Goal: Answer question/provide support: Share knowledge or assist other users

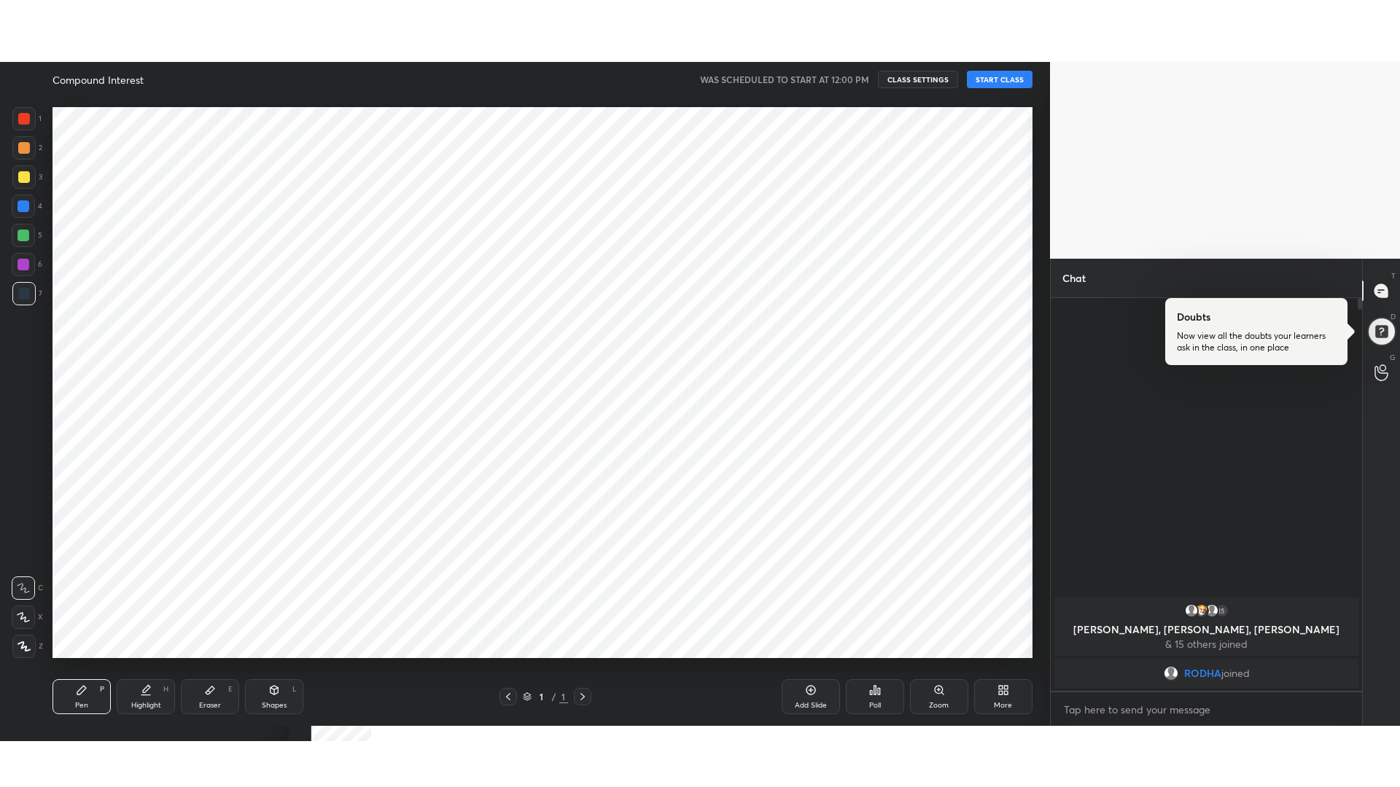
scroll to position [72337, 71916]
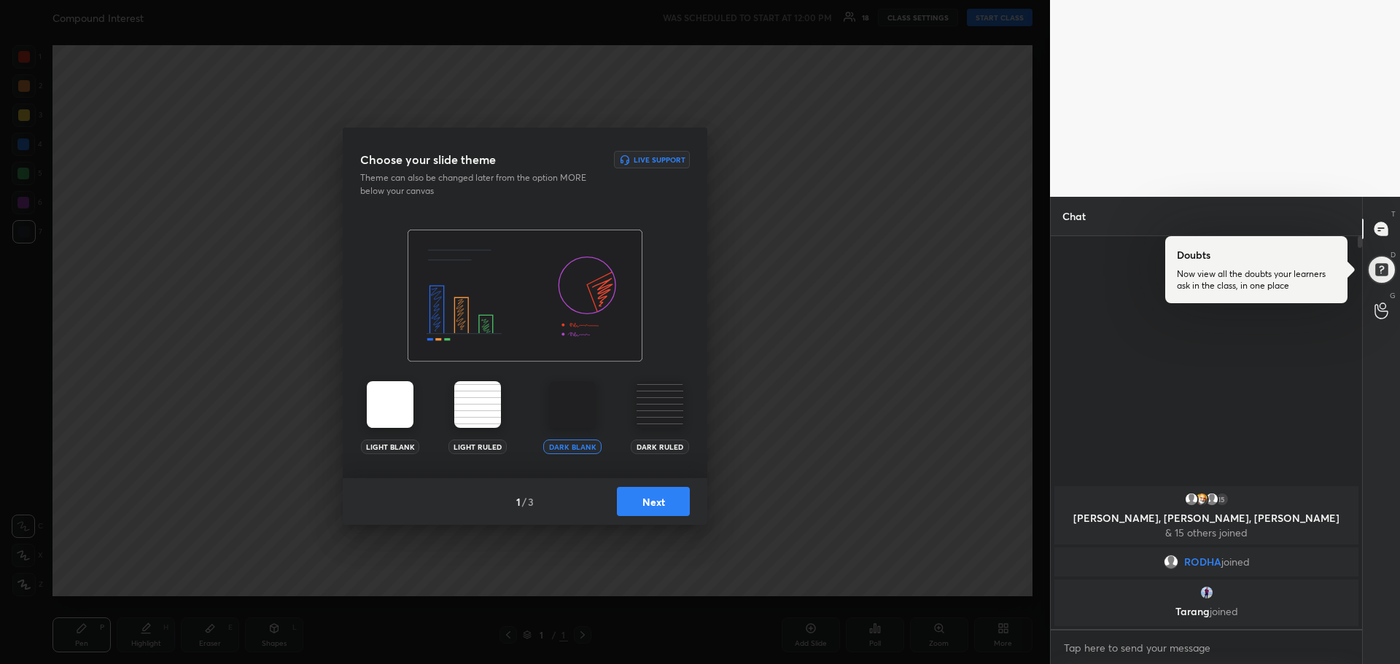
click at [579, 417] on img at bounding box center [572, 404] width 47 height 47
click at [642, 501] on button "Next" at bounding box center [653, 501] width 73 height 29
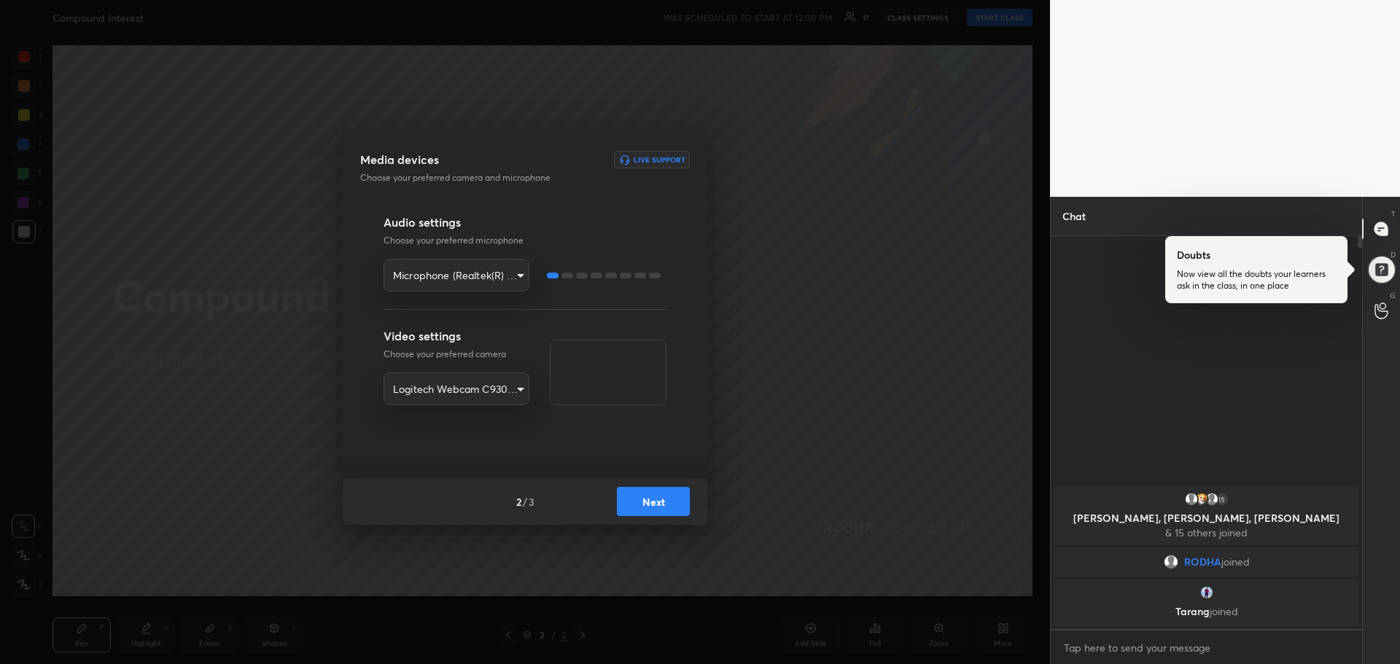
click at [663, 509] on button "Next" at bounding box center [653, 501] width 73 height 29
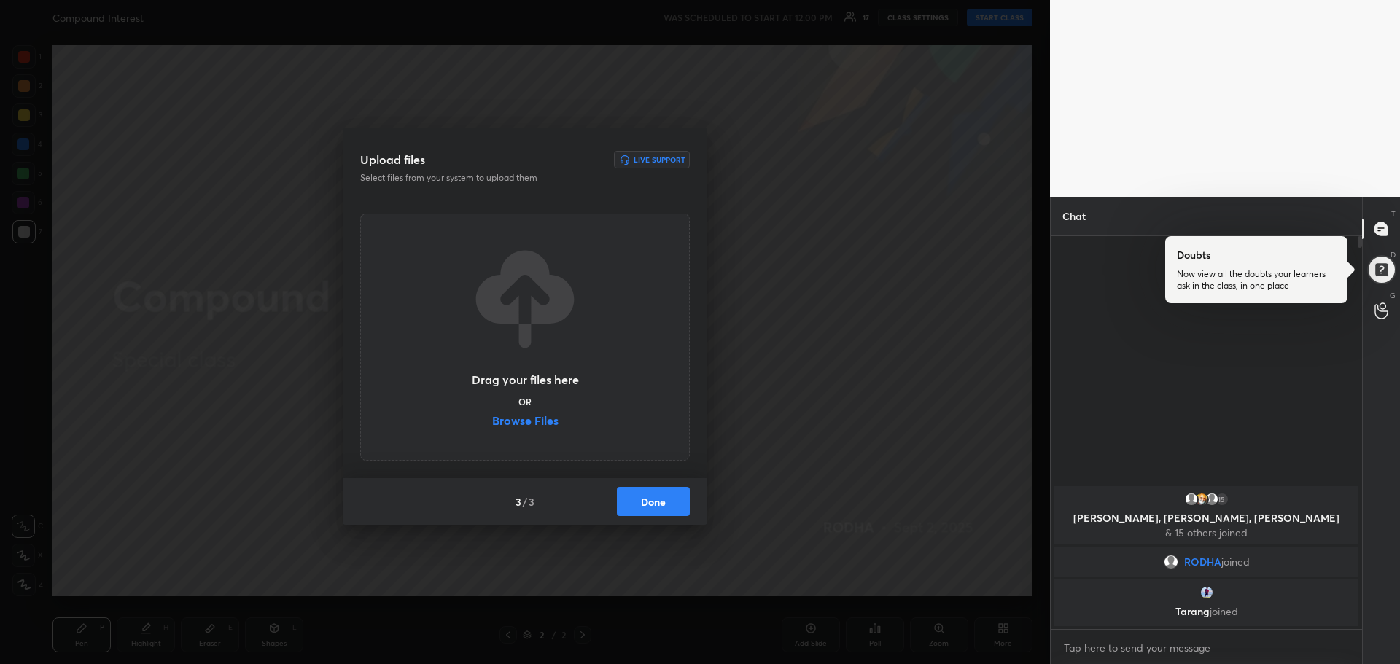
click at [537, 415] on label "Browse Files" at bounding box center [525, 422] width 66 height 15
click at [492, 415] on input "Browse Files" at bounding box center [492, 422] width 0 height 15
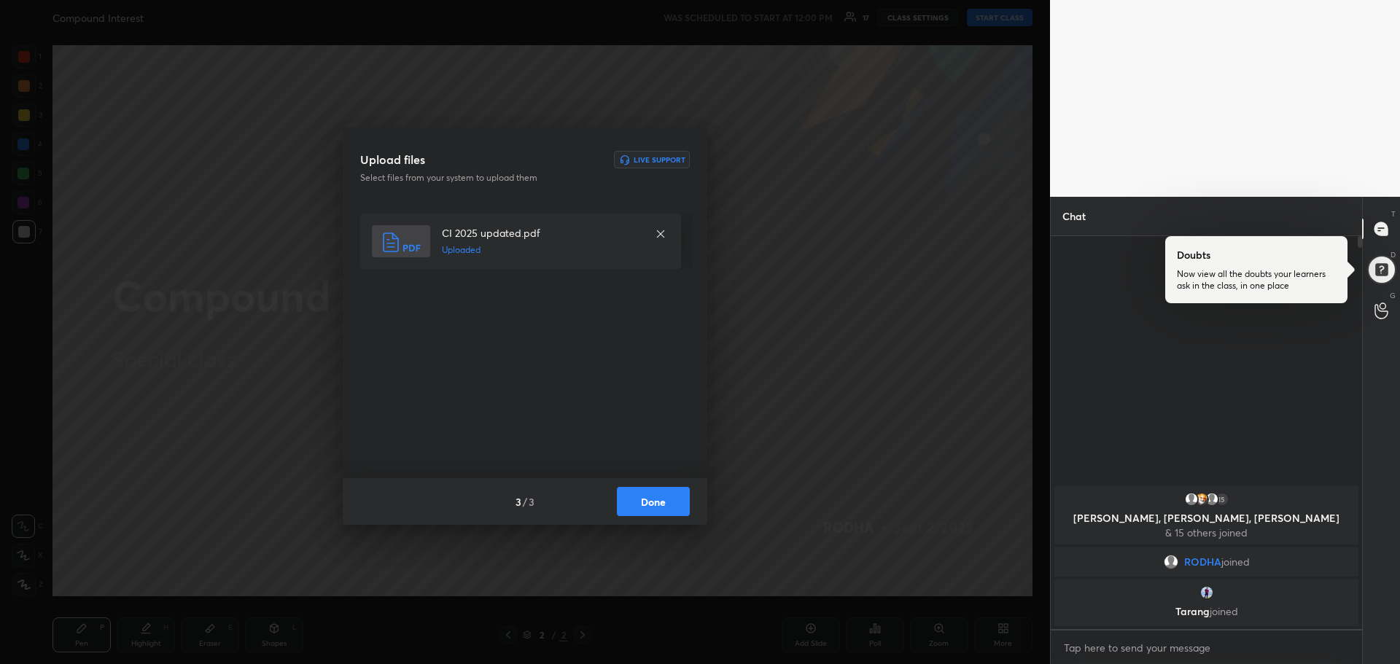
click at [660, 507] on button "Done" at bounding box center [653, 501] width 73 height 29
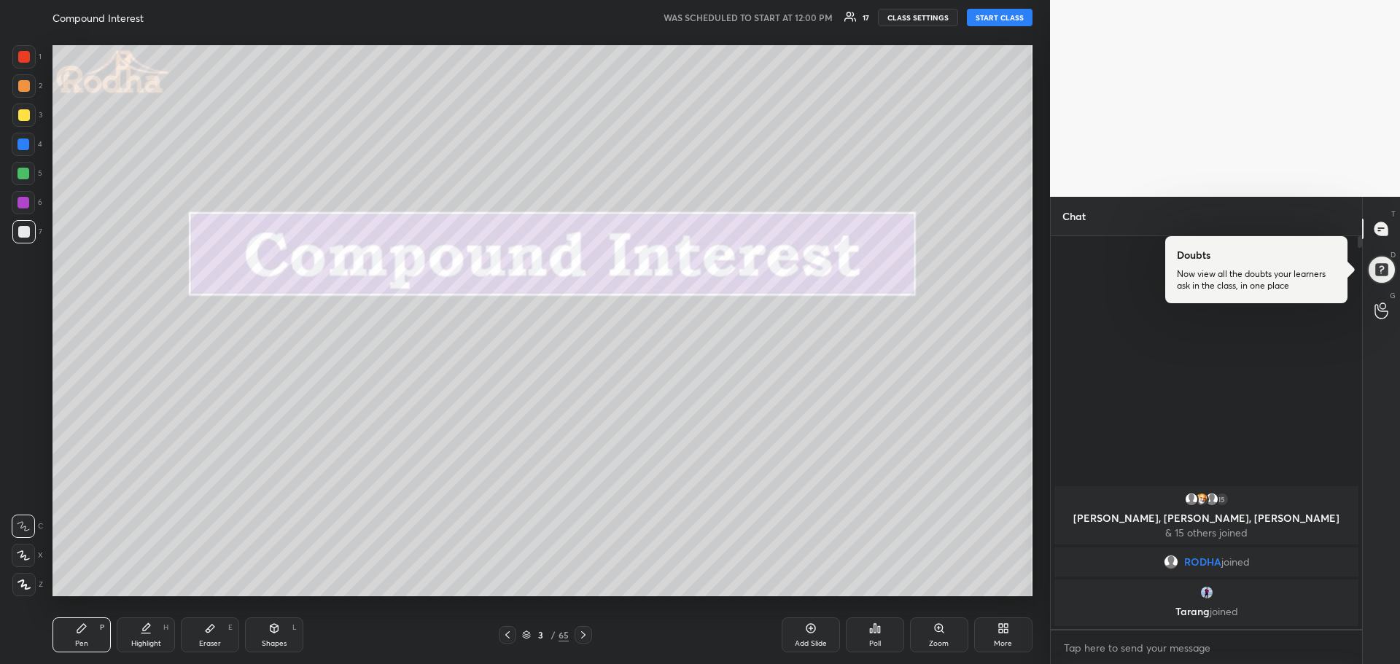
click at [1012, 652] on div "More" at bounding box center [1003, 635] width 58 height 35
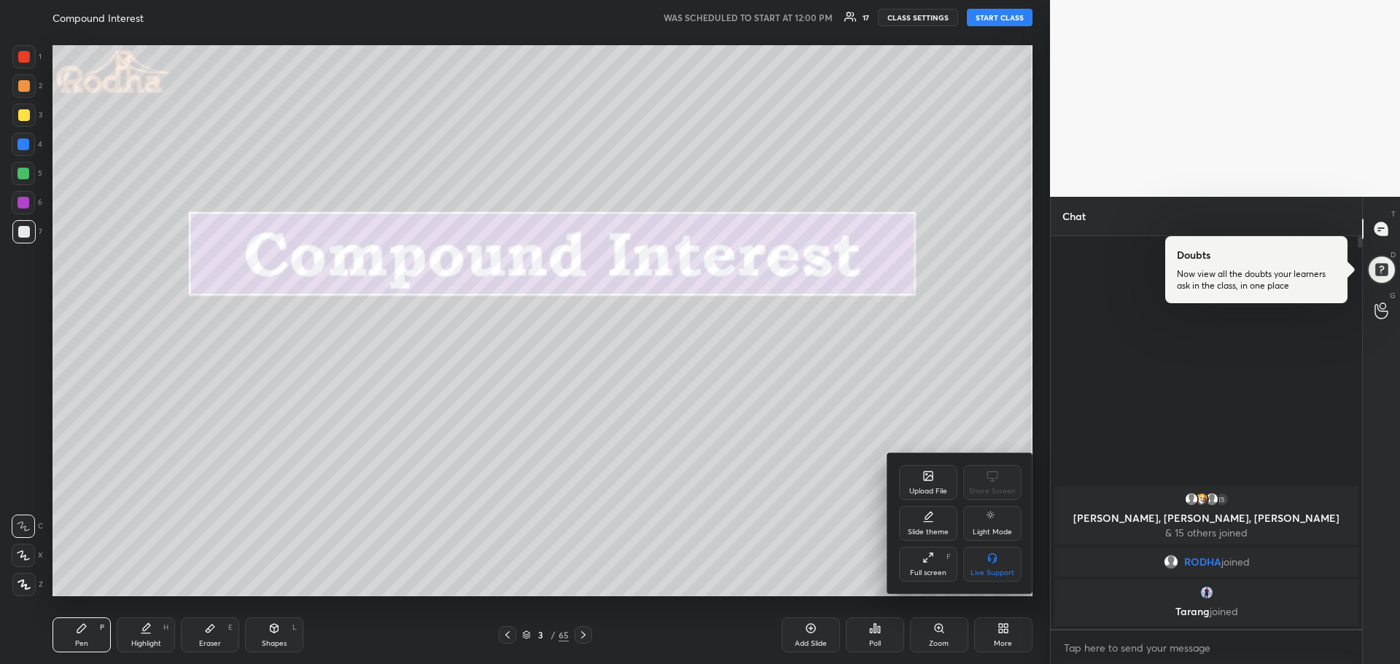
click at [933, 574] on div "Full screen" at bounding box center [928, 572] width 36 height 7
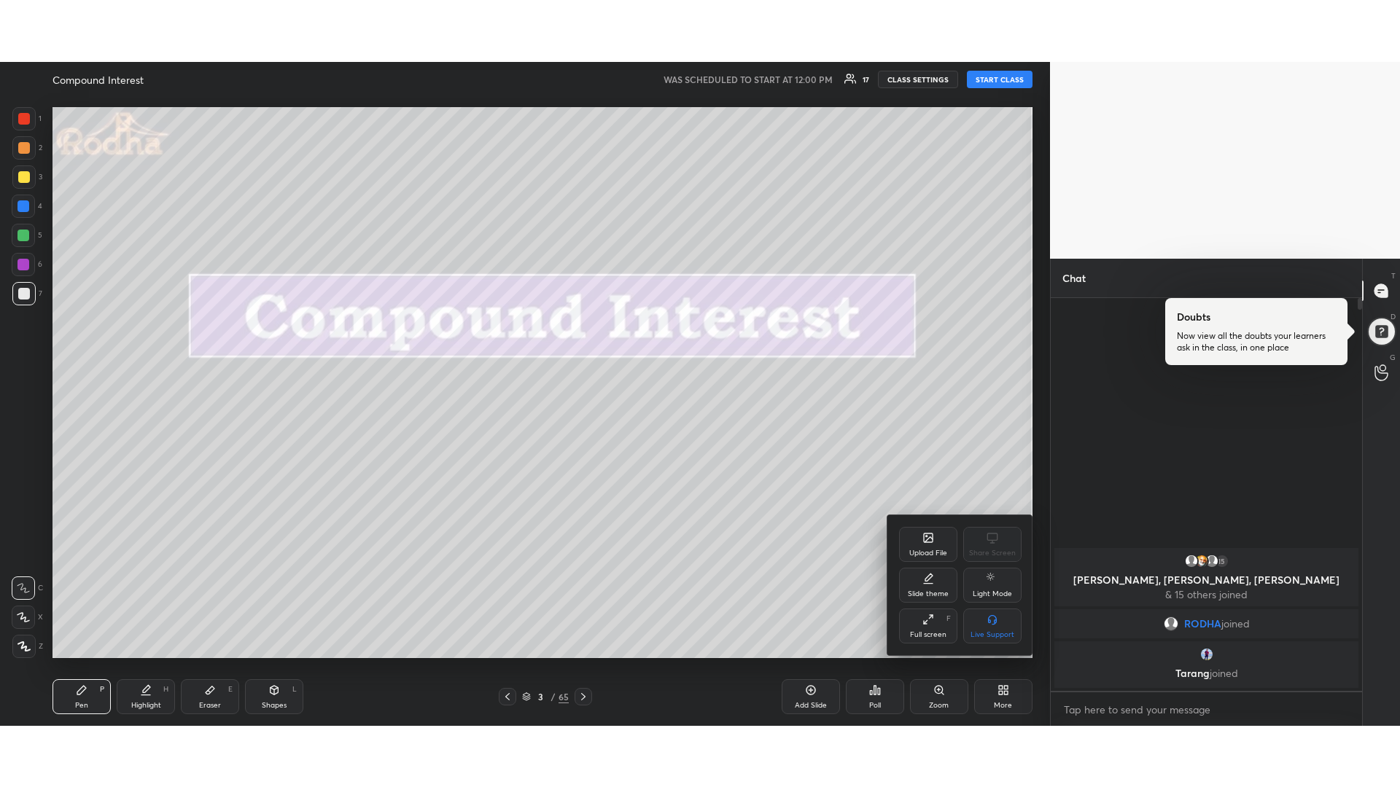
scroll to position [548, 307]
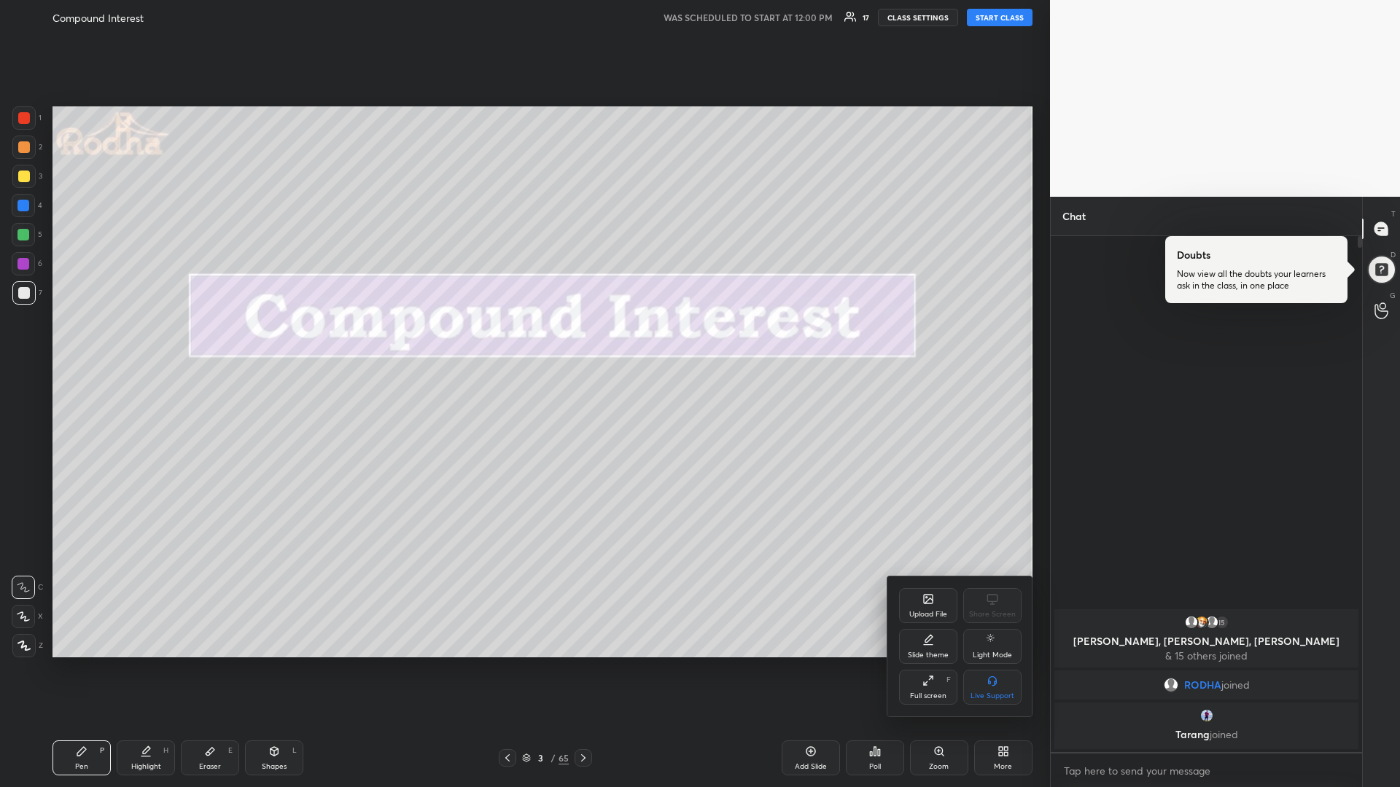
click at [990, 23] on div at bounding box center [700, 393] width 1400 height 787
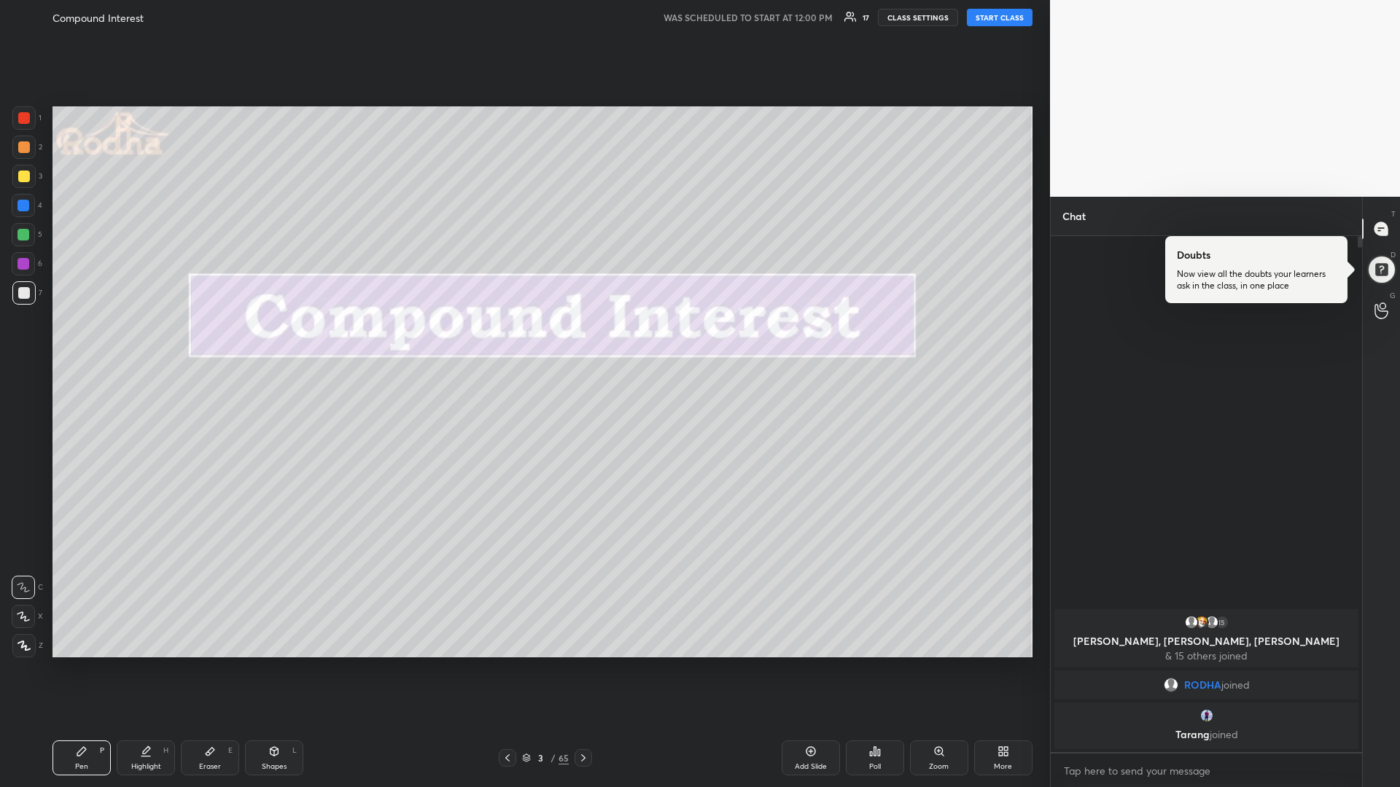
drag, startPoint x: 996, startPoint y: 23, endPoint x: 992, endPoint y: 13, distance: 10.2
click at [996, 23] on button "START CLASS" at bounding box center [1000, 17] width 66 height 17
click at [996, 20] on button "START CLASS" at bounding box center [1000, 17] width 66 height 17
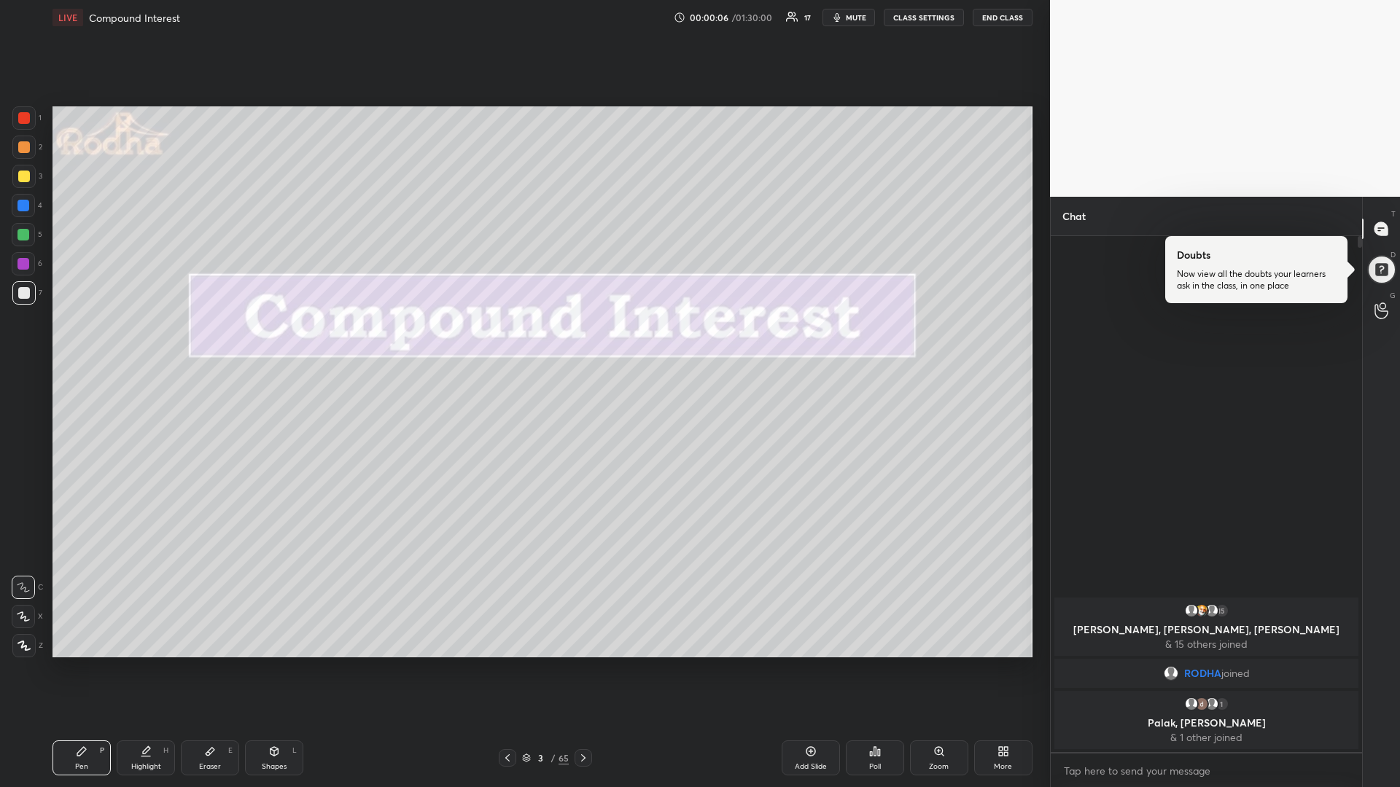
click at [26, 179] on div at bounding box center [24, 177] width 12 height 12
click at [19, 641] on icon at bounding box center [23, 646] width 13 height 10
drag, startPoint x: 79, startPoint y: 755, endPoint x: 71, endPoint y: 754, distance: 7.3
click at [77, 663] on icon at bounding box center [82, 752] width 12 height 12
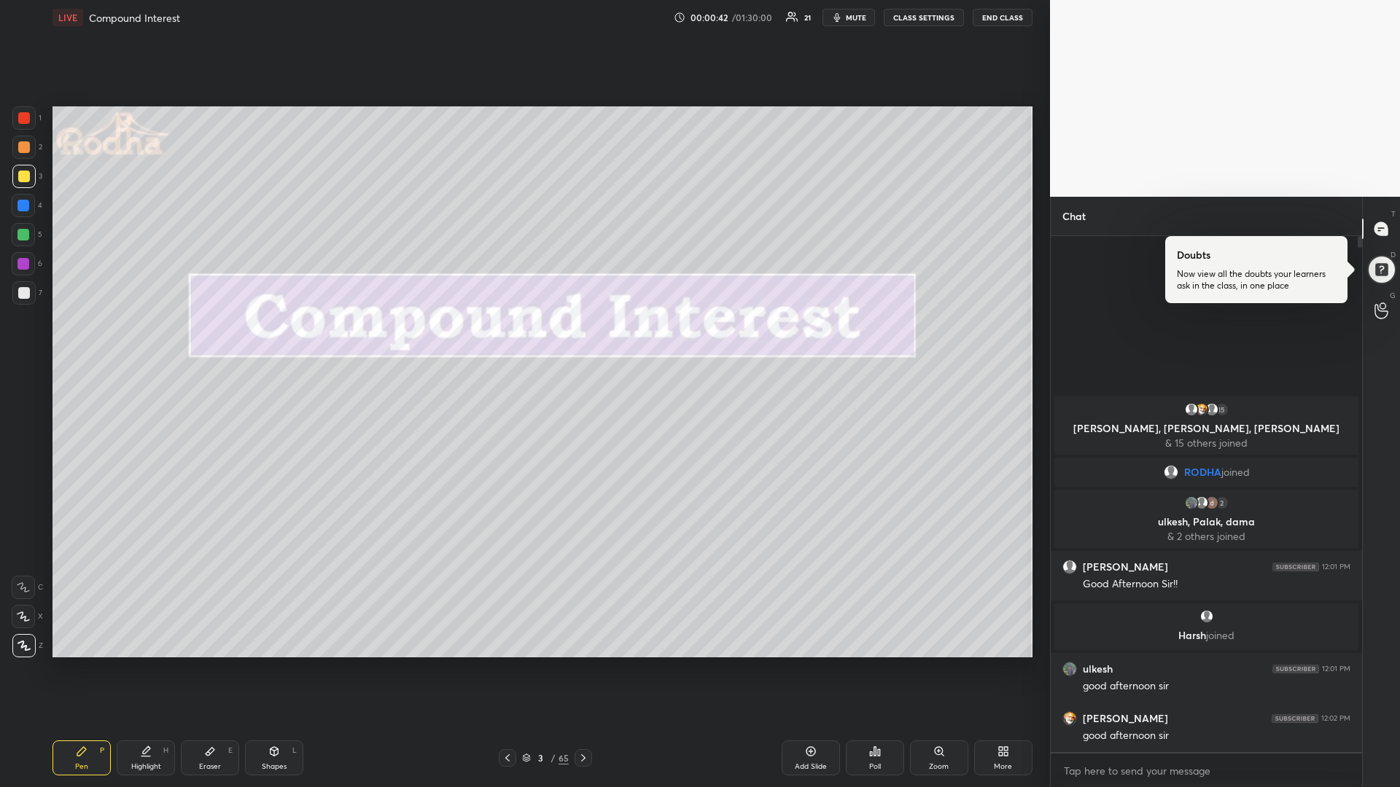
drag, startPoint x: 27, startPoint y: 179, endPoint x: 11, endPoint y: 176, distance: 16.2
click at [24, 178] on div at bounding box center [24, 177] width 12 height 12
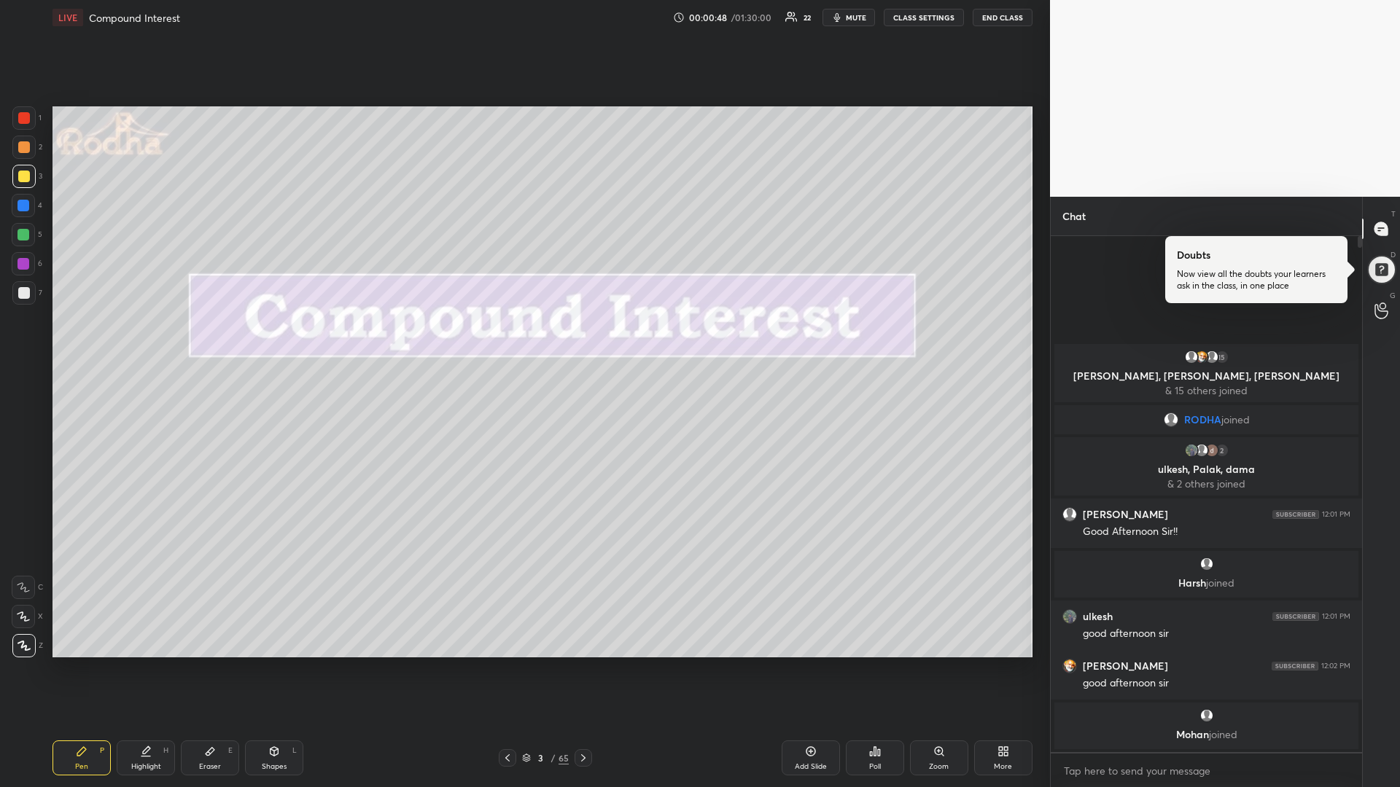
click at [23, 292] on div at bounding box center [24, 293] width 12 height 12
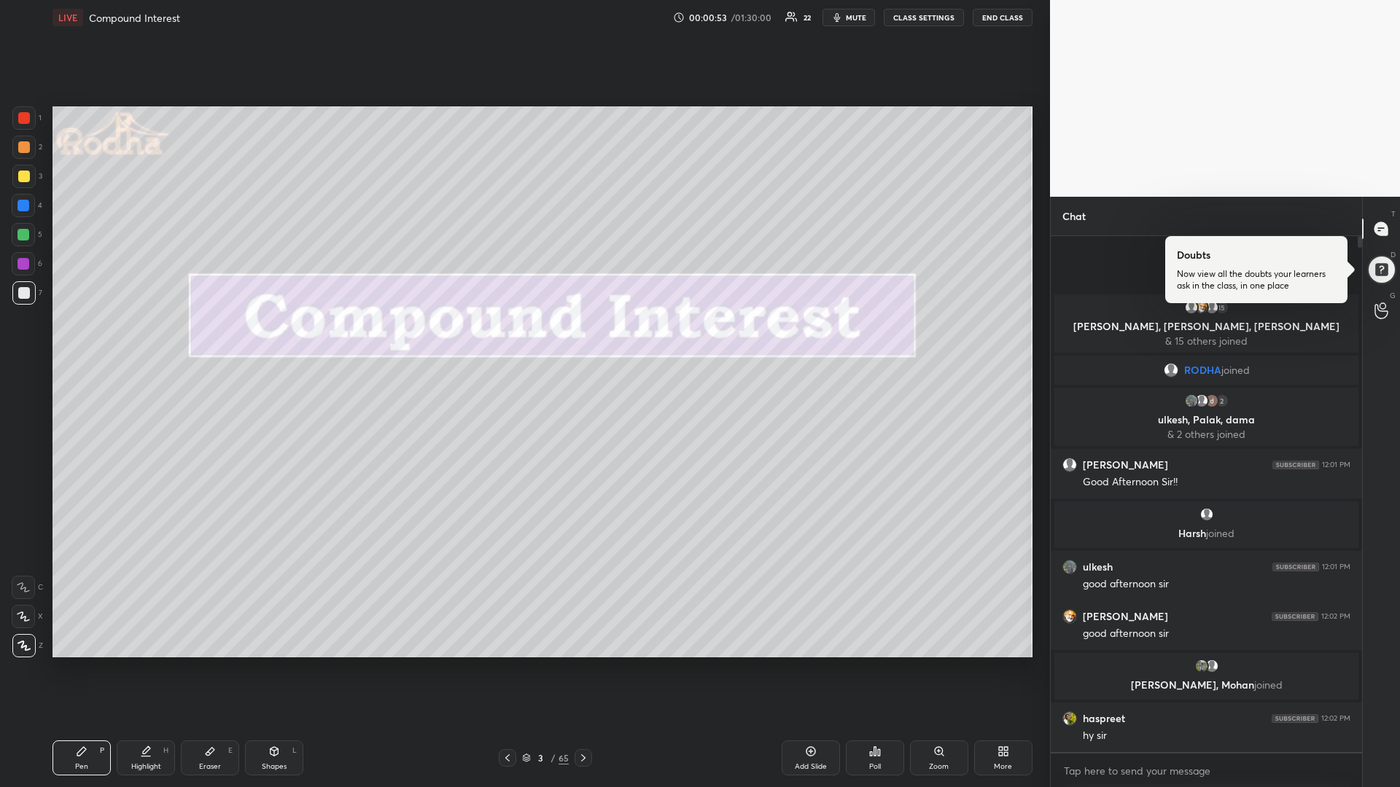
drag, startPoint x: 25, startPoint y: 177, endPoint x: 16, endPoint y: 182, distance: 10.1
click at [24, 176] on div at bounding box center [24, 177] width 12 height 12
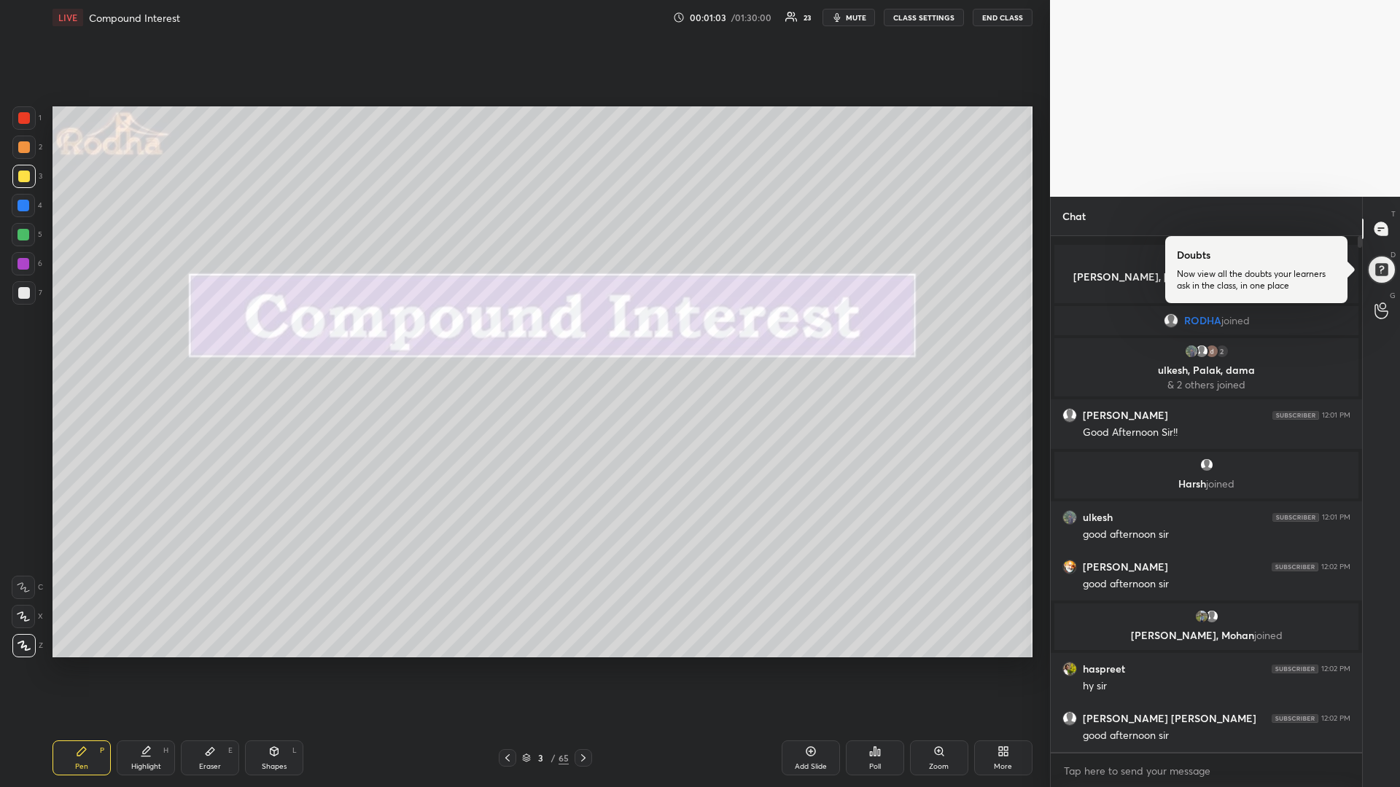
drag, startPoint x: 26, startPoint y: 291, endPoint x: 5, endPoint y: 282, distance: 22.2
click at [22, 288] on div at bounding box center [24, 293] width 12 height 12
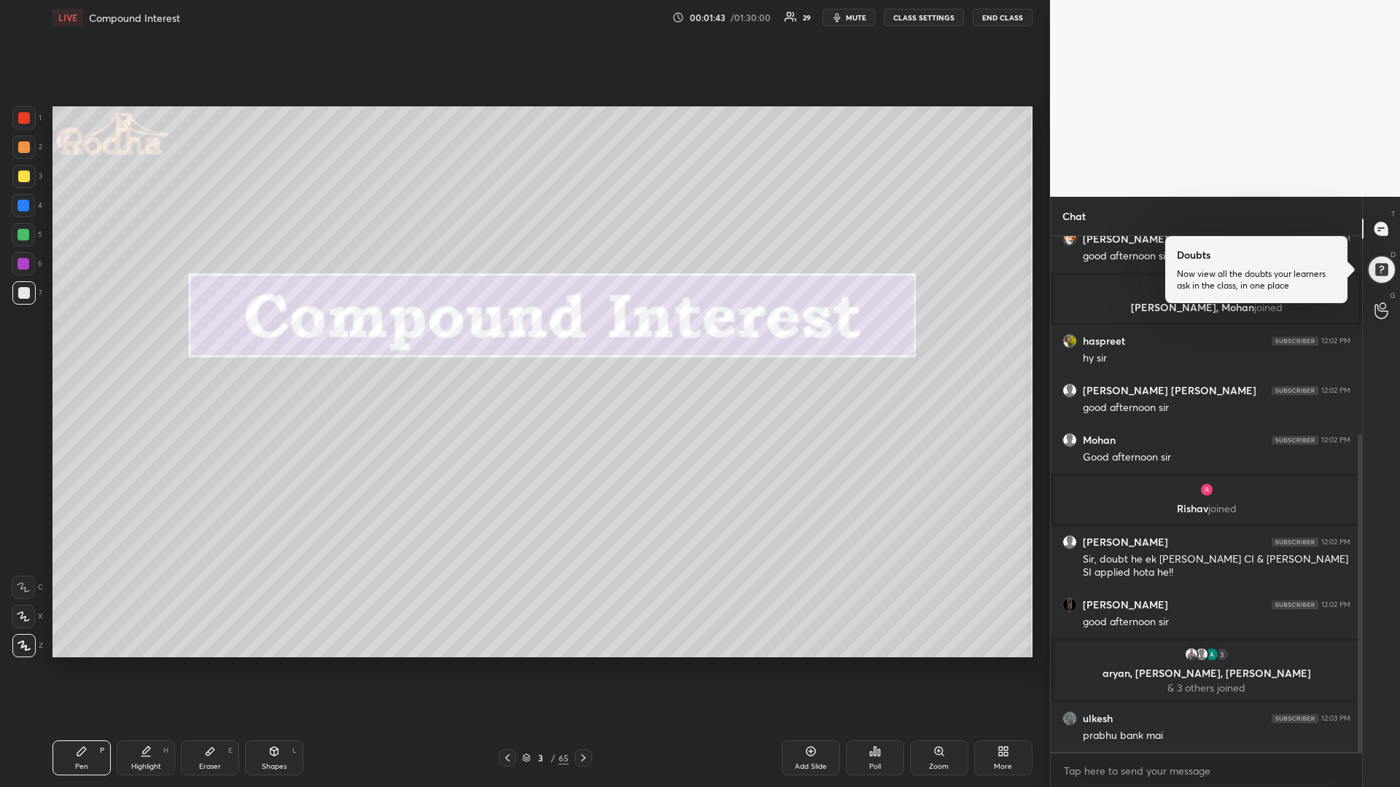
scroll to position [375, 0]
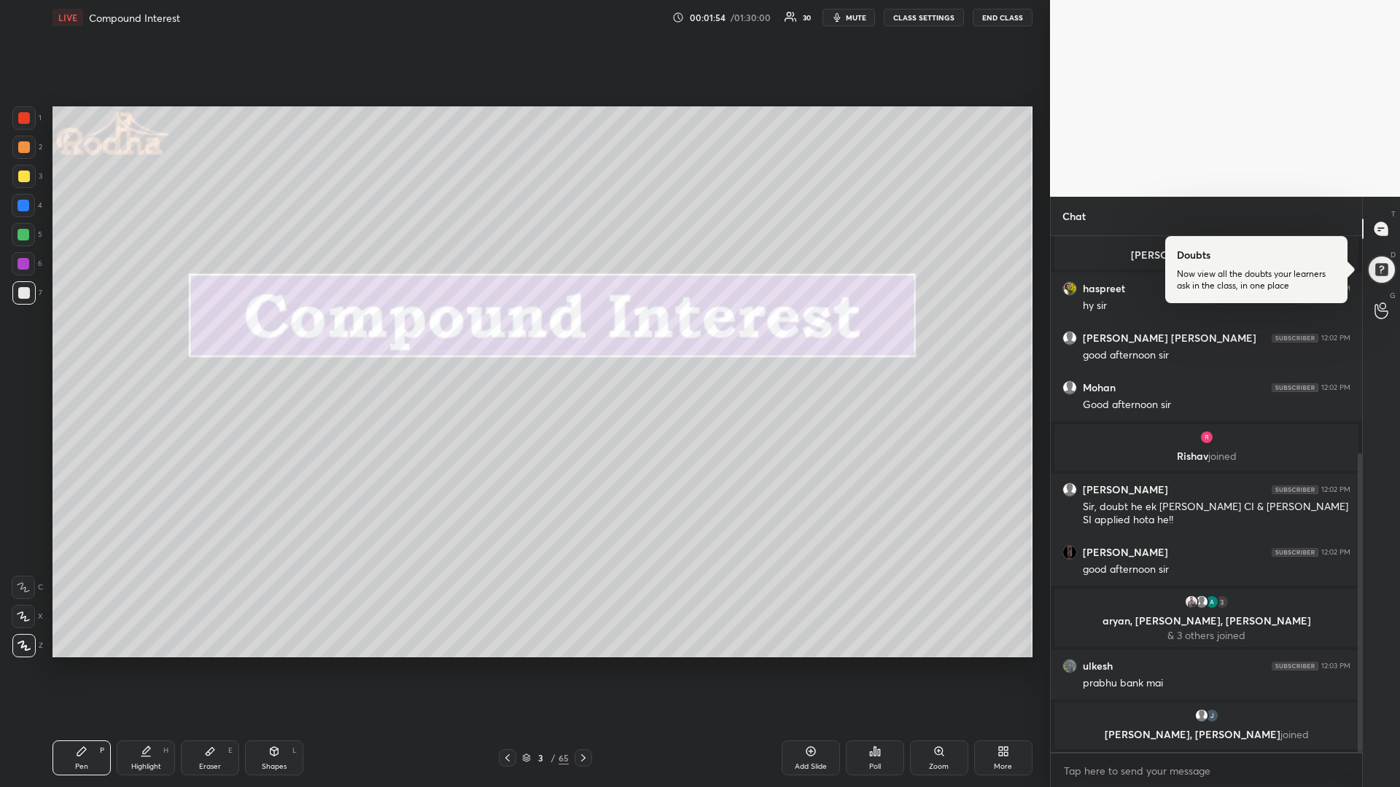
drag, startPoint x: 21, startPoint y: 178, endPoint x: 10, endPoint y: 182, distance: 11.5
click at [20, 179] on div at bounding box center [24, 177] width 12 height 12
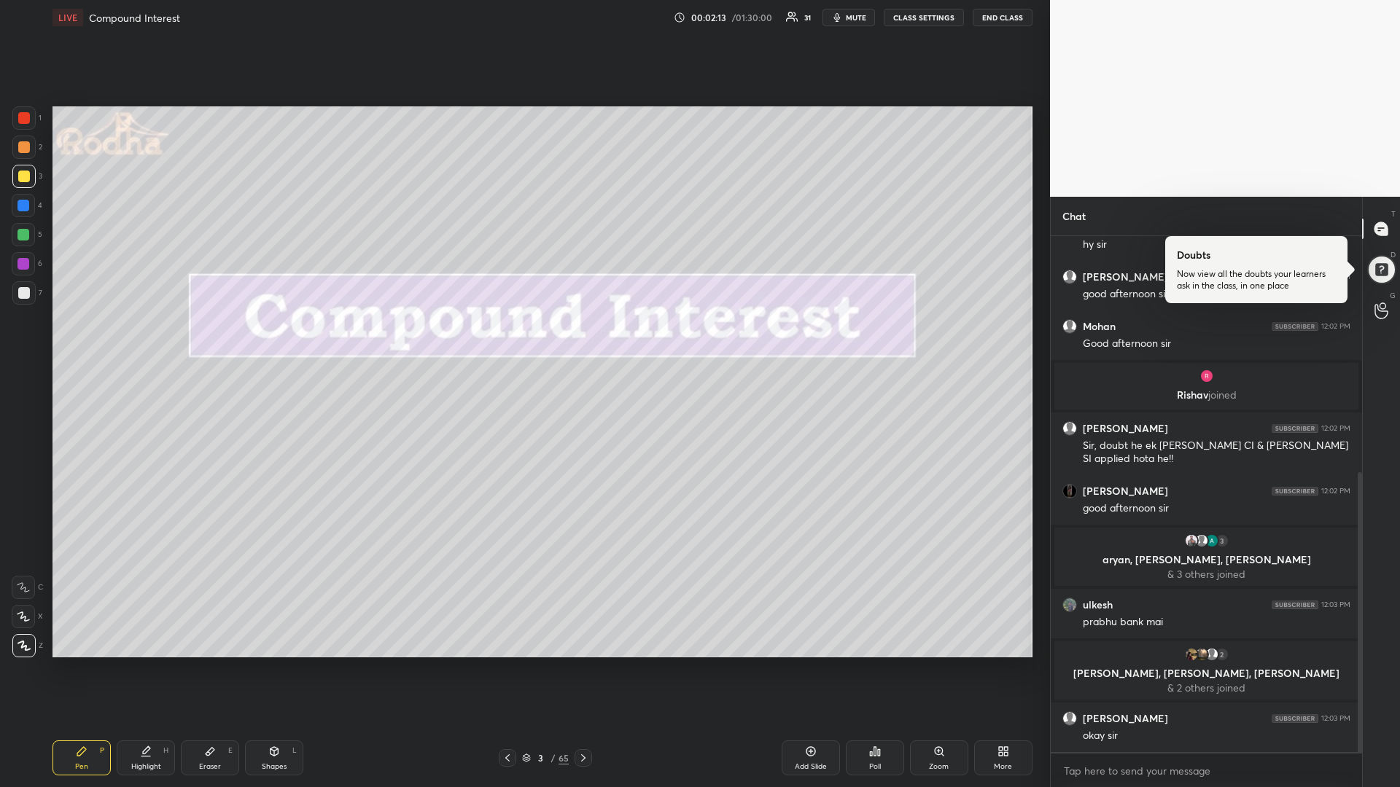
scroll to position [451, 0]
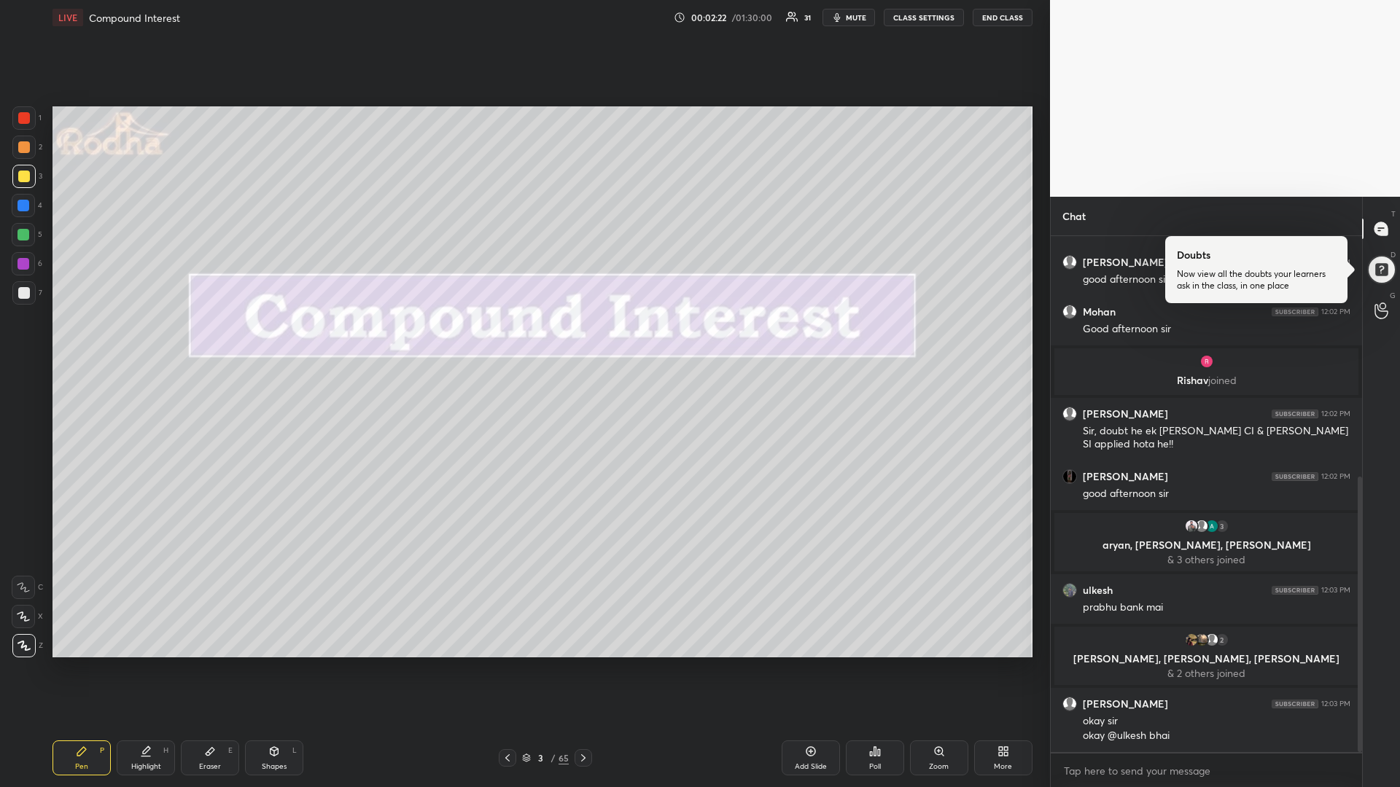
click at [587, 663] on icon at bounding box center [583, 758] width 12 height 12
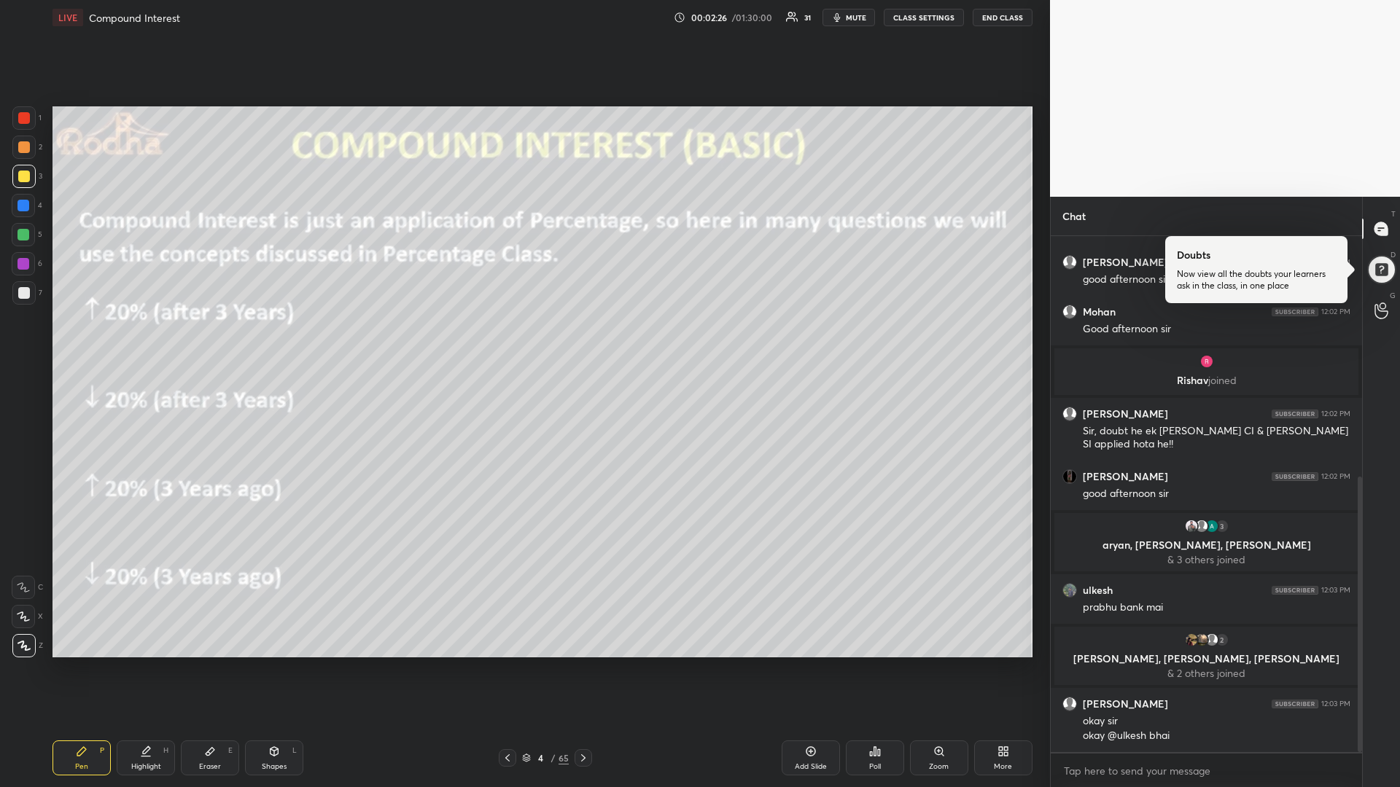
click at [23, 238] on div at bounding box center [23, 235] width 12 height 12
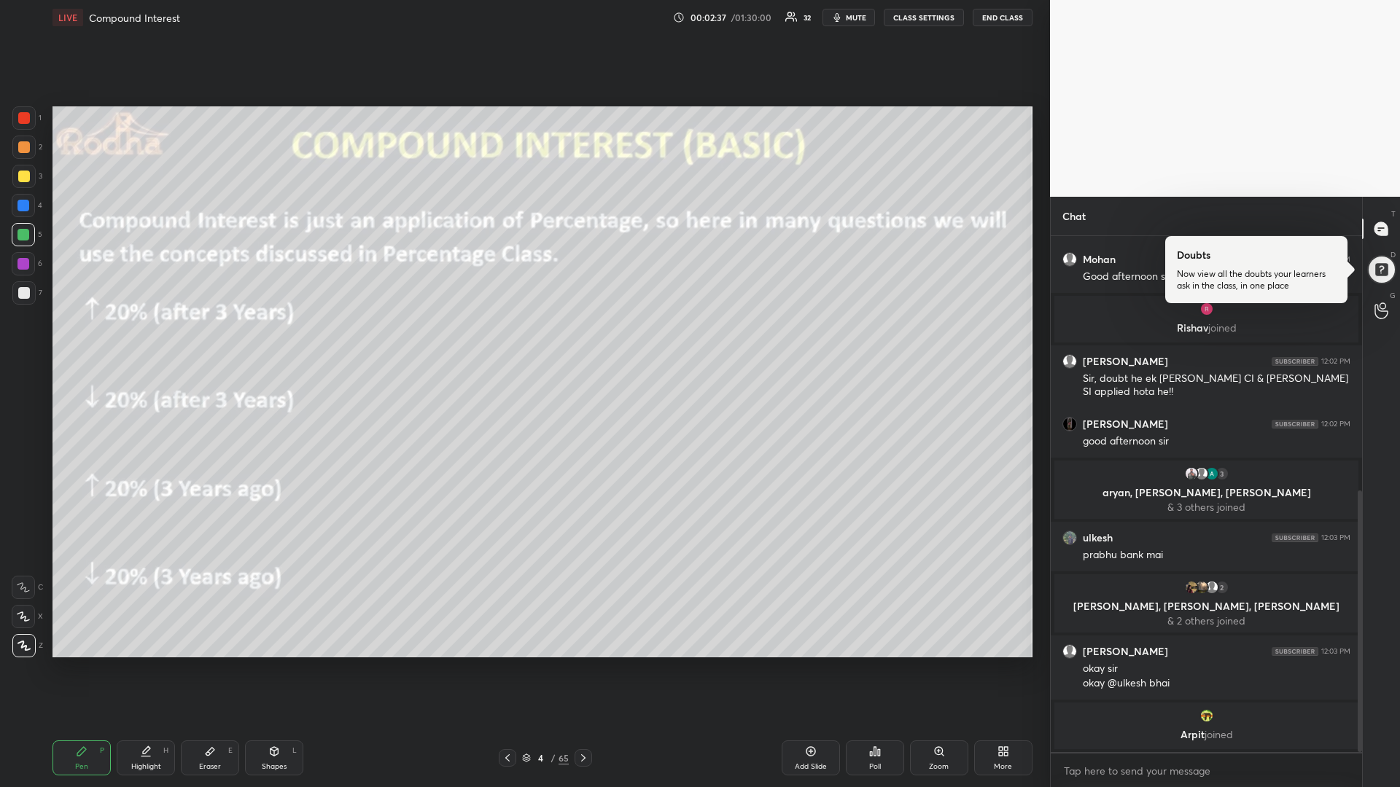
drag, startPoint x: 28, startPoint y: 122, endPoint x: 29, endPoint y: 142, distance: 20.5
click at [27, 122] on div at bounding box center [24, 118] width 12 height 12
click at [23, 260] on div at bounding box center [23, 264] width 12 height 12
click at [28, 235] on div at bounding box center [23, 235] width 12 height 12
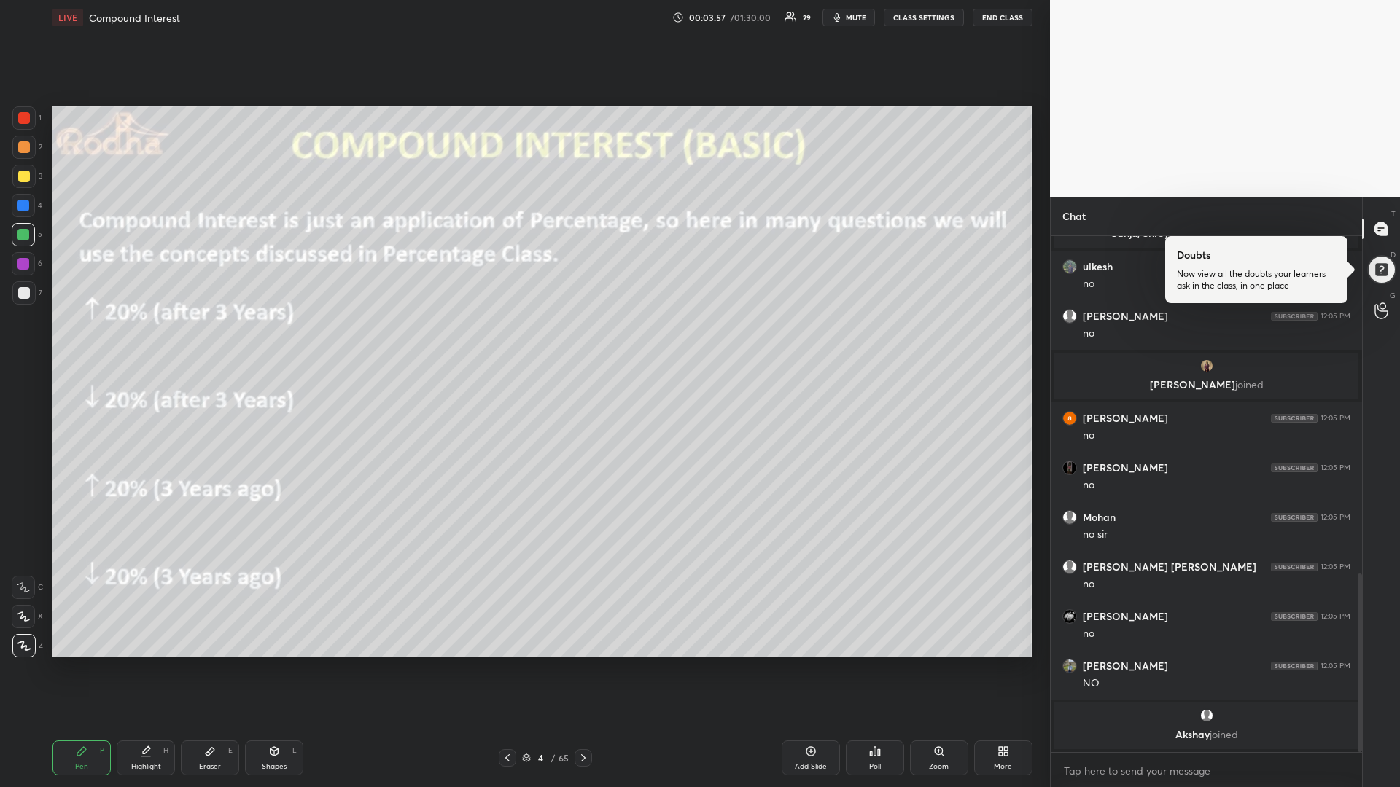
scroll to position [951, 0]
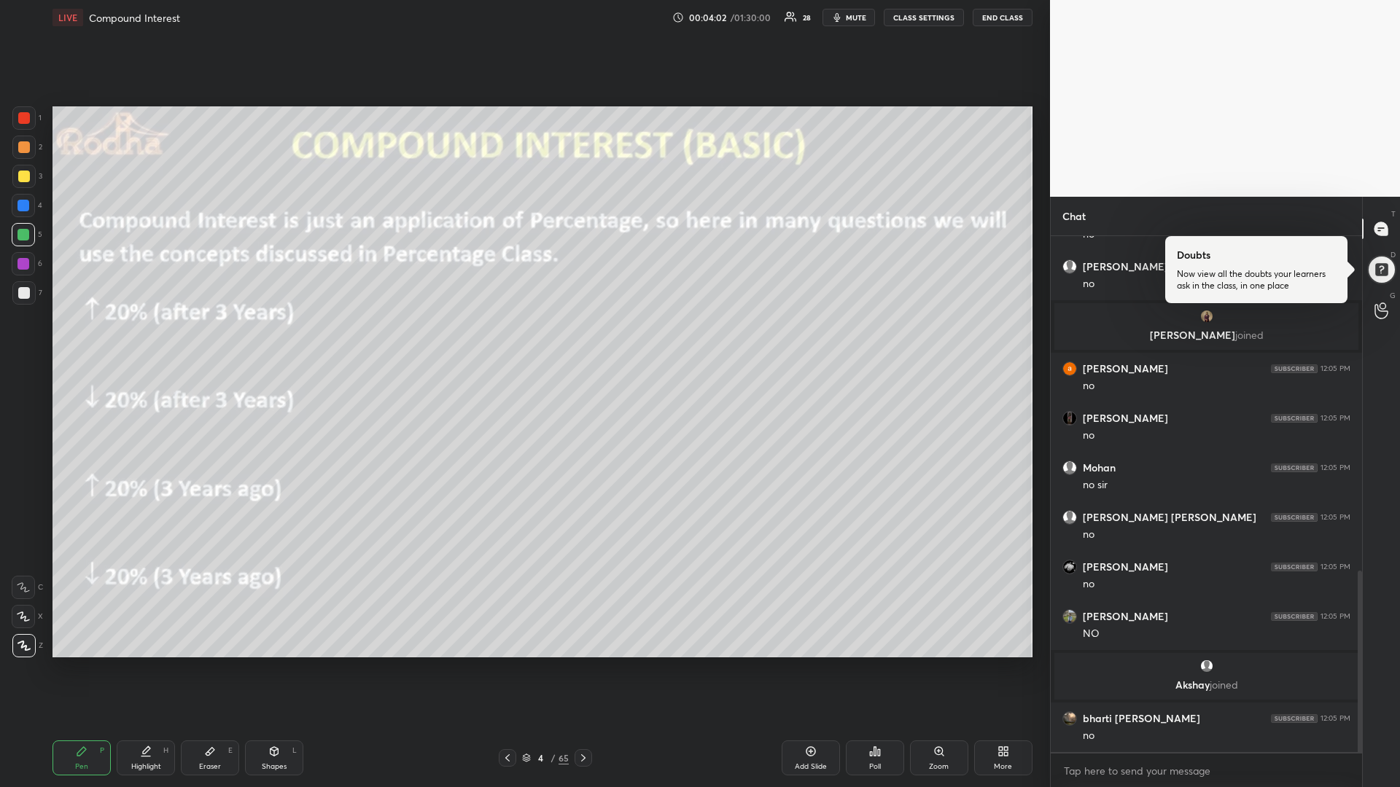
click at [202, 663] on div "Eraser E" at bounding box center [210, 758] width 58 height 35
click at [71, 663] on div "Pen P" at bounding box center [81, 758] width 58 height 35
drag, startPoint x: 28, startPoint y: 179, endPoint x: 30, endPoint y: 190, distance: 11.0
click at [28, 180] on div at bounding box center [24, 177] width 12 height 12
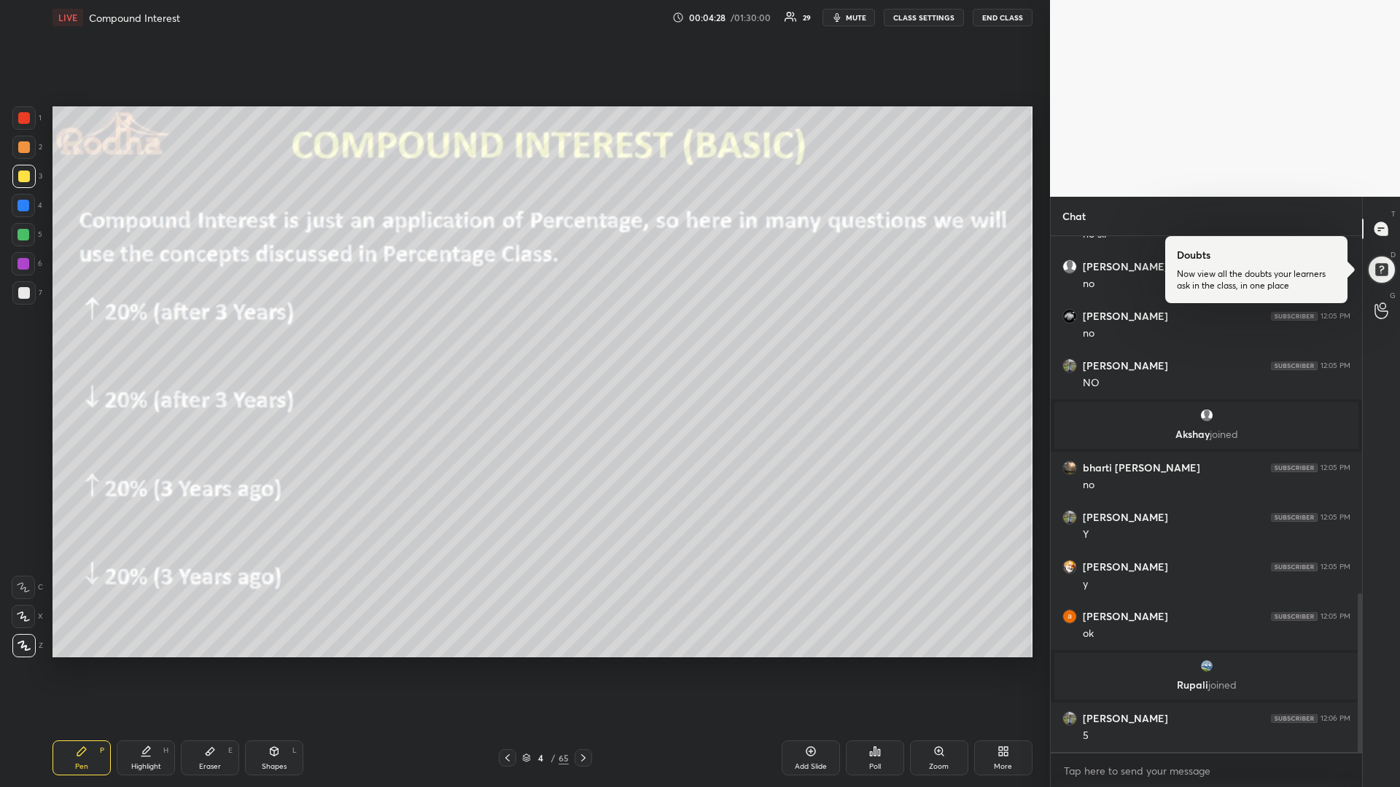
scroll to position [1209, 0]
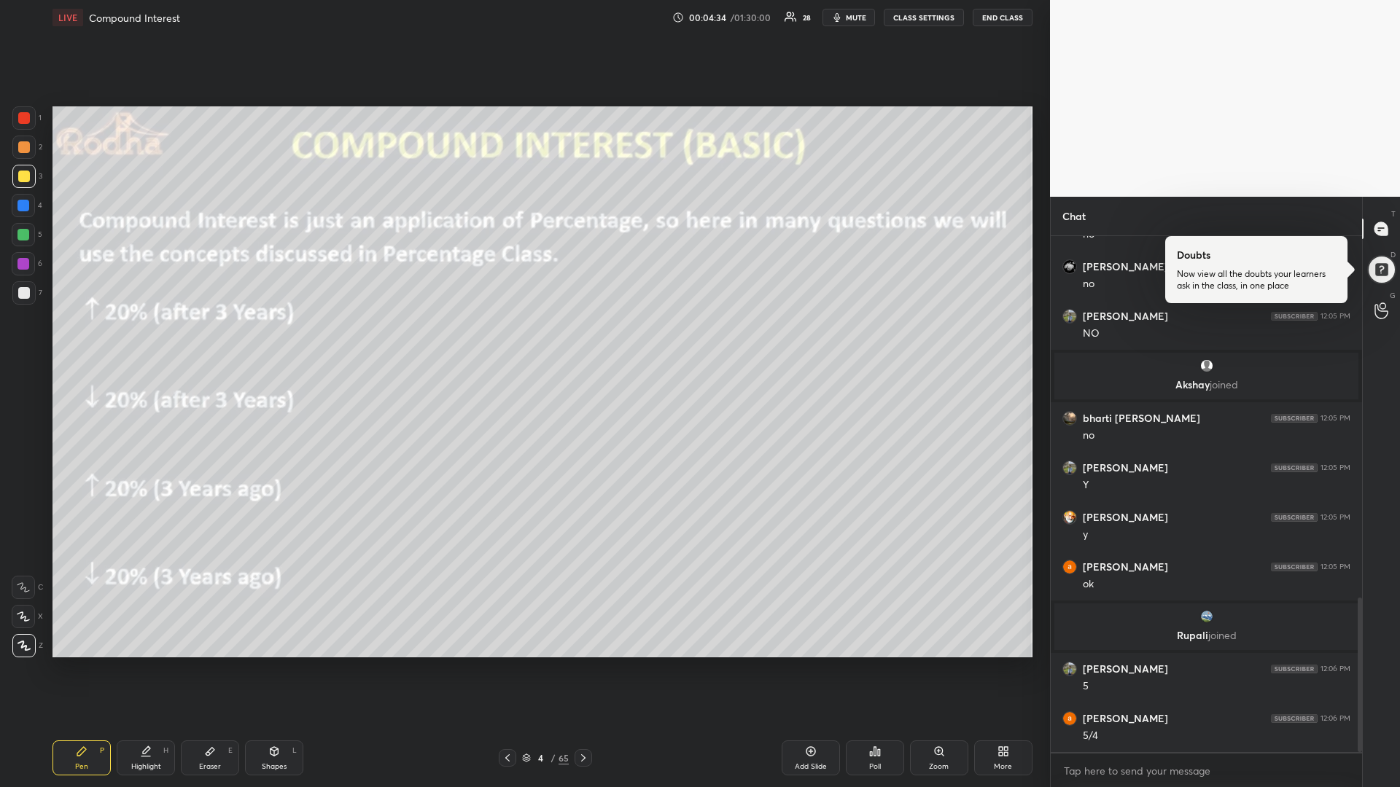
drag, startPoint x: 26, startPoint y: 237, endPoint x: 18, endPoint y: 237, distance: 8.0
click at [26, 237] on div at bounding box center [23, 235] width 12 height 12
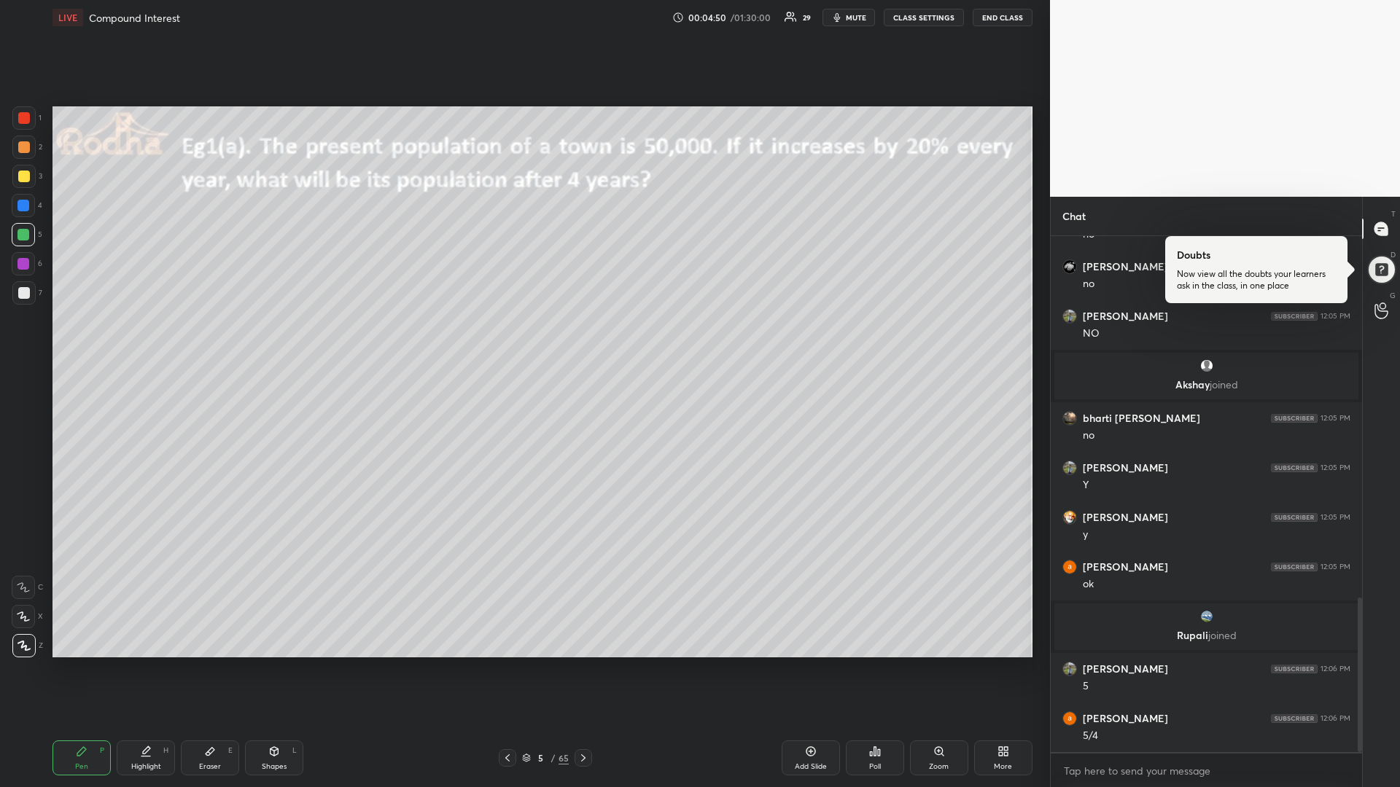
drag, startPoint x: 24, startPoint y: 180, endPoint x: 12, endPoint y: 184, distance: 12.9
click at [24, 181] on div at bounding box center [24, 177] width 12 height 12
drag, startPoint x: 24, startPoint y: 235, endPoint x: 2, endPoint y: 244, distance: 23.6
click at [21, 233] on div at bounding box center [23, 235] width 12 height 12
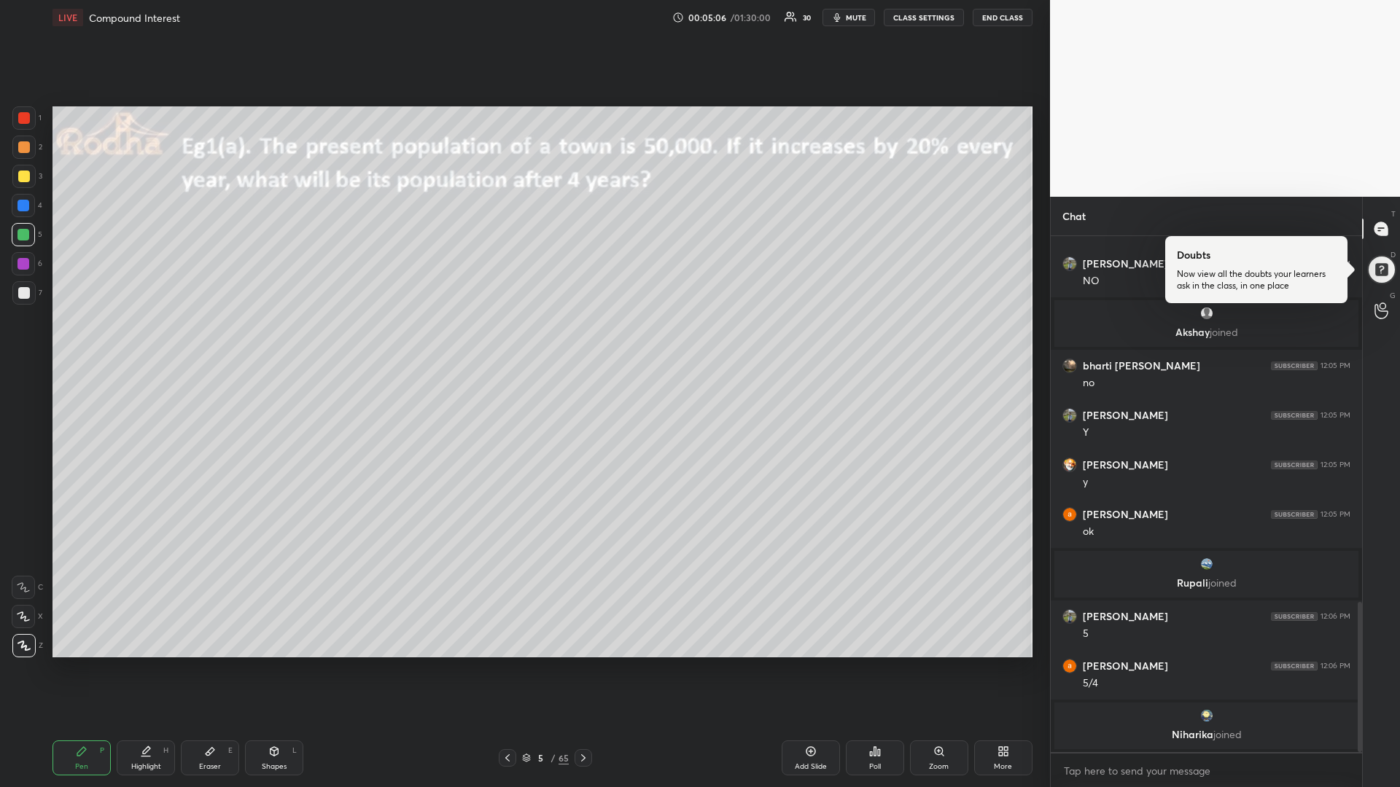
click at [25, 176] on div at bounding box center [24, 177] width 12 height 12
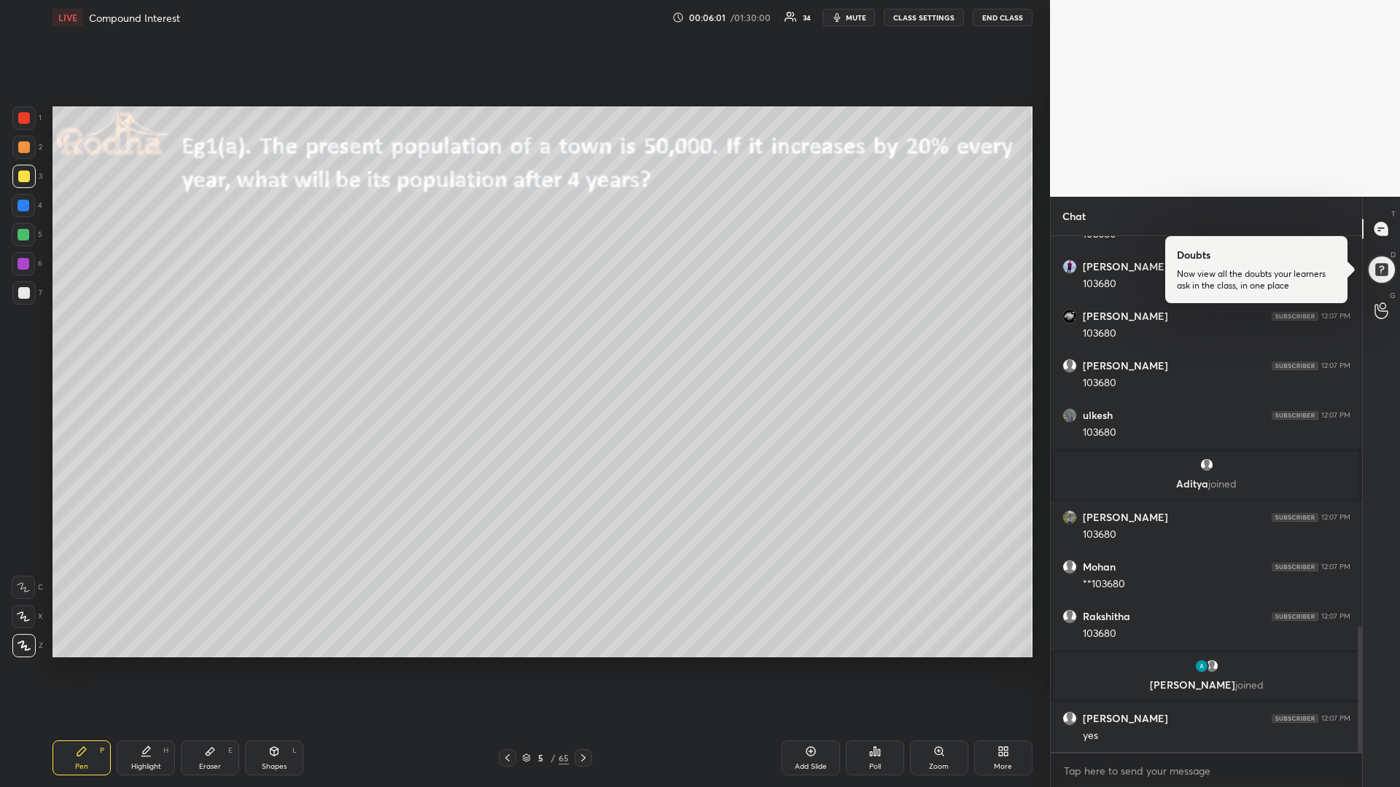
scroll to position [1613, 0]
click at [26, 237] on div at bounding box center [23, 235] width 12 height 12
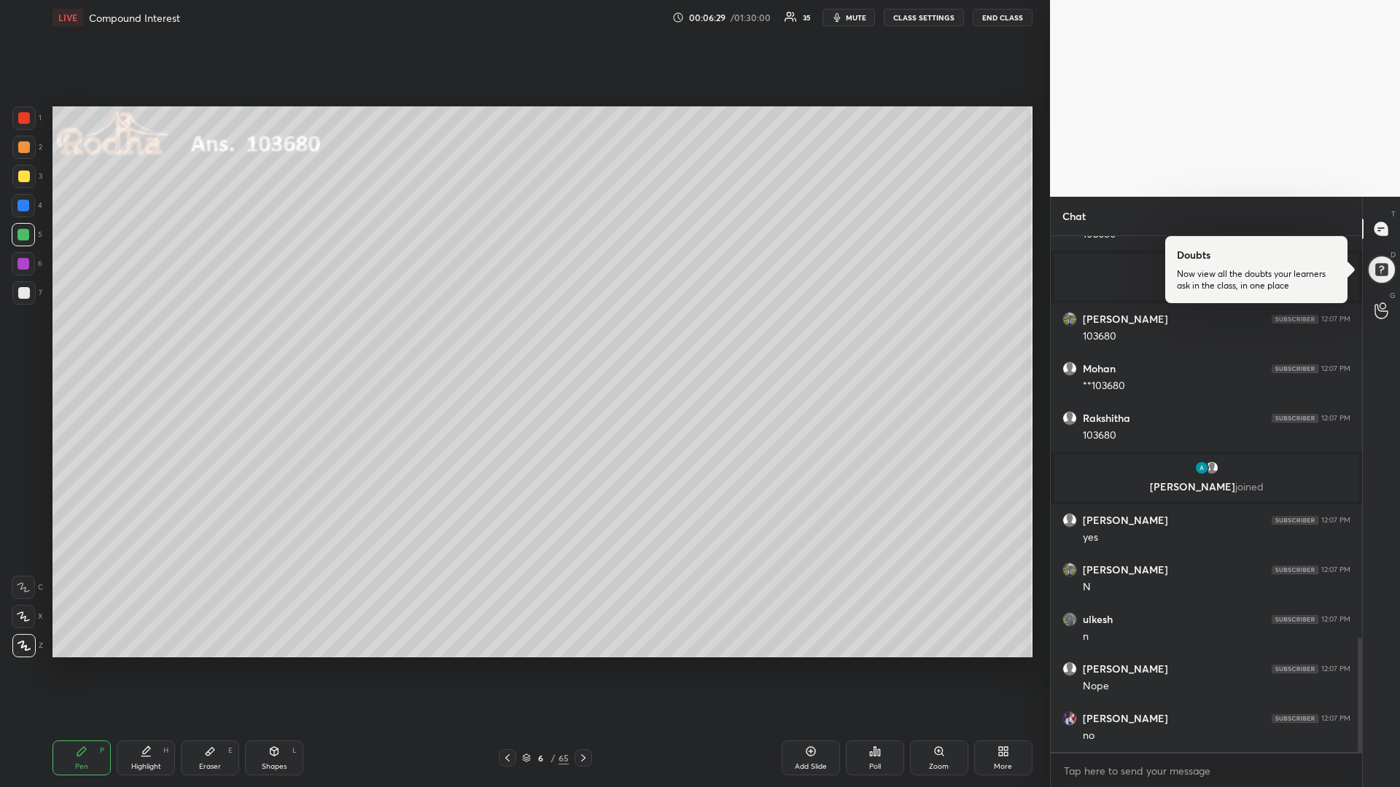
scroll to position [1864, 0]
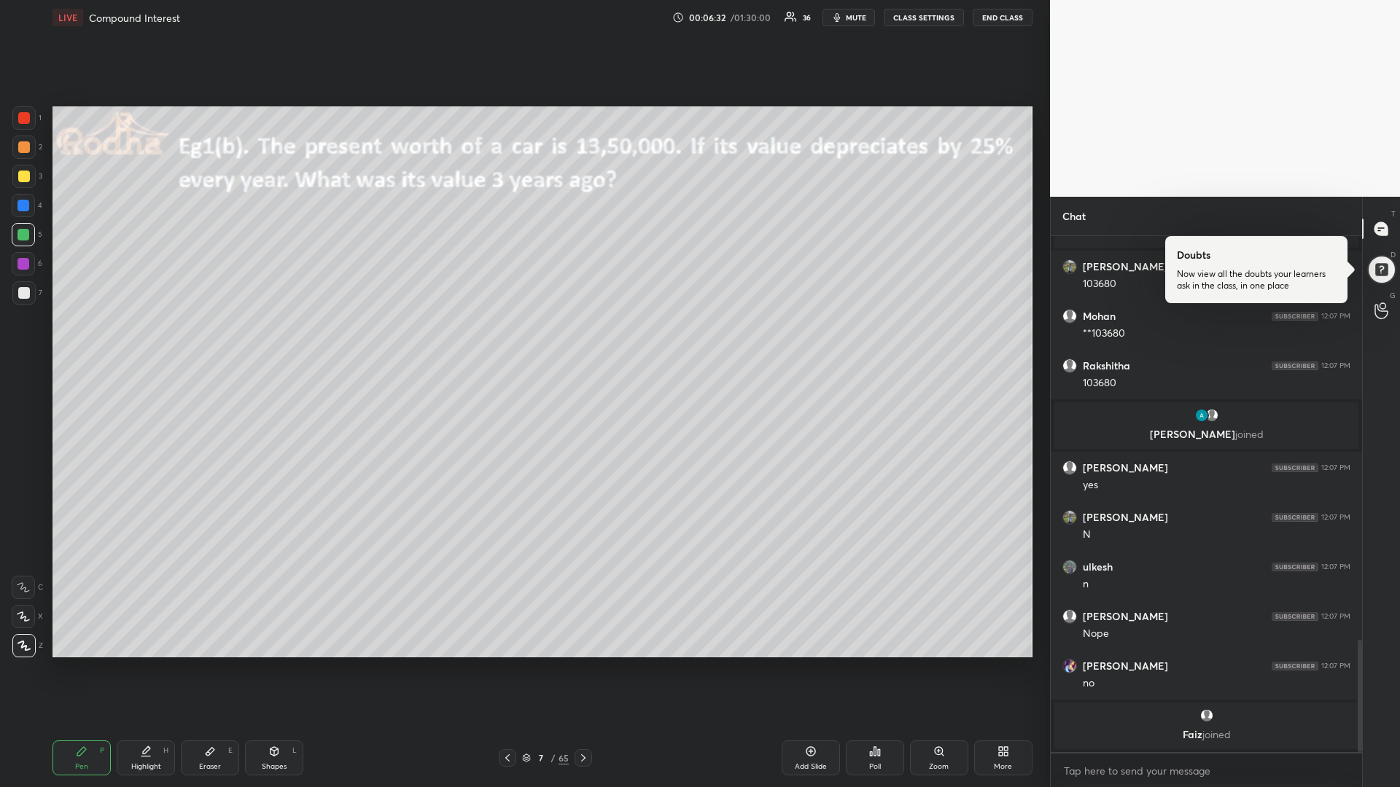
drag, startPoint x: 28, startPoint y: 179, endPoint x: 12, endPoint y: 179, distance: 16.1
click at [27, 176] on div at bounding box center [24, 177] width 12 height 12
drag, startPoint x: 25, startPoint y: 230, endPoint x: 12, endPoint y: 238, distance: 14.4
click at [21, 231] on div at bounding box center [23, 235] width 12 height 12
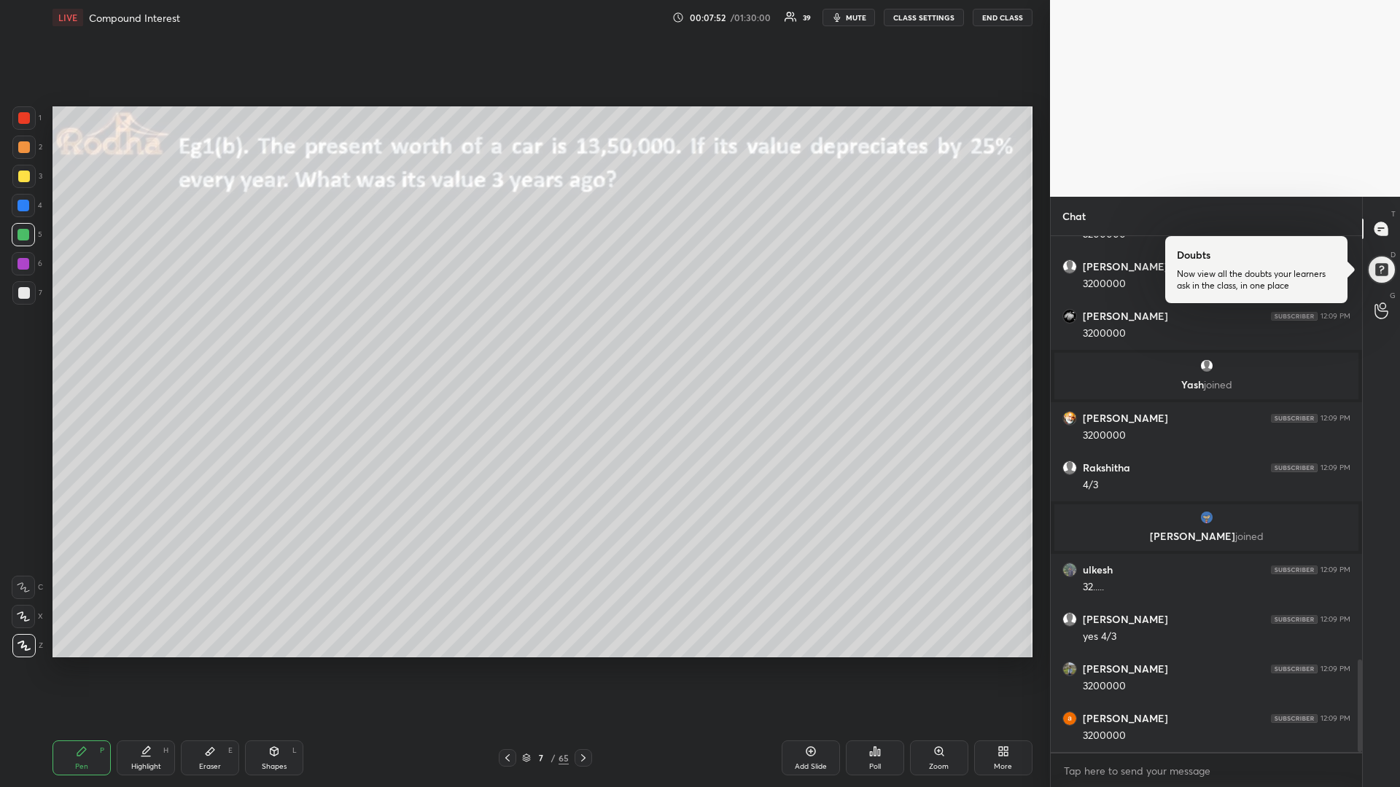
scroll to position [2422, 0]
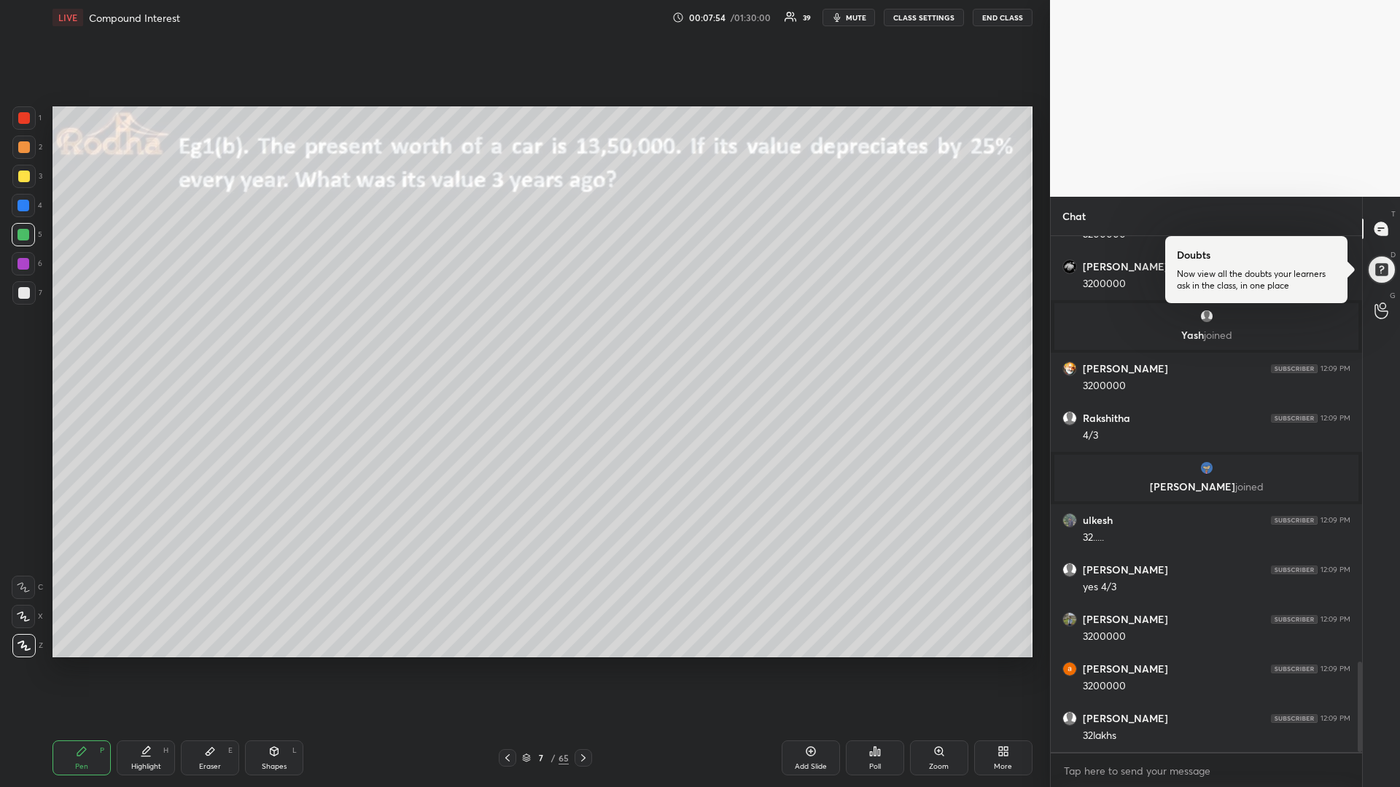
click at [24, 177] on div at bounding box center [24, 177] width 12 height 12
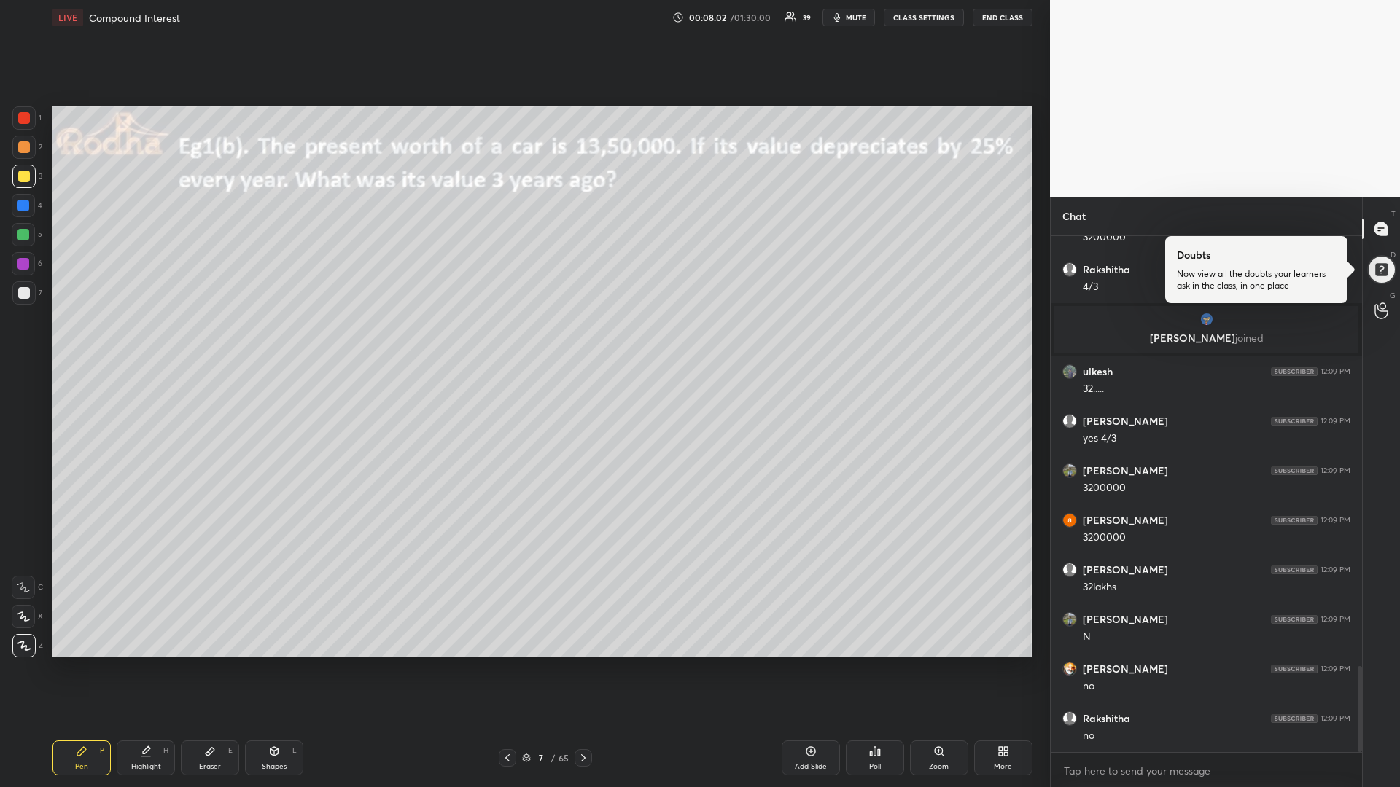
scroll to position [2620, 0]
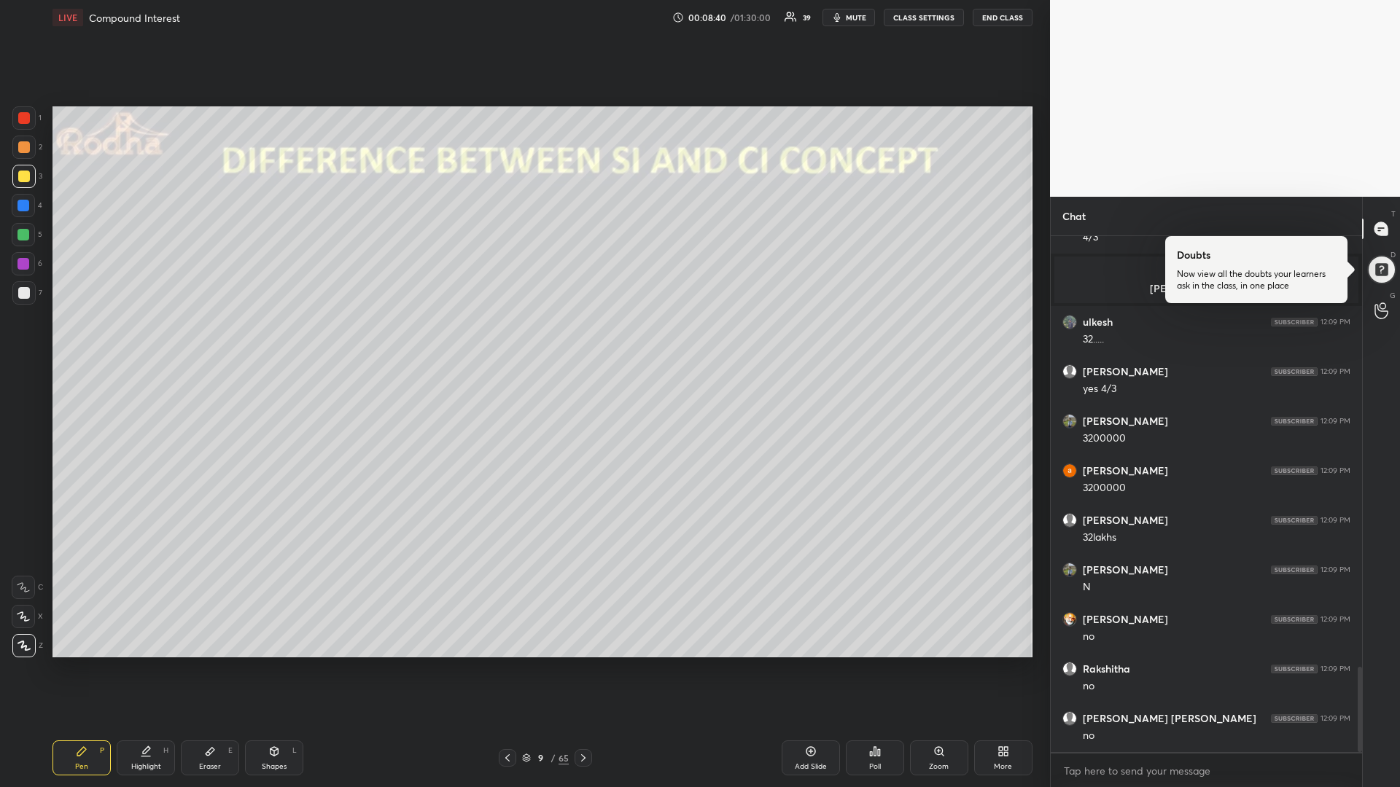
click at [24, 233] on div at bounding box center [23, 235] width 12 height 12
click at [272, 663] on icon at bounding box center [274, 751] width 8 height 9
click at [27, 553] on icon at bounding box center [24, 559] width 12 height 12
drag, startPoint x: 25, startPoint y: 641, endPoint x: 39, endPoint y: 616, distance: 28.4
click at [20, 639] on div at bounding box center [23, 645] width 23 height 23
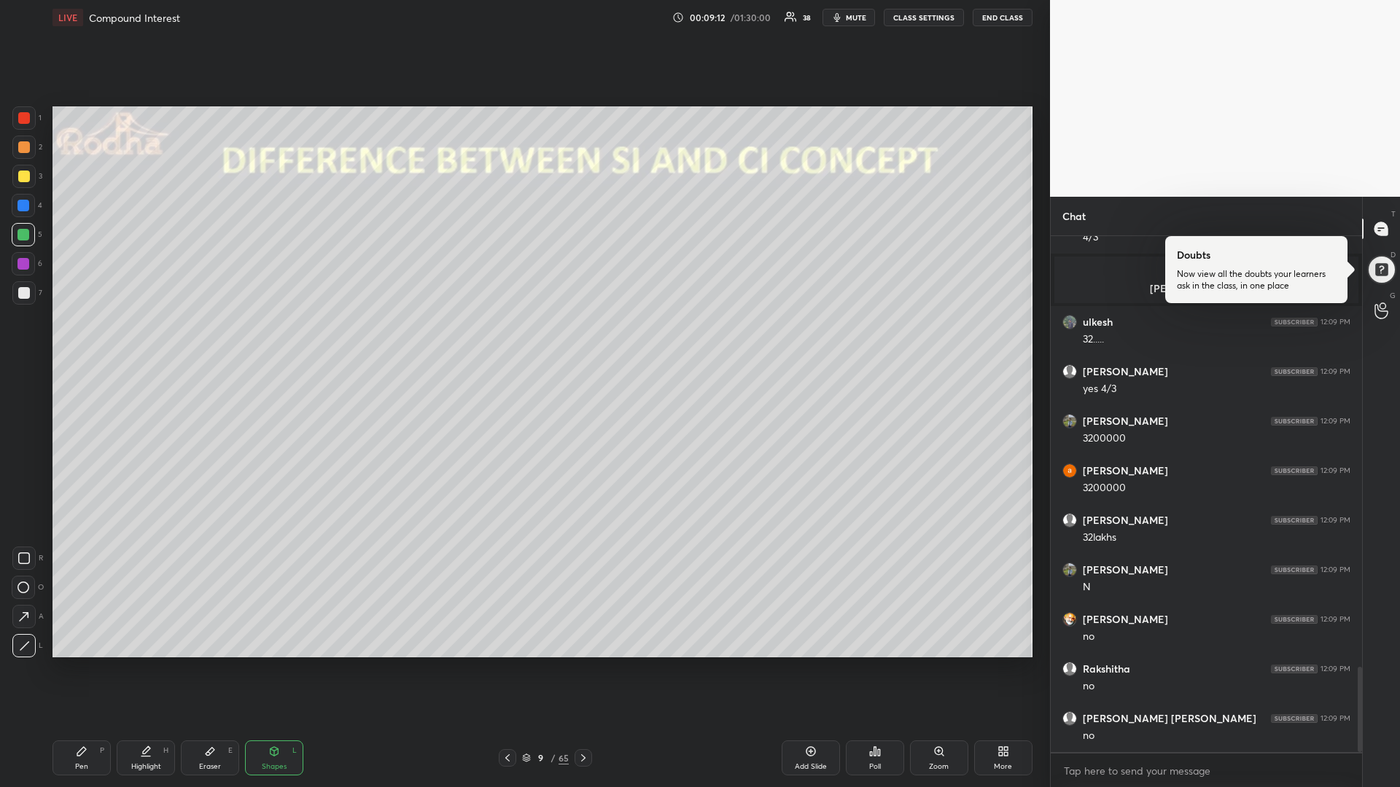
drag, startPoint x: 21, startPoint y: 174, endPoint x: 14, endPoint y: 184, distance: 13.1
click at [19, 174] on div at bounding box center [24, 177] width 12 height 12
click at [71, 663] on div "Pen P" at bounding box center [81, 758] width 58 height 35
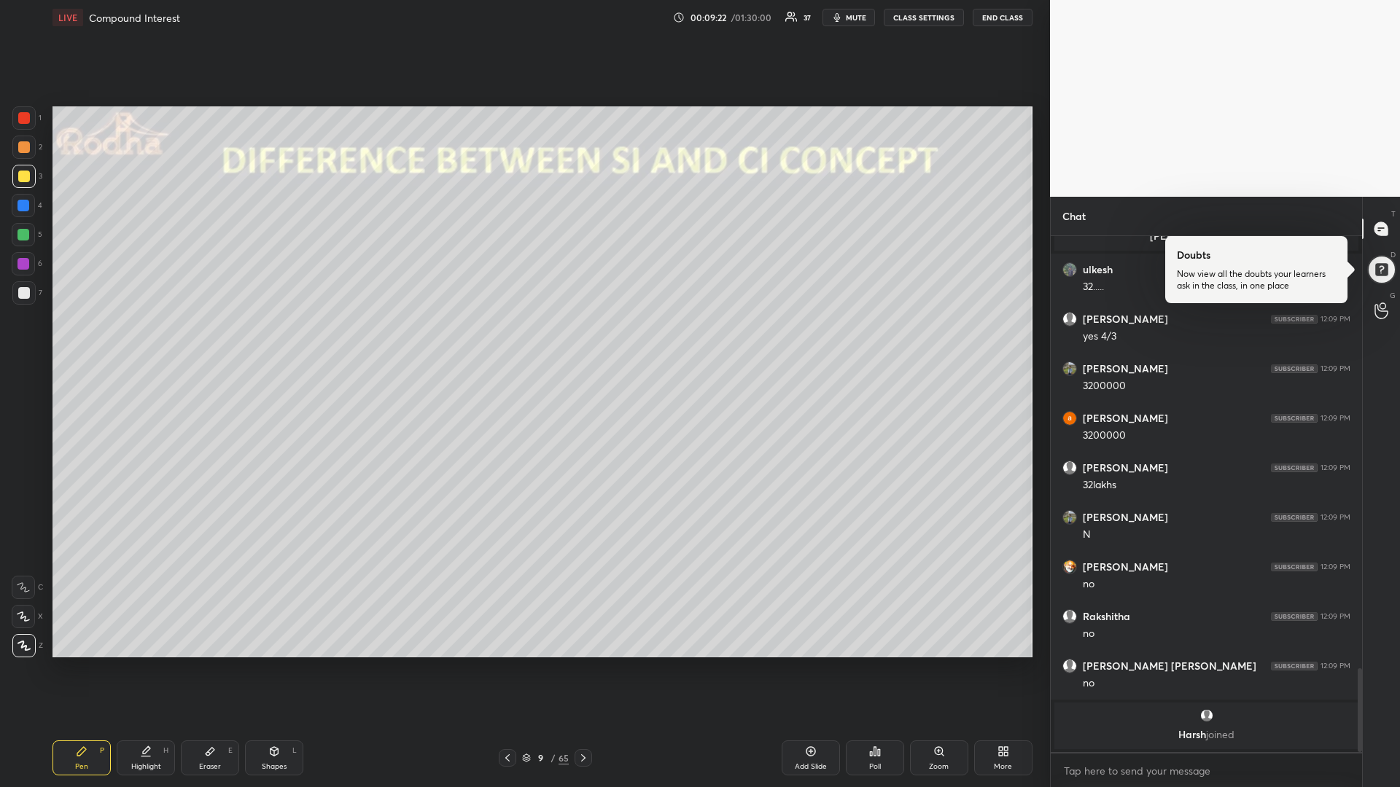
scroll to position [483, 307]
drag, startPoint x: 270, startPoint y: 752, endPoint x: 280, endPoint y: 740, distance: 15.6
click at [270, 663] on icon at bounding box center [274, 751] width 8 height 9
click at [25, 644] on icon at bounding box center [24, 646] width 11 height 11
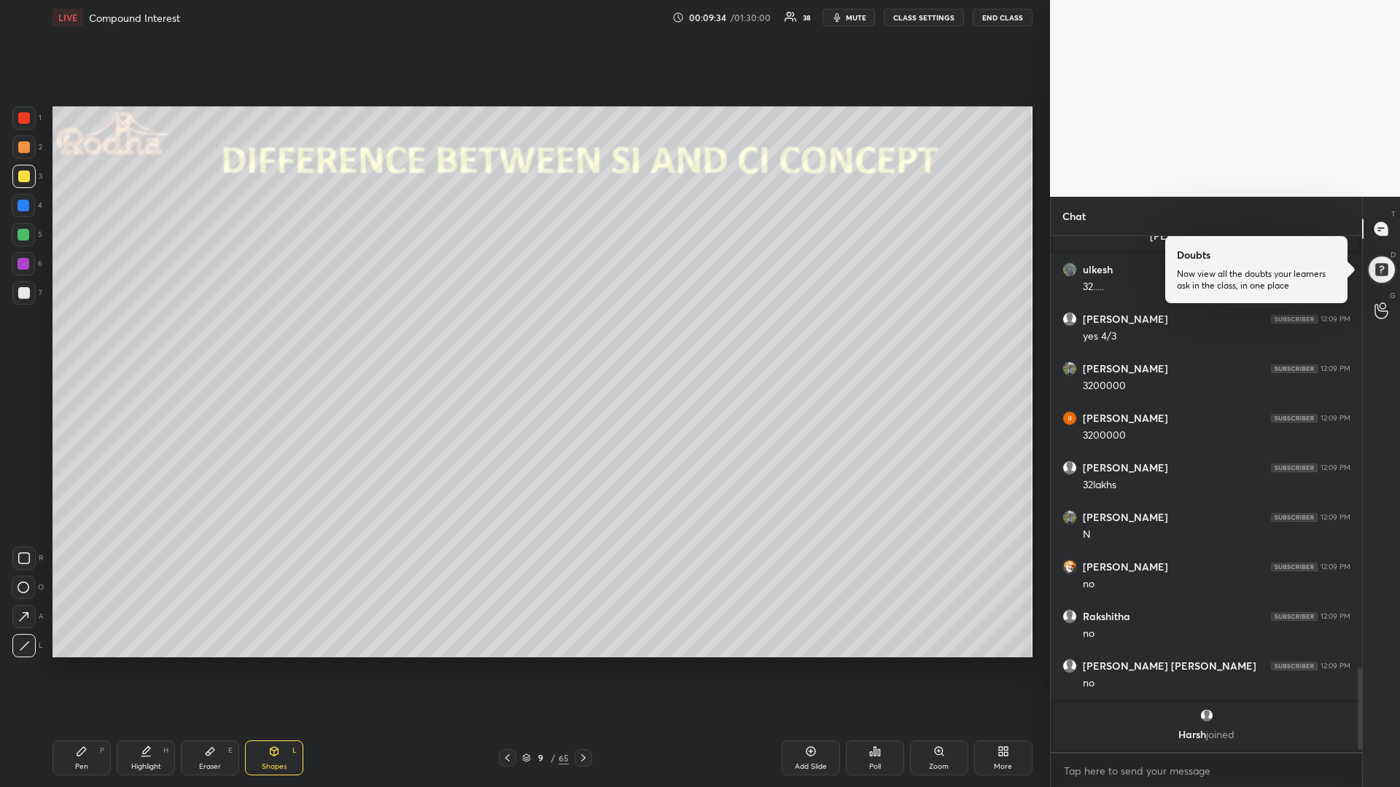
click at [24, 262] on div at bounding box center [23, 264] width 12 height 12
click at [69, 663] on div "Pen P" at bounding box center [81, 758] width 58 height 35
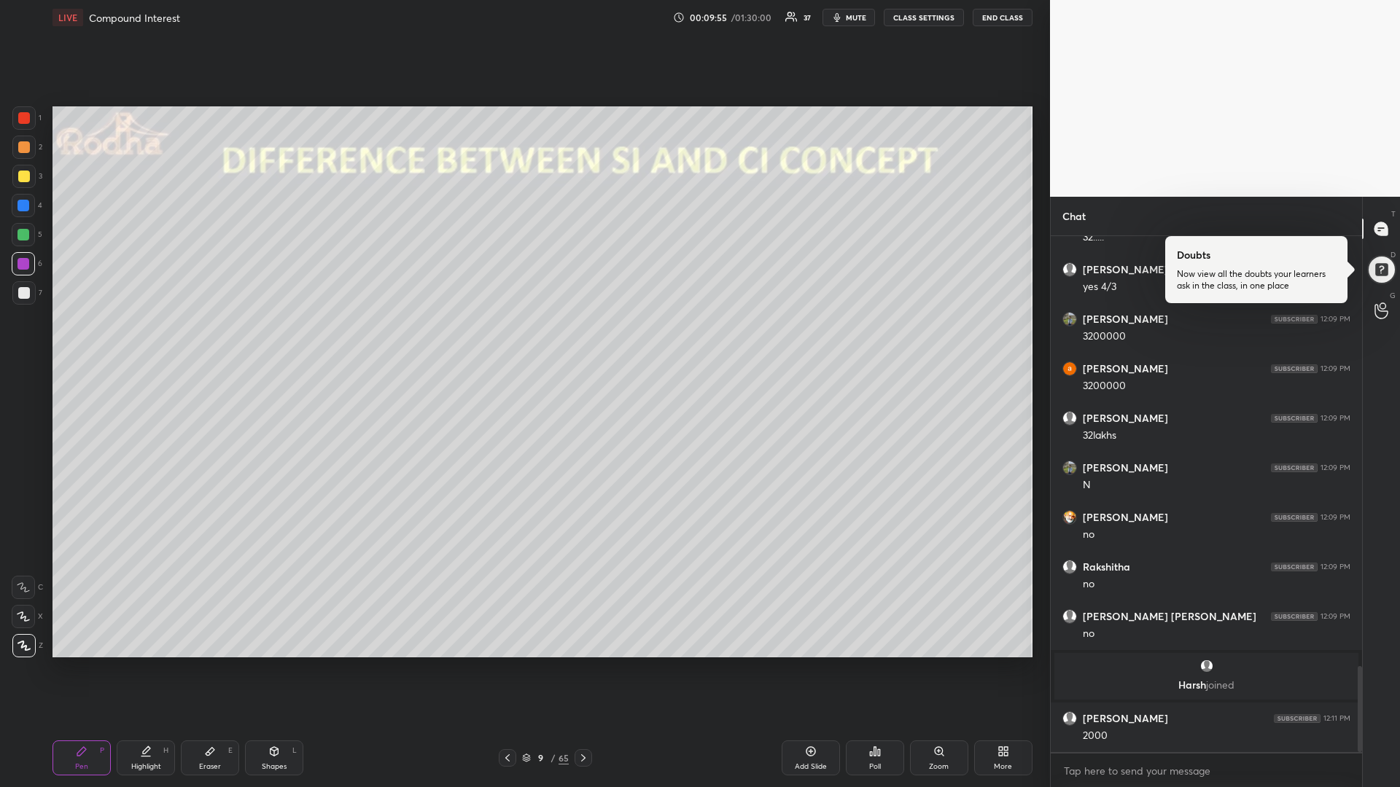
scroll to position [2622, 0]
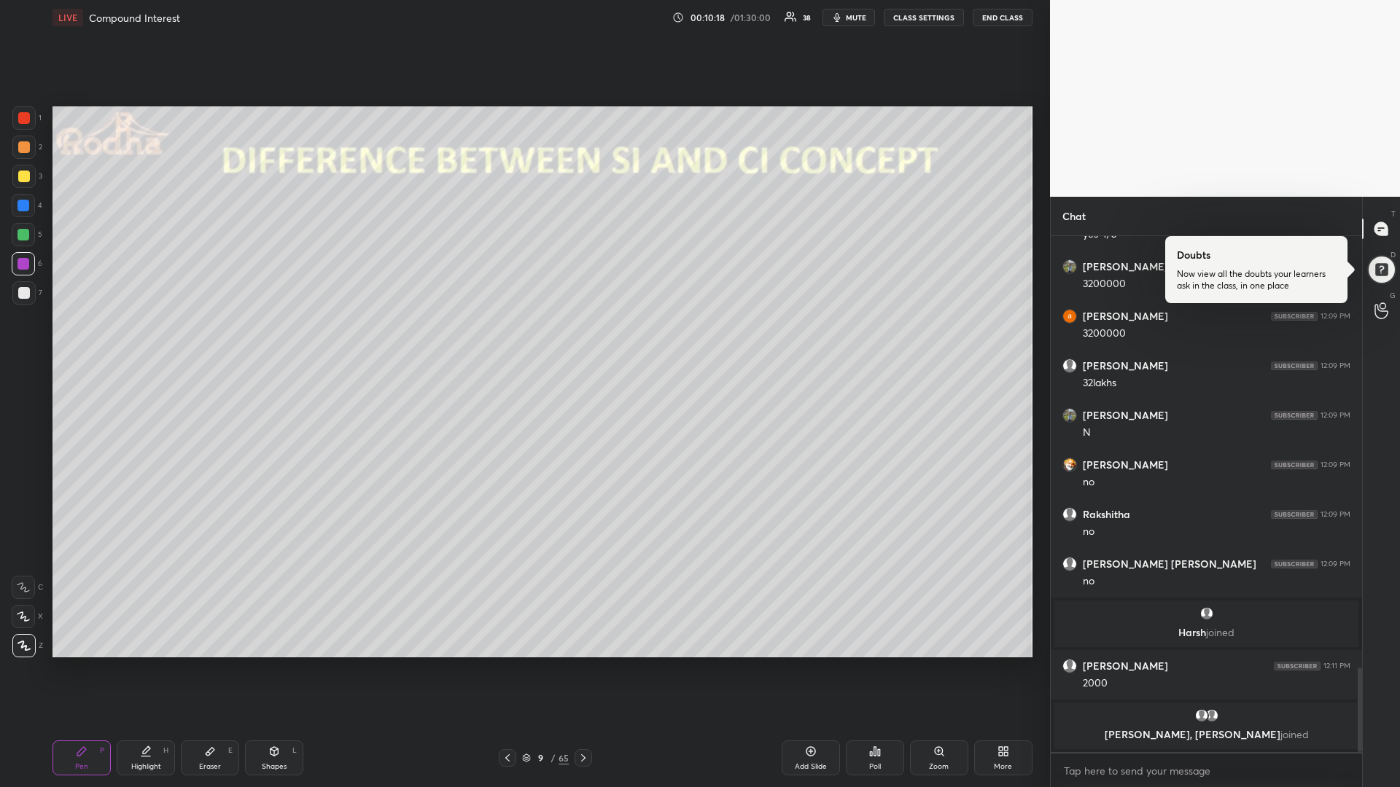
click at [25, 235] on div at bounding box center [23, 235] width 12 height 12
drag, startPoint x: 26, startPoint y: 170, endPoint x: 50, endPoint y: 203, distance: 40.7
click at [26, 170] on div at bounding box center [23, 176] width 23 height 23
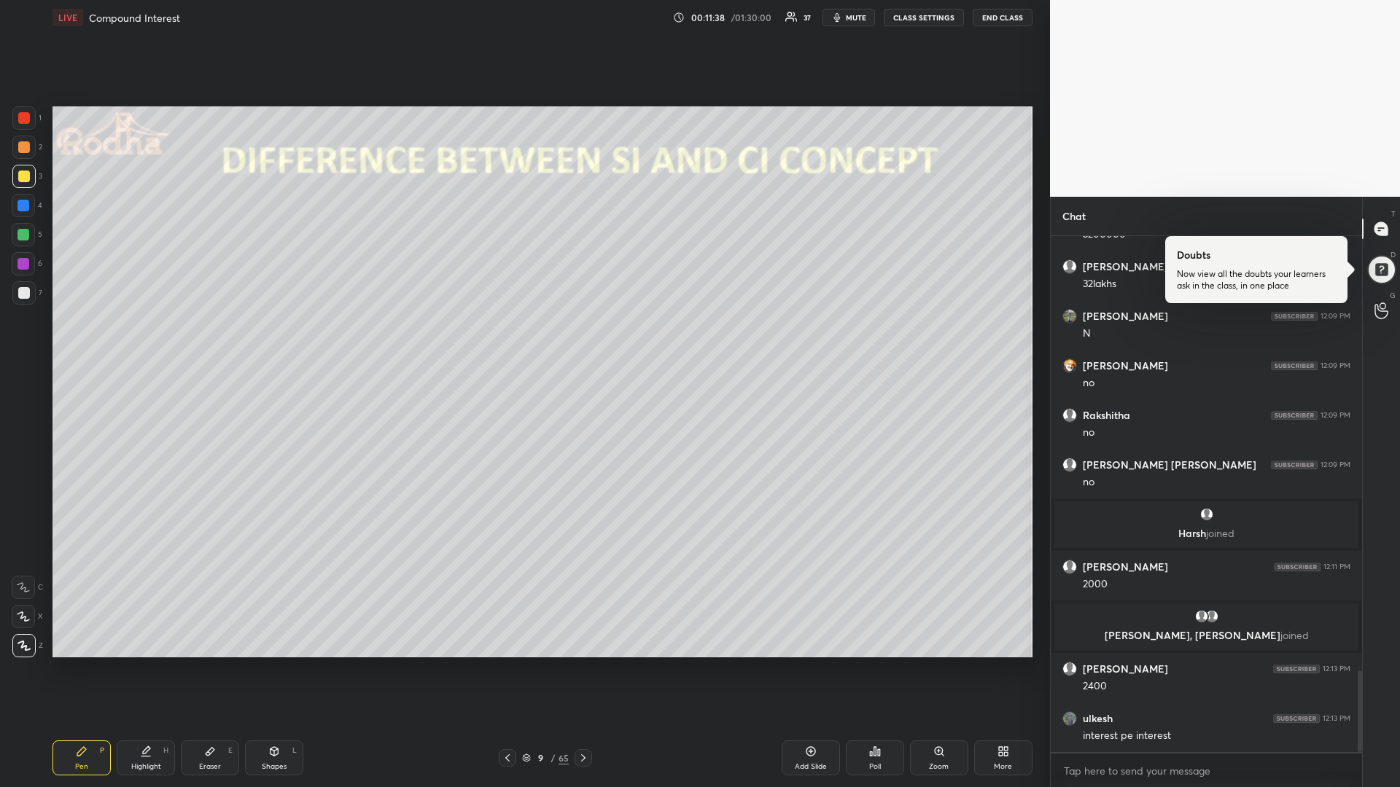
scroll to position [2746, 0]
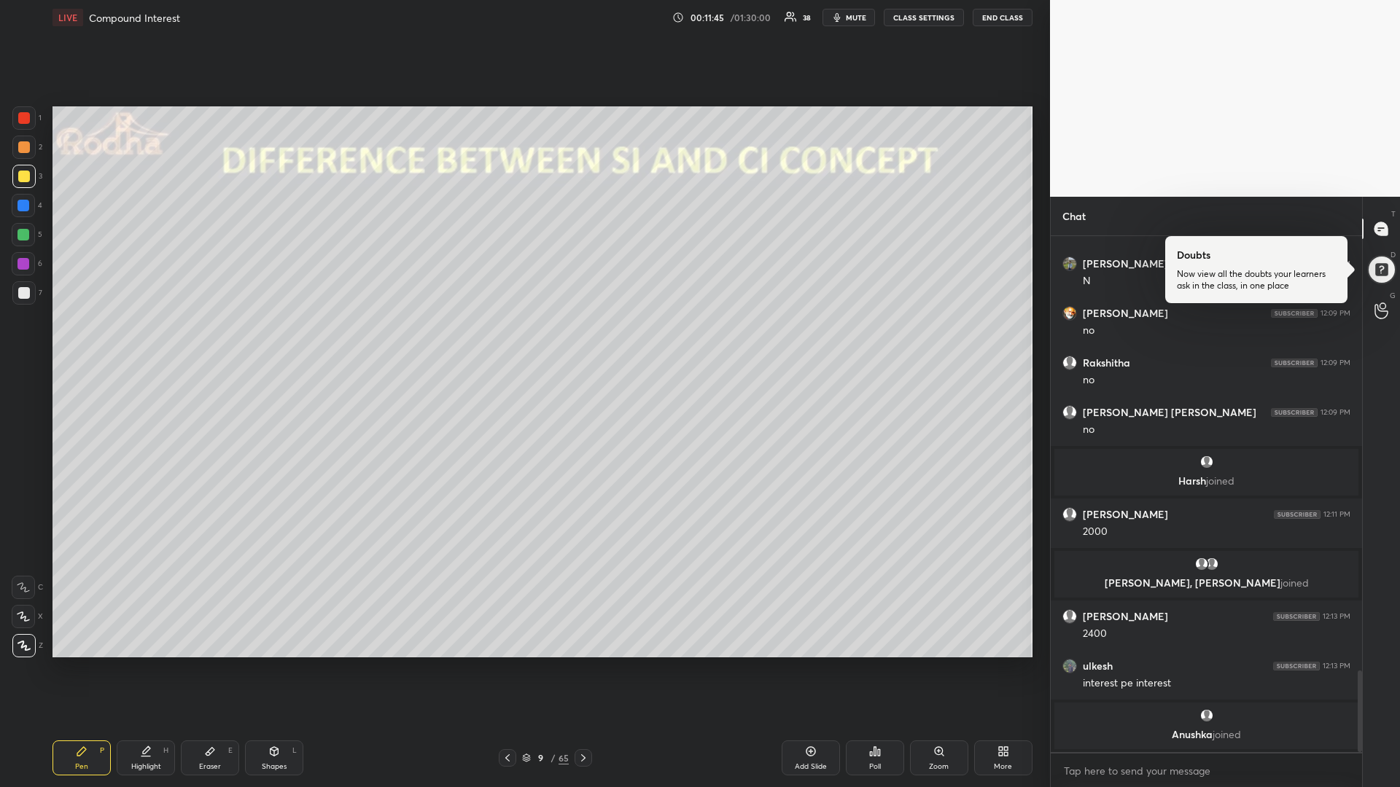
click at [25, 178] on div at bounding box center [24, 177] width 12 height 12
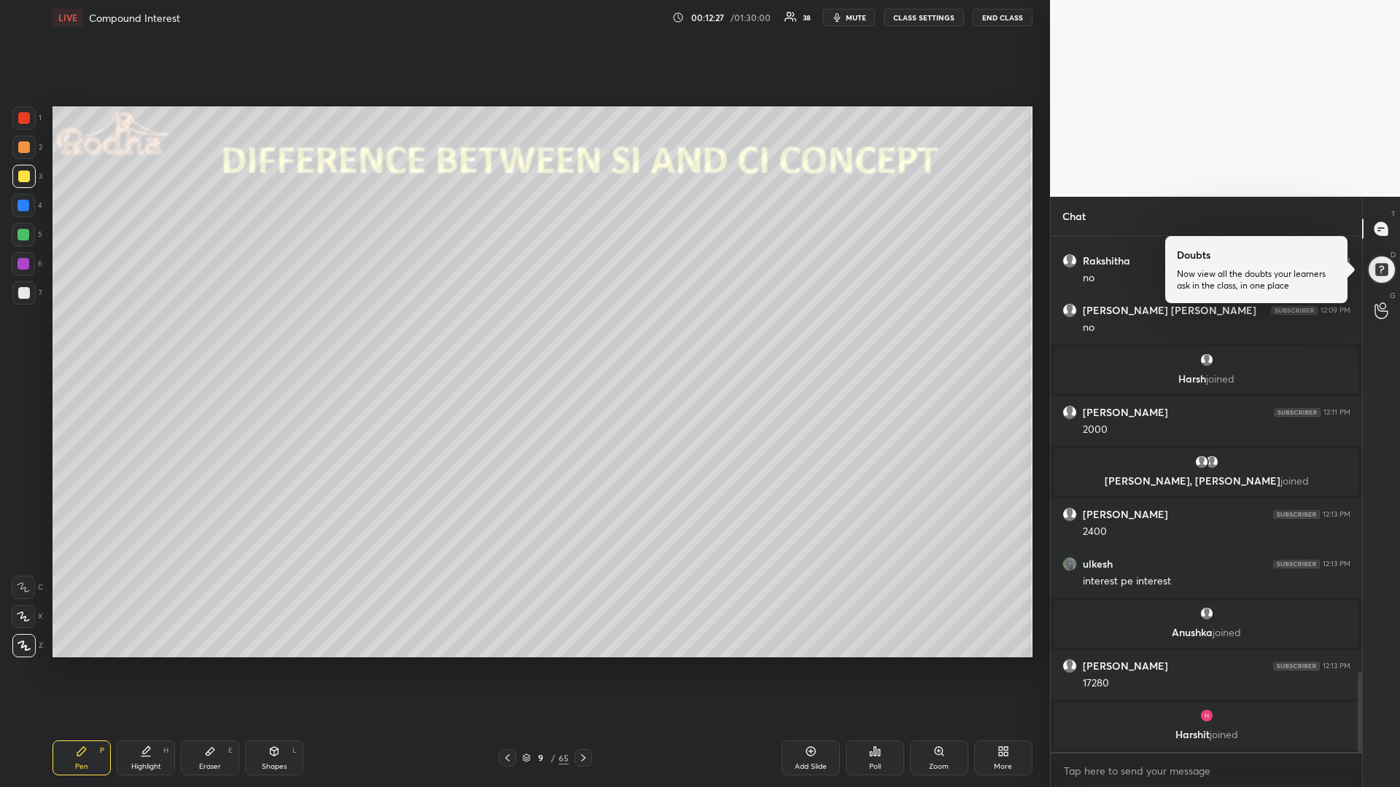
scroll to position [2829, 0]
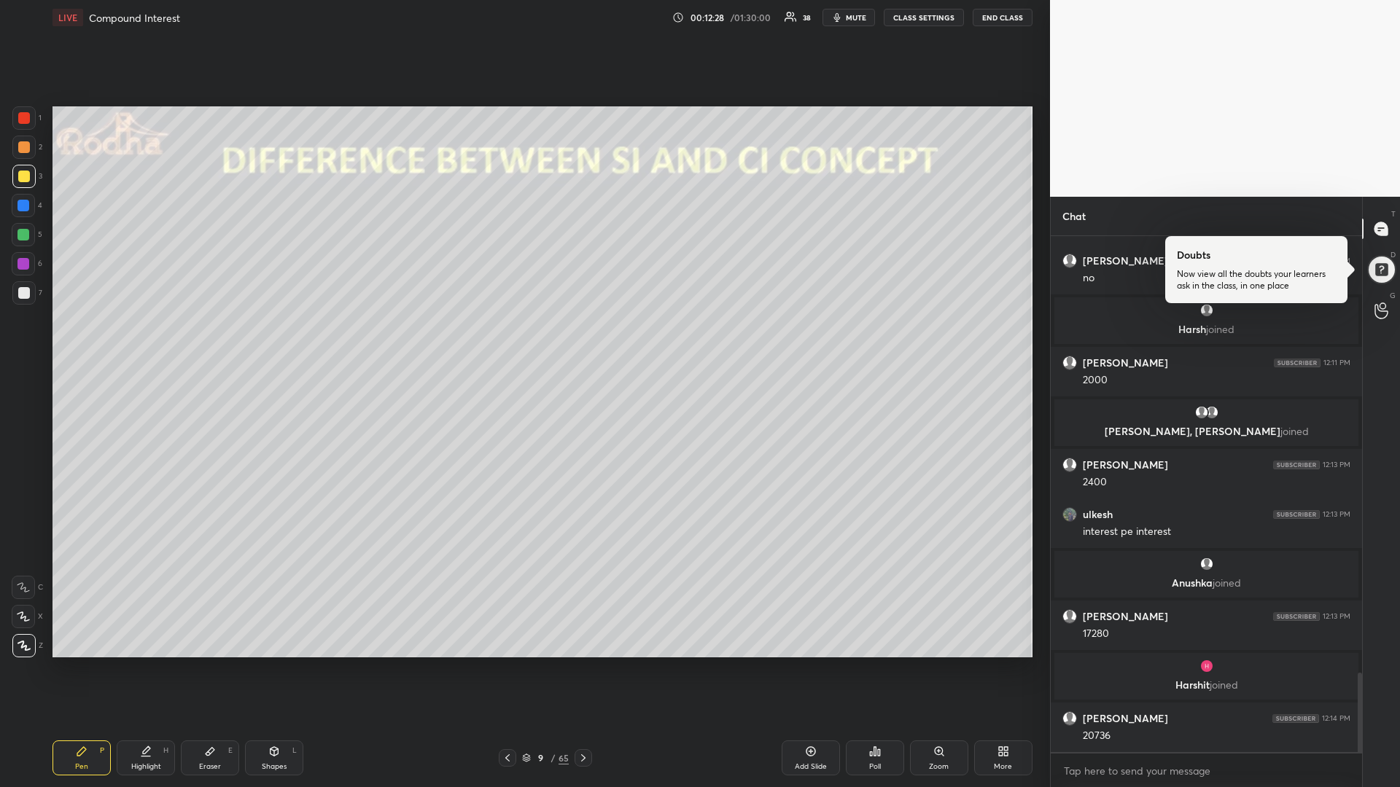
click at [20, 236] on div at bounding box center [23, 235] width 12 height 12
drag, startPoint x: 27, startPoint y: 176, endPoint x: 19, endPoint y: 174, distance: 8.2
click at [25, 176] on div at bounding box center [24, 177] width 12 height 12
drag, startPoint x: 26, startPoint y: 234, endPoint x: 16, endPoint y: 233, distance: 10.3
click at [26, 234] on div at bounding box center [23, 235] width 12 height 12
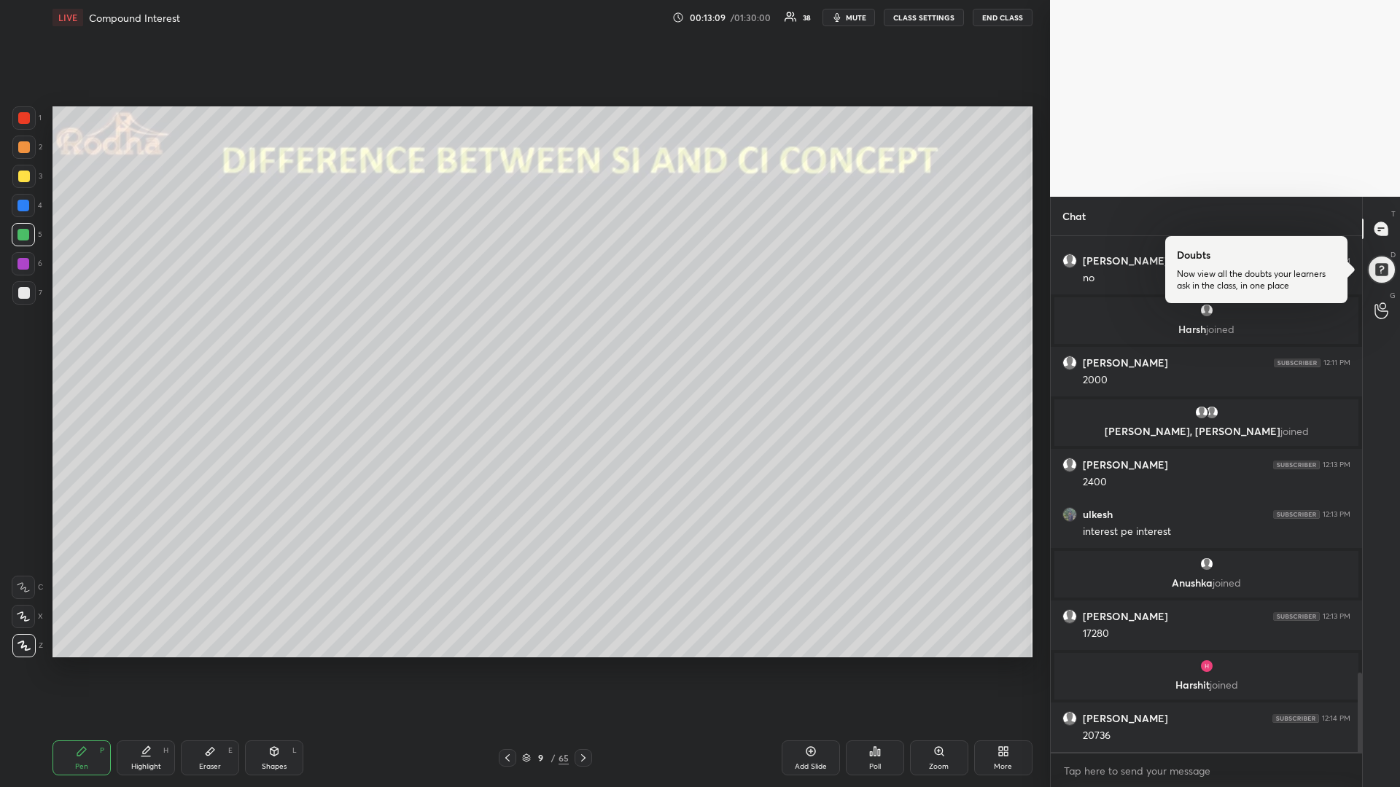
click at [21, 179] on div at bounding box center [24, 177] width 12 height 12
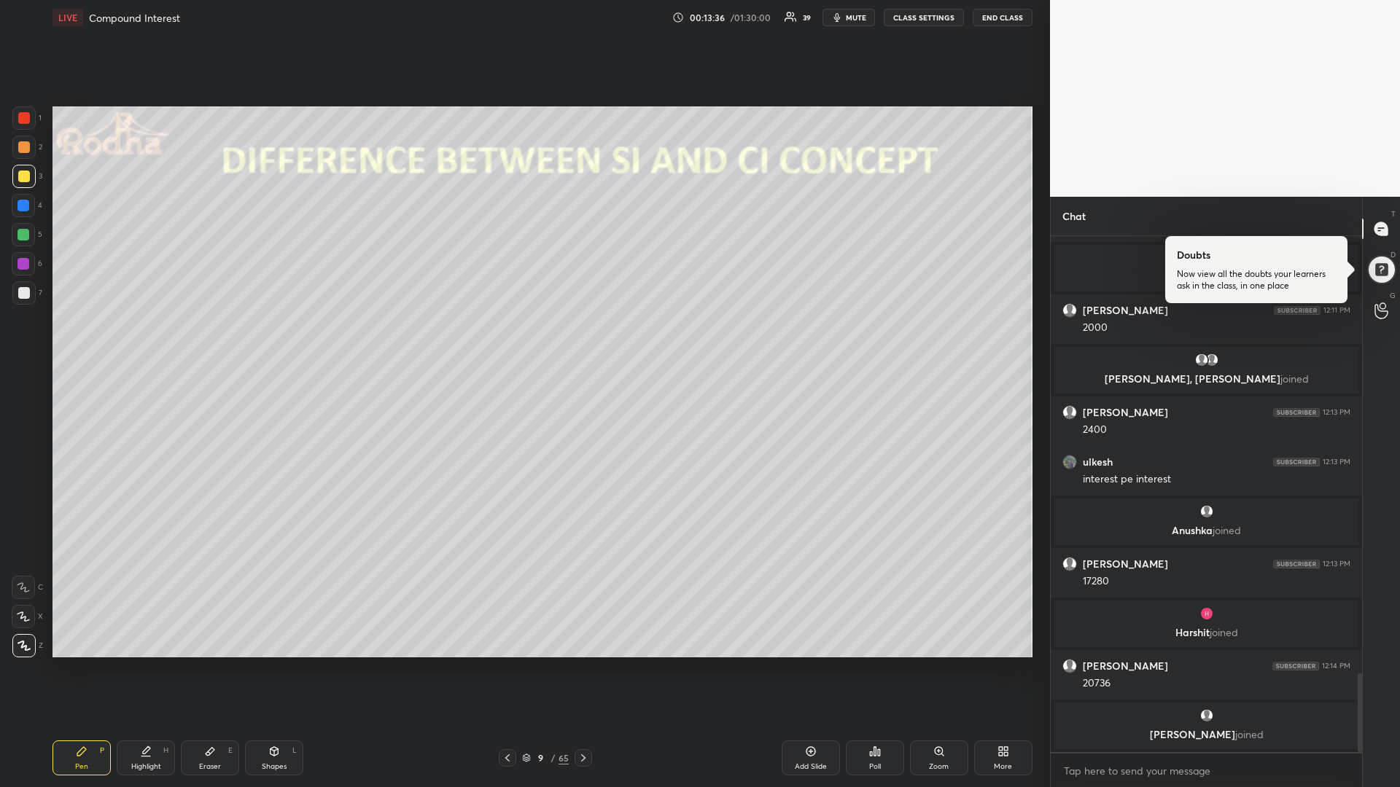
scroll to position [2902, 0]
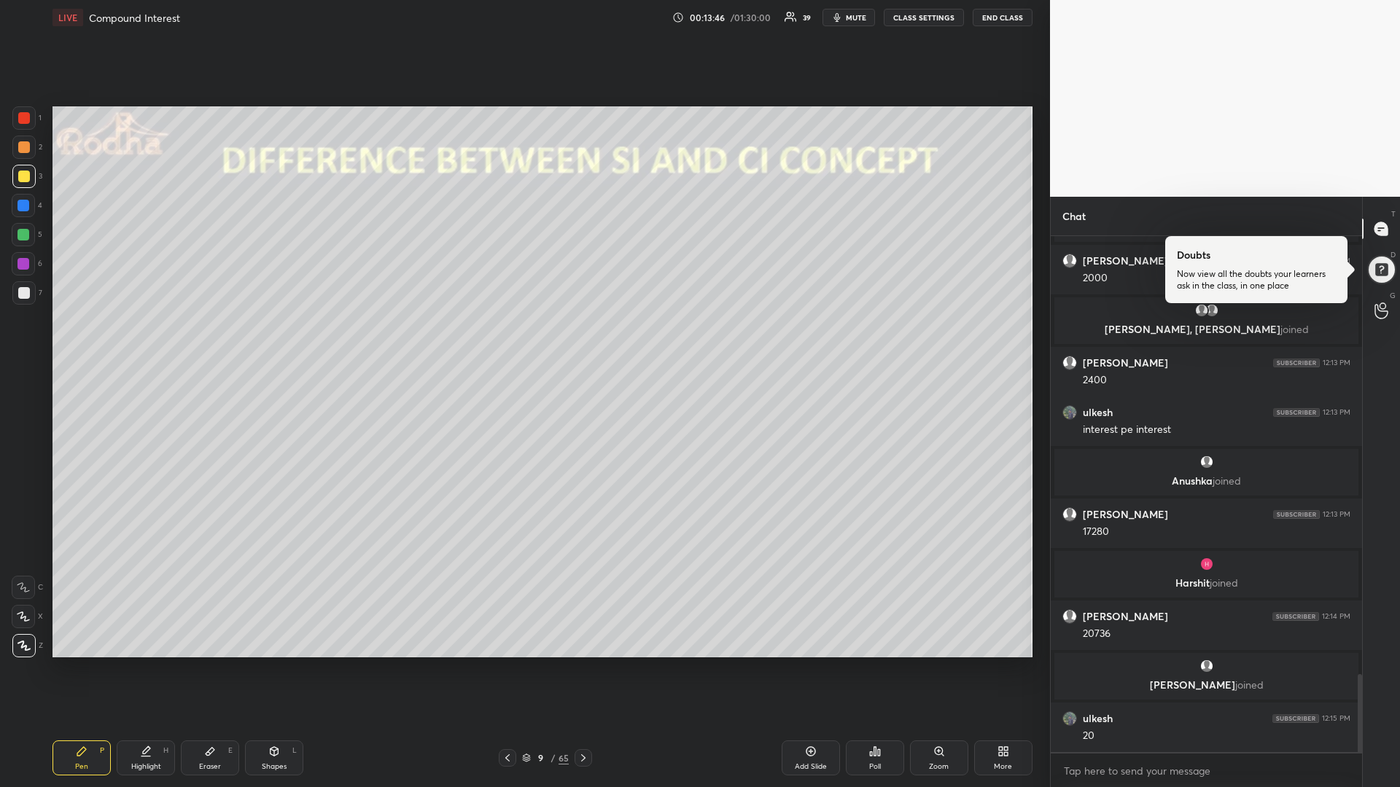
drag, startPoint x: 24, startPoint y: 237, endPoint x: 23, endPoint y: 245, distance: 8.2
click at [23, 235] on div at bounding box center [23, 235] width 12 height 12
drag, startPoint x: 28, startPoint y: 262, endPoint x: 46, endPoint y: 260, distance: 17.6
click at [26, 260] on div at bounding box center [23, 264] width 12 height 12
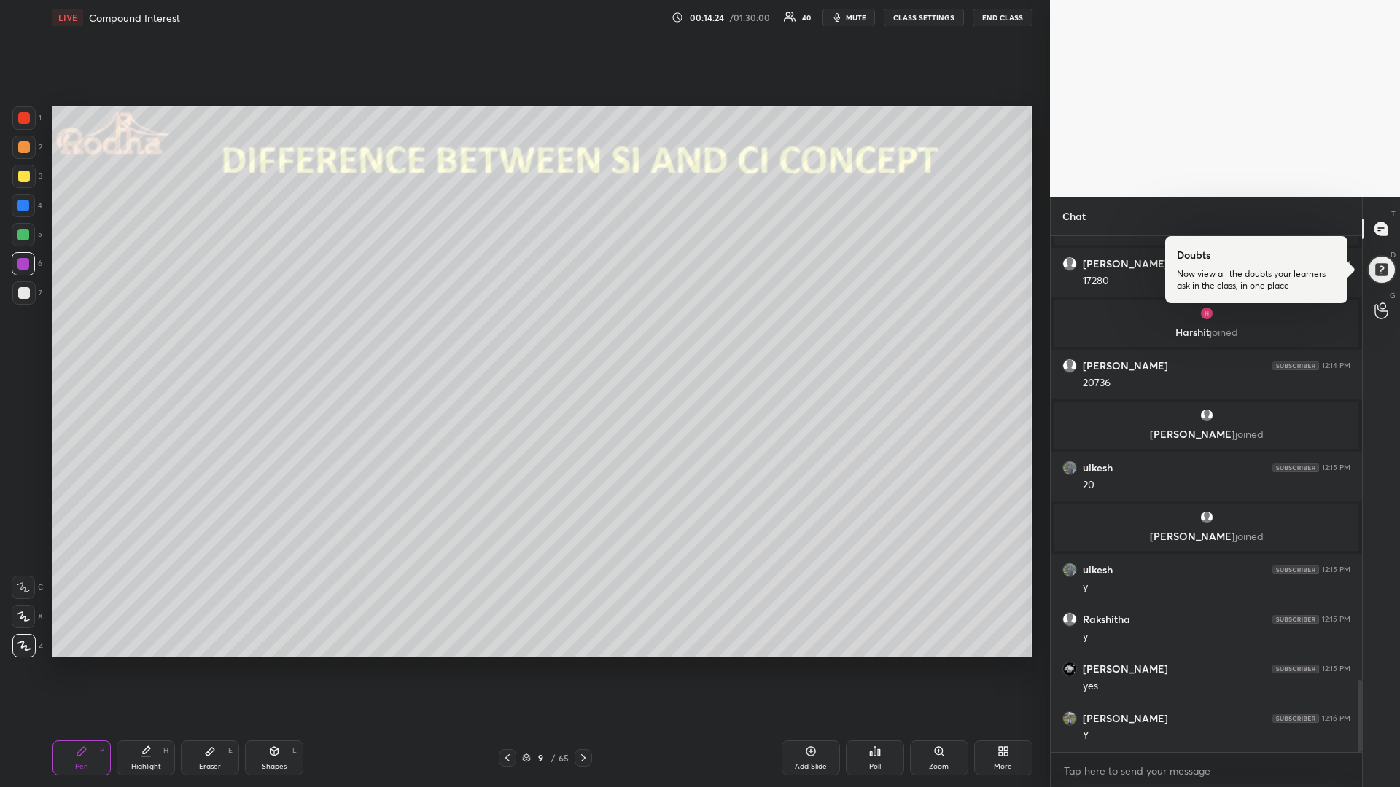
scroll to position [3176, 0]
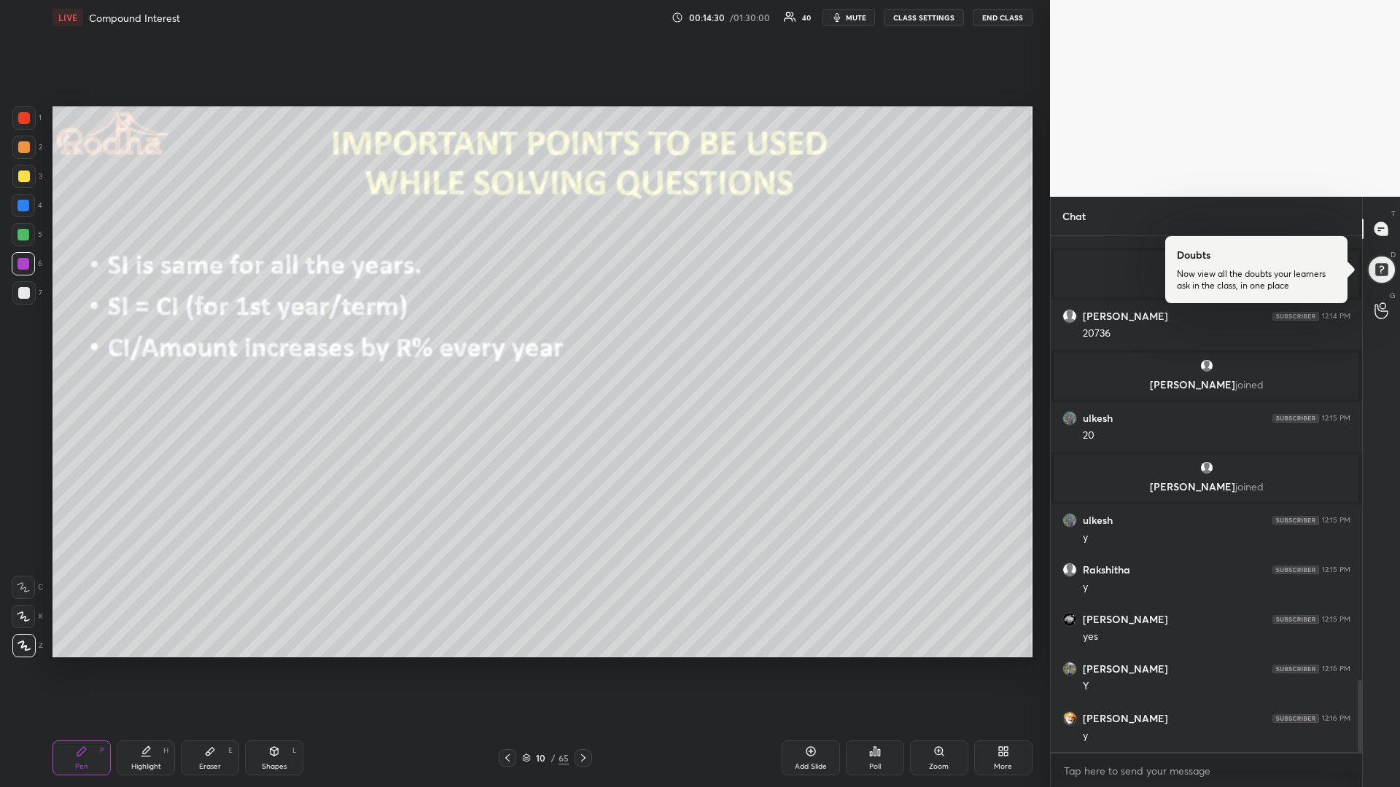
drag, startPoint x: 28, startPoint y: 176, endPoint x: 38, endPoint y: 184, distance: 13.0
click at [26, 174] on div at bounding box center [24, 177] width 12 height 12
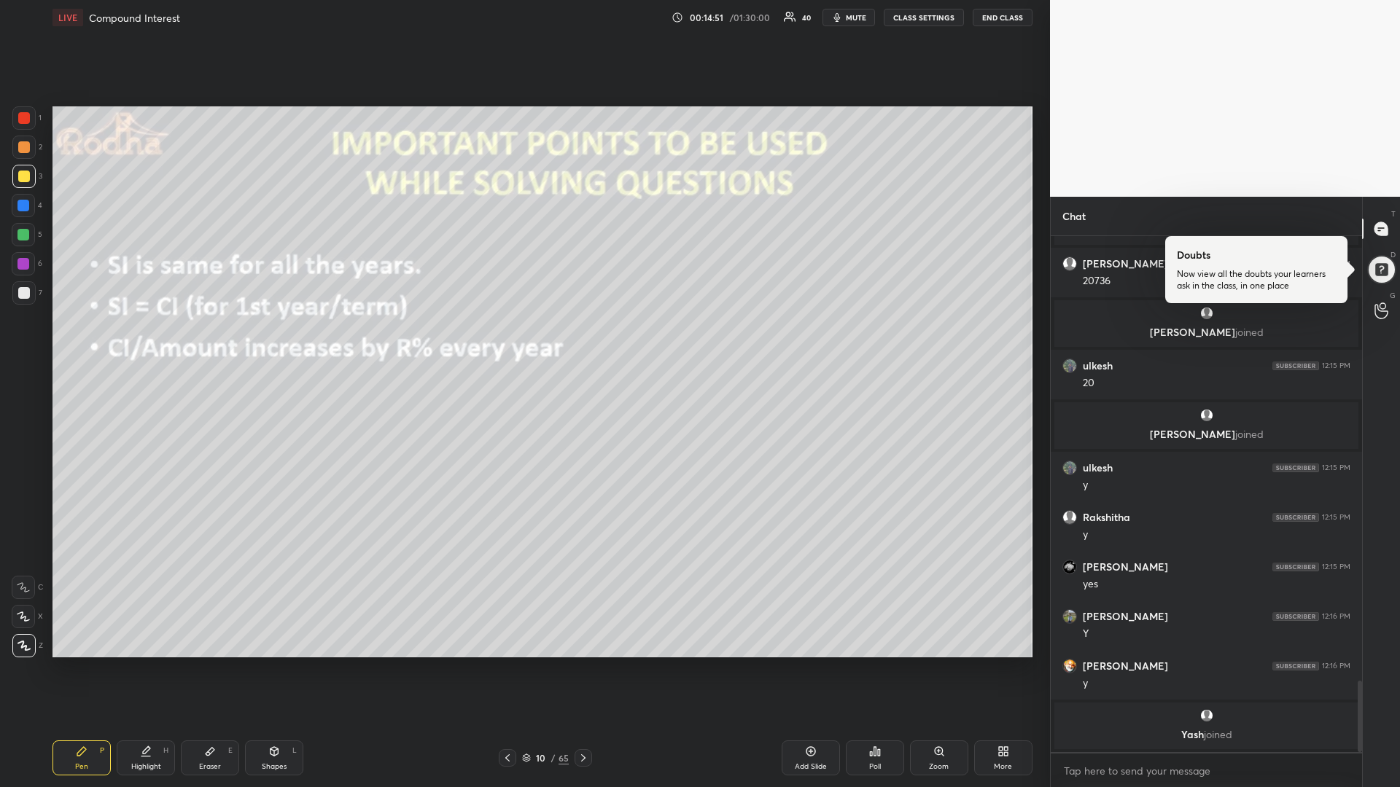
drag, startPoint x: 20, startPoint y: 238, endPoint x: 17, endPoint y: 225, distance: 13.3
click at [20, 237] on div at bounding box center [23, 235] width 12 height 12
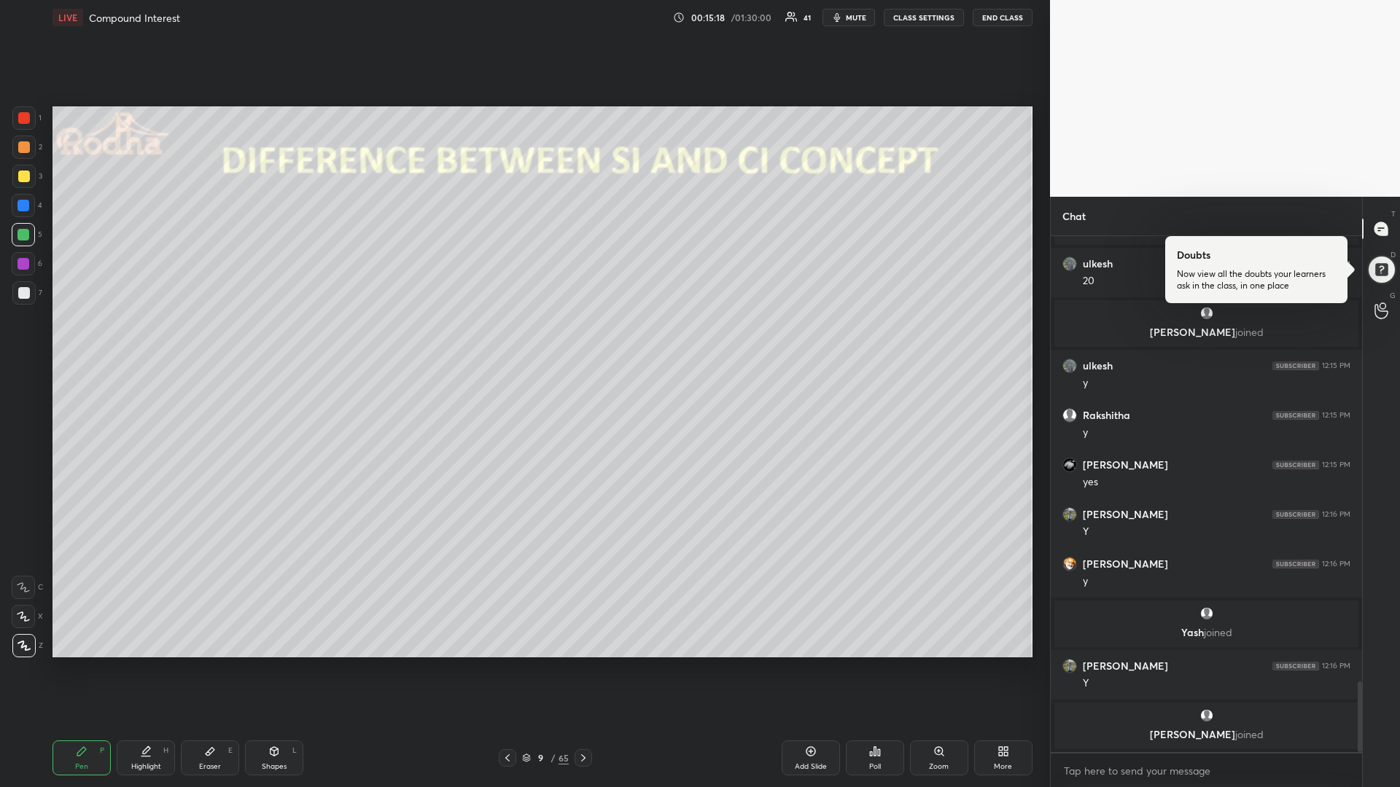
scroll to position [3272, 0]
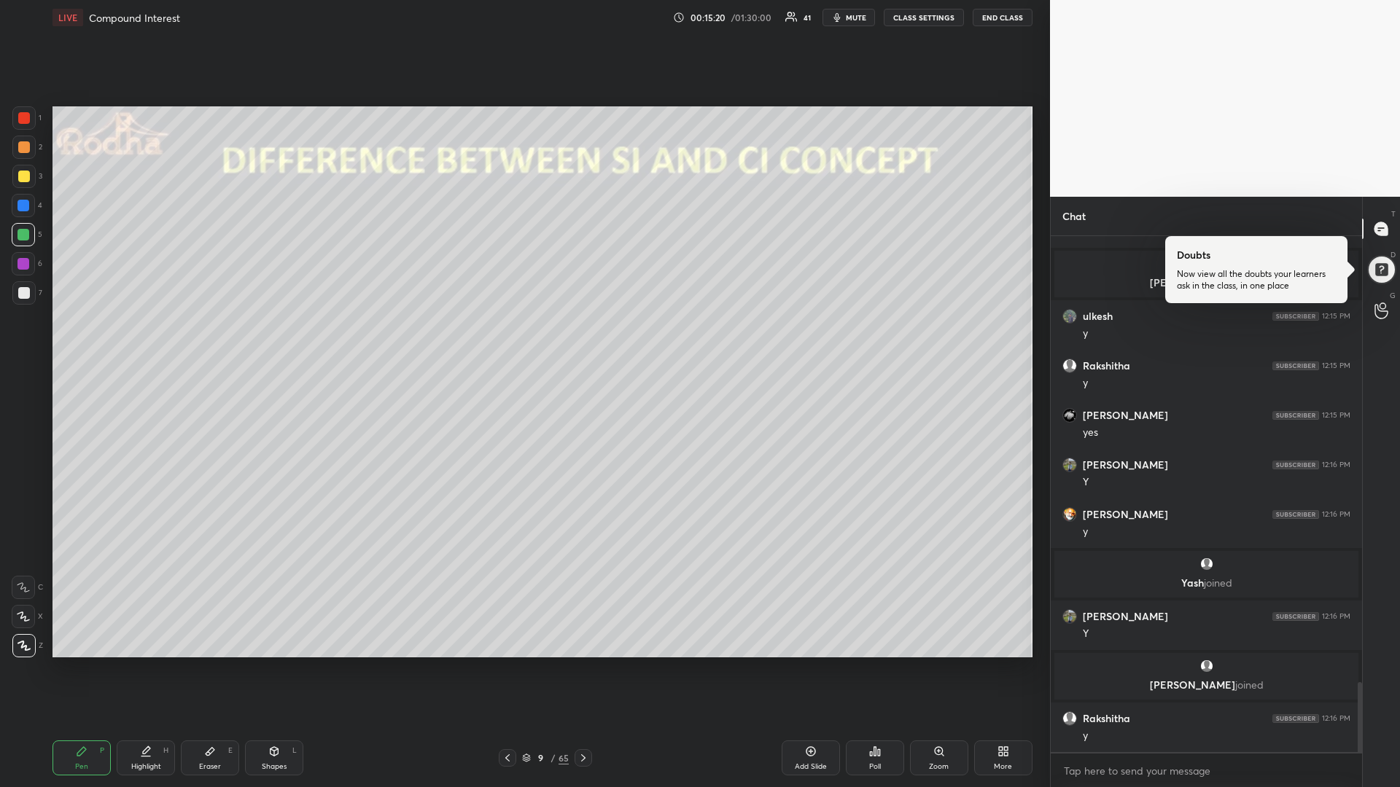
click at [26, 116] on div at bounding box center [24, 118] width 12 height 12
click at [26, 240] on div at bounding box center [23, 235] width 12 height 12
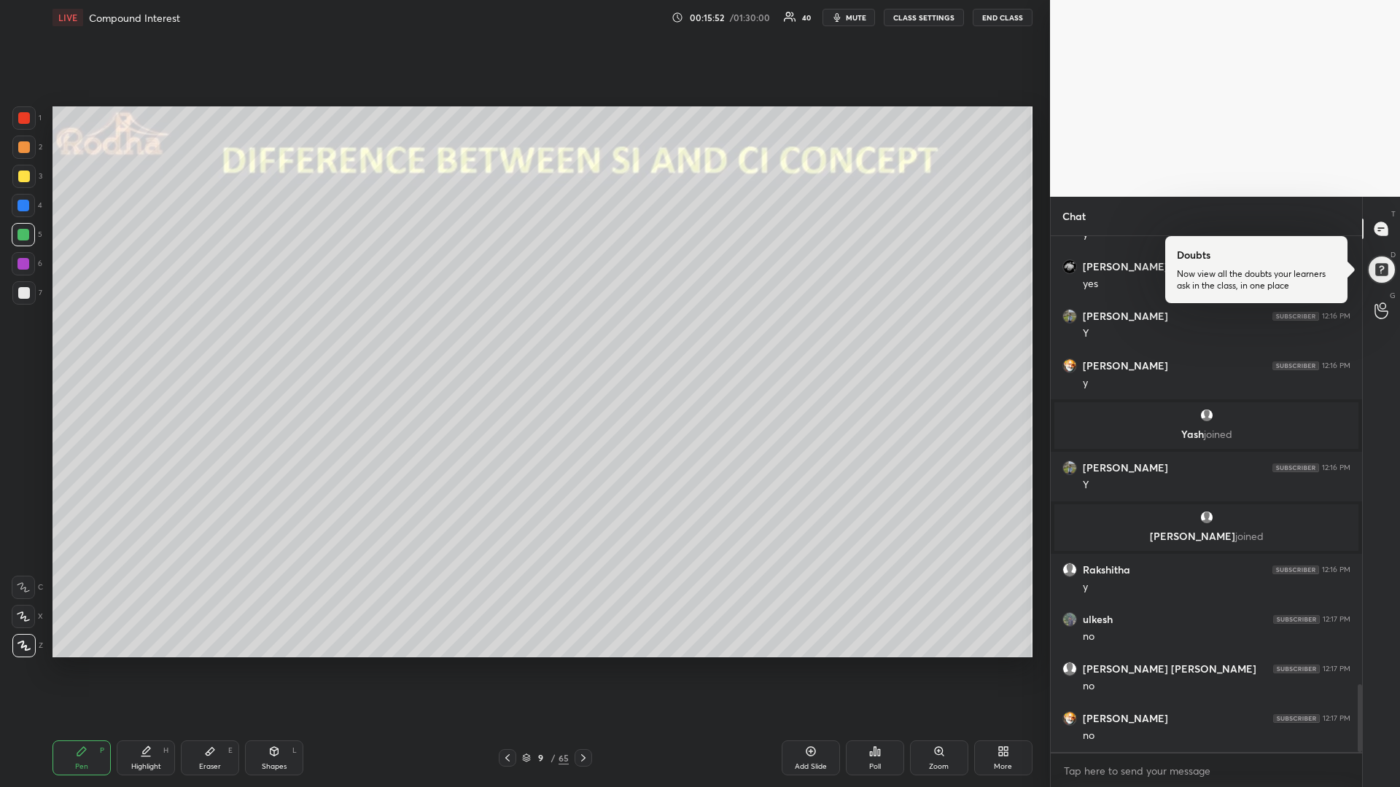
scroll to position [3520, 0]
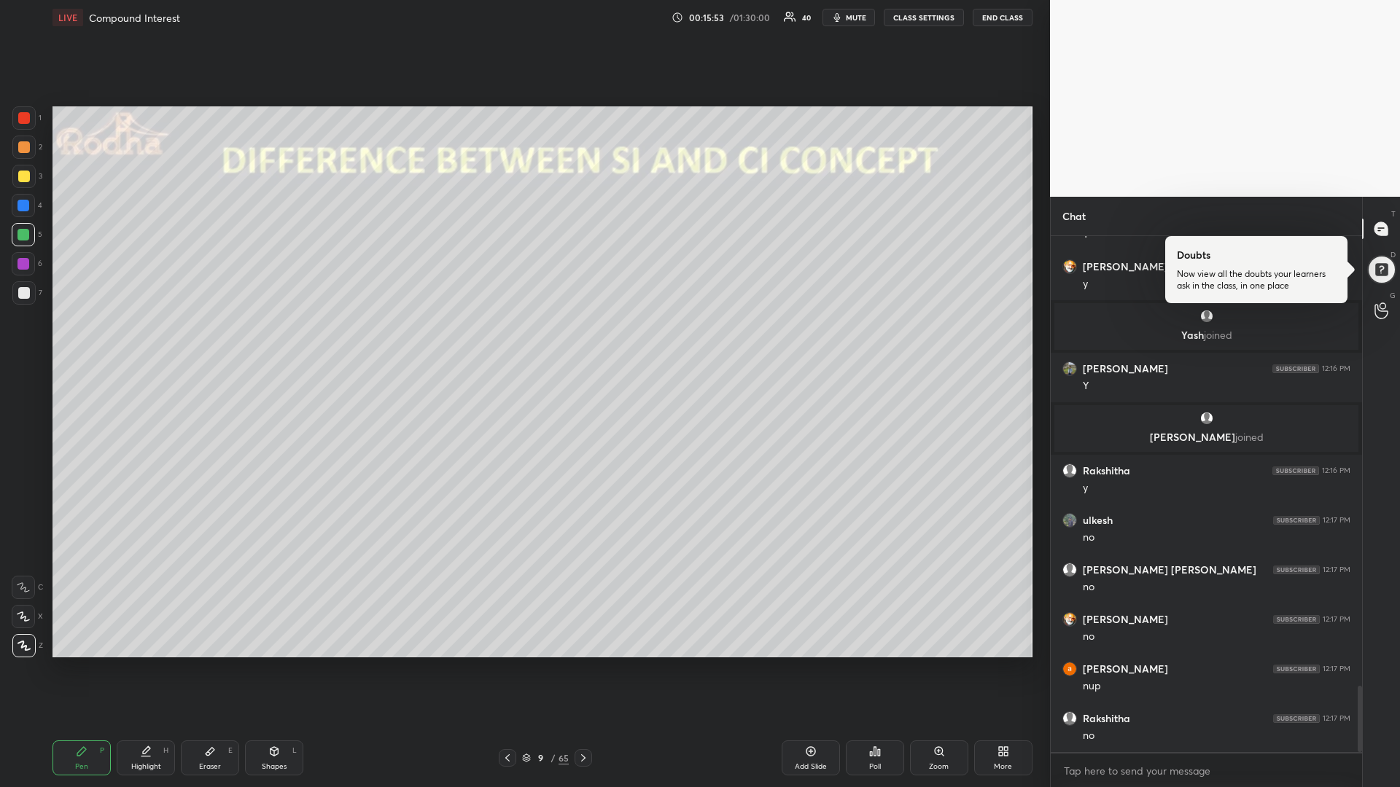
click at [588, 663] on div at bounding box center [583, 757] width 17 height 17
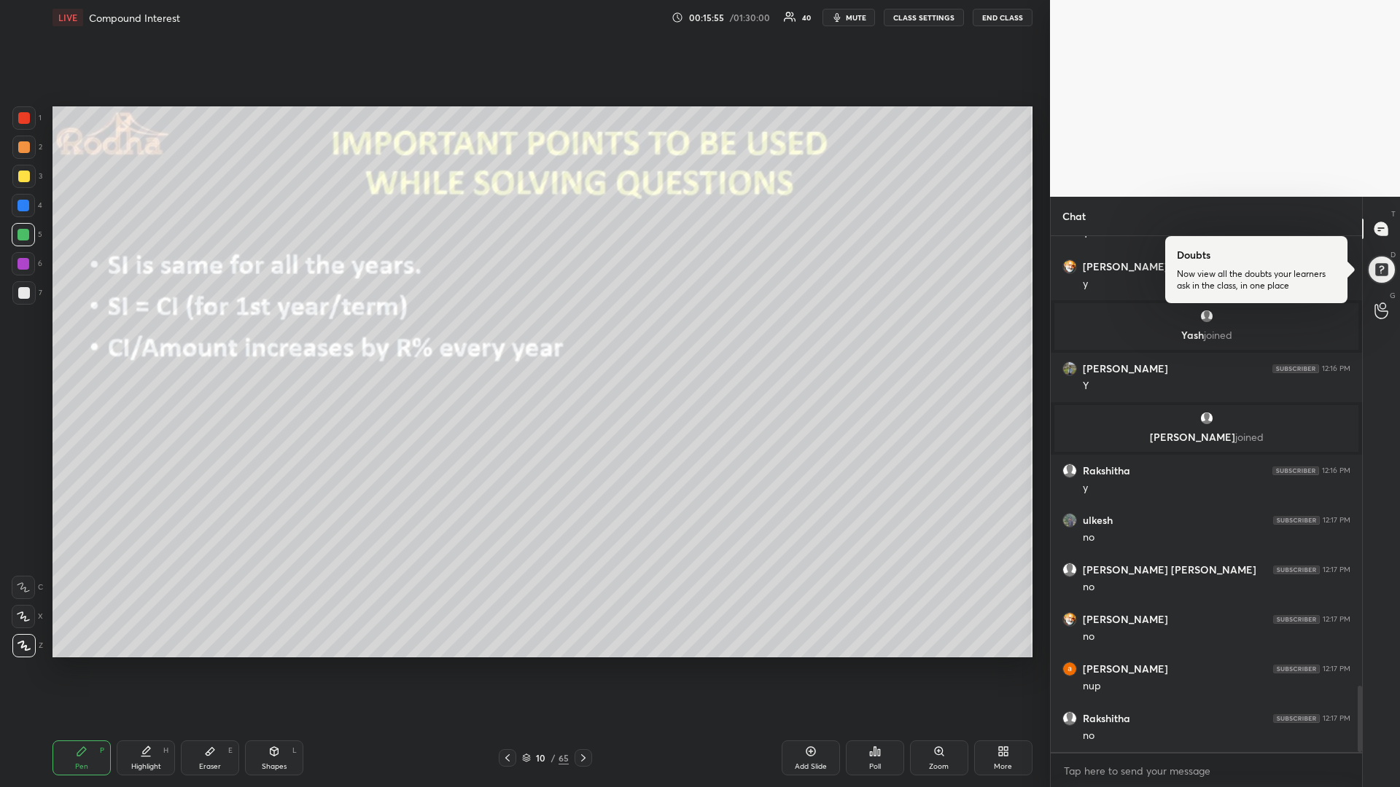
drag, startPoint x: 23, startPoint y: 175, endPoint x: 7, endPoint y: 182, distance: 17.3
click at [23, 174] on div at bounding box center [24, 177] width 12 height 12
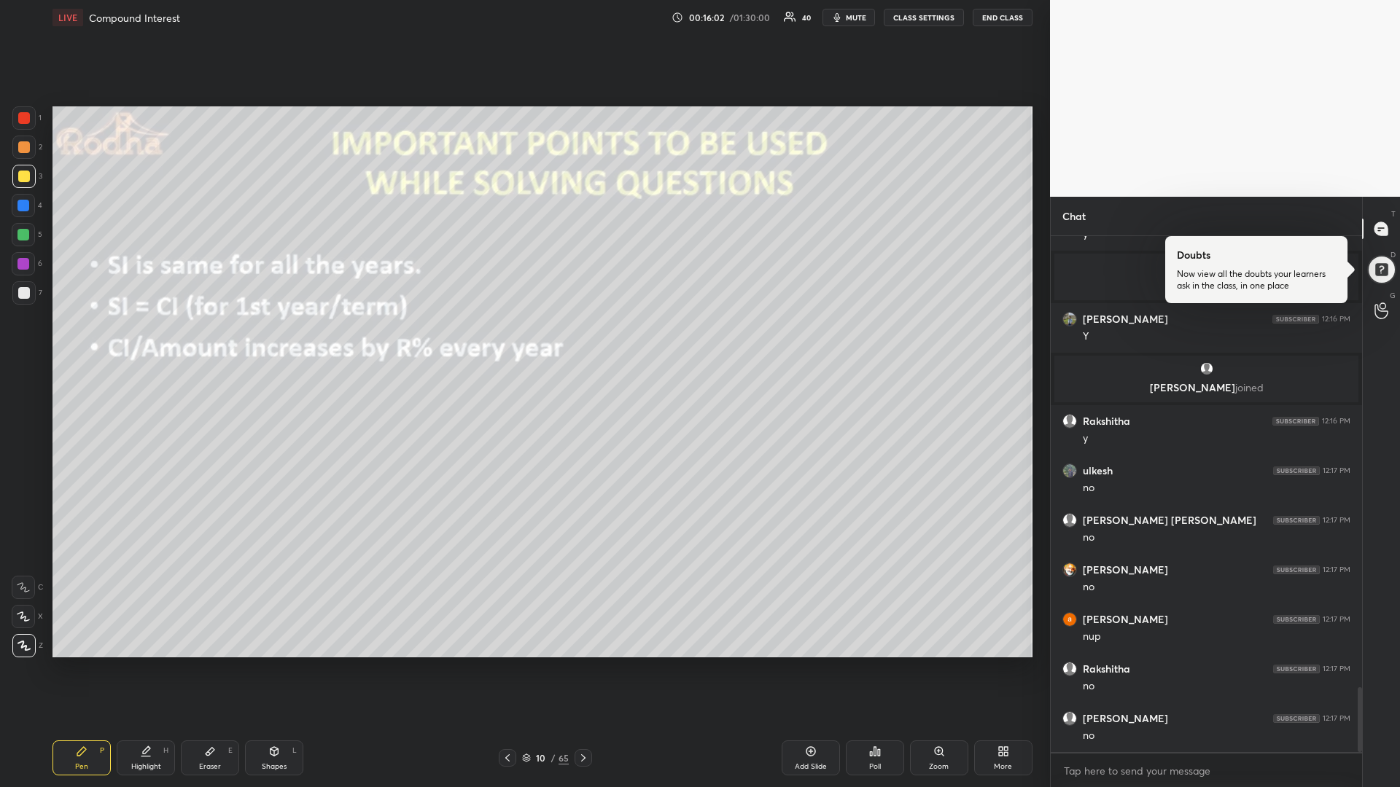
click at [24, 235] on div at bounding box center [23, 235] width 12 height 12
click at [26, 121] on div at bounding box center [24, 118] width 12 height 12
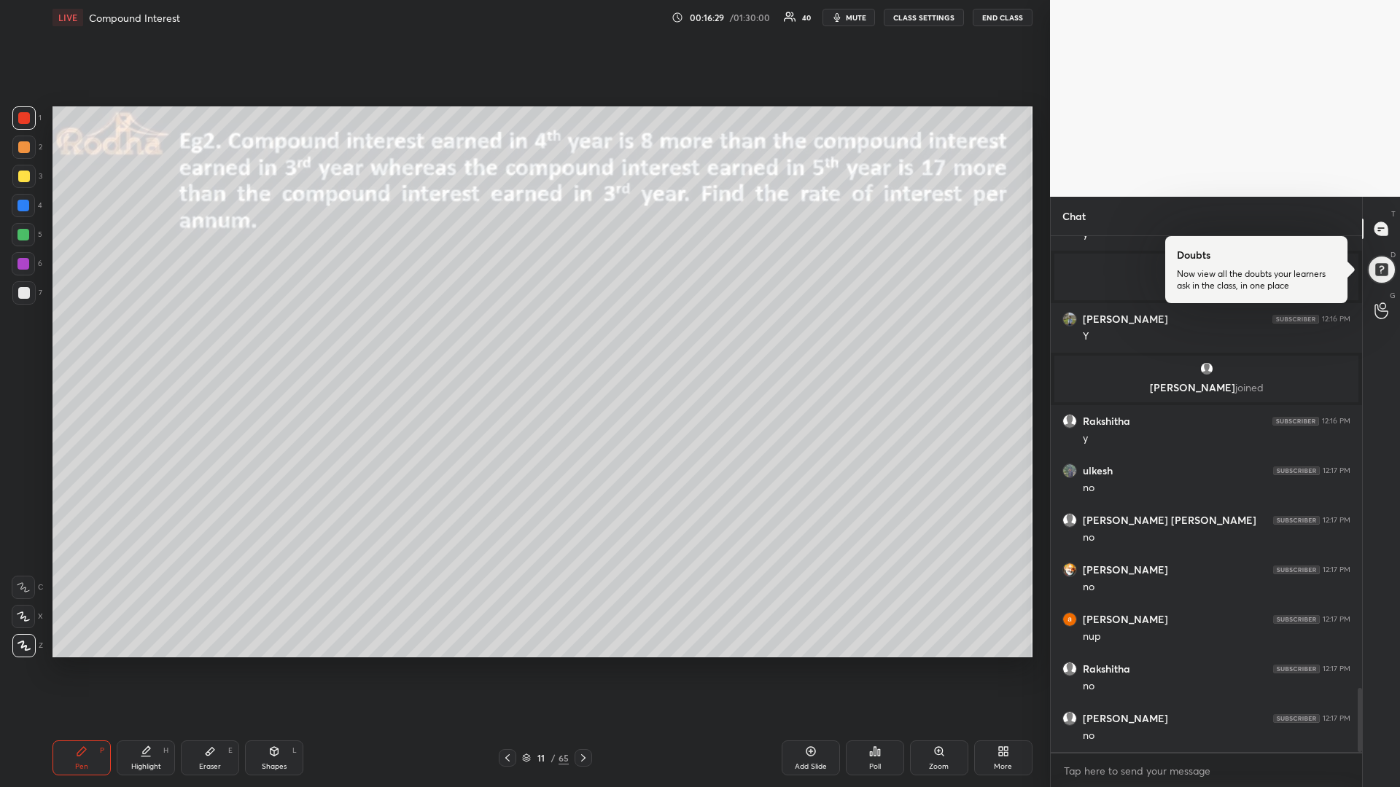
scroll to position [3622, 0]
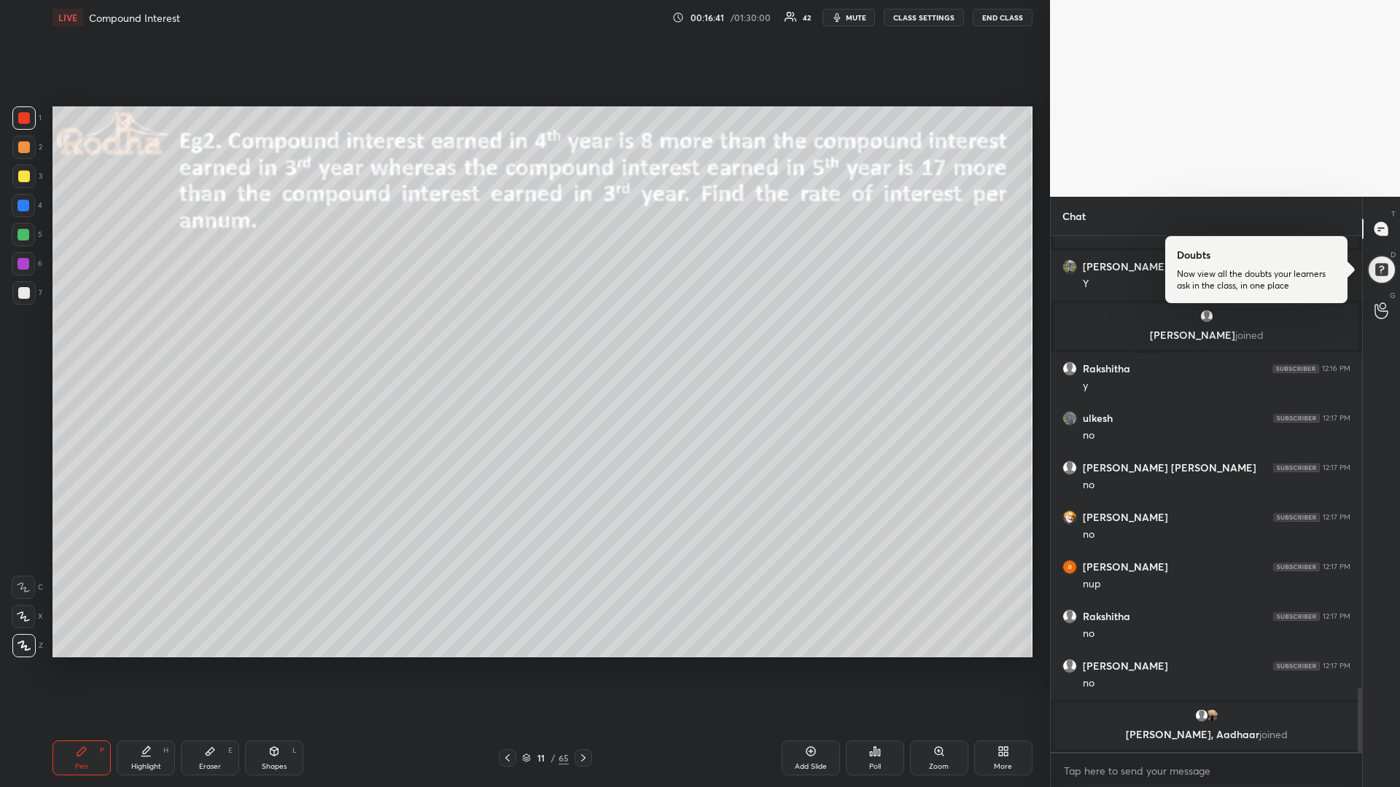
click at [21, 175] on div at bounding box center [24, 177] width 12 height 12
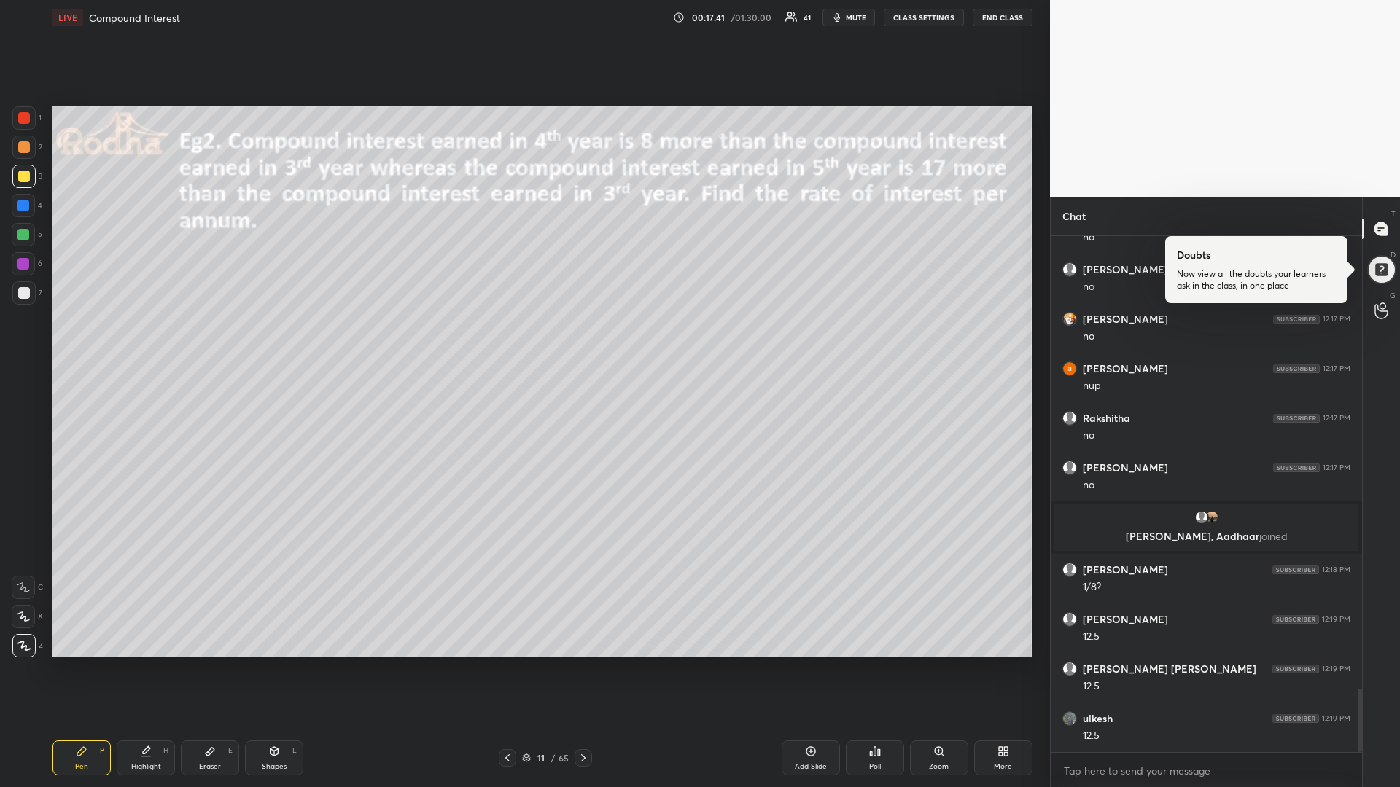
scroll to position [3756, 0]
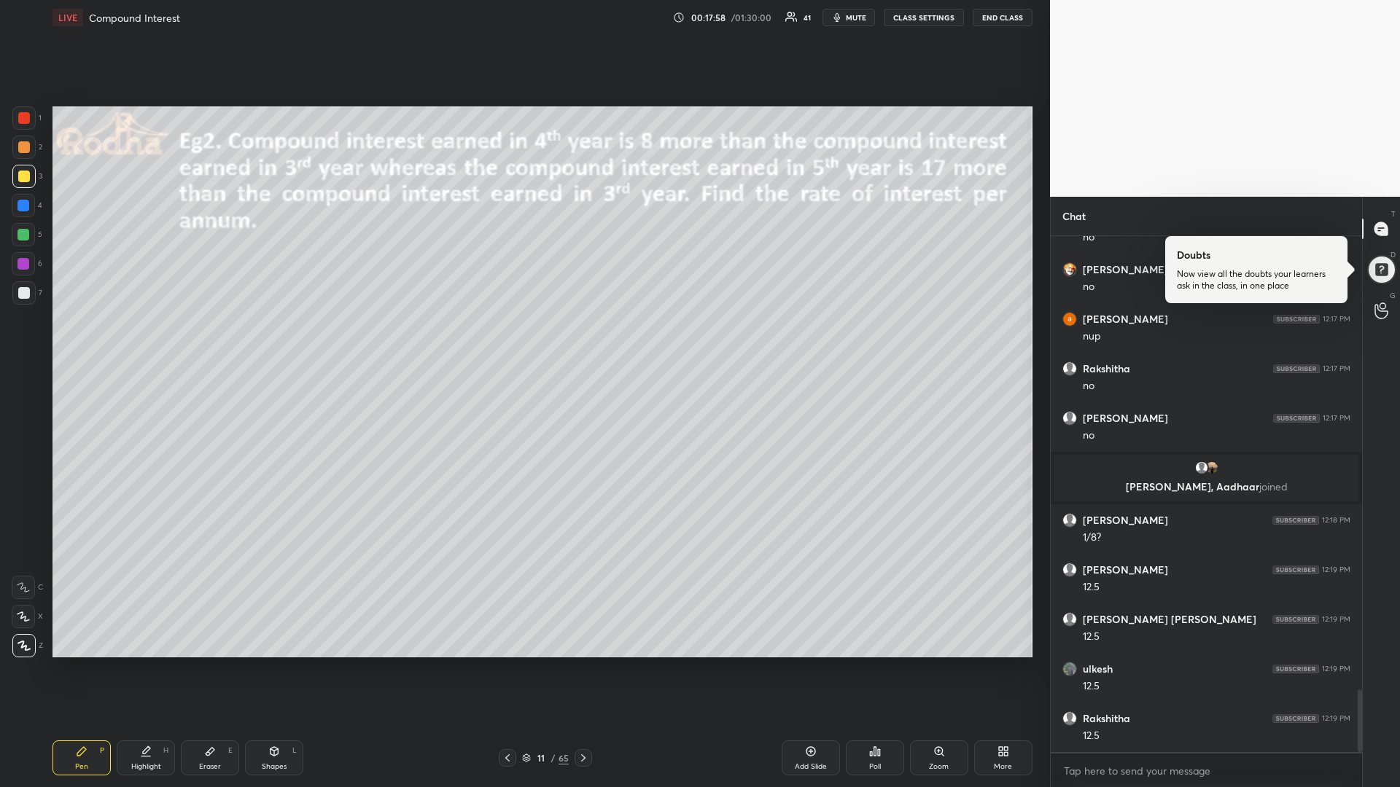
drag, startPoint x: 27, startPoint y: 233, endPoint x: 36, endPoint y: 233, distance: 8.7
click at [25, 233] on div at bounding box center [23, 235] width 12 height 12
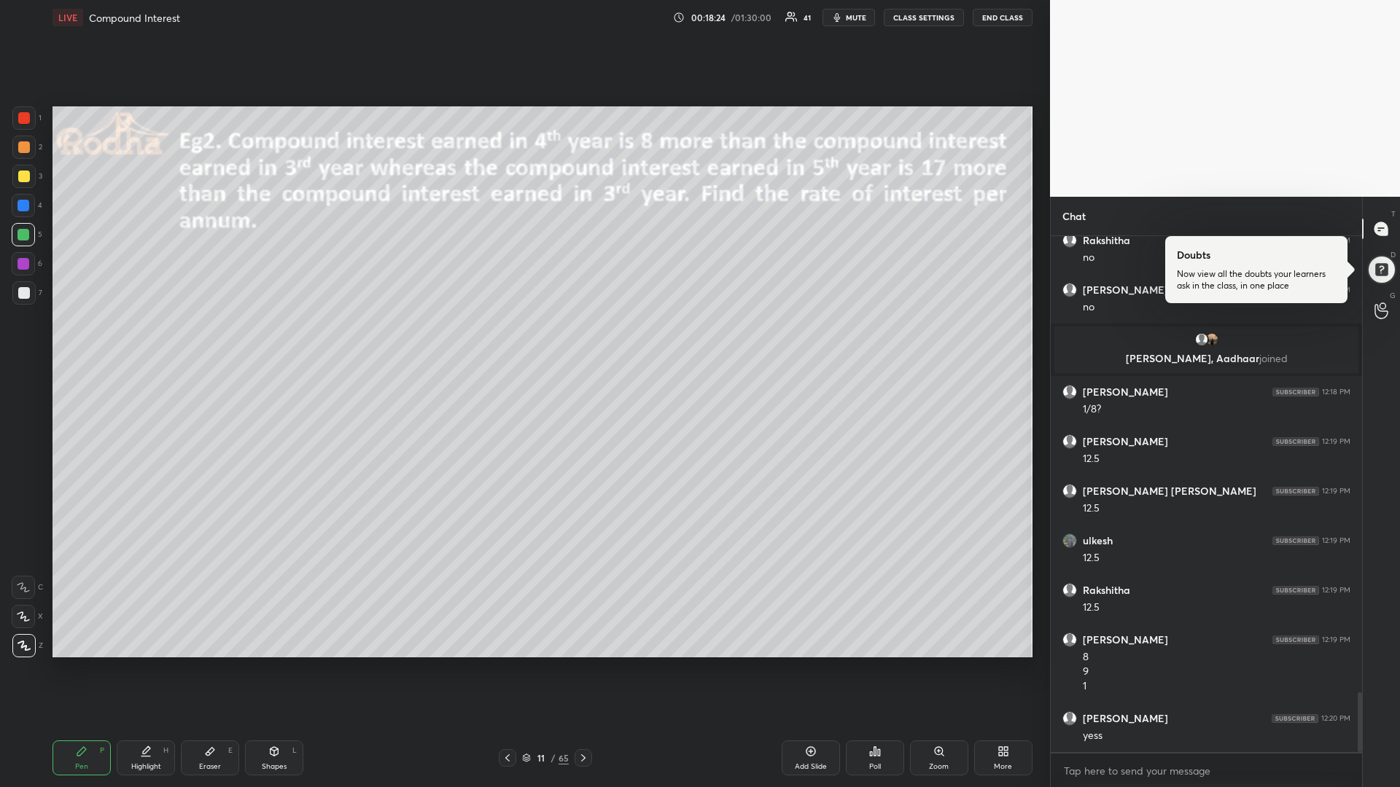
scroll to position [3934, 0]
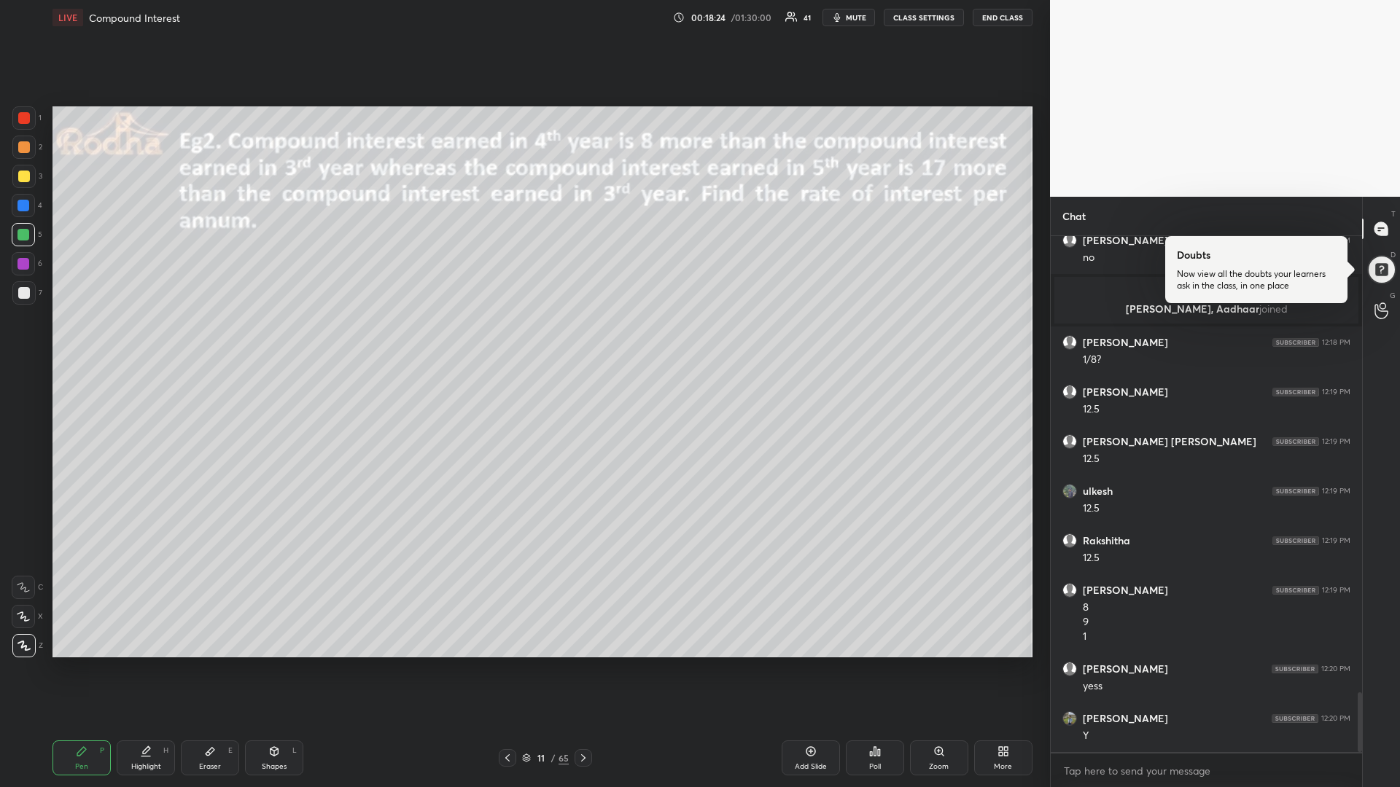
drag, startPoint x: 21, startPoint y: 174, endPoint x: 12, endPoint y: 172, distance: 9.0
click at [20, 171] on div at bounding box center [24, 177] width 12 height 12
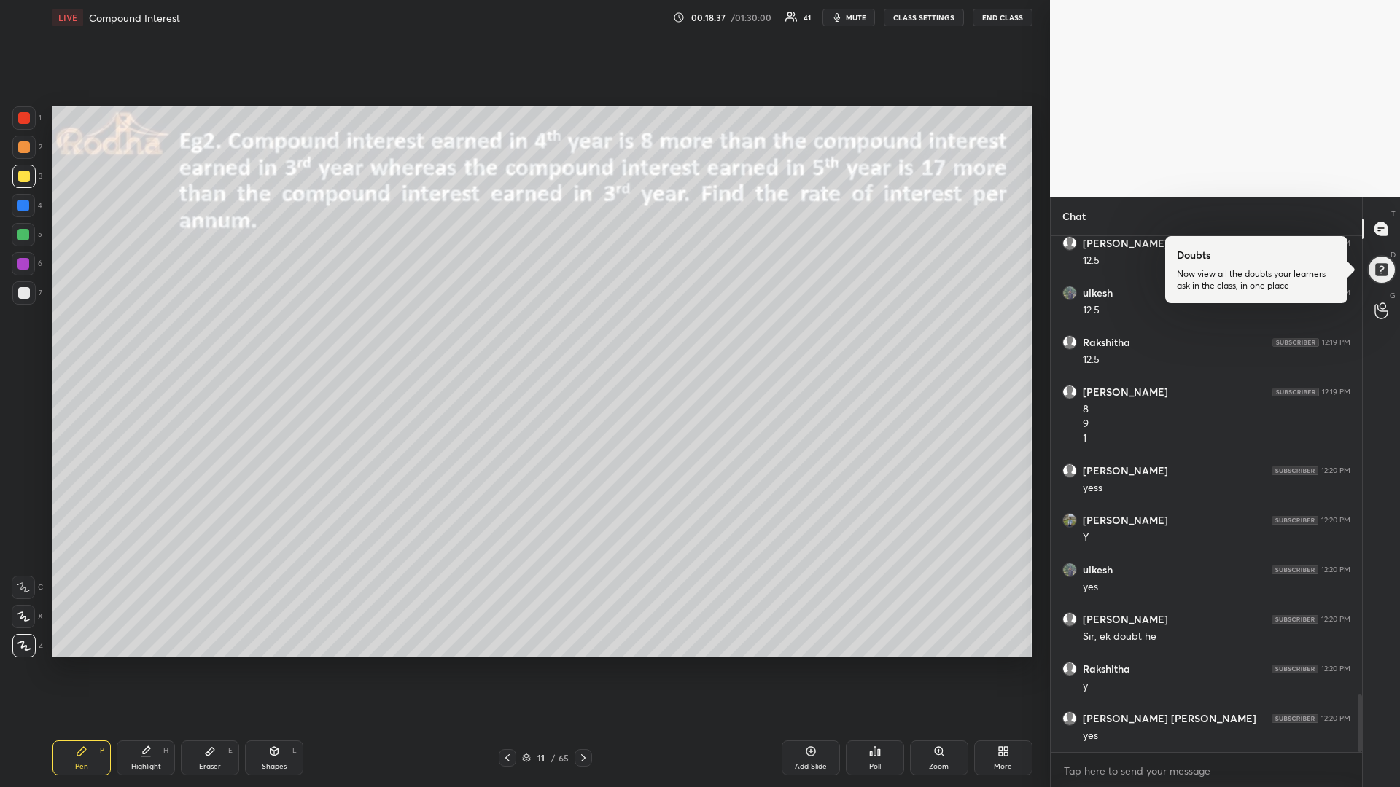
scroll to position [4182, 0]
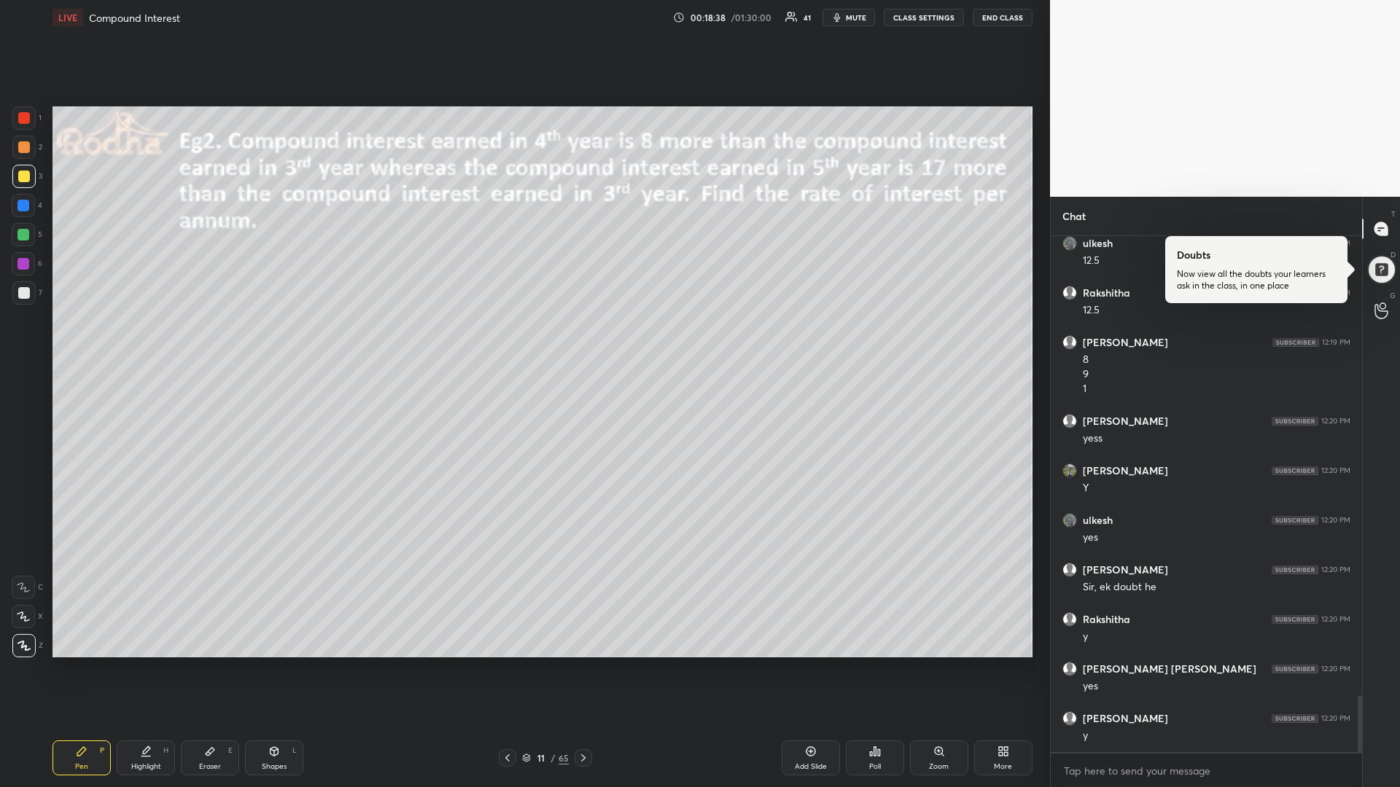
click at [26, 231] on div at bounding box center [23, 235] width 12 height 12
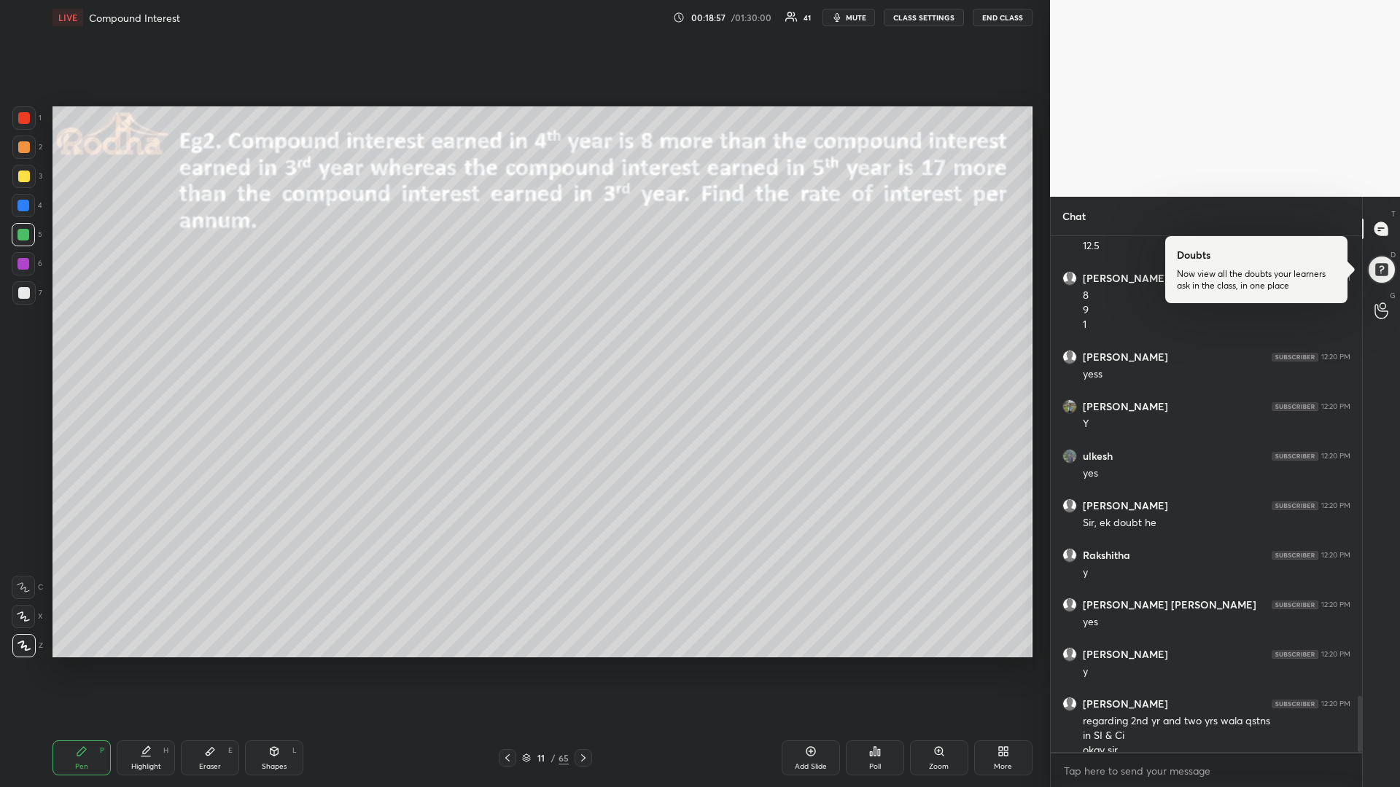
scroll to position [4261, 0]
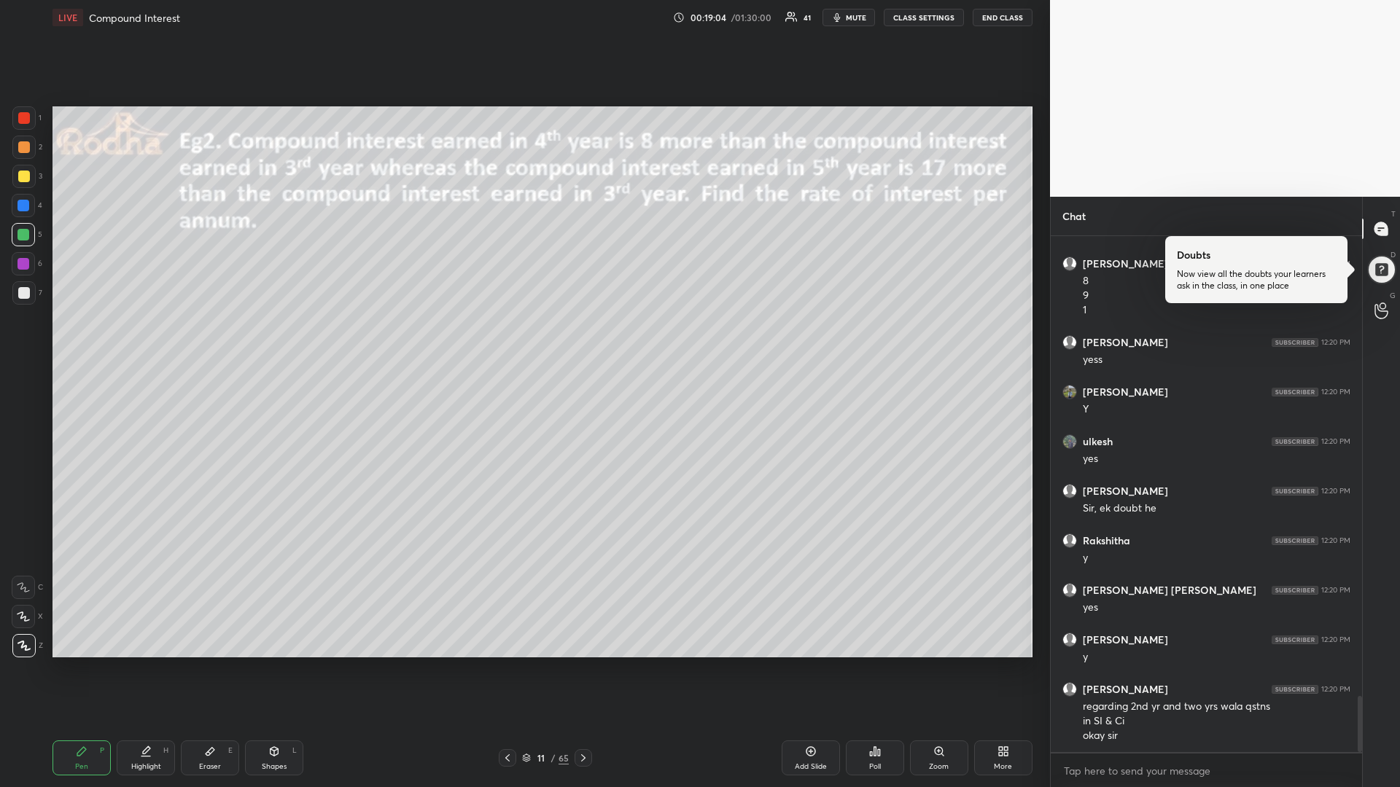
drag, startPoint x: 30, startPoint y: 177, endPoint x: 16, endPoint y: 182, distance: 14.8
click at [26, 177] on div at bounding box center [23, 176] width 23 height 23
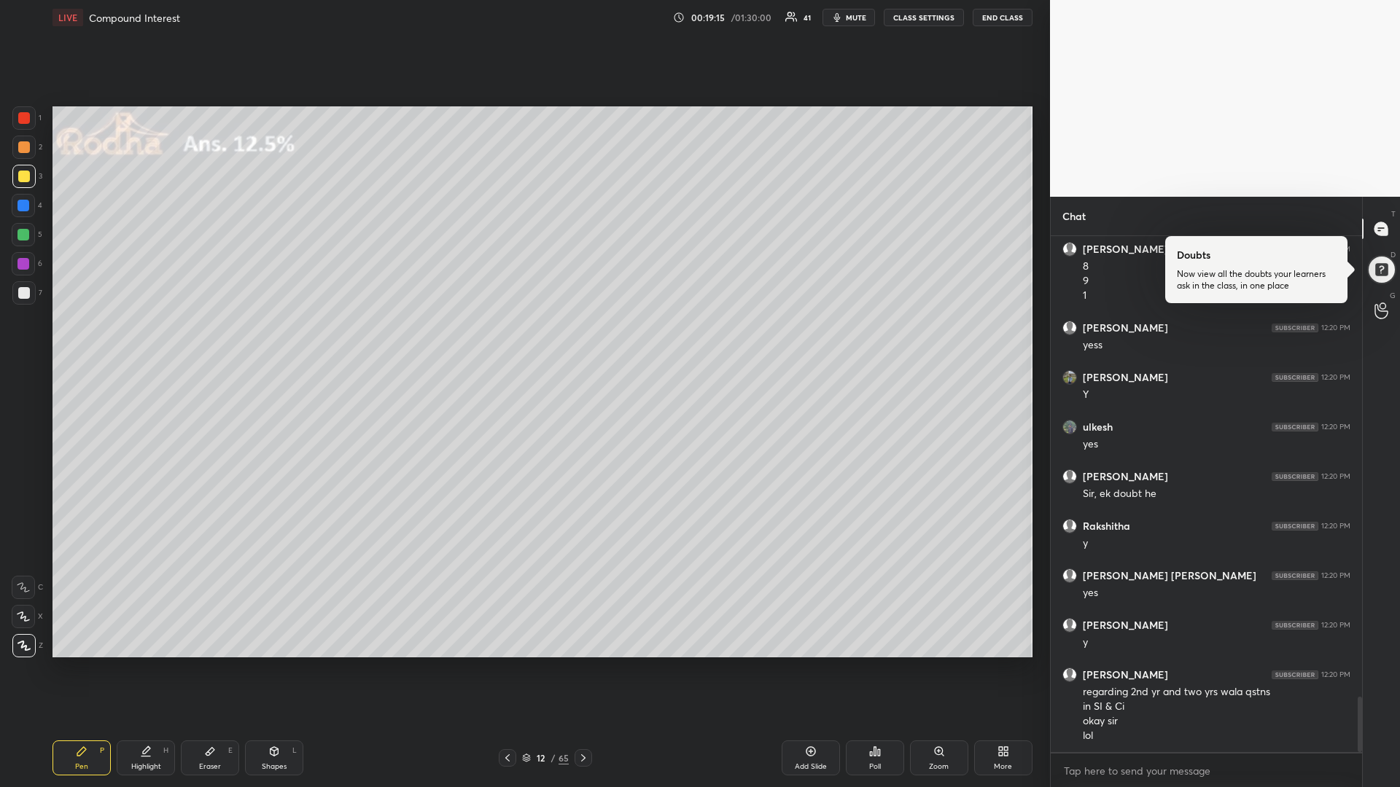
click at [795, 663] on div "Add Slide" at bounding box center [811, 758] width 58 height 35
click at [19, 232] on div at bounding box center [23, 235] width 12 height 12
click at [203, 663] on div "Eraser E" at bounding box center [210, 758] width 58 height 35
click at [75, 663] on div "Pen P" at bounding box center [81, 758] width 58 height 35
click at [22, 292] on div at bounding box center [24, 293] width 12 height 12
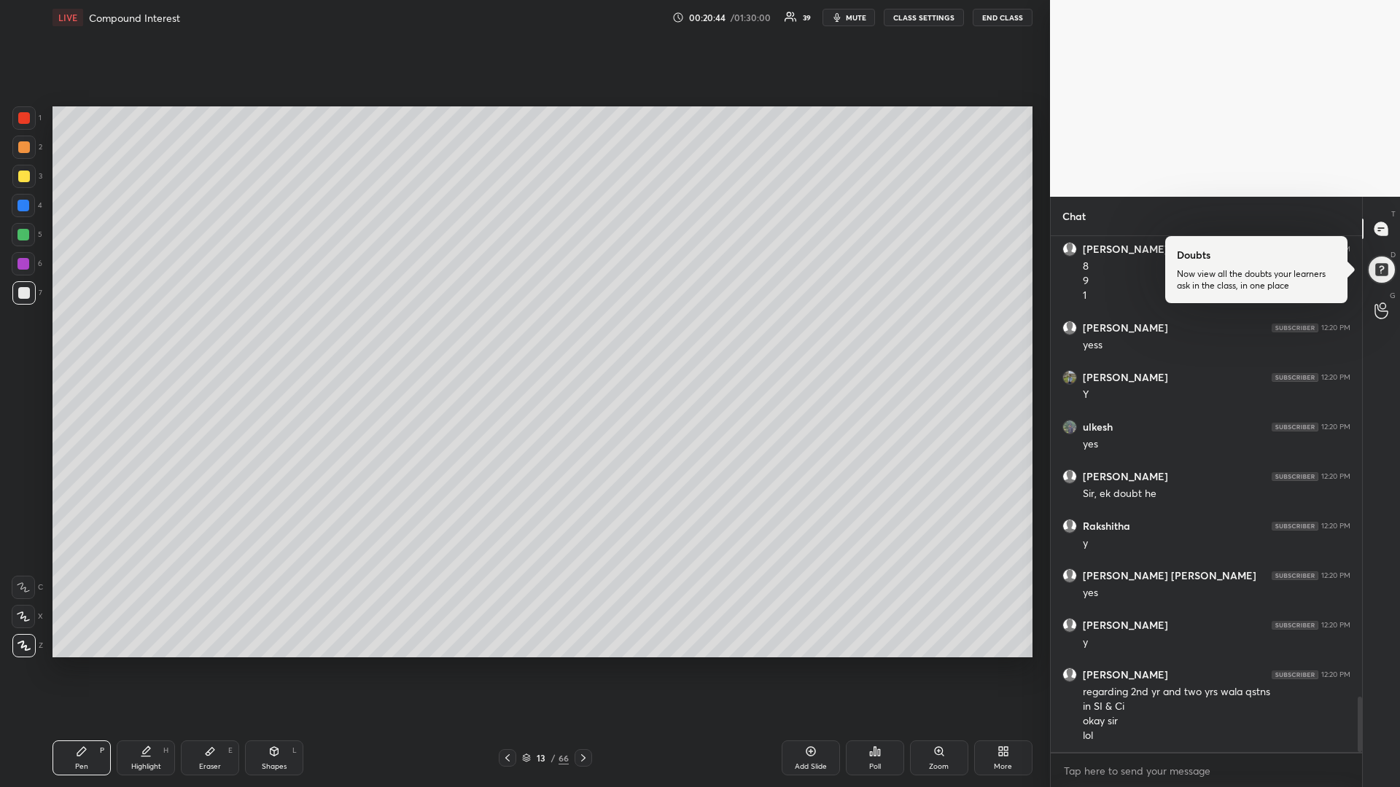
click at [26, 180] on div at bounding box center [24, 177] width 12 height 12
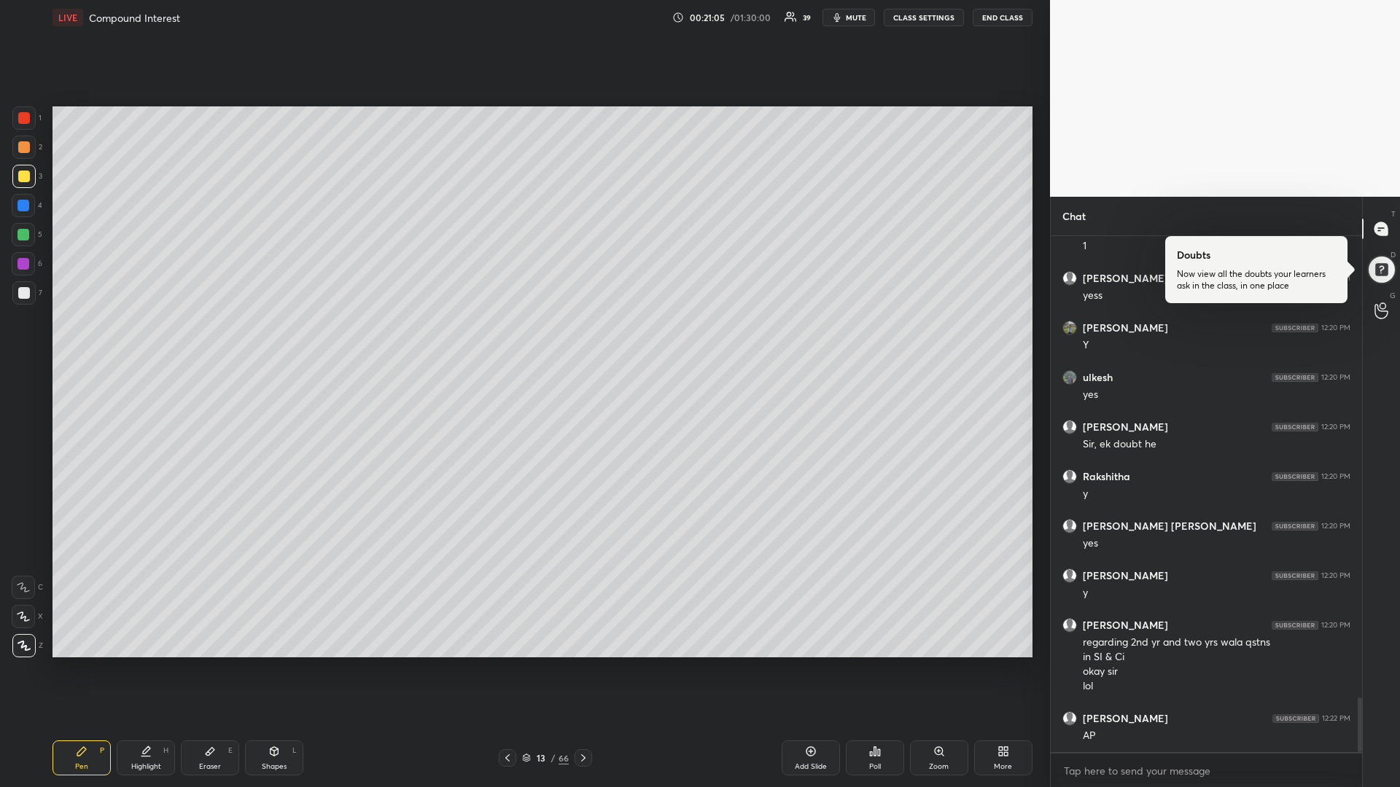
scroll to position [4339, 0]
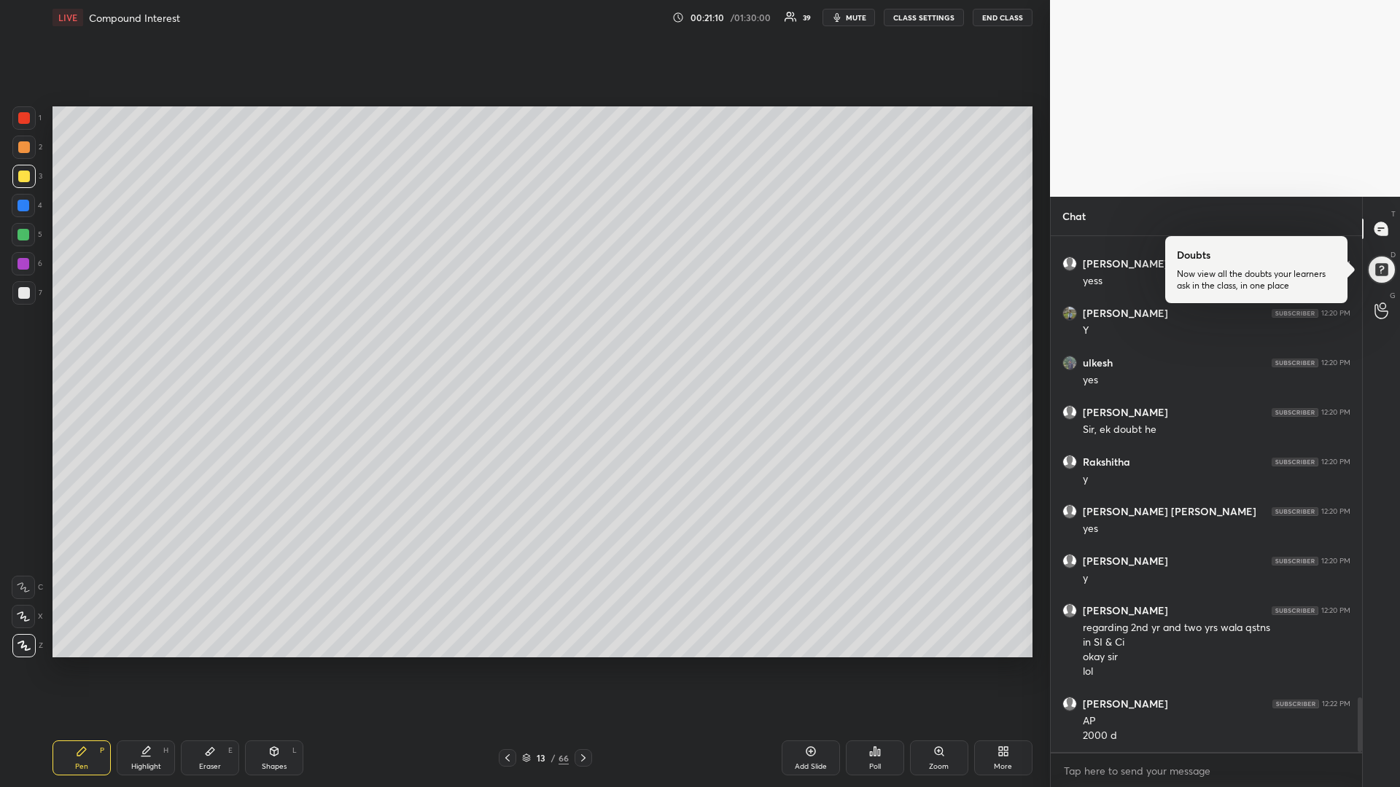
click at [25, 234] on div at bounding box center [23, 235] width 12 height 12
click at [28, 204] on div at bounding box center [23, 206] width 12 height 12
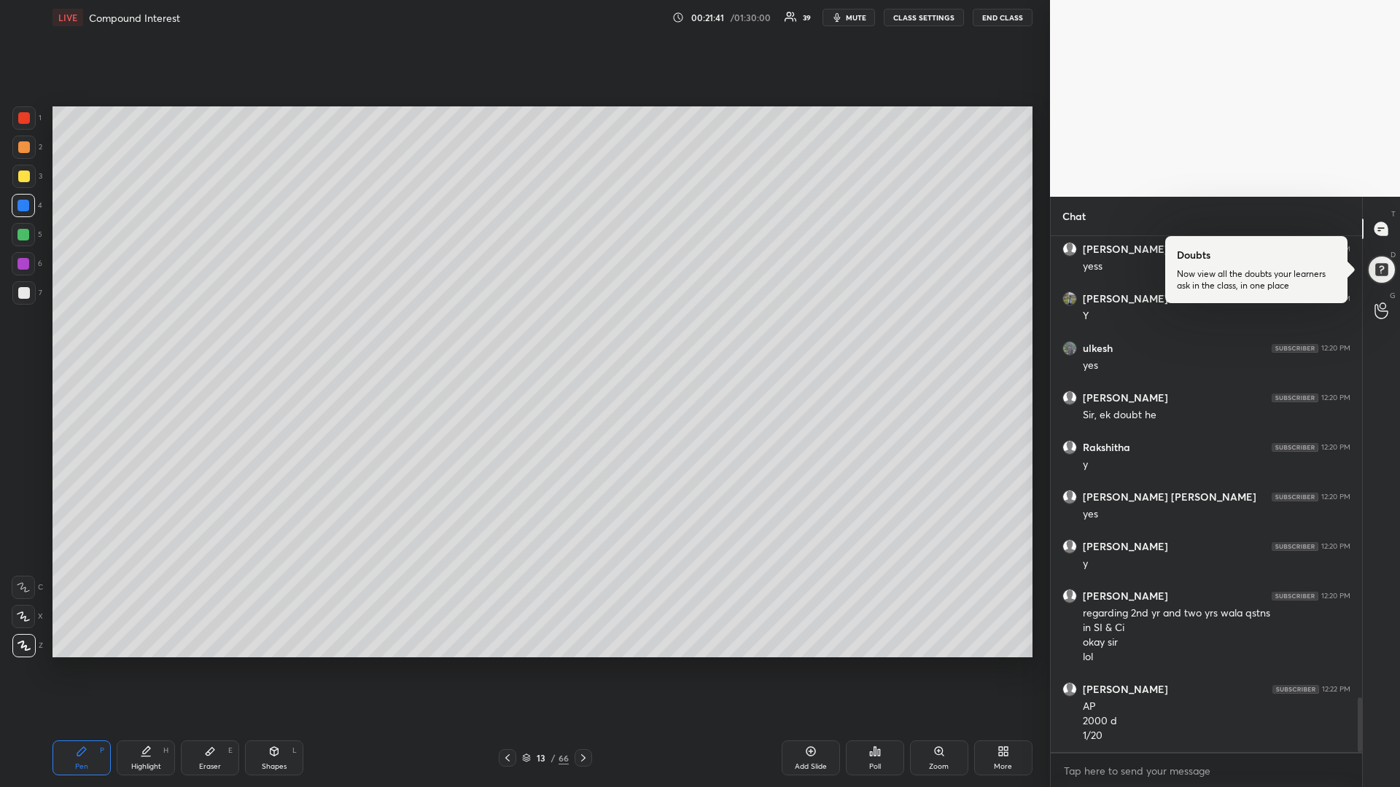
scroll to position [4404, 0]
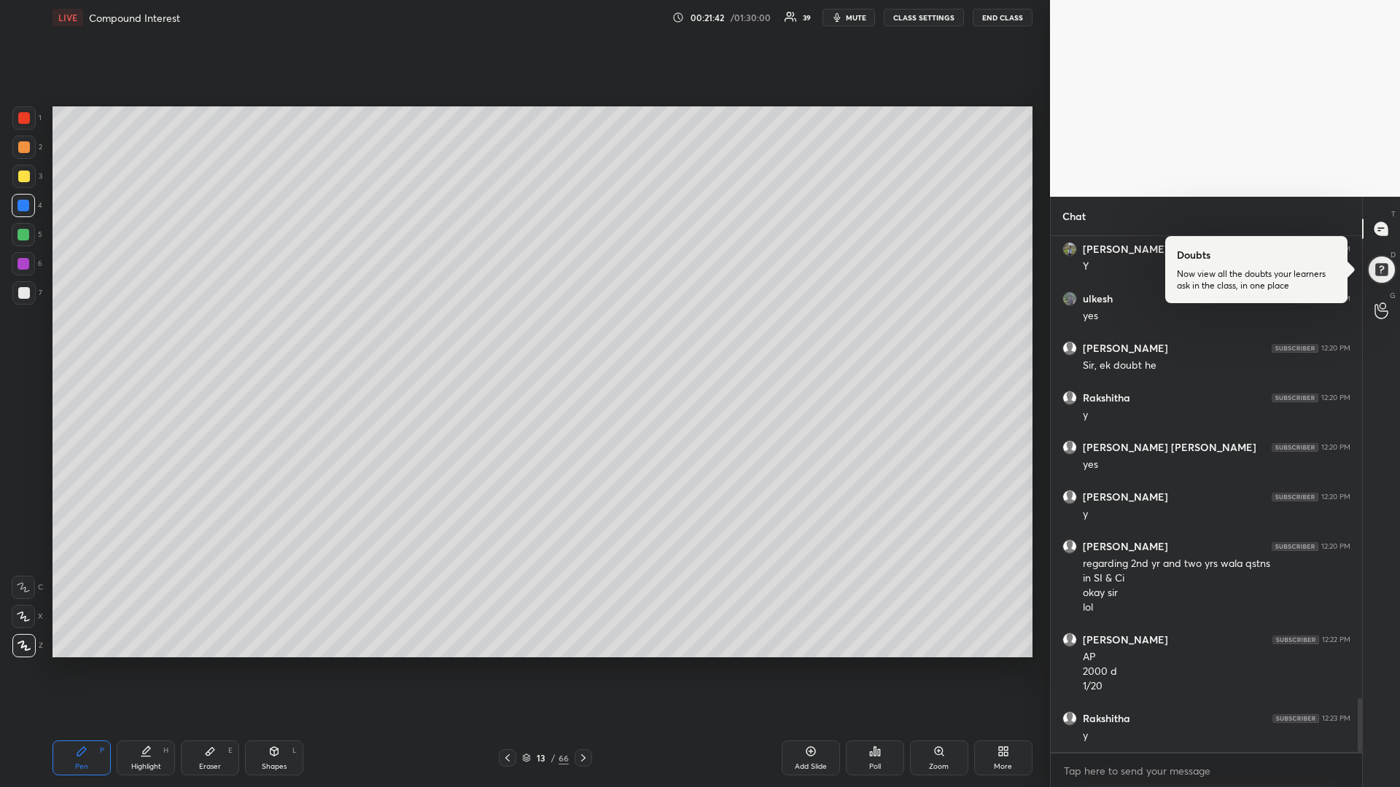
drag, startPoint x: 28, startPoint y: 174, endPoint x: 15, endPoint y: 183, distance: 15.6
click at [28, 174] on div at bounding box center [24, 177] width 12 height 12
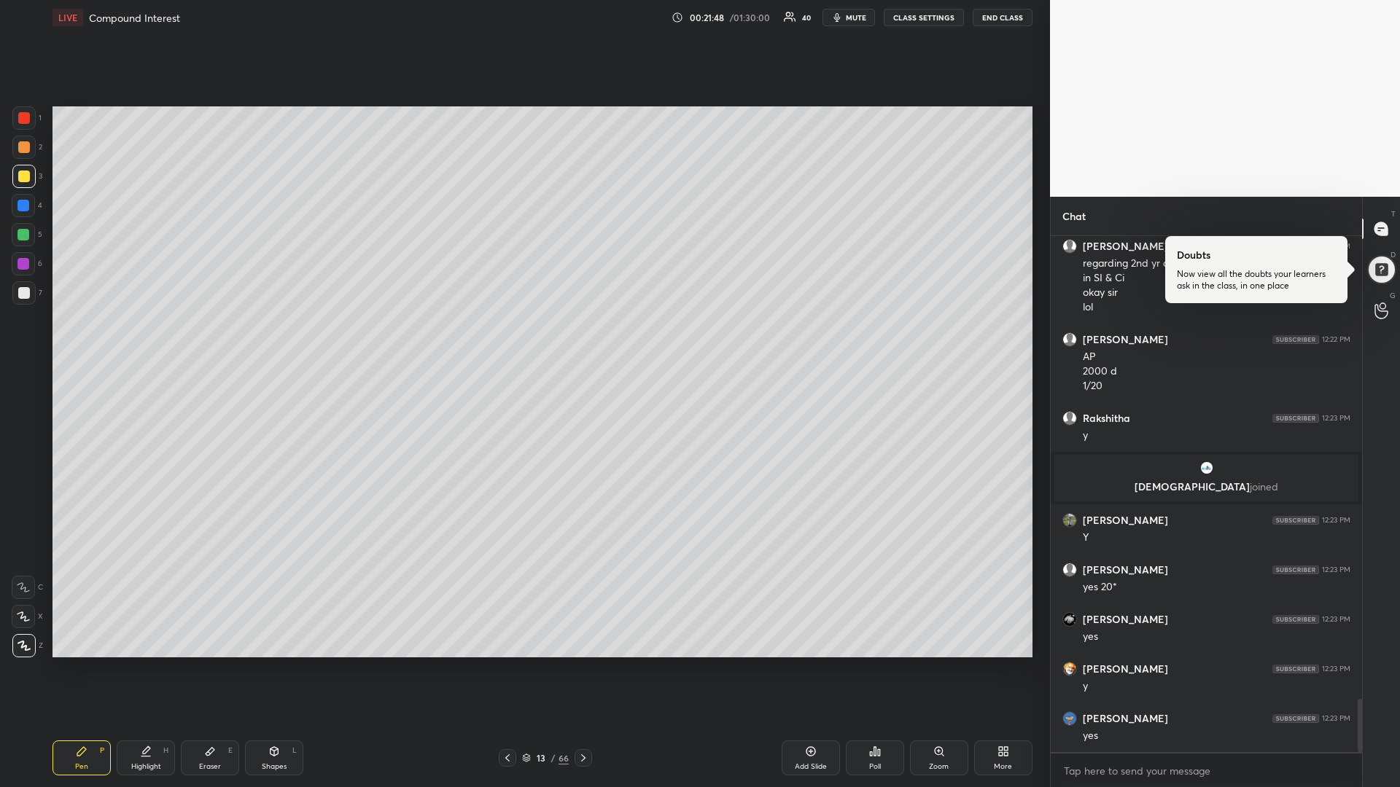
scroll to position [4516, 0]
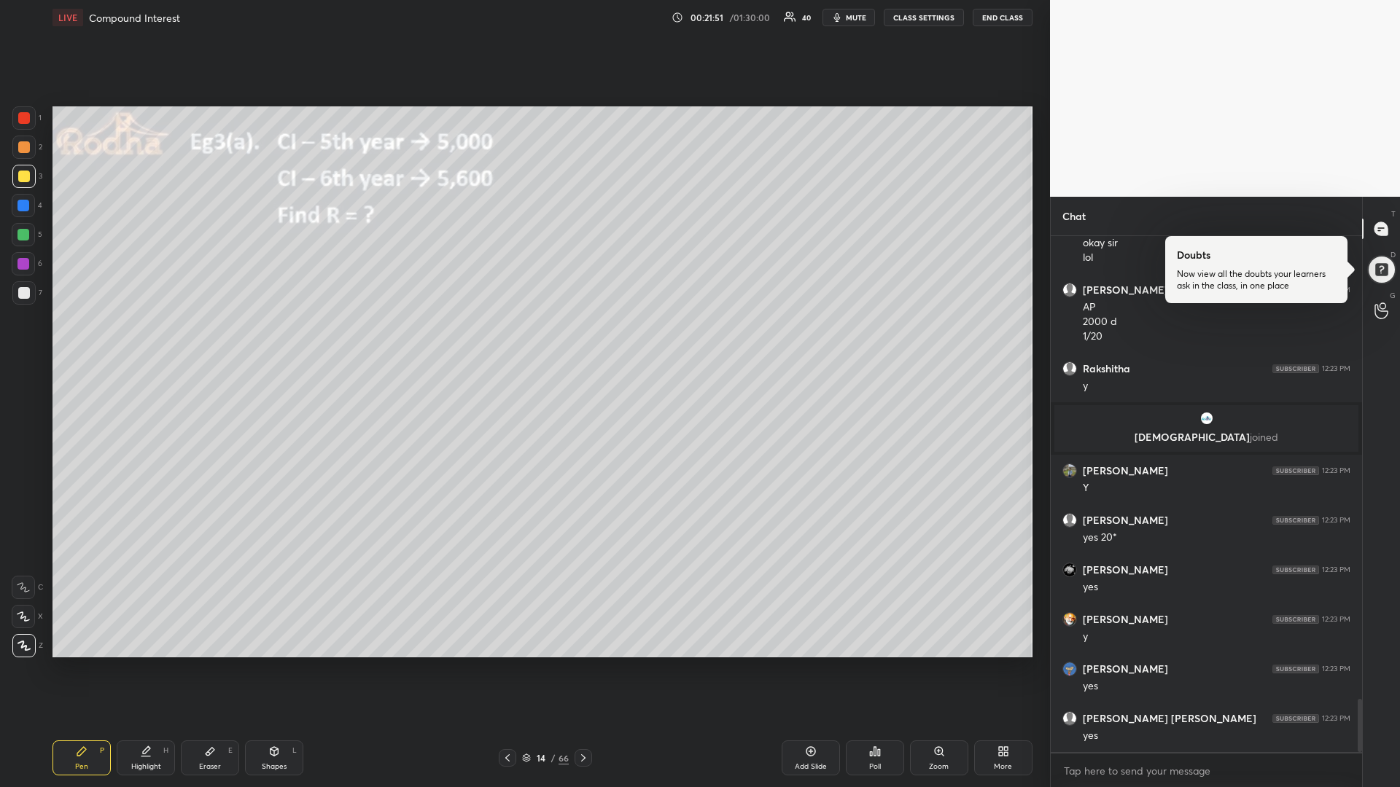
click at [27, 235] on div at bounding box center [23, 235] width 12 height 12
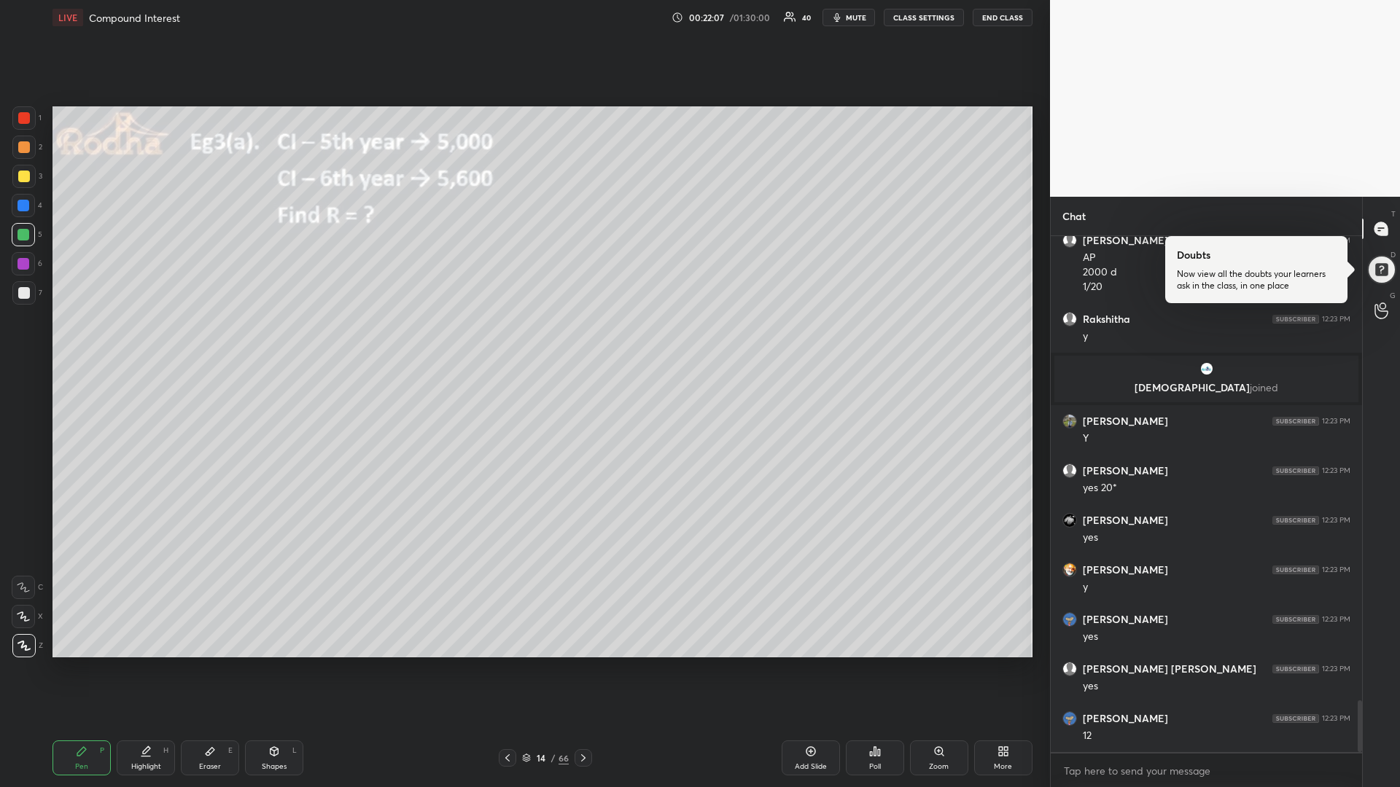
scroll to position [4615, 0]
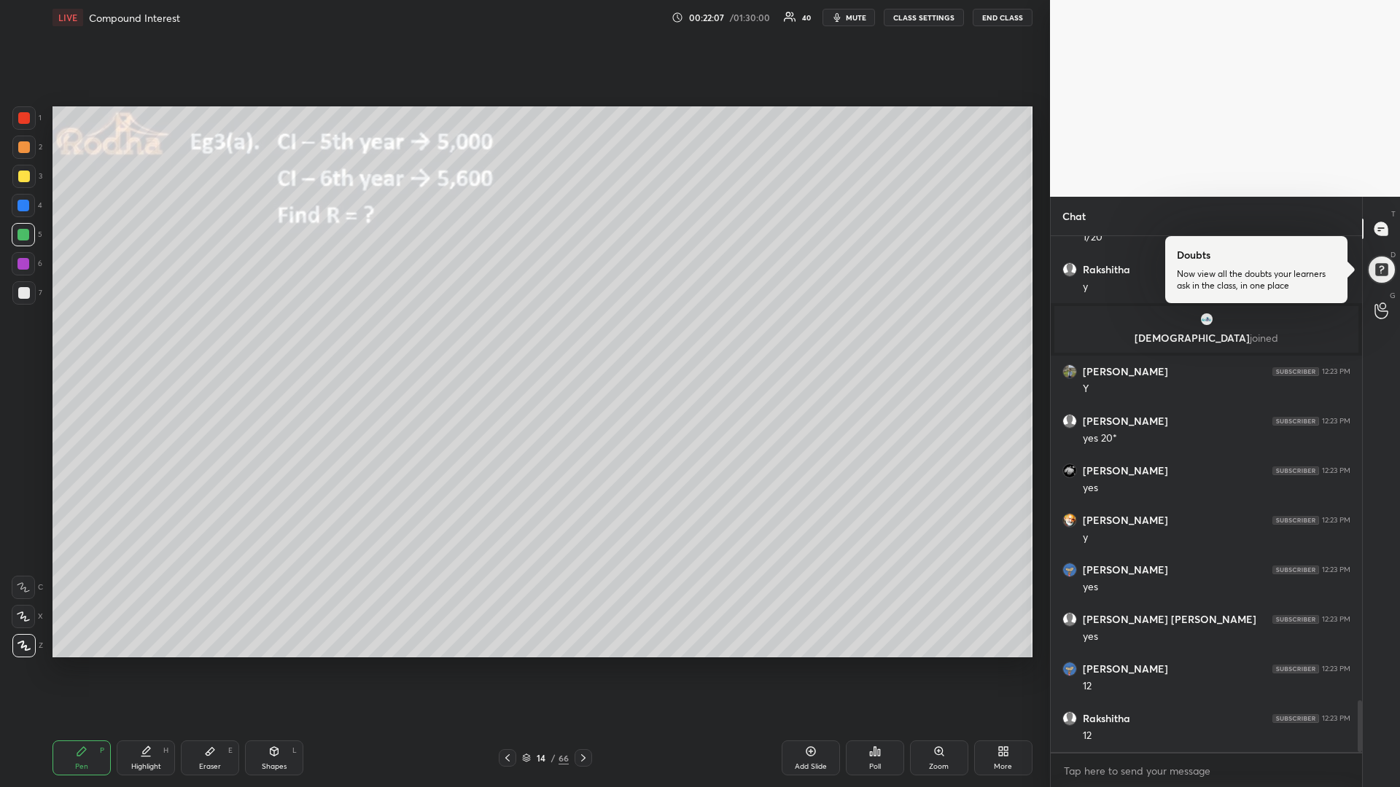
drag, startPoint x: 26, startPoint y: 175, endPoint x: 14, endPoint y: 209, distance: 36.4
click at [22, 173] on div at bounding box center [24, 177] width 12 height 12
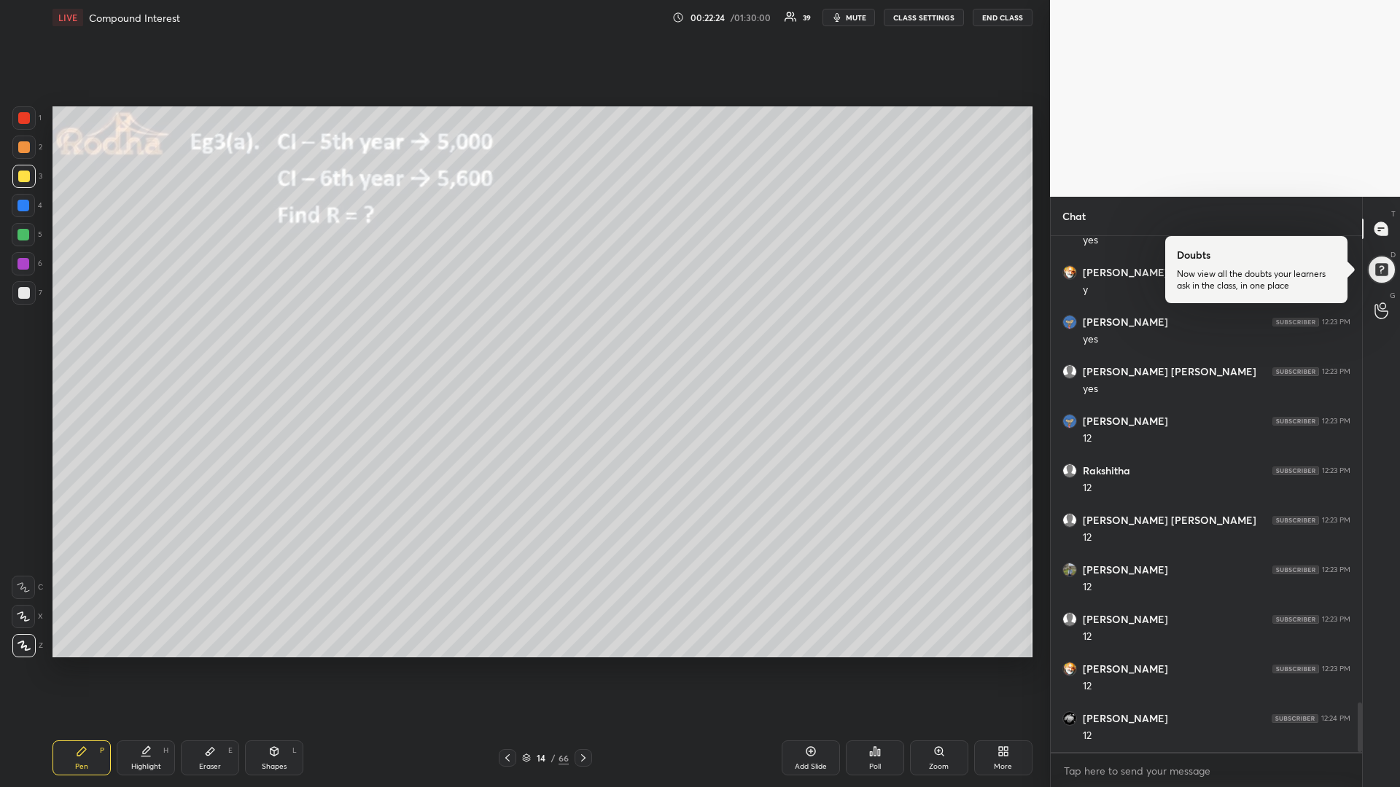
scroll to position [4913, 0]
click at [26, 236] on div at bounding box center [23, 235] width 12 height 12
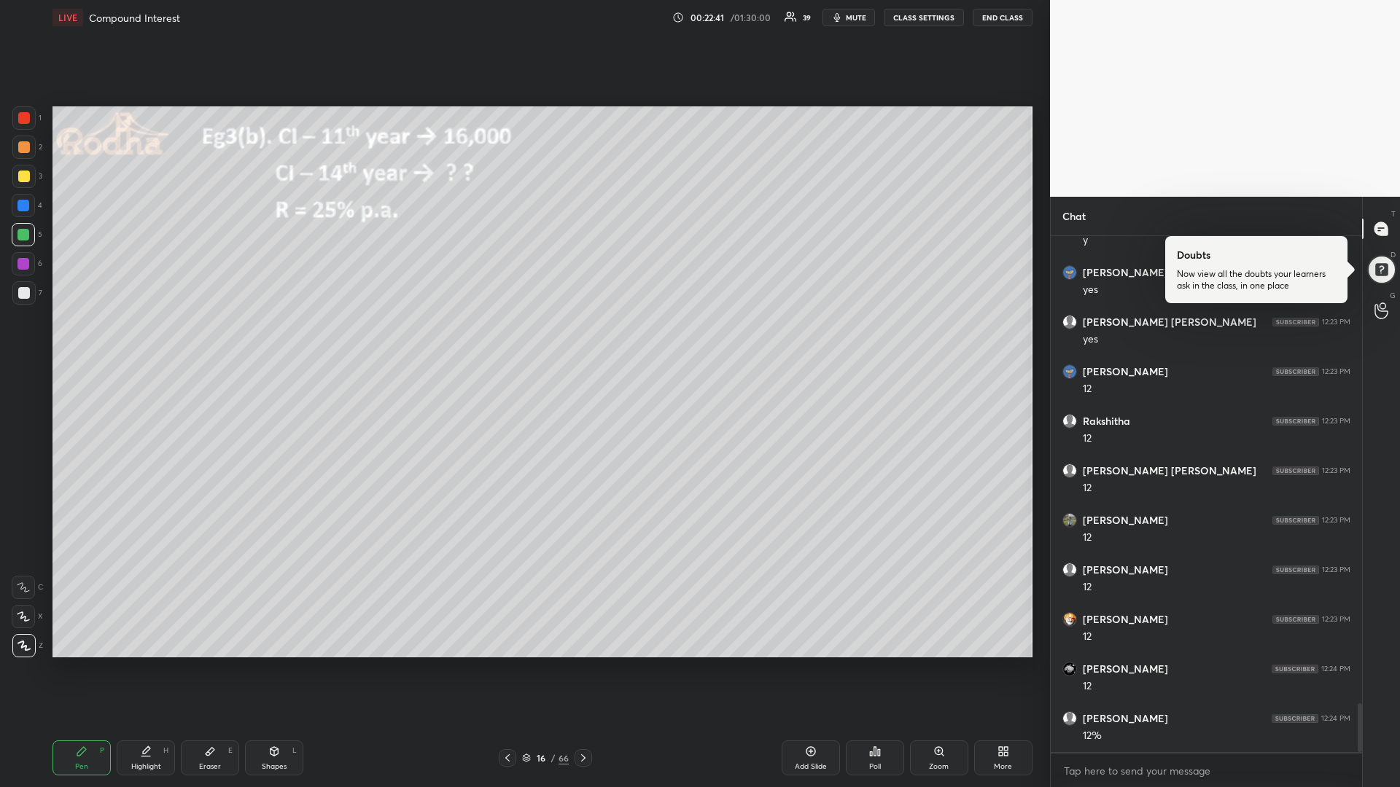
drag, startPoint x: 26, startPoint y: 179, endPoint x: 7, endPoint y: 182, distance: 19.1
click at [24, 179] on div at bounding box center [24, 177] width 12 height 12
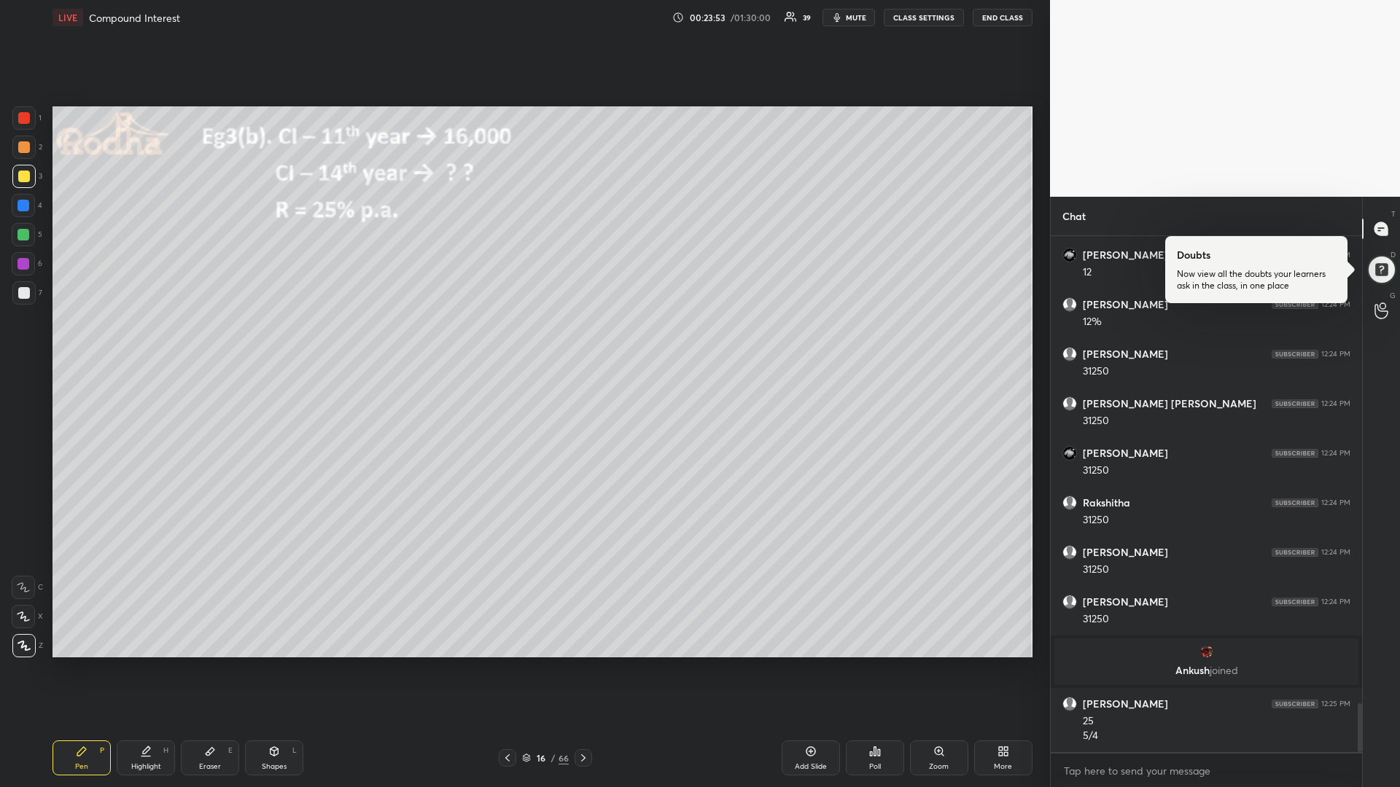
scroll to position [4961, 0]
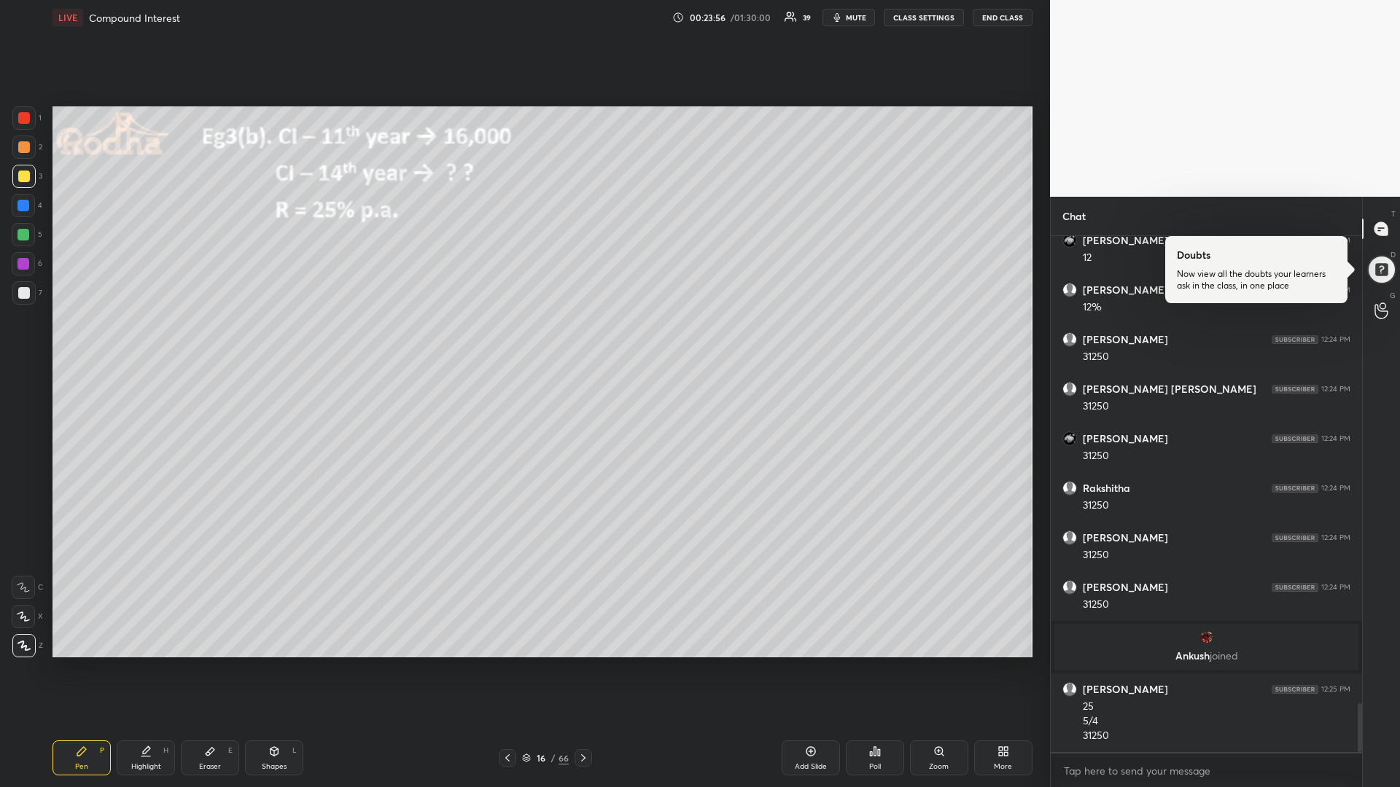
click at [23, 233] on div at bounding box center [23, 235] width 12 height 12
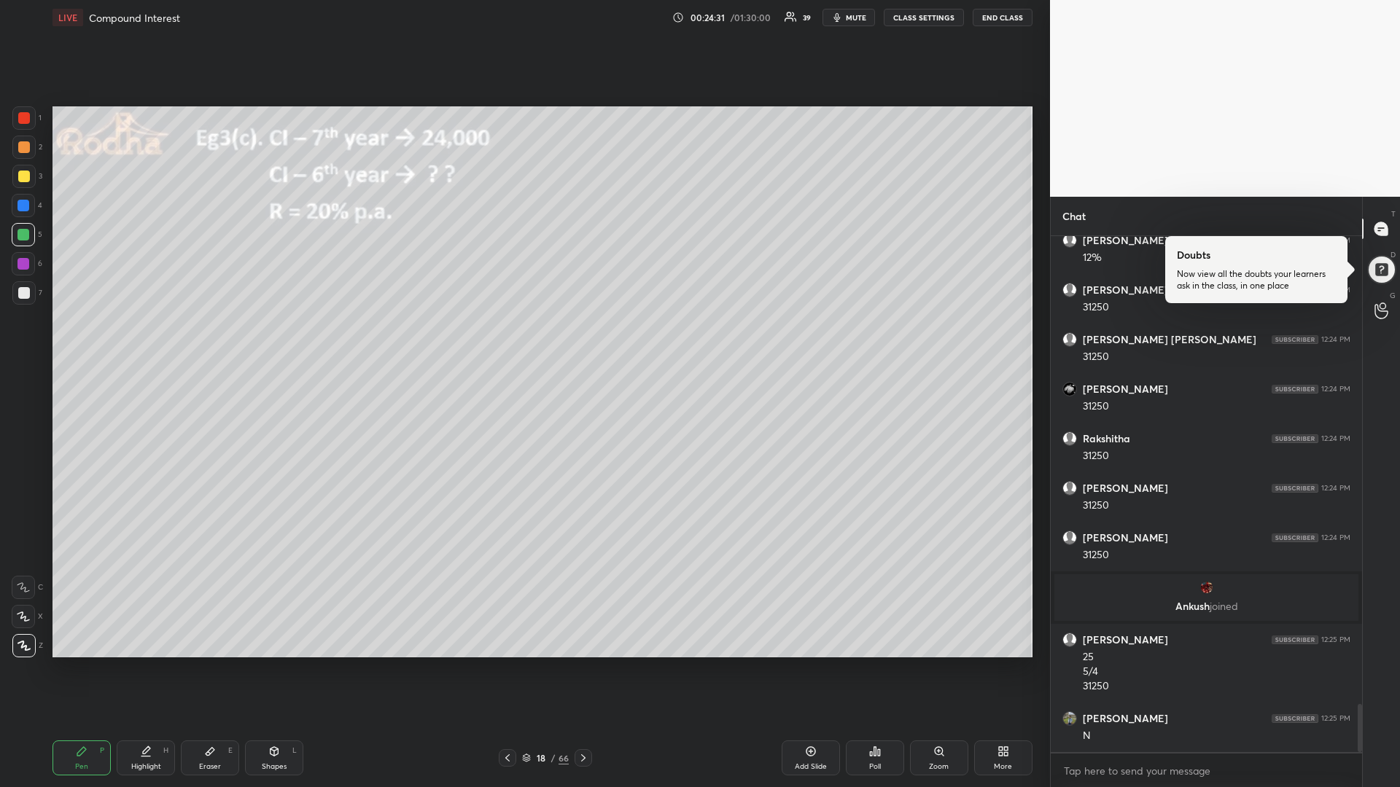
scroll to position [5060, 0]
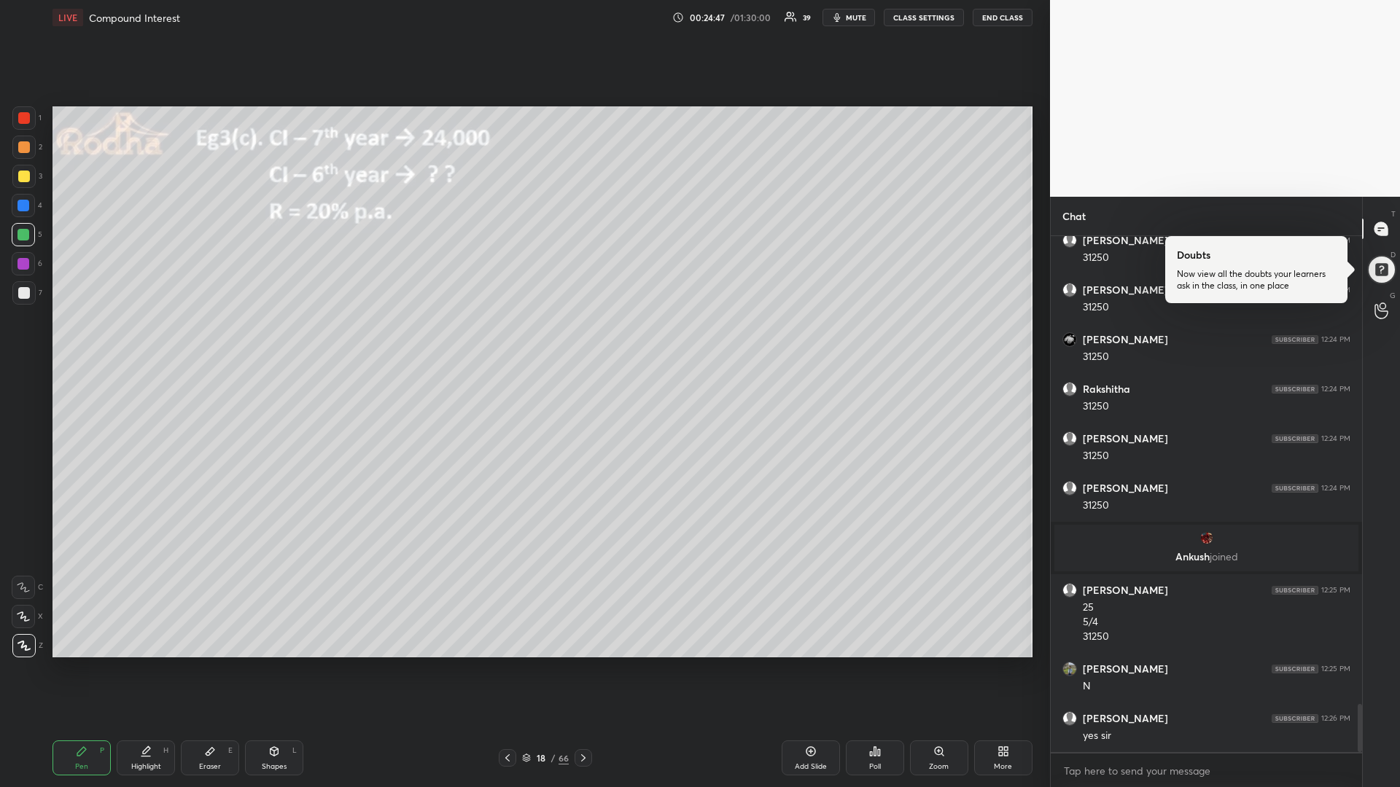
drag, startPoint x: 28, startPoint y: 174, endPoint x: 11, endPoint y: 171, distance: 17.7
click at [28, 174] on div at bounding box center [24, 177] width 12 height 12
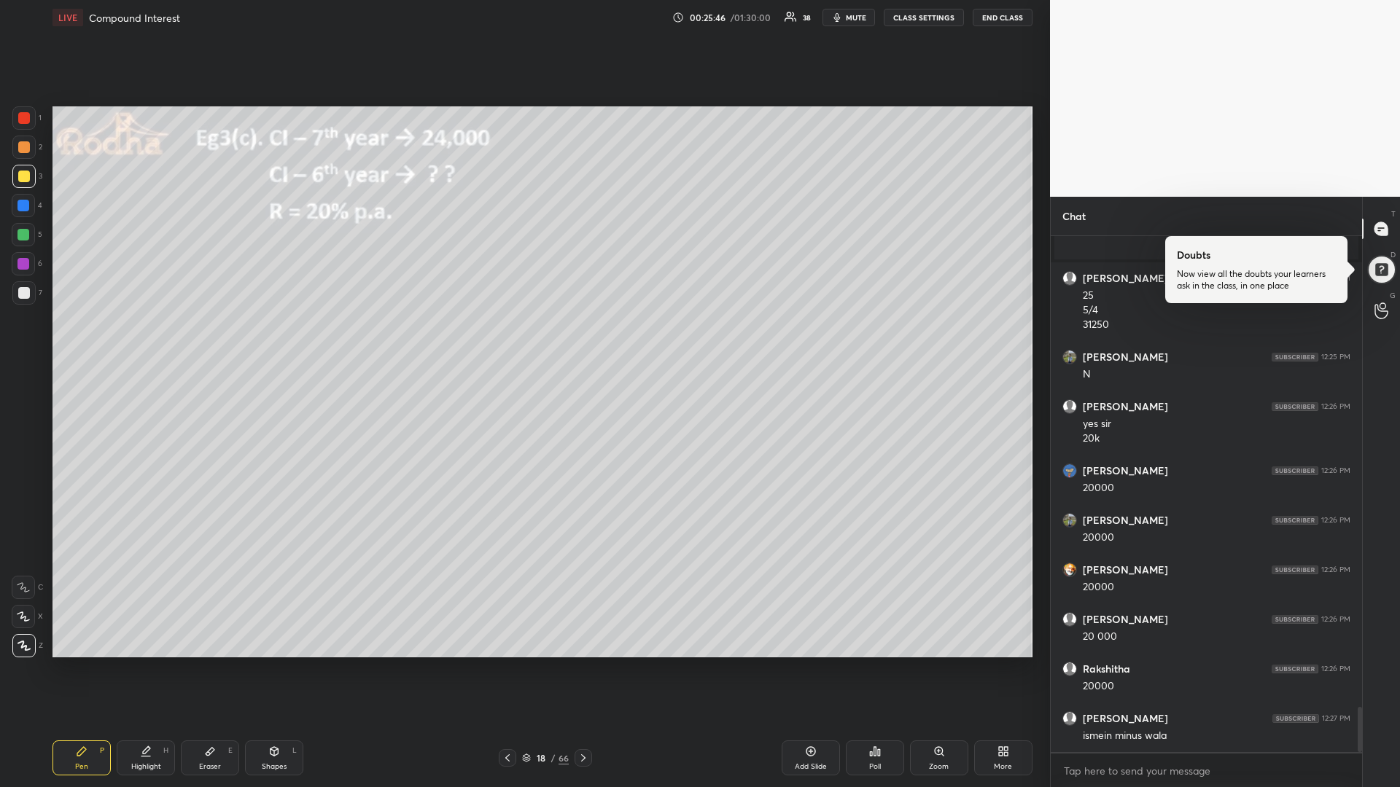
scroll to position [5386, 0]
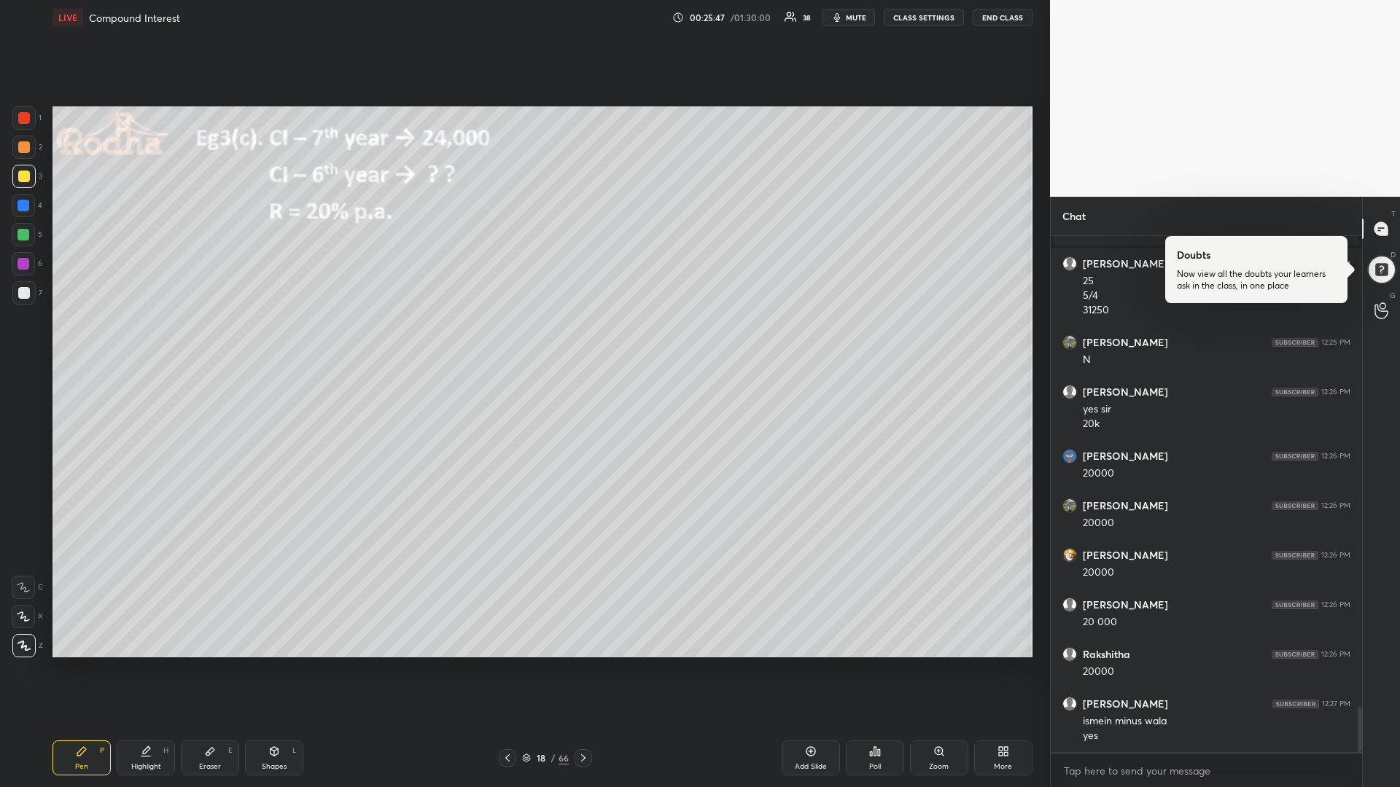
click at [23, 235] on div at bounding box center [23, 235] width 12 height 12
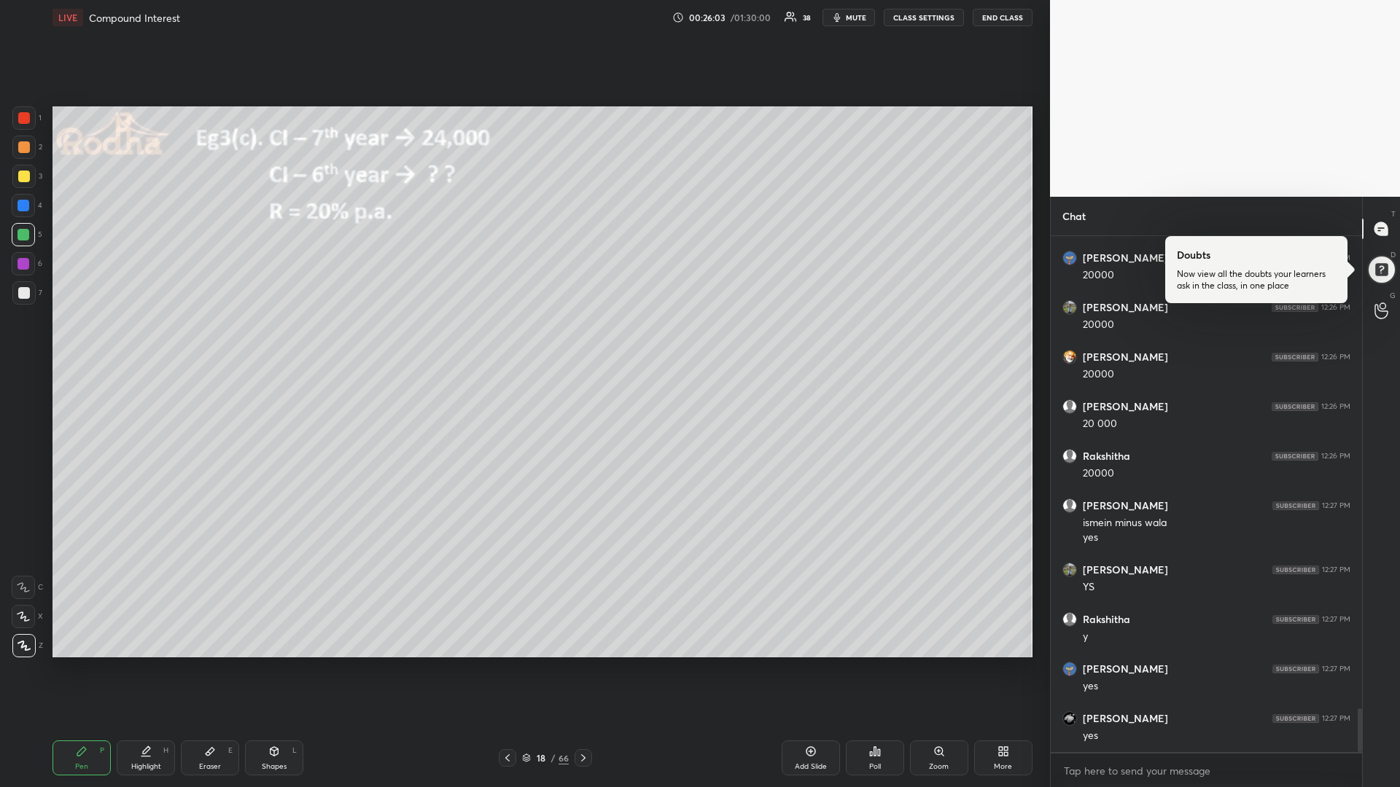
scroll to position [5634, 0]
click at [23, 178] on div at bounding box center [24, 177] width 12 height 12
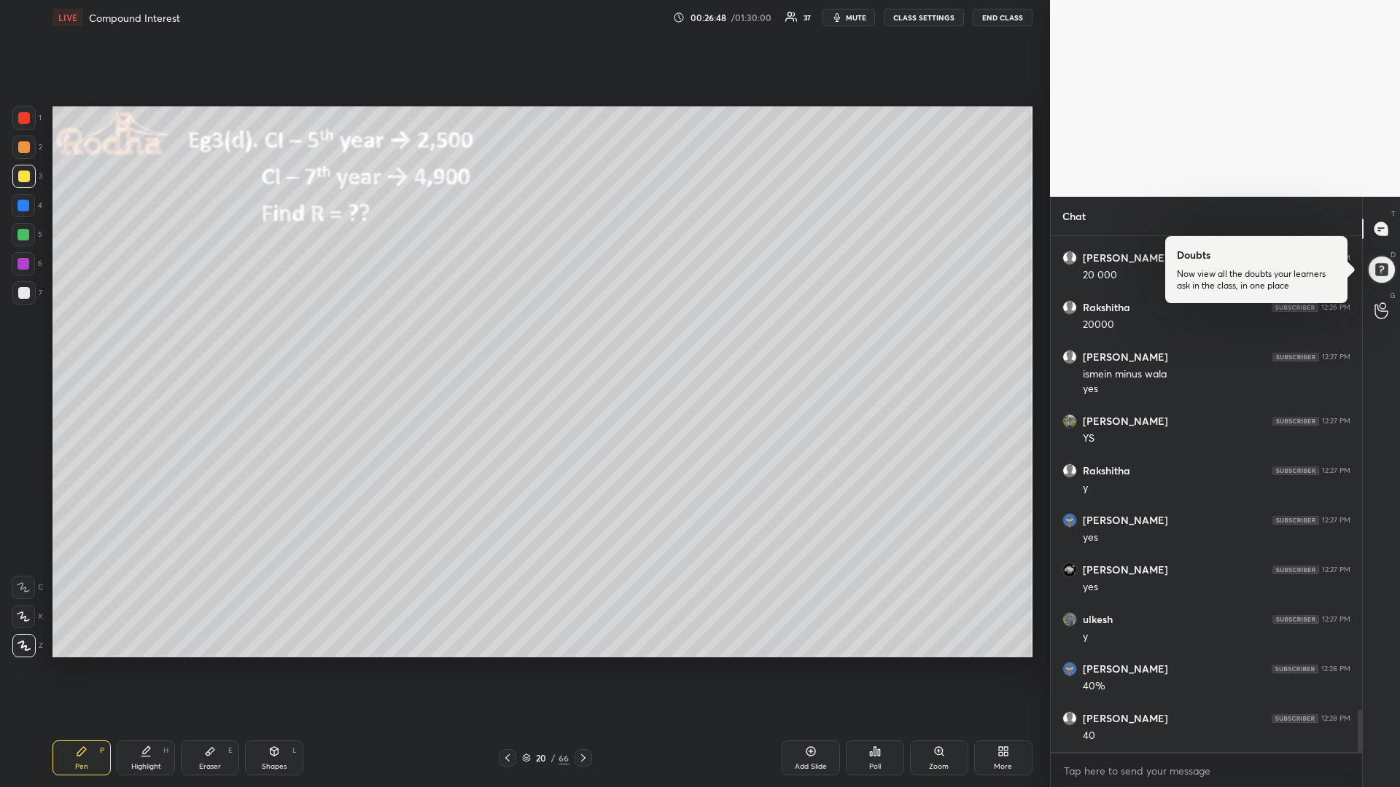
scroll to position [5783, 0]
click at [26, 233] on div at bounding box center [23, 235] width 12 height 12
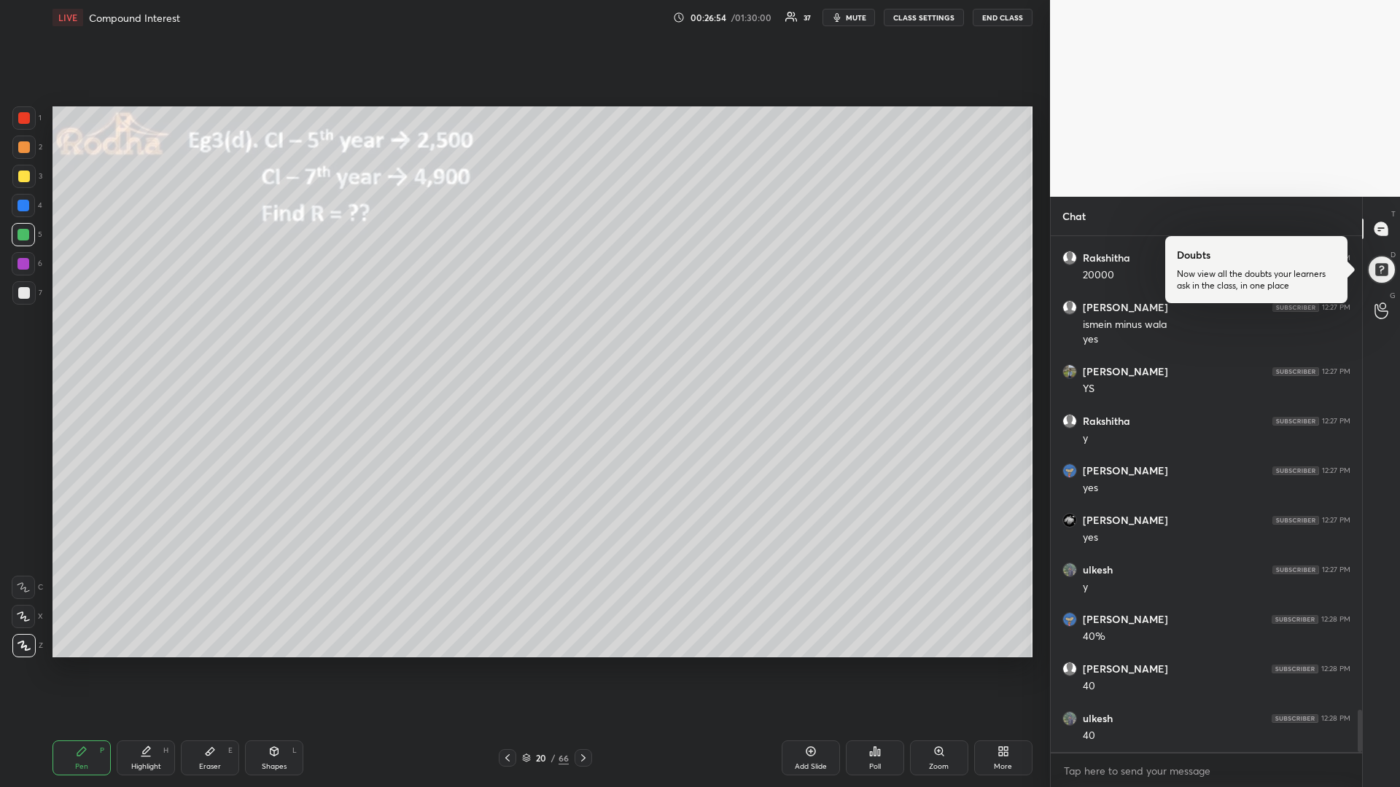
scroll to position [5833, 0]
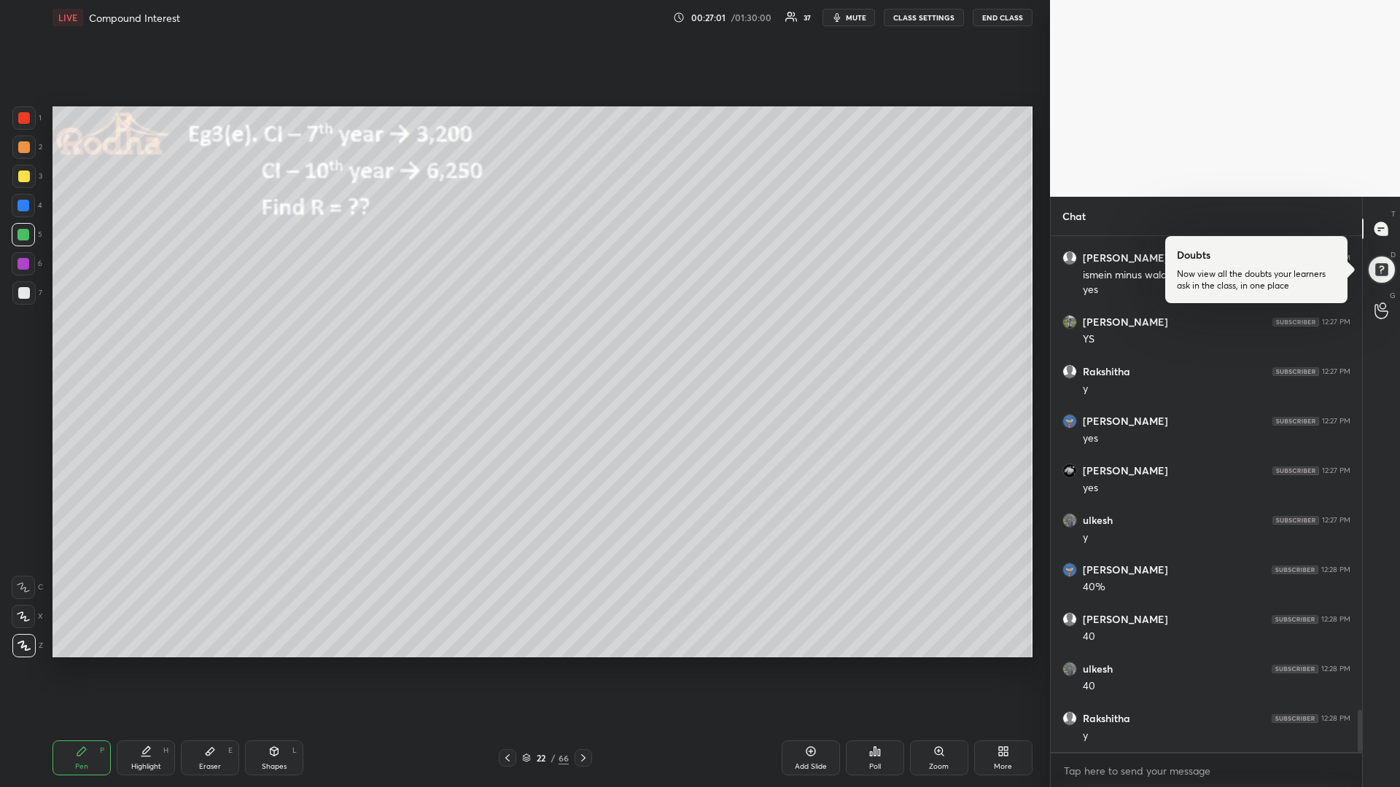
drag, startPoint x: 20, startPoint y: 175, endPoint x: 15, endPoint y: 169, distance: 8.2
click at [20, 174] on div at bounding box center [24, 177] width 12 height 12
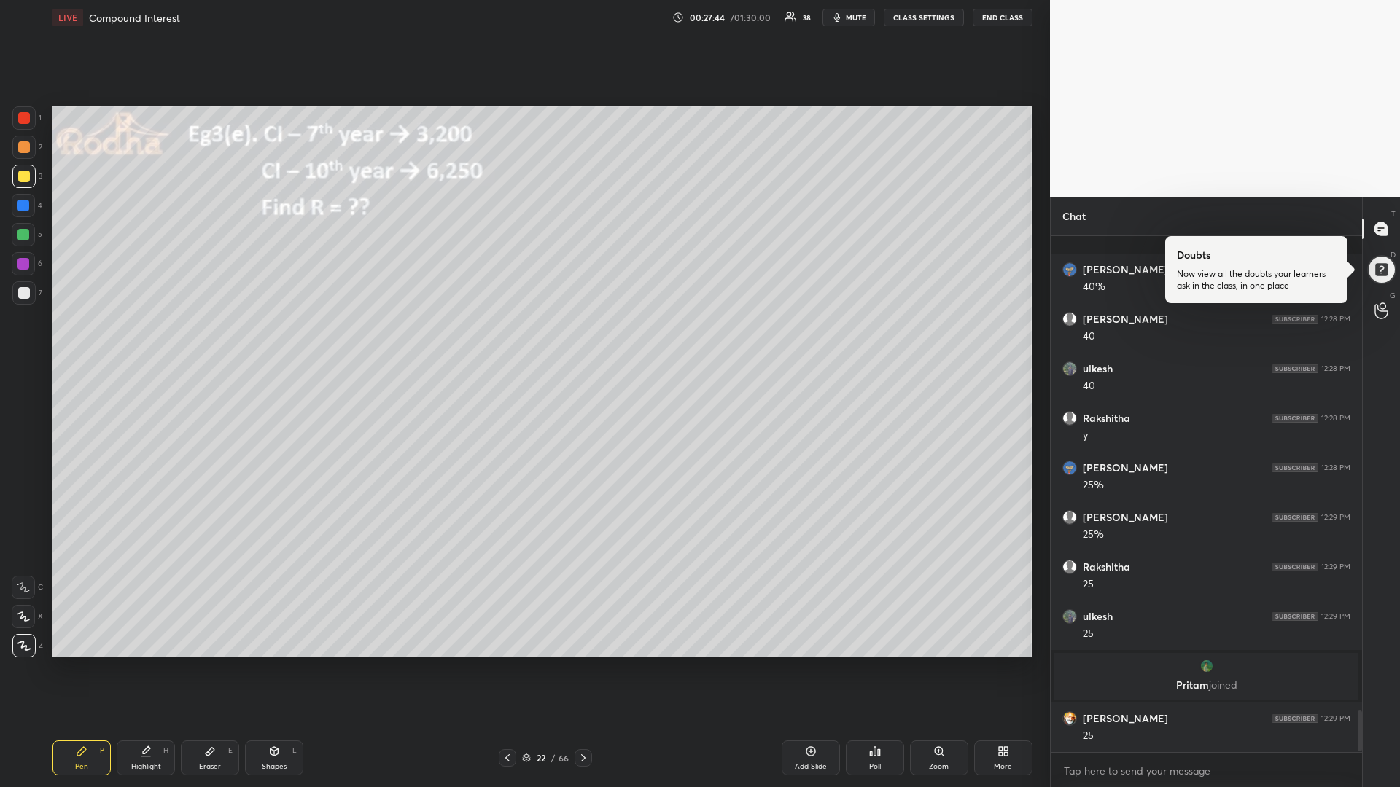
scroll to position [5954, 0]
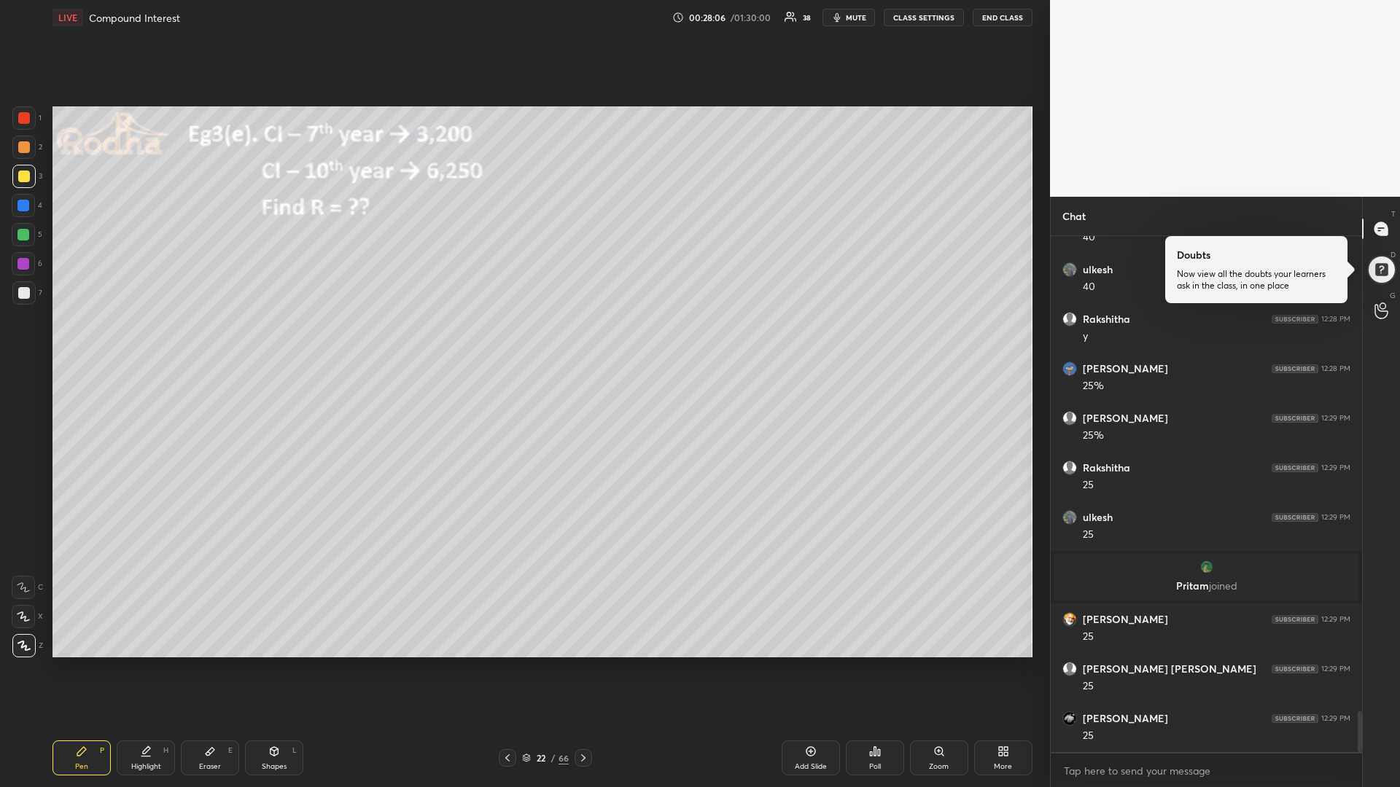
click at [25, 233] on div at bounding box center [23, 235] width 12 height 12
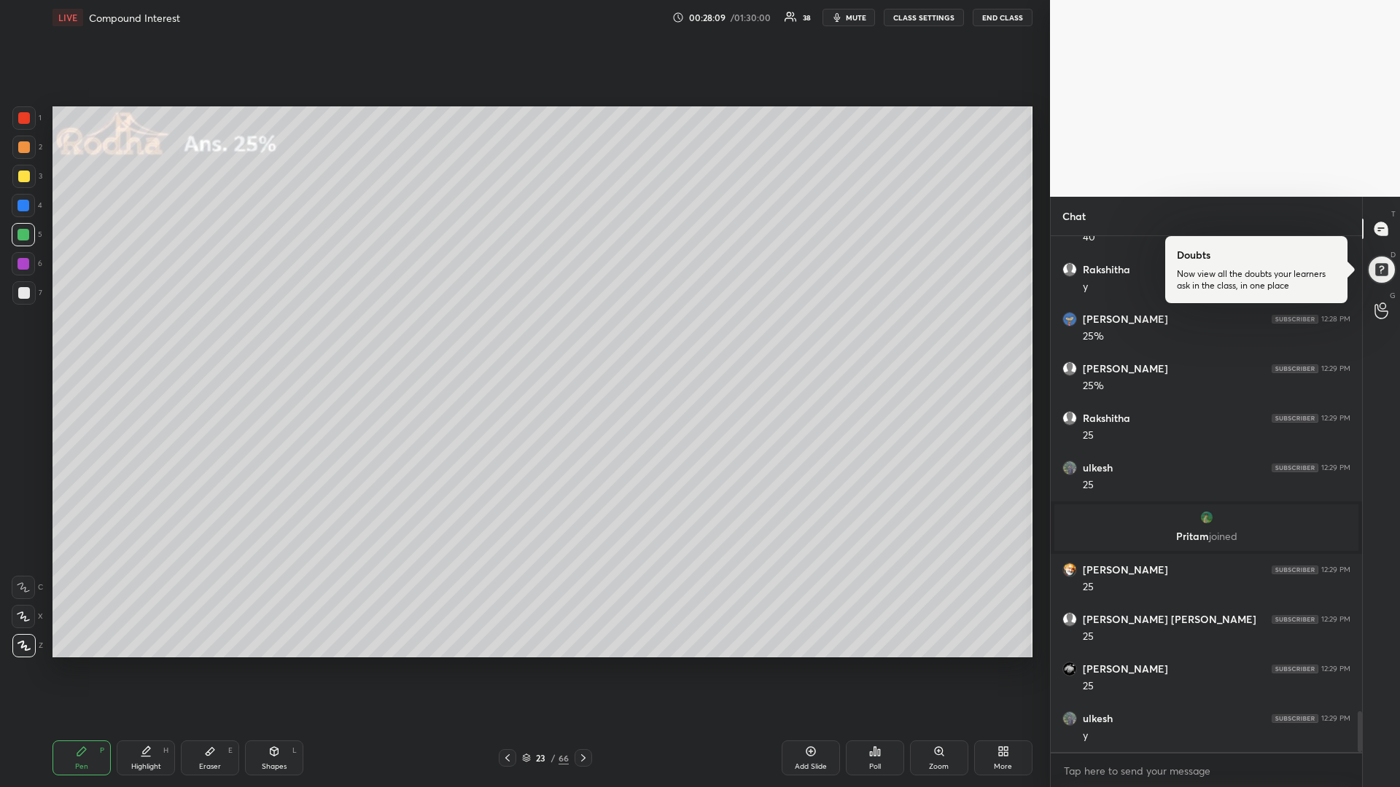
scroll to position [6053, 0]
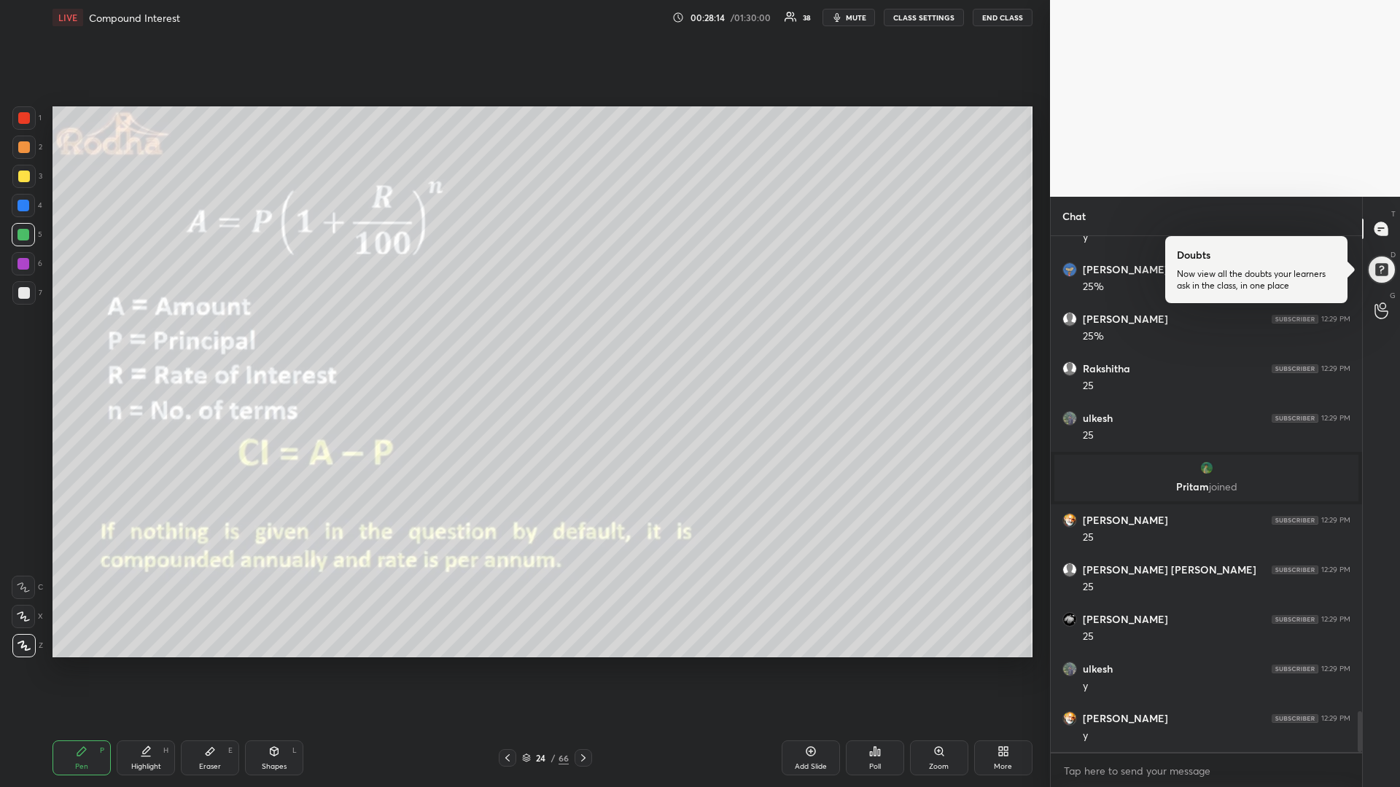
drag, startPoint x: 286, startPoint y: 744, endPoint x: 299, endPoint y: 720, distance: 27.4
click at [283, 663] on div "Shapes L" at bounding box center [274, 758] width 58 height 35
drag, startPoint x: 25, startPoint y: 557, endPoint x: 48, endPoint y: 521, distance: 43.3
click at [24, 556] on icon at bounding box center [24, 559] width 12 height 12
click at [31, 176] on div at bounding box center [23, 176] width 23 height 23
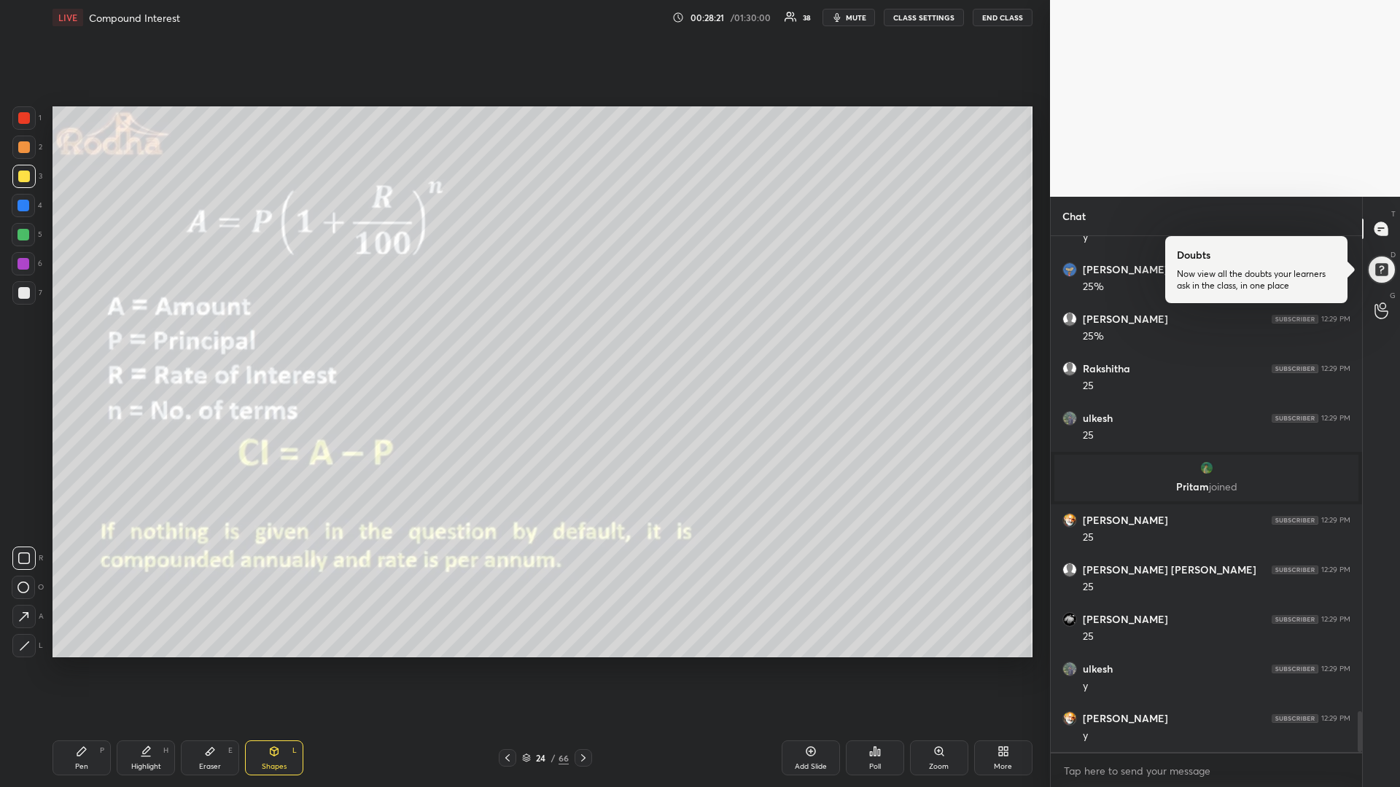
drag, startPoint x: 28, startPoint y: 238, endPoint x: 42, endPoint y: 234, distance: 13.6
click at [26, 238] on div at bounding box center [23, 235] width 12 height 12
click at [27, 292] on div at bounding box center [24, 293] width 12 height 12
click at [19, 645] on icon at bounding box center [24, 646] width 11 height 11
click at [77, 663] on icon at bounding box center [82, 752] width 12 height 12
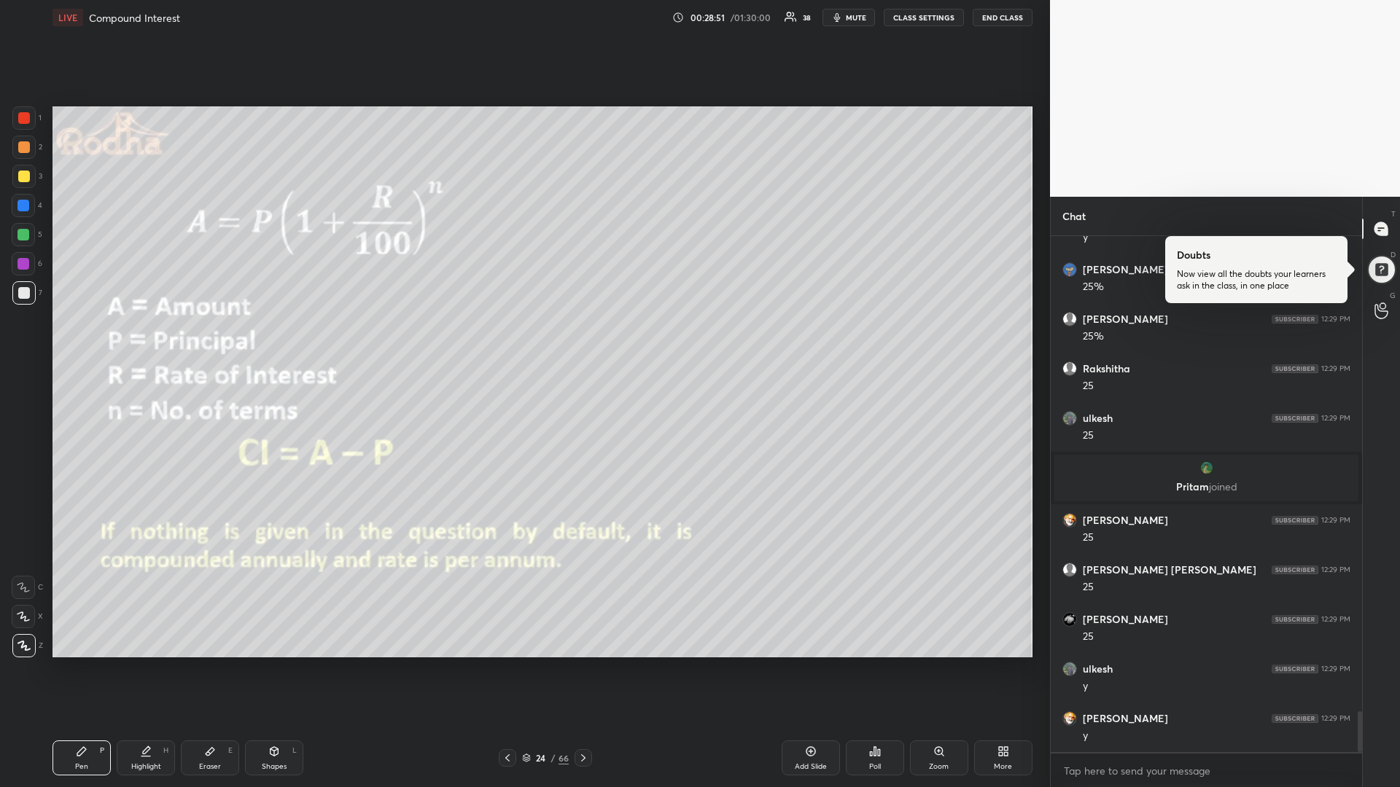
scroll to position [6102, 0]
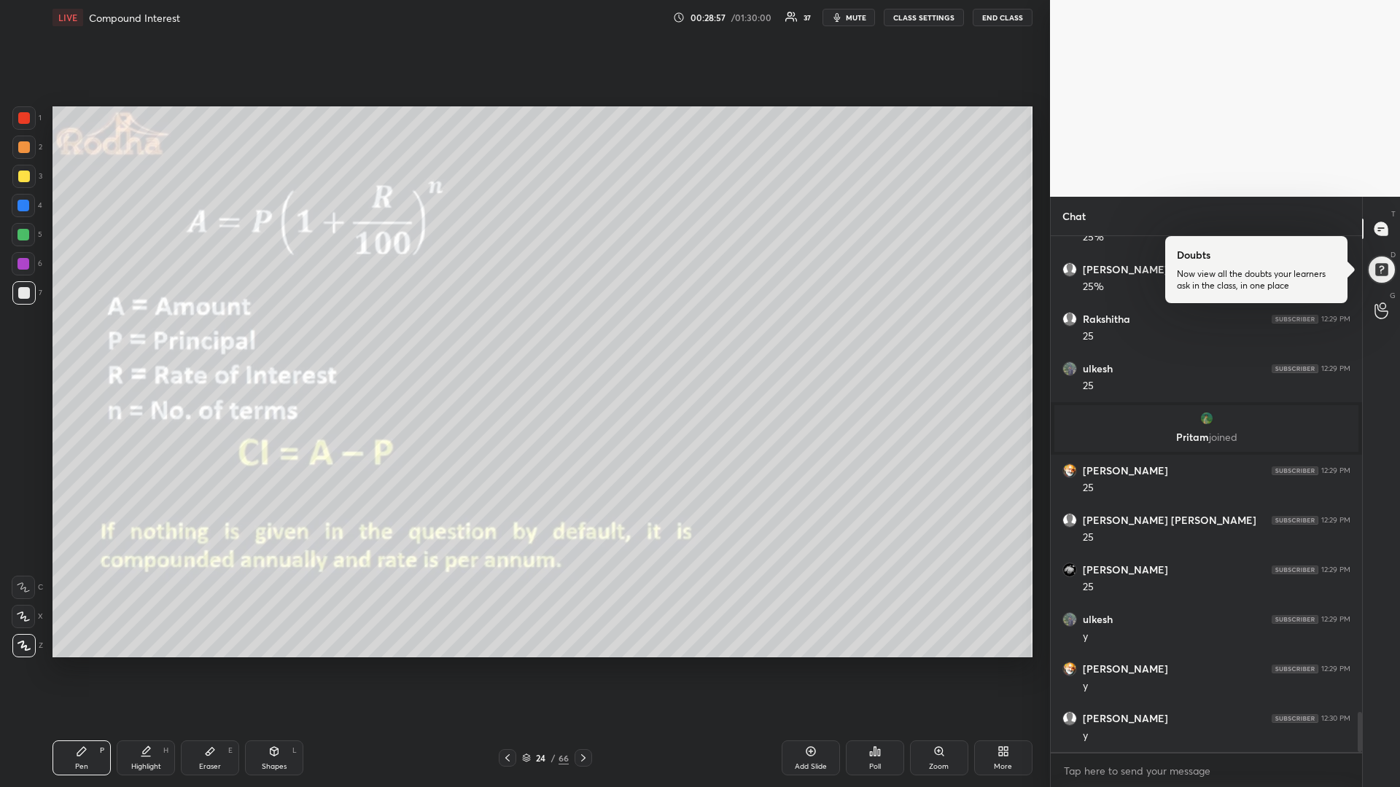
click at [275, 663] on icon at bounding box center [274, 751] width 8 height 9
drag, startPoint x: 28, startPoint y: 558, endPoint x: 34, endPoint y: 551, distance: 9.3
click at [29, 558] on icon at bounding box center [24, 559] width 12 height 12
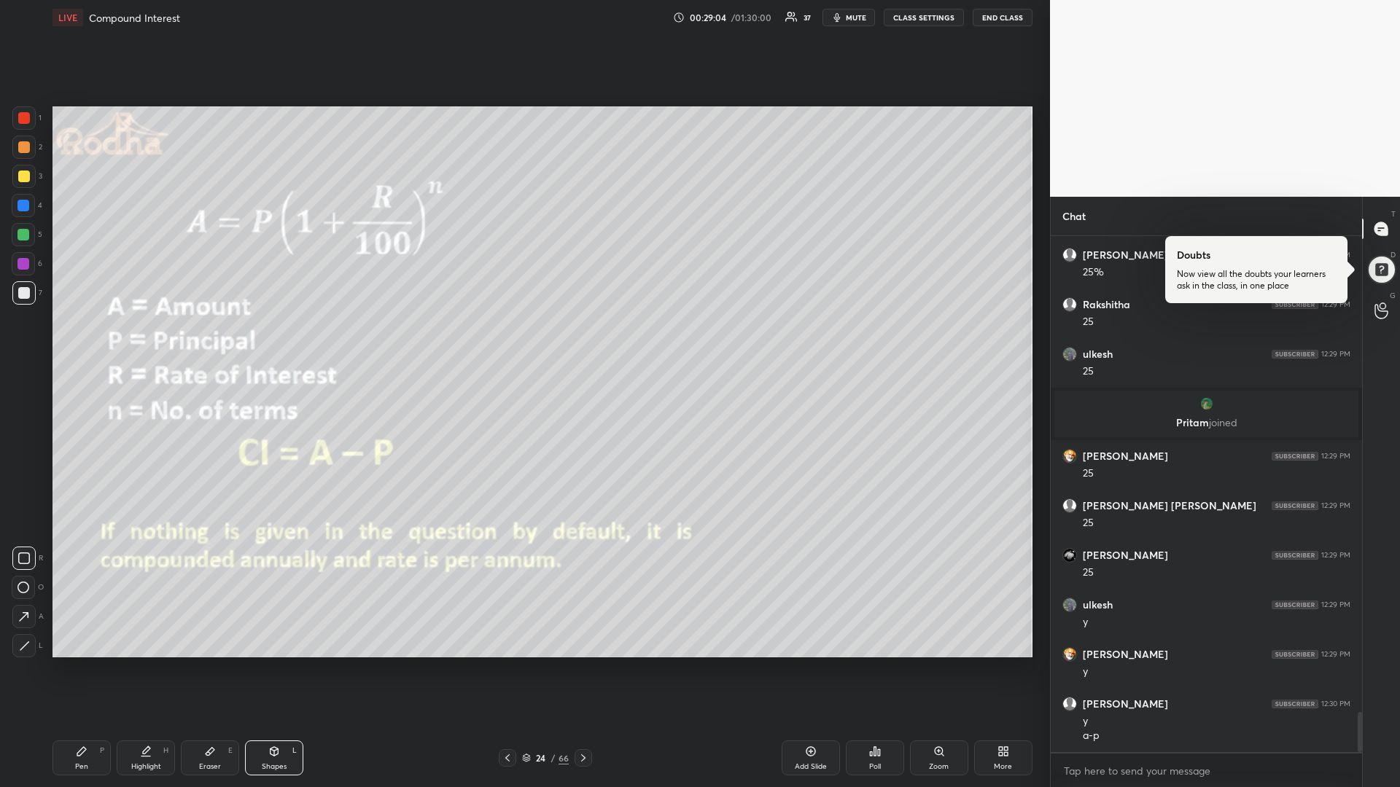
click at [20, 176] on div at bounding box center [24, 177] width 12 height 12
click at [76, 663] on icon at bounding box center [82, 752] width 12 height 12
click at [279, 663] on div "Shapes L" at bounding box center [274, 758] width 58 height 35
click at [23, 645] on icon at bounding box center [24, 646] width 11 height 11
click at [22, 238] on div at bounding box center [23, 235] width 12 height 12
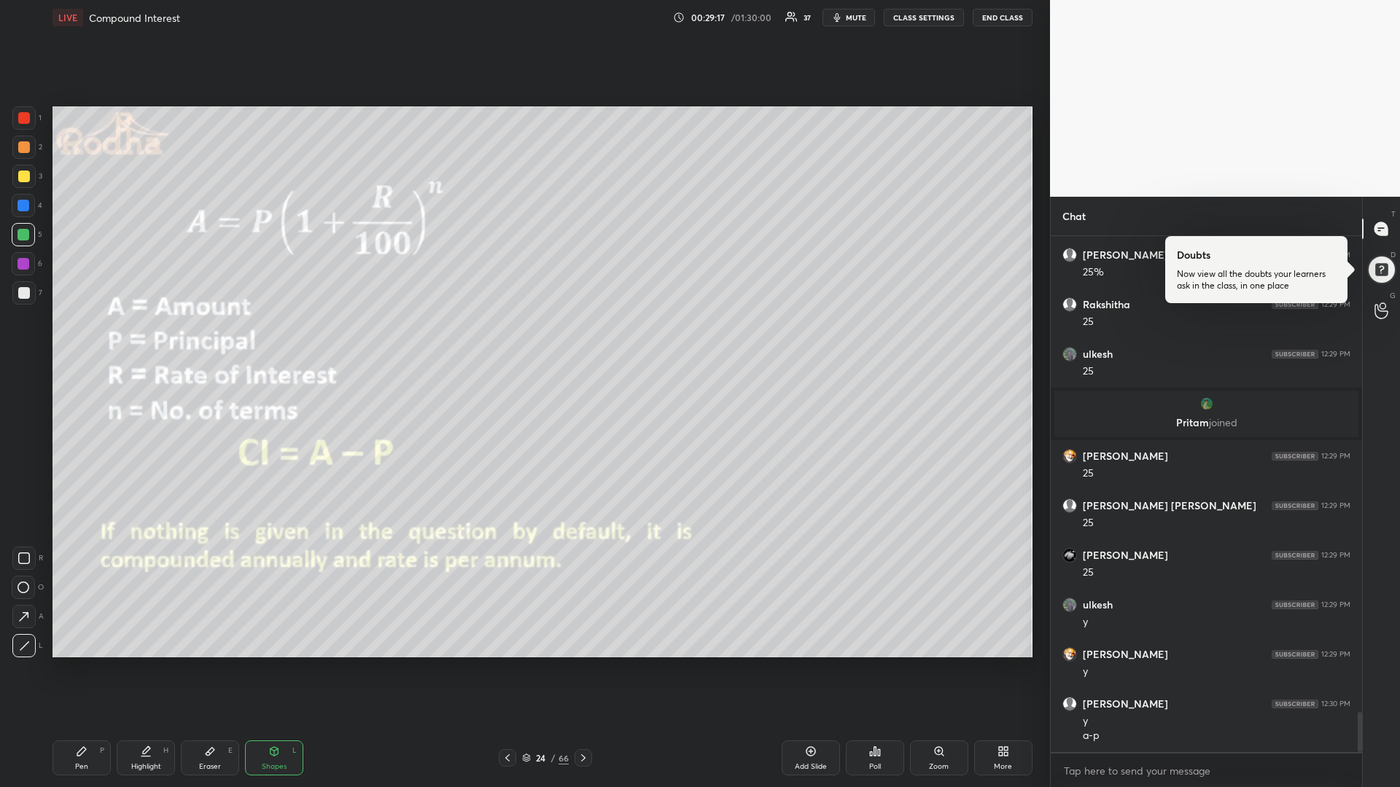
drag, startPoint x: 83, startPoint y: 763, endPoint x: 88, endPoint y: 750, distance: 14.1
click at [82, 663] on div "Pen" at bounding box center [81, 766] width 13 height 7
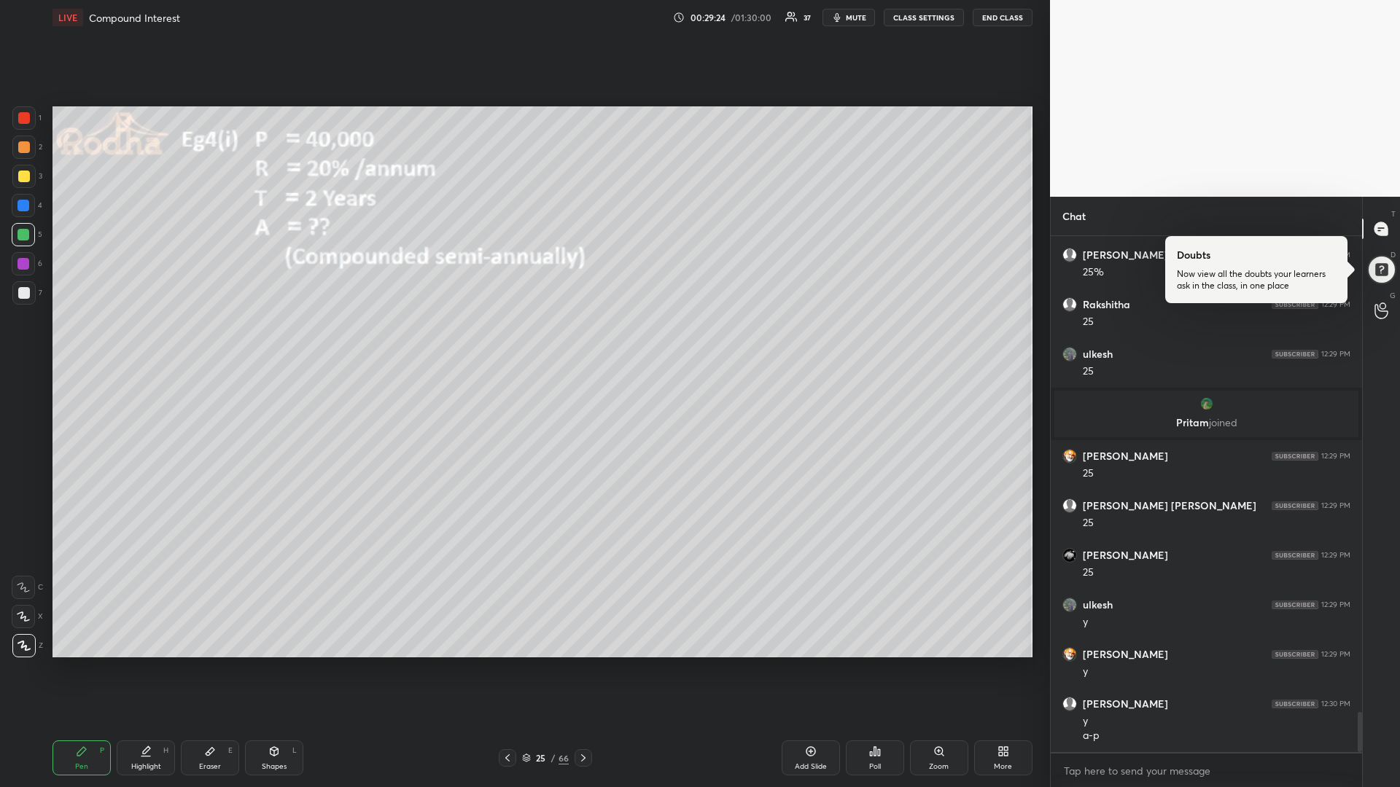
click at [23, 180] on div at bounding box center [24, 177] width 12 height 12
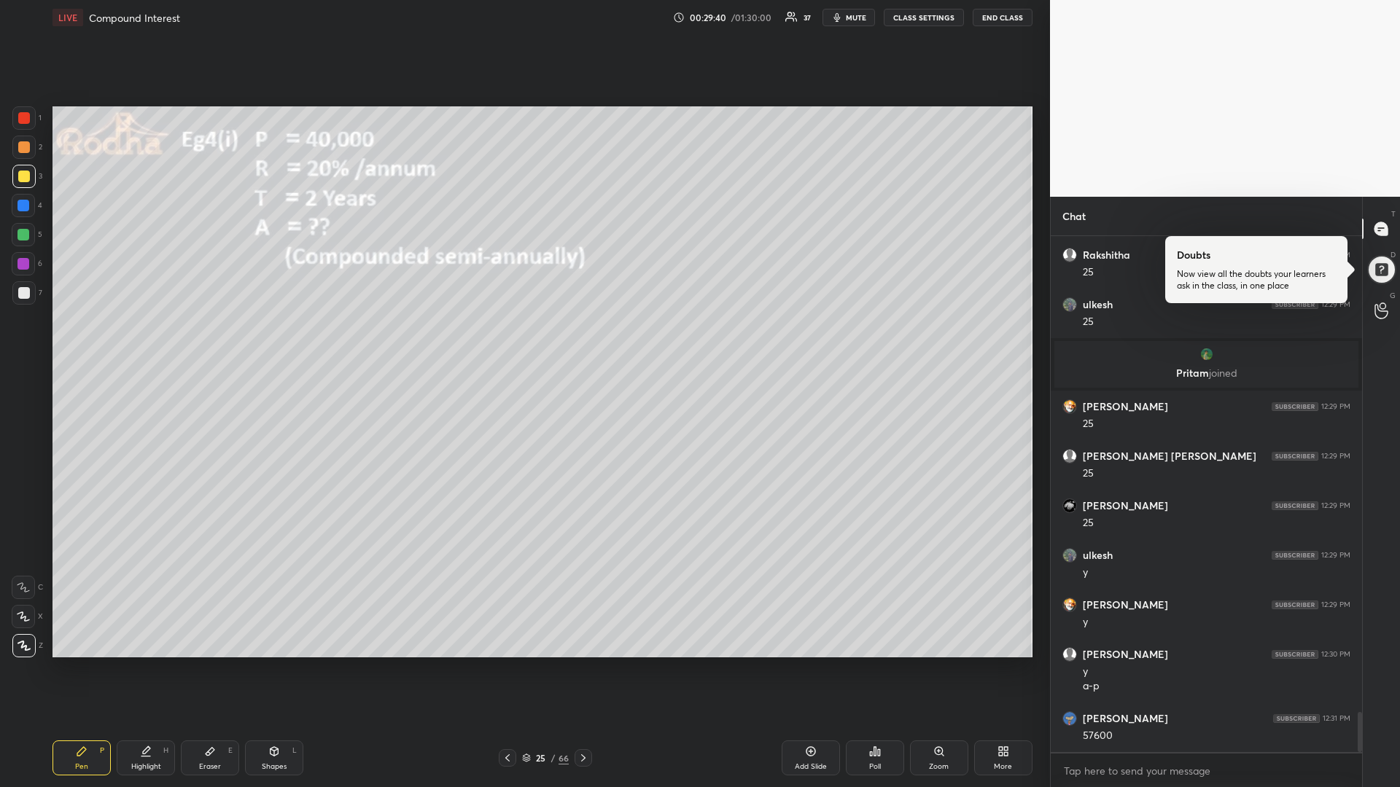
click at [259, 663] on div "Shapes L" at bounding box center [274, 758] width 58 height 35
click at [28, 643] on div at bounding box center [23, 645] width 23 height 23
click at [21, 232] on div at bounding box center [23, 235] width 12 height 12
click at [77, 663] on icon at bounding box center [82, 752] width 12 height 12
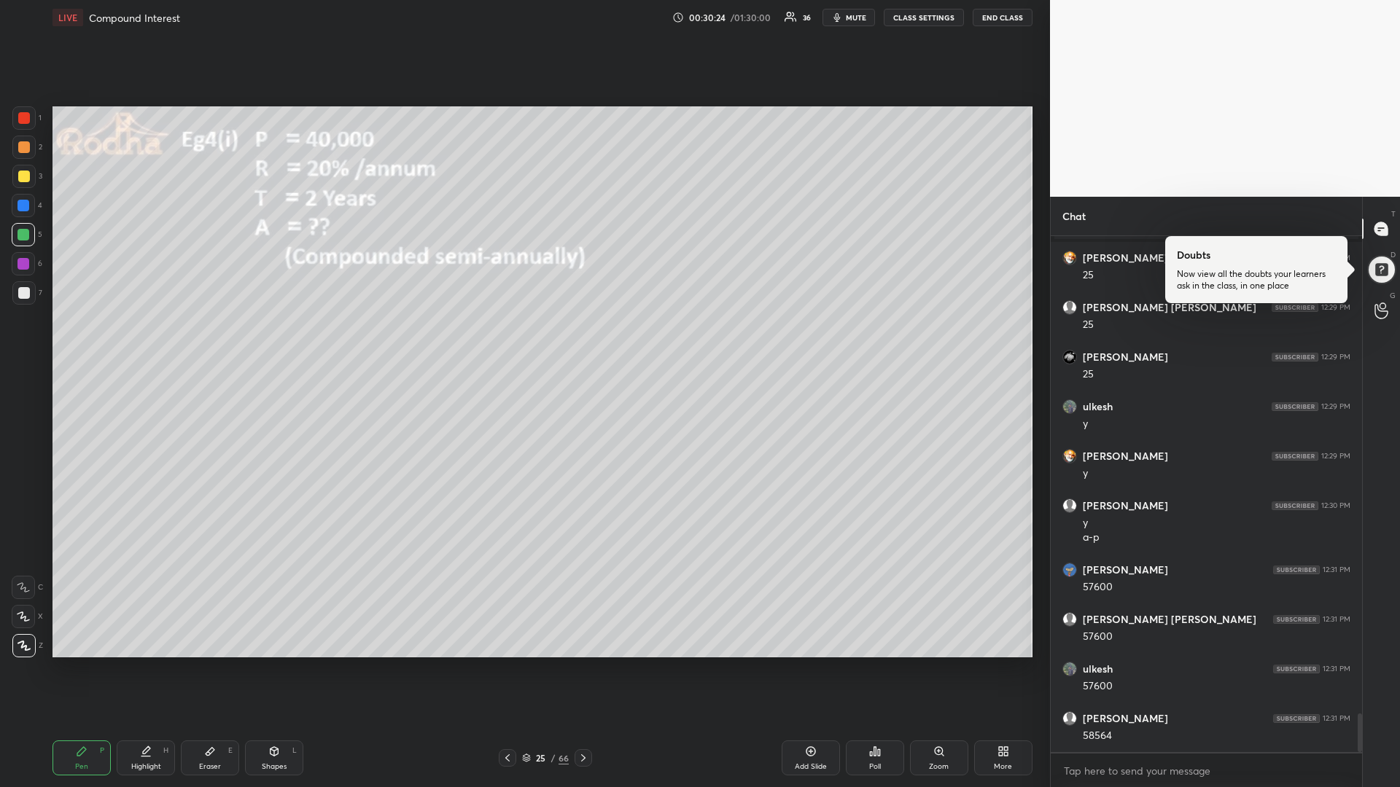
scroll to position [6365, 0]
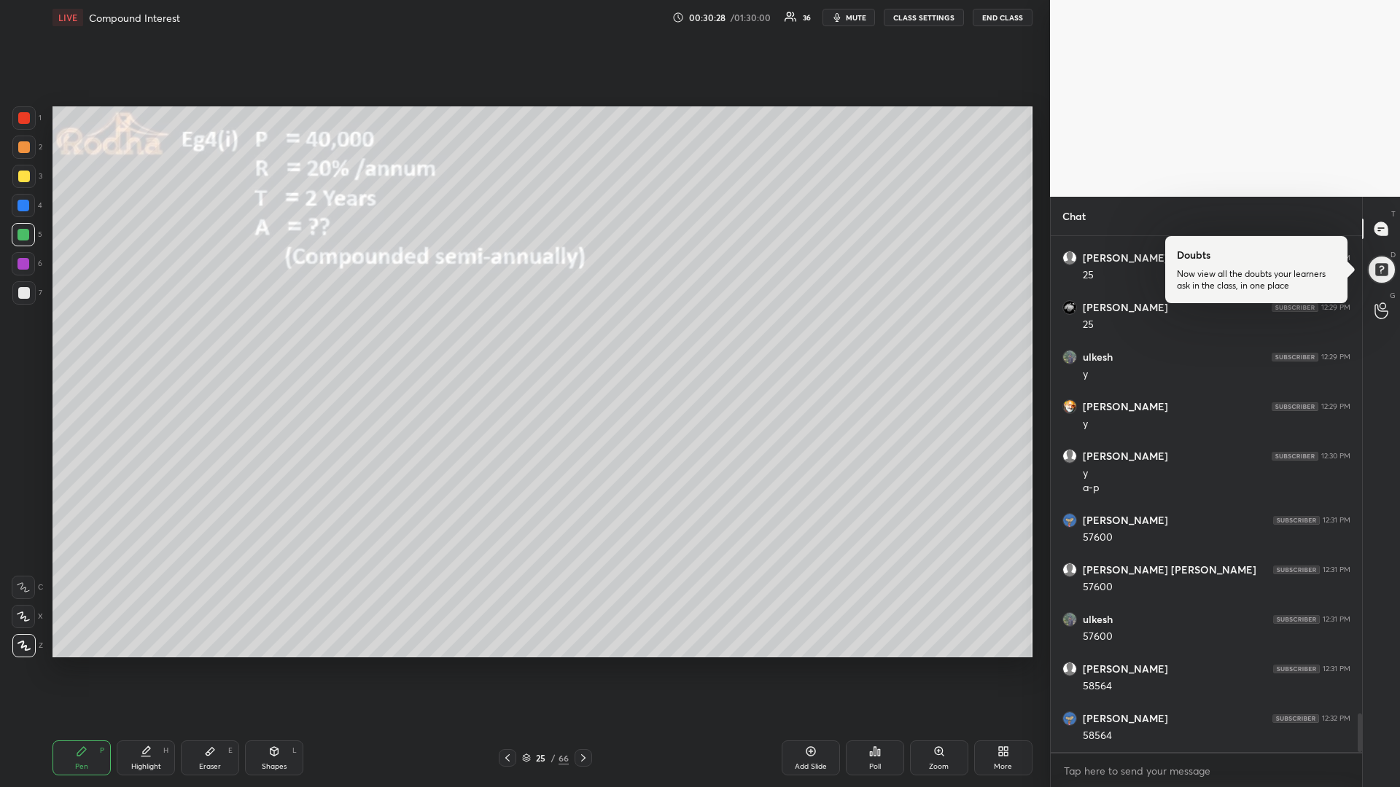
click at [24, 177] on div at bounding box center [24, 177] width 12 height 12
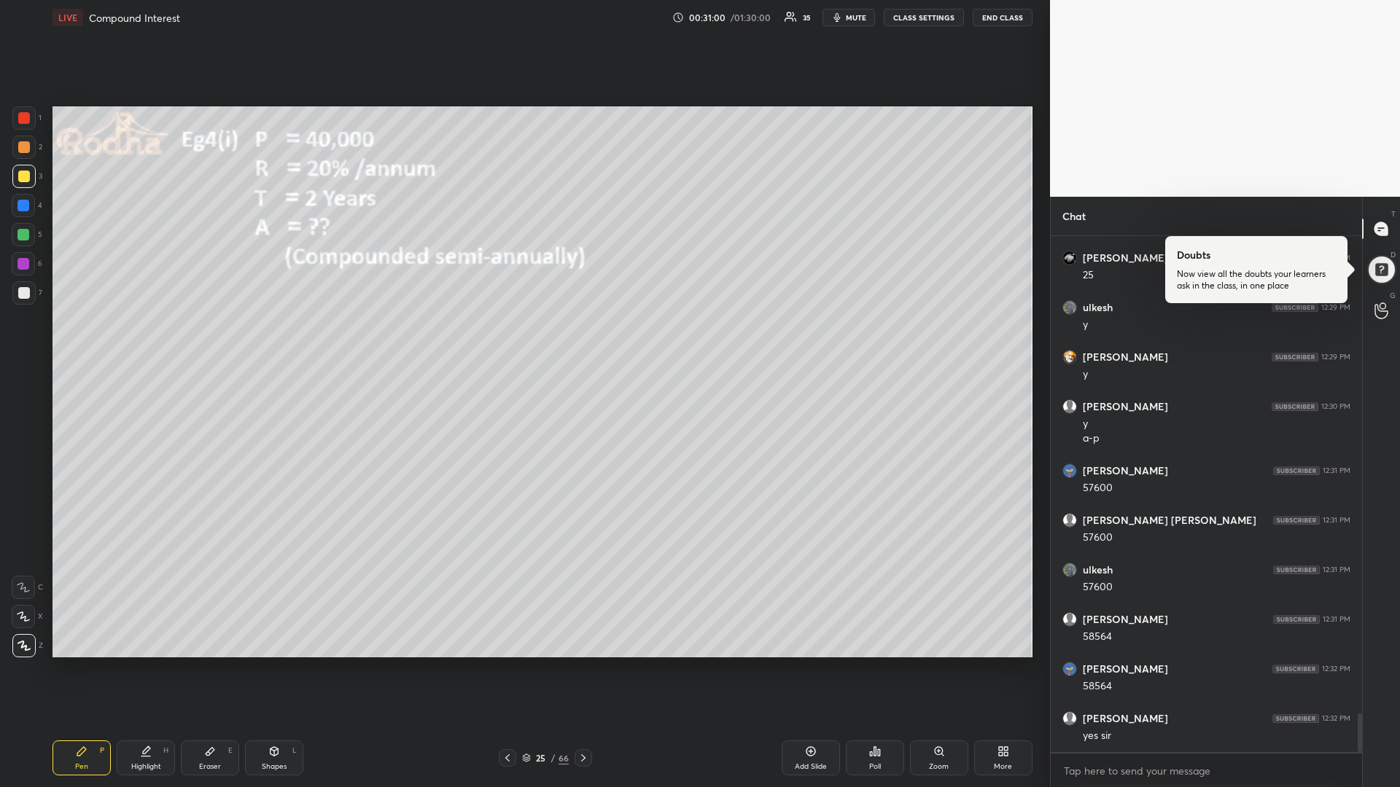
click at [26, 230] on div at bounding box center [23, 235] width 12 height 12
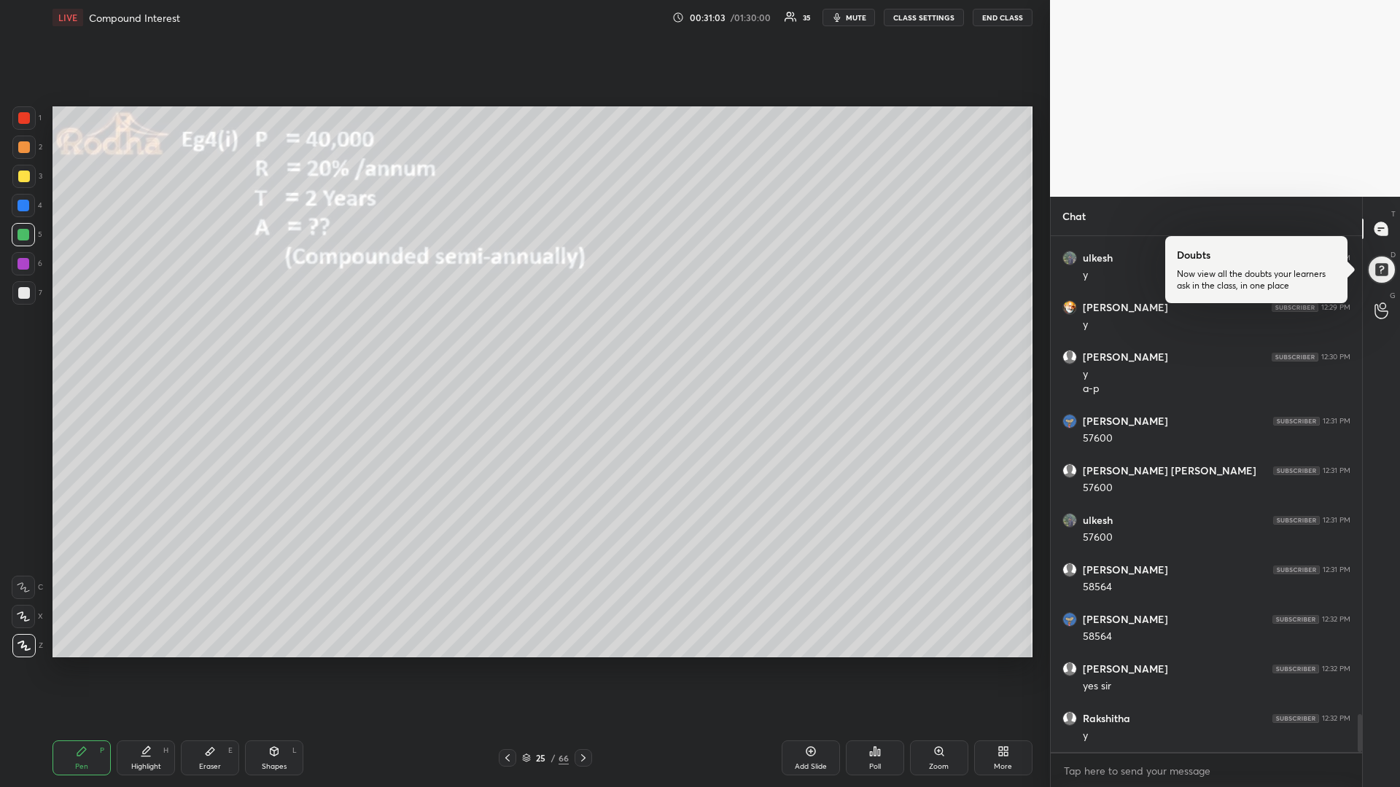
scroll to position [6514, 0]
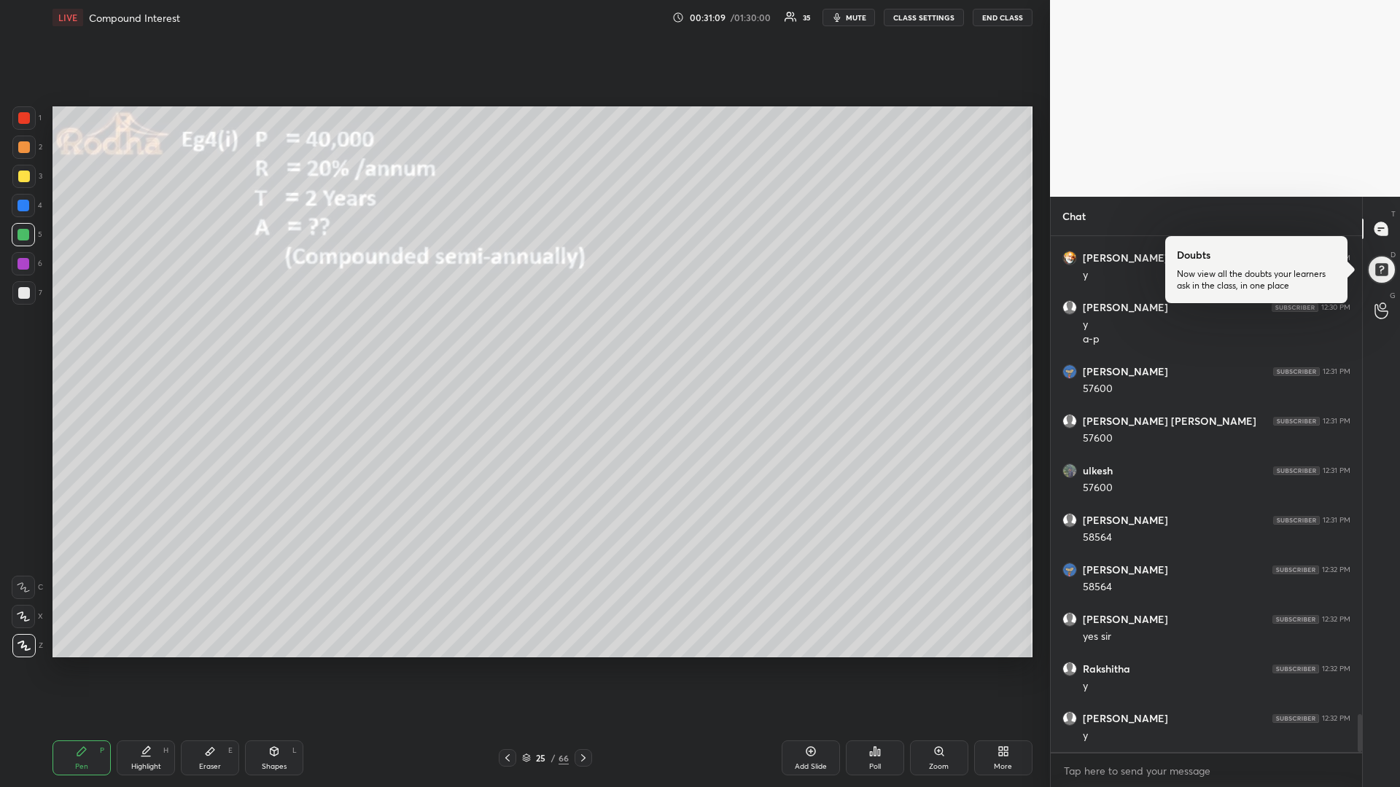
click at [29, 206] on div at bounding box center [23, 206] width 12 height 12
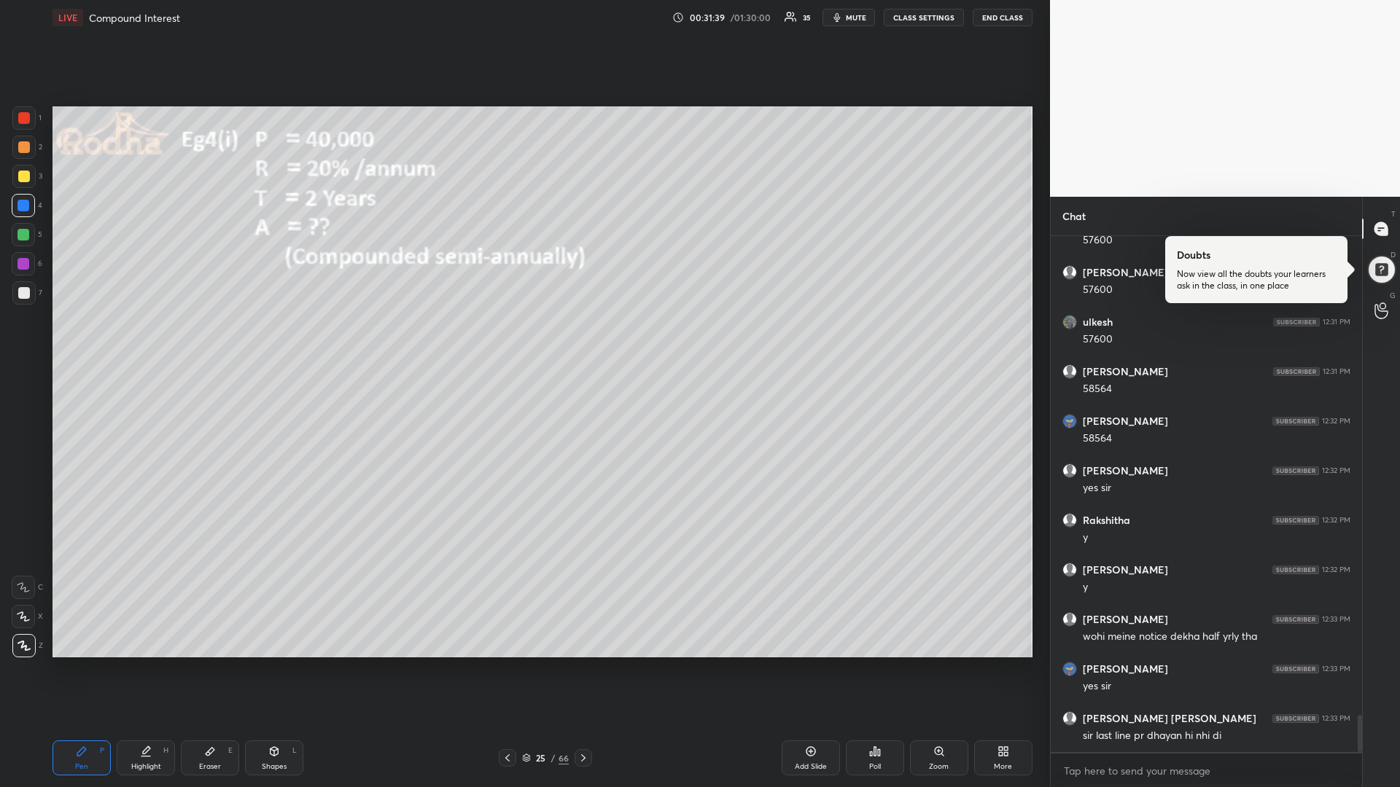
scroll to position [6712, 0]
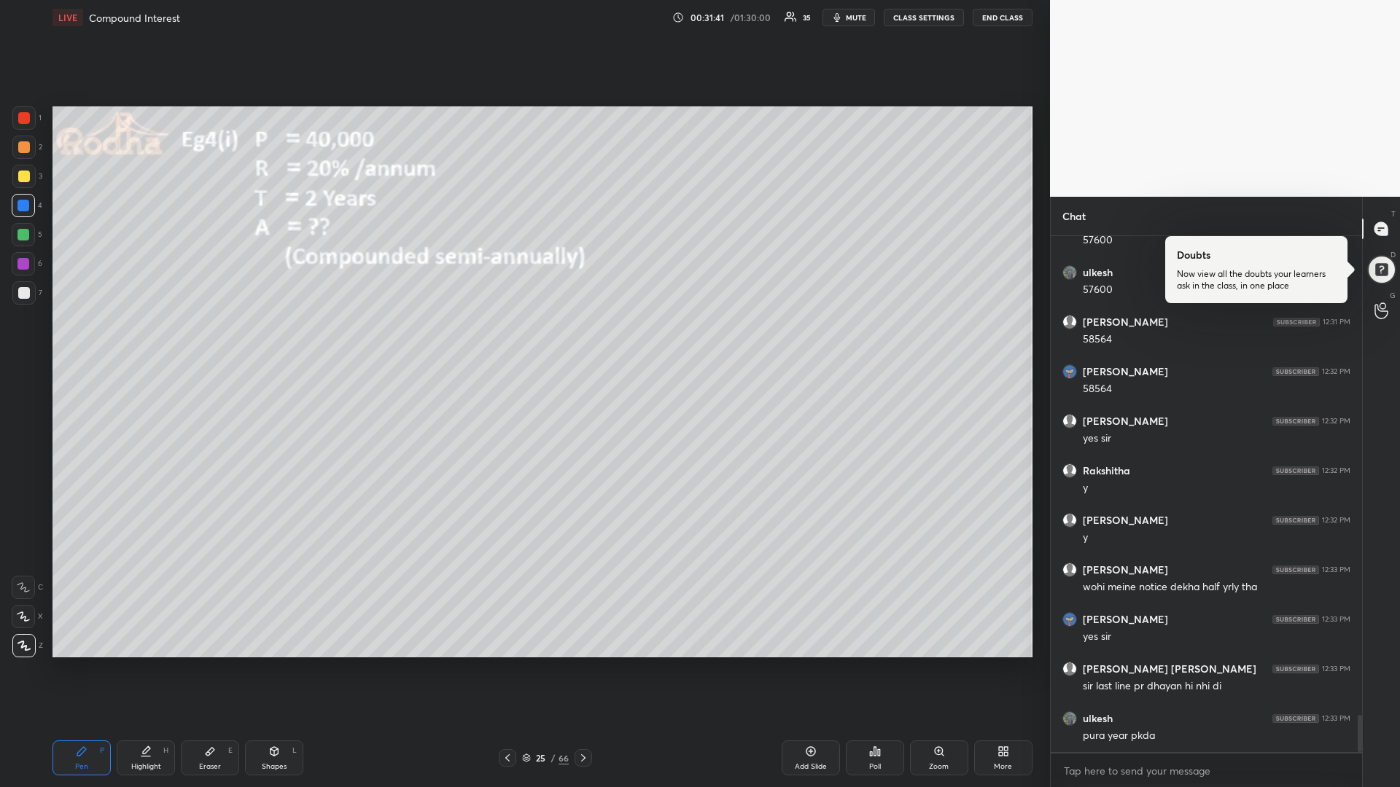
drag, startPoint x: 23, startPoint y: 235, endPoint x: 47, endPoint y: 238, distance: 24.2
click at [22, 233] on div at bounding box center [23, 235] width 12 height 12
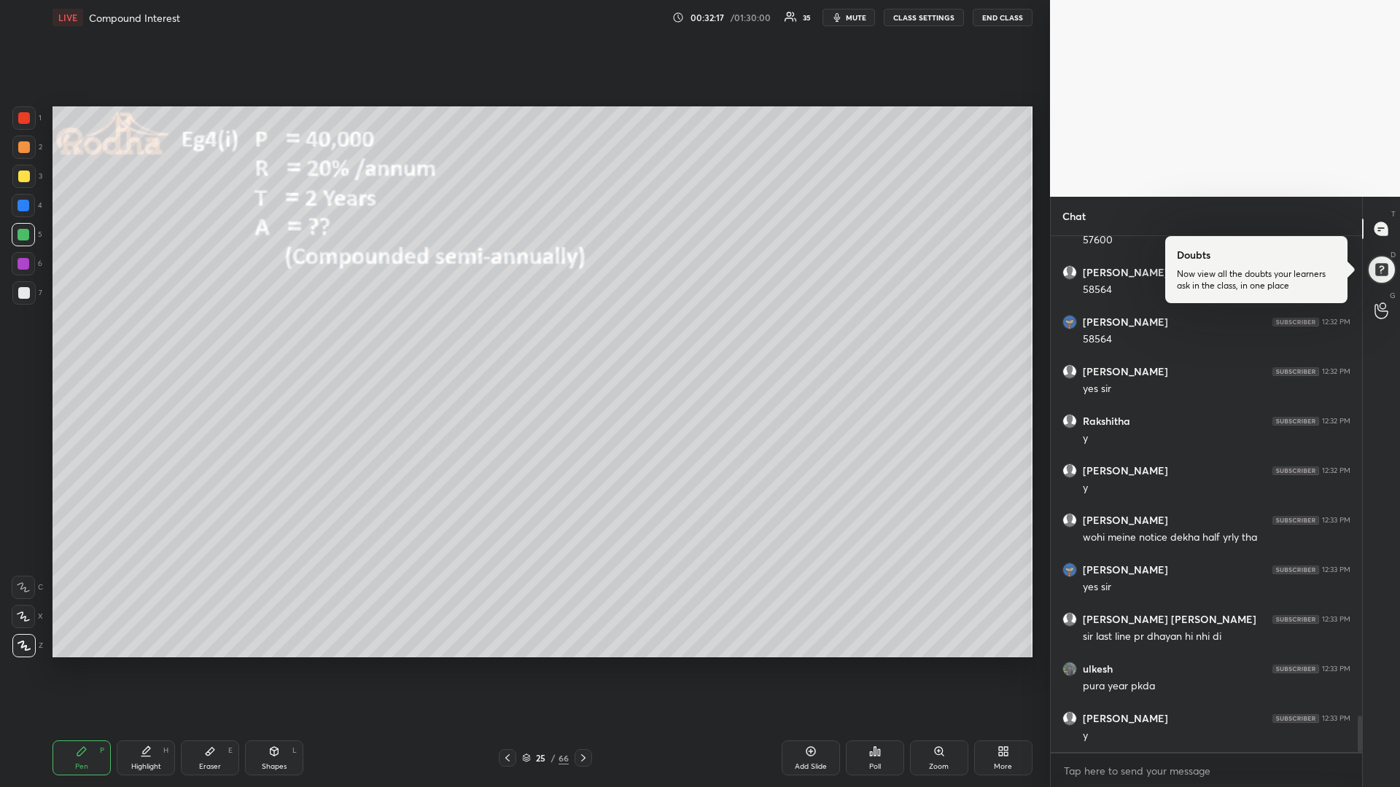
click at [31, 181] on div at bounding box center [23, 176] width 23 height 23
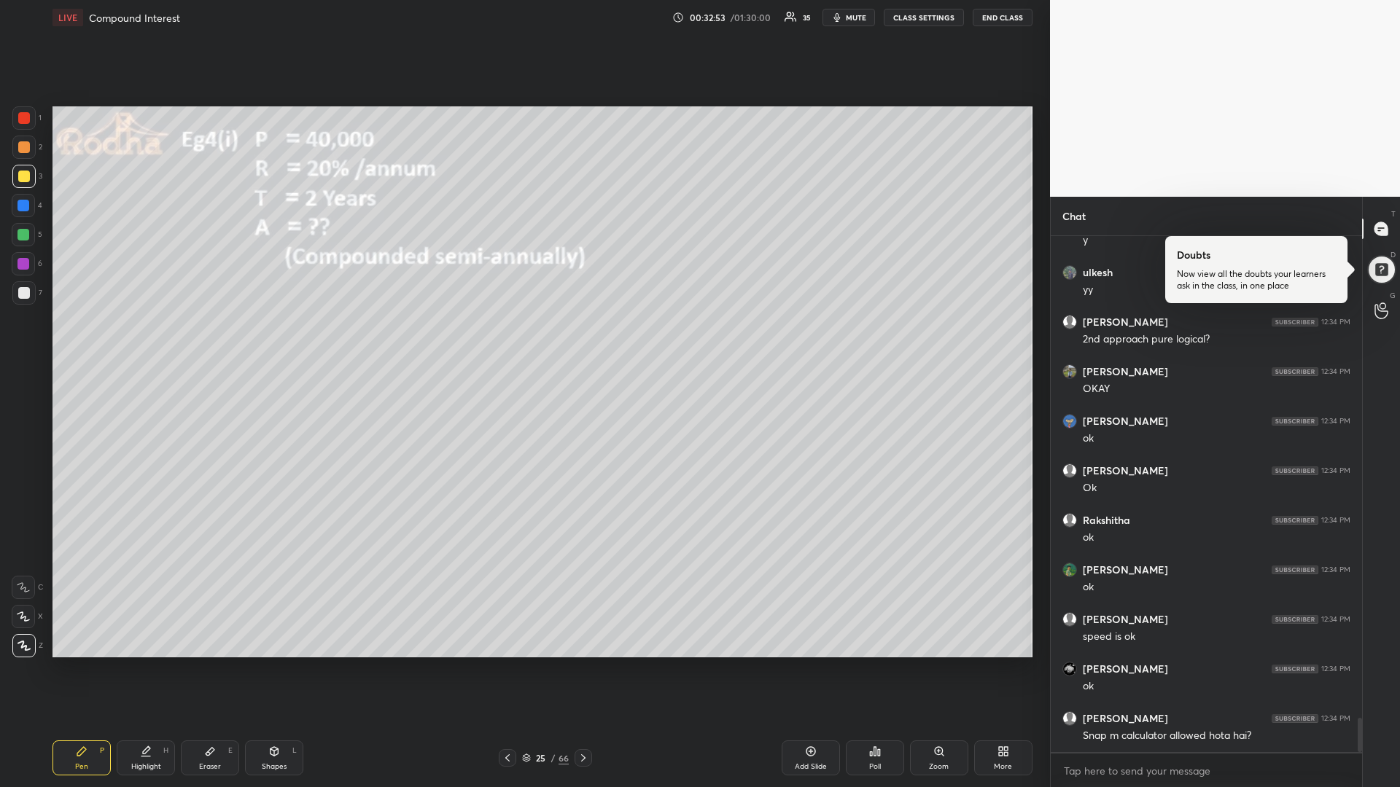
scroll to position [7307, 0]
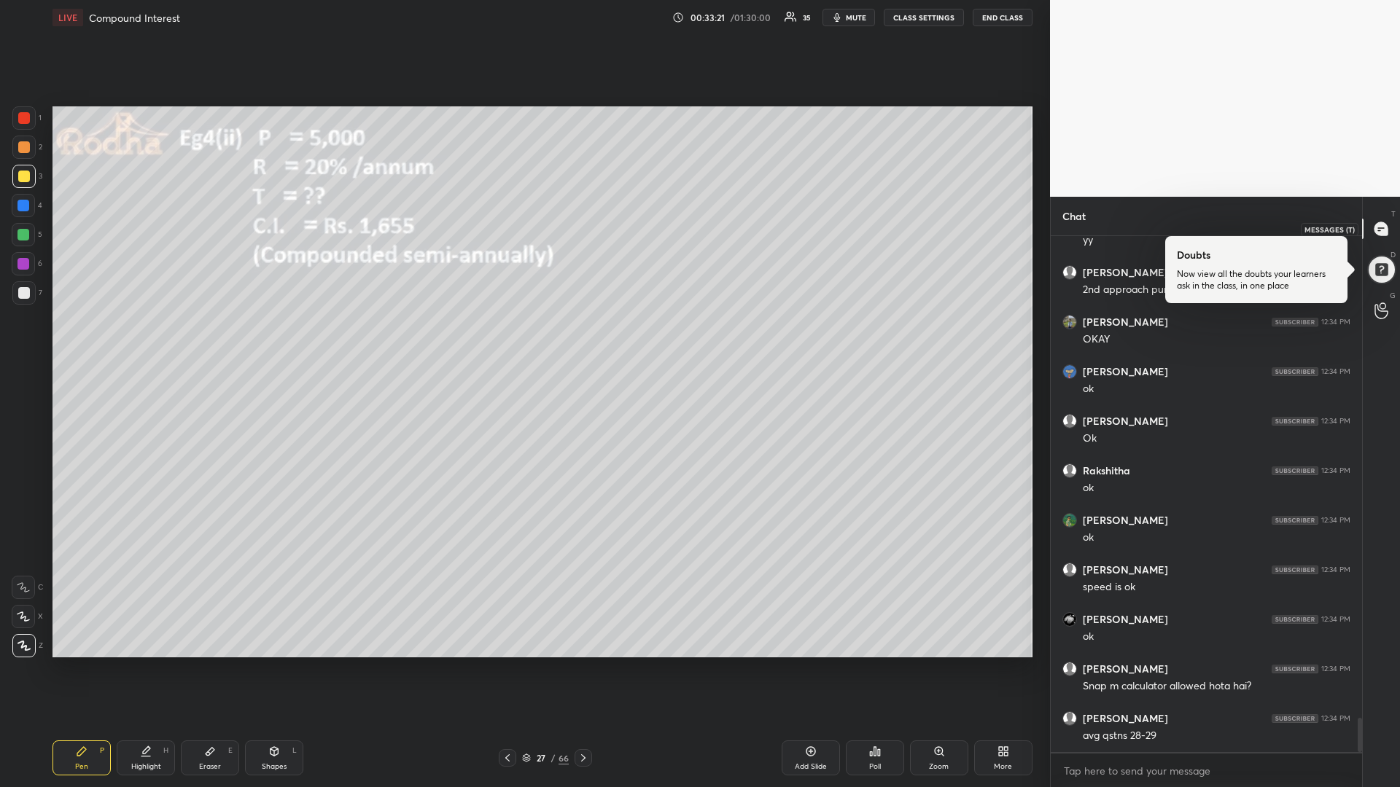
click at [1387, 233] on icon at bounding box center [1380, 228] width 13 height 13
click at [1386, 273] on div at bounding box center [1381, 269] width 29 height 29
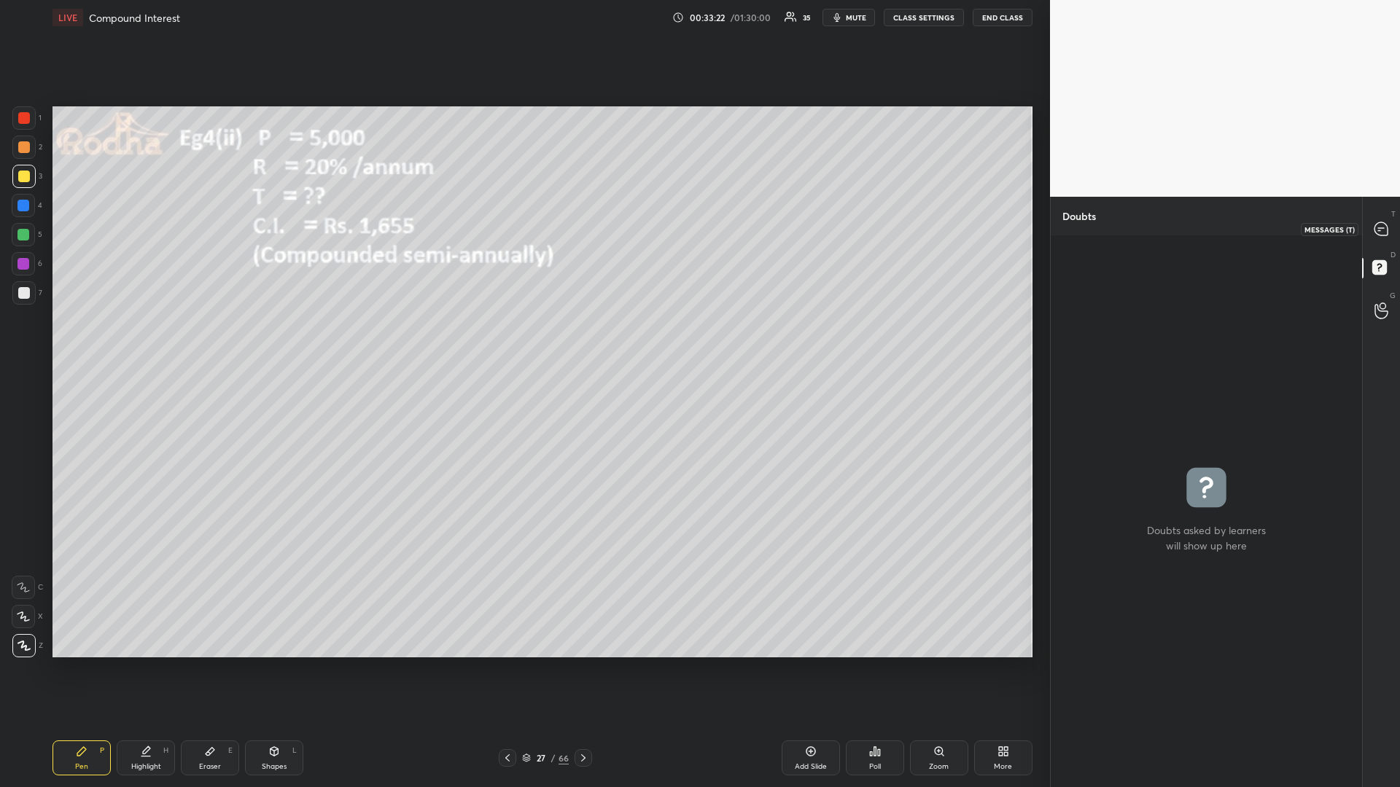
click at [1382, 238] on div at bounding box center [1381, 229] width 29 height 26
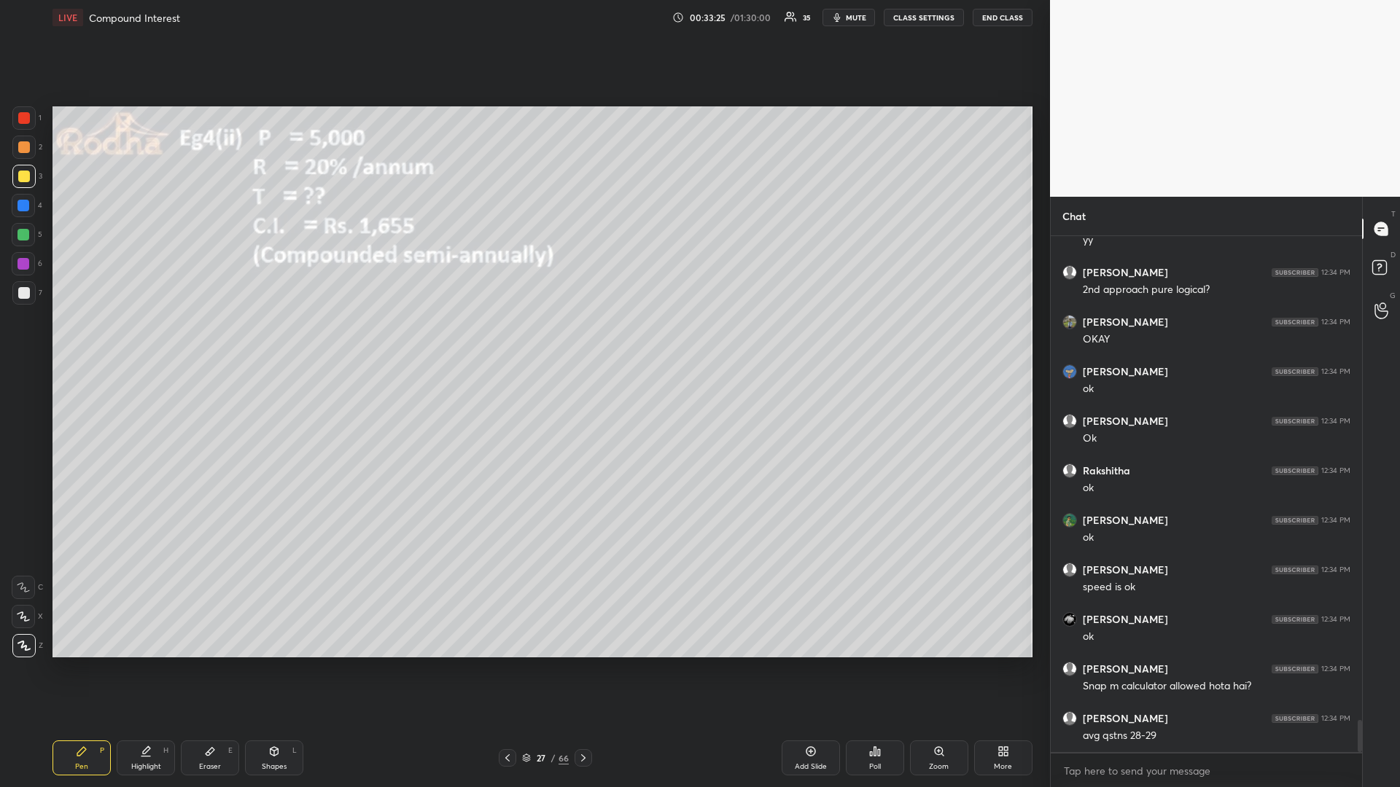
click at [23, 233] on div at bounding box center [23, 235] width 12 height 12
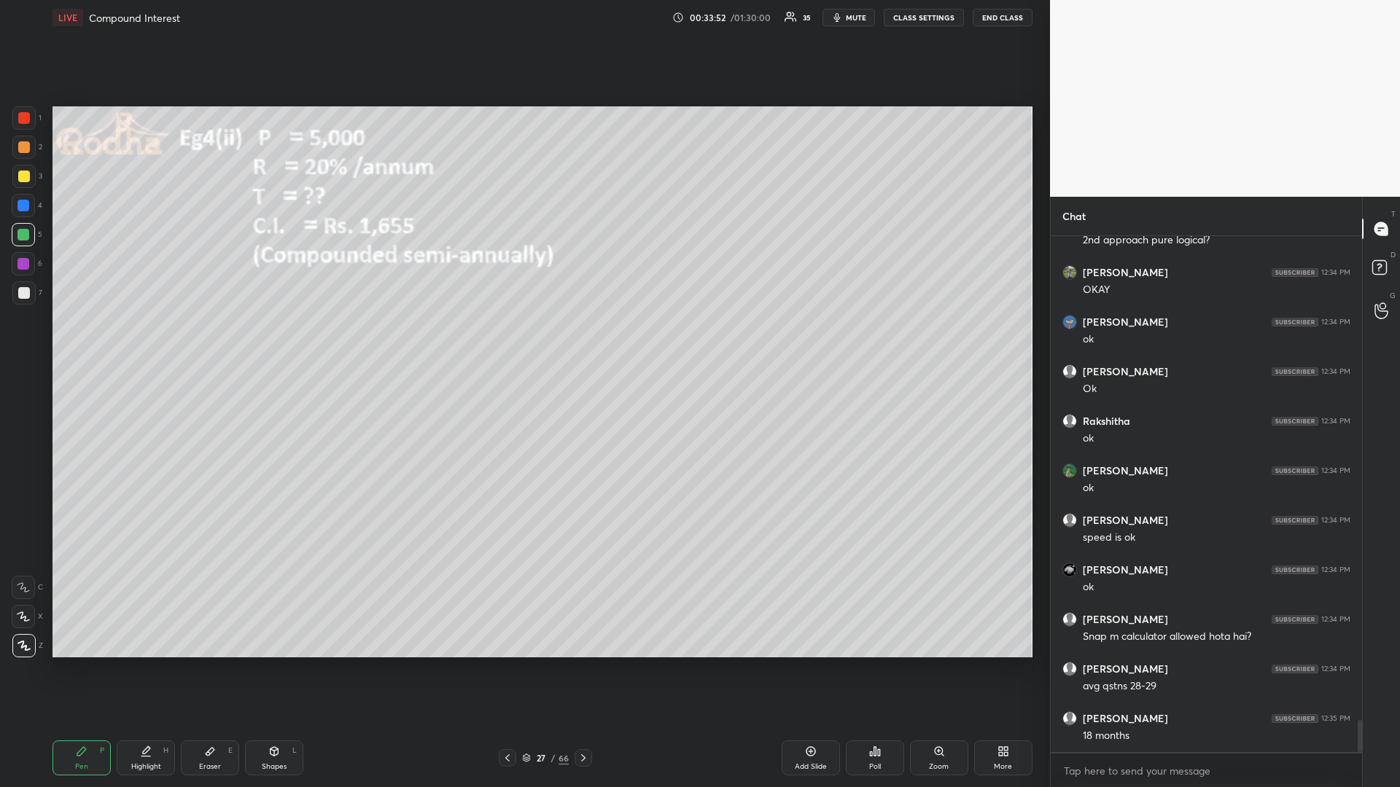
click at [28, 182] on div at bounding box center [23, 176] width 23 height 23
click at [26, 181] on div at bounding box center [24, 177] width 12 height 12
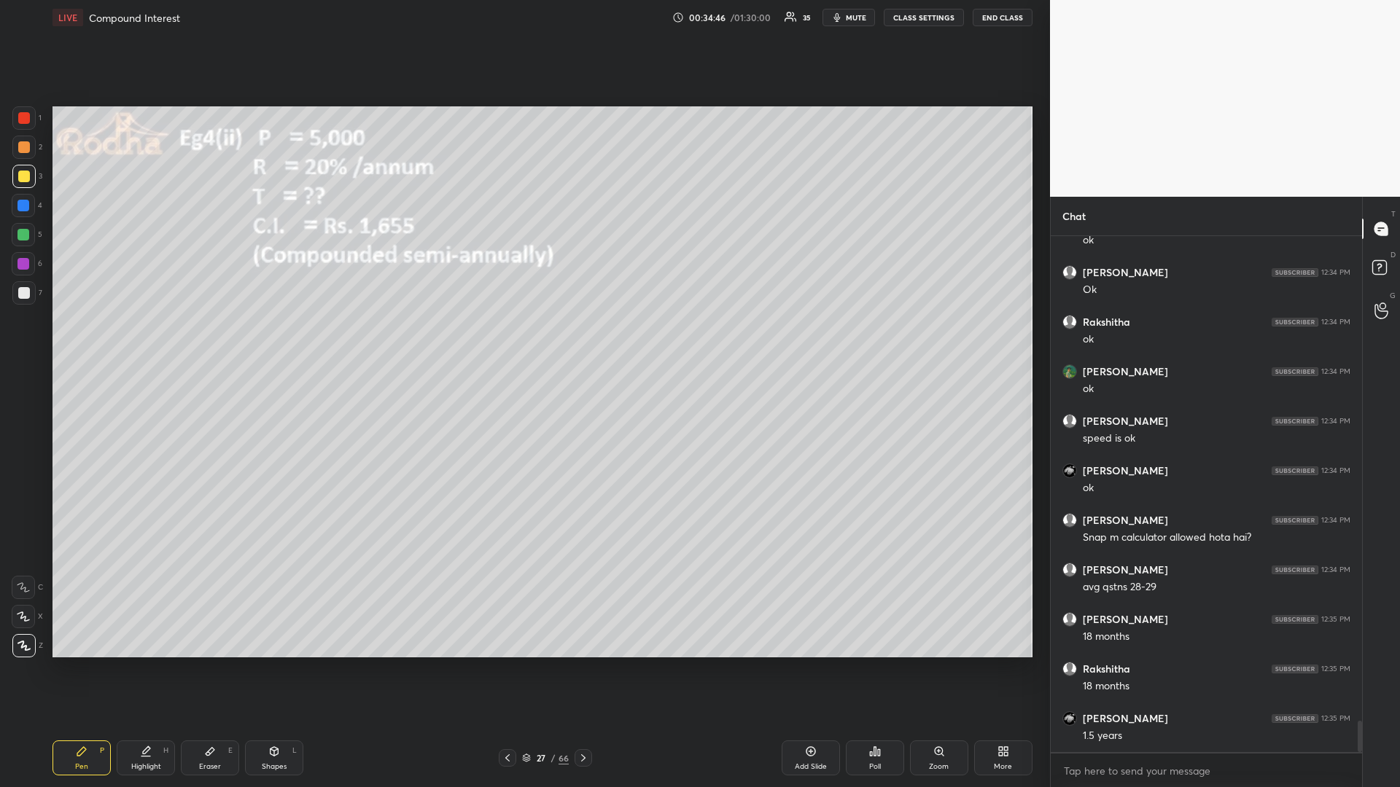
scroll to position [7913, 0]
drag, startPoint x: 30, startPoint y: 233, endPoint x: 24, endPoint y: 240, distance: 8.8
click at [32, 234] on div at bounding box center [23, 234] width 23 height 23
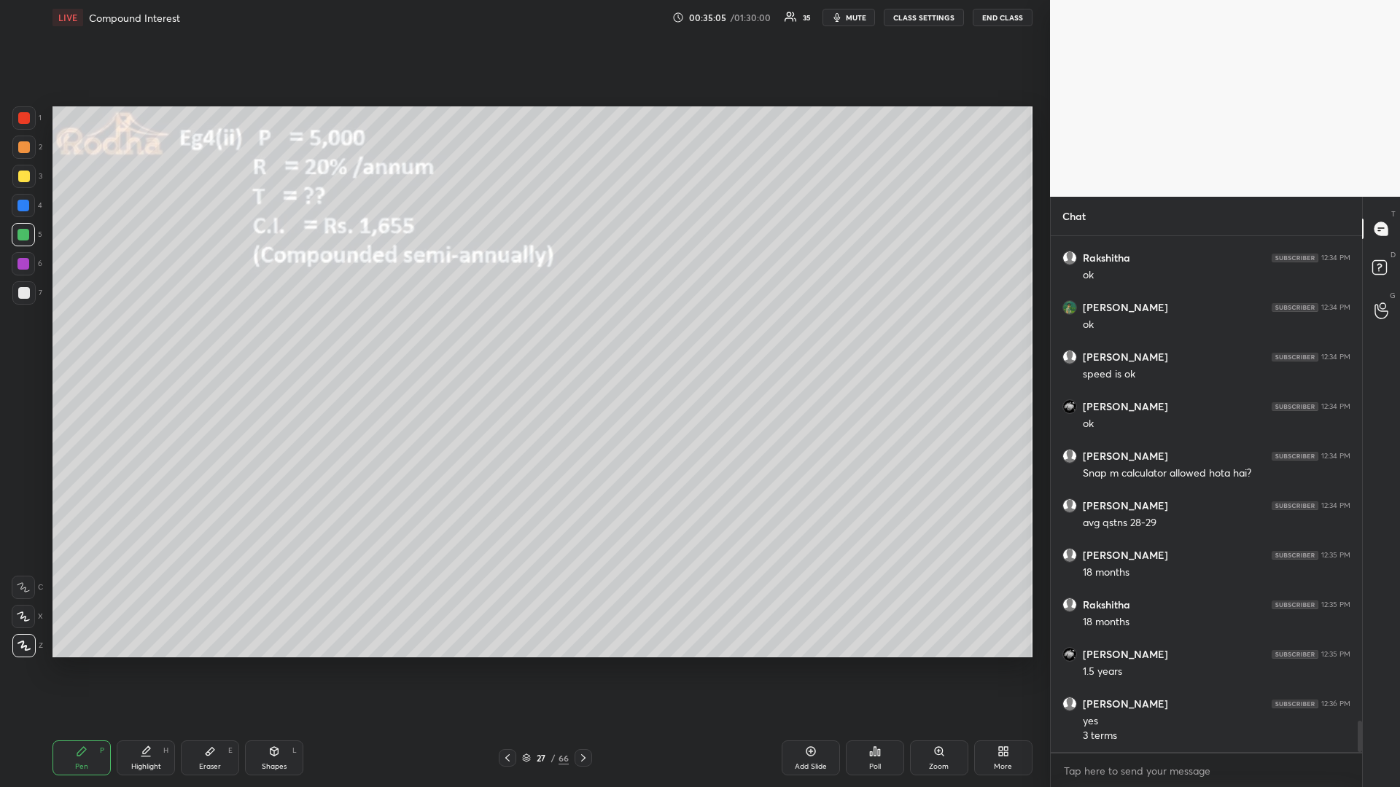
drag, startPoint x: 20, startPoint y: 170, endPoint x: 10, endPoint y: 176, distance: 11.8
click at [20, 170] on div at bounding box center [23, 176] width 23 height 23
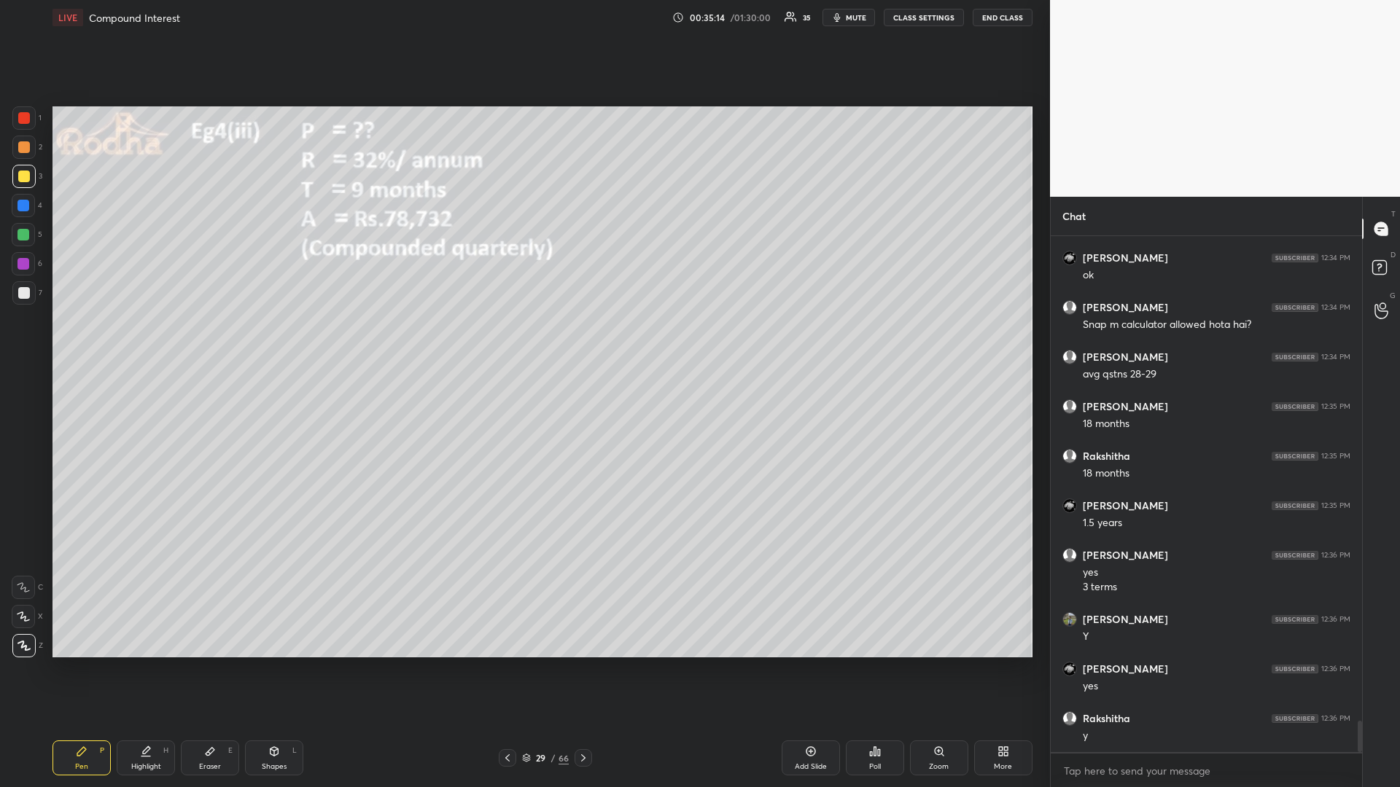
scroll to position [8126, 0]
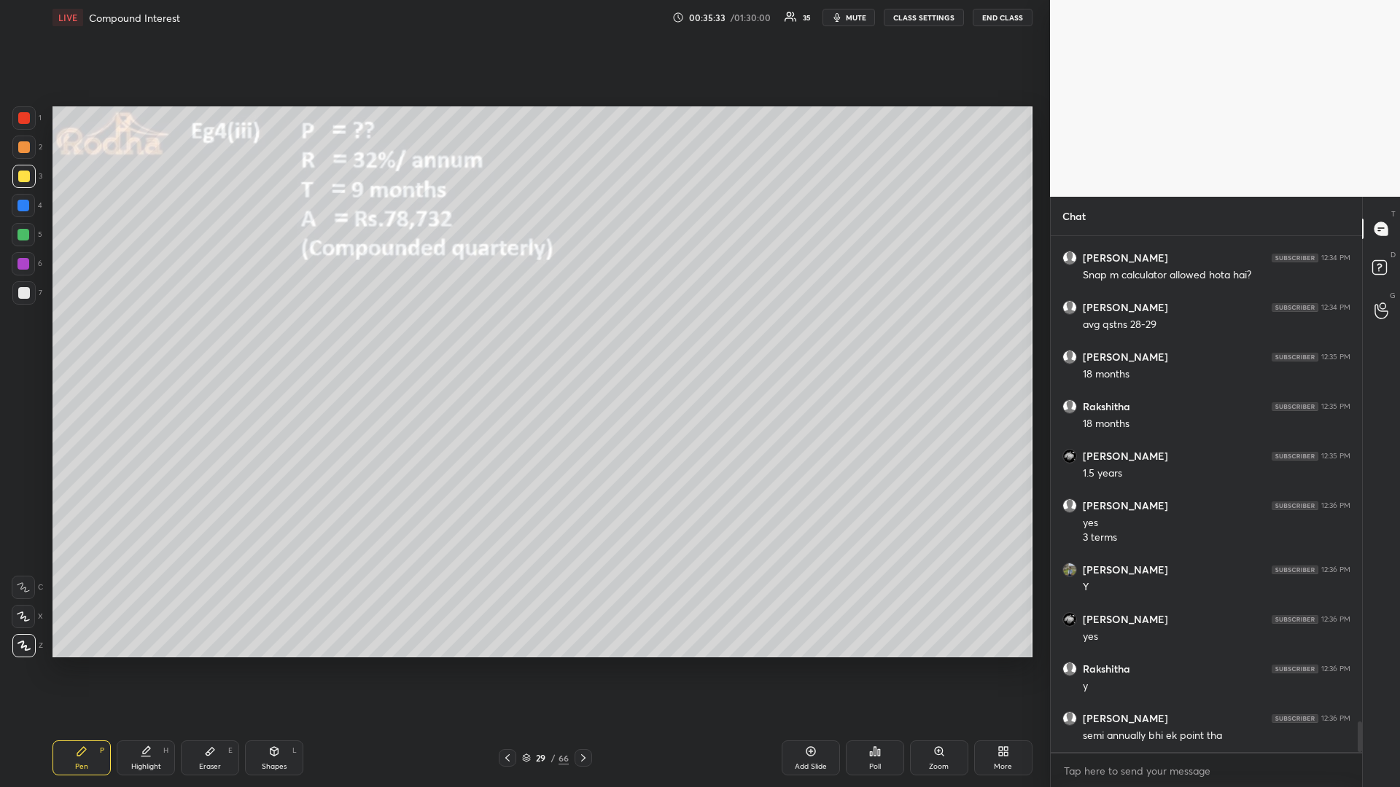
click at [26, 120] on div at bounding box center [24, 118] width 12 height 12
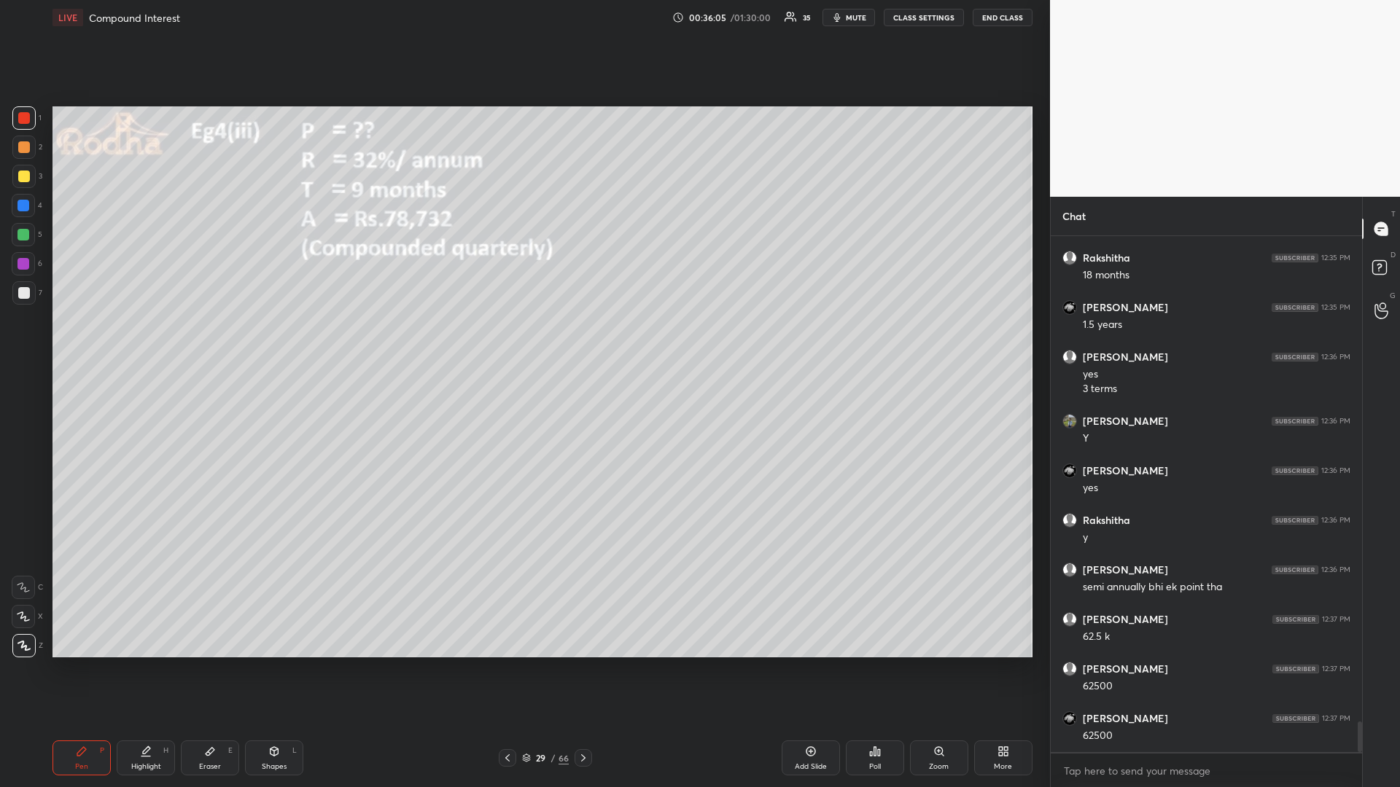
scroll to position [8325, 0]
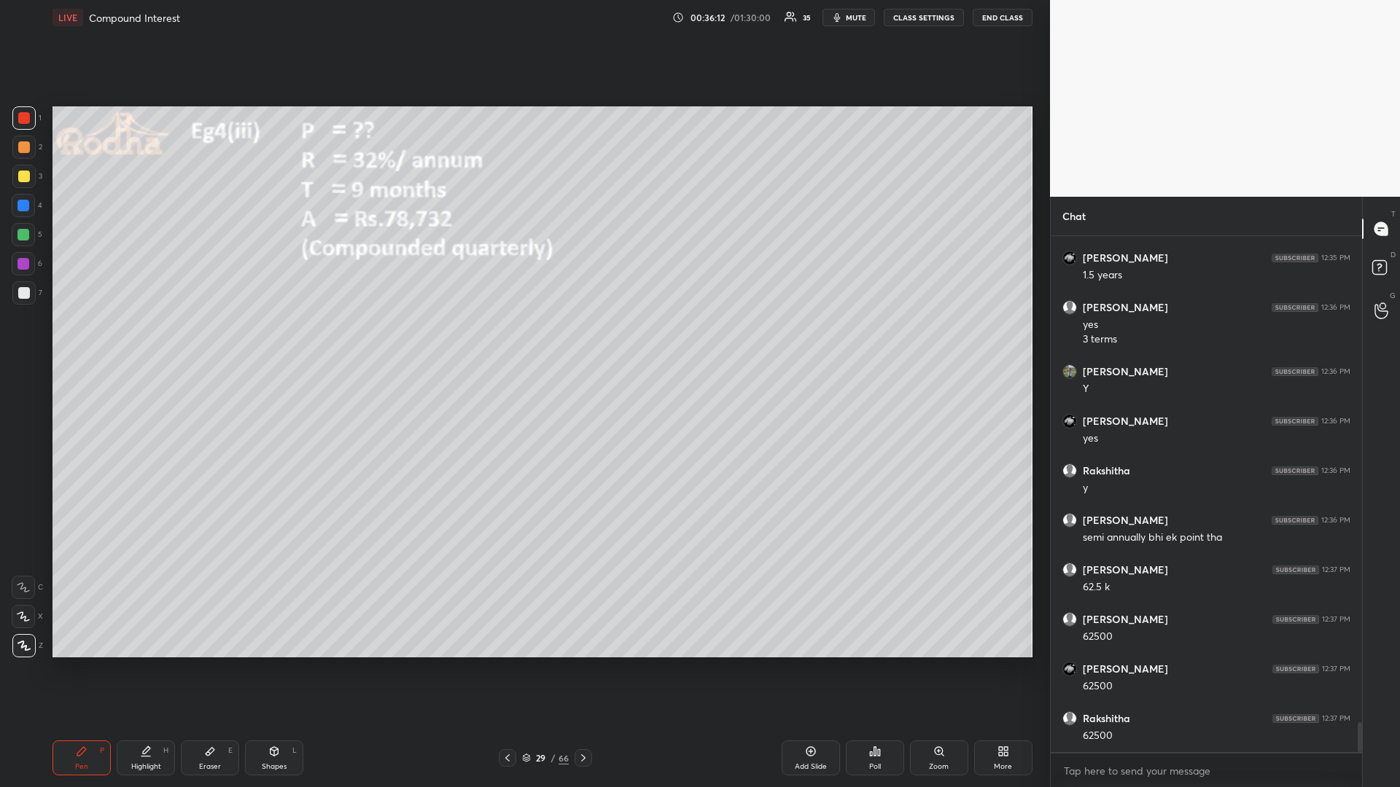
drag, startPoint x: 23, startPoint y: 178, endPoint x: 15, endPoint y: 191, distance: 15.0
click at [23, 179] on div at bounding box center [24, 177] width 12 height 12
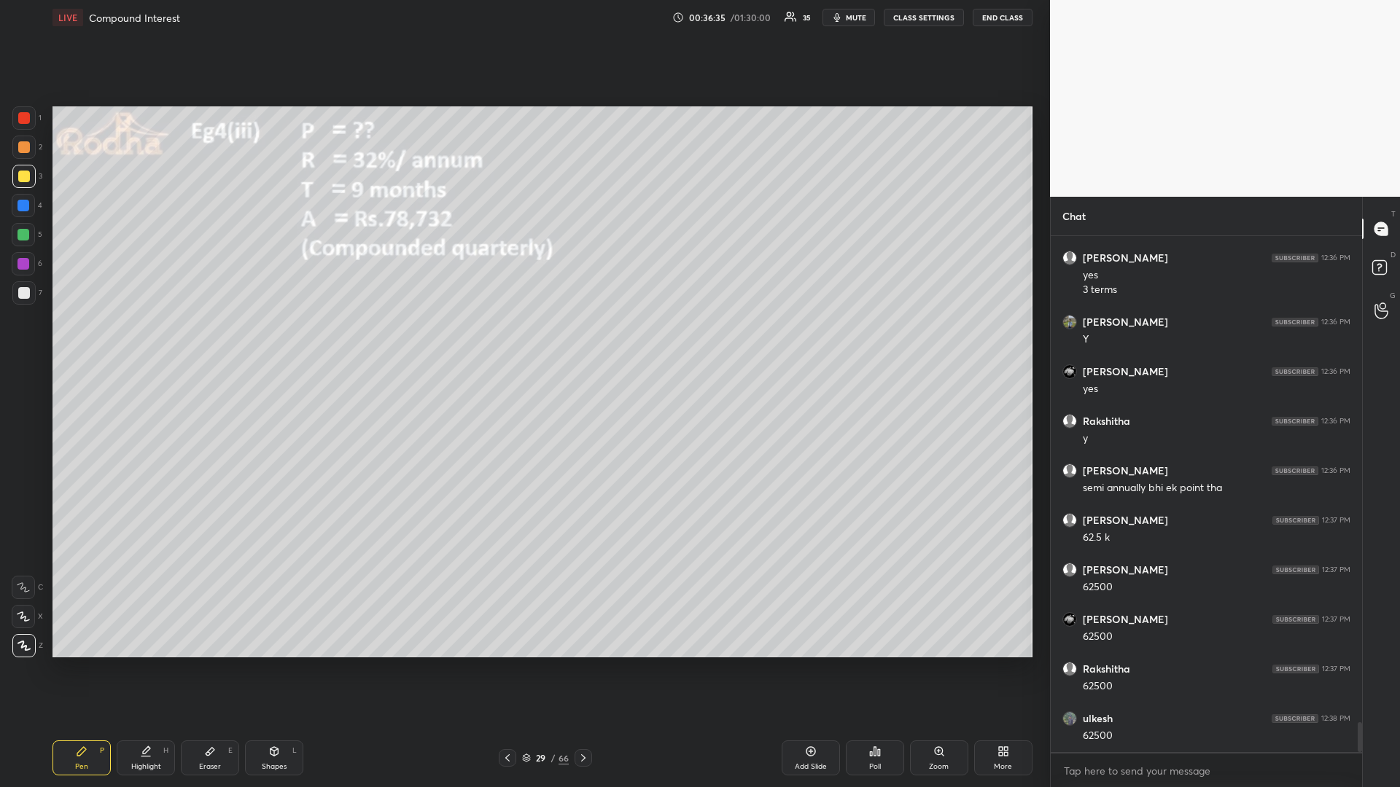
scroll to position [8424, 0]
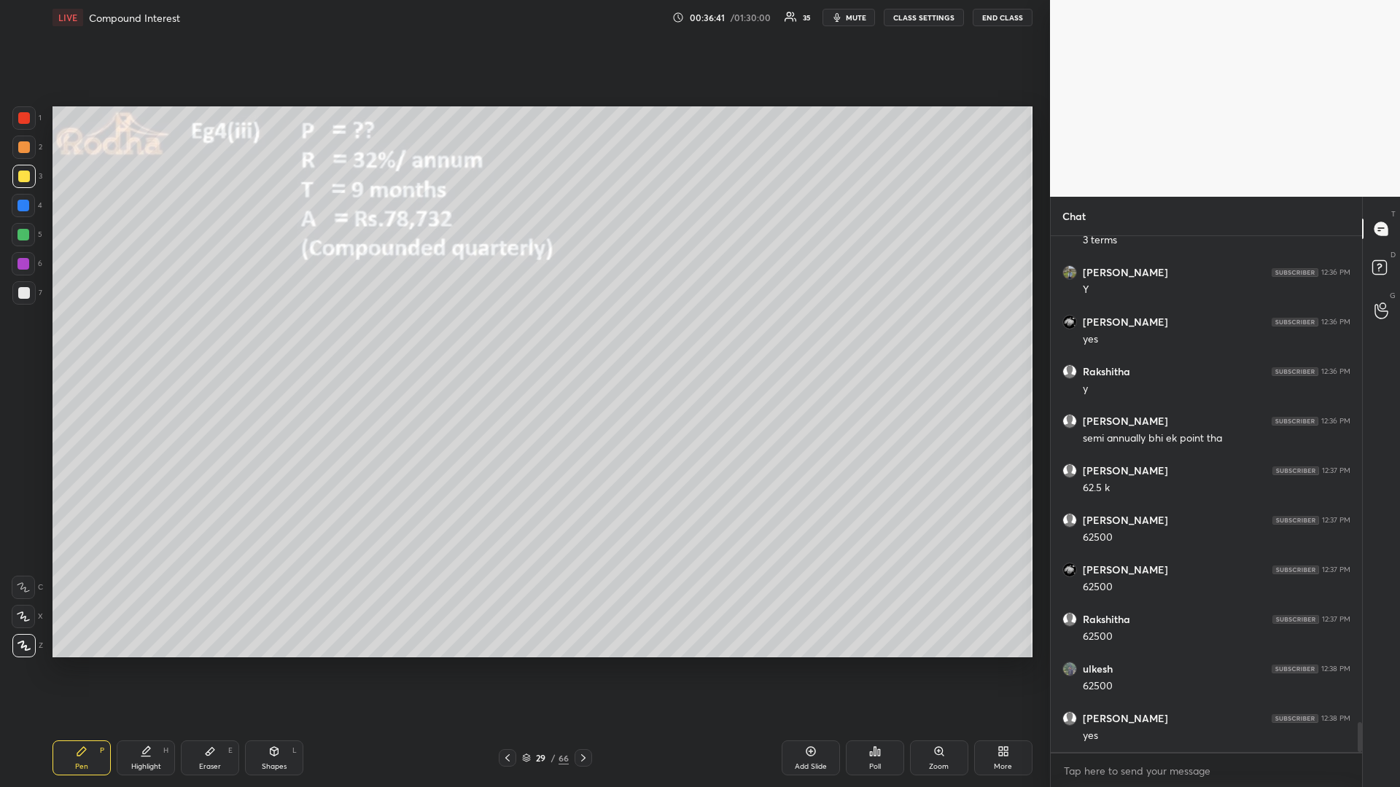
drag, startPoint x: 214, startPoint y: 749, endPoint x: 246, endPoint y: 693, distance: 64.4
click at [214, 663] on icon at bounding box center [210, 752] width 12 height 12
click at [78, 663] on div "Pen P" at bounding box center [81, 758] width 58 height 35
drag, startPoint x: 216, startPoint y: 762, endPoint x: 225, endPoint y: 733, distance: 30.7
click at [216, 663] on div "Eraser E" at bounding box center [210, 758] width 58 height 35
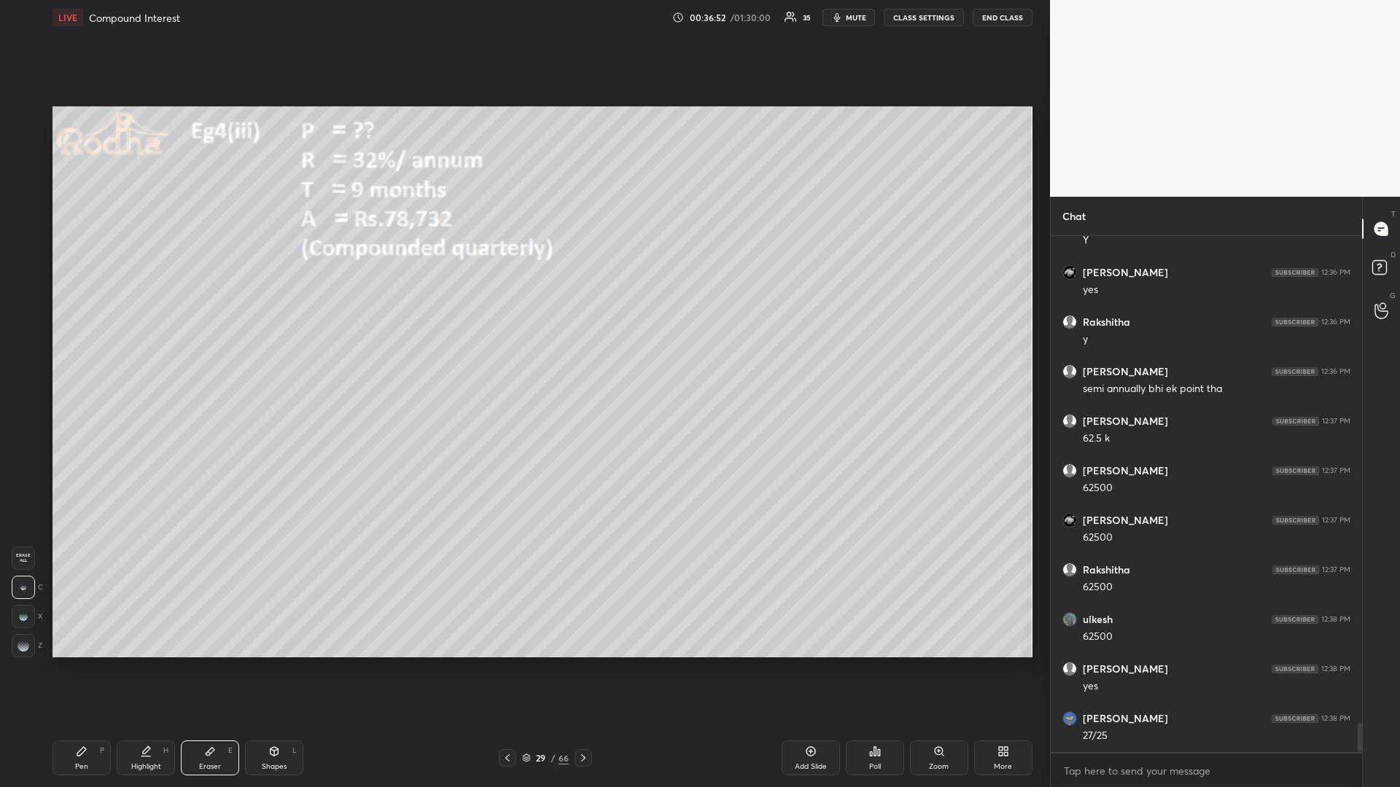
scroll to position [8523, 0]
click at [74, 663] on div "Pen P" at bounding box center [81, 758] width 58 height 35
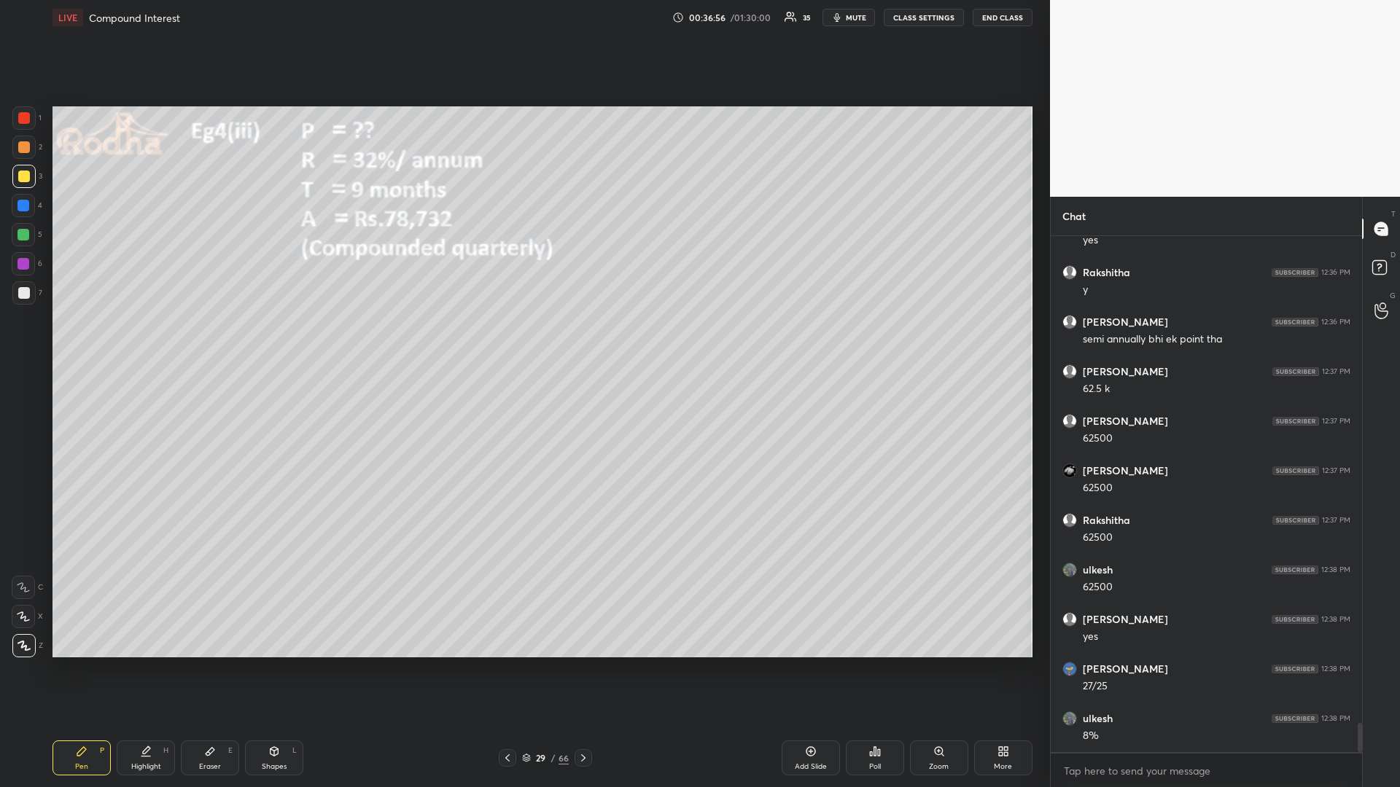
drag, startPoint x: 26, startPoint y: 177, endPoint x: 42, endPoint y: 176, distance: 15.3
click at [25, 179] on div at bounding box center [24, 177] width 12 height 12
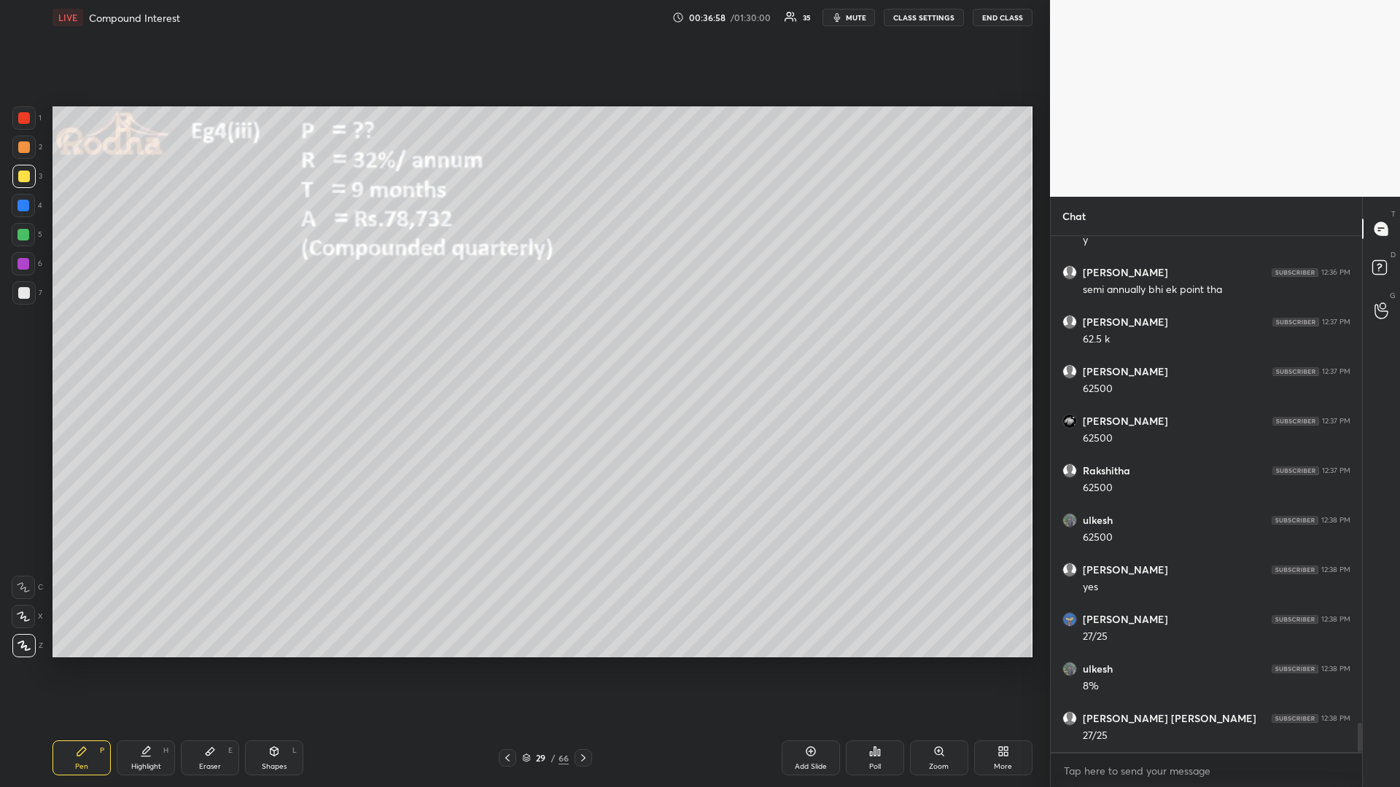
click at [82, 663] on div "Pen P" at bounding box center [81, 758] width 58 height 35
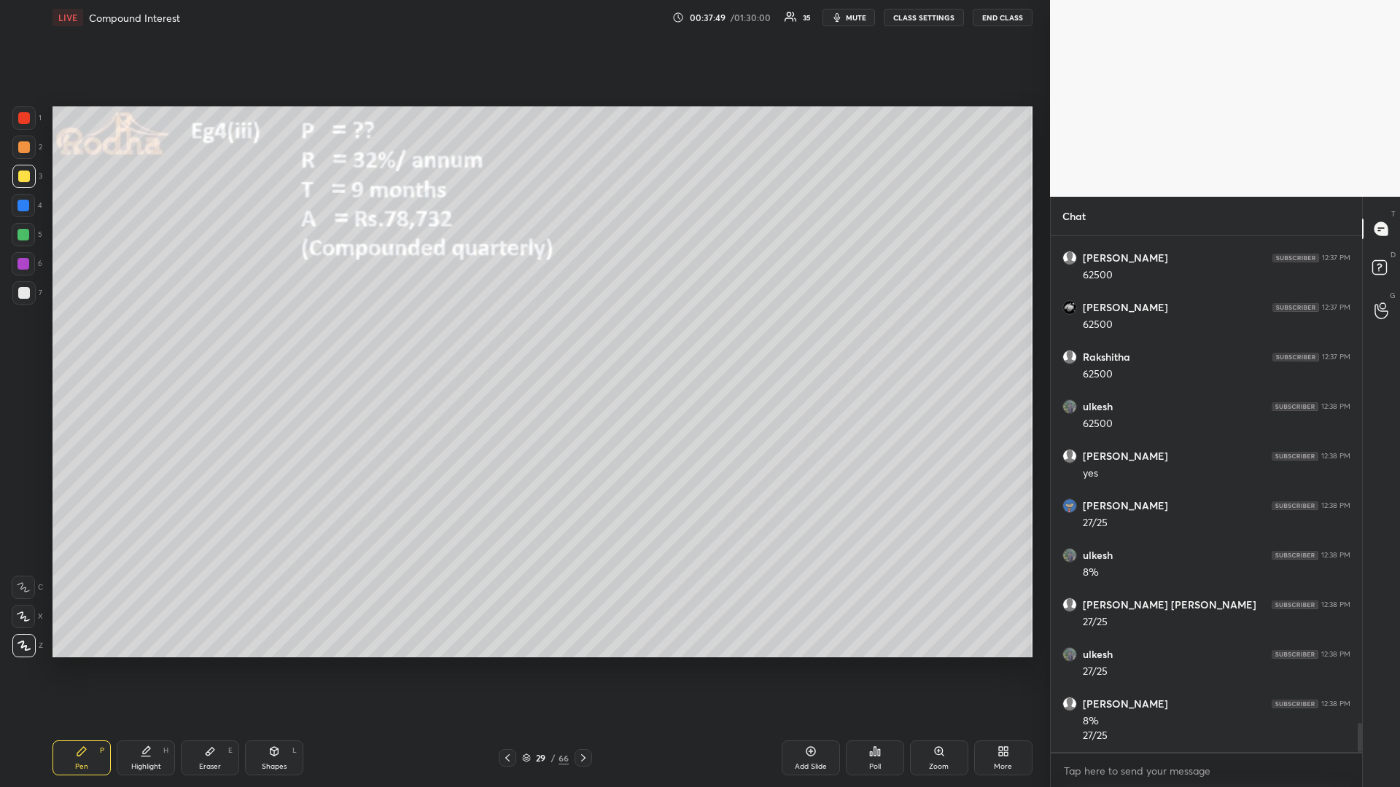
drag, startPoint x: 28, startPoint y: 238, endPoint x: 17, endPoint y: 239, distance: 11.8
click at [28, 235] on div at bounding box center [23, 235] width 12 height 12
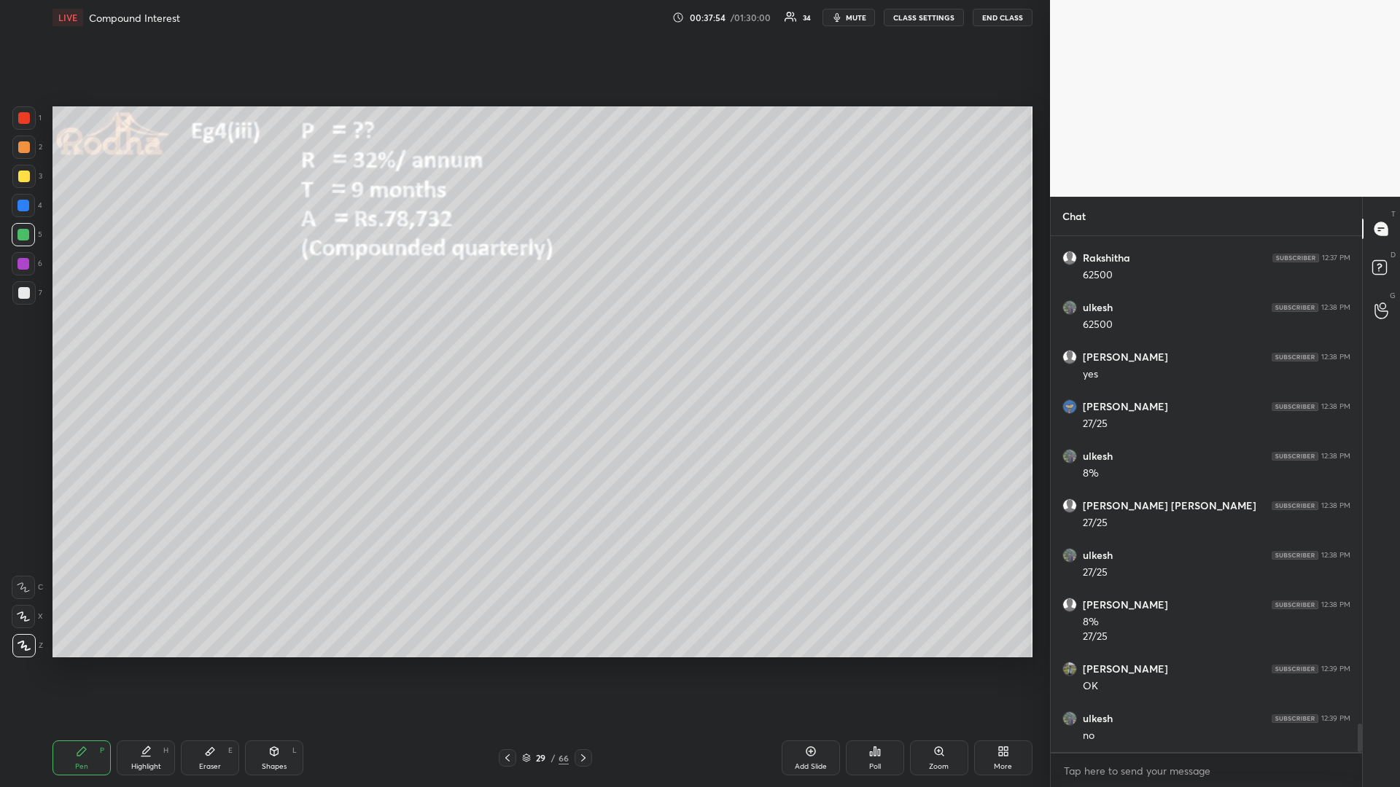
scroll to position [8835, 0]
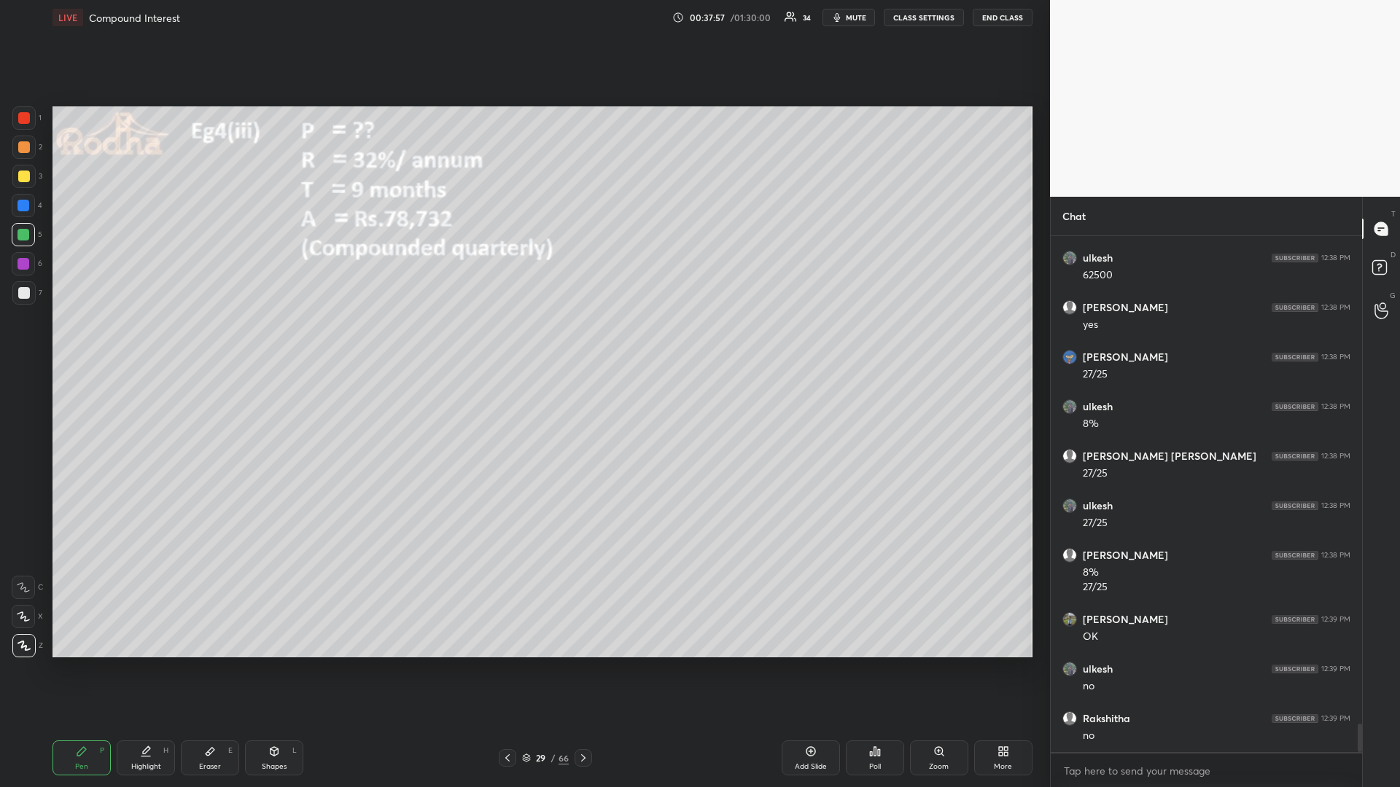
click at [588, 663] on icon at bounding box center [583, 758] width 12 height 12
click at [587, 663] on icon at bounding box center [583, 758] width 12 height 12
click at [28, 203] on div at bounding box center [23, 206] width 12 height 12
drag, startPoint x: 26, startPoint y: 172, endPoint x: 7, endPoint y: 179, distance: 20.7
click at [27, 172] on div at bounding box center [24, 177] width 12 height 12
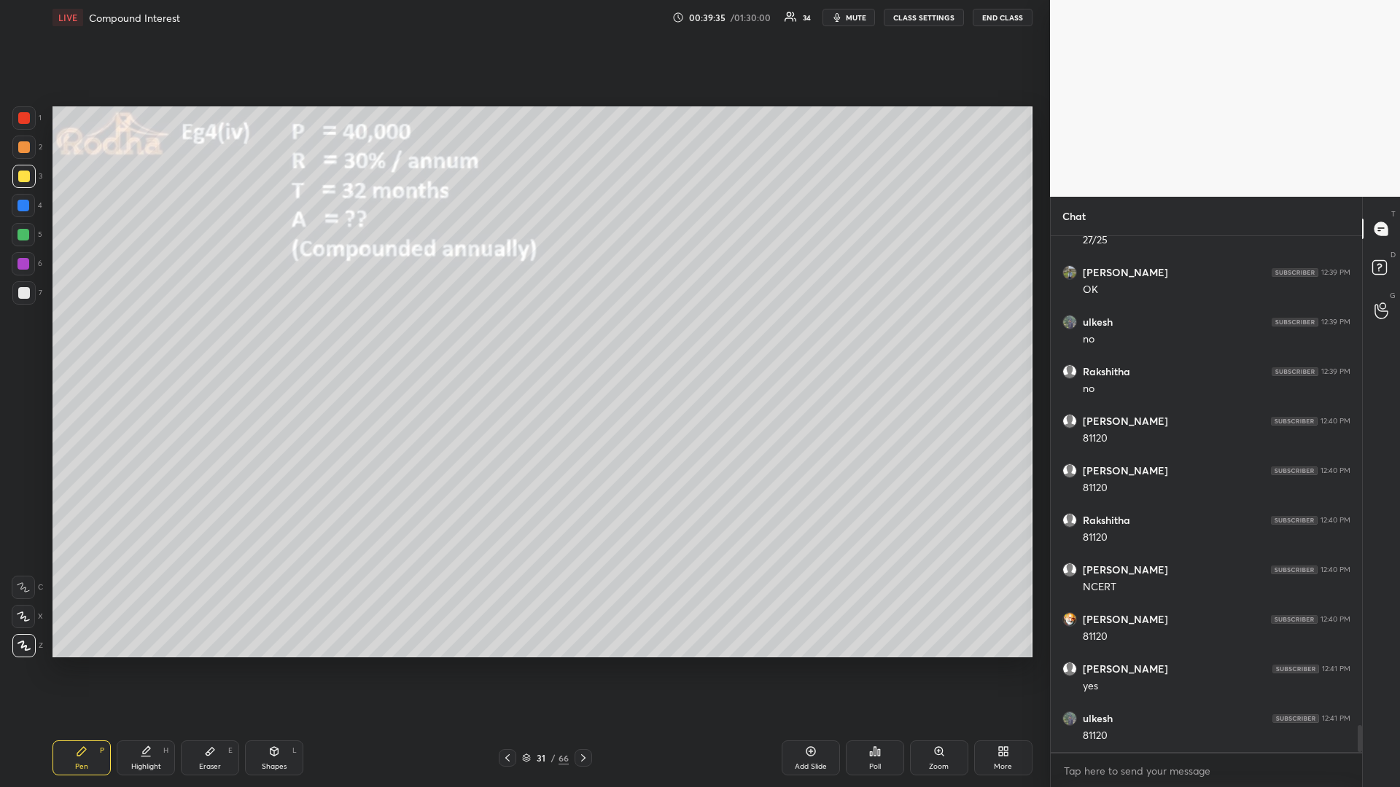
scroll to position [9232, 0]
click at [24, 233] on div at bounding box center [23, 235] width 12 height 12
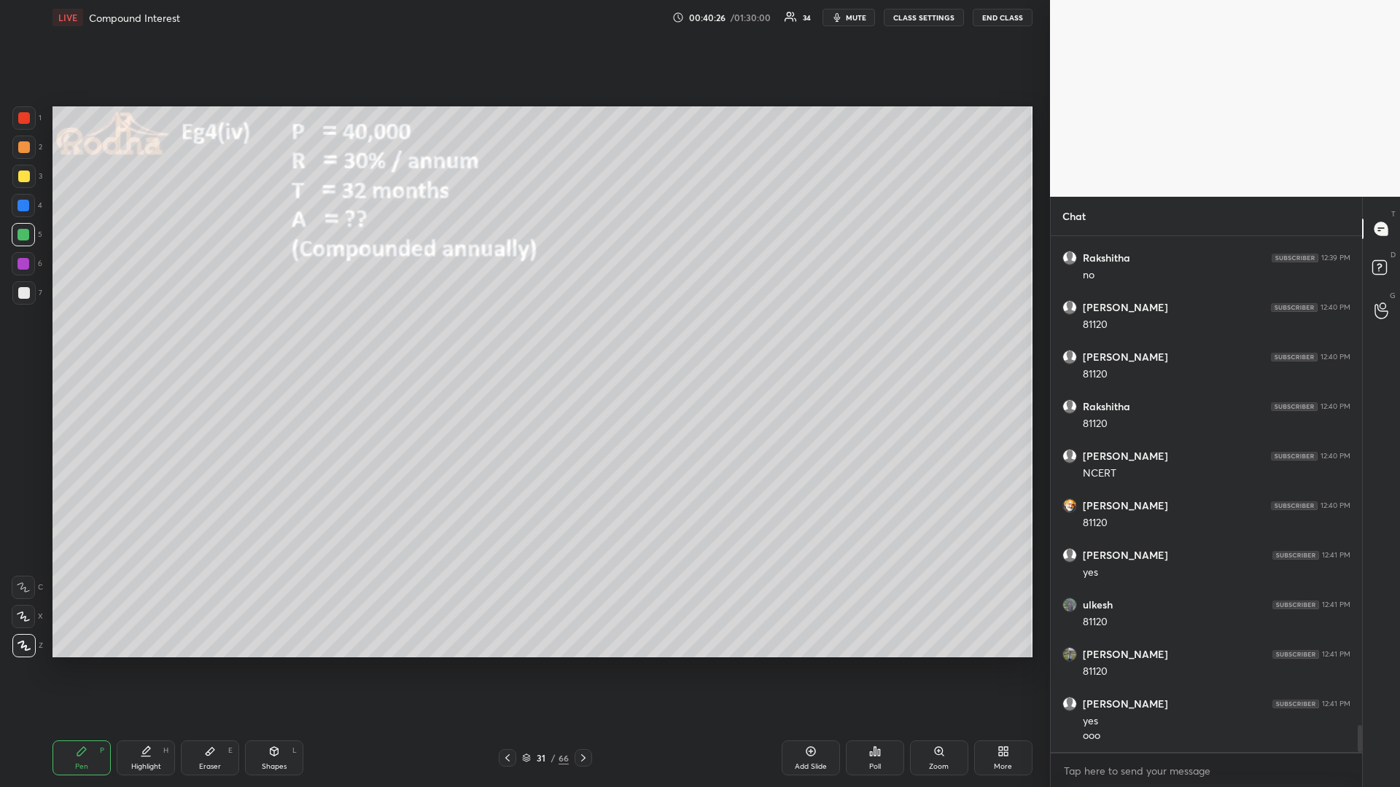
scroll to position [9345, 0]
click at [24, 180] on div at bounding box center [24, 177] width 12 height 12
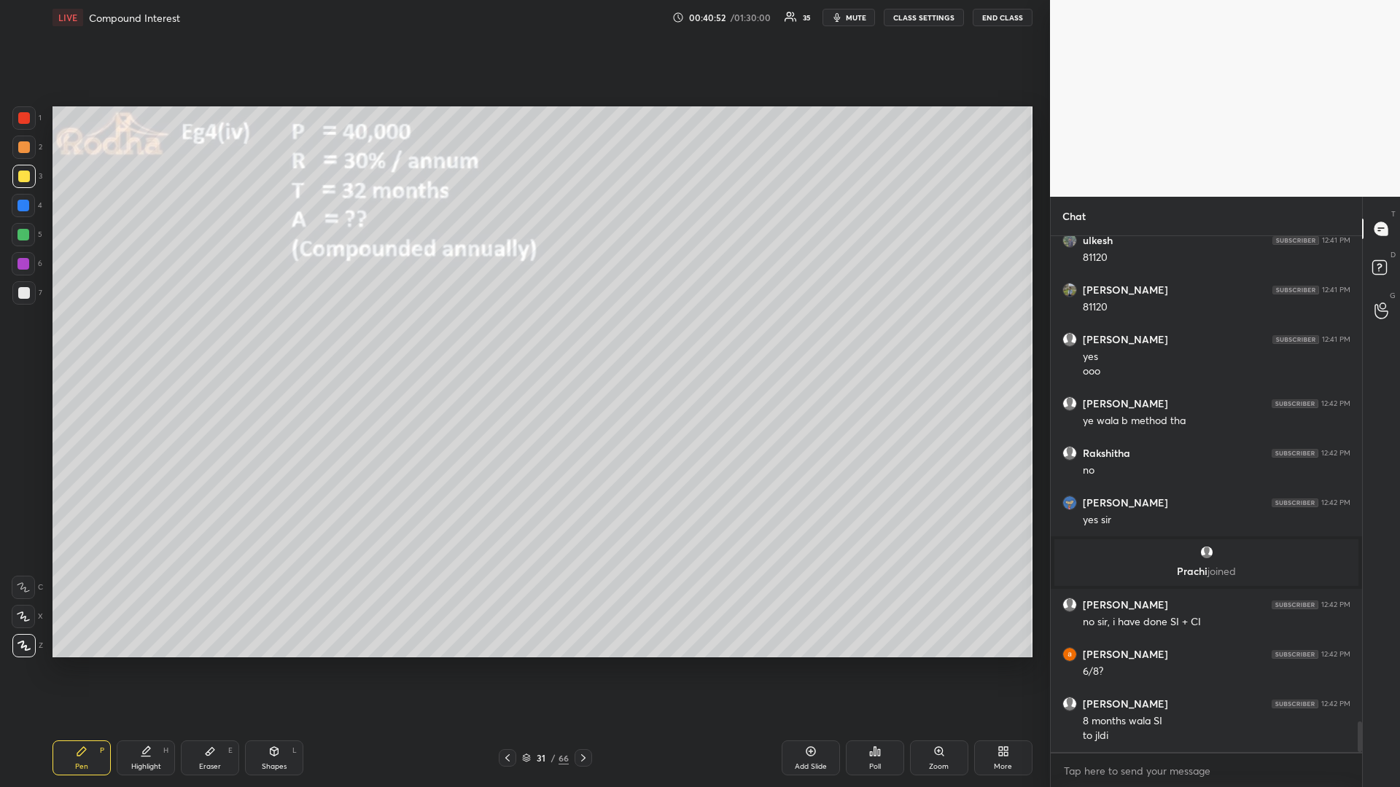
scroll to position [8294, 0]
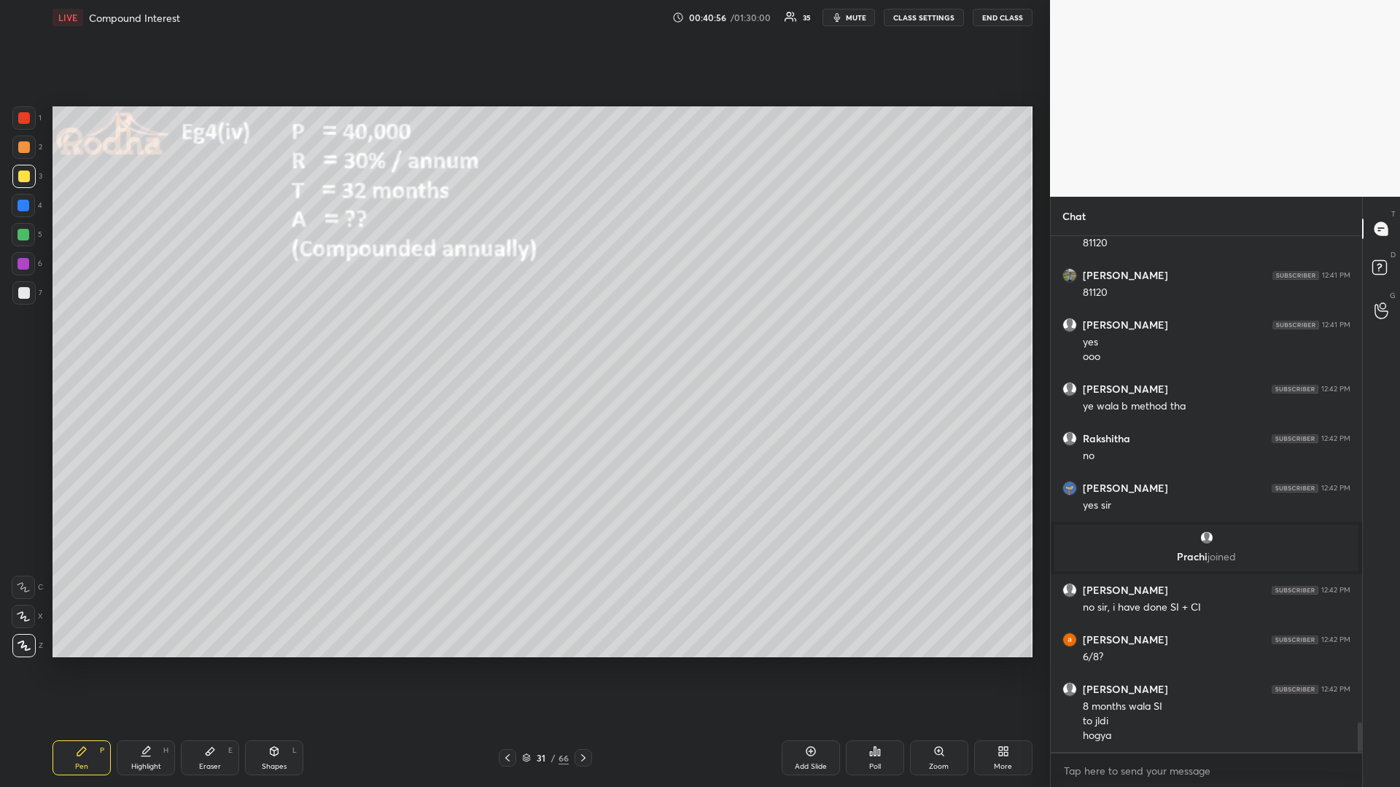
drag, startPoint x: 24, startPoint y: 235, endPoint x: 20, endPoint y: 228, distance: 7.9
click at [23, 230] on div at bounding box center [23, 235] width 12 height 12
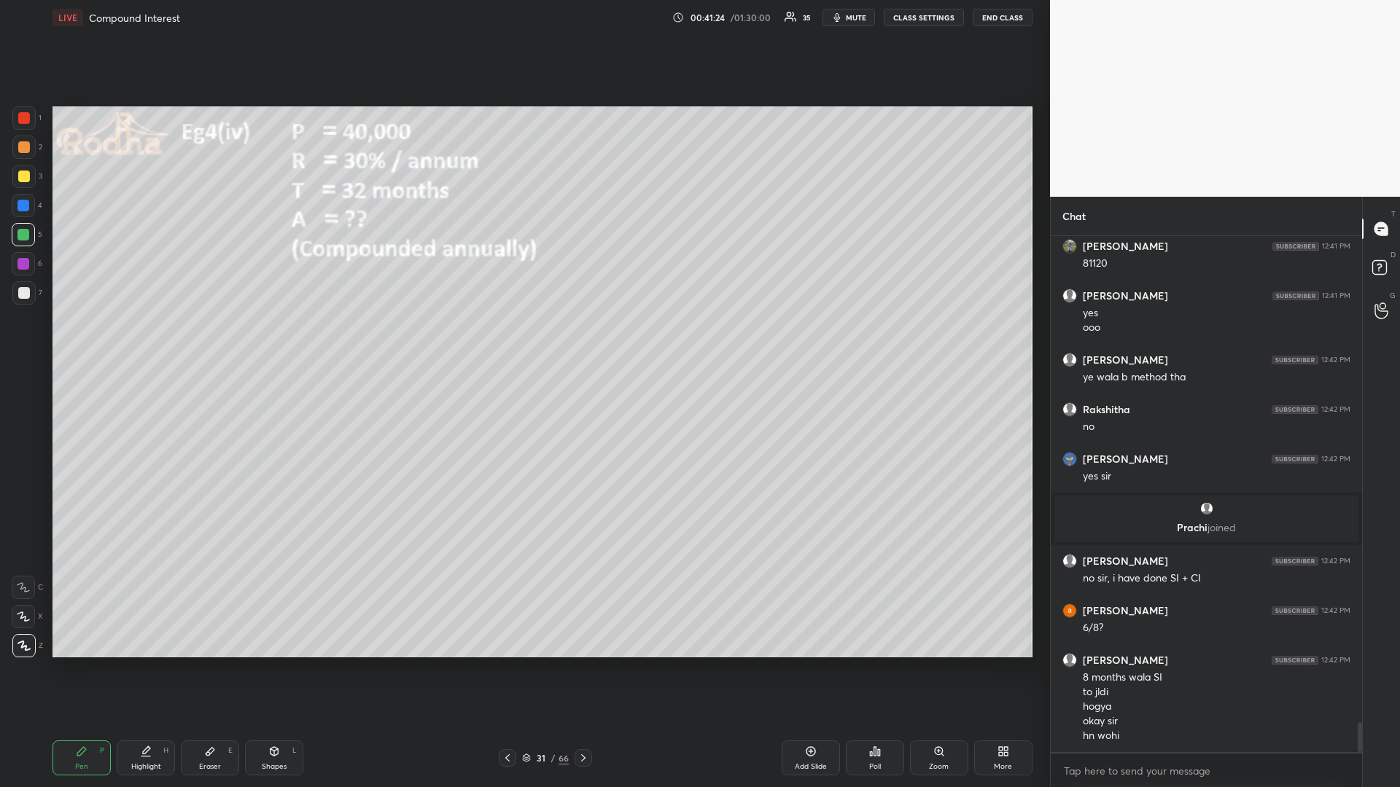
scroll to position [8373, 0]
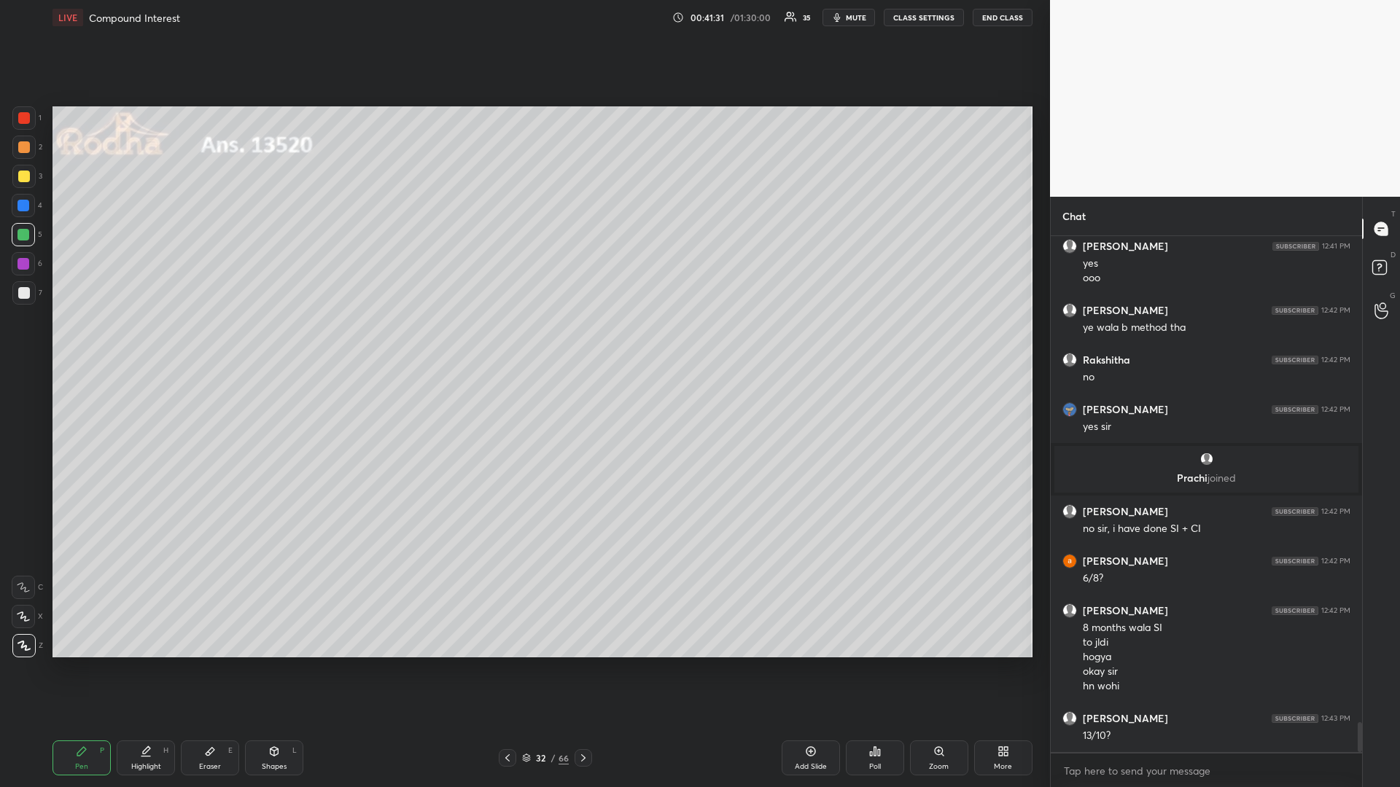
click at [26, 180] on div at bounding box center [24, 177] width 12 height 12
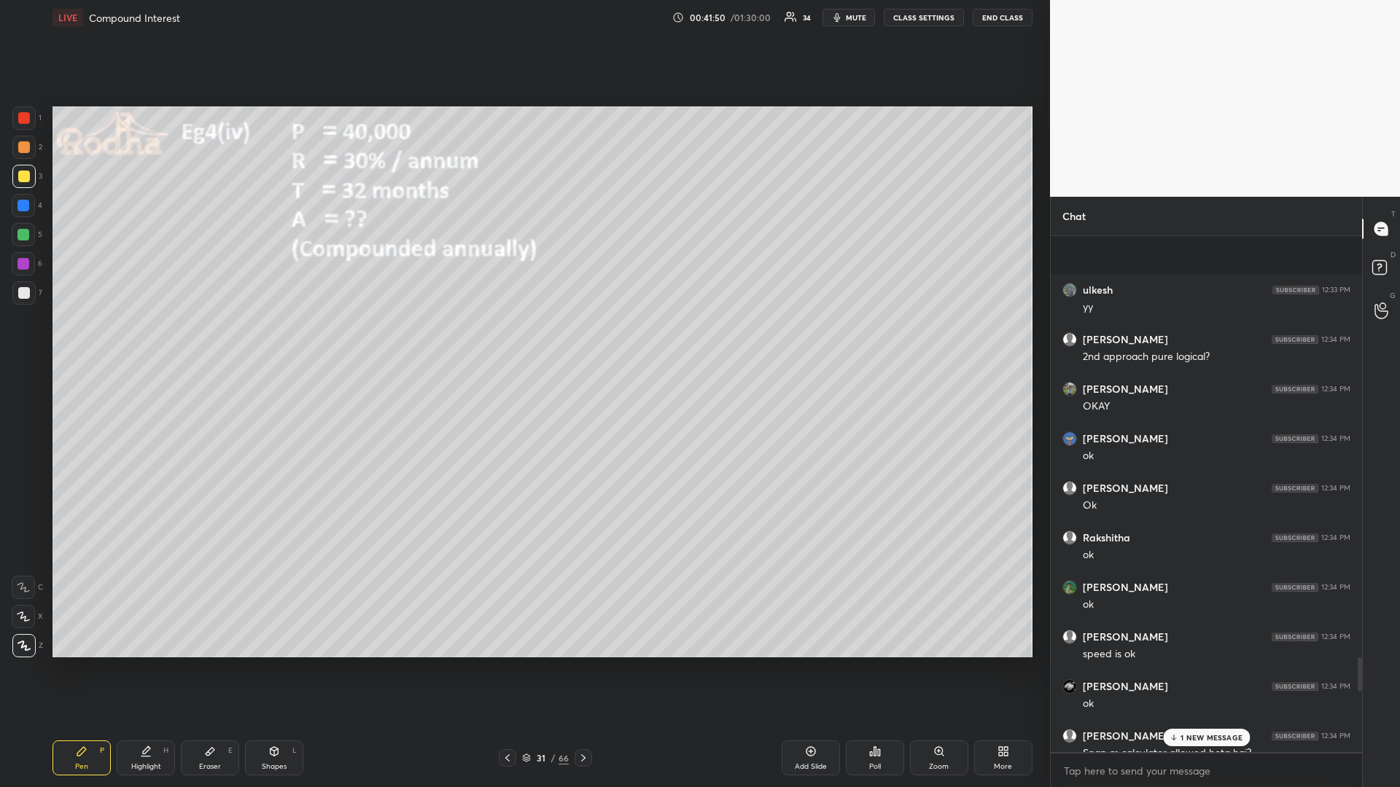
scroll to position [7571, 0]
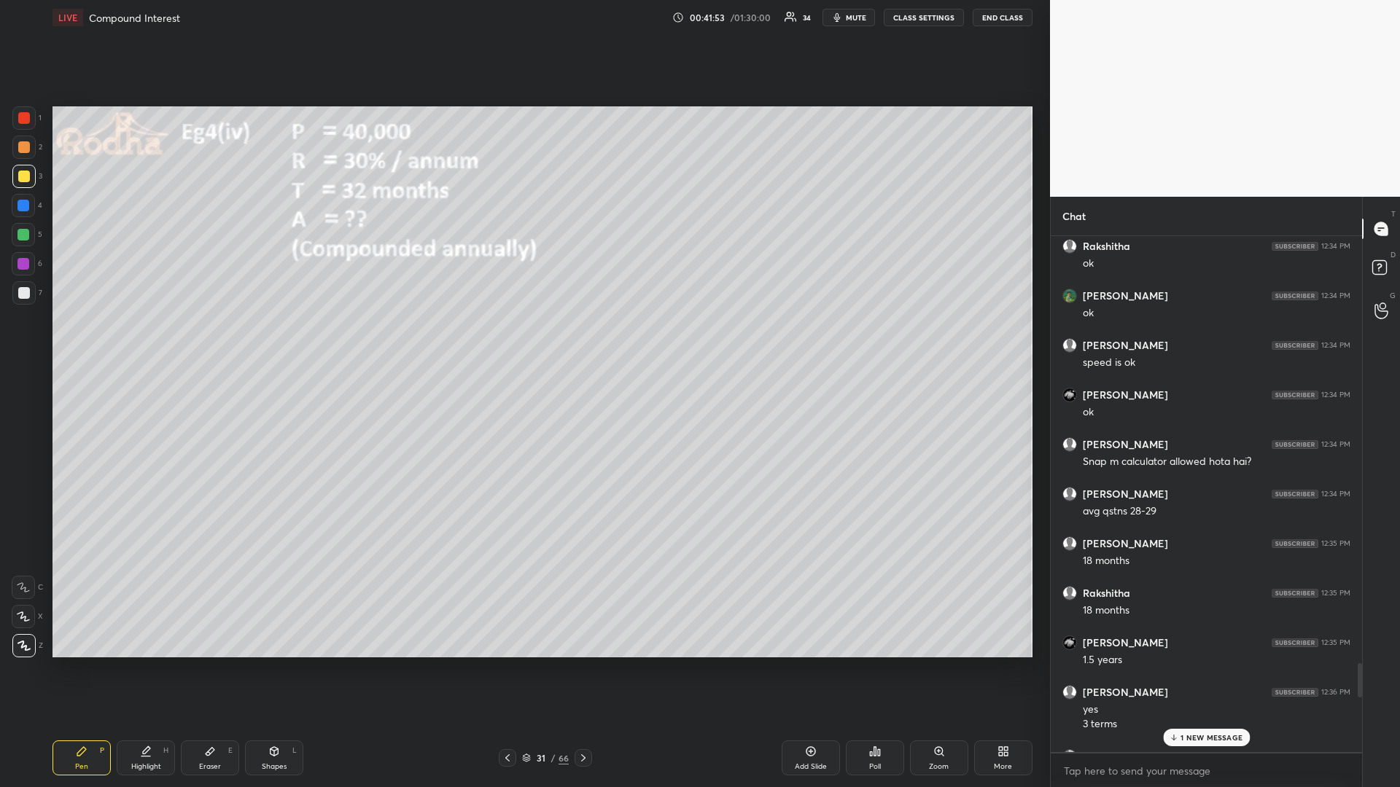
drag, startPoint x: 1362, startPoint y: 681, endPoint x: 1370, endPoint y: 736, distance: 56.0
click at [1370, 663] on div "T Messages (T) D Doubts (D) G Raise Hand (G)" at bounding box center [1381, 492] width 38 height 591
click at [1213, 663] on p "1 NEW MESSAGE" at bounding box center [1211, 737] width 62 height 9
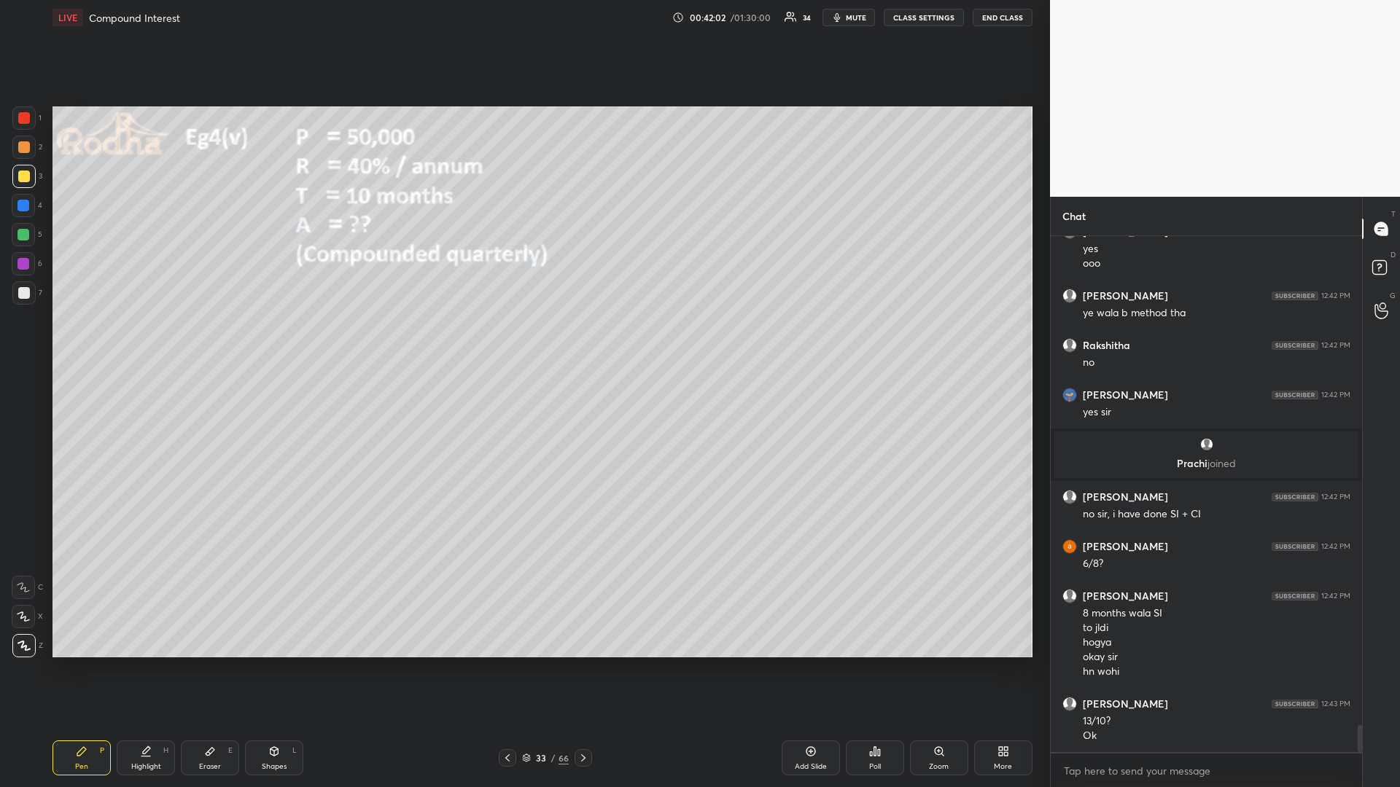
drag, startPoint x: 29, startPoint y: 234, endPoint x: 10, endPoint y: 233, distance: 19.0
click at [27, 232] on div at bounding box center [23, 235] width 12 height 12
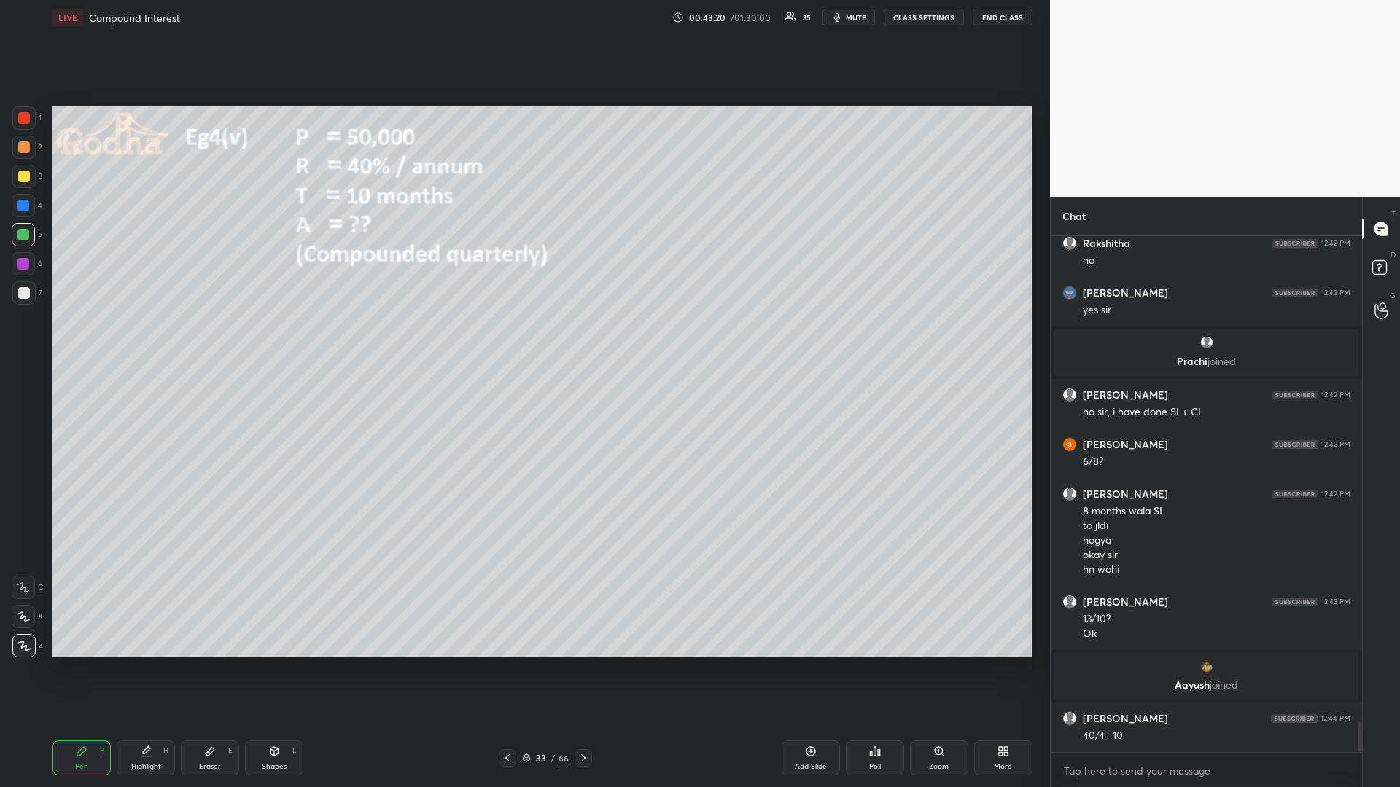
scroll to position [8432, 0]
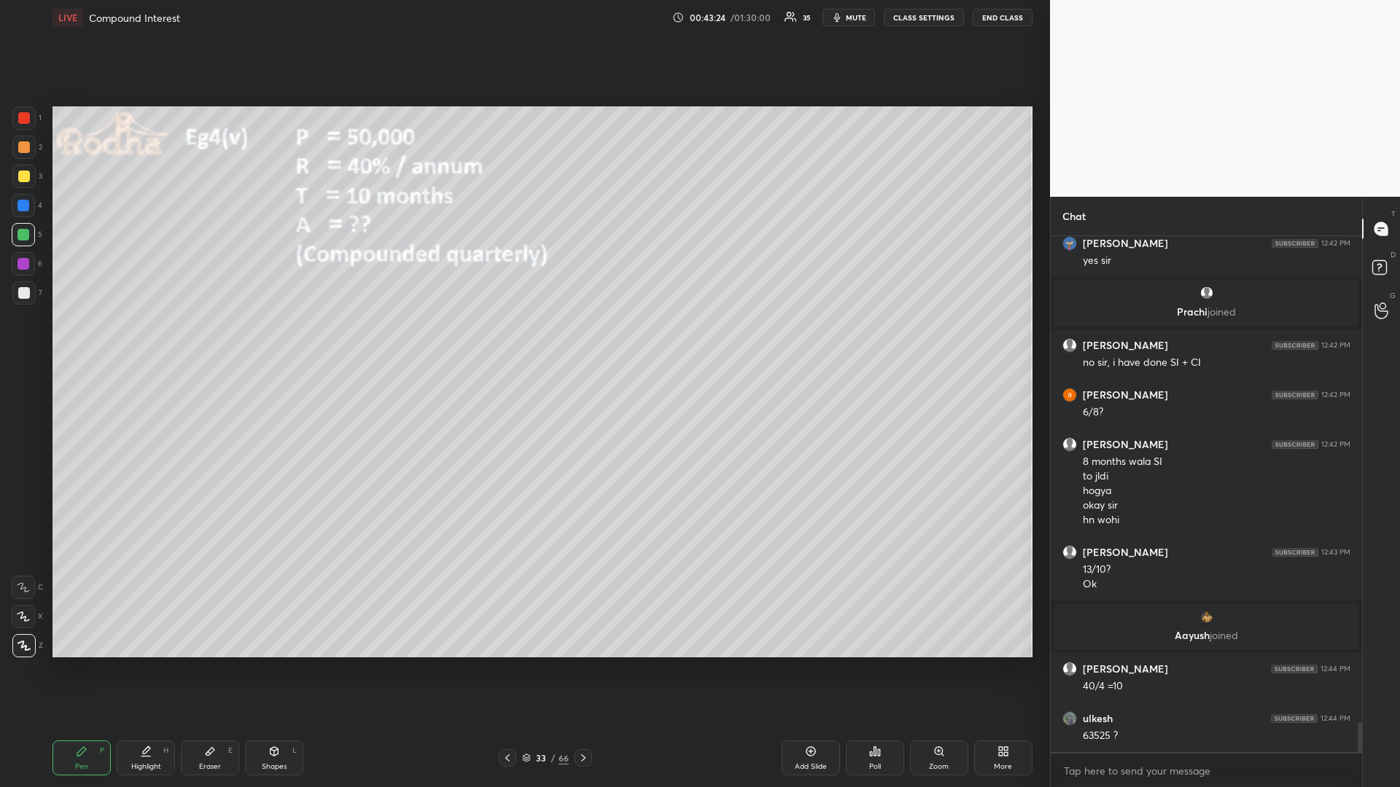
click at [23, 178] on div at bounding box center [24, 177] width 12 height 12
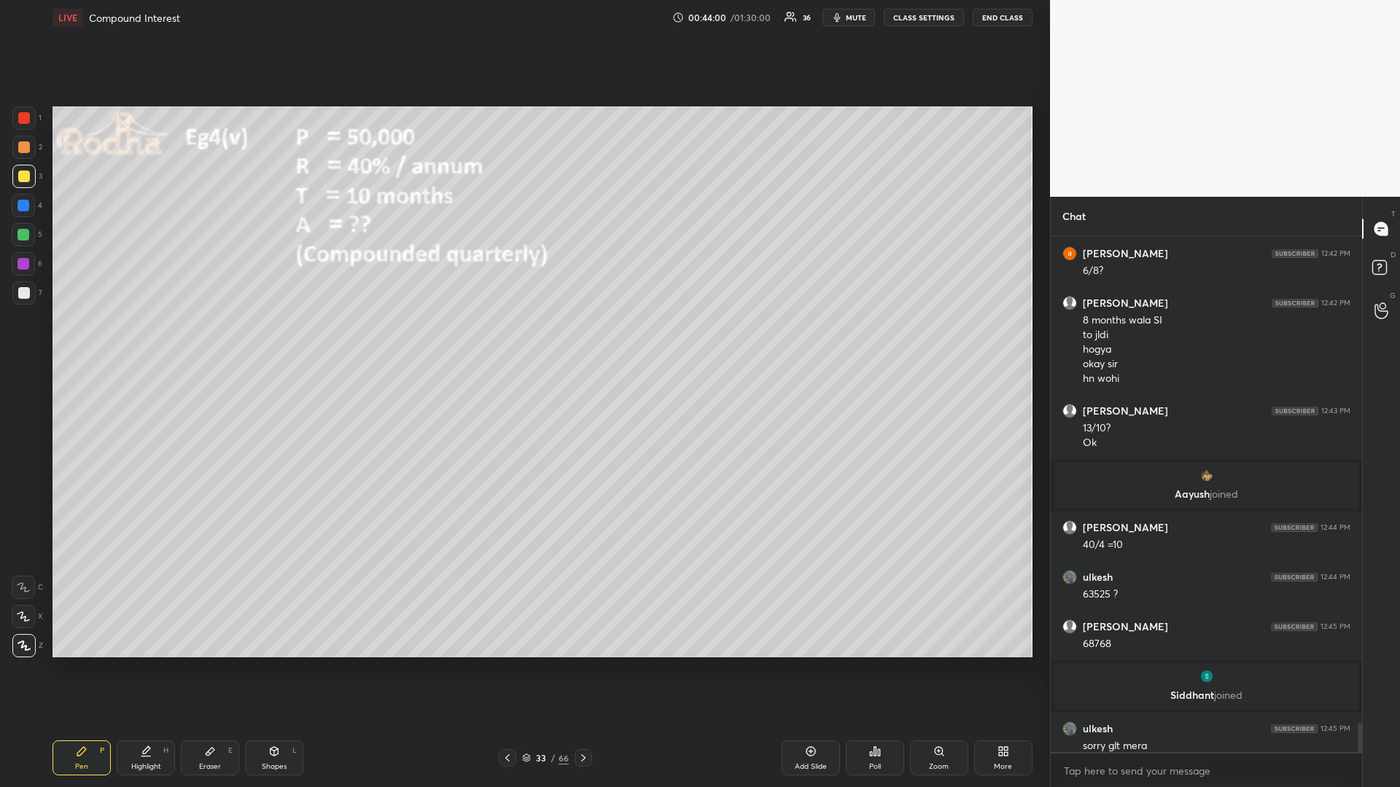
scroll to position [8545, 0]
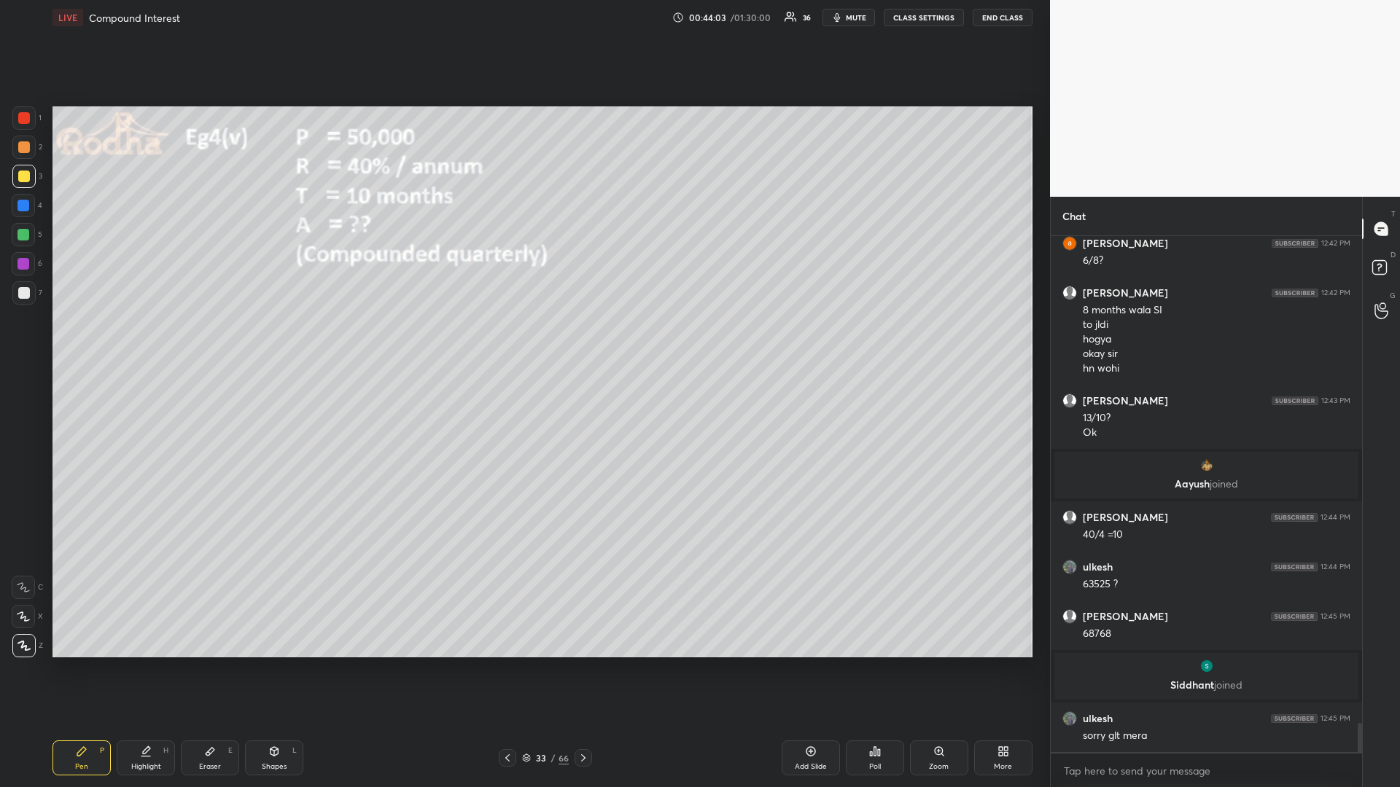
click at [24, 237] on div at bounding box center [23, 235] width 12 height 12
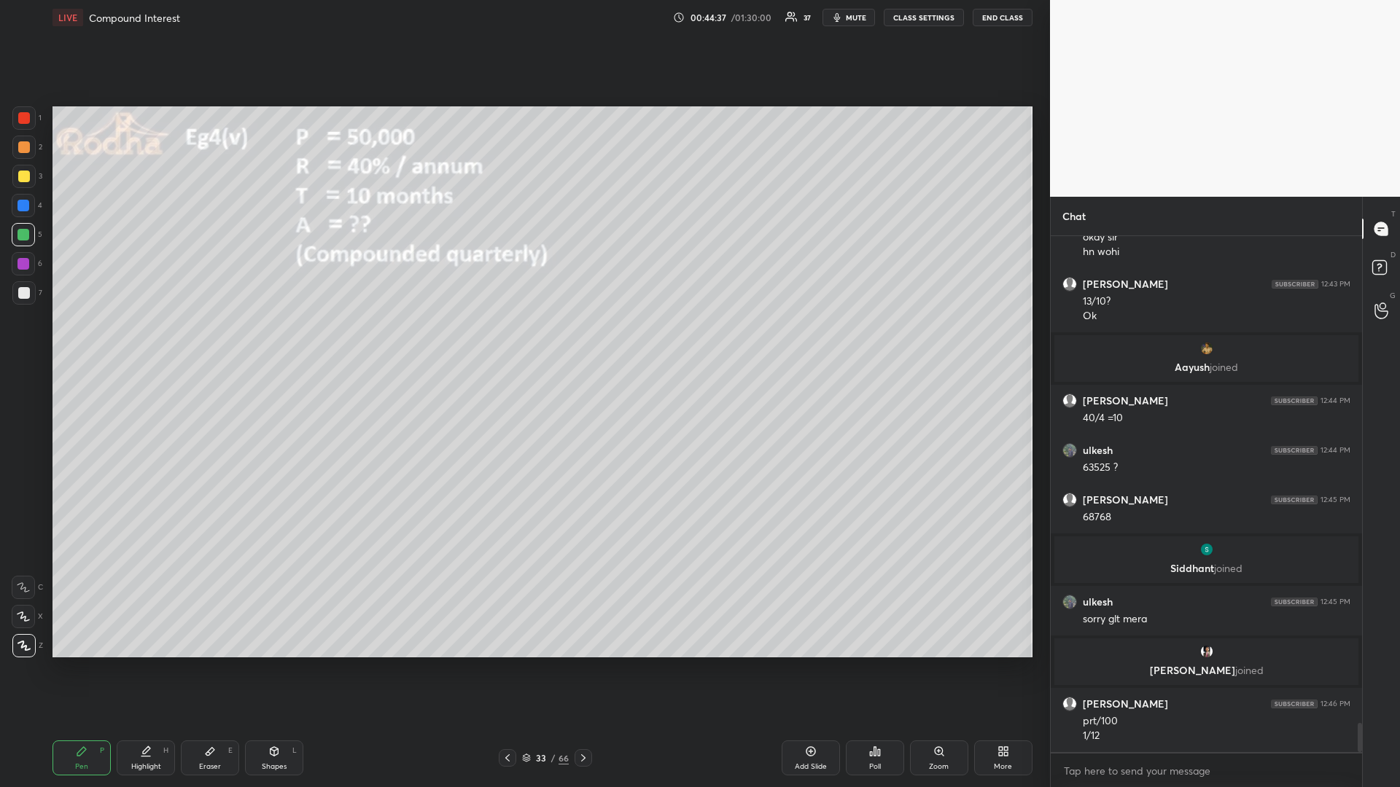
scroll to position [8688, 0]
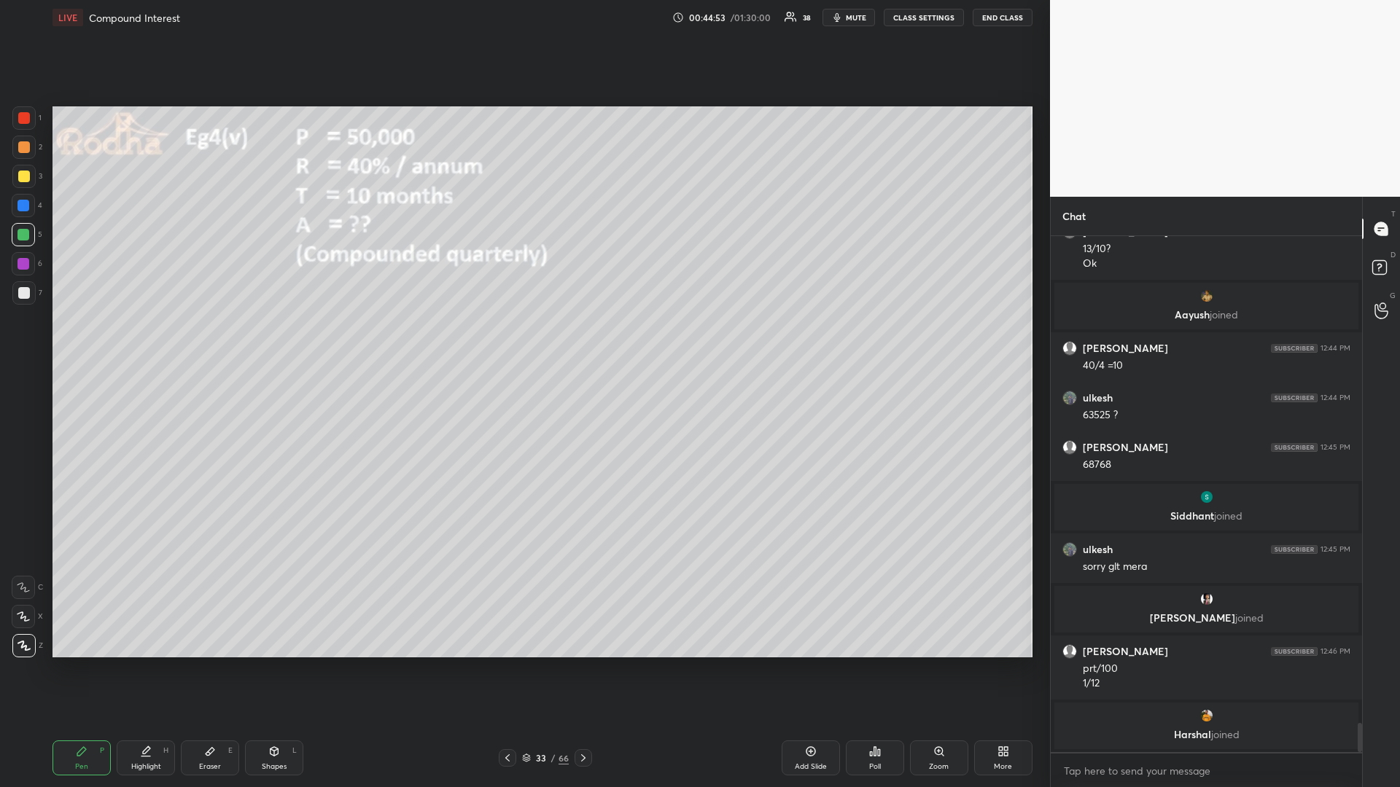
drag, startPoint x: 24, startPoint y: 176, endPoint x: 17, endPoint y: 177, distance: 7.3
click at [23, 176] on div at bounding box center [24, 177] width 12 height 12
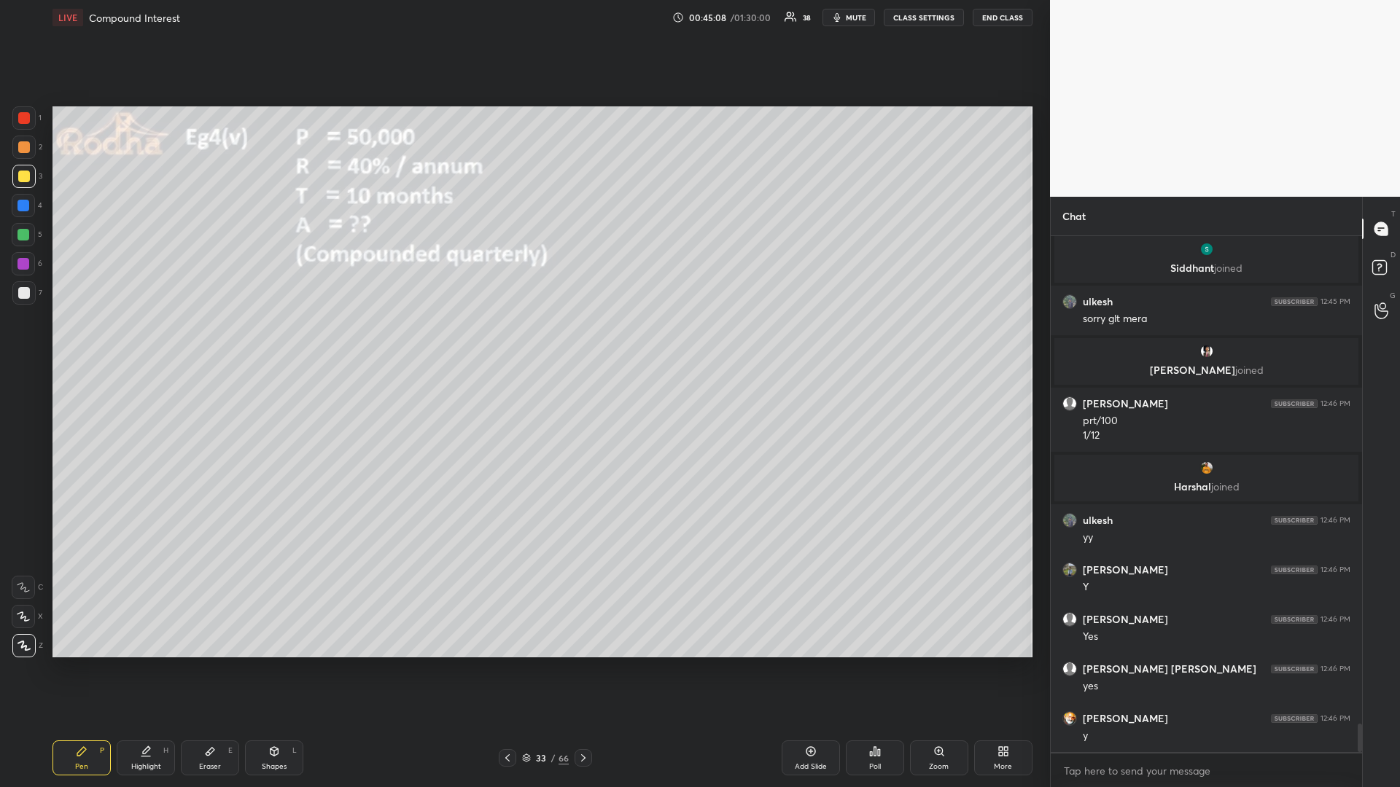
scroll to position [8959, 0]
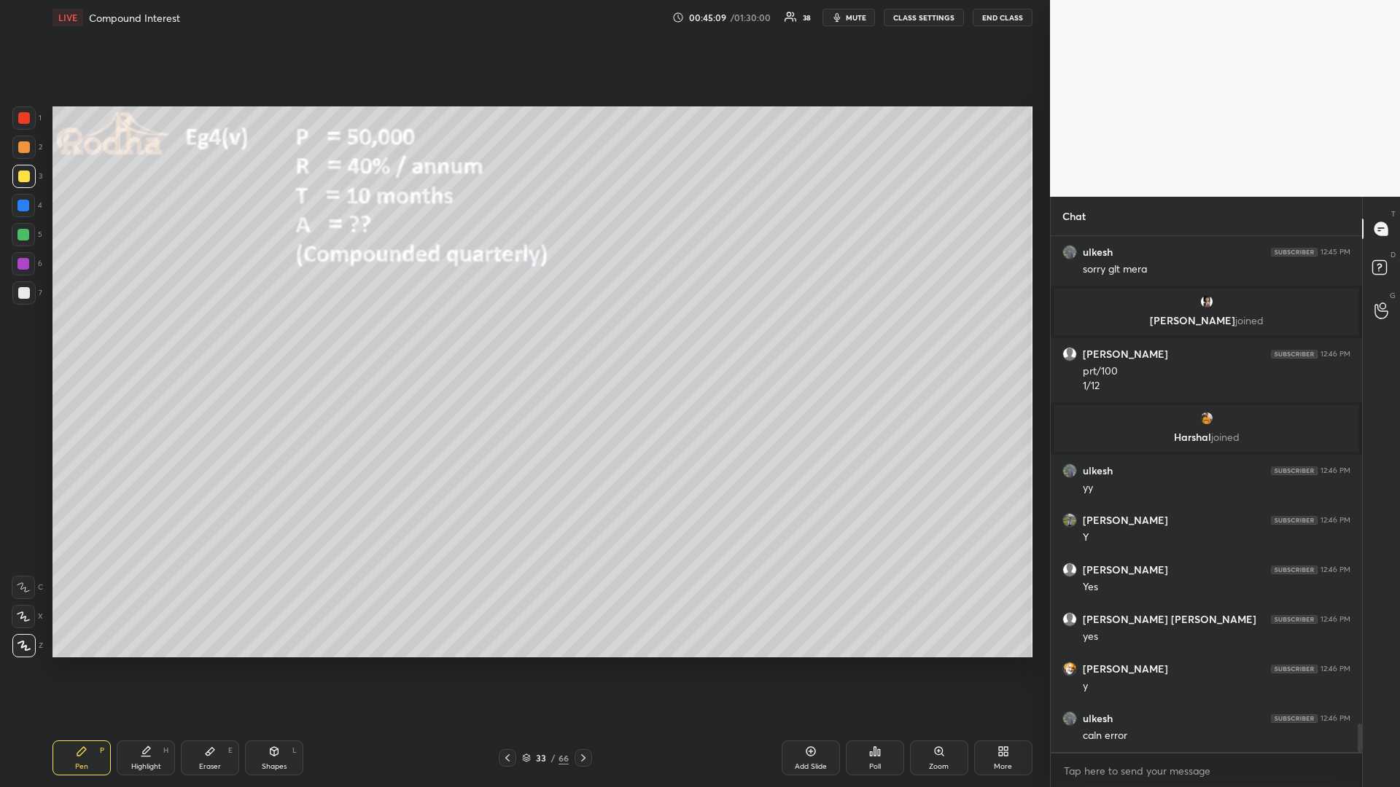
drag, startPoint x: 28, startPoint y: 231, endPoint x: 13, endPoint y: 229, distance: 14.7
click at [26, 230] on div at bounding box center [23, 234] width 23 height 23
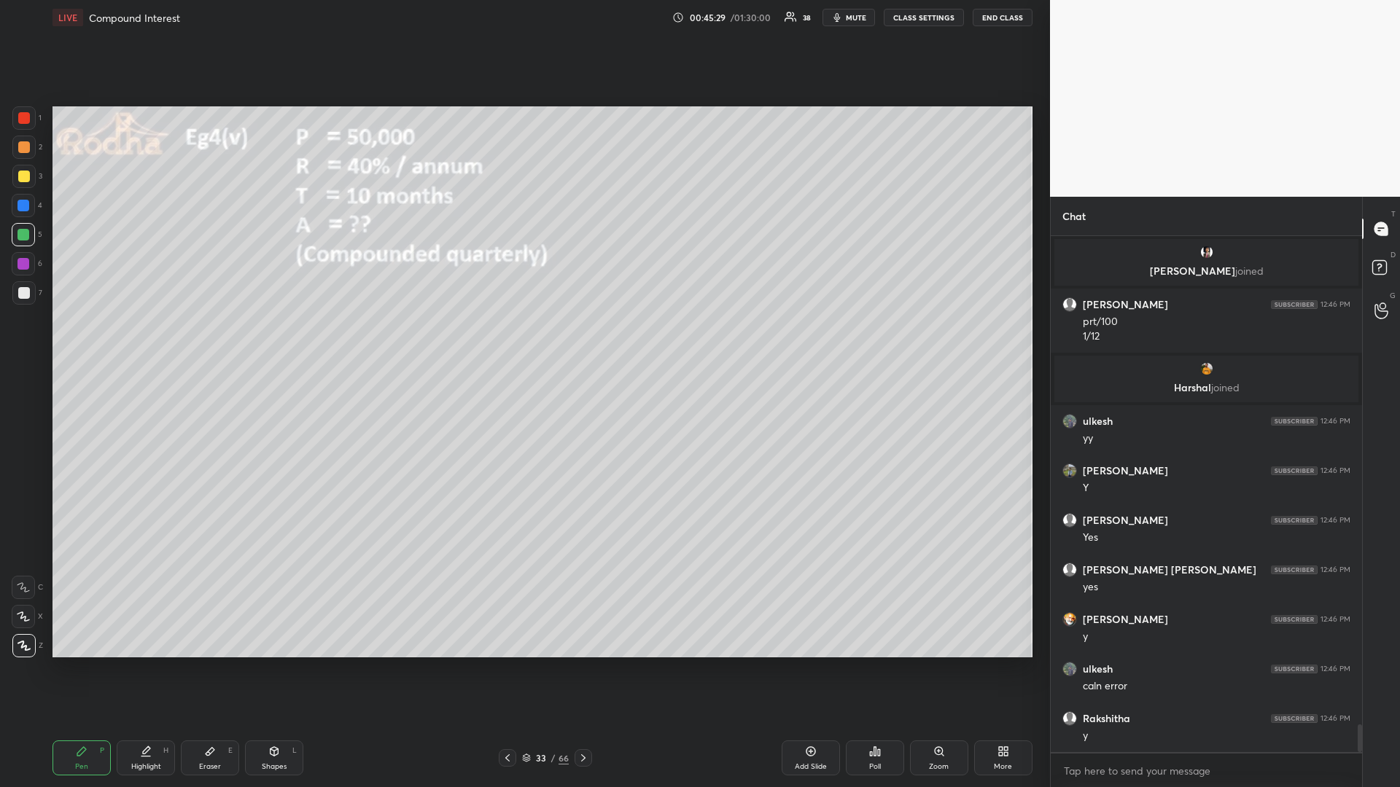
scroll to position [9058, 0]
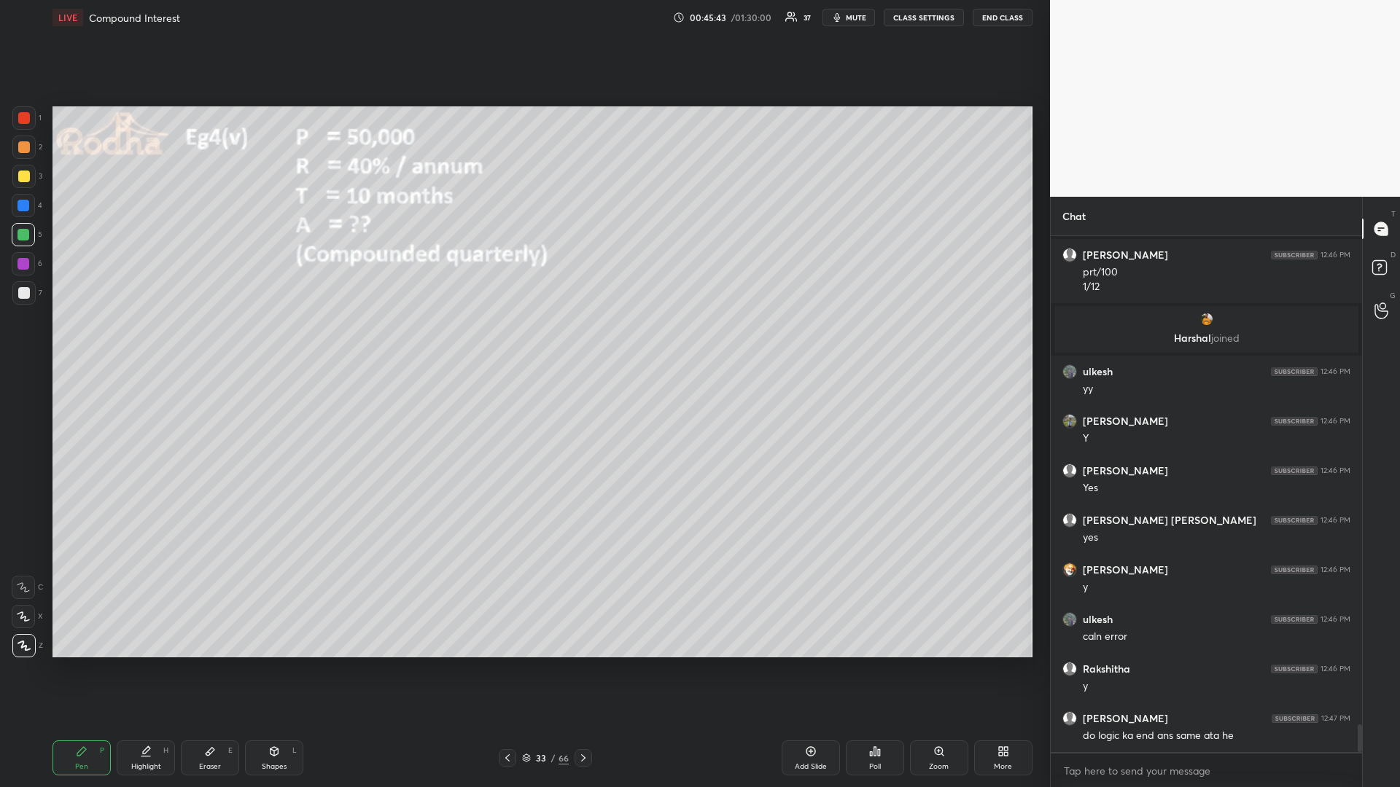
drag, startPoint x: 25, startPoint y: 179, endPoint x: 12, endPoint y: 185, distance: 13.7
click at [23, 179] on div at bounding box center [24, 177] width 12 height 12
click at [23, 238] on div at bounding box center [23, 235] width 12 height 12
click at [23, 176] on div at bounding box center [24, 177] width 12 height 12
drag, startPoint x: 26, startPoint y: 230, endPoint x: 34, endPoint y: 227, distance: 9.2
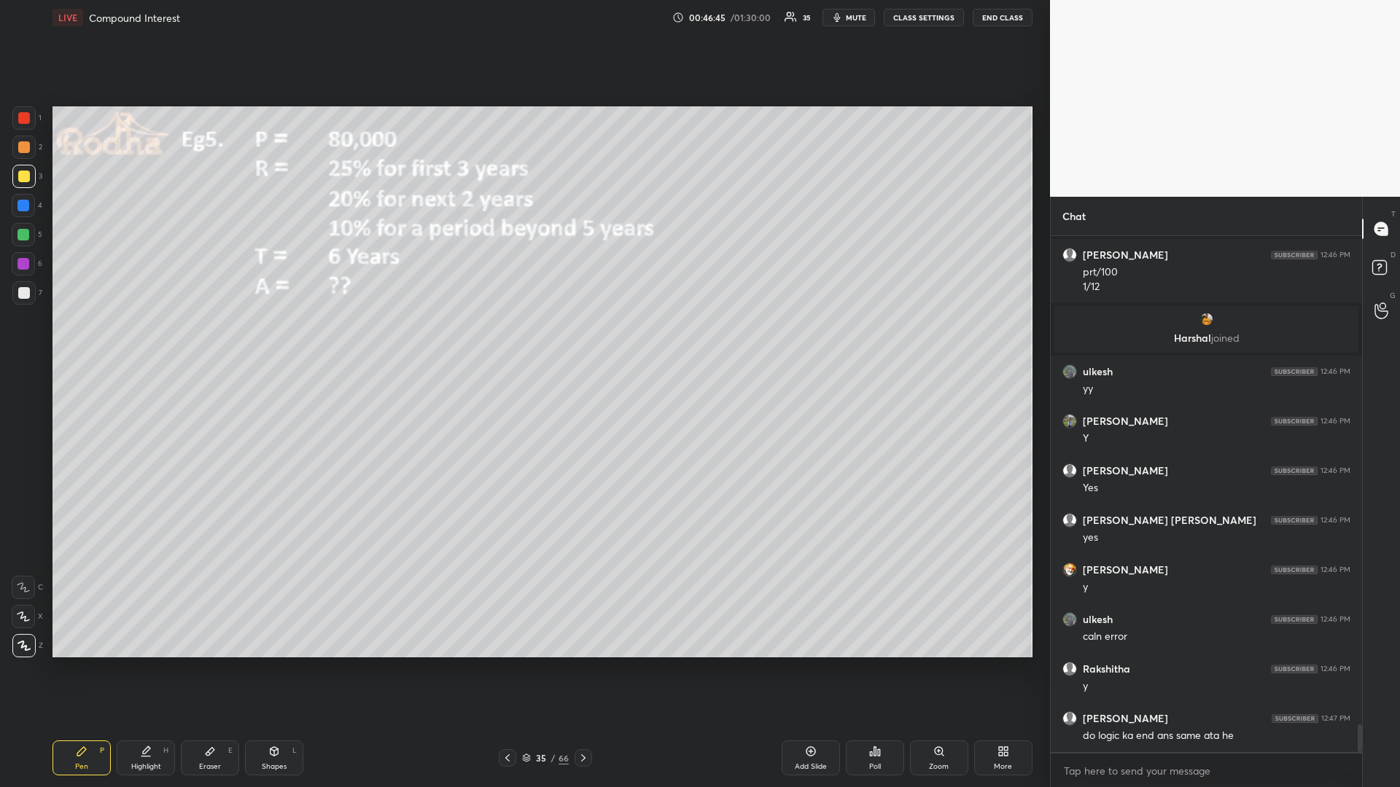
click at [23, 230] on div at bounding box center [23, 235] width 12 height 12
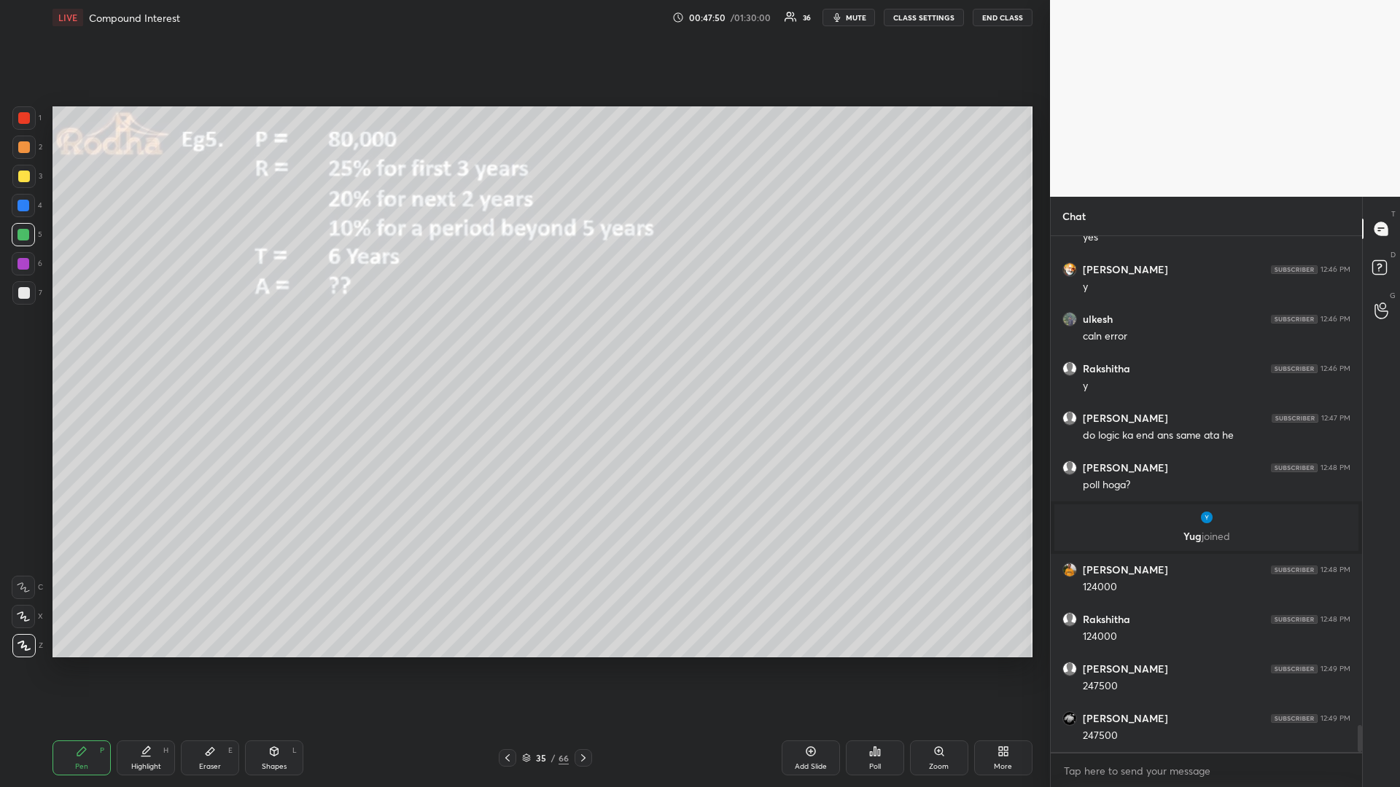
scroll to position [9302, 0]
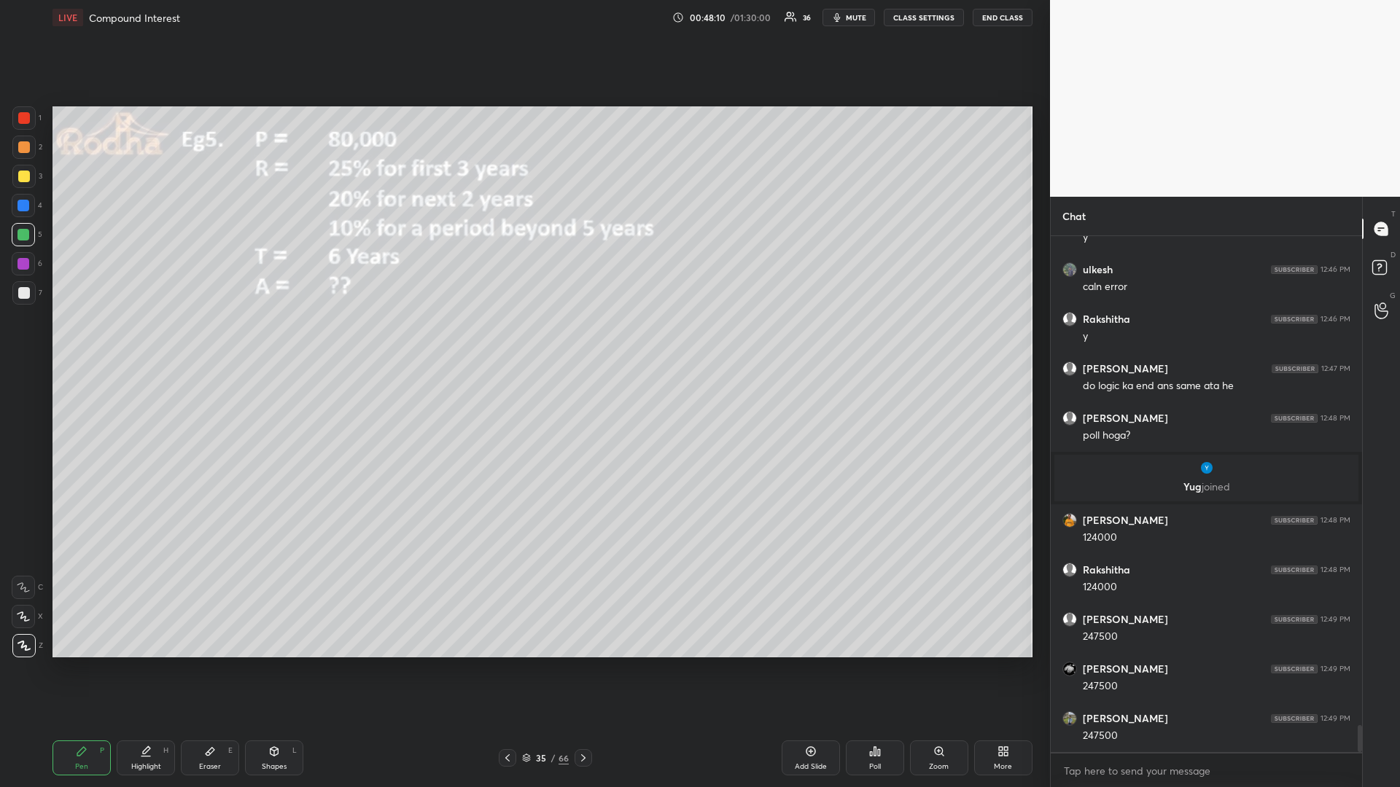
drag, startPoint x: 28, startPoint y: 174, endPoint x: 12, endPoint y: 184, distance: 18.6
click at [28, 175] on div at bounding box center [24, 177] width 12 height 12
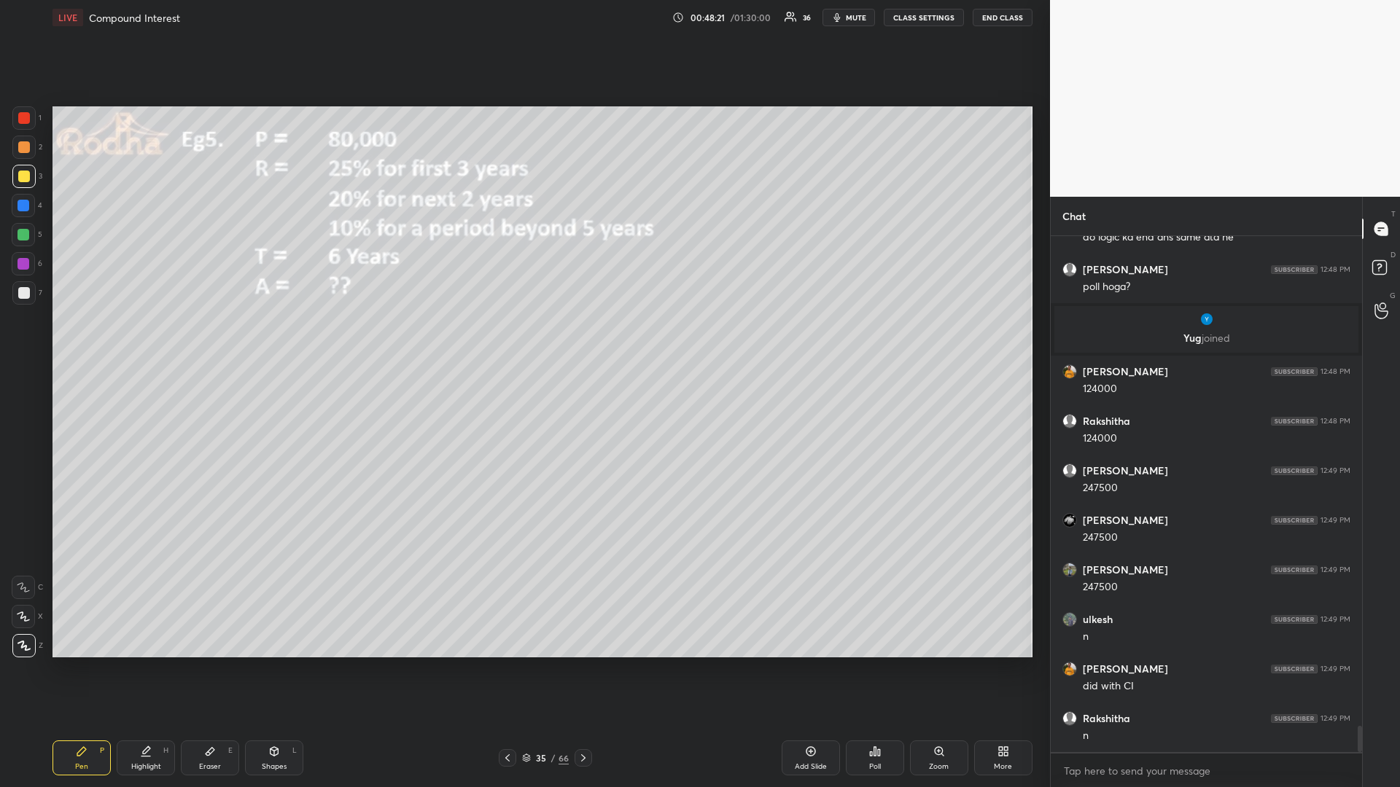
scroll to position [9500, 0]
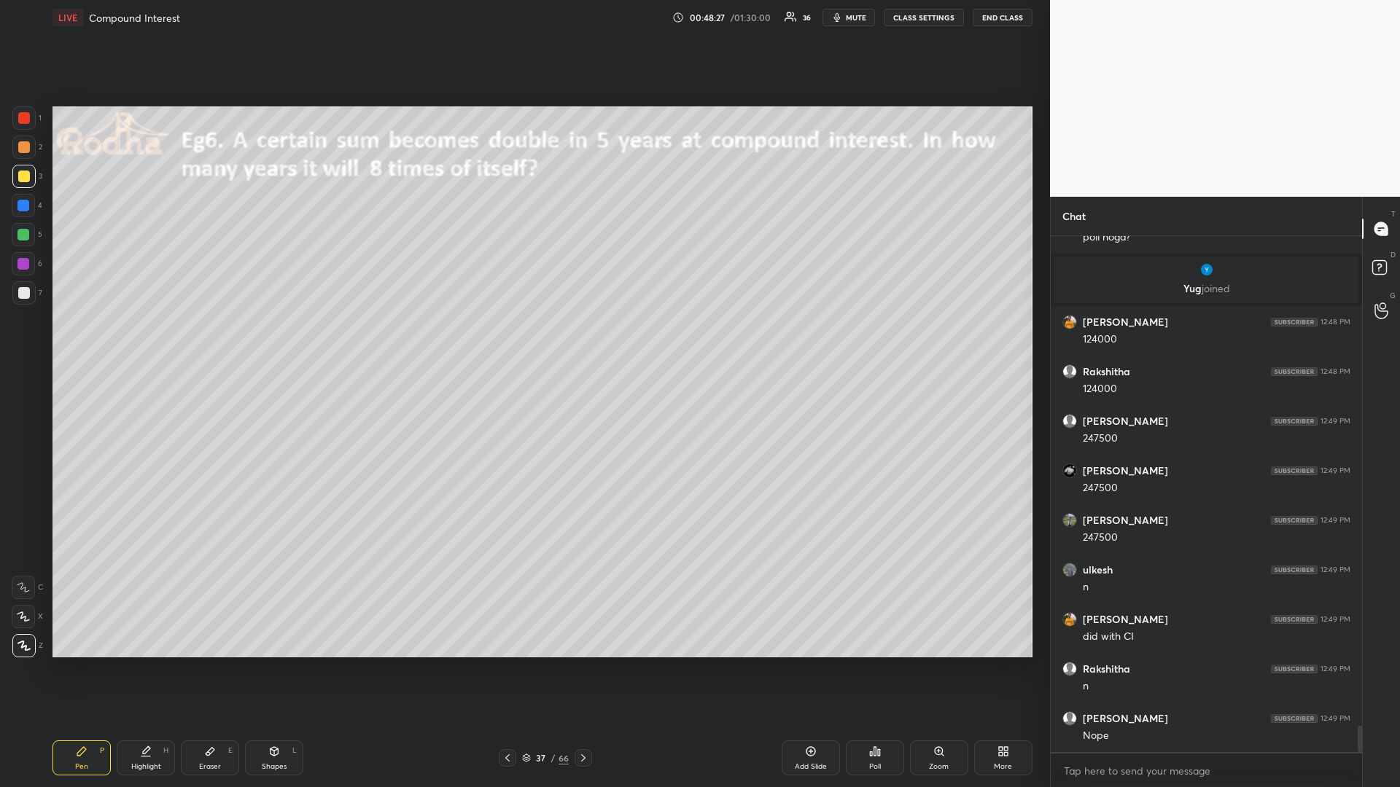
click at [28, 235] on div at bounding box center [23, 235] width 12 height 12
drag, startPoint x: 28, startPoint y: 180, endPoint x: 18, endPoint y: 185, distance: 11.4
click at [26, 182] on div at bounding box center [23, 176] width 23 height 23
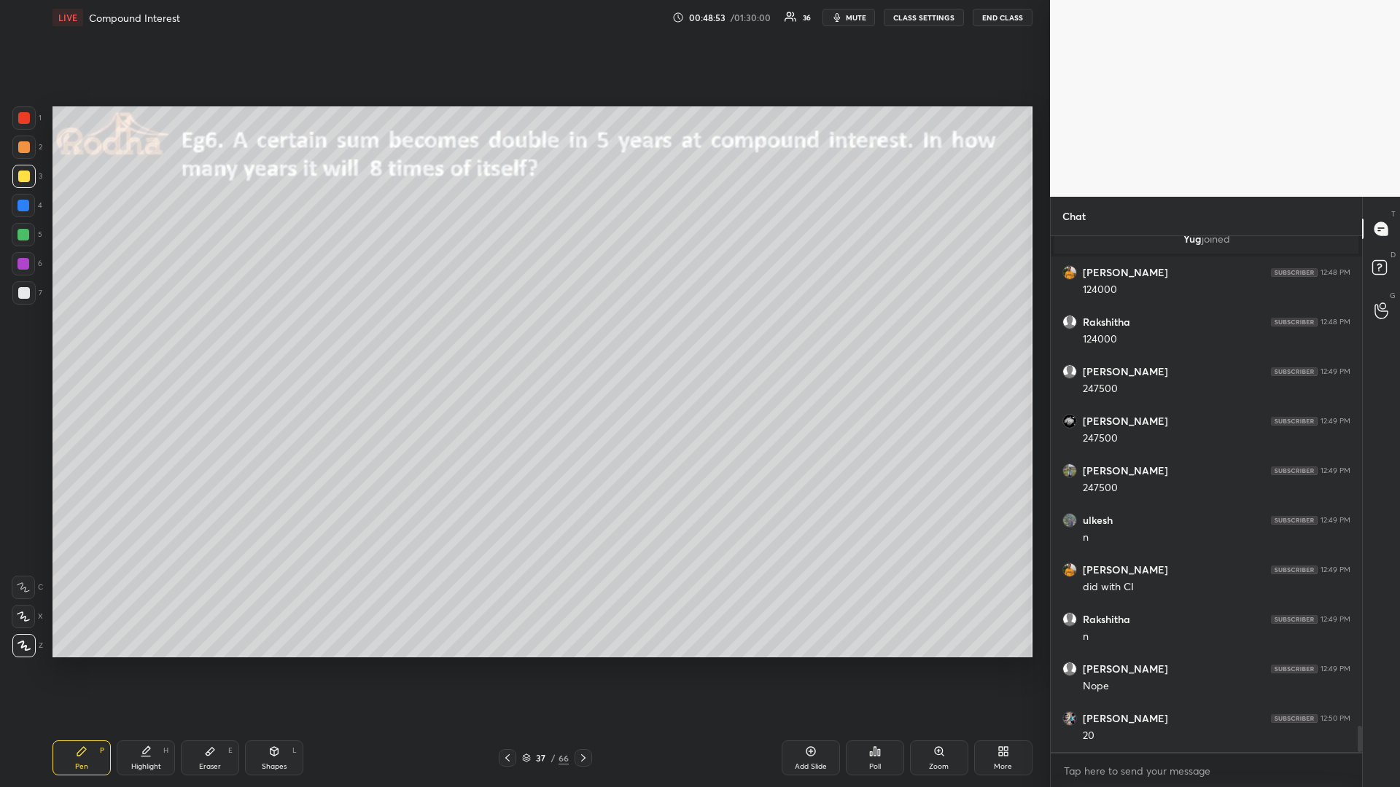
scroll to position [9599, 0]
click at [26, 292] on div at bounding box center [24, 293] width 12 height 12
click at [26, 176] on div at bounding box center [24, 177] width 12 height 12
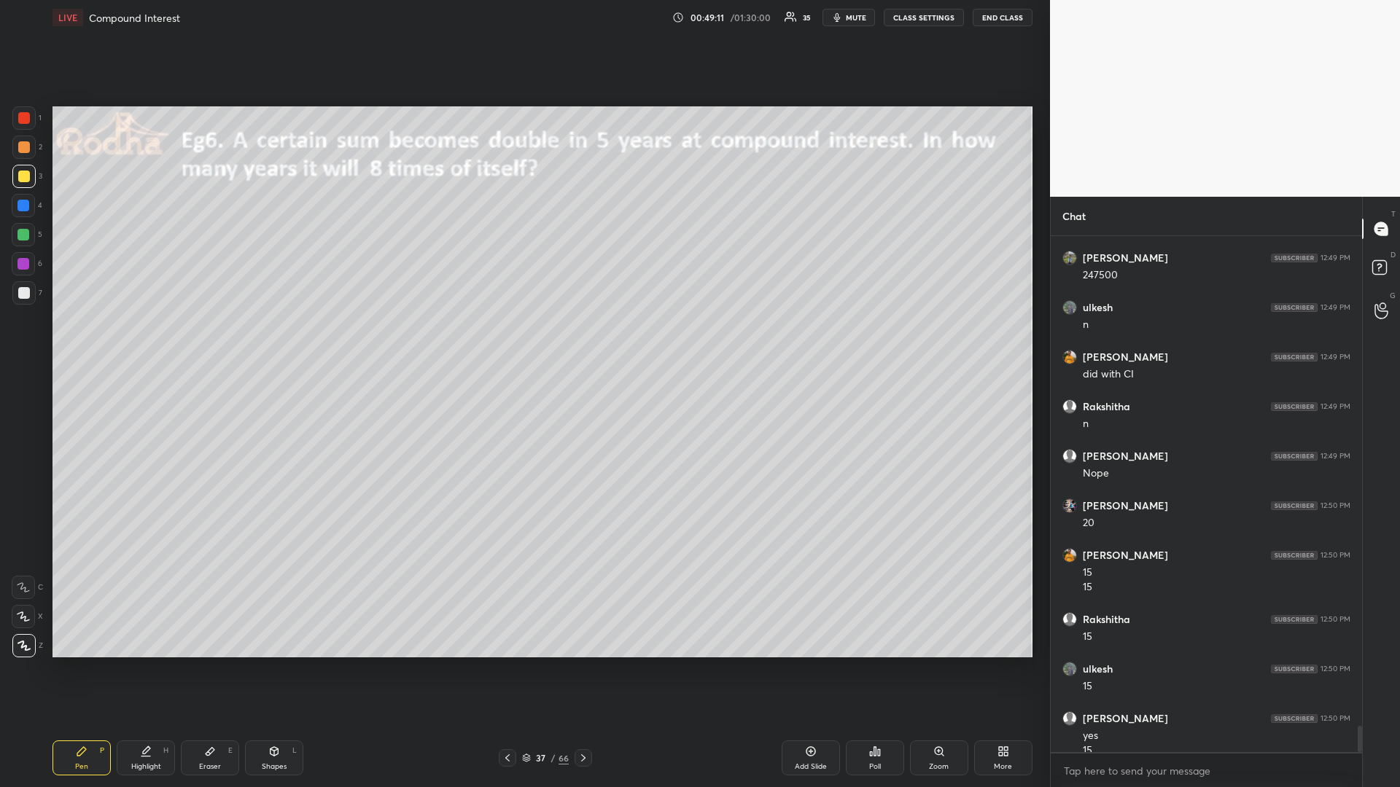
scroll to position [9777, 0]
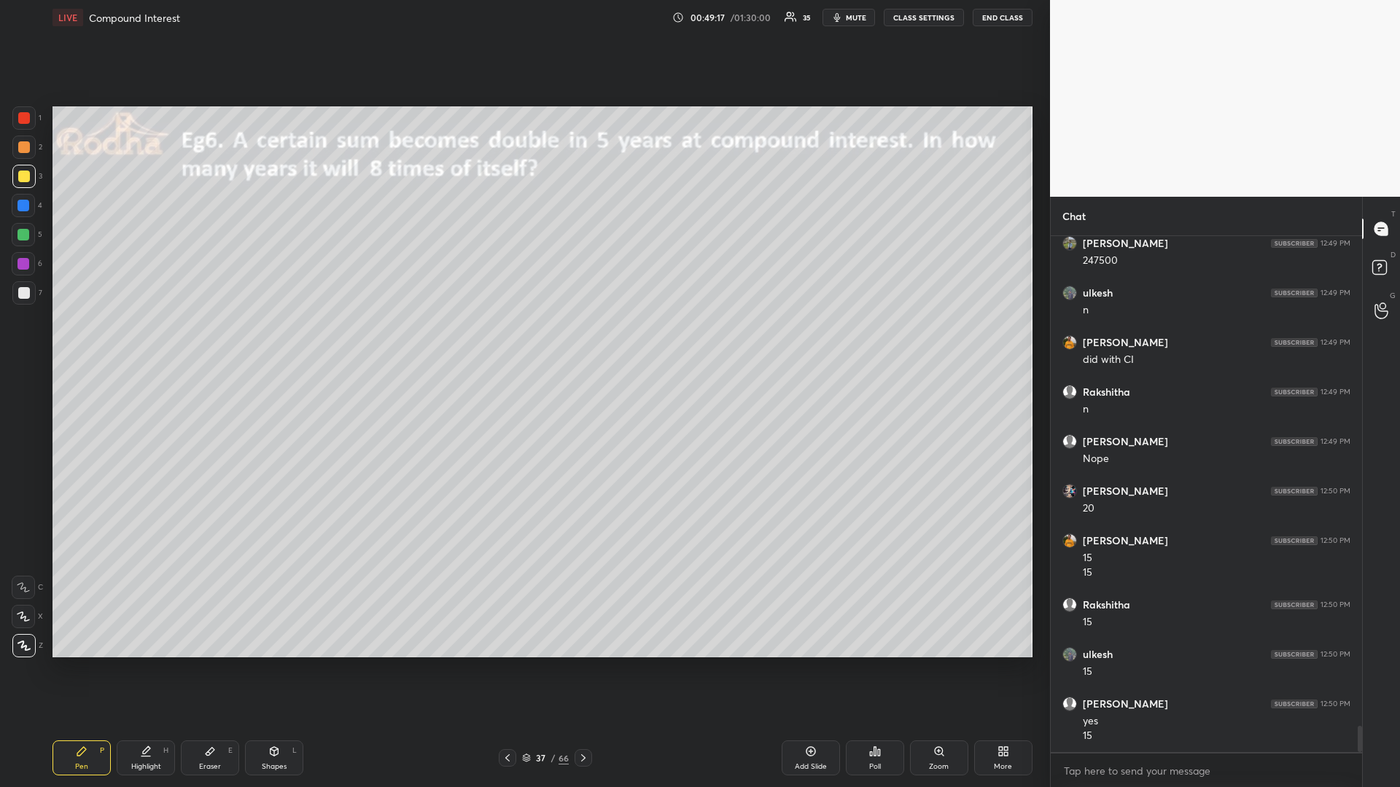
click at [25, 236] on div at bounding box center [23, 235] width 12 height 12
drag, startPoint x: 27, startPoint y: 291, endPoint x: 39, endPoint y: 284, distance: 13.4
click at [26, 291] on div at bounding box center [24, 293] width 12 height 12
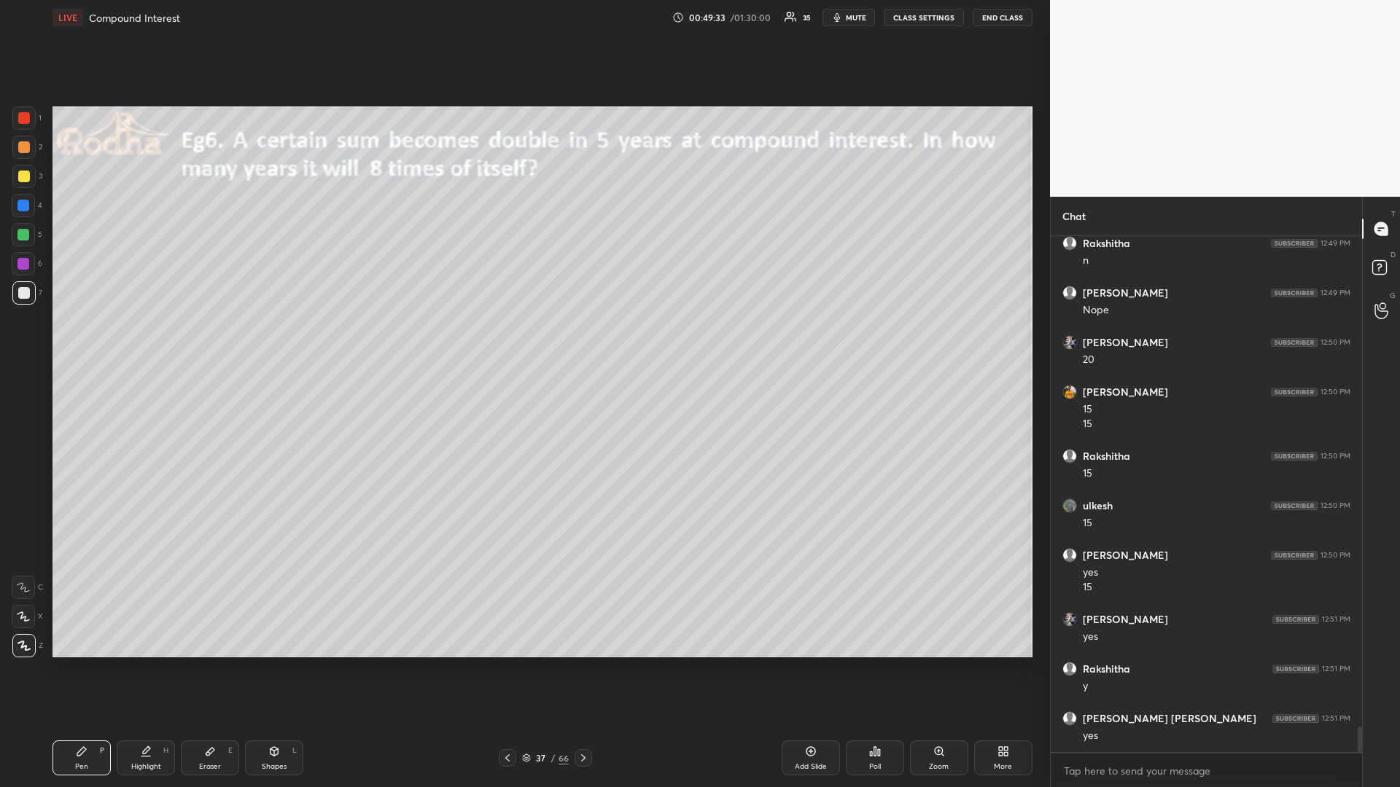
scroll to position [9975, 0]
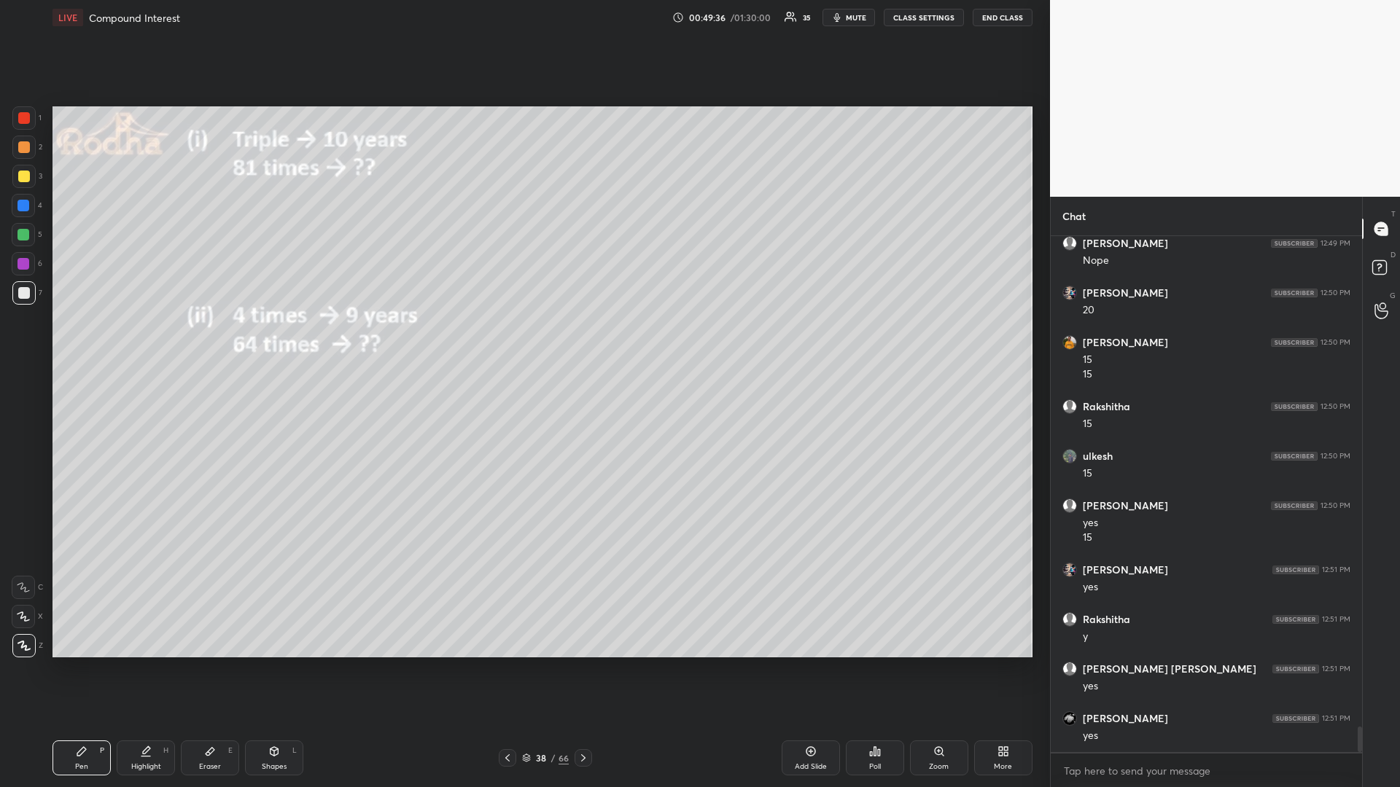
click at [23, 179] on div at bounding box center [24, 177] width 12 height 12
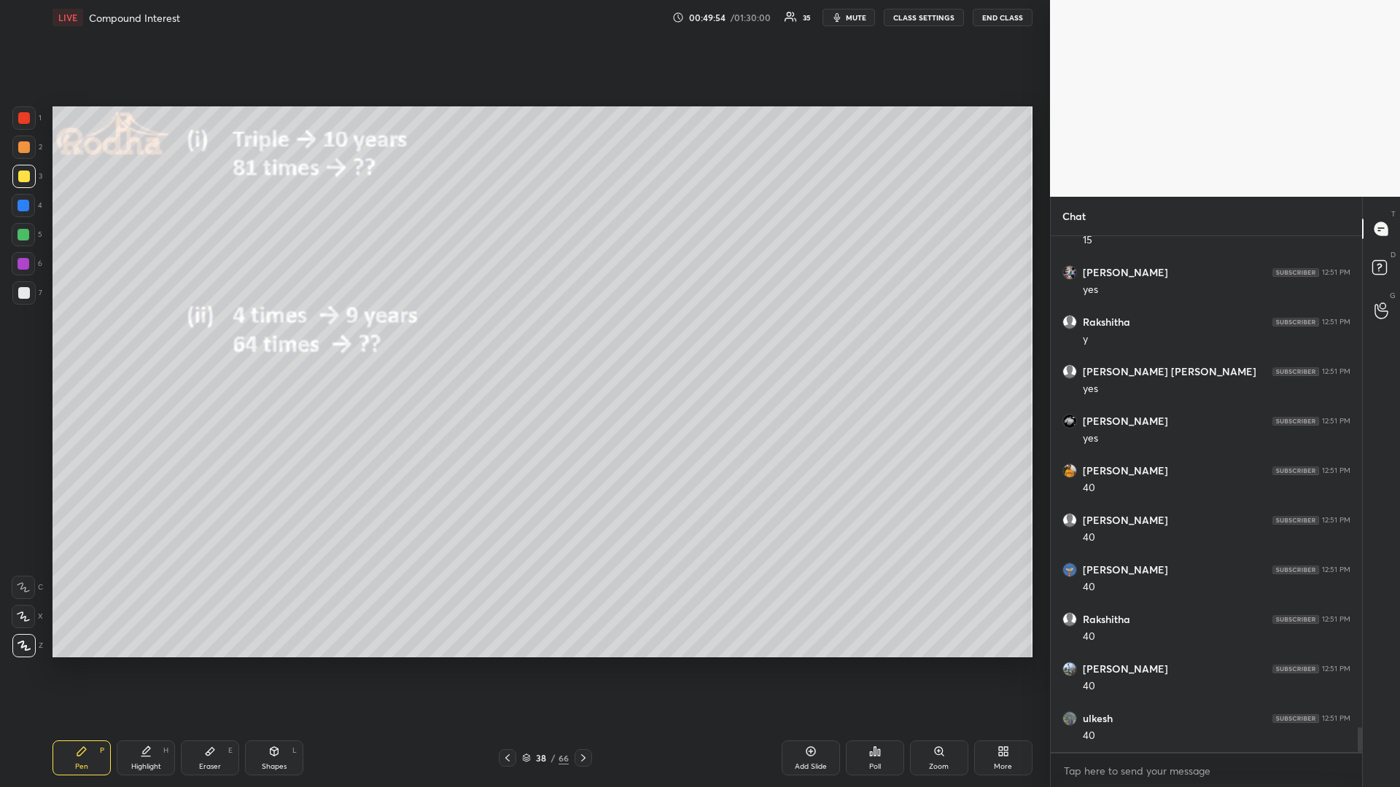
scroll to position [10322, 0]
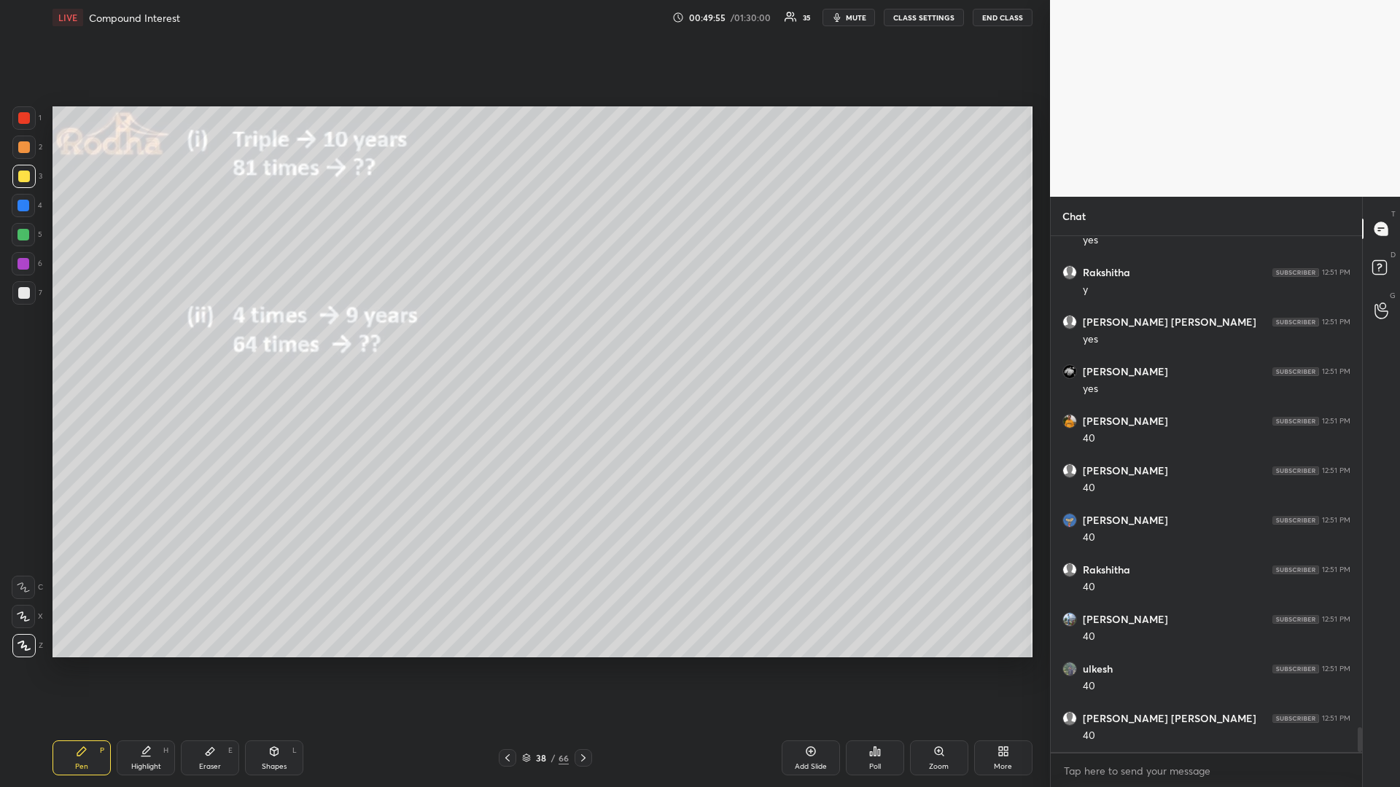
click at [23, 236] on div at bounding box center [23, 235] width 12 height 12
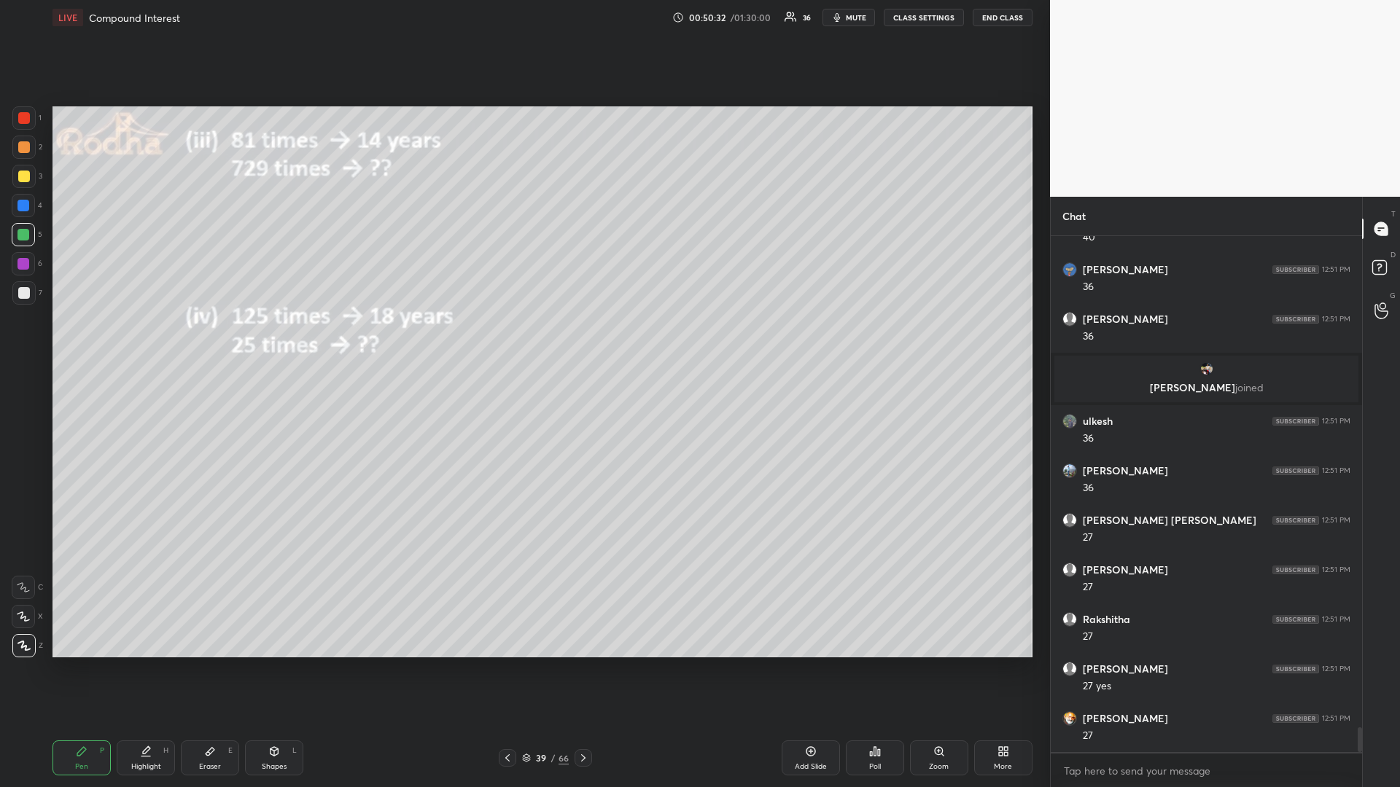
click at [28, 179] on div at bounding box center [24, 177] width 12 height 12
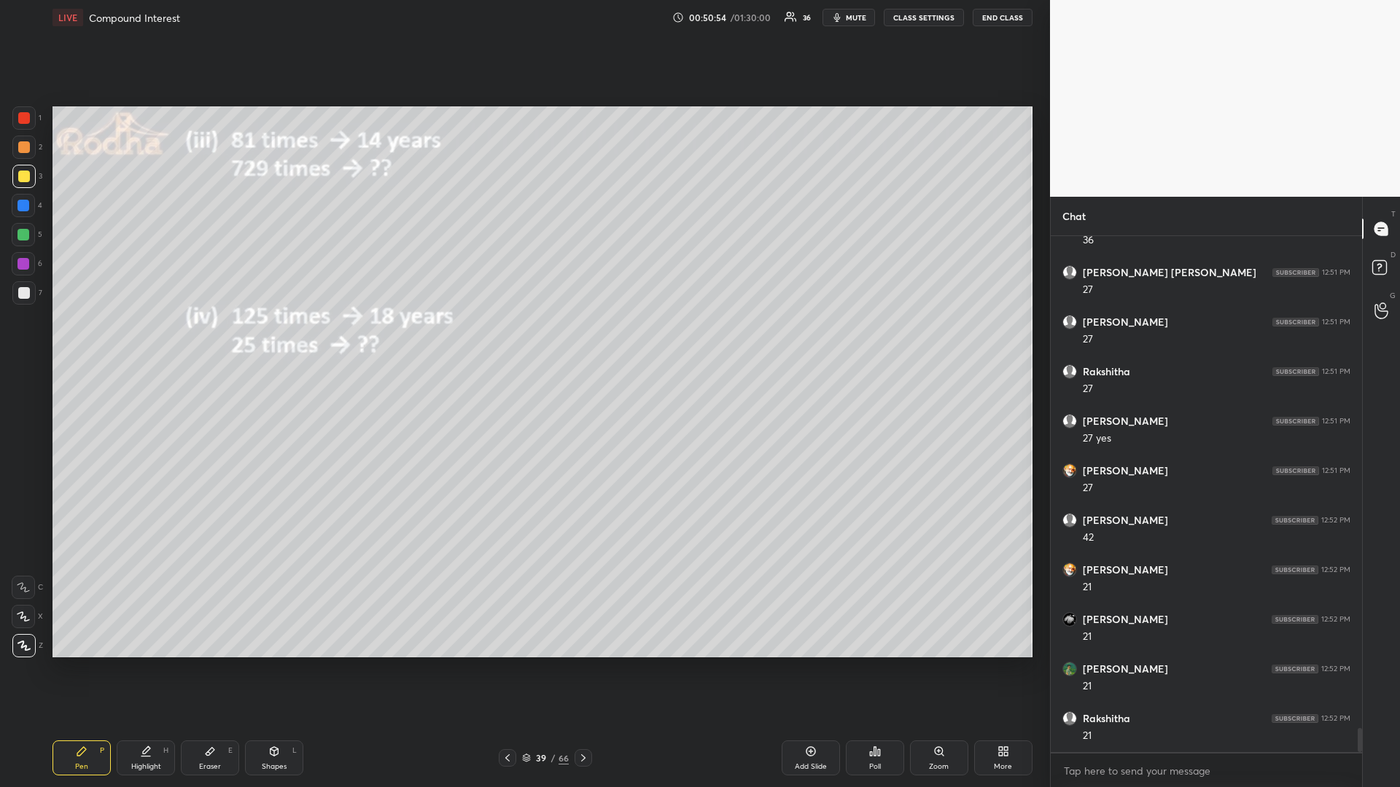
scroll to position [10620, 0]
click at [27, 233] on div at bounding box center [23, 234] width 23 height 23
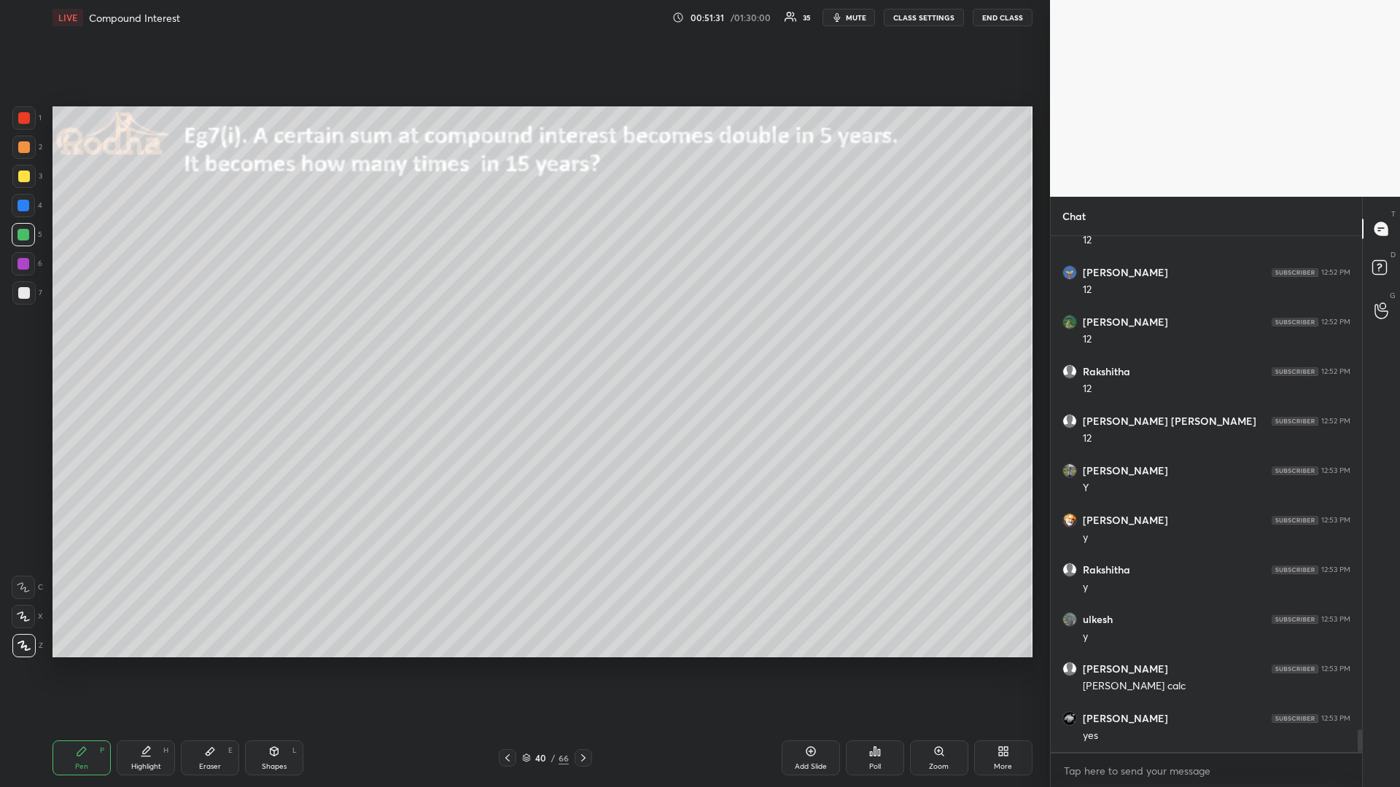
scroll to position [11279, 0]
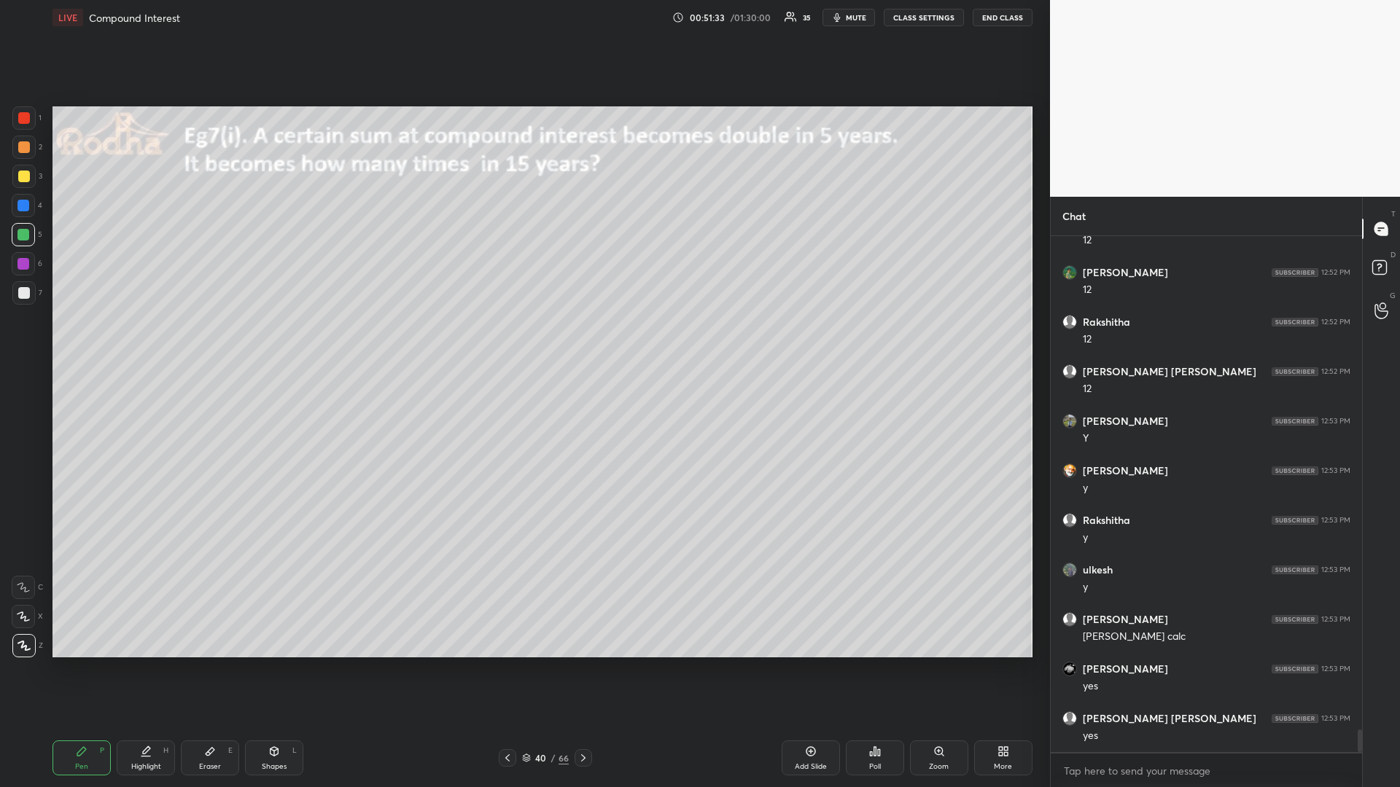
click at [25, 176] on div at bounding box center [24, 177] width 12 height 12
click at [23, 239] on div at bounding box center [23, 235] width 12 height 12
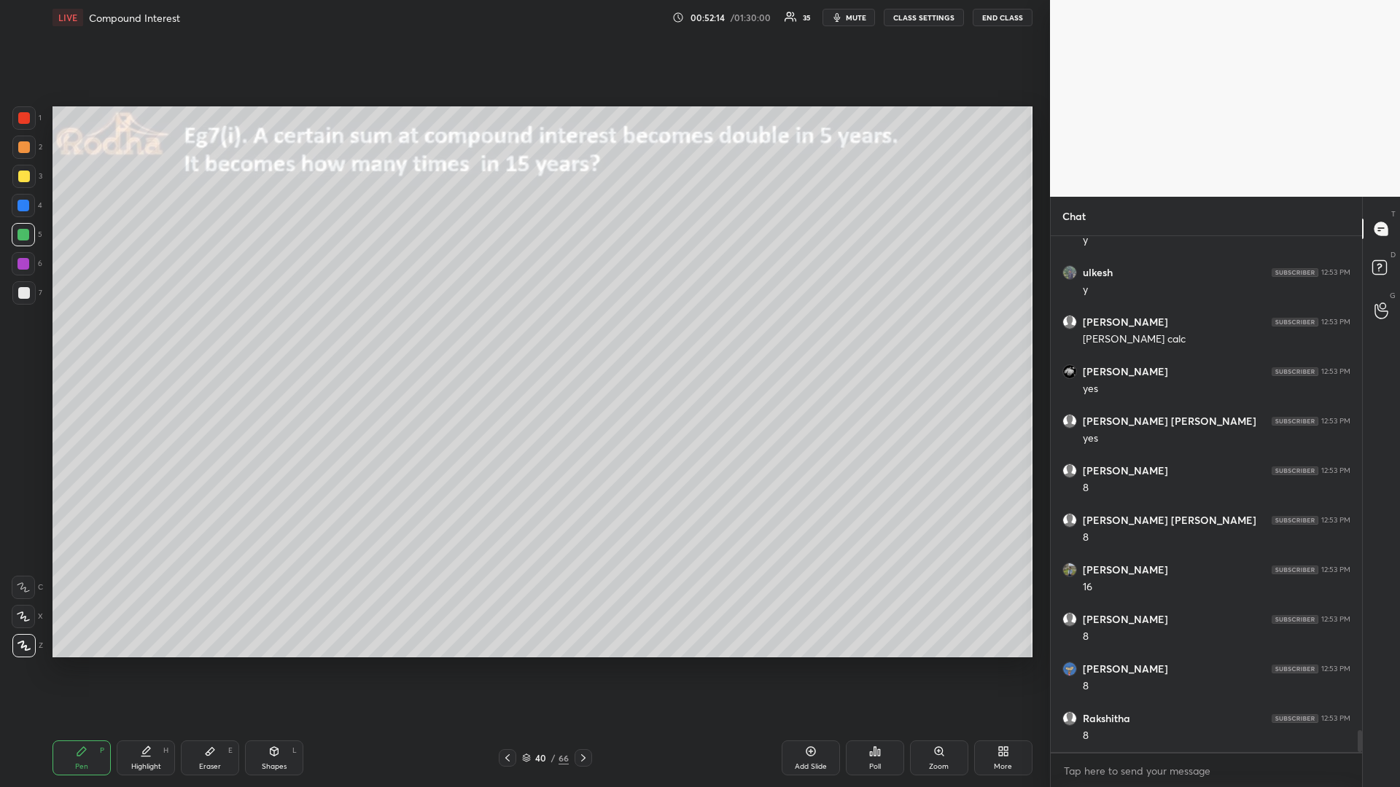
scroll to position [11626, 0]
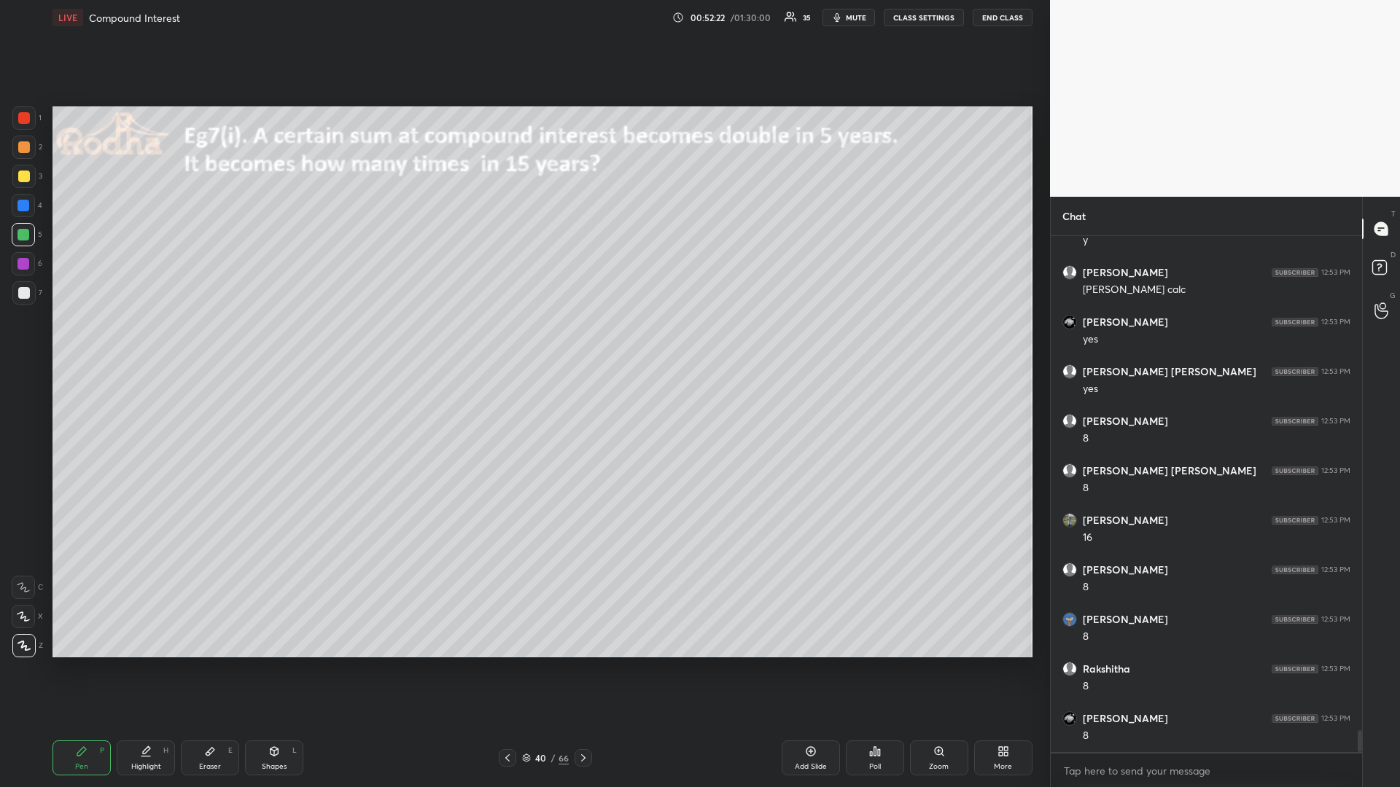
click at [23, 182] on div at bounding box center [23, 176] width 23 height 23
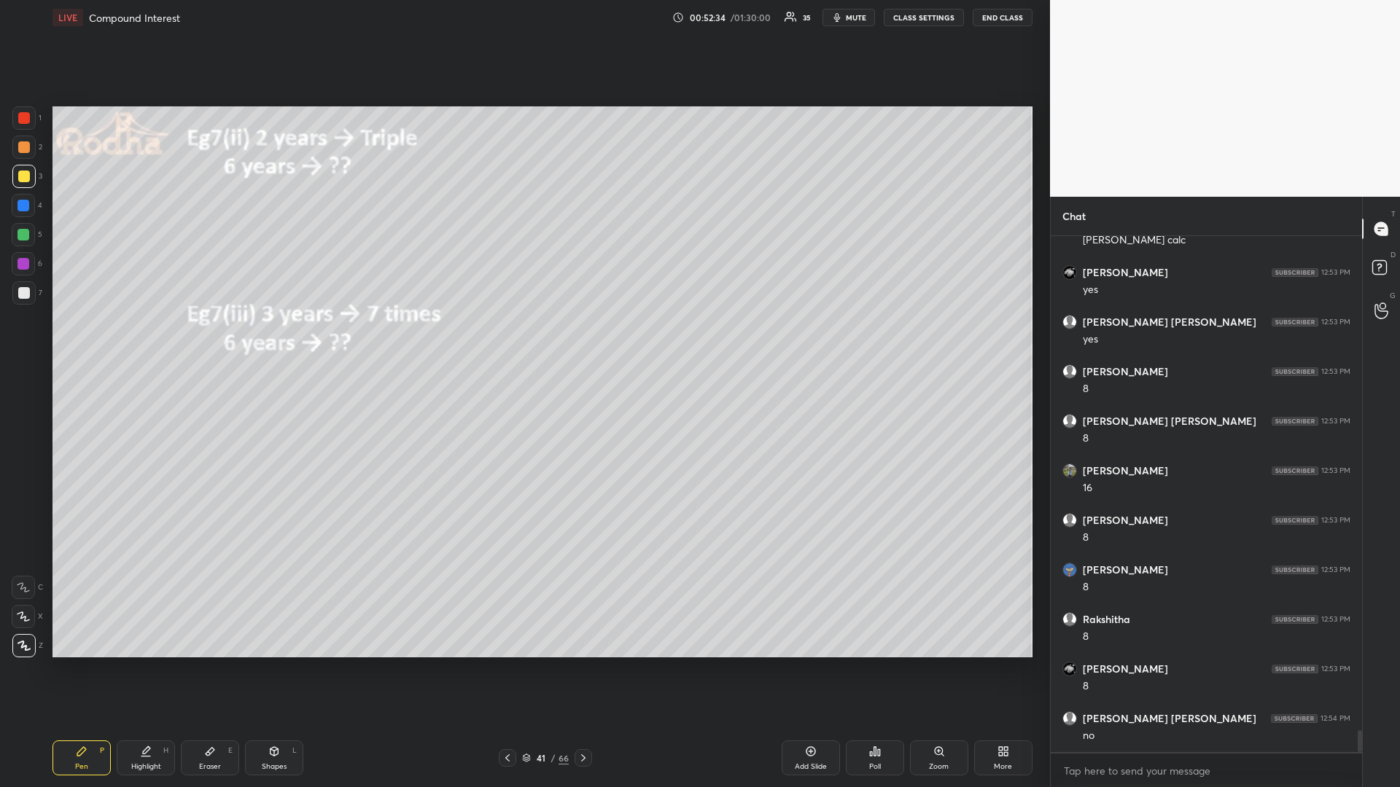
scroll to position [11725, 0]
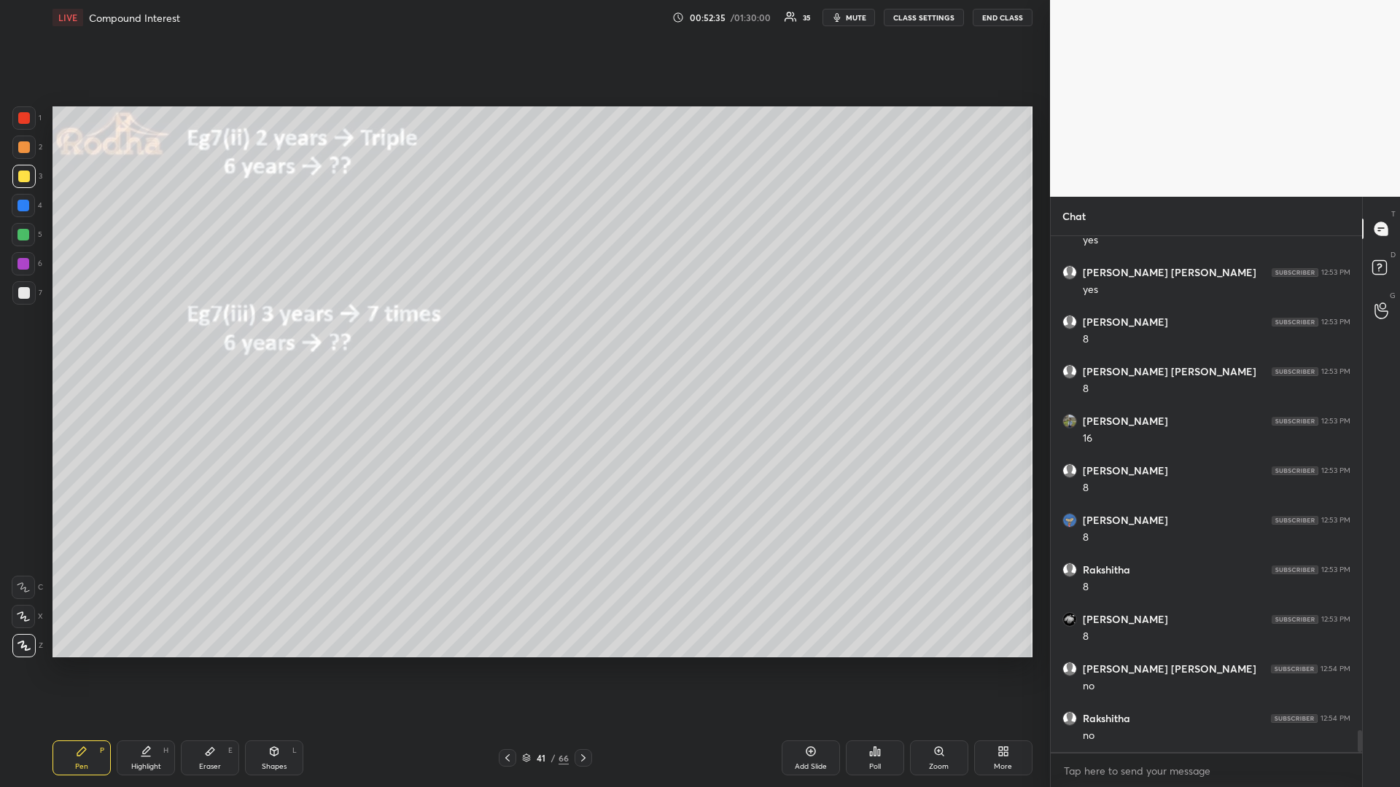
click at [26, 206] on div at bounding box center [23, 206] width 12 height 12
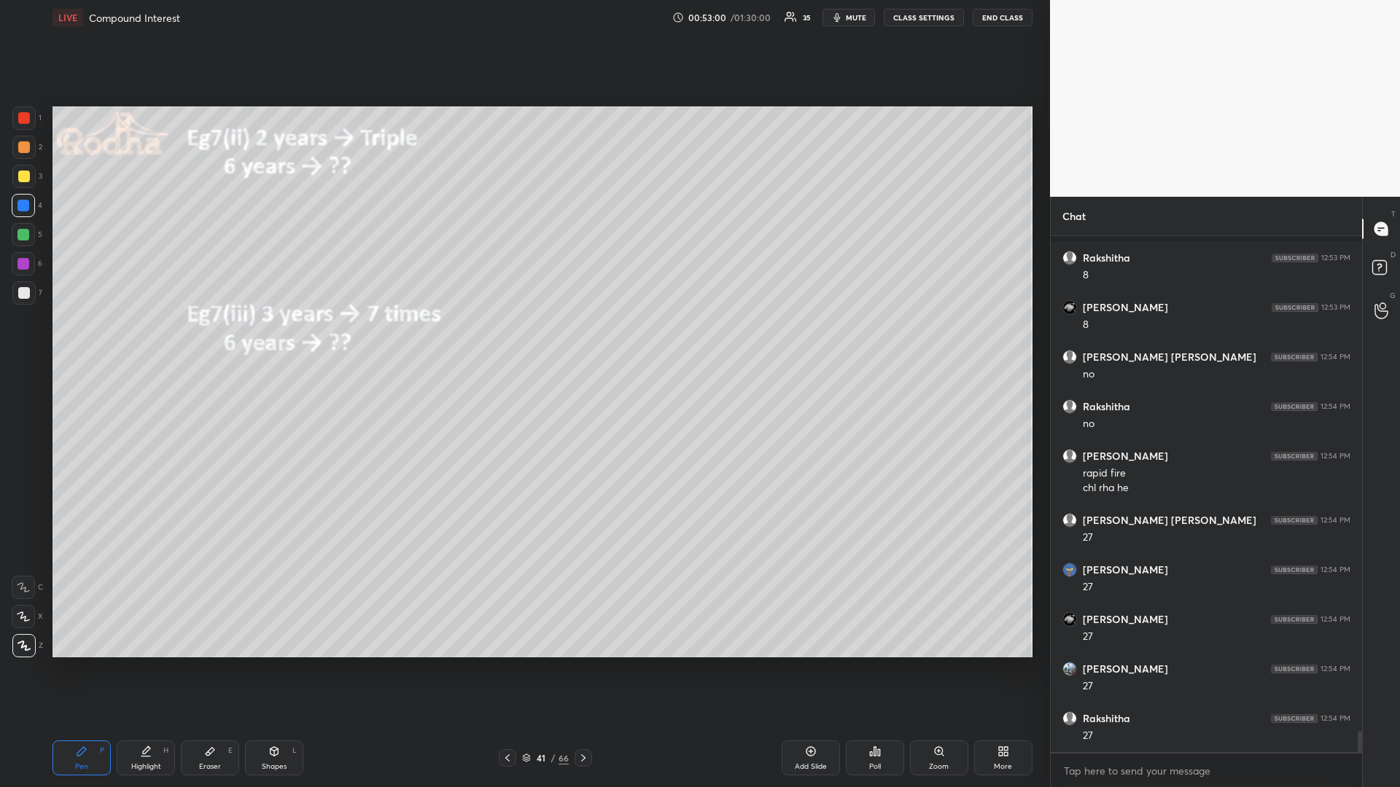
scroll to position [12136, 0]
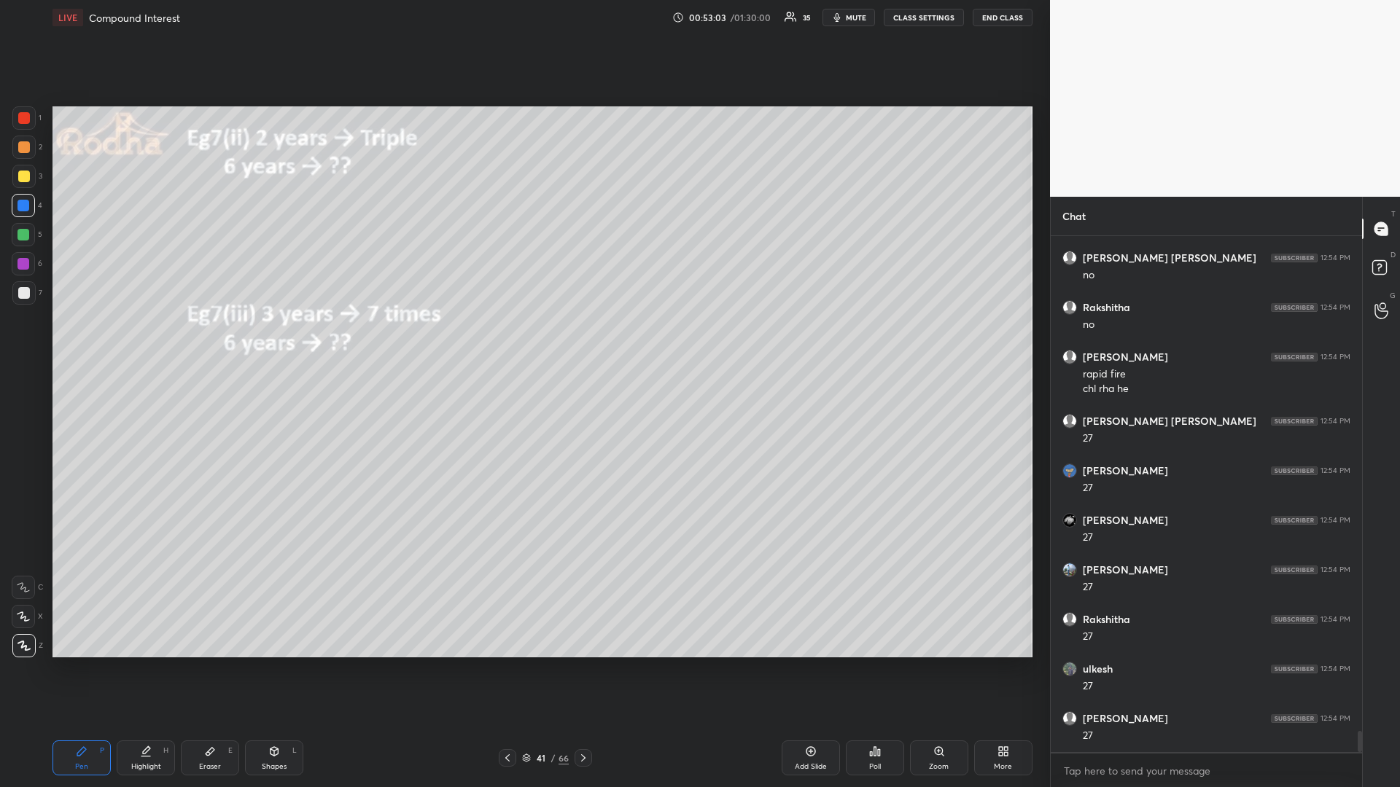
click at [21, 238] on div at bounding box center [23, 235] width 12 height 12
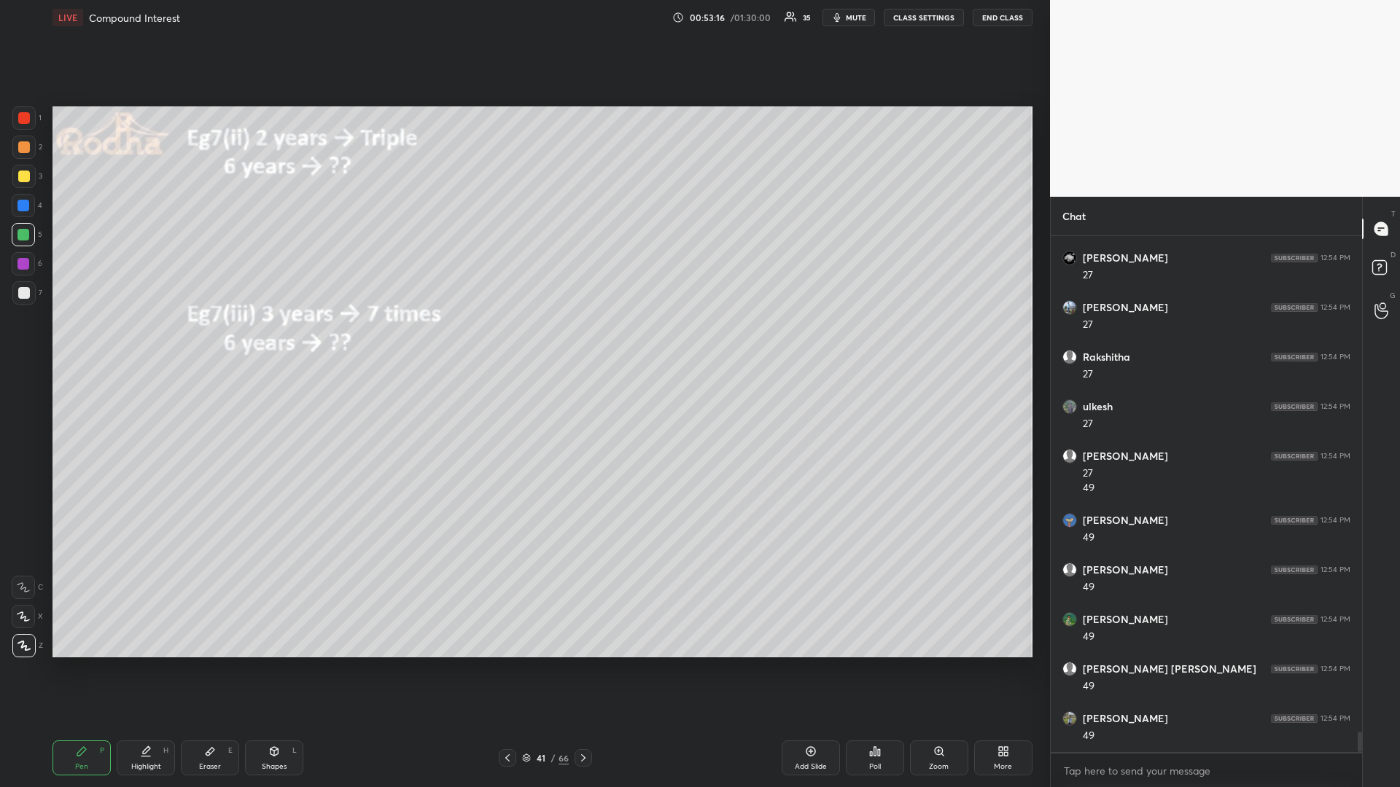
scroll to position [12498, 0]
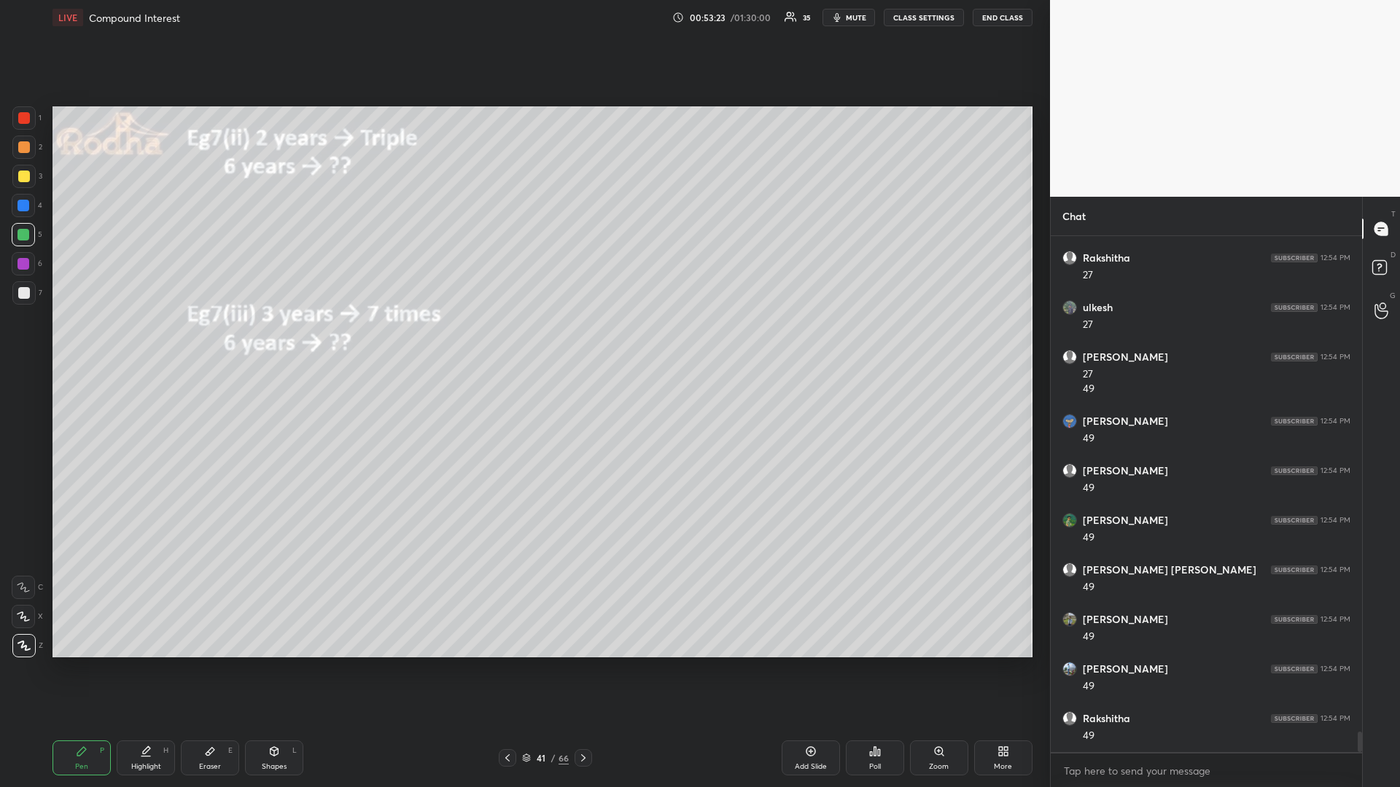
drag, startPoint x: 29, startPoint y: 176, endPoint x: 19, endPoint y: 198, distance: 24.1
click at [28, 178] on div at bounding box center [24, 177] width 12 height 12
click at [28, 234] on div at bounding box center [23, 235] width 12 height 12
click at [874, 663] on icon at bounding box center [875, 751] width 2 height 9
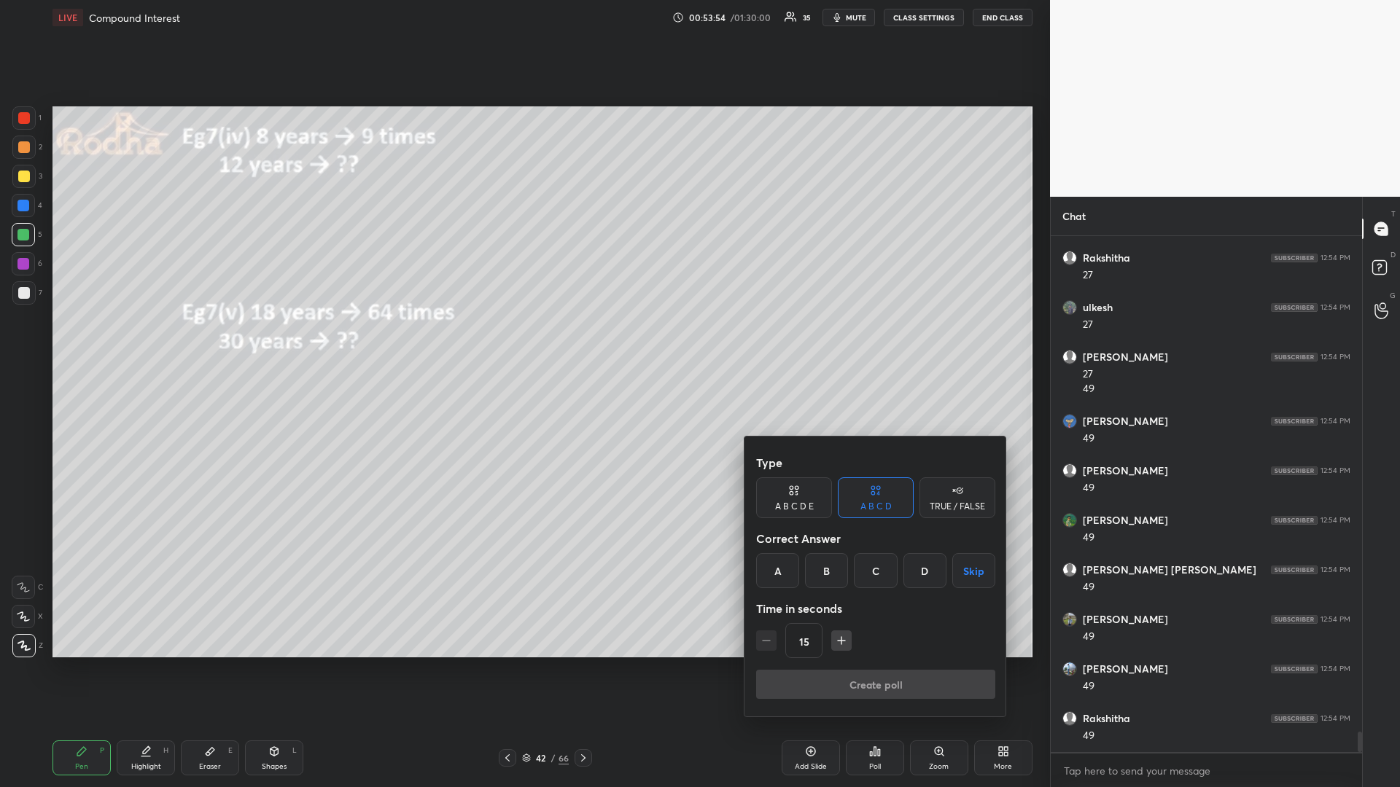
click at [779, 572] on div "A" at bounding box center [777, 570] width 43 height 35
click at [830, 663] on button "Create poll" at bounding box center [875, 684] width 239 height 29
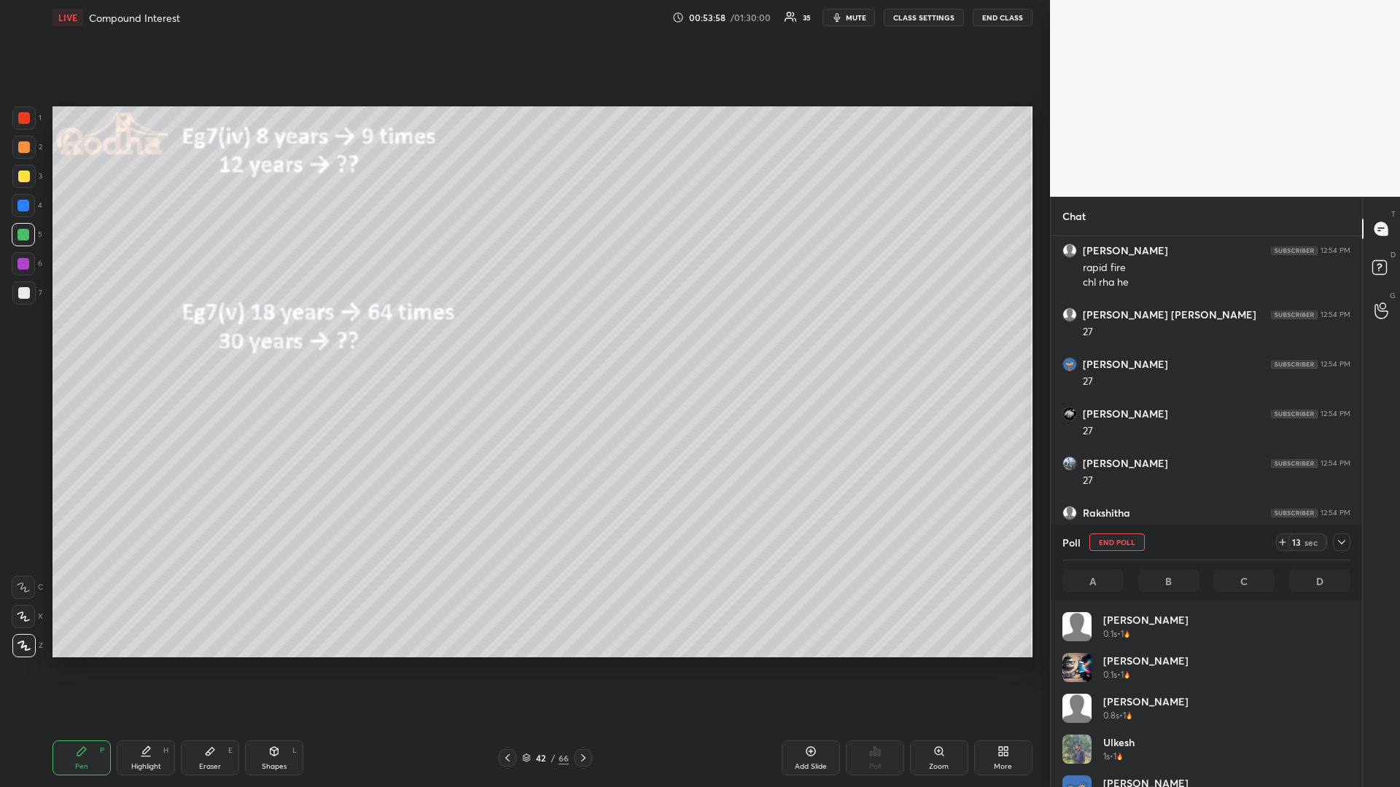
scroll to position [171, 284]
click at [23, 178] on div at bounding box center [24, 177] width 12 height 12
click at [25, 235] on div at bounding box center [23, 235] width 12 height 12
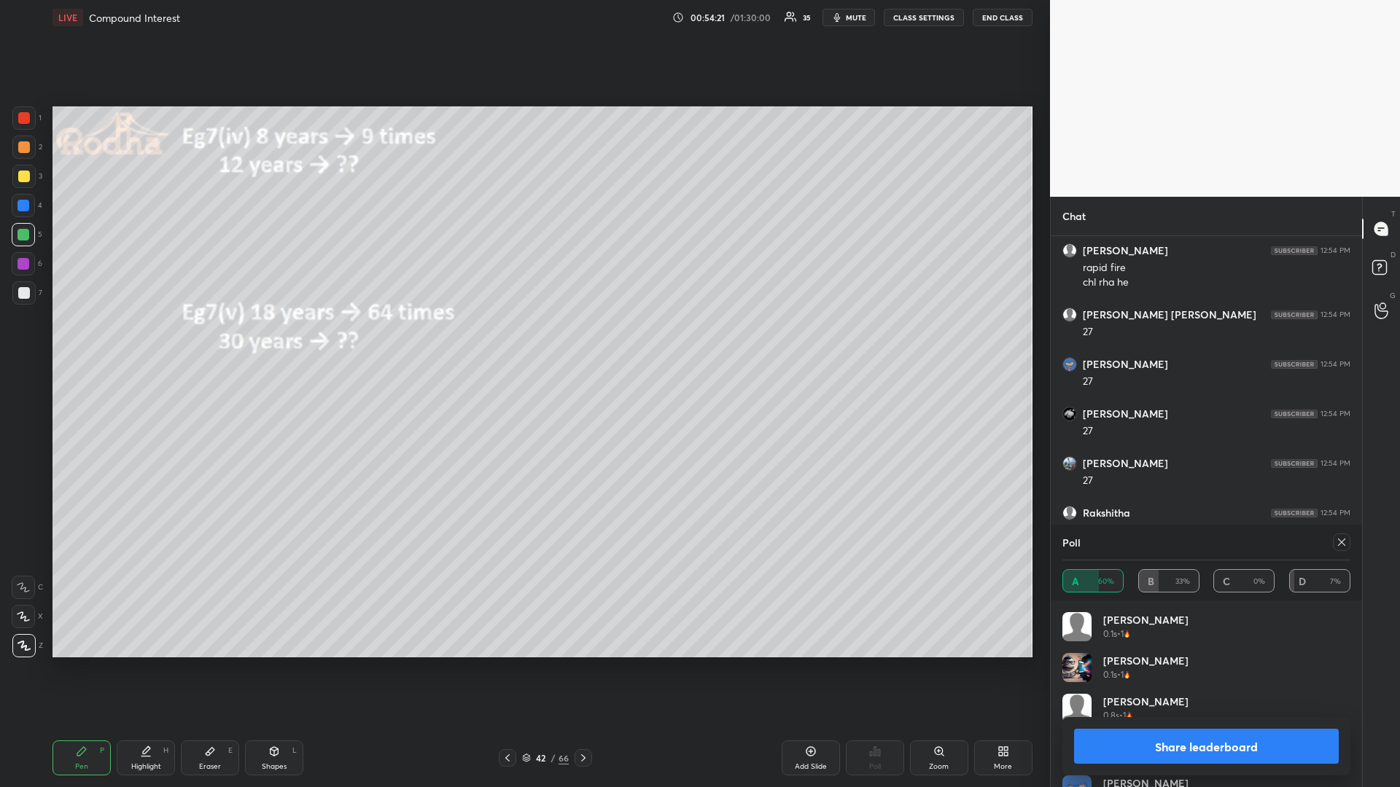
drag, startPoint x: 1339, startPoint y: 544, endPoint x: 1331, endPoint y: 542, distance: 7.4
click at [1339, 542] on icon at bounding box center [1342, 543] width 12 height 12
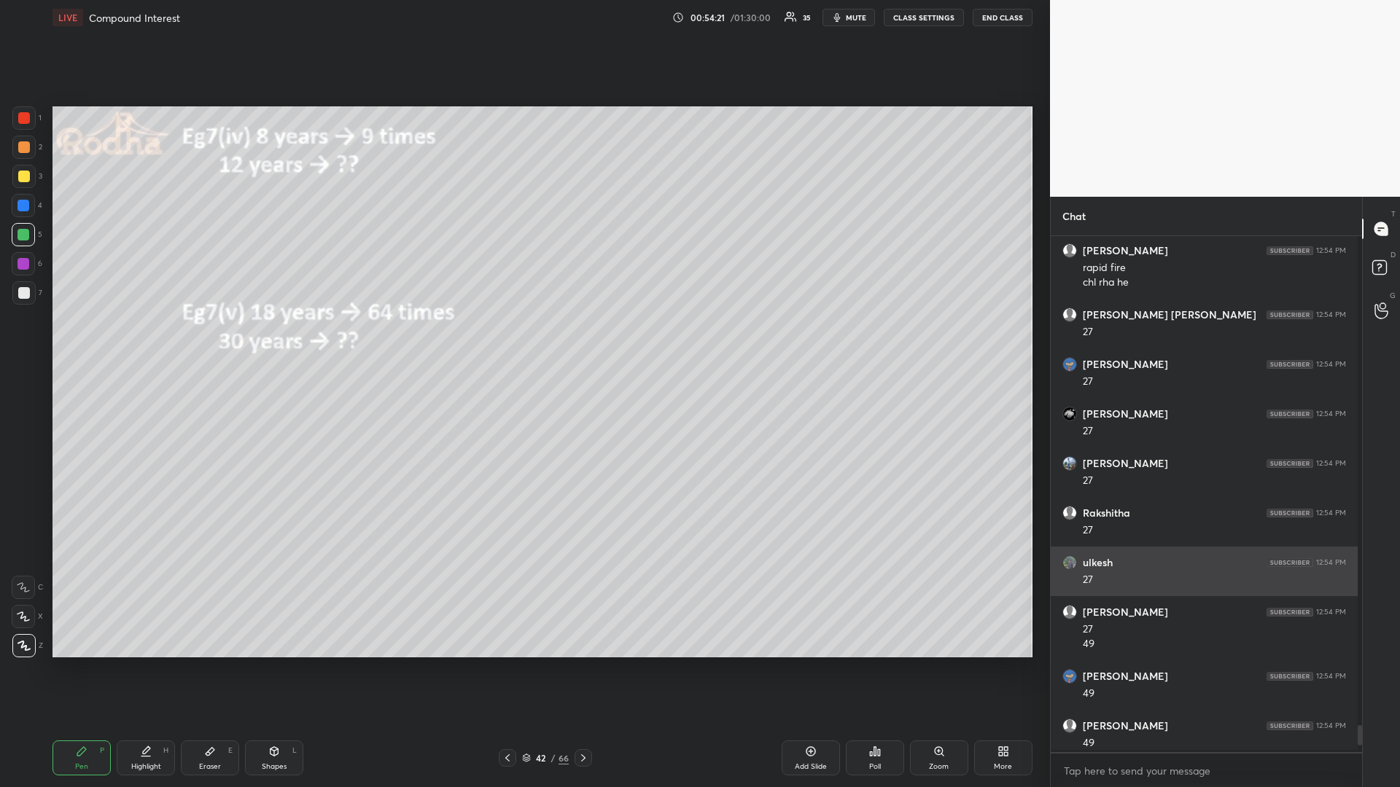
scroll to position [0, 0]
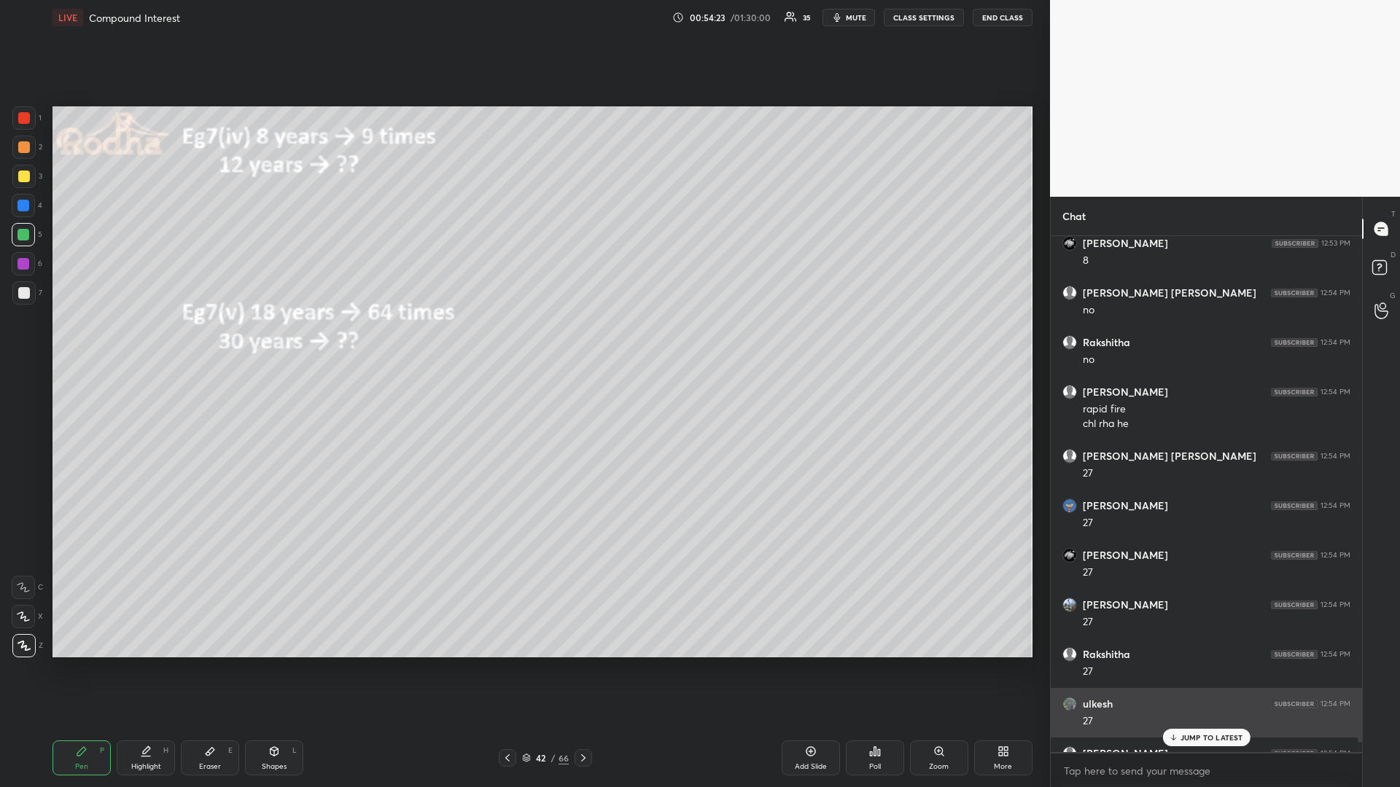
click at [1181, 663] on div "ulkesh 12:53 PM y [PERSON_NAME] 12:53 PM [PERSON_NAME] calc [PERSON_NAME] 12:53…" at bounding box center [1206, 494] width 311 height 516
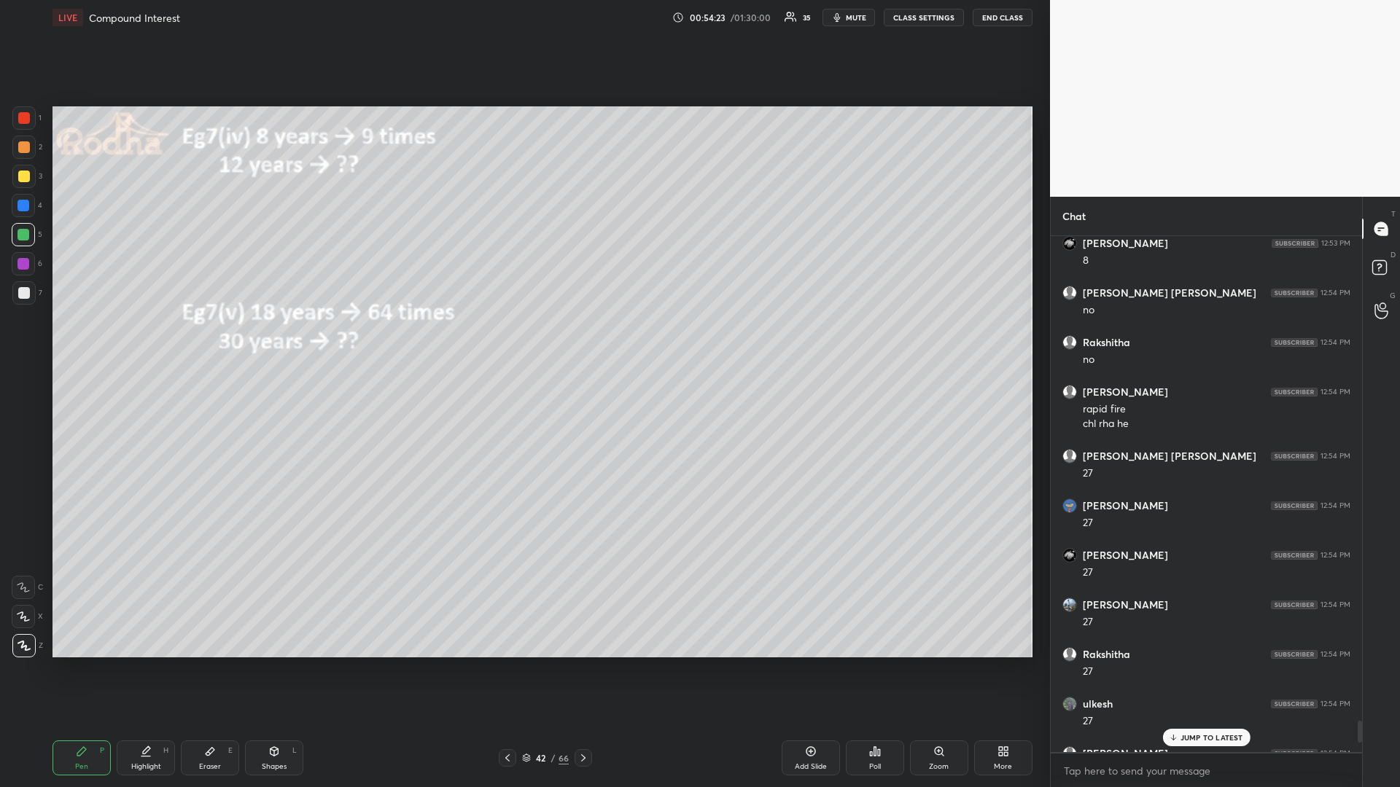
click at [1185, 663] on div "JUMP TO LATEST" at bounding box center [1205, 737] width 87 height 17
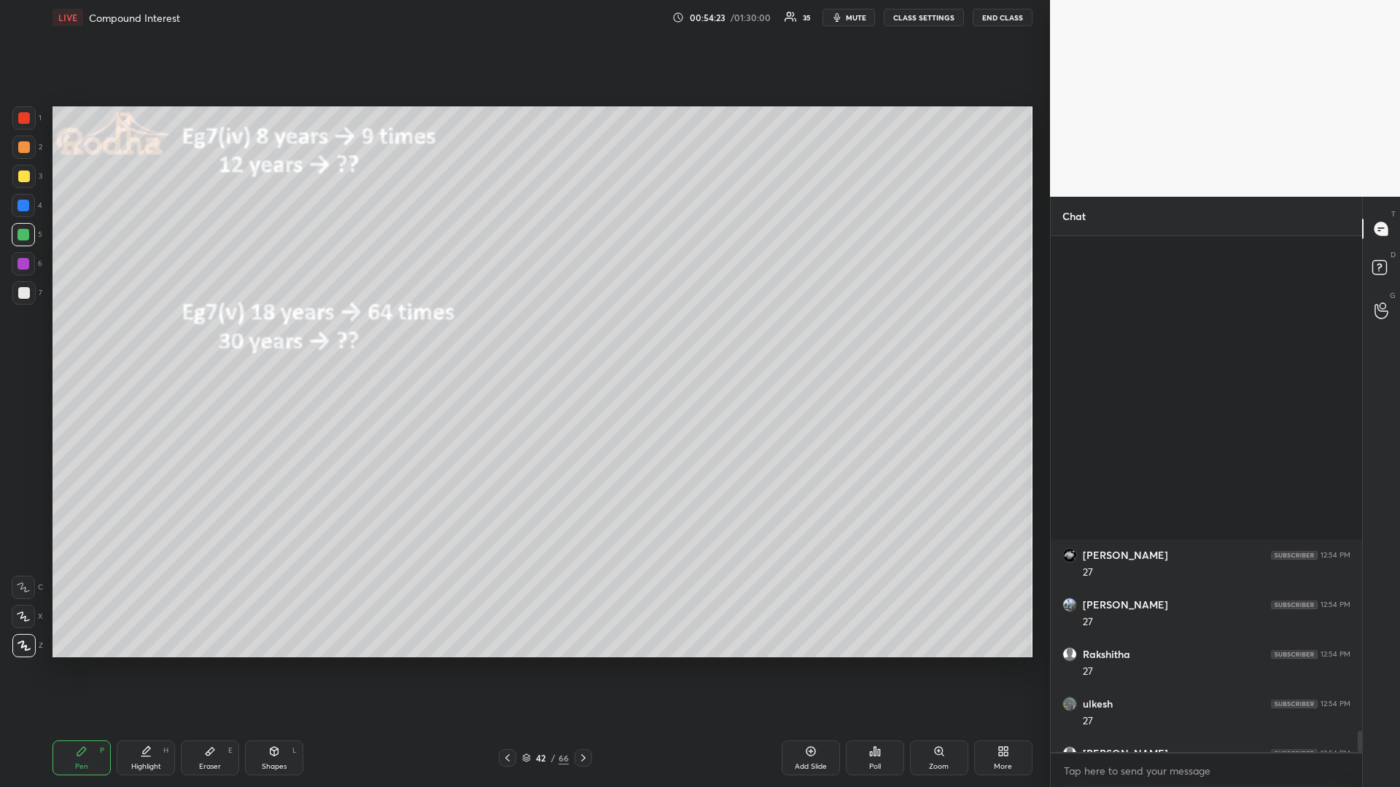
scroll to position [11874, 0]
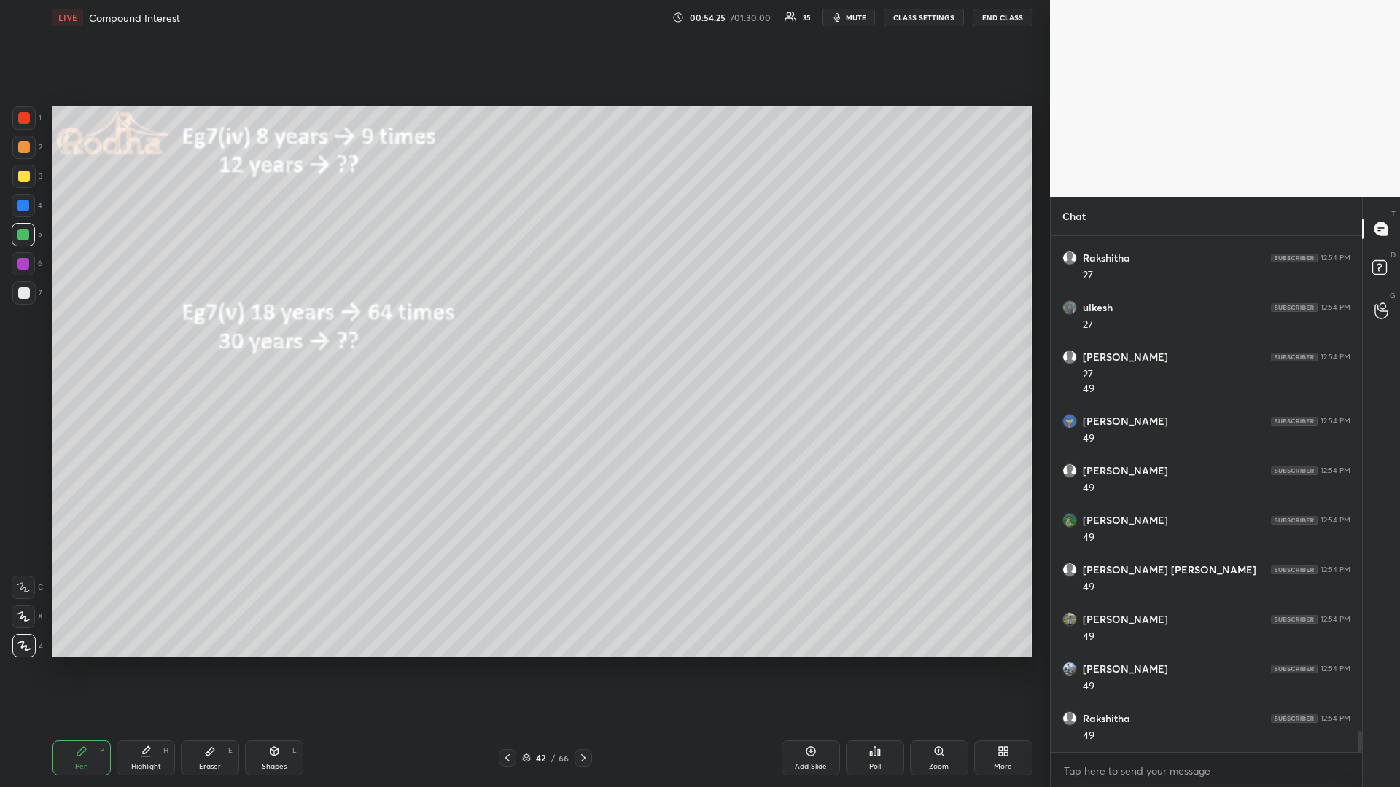
click at [22, 176] on div at bounding box center [24, 177] width 12 height 12
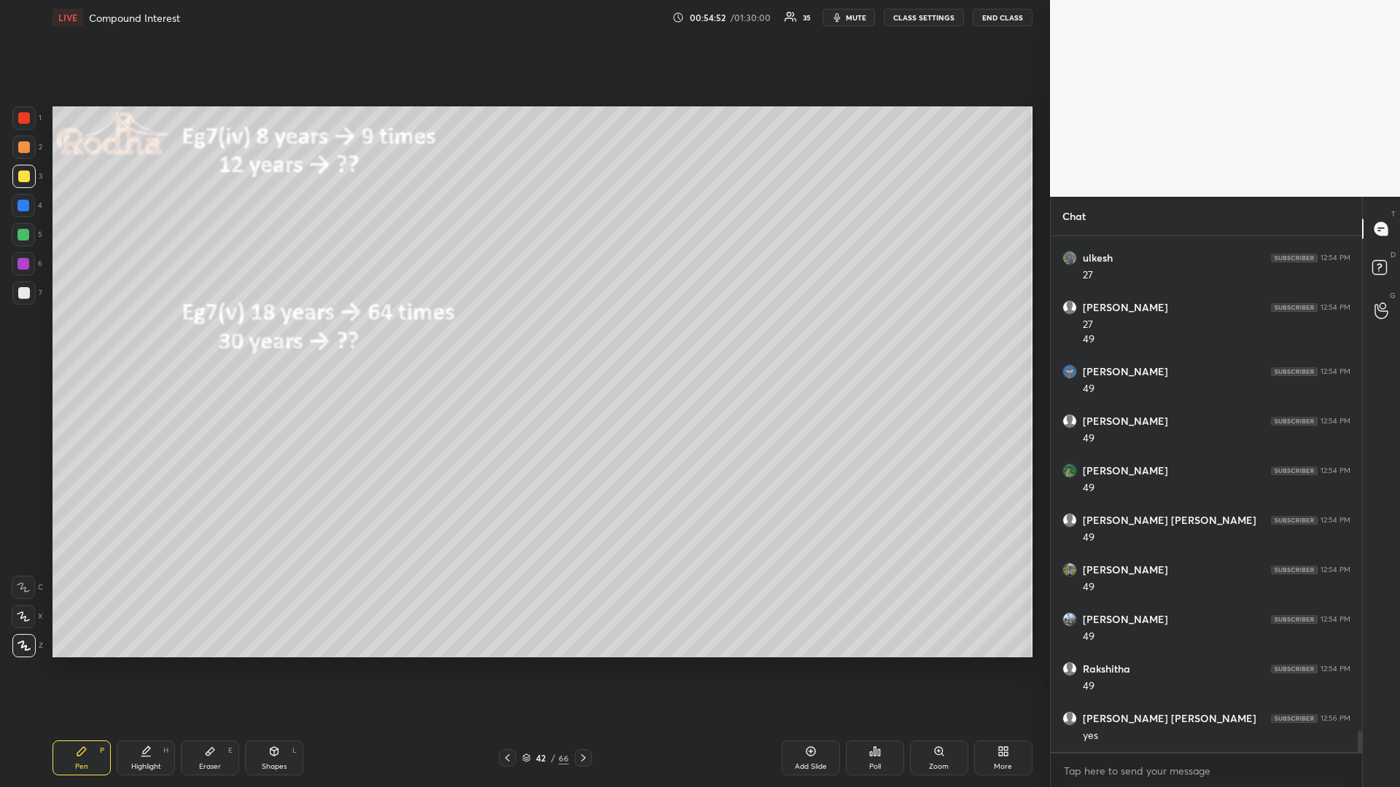
click at [879, 663] on icon at bounding box center [875, 752] width 12 height 12
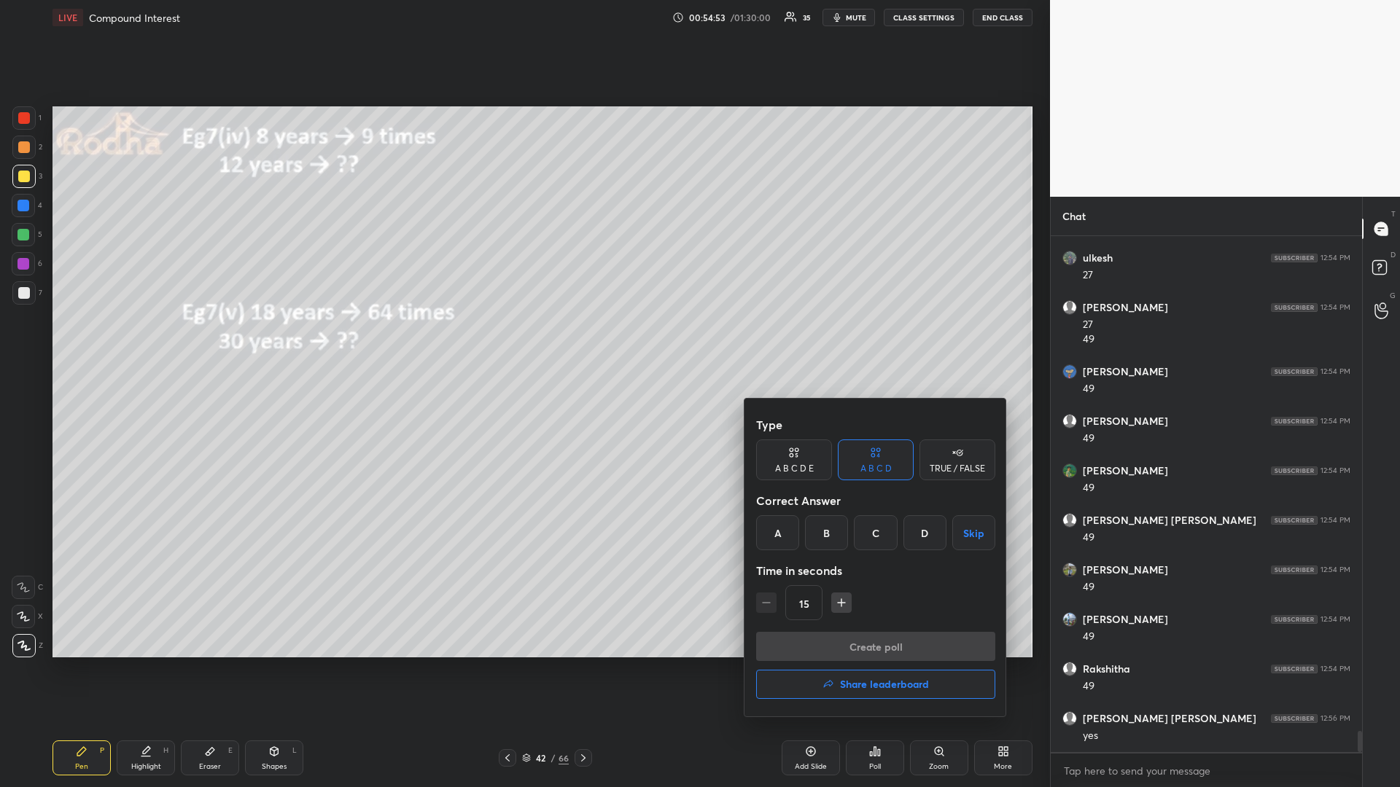
drag, startPoint x: 879, startPoint y: 542, endPoint x: 865, endPoint y: 596, distance: 56.4
click at [879, 545] on div "C" at bounding box center [875, 532] width 43 height 35
click at [849, 647] on button "Create poll" at bounding box center [875, 646] width 239 height 29
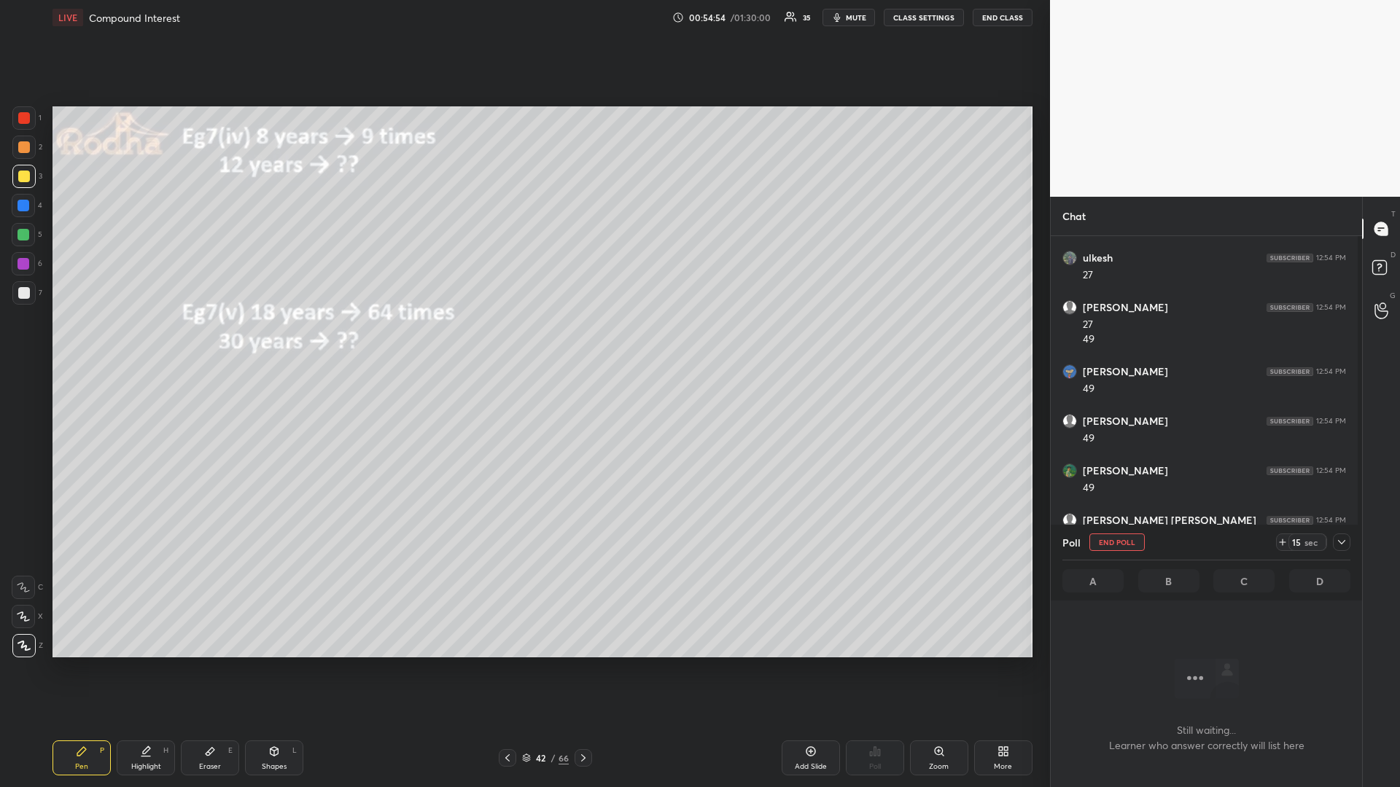
scroll to position [494, 303]
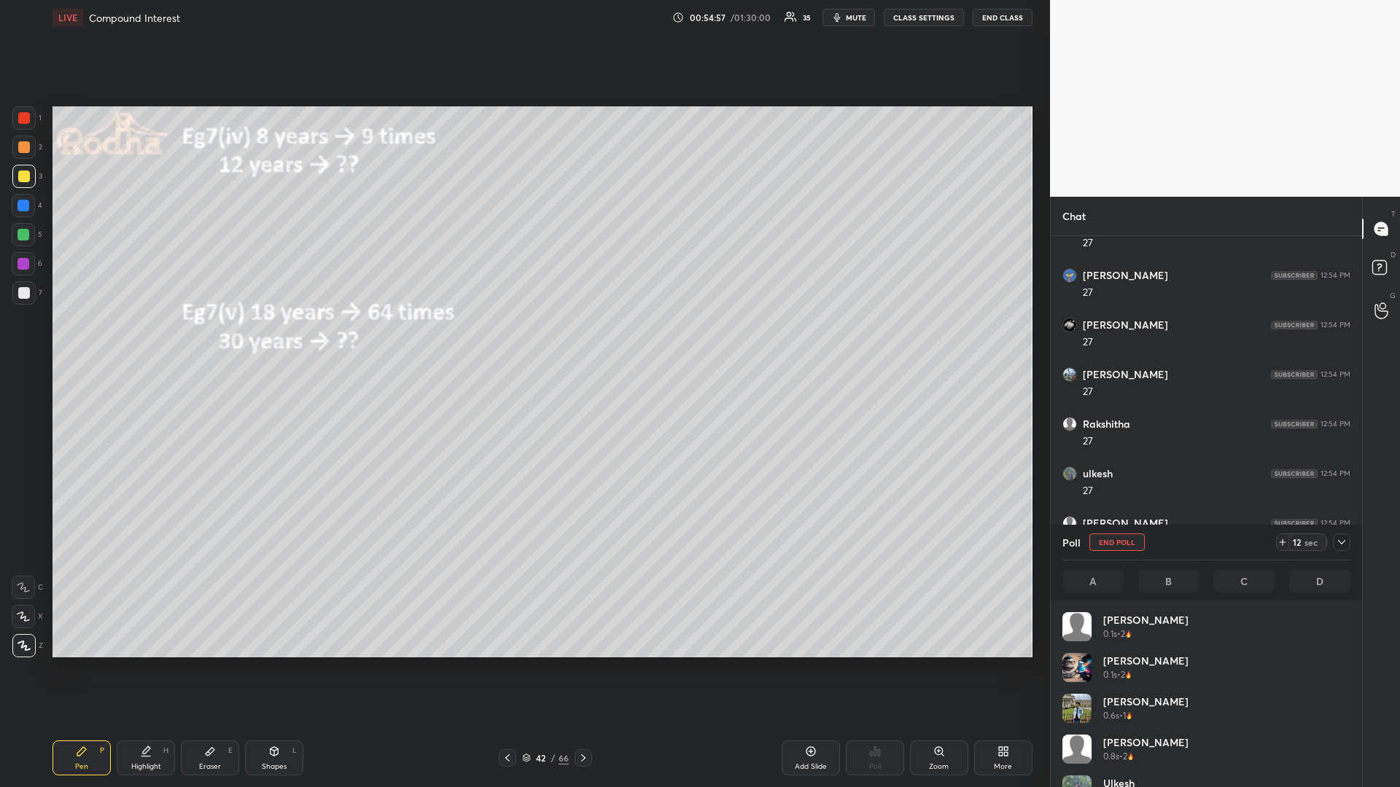
click at [23, 238] on div at bounding box center [23, 235] width 12 height 12
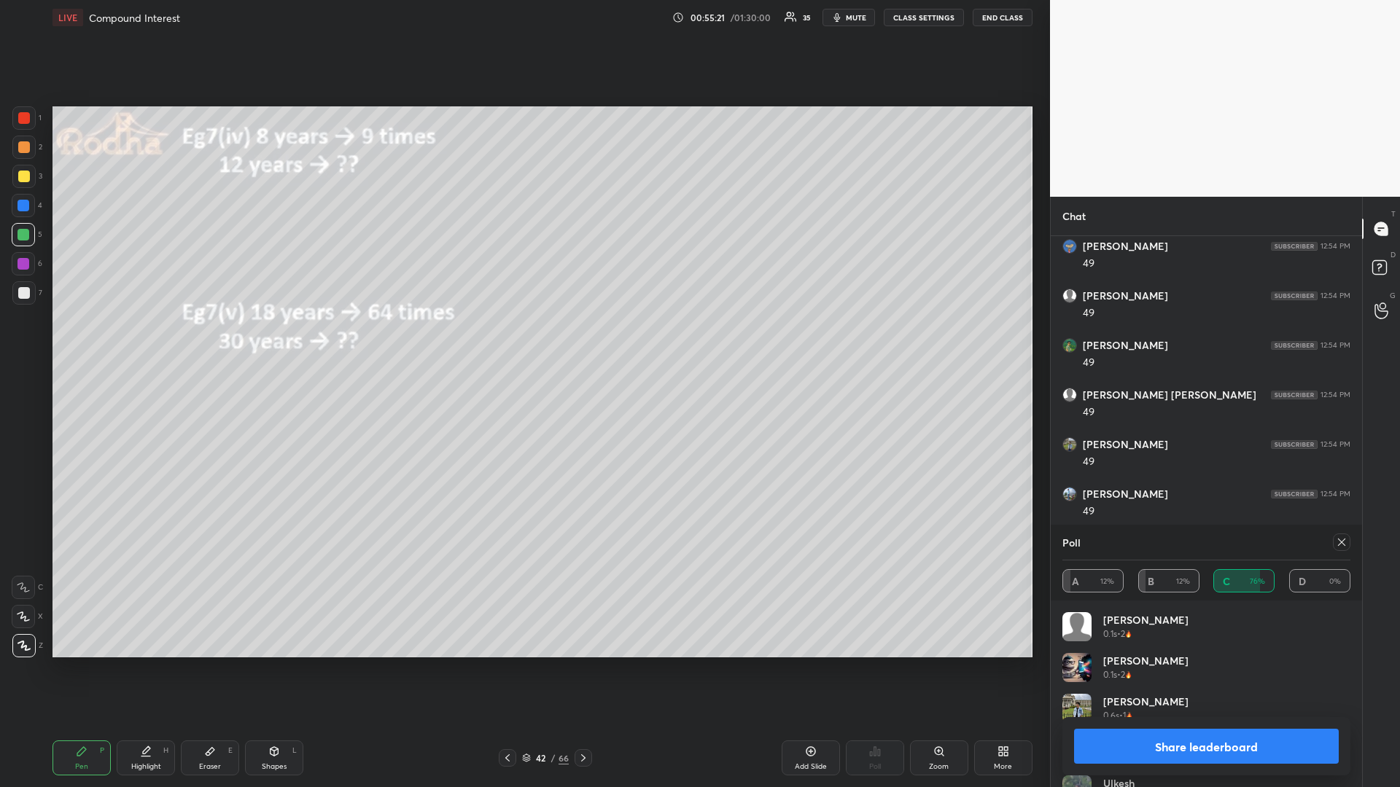
click at [1339, 542] on icon at bounding box center [1342, 543] width 12 height 12
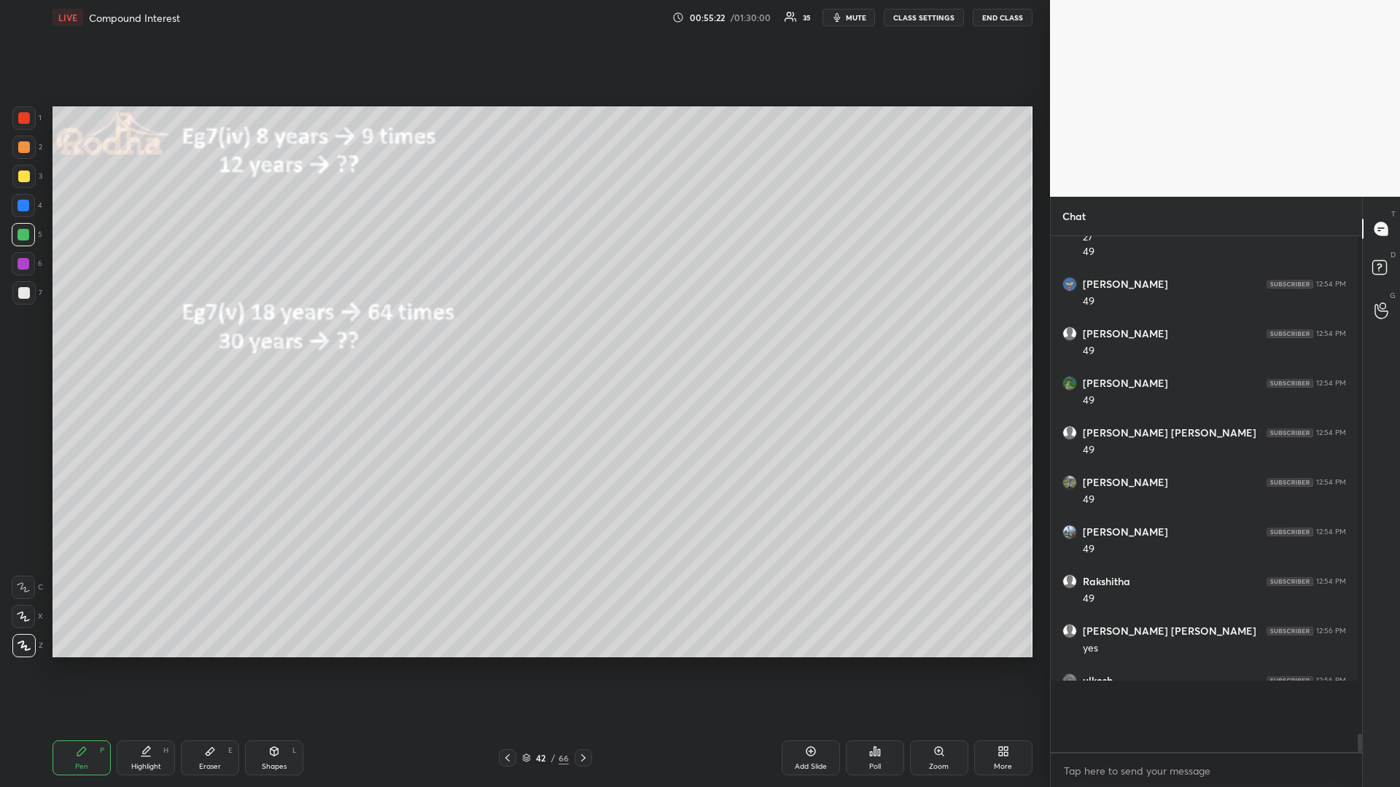
scroll to position [11925, 0]
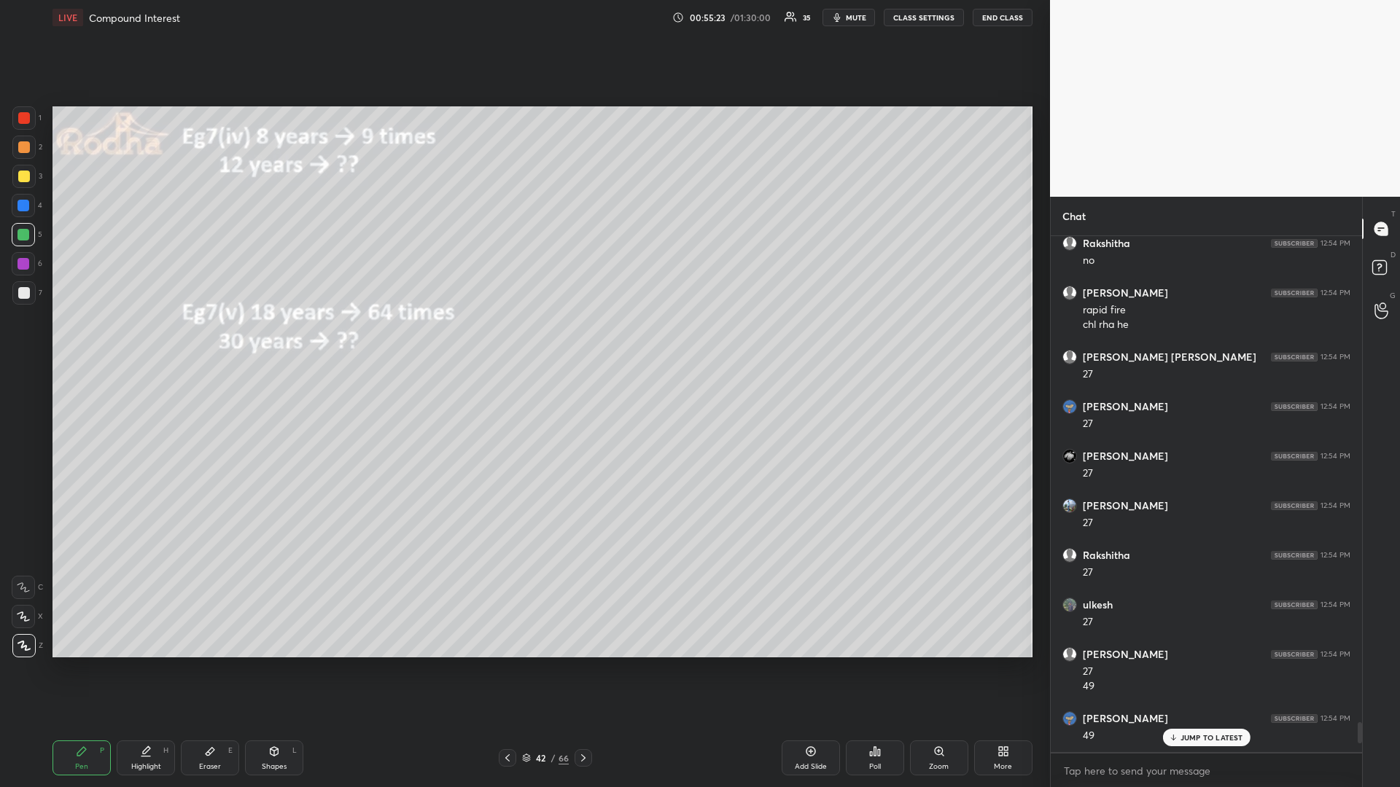
click at [1196, 663] on p "JUMP TO LATEST" at bounding box center [1211, 737] width 63 height 9
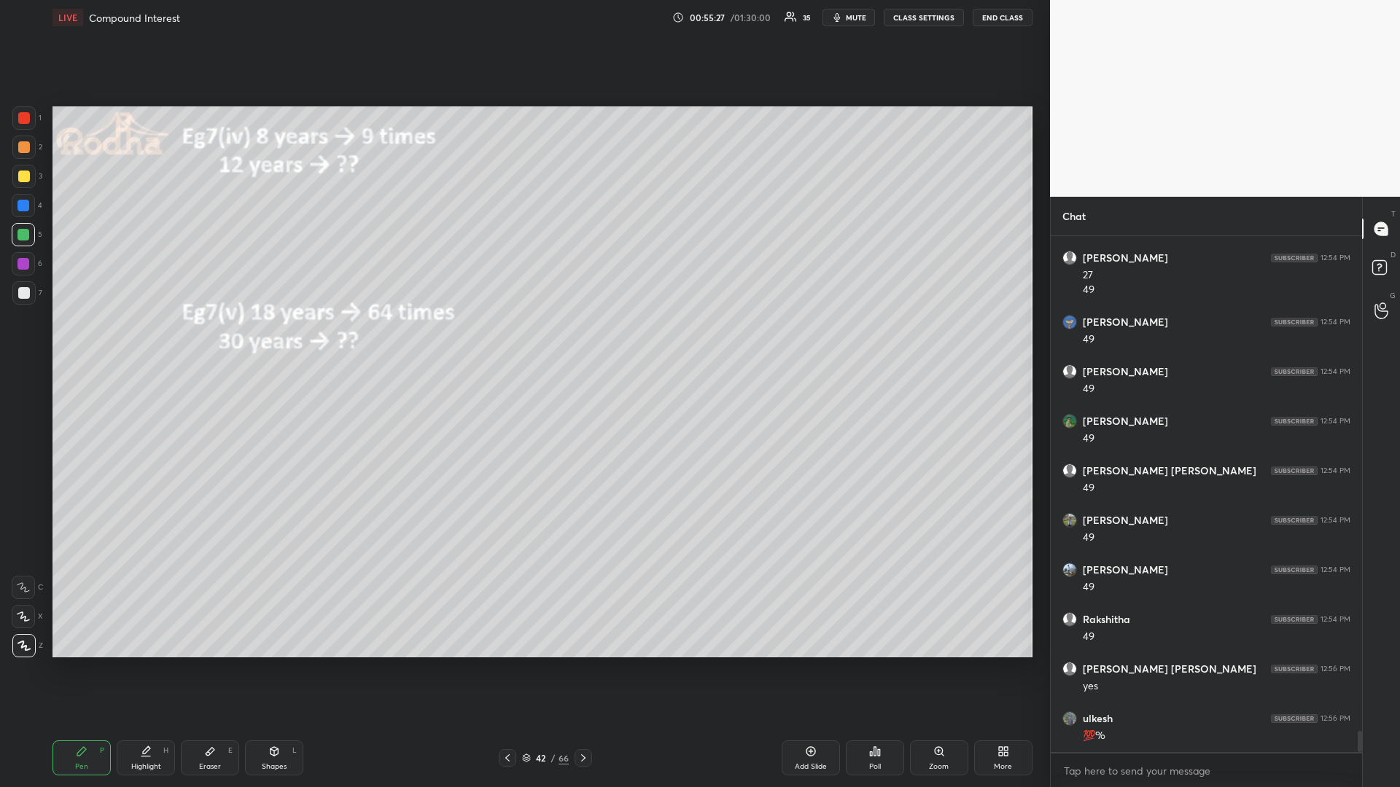
drag, startPoint x: 24, startPoint y: 207, endPoint x: 7, endPoint y: 217, distance: 20.3
click at [23, 208] on div at bounding box center [23, 206] width 12 height 12
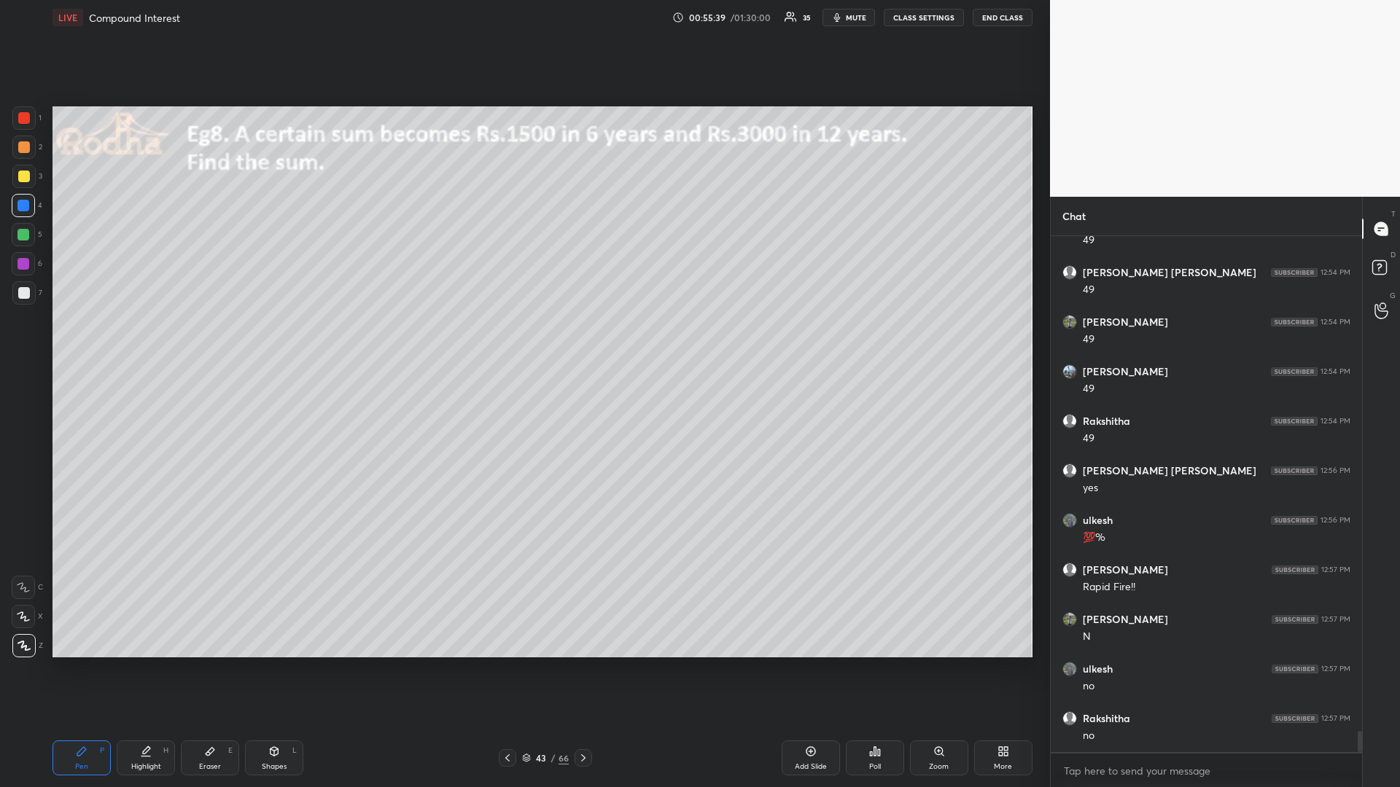
drag, startPoint x: 24, startPoint y: 179, endPoint x: 42, endPoint y: 178, distance: 17.5
click at [23, 178] on div at bounding box center [24, 177] width 12 height 12
click at [22, 206] on div at bounding box center [23, 206] width 12 height 12
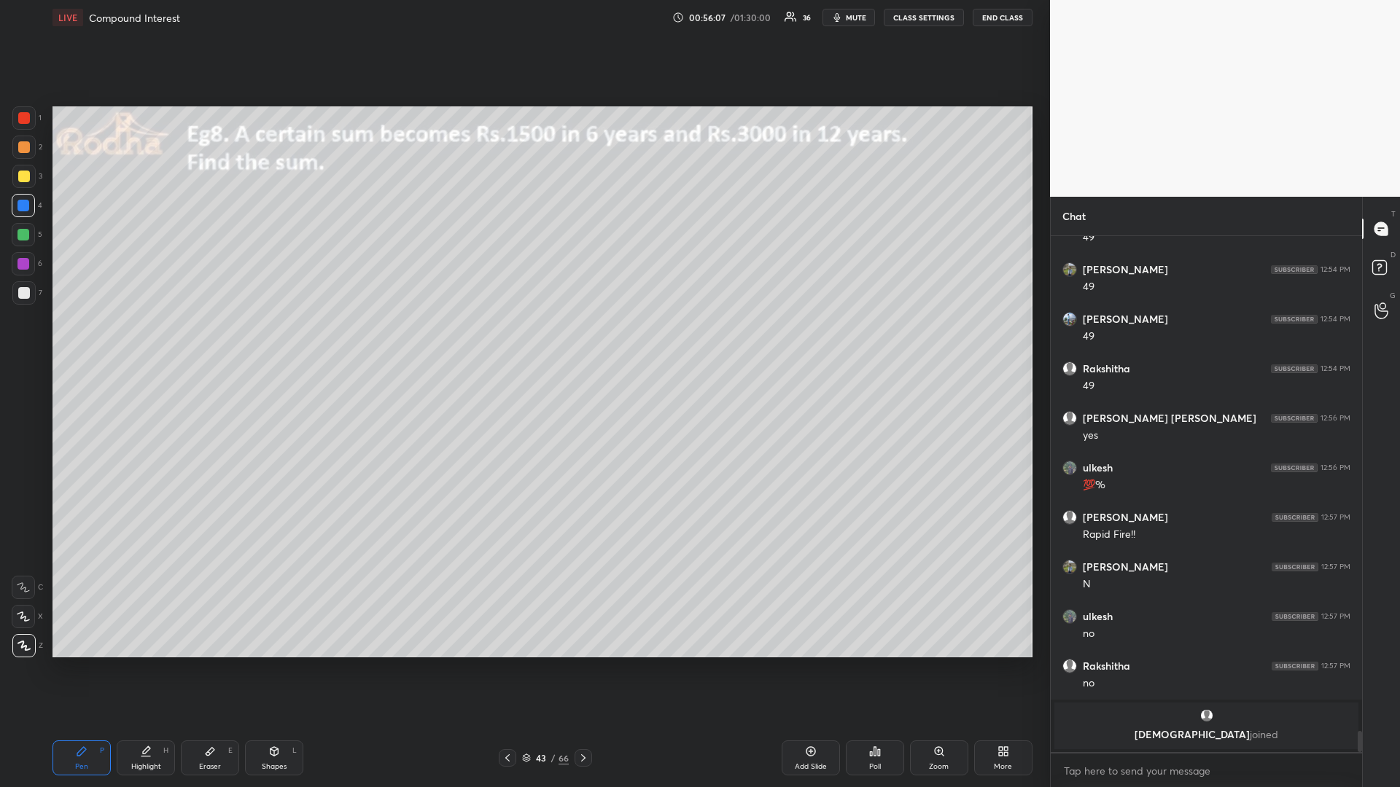
click at [28, 235] on div at bounding box center [23, 235] width 12 height 12
click at [13, 176] on div at bounding box center [23, 176] width 23 height 23
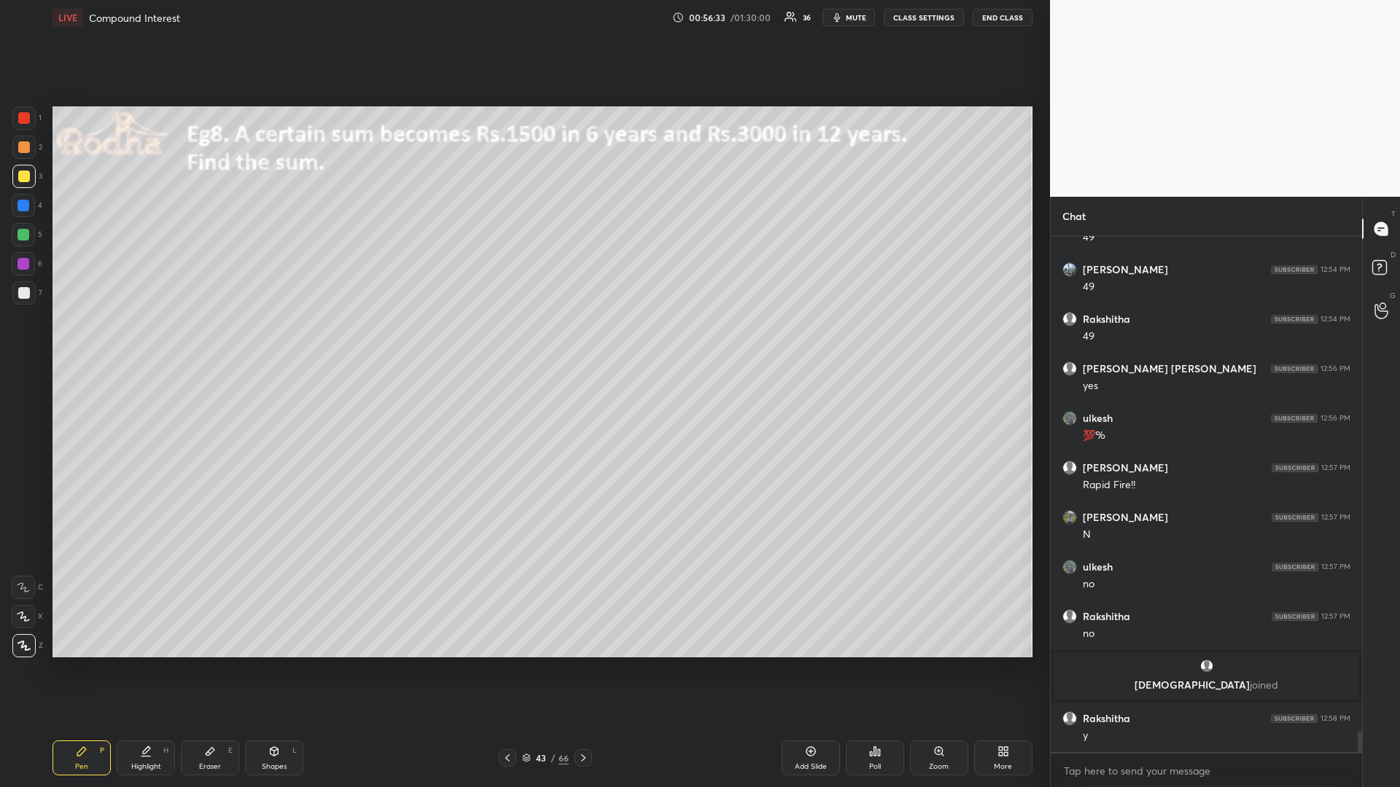
scroll to position [12165, 0]
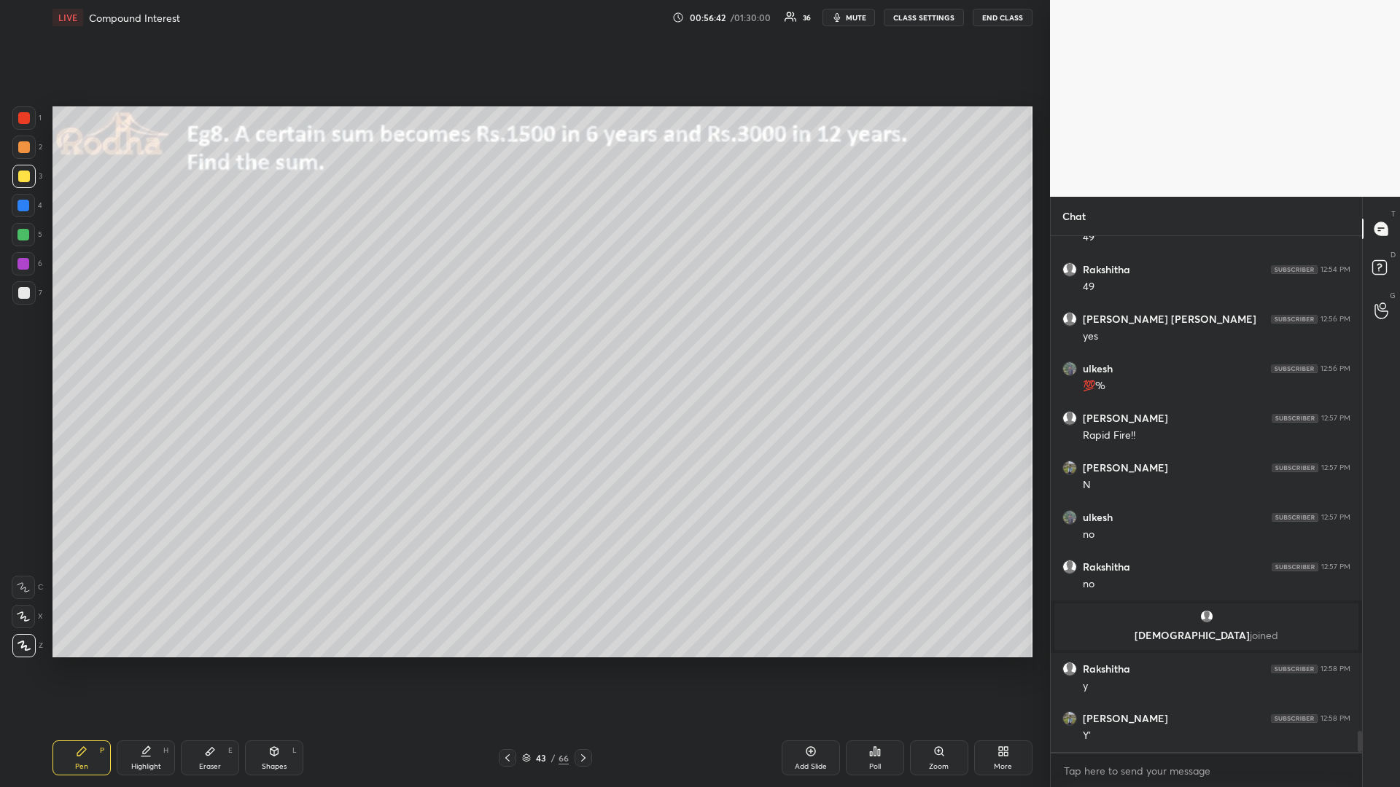
click at [30, 207] on div at bounding box center [23, 205] width 23 height 23
click at [28, 117] on div at bounding box center [24, 118] width 12 height 12
click at [24, 177] on div at bounding box center [24, 177] width 12 height 12
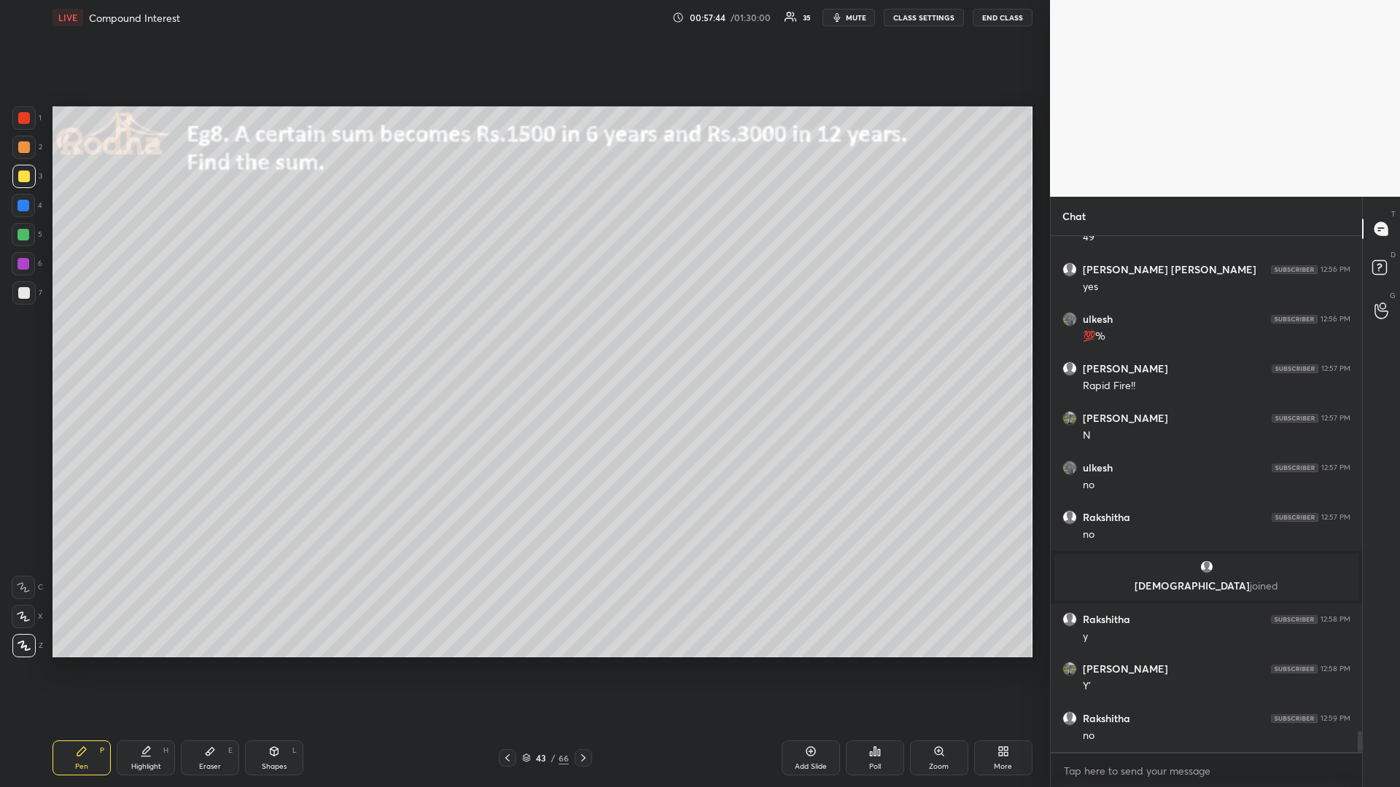
click at [23, 236] on div at bounding box center [23, 235] width 12 height 12
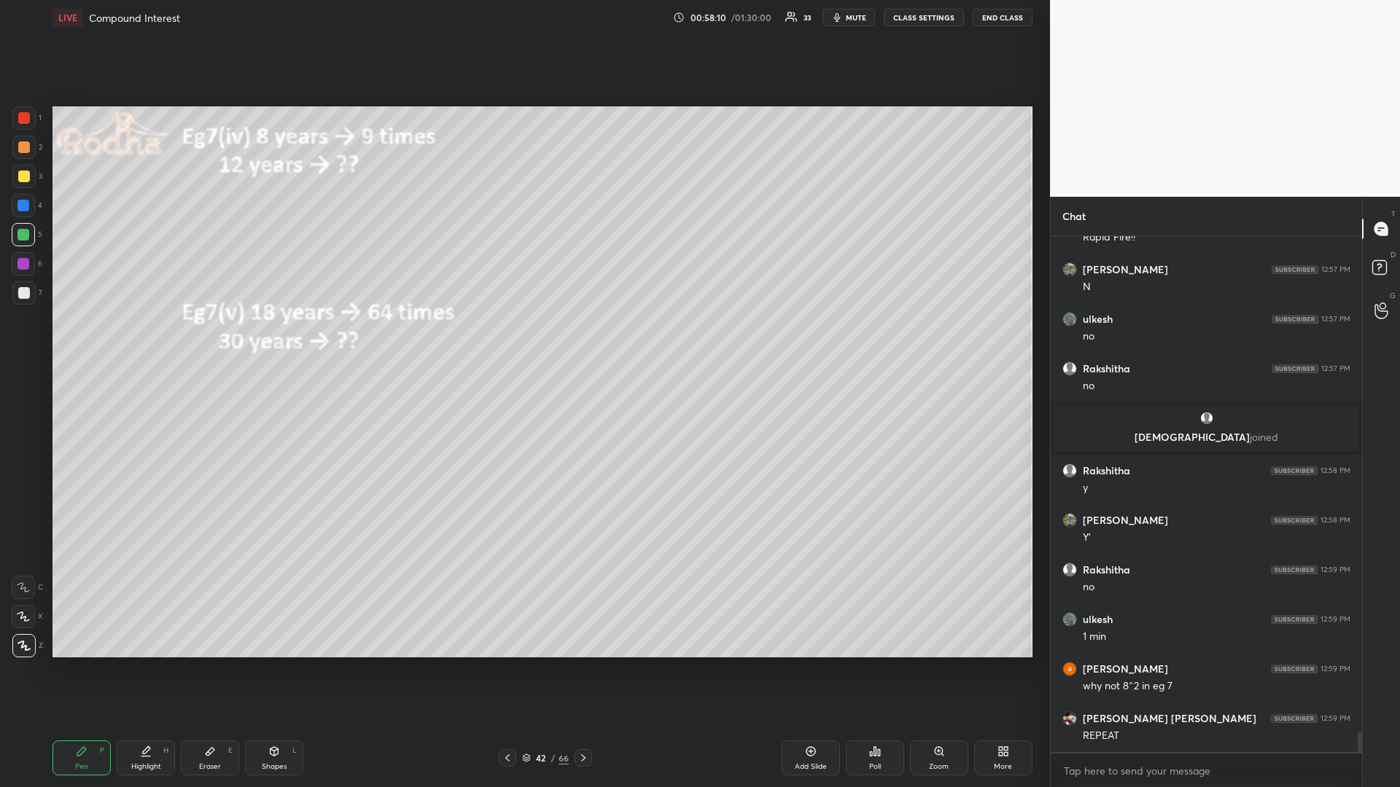
scroll to position [12413, 0]
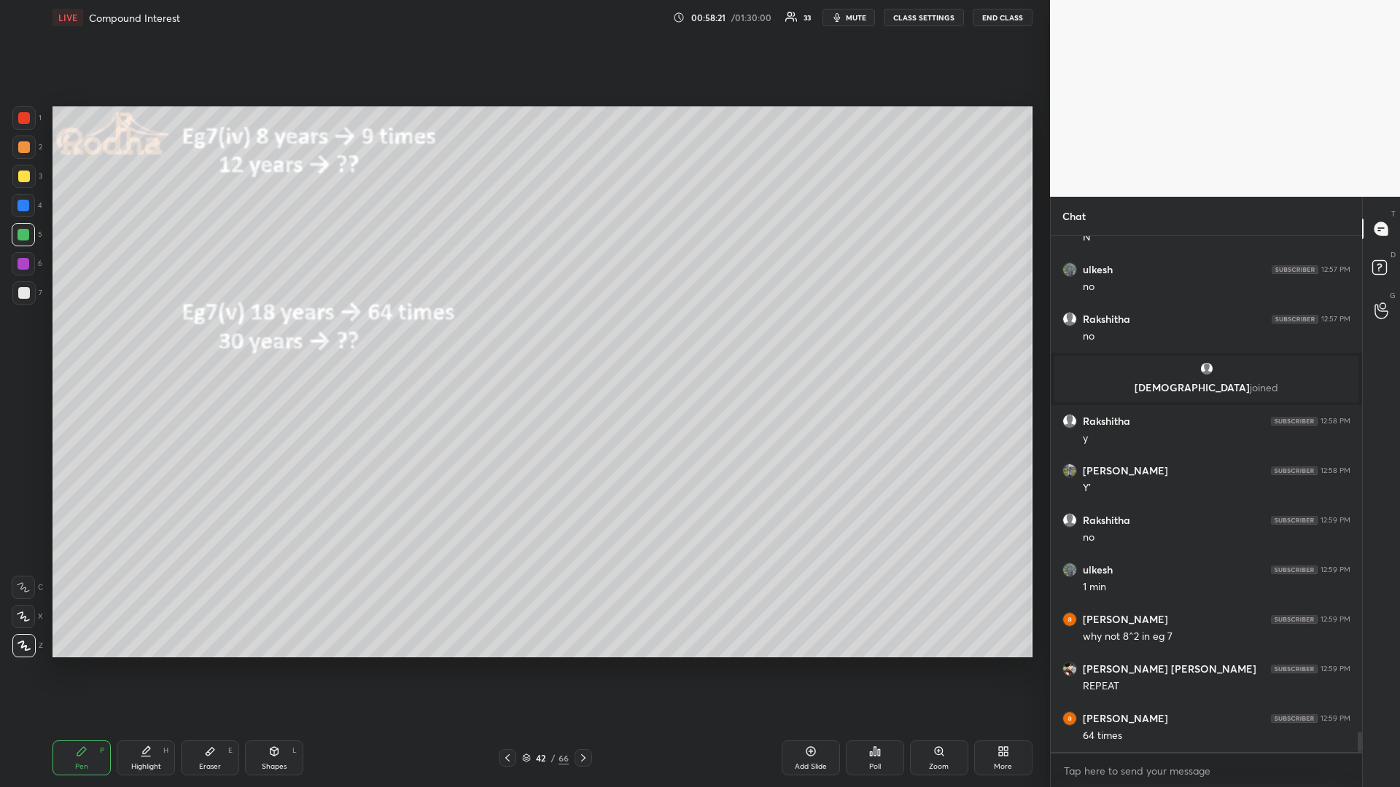
click at [26, 180] on div at bounding box center [24, 177] width 12 height 12
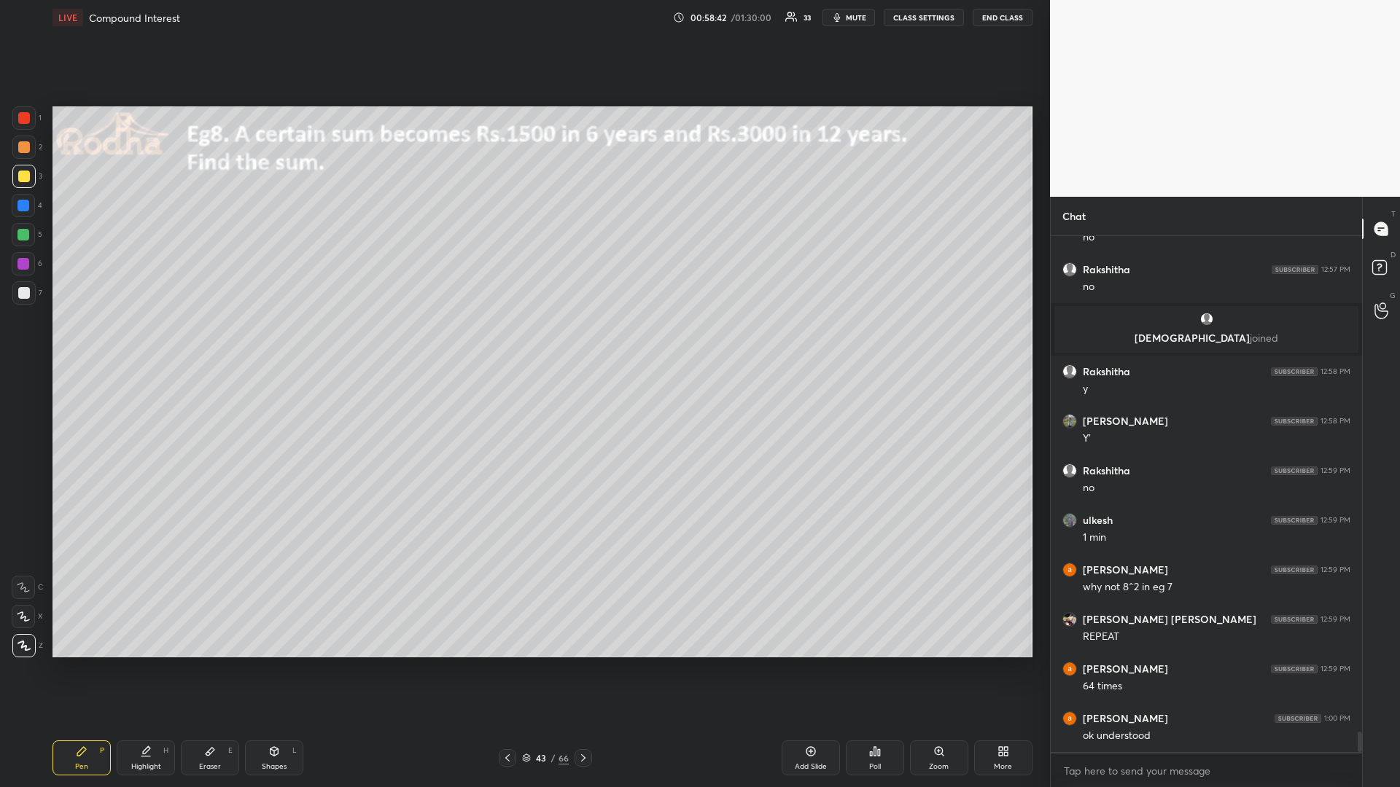
scroll to position [12512, 0]
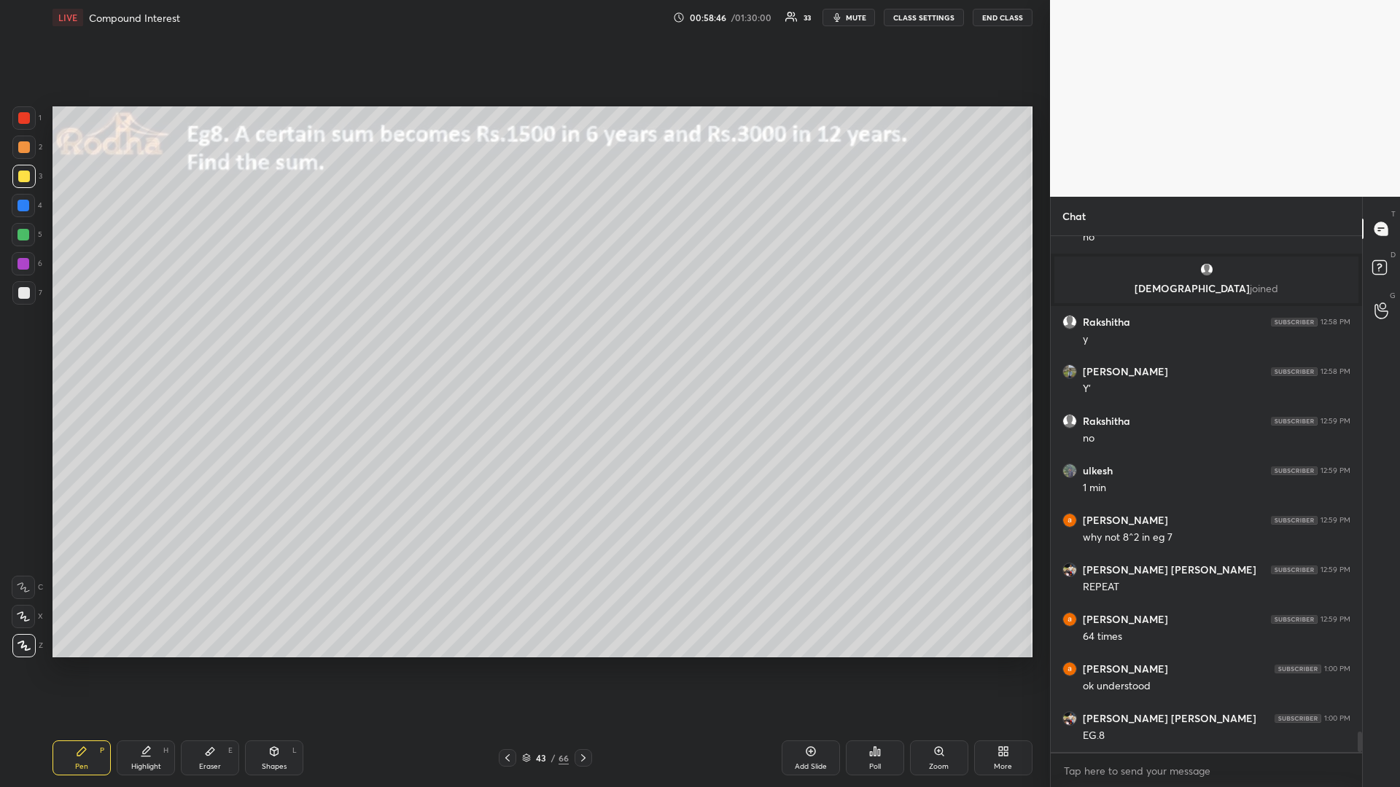
click at [28, 233] on div at bounding box center [23, 235] width 12 height 12
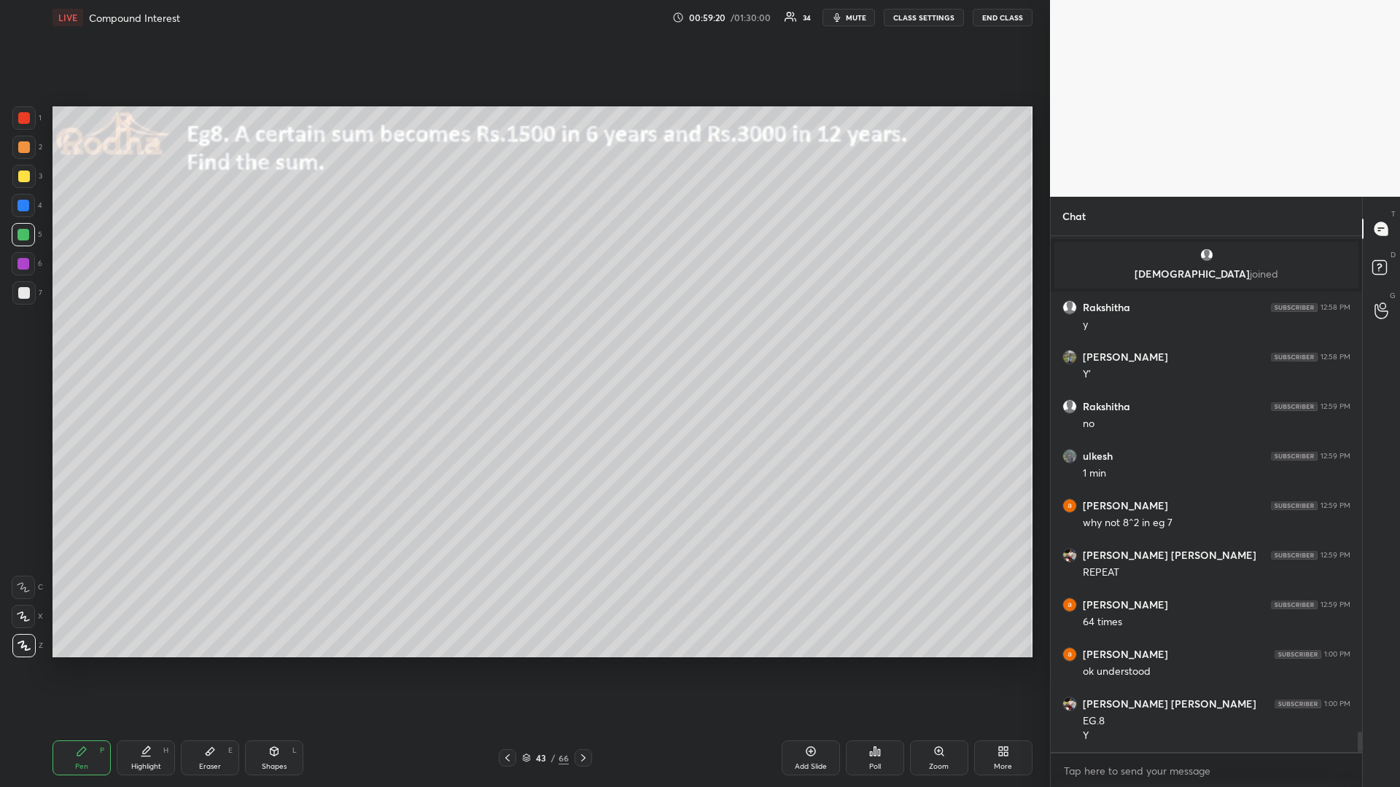
drag, startPoint x: 586, startPoint y: 759, endPoint x: 579, endPoint y: 768, distance: 11.4
click at [585, 663] on icon at bounding box center [583, 758] width 12 height 12
click at [873, 663] on icon at bounding box center [875, 752] width 12 height 12
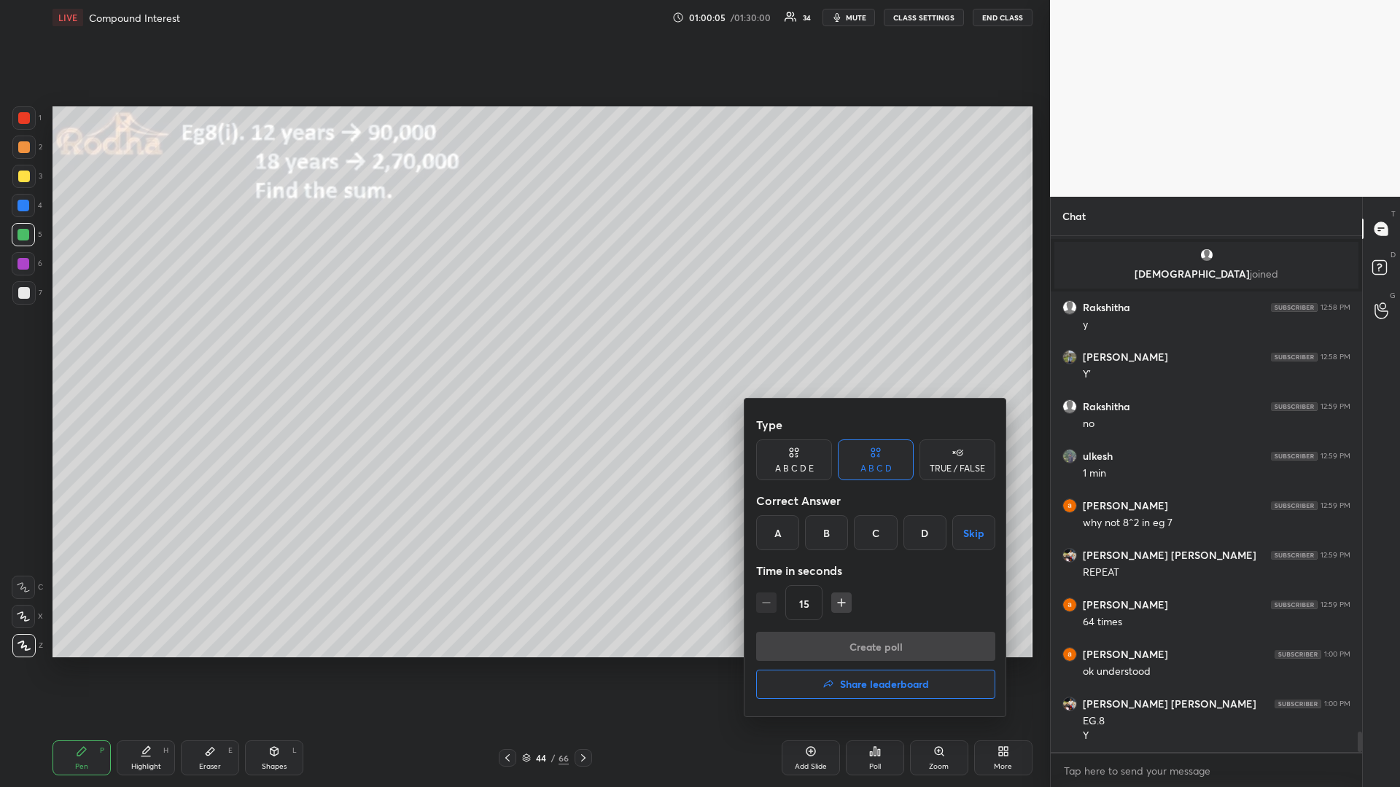
drag, startPoint x: 826, startPoint y: 534, endPoint x: 836, endPoint y: 588, distance: 55.5
click at [825, 539] on div "B" at bounding box center [826, 532] width 43 height 35
drag, startPoint x: 849, startPoint y: 642, endPoint x: 839, endPoint y: 642, distance: 9.5
click at [847, 639] on button "Create poll" at bounding box center [875, 646] width 239 height 29
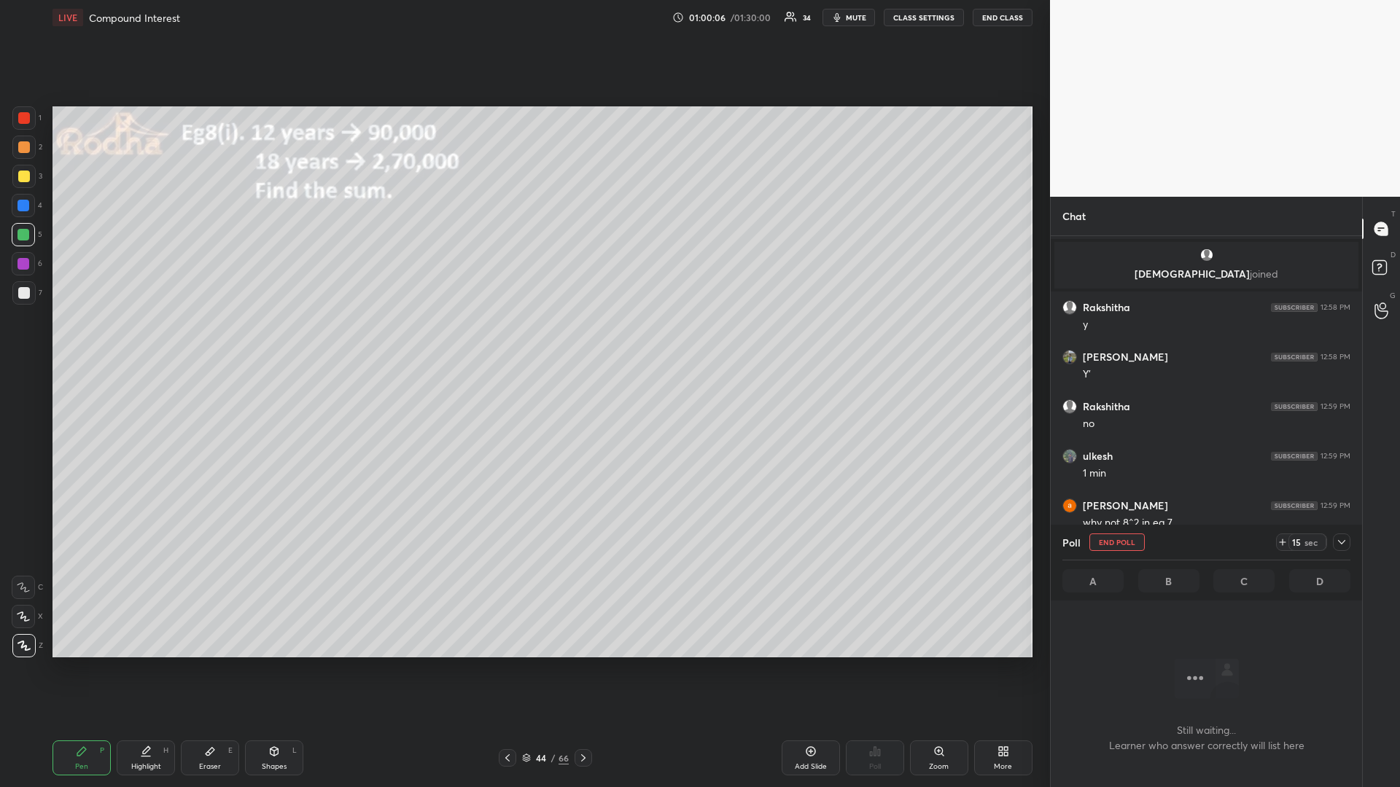
scroll to position [5, 5]
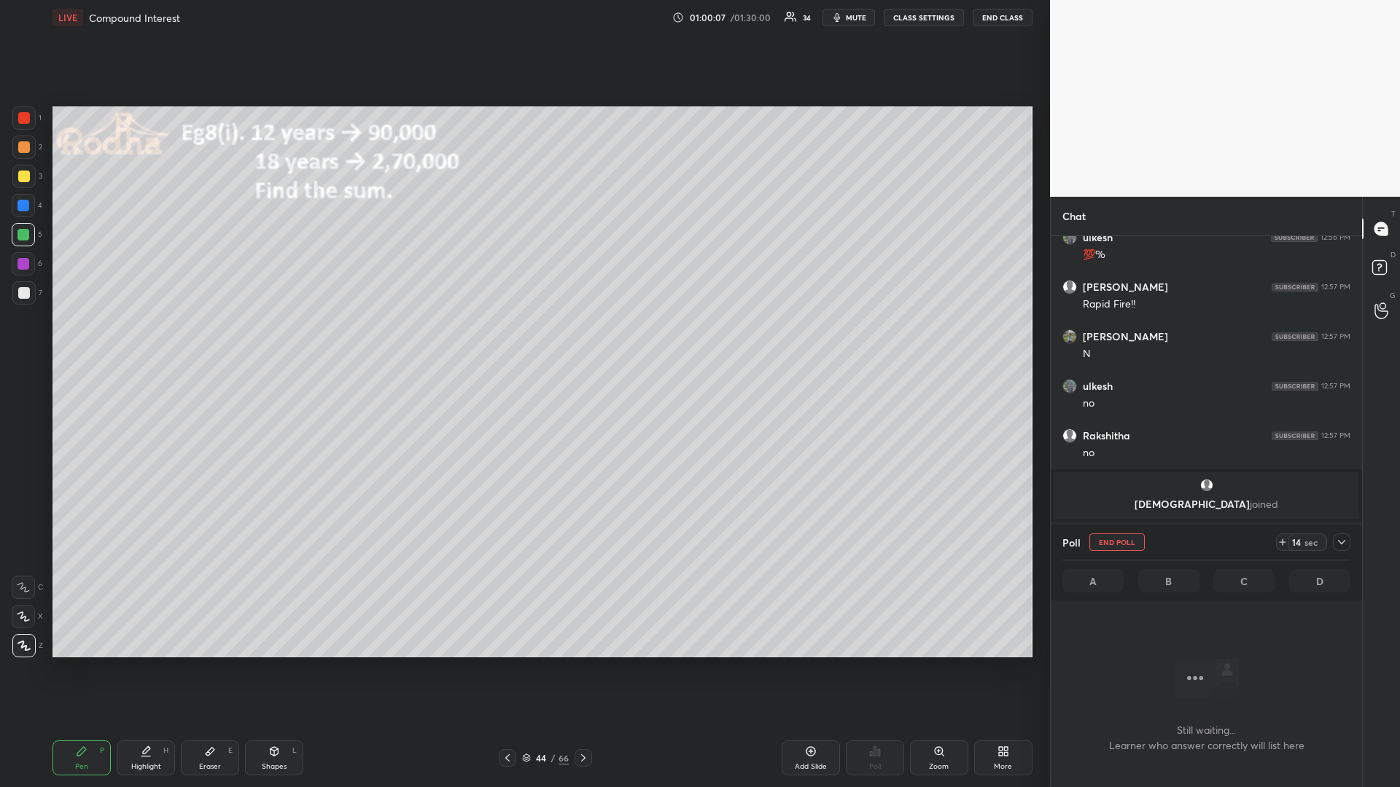
drag, startPoint x: 28, startPoint y: 178, endPoint x: 16, endPoint y: 179, distance: 11.7
click at [26, 179] on div at bounding box center [24, 177] width 12 height 12
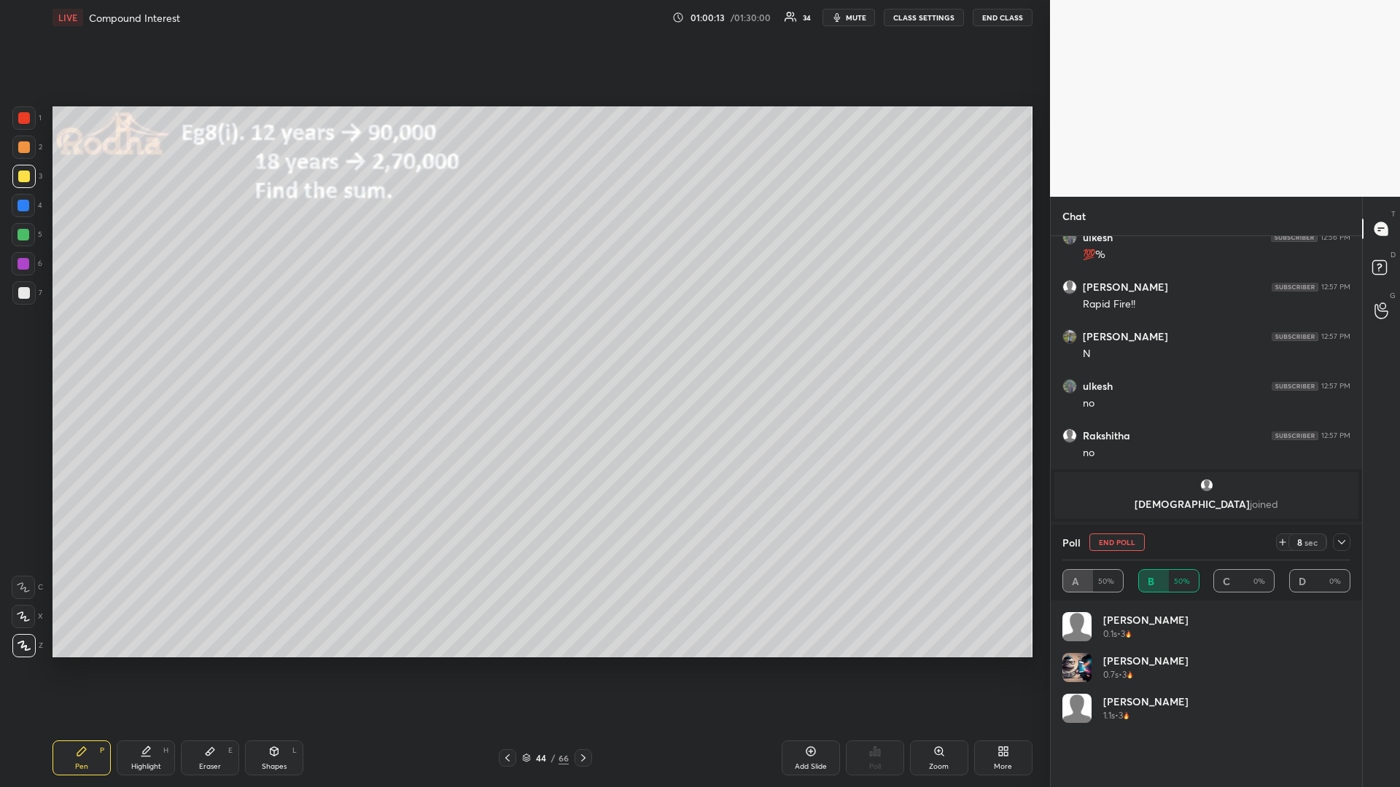
click at [1280, 545] on icon at bounding box center [1283, 543] width 12 height 12
click at [26, 121] on div at bounding box center [24, 118] width 12 height 12
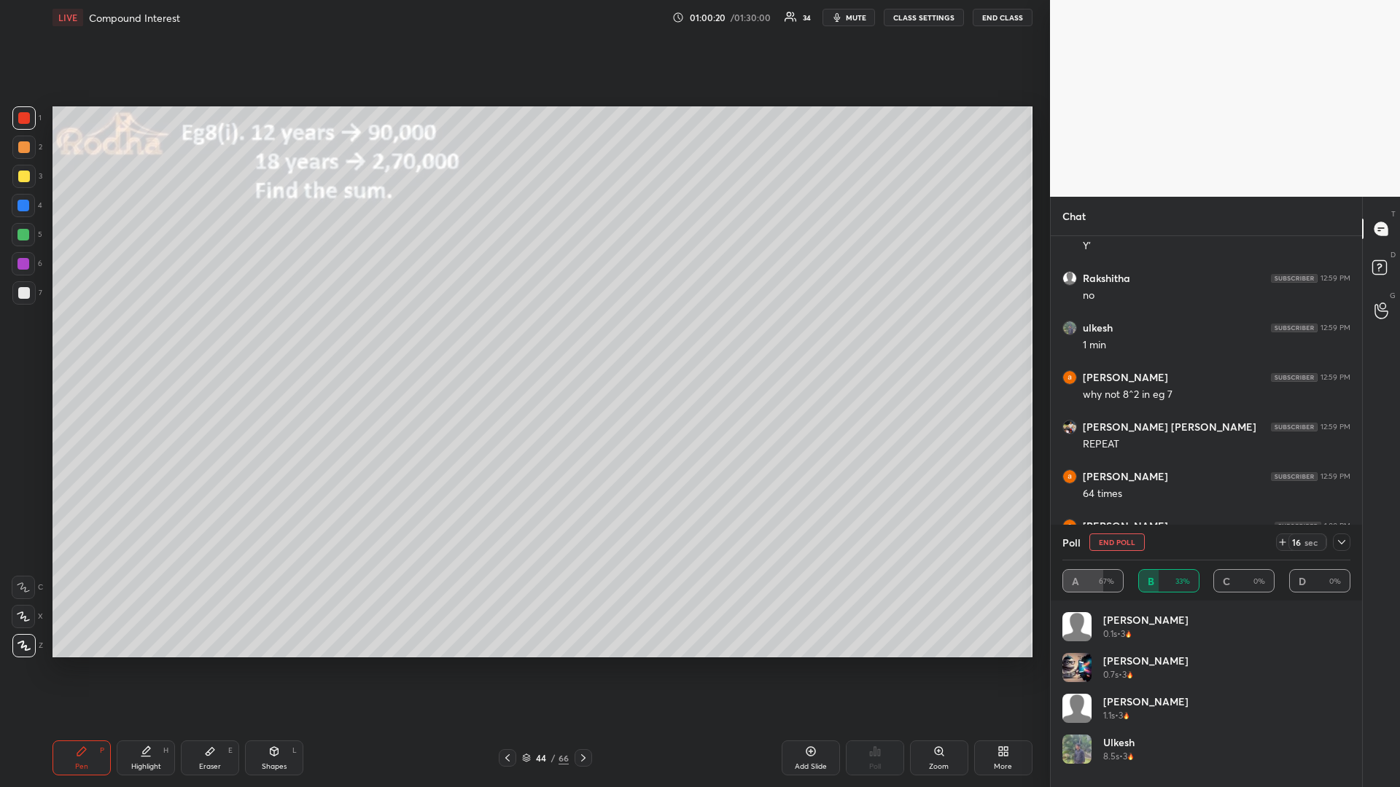
scroll to position [12598, 0]
click at [27, 237] on div at bounding box center [23, 235] width 12 height 12
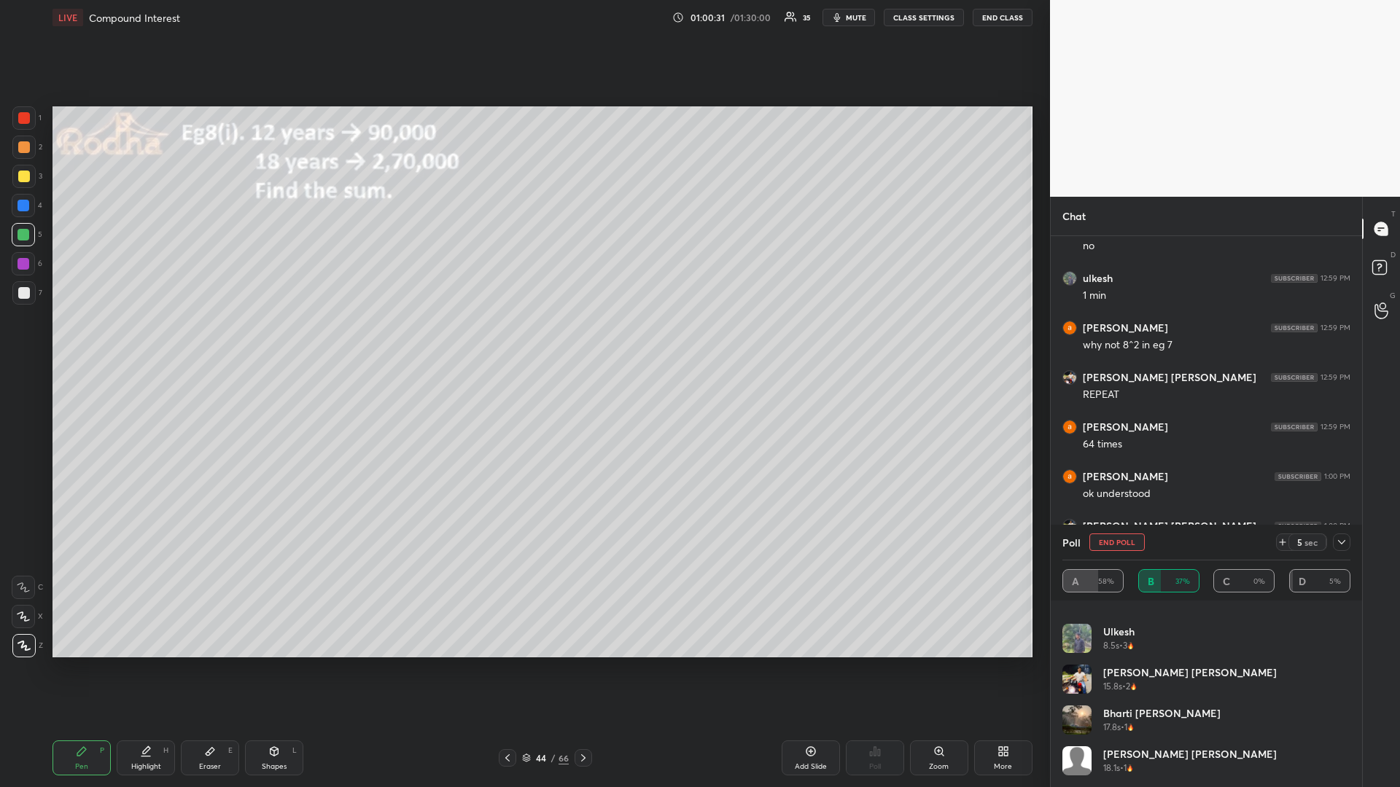
scroll to position [0, 0]
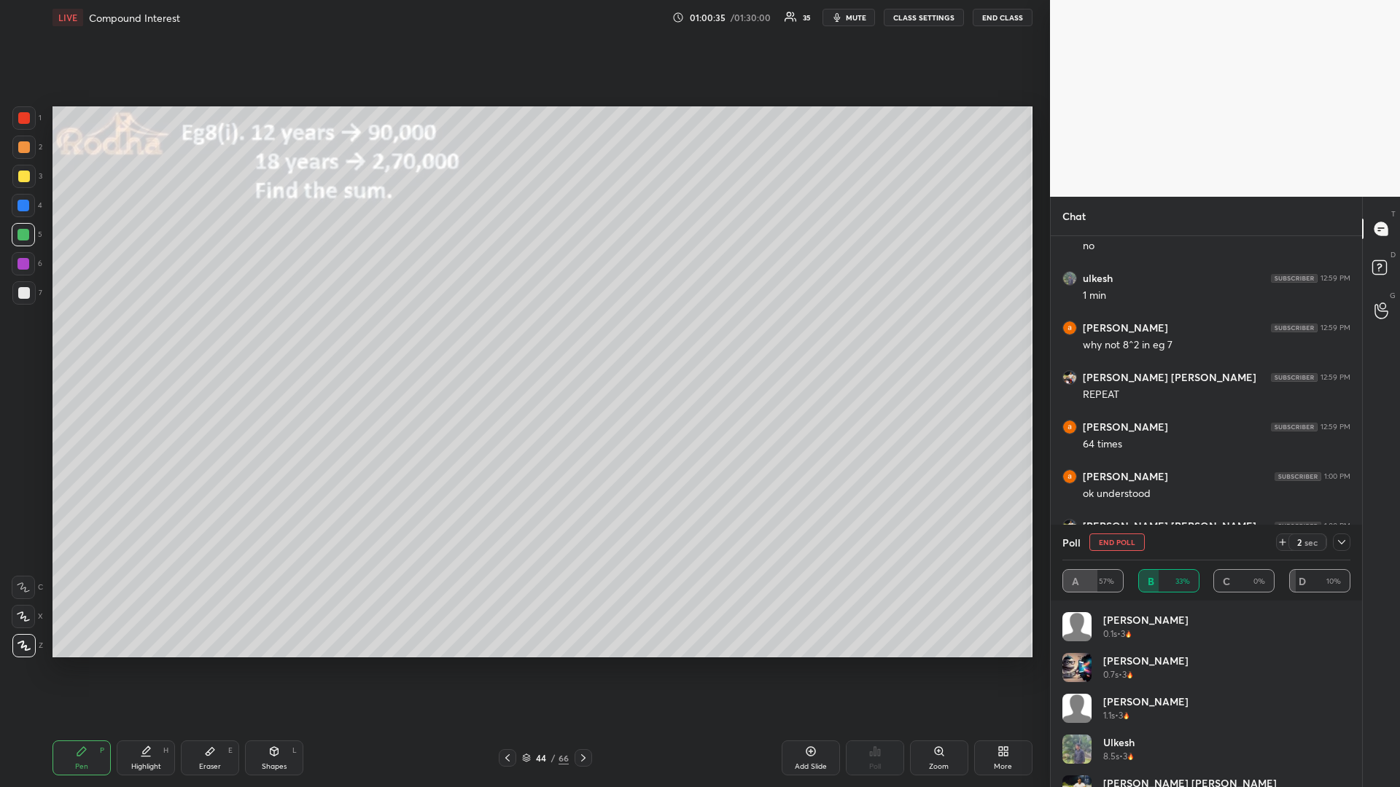
drag, startPoint x: 23, startPoint y: 179, endPoint x: 39, endPoint y: 173, distance: 17.3
click at [21, 179] on div at bounding box center [24, 177] width 12 height 12
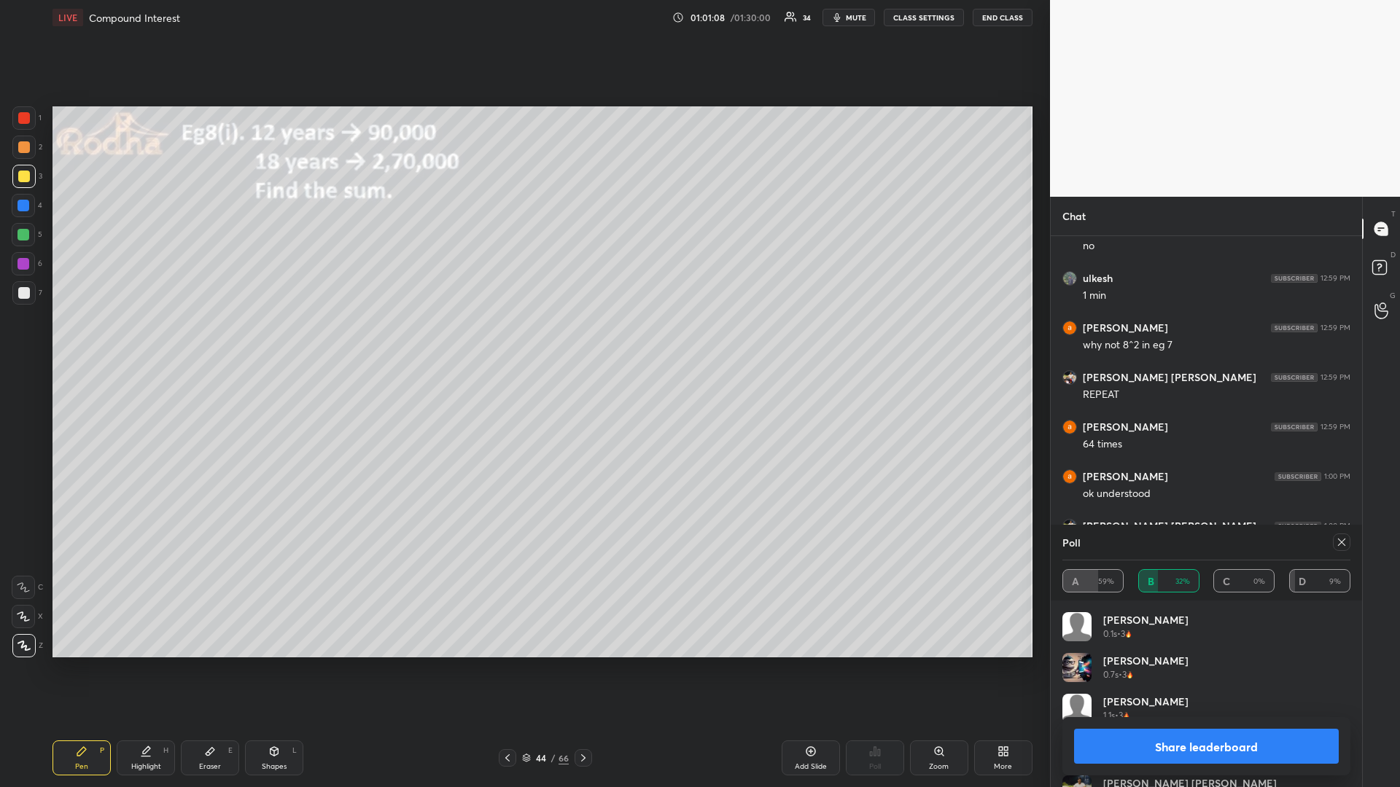
click at [1341, 541] on icon at bounding box center [1342, 543] width 12 height 12
type textarea "x"
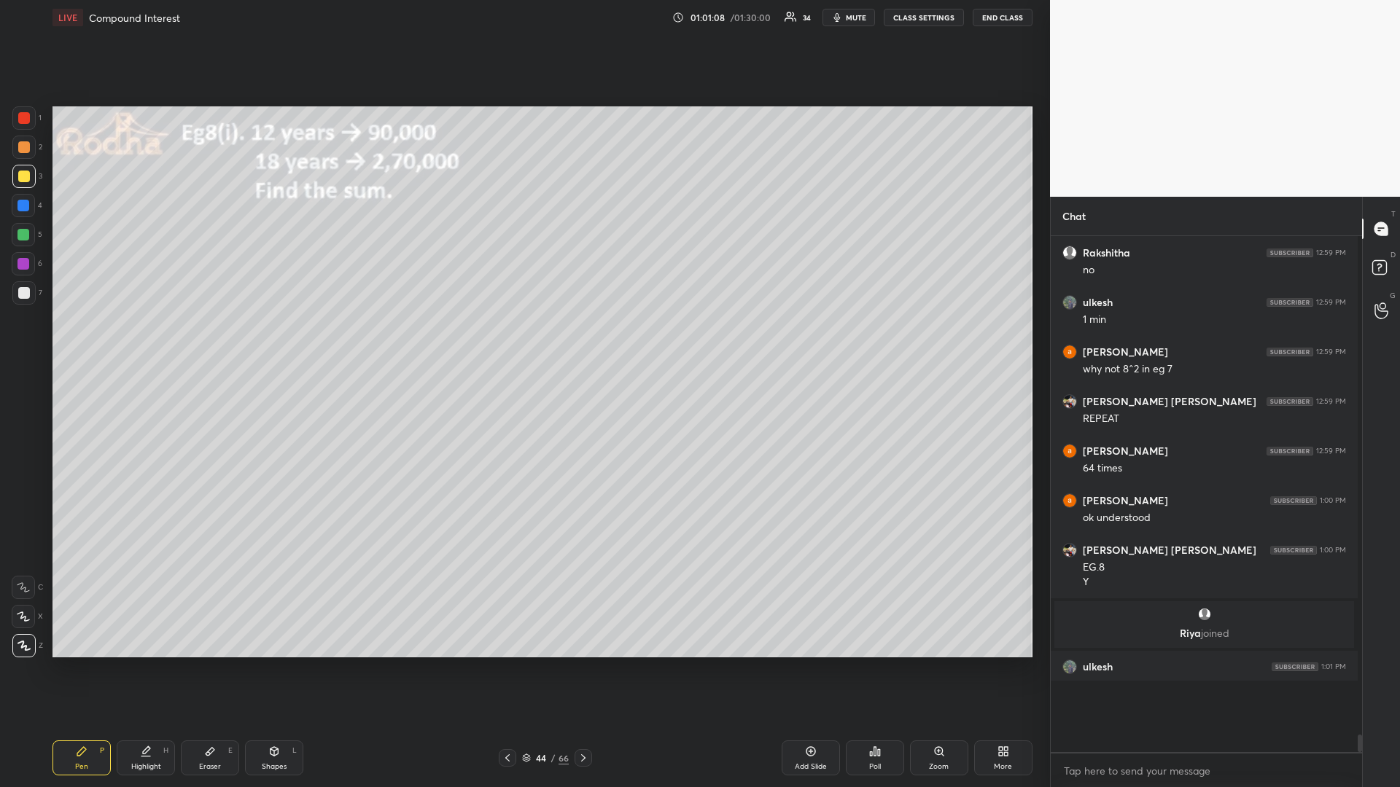
scroll to position [1, 5]
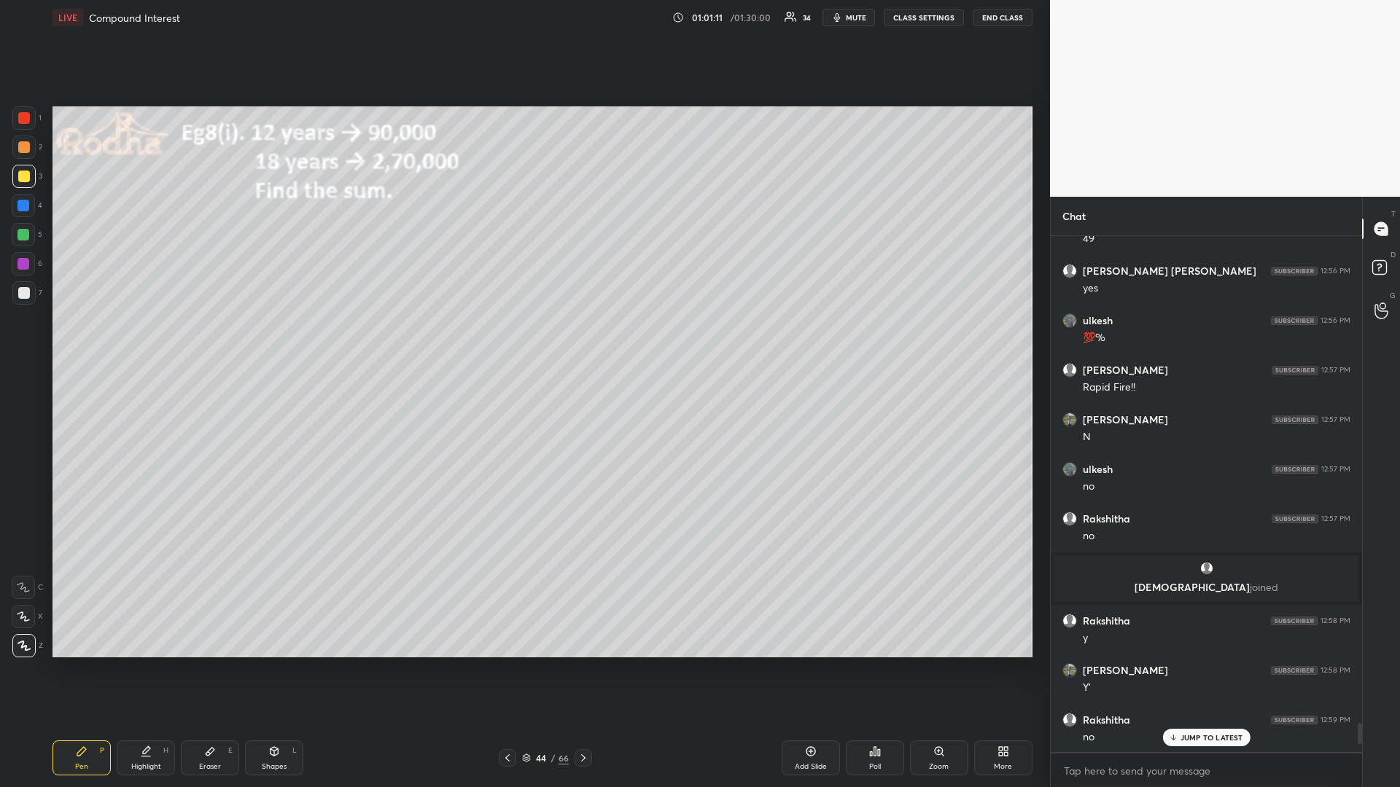
click at [1176, 663] on div "JUMP TO LATEST" at bounding box center [1205, 737] width 87 height 17
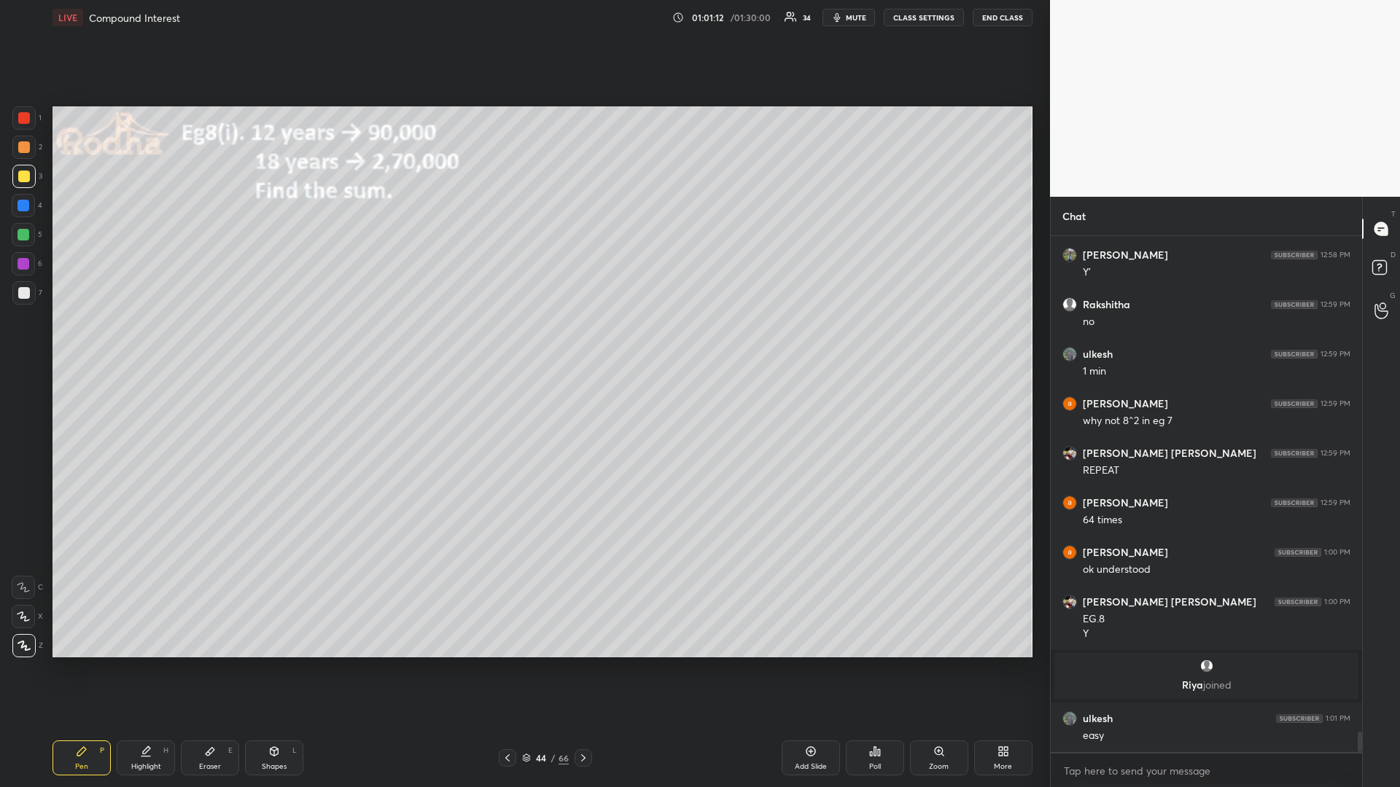
scroll to position [12598, 0]
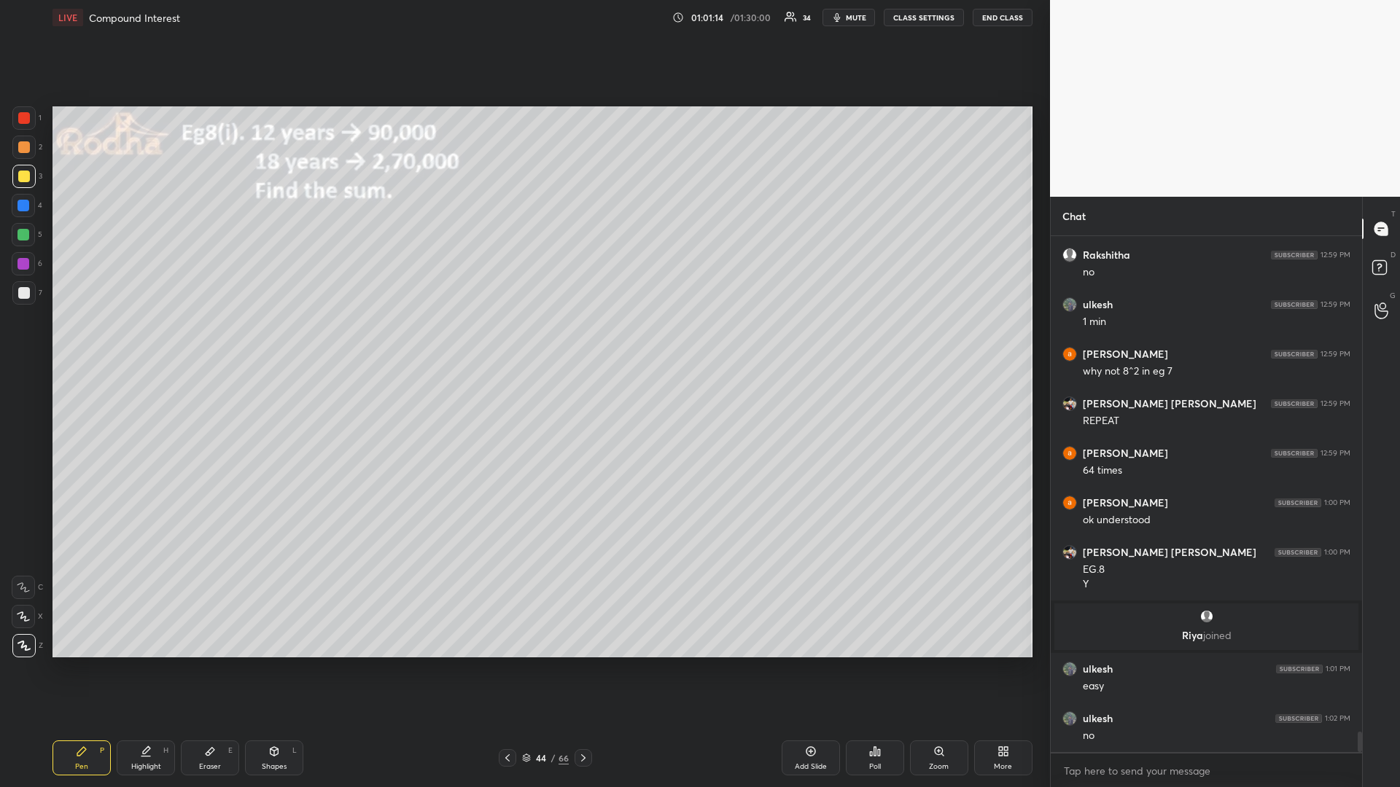
drag, startPoint x: 23, startPoint y: 236, endPoint x: 20, endPoint y: 256, distance: 19.9
click at [23, 236] on div at bounding box center [23, 235] width 12 height 12
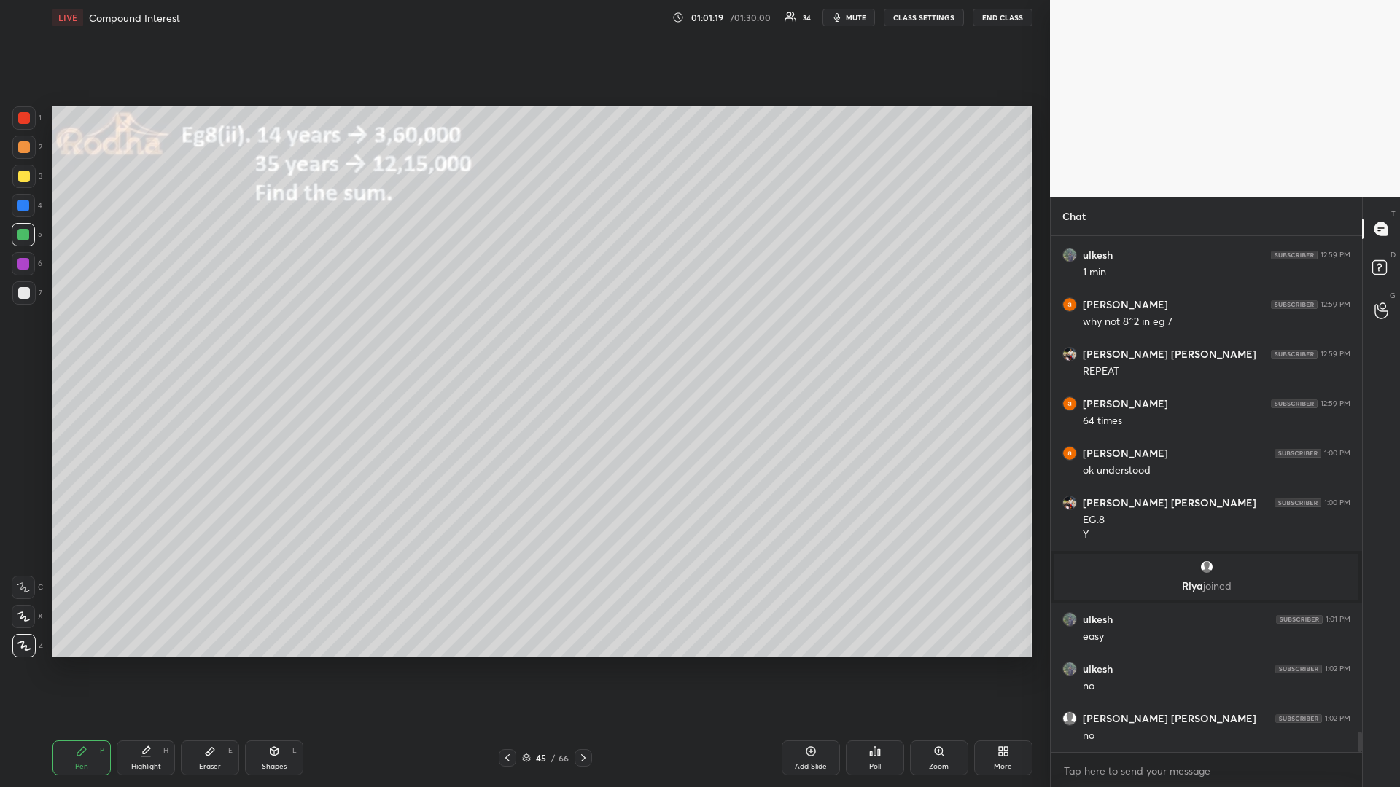
scroll to position [12698, 0]
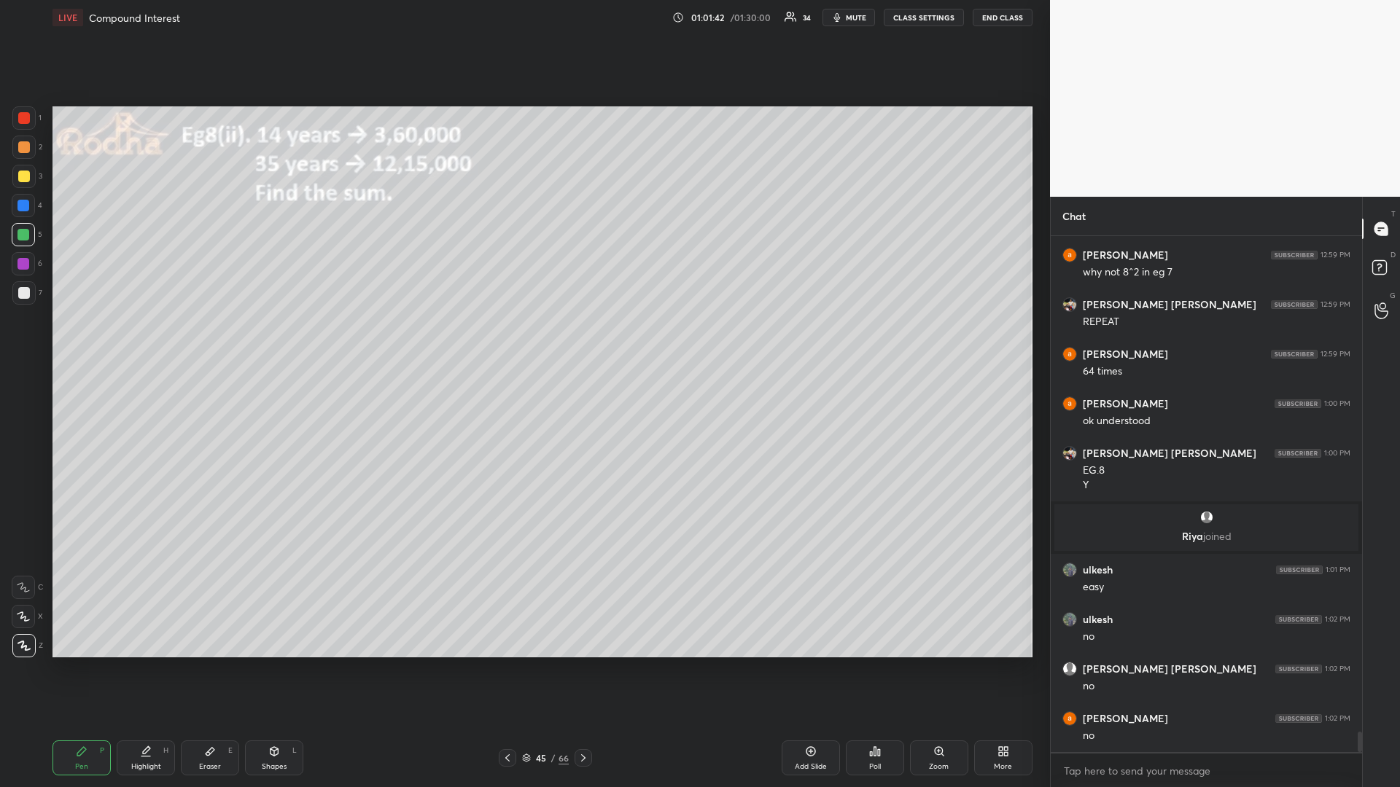
click at [23, 295] on div at bounding box center [24, 293] width 12 height 12
click at [871, 663] on div "Poll" at bounding box center [875, 758] width 58 height 35
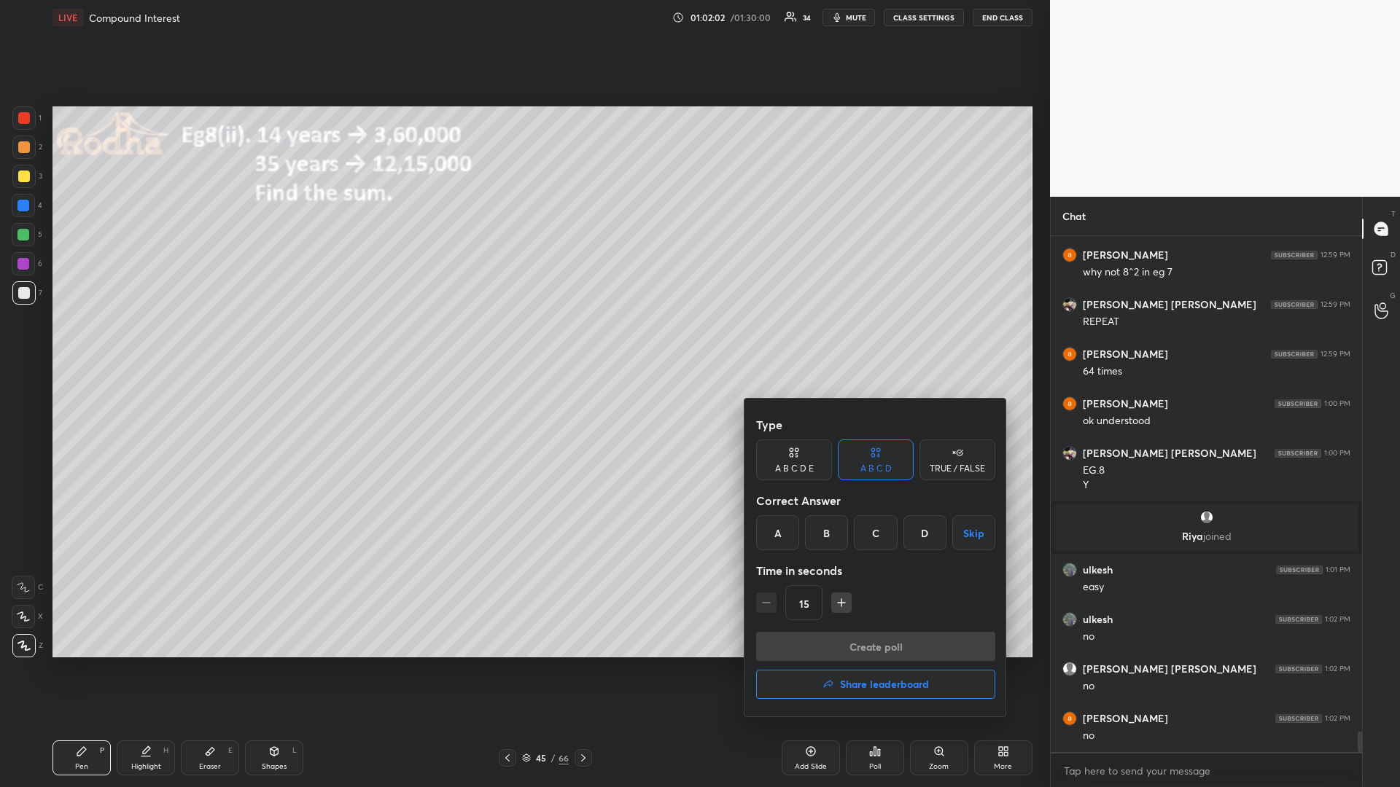
click at [869, 539] on div "C" at bounding box center [875, 532] width 43 height 35
click at [838, 604] on icon "button" at bounding box center [841, 603] width 15 height 15
click at [768, 605] on icon "button" at bounding box center [766, 603] width 15 height 15
type input "30"
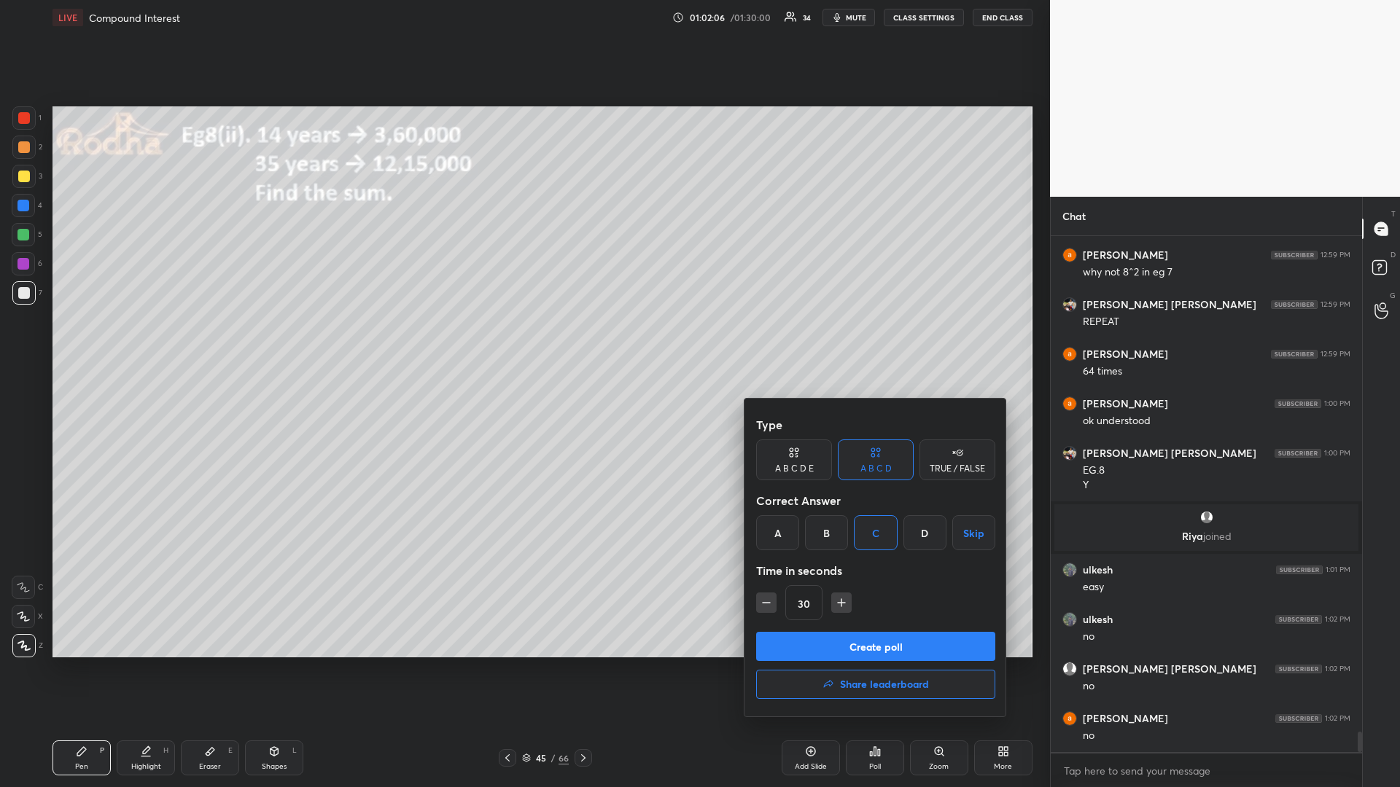
click at [858, 648] on button "Create poll" at bounding box center [875, 646] width 239 height 29
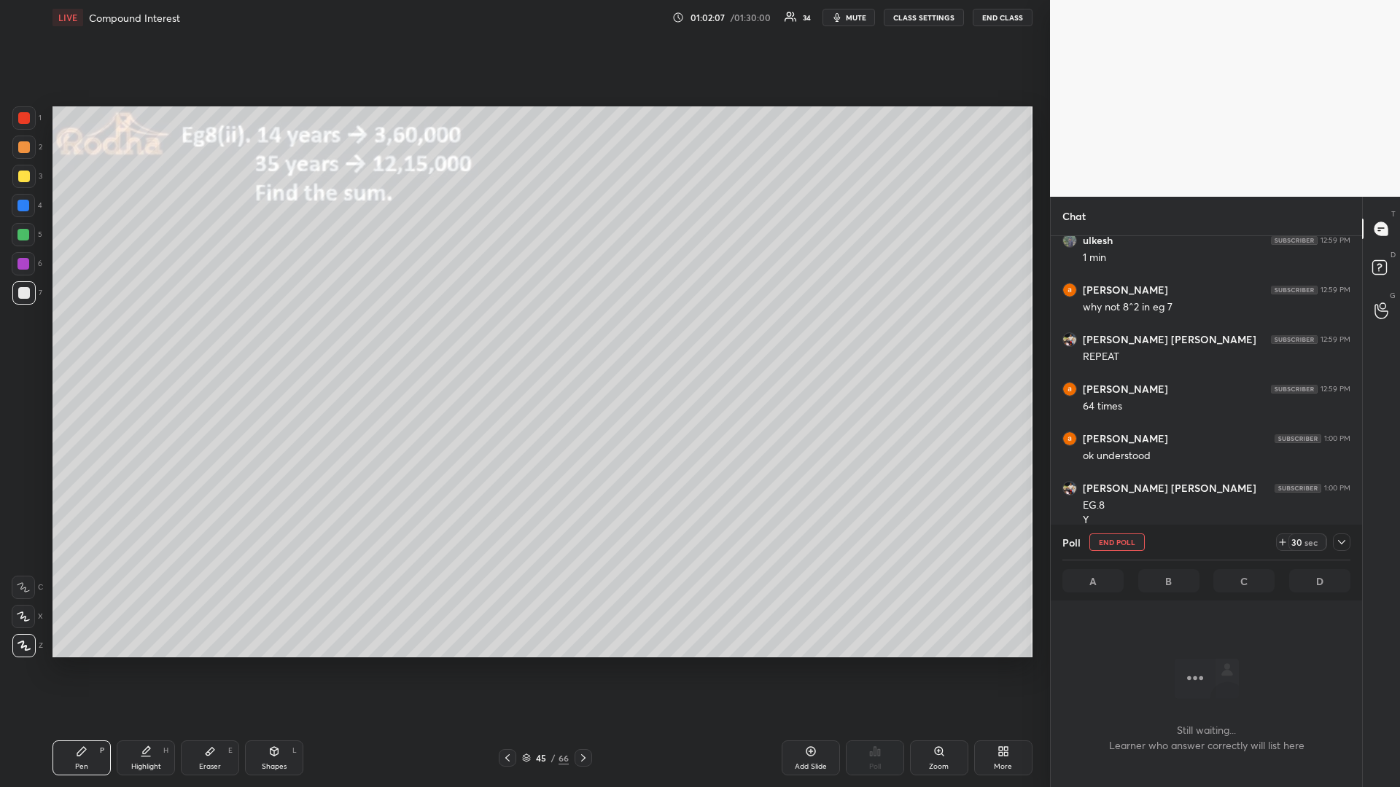
scroll to position [12371, 0]
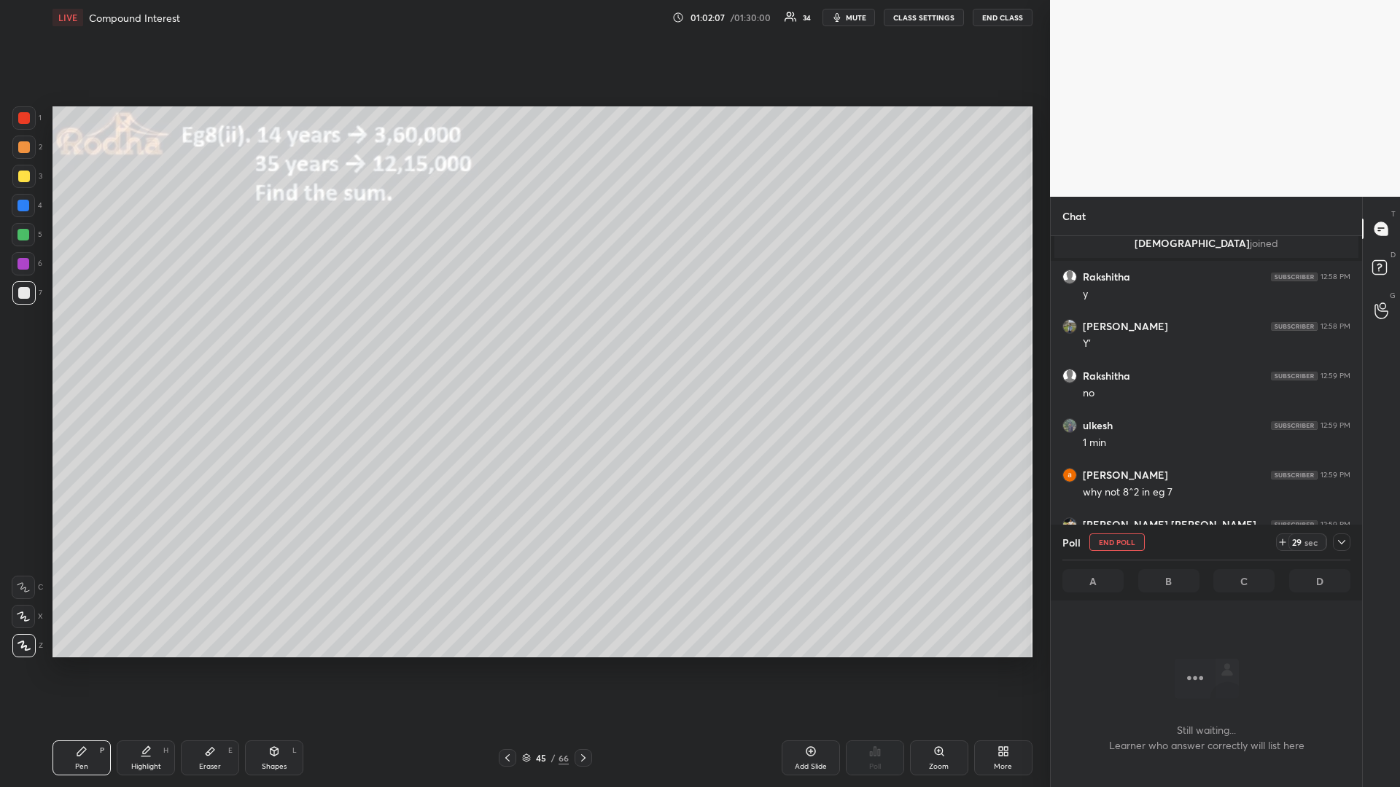
click at [25, 175] on div at bounding box center [24, 177] width 12 height 12
click at [30, 235] on div at bounding box center [23, 234] width 23 height 23
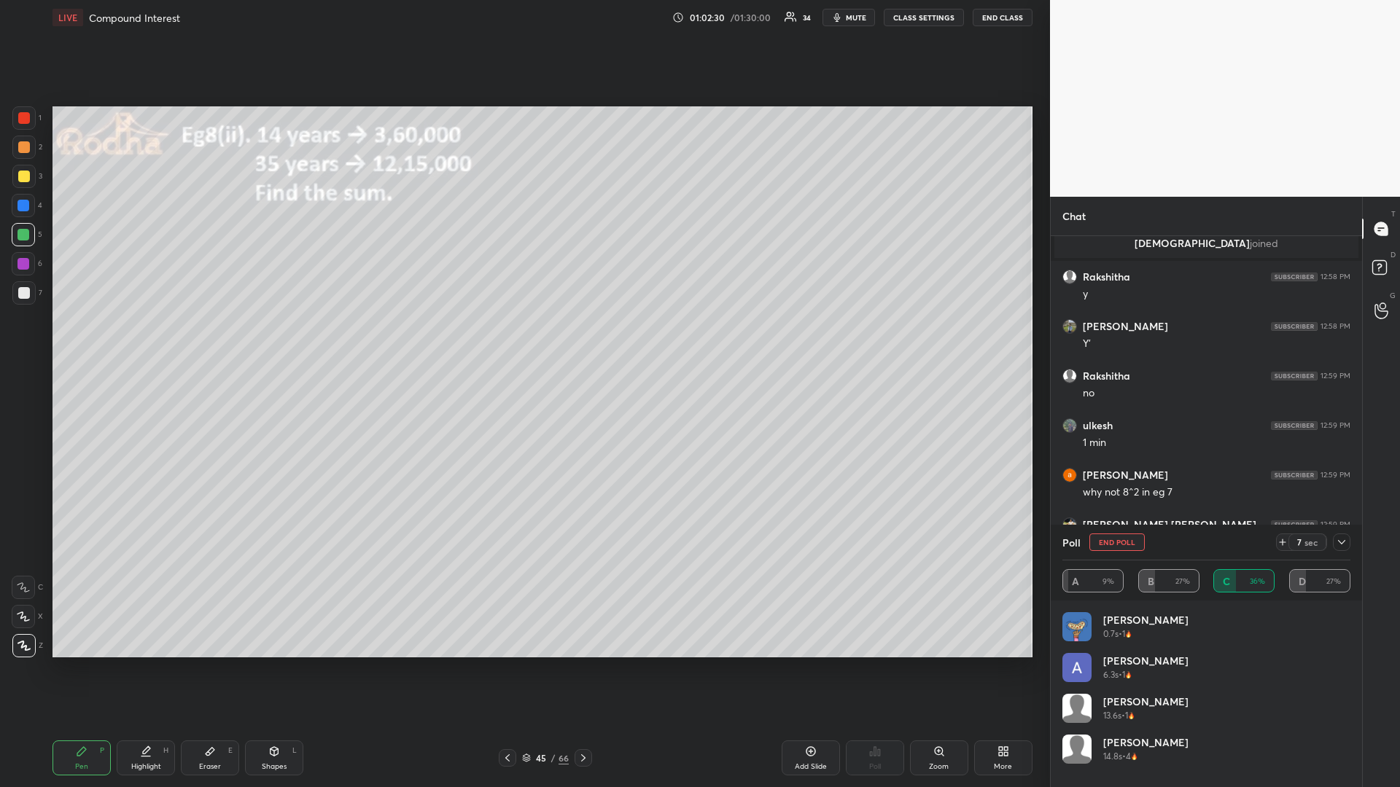
drag, startPoint x: 1282, startPoint y: 546, endPoint x: 1267, endPoint y: 554, distance: 17.3
click at [1281, 546] on icon at bounding box center [1283, 543] width 12 height 12
click at [26, 173] on div at bounding box center [24, 177] width 12 height 12
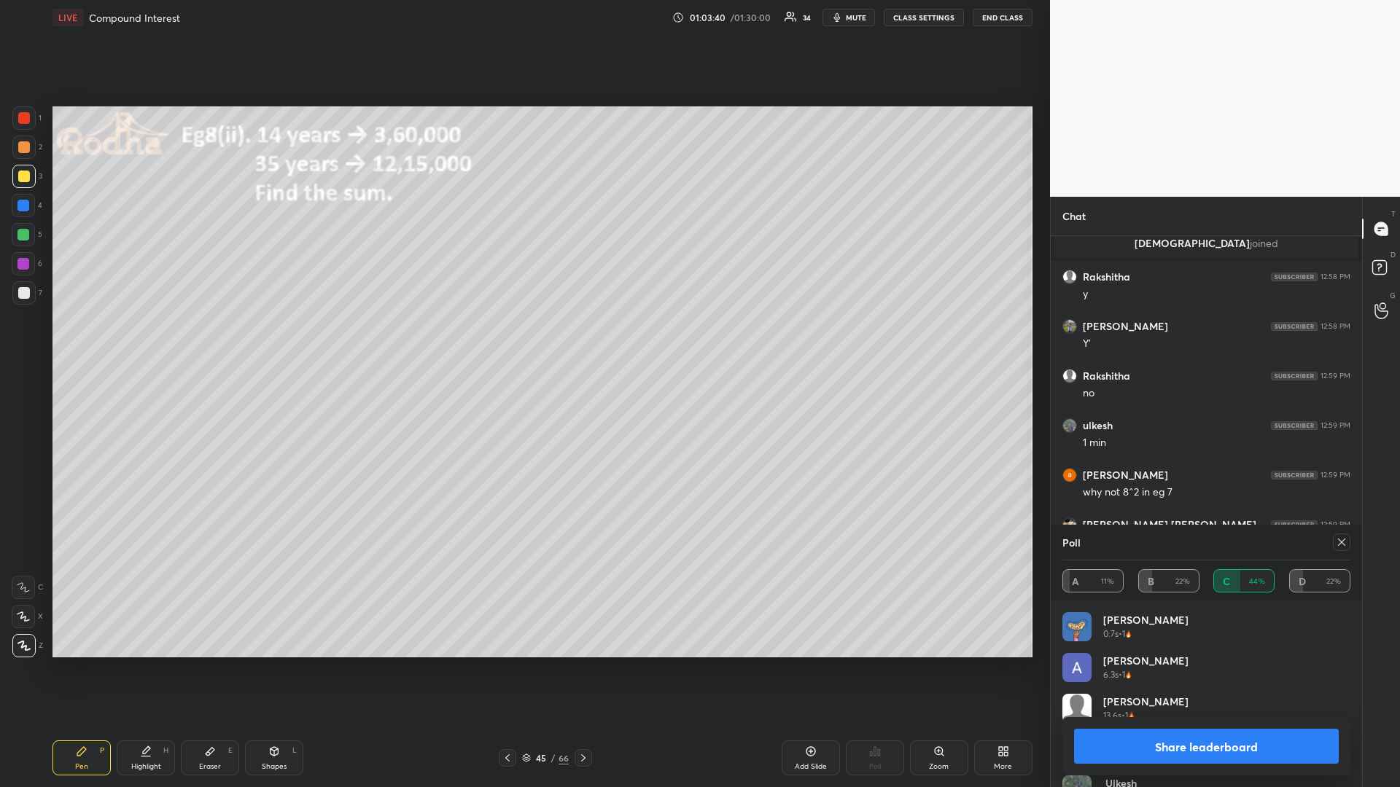
click at [25, 230] on div at bounding box center [23, 235] width 12 height 12
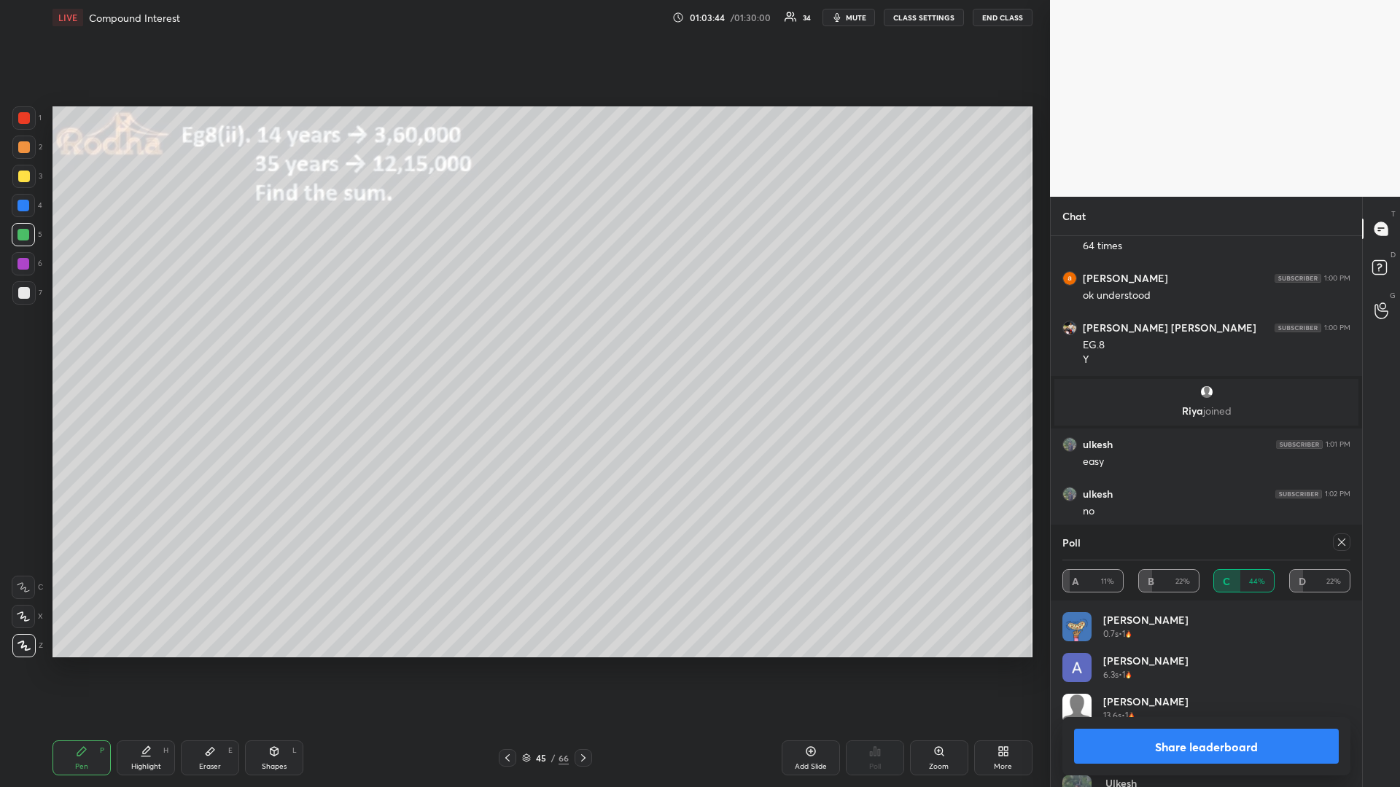
scroll to position [12766, 0]
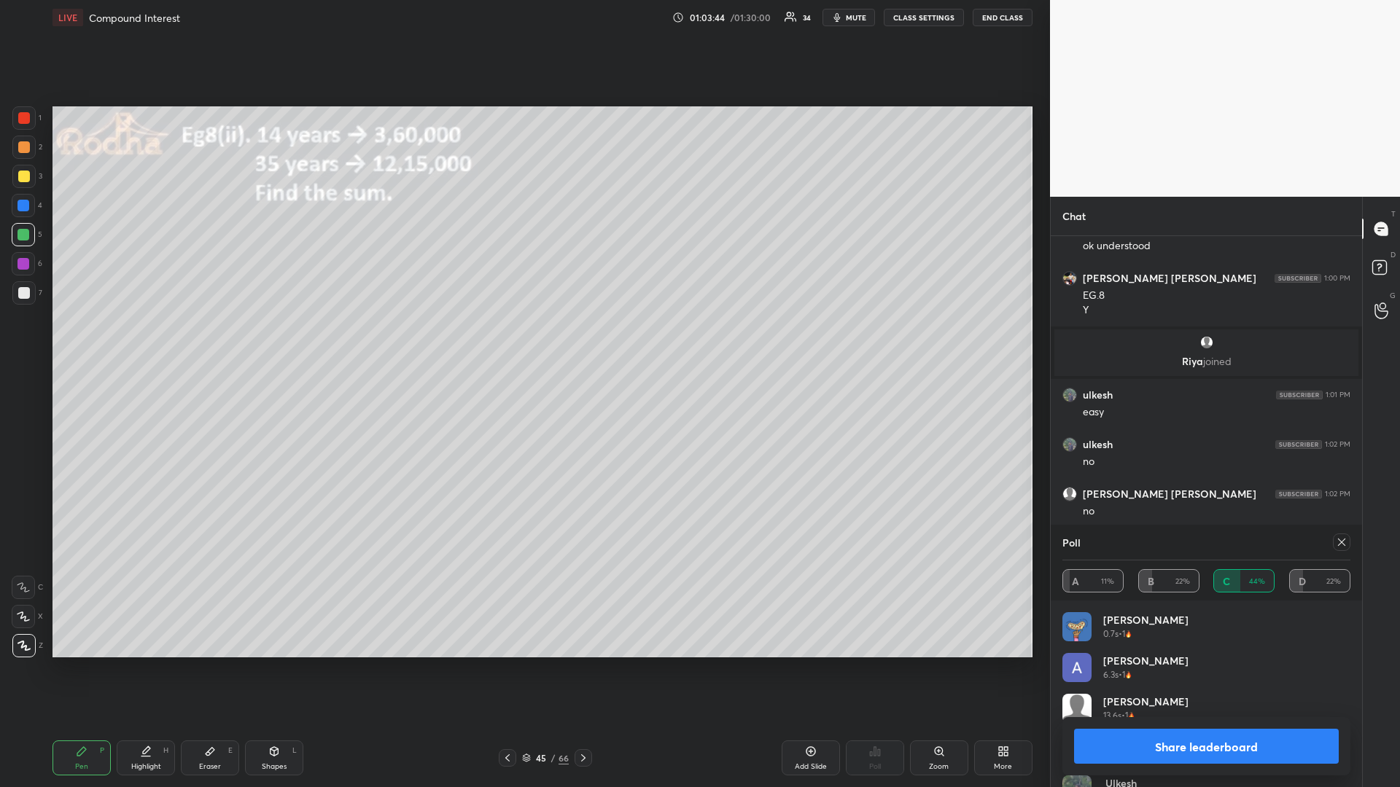
drag, startPoint x: 26, startPoint y: 179, endPoint x: 14, endPoint y: 186, distance: 14.0
click at [26, 180] on div at bounding box center [24, 177] width 12 height 12
click at [24, 231] on div at bounding box center [23, 235] width 12 height 12
click at [1332, 542] on div at bounding box center [1338, 542] width 23 height 17
click at [1339, 540] on icon at bounding box center [1342, 543] width 12 height 12
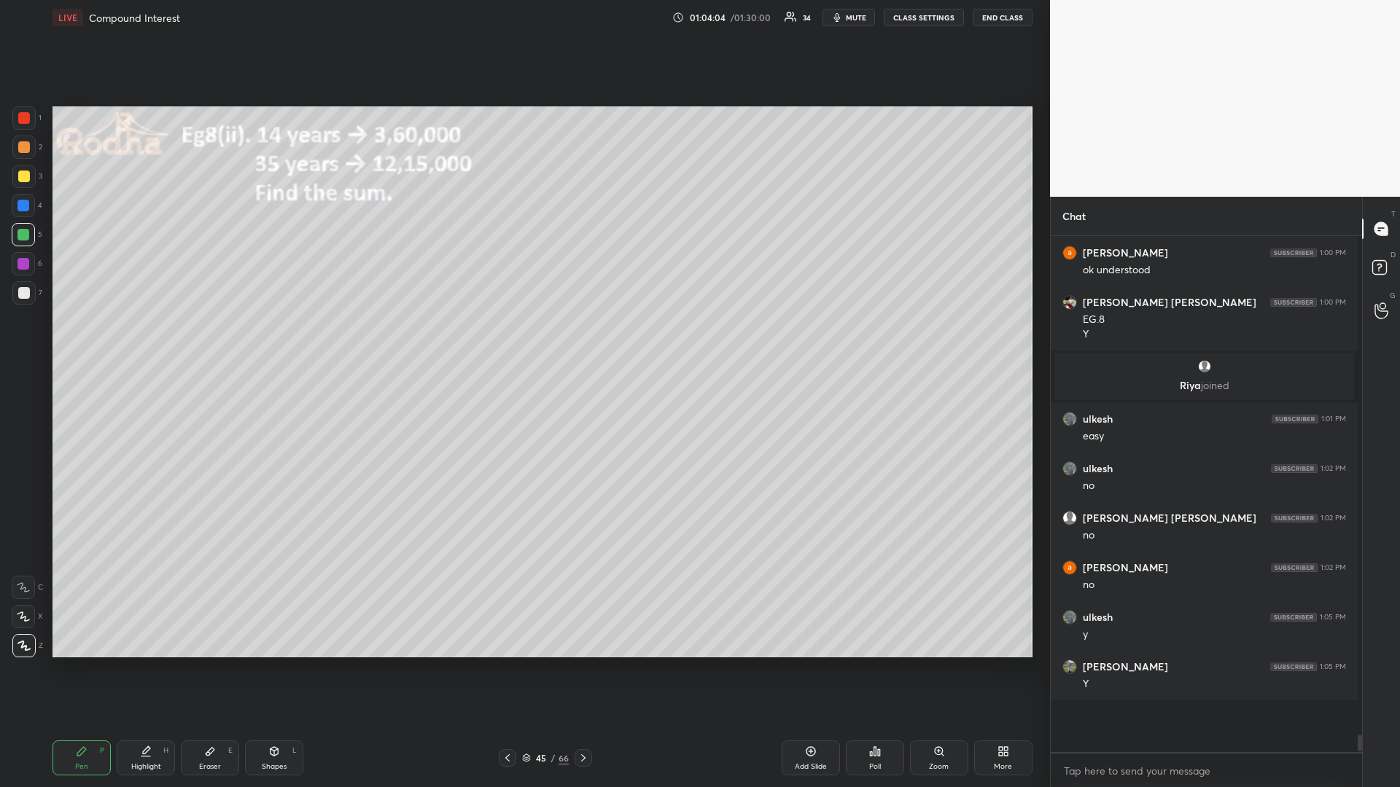
scroll to position [1, 5]
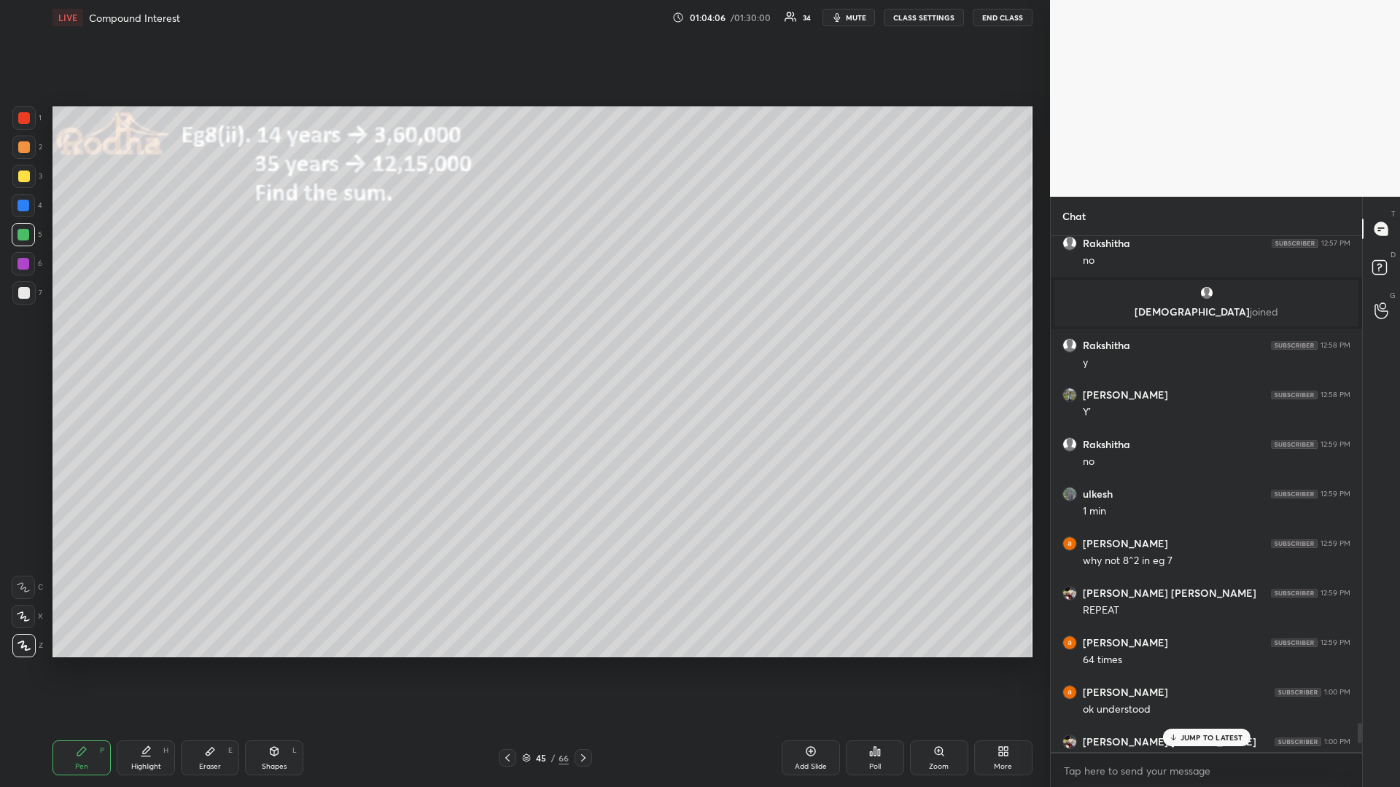
click at [1193, 663] on div "[PERSON_NAME] 12:54 PM 49 [PERSON_NAME] [PERSON_NAME] 12:54 PM 49 [PERSON_NAME]…" at bounding box center [1206, 494] width 311 height 516
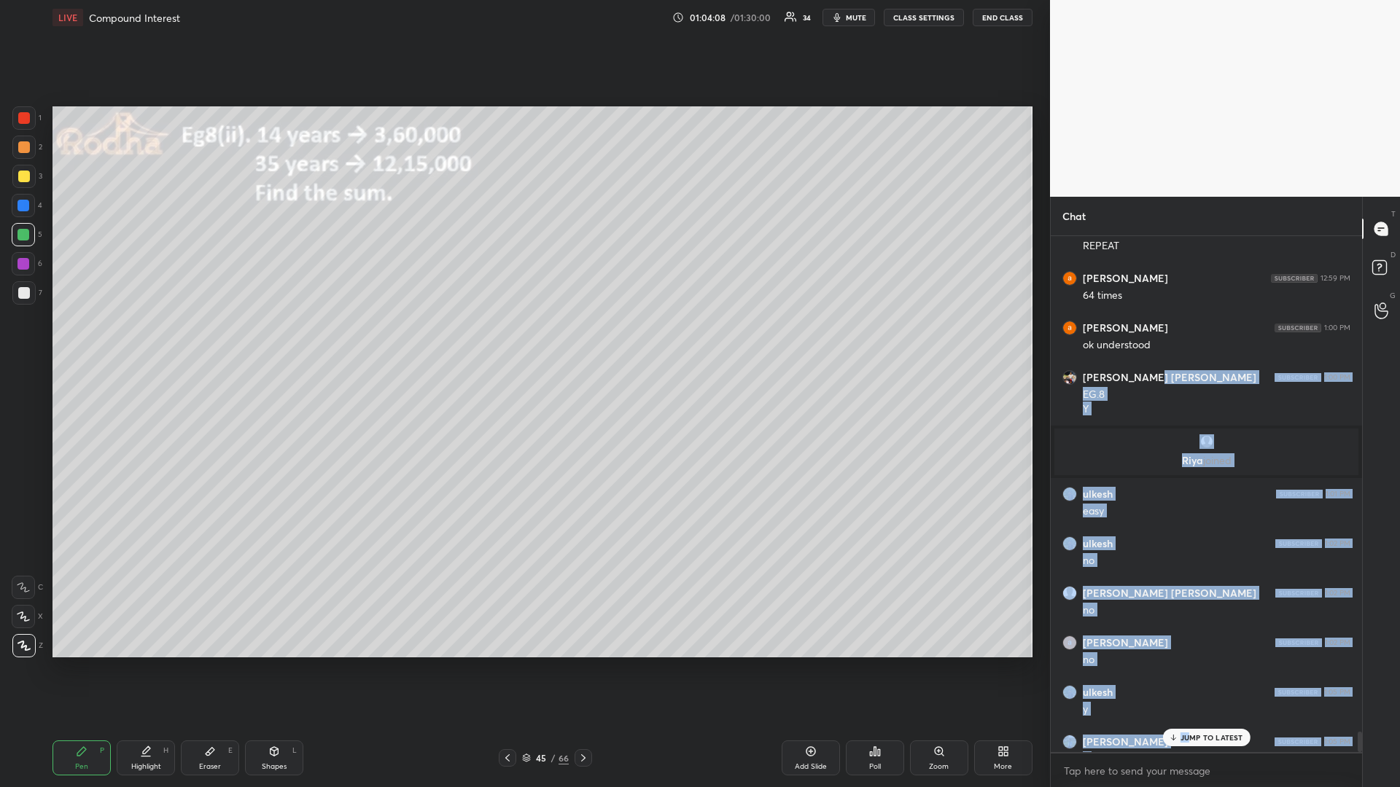
scroll to position [12703, 0]
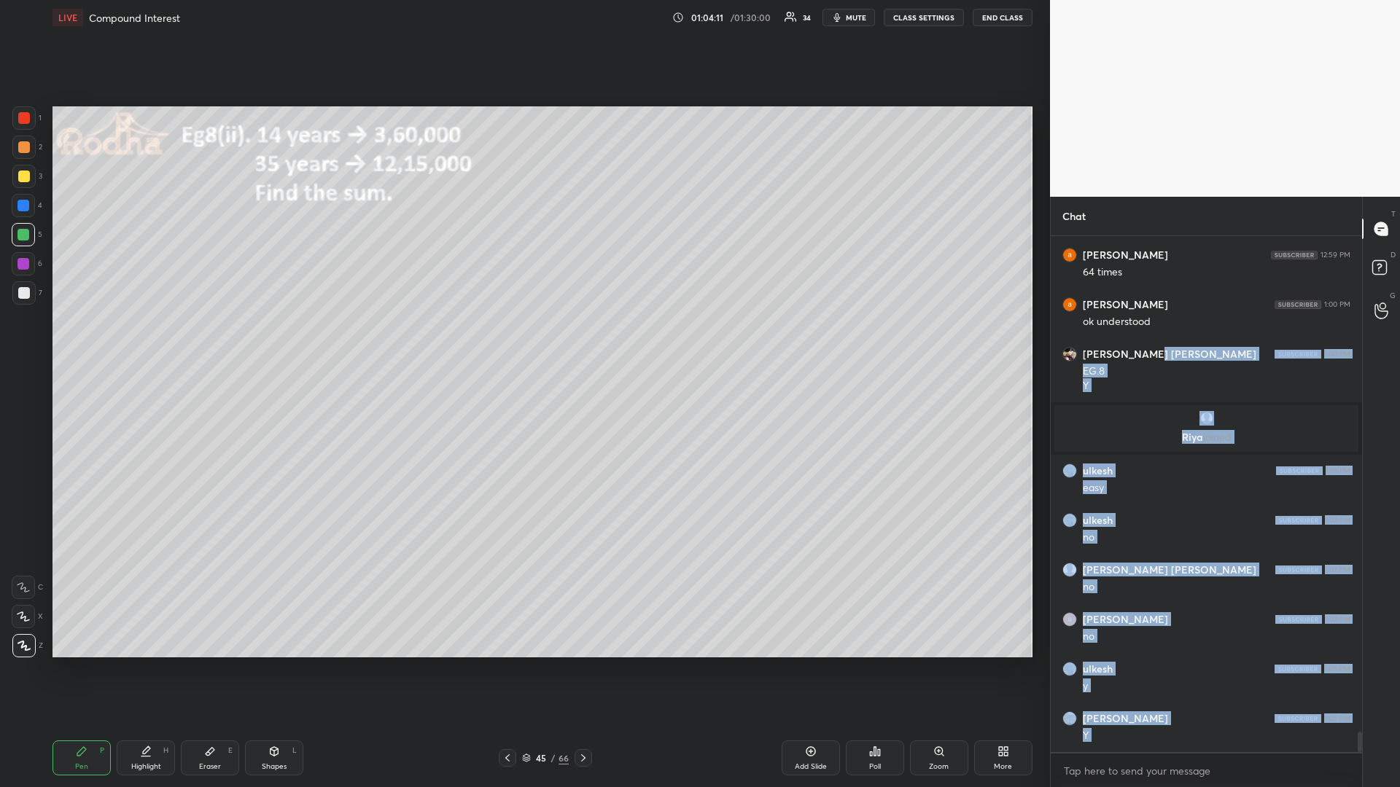
click at [1391, 575] on div "T Messages (T) D Doubts (D) G Raise Hand (G)" at bounding box center [1381, 492] width 38 height 591
click at [1102, 663] on body "1 2 3 4 5 6 7 R O A L C X Z Erase all C X Z LIVE Compound Interest 01:04:12 / 0…" at bounding box center [700, 393] width 1400 height 787
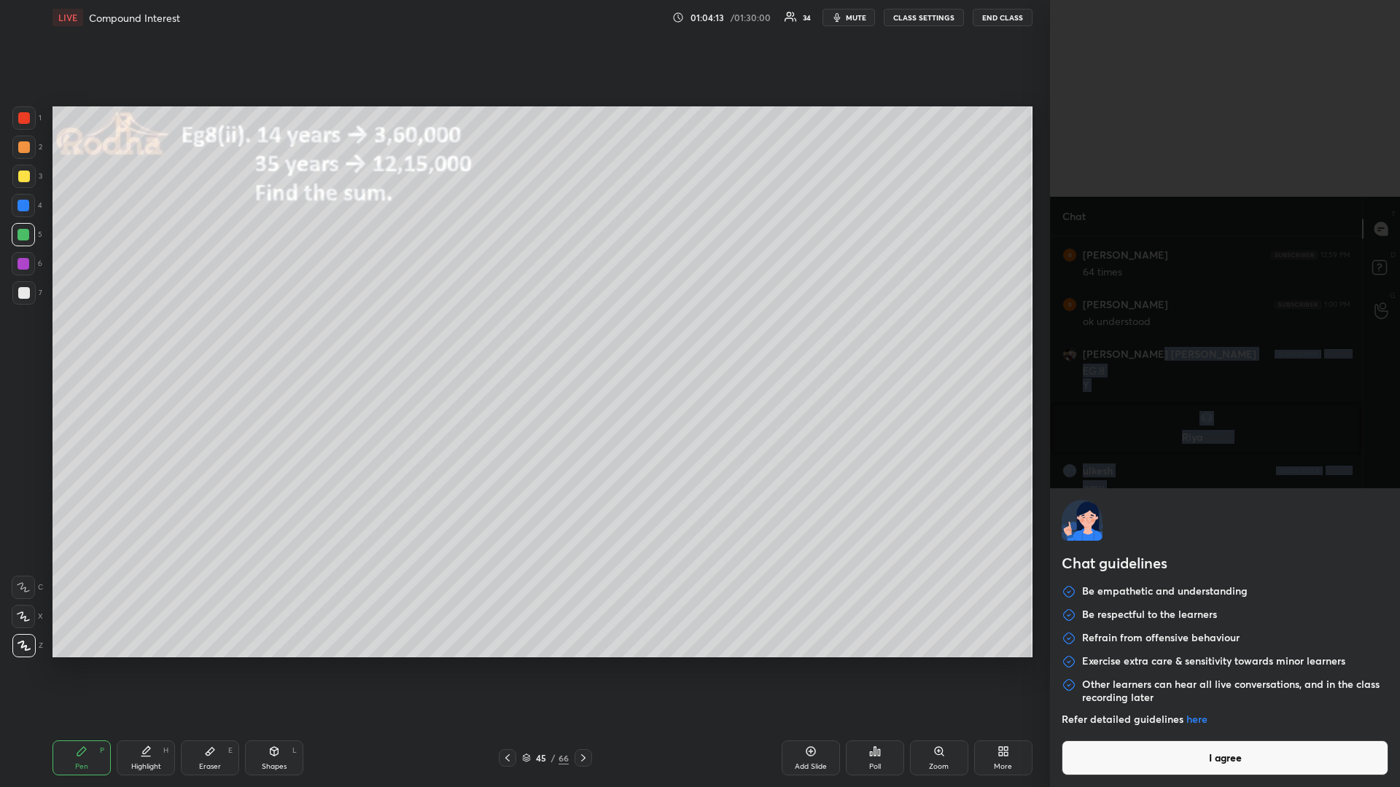
click at [1196, 663] on button "I agree" at bounding box center [1225, 758] width 327 height 35
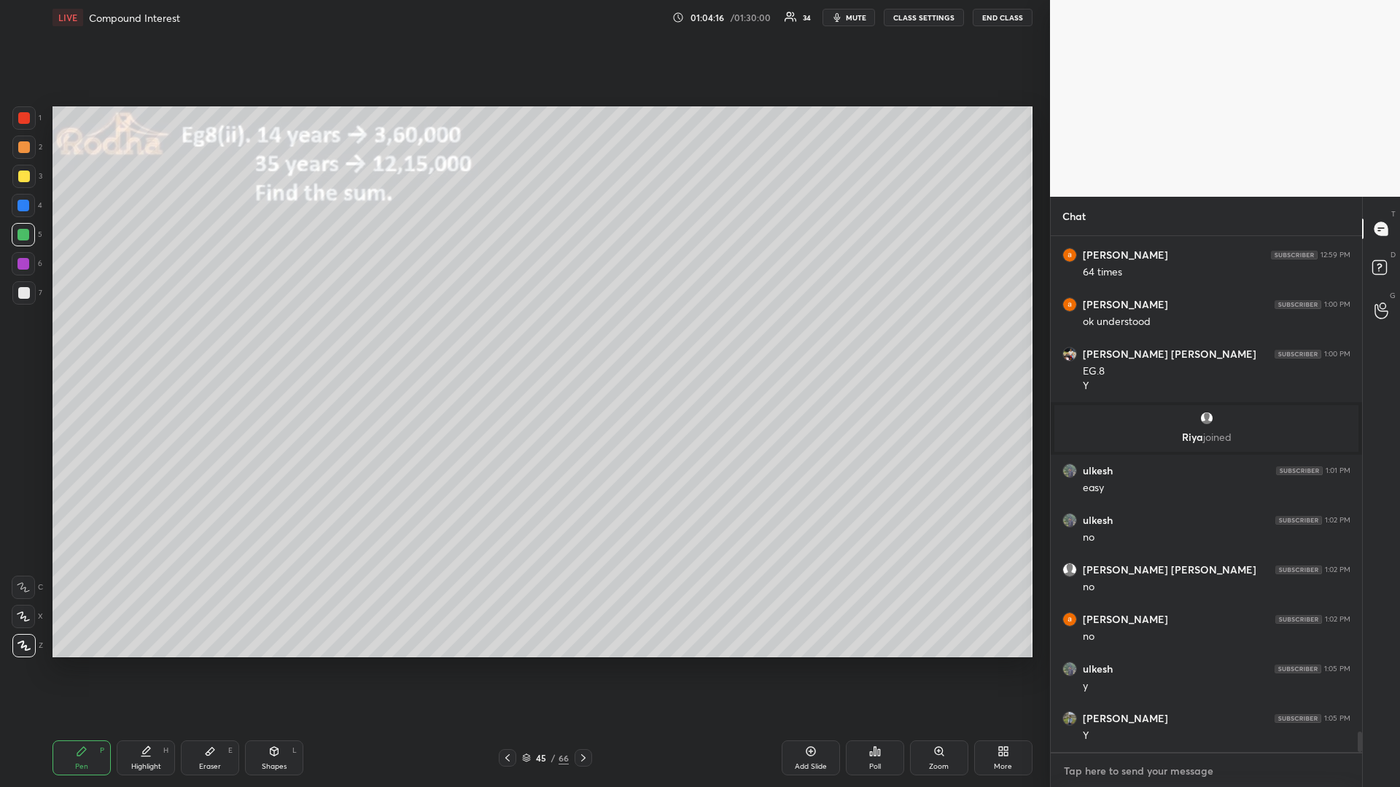
scroll to position [12753, 0]
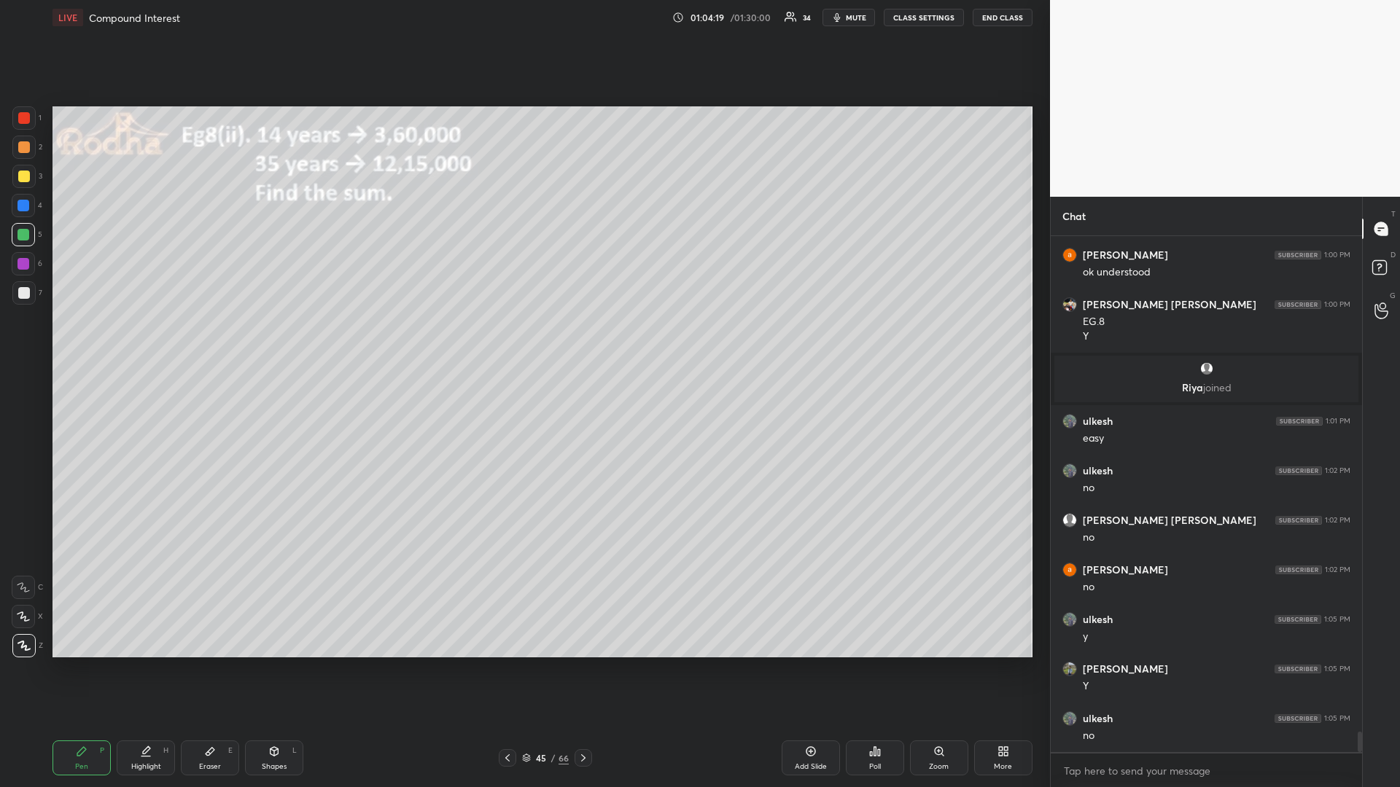
click at [583, 663] on icon at bounding box center [583, 758] width 12 height 12
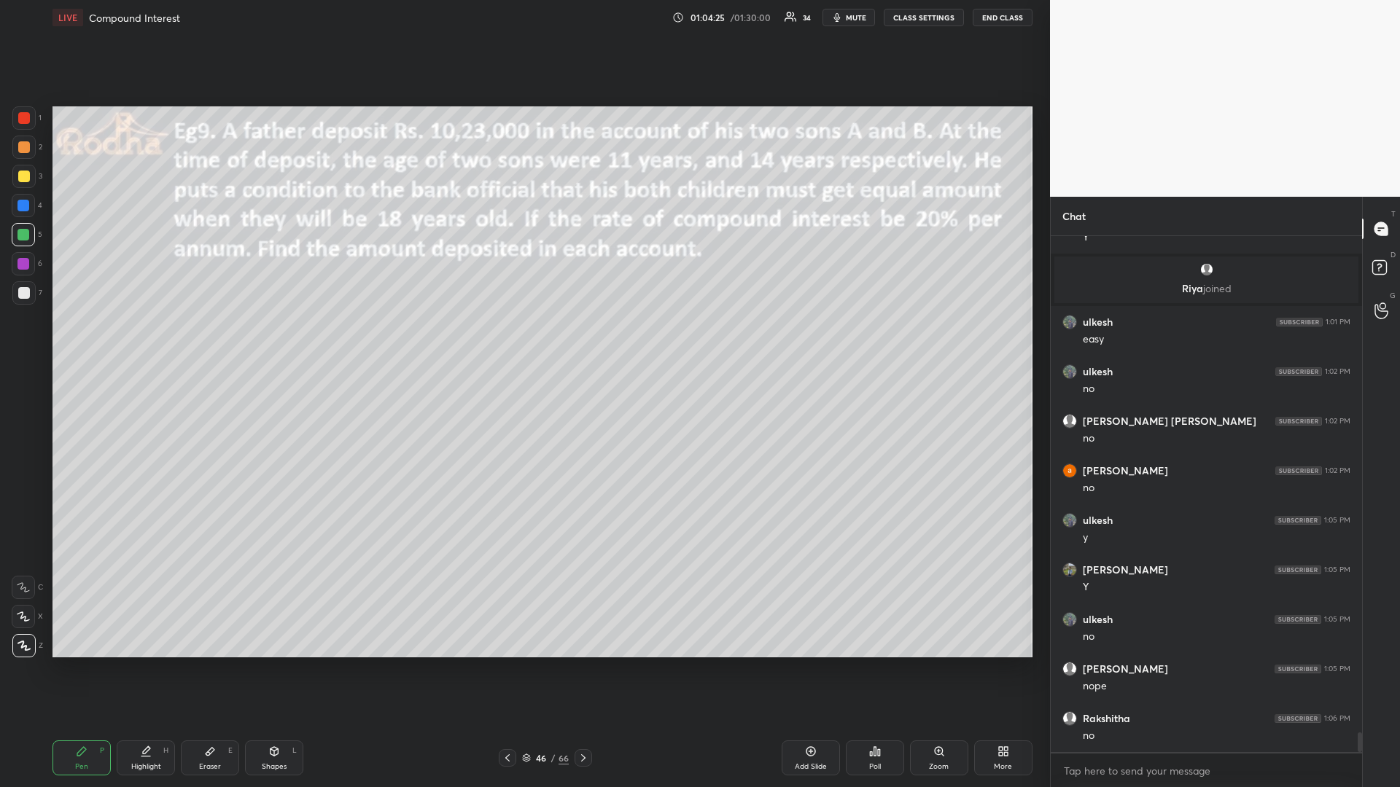
scroll to position [12902, 0]
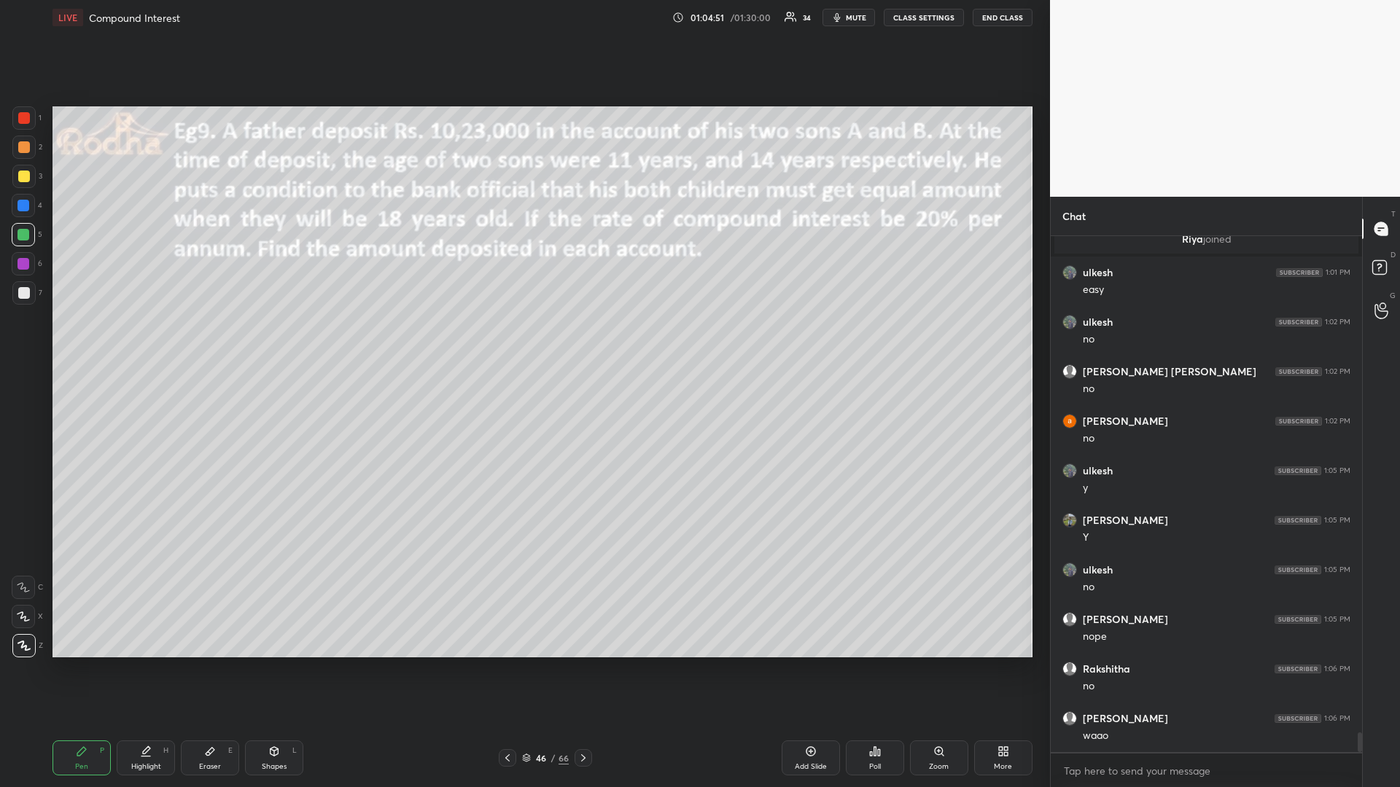
drag, startPoint x: 26, startPoint y: 173, endPoint x: 12, endPoint y: 175, distance: 14.0
click at [23, 174] on div at bounding box center [24, 177] width 12 height 12
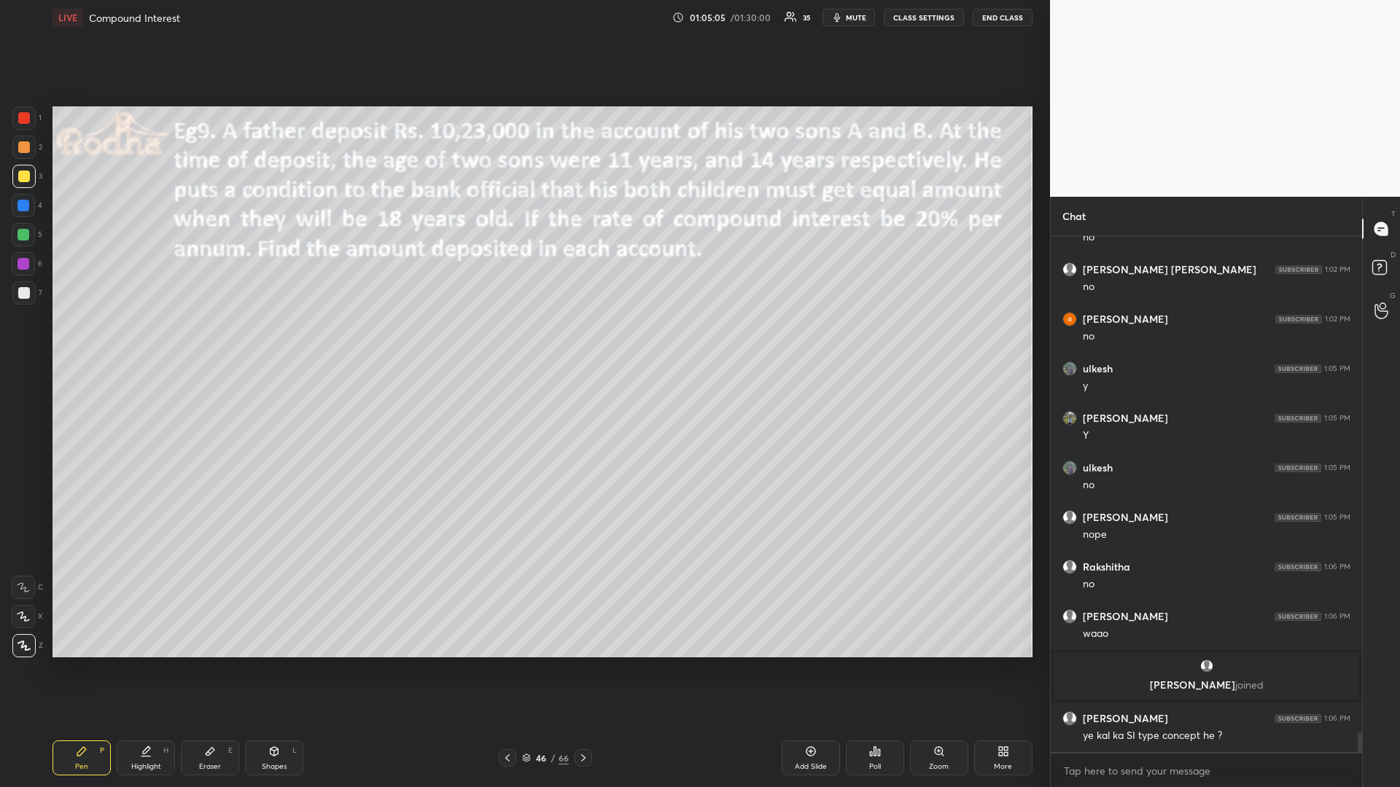
scroll to position [12859, 0]
click at [23, 237] on div at bounding box center [23, 235] width 12 height 12
drag, startPoint x: 18, startPoint y: 174, endPoint x: 28, endPoint y: 190, distance: 18.4
click at [20, 176] on div at bounding box center [24, 177] width 12 height 12
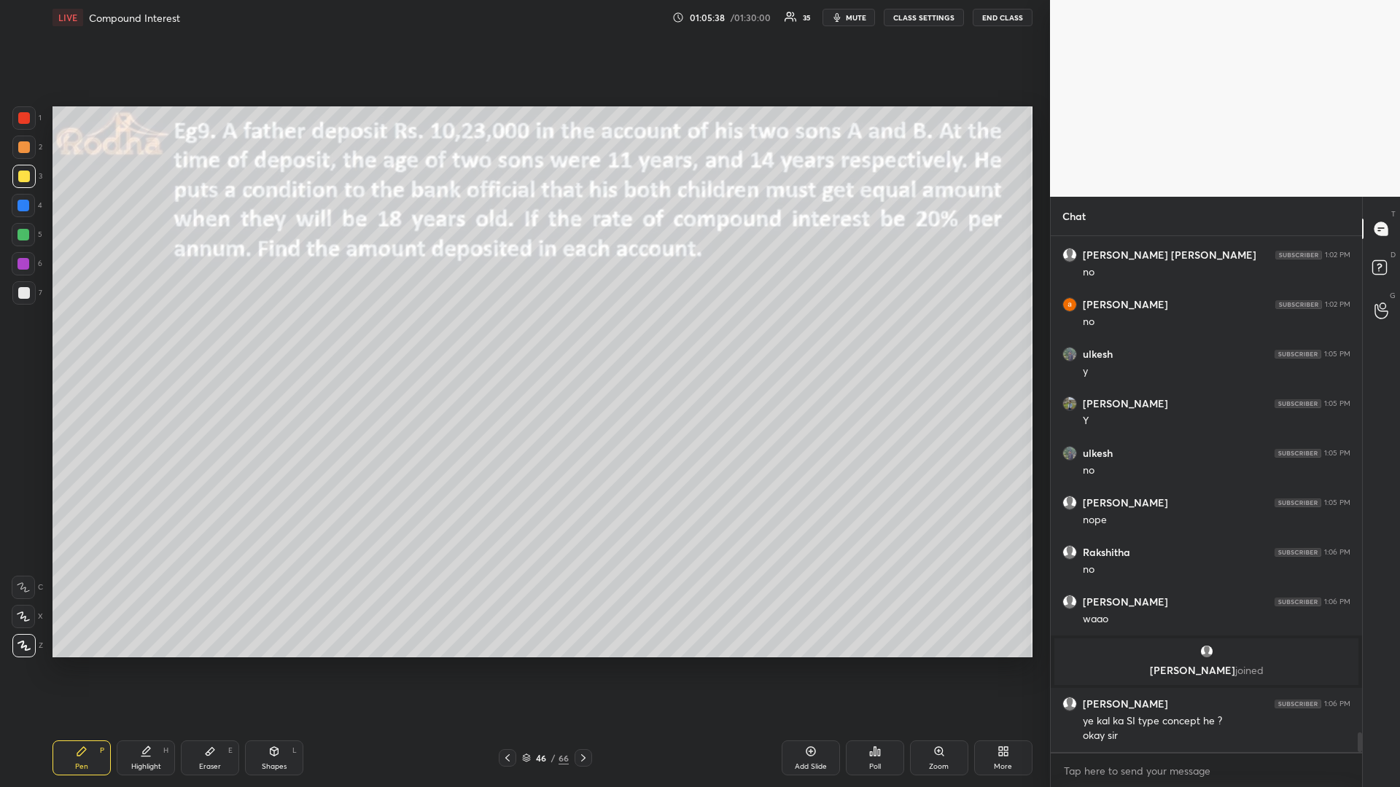
drag, startPoint x: 23, startPoint y: 235, endPoint x: 10, endPoint y: 243, distance: 15.4
click at [20, 235] on div at bounding box center [23, 235] width 12 height 12
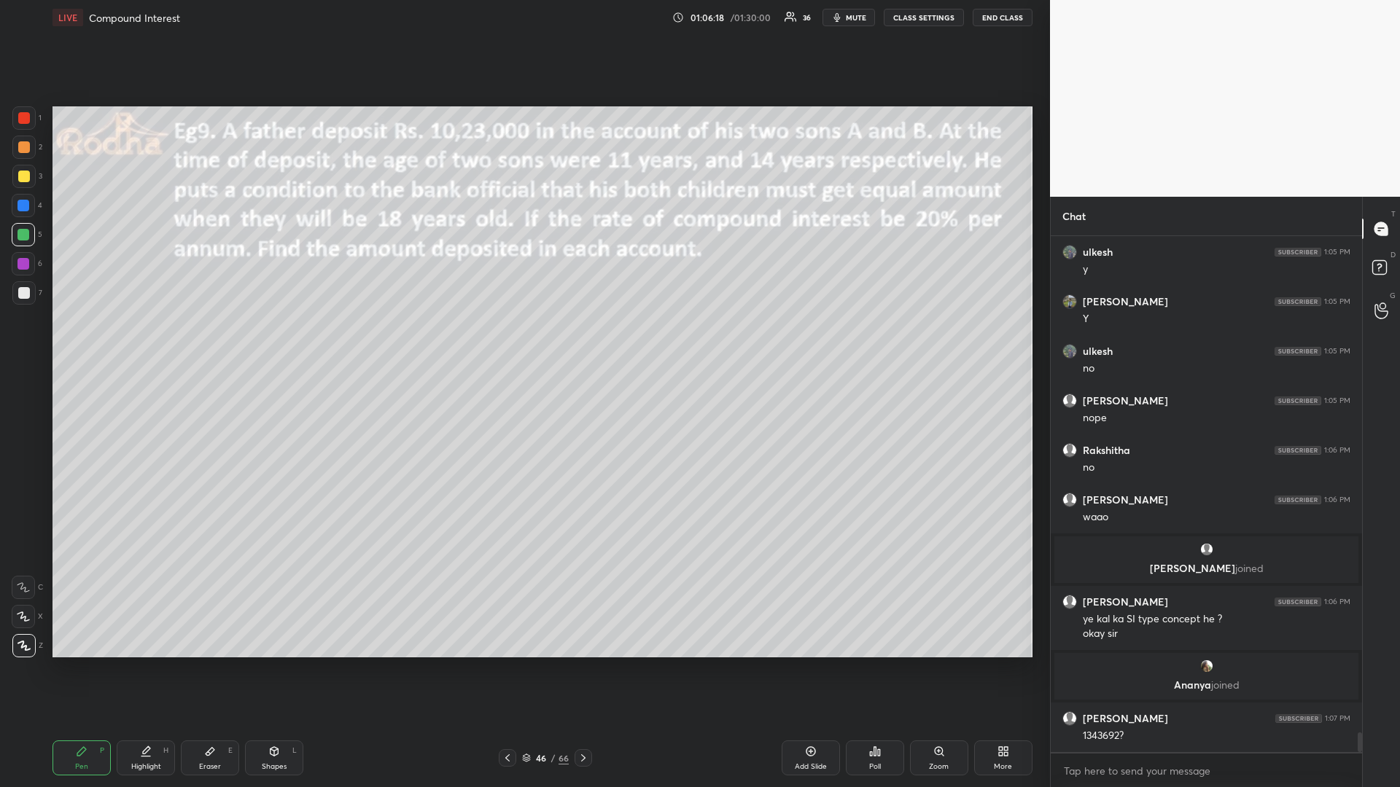
scroll to position [12999, 0]
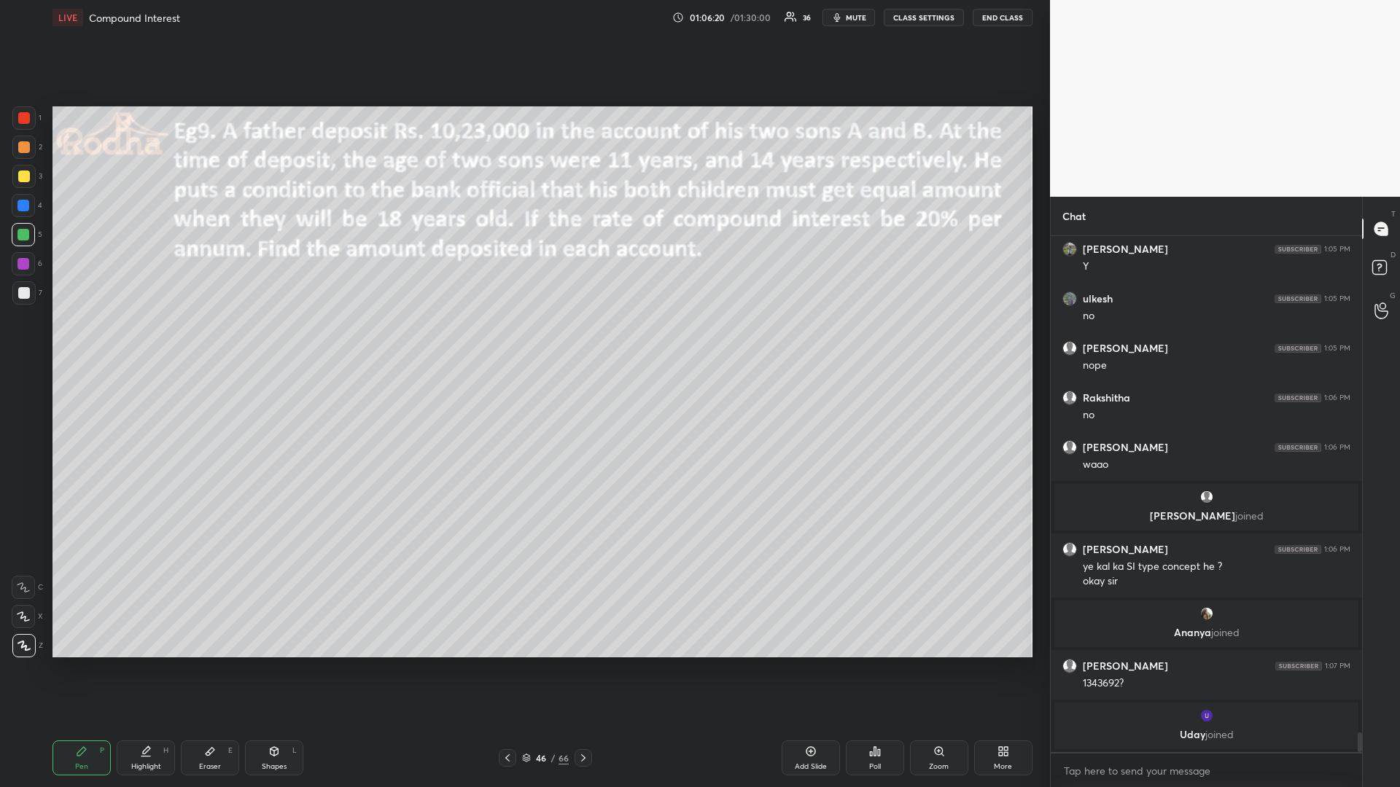
click at [26, 179] on div at bounding box center [24, 177] width 12 height 12
click at [23, 238] on div at bounding box center [23, 235] width 12 height 12
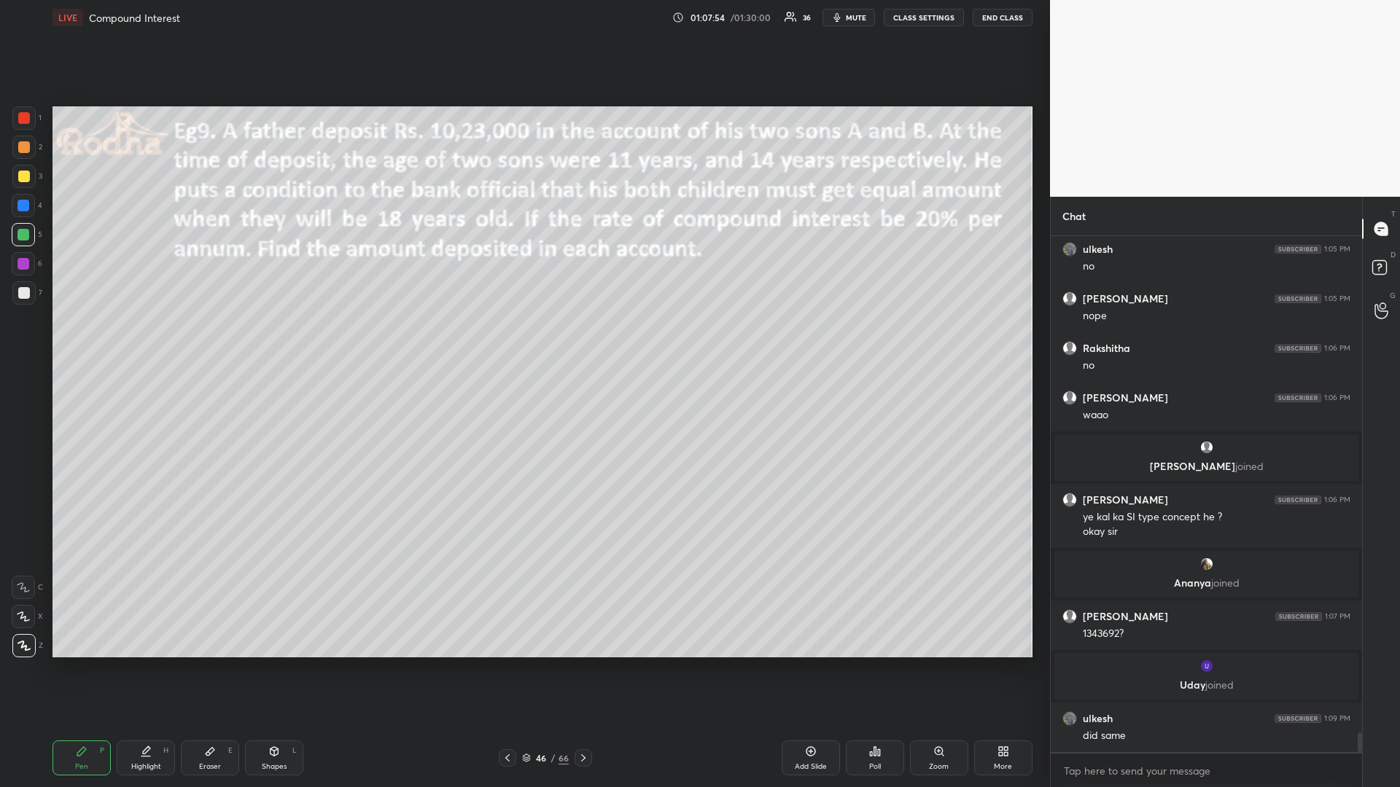
scroll to position [13072, 0]
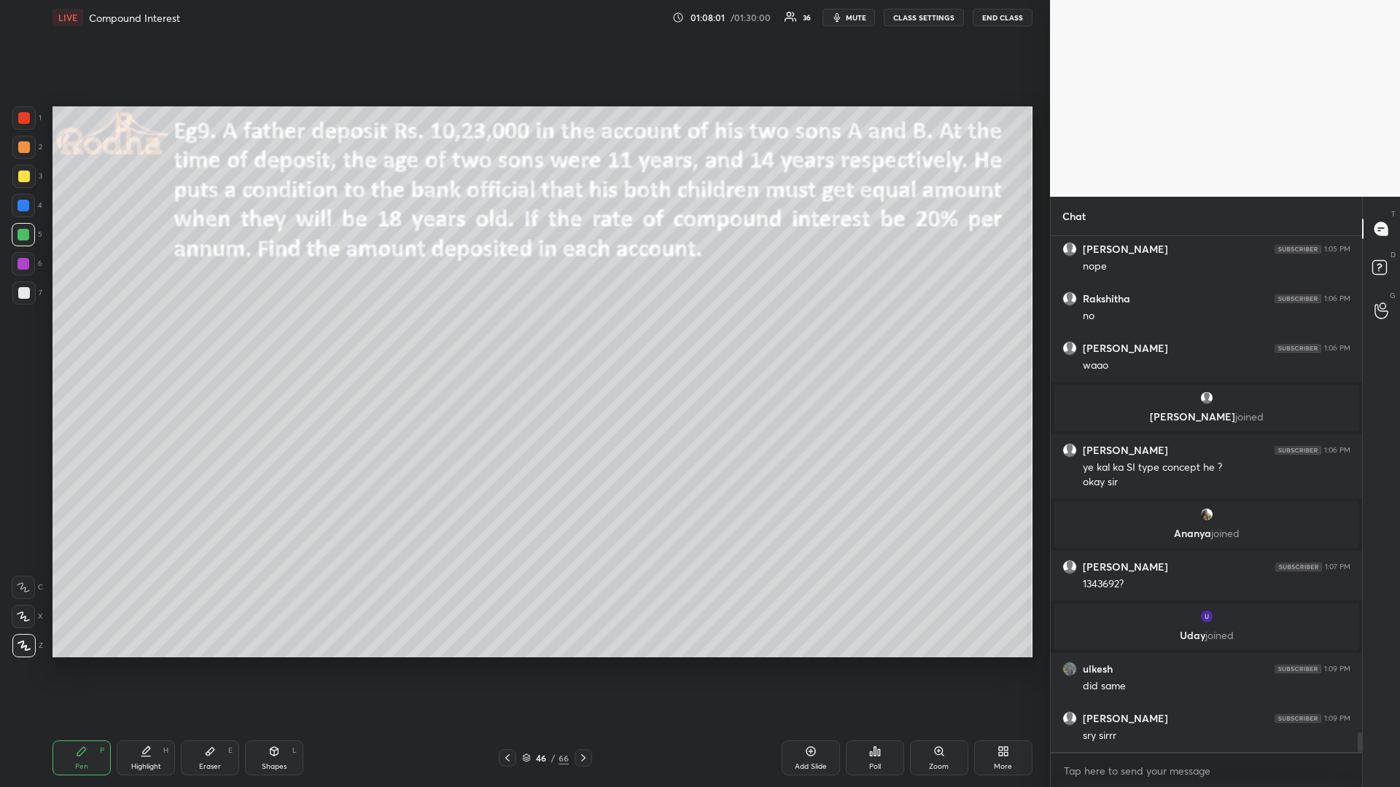
drag, startPoint x: 30, startPoint y: 176, endPoint x: 20, endPoint y: 171, distance: 11.1
click at [29, 171] on div at bounding box center [23, 176] width 23 height 23
click at [28, 238] on div at bounding box center [23, 235] width 12 height 12
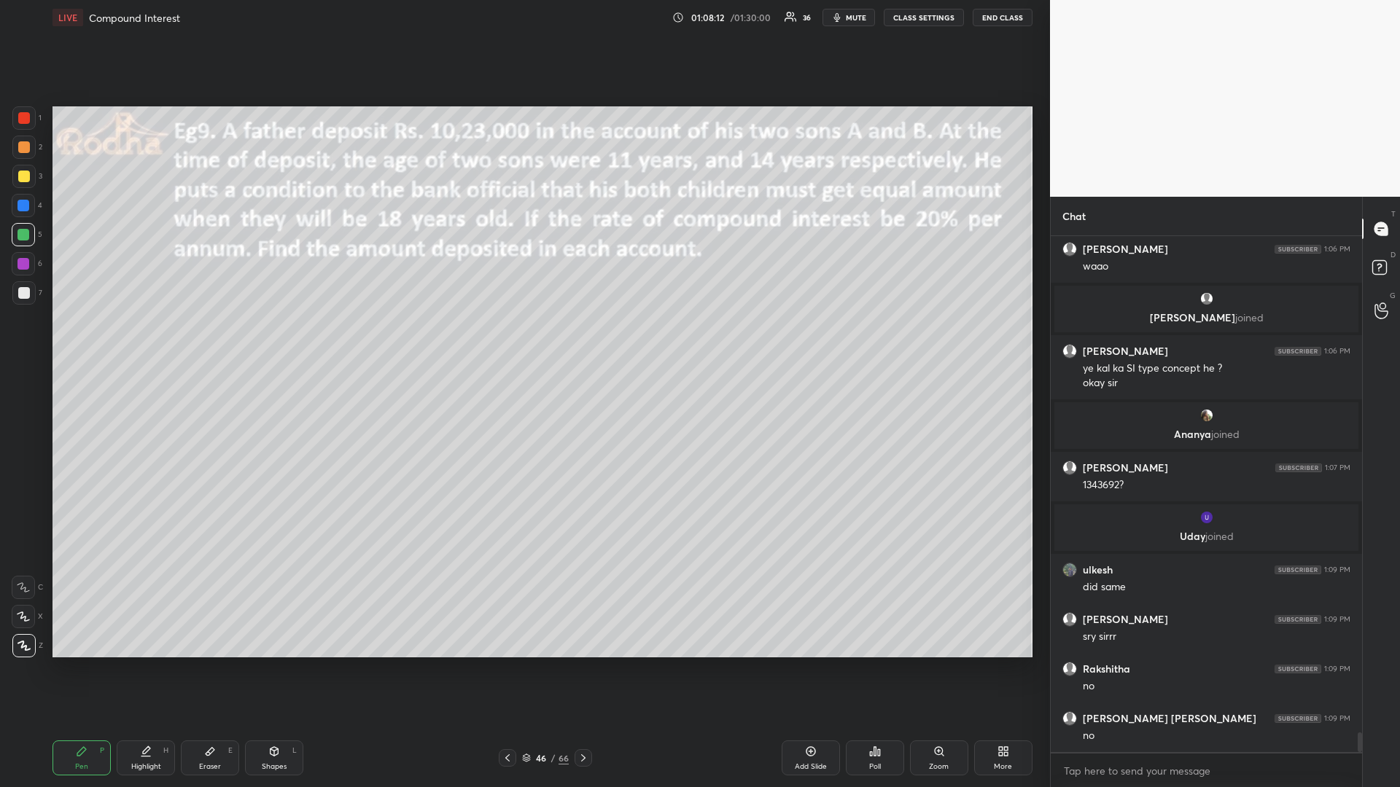
scroll to position [13221, 0]
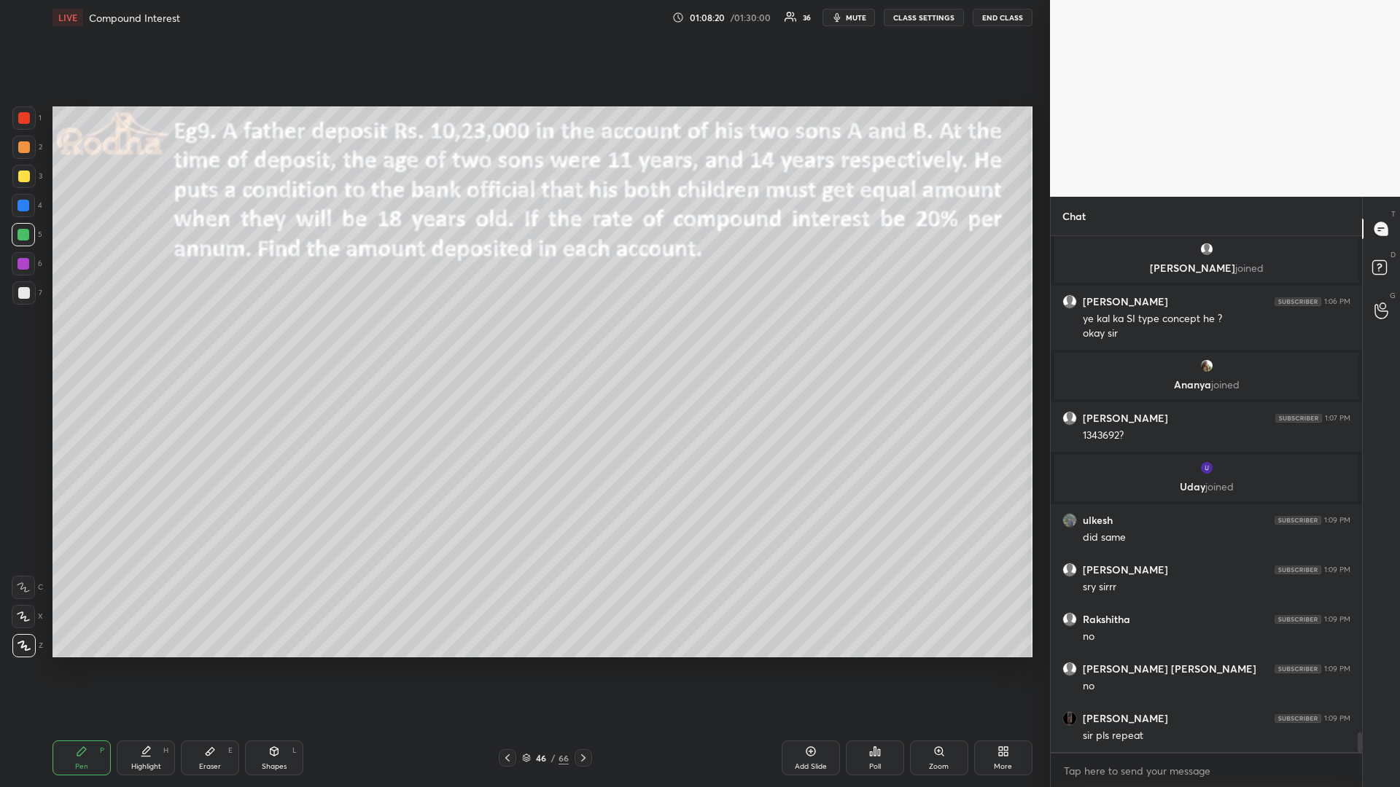
click at [26, 175] on div at bounding box center [24, 177] width 12 height 12
click at [31, 235] on div at bounding box center [23, 234] width 23 height 23
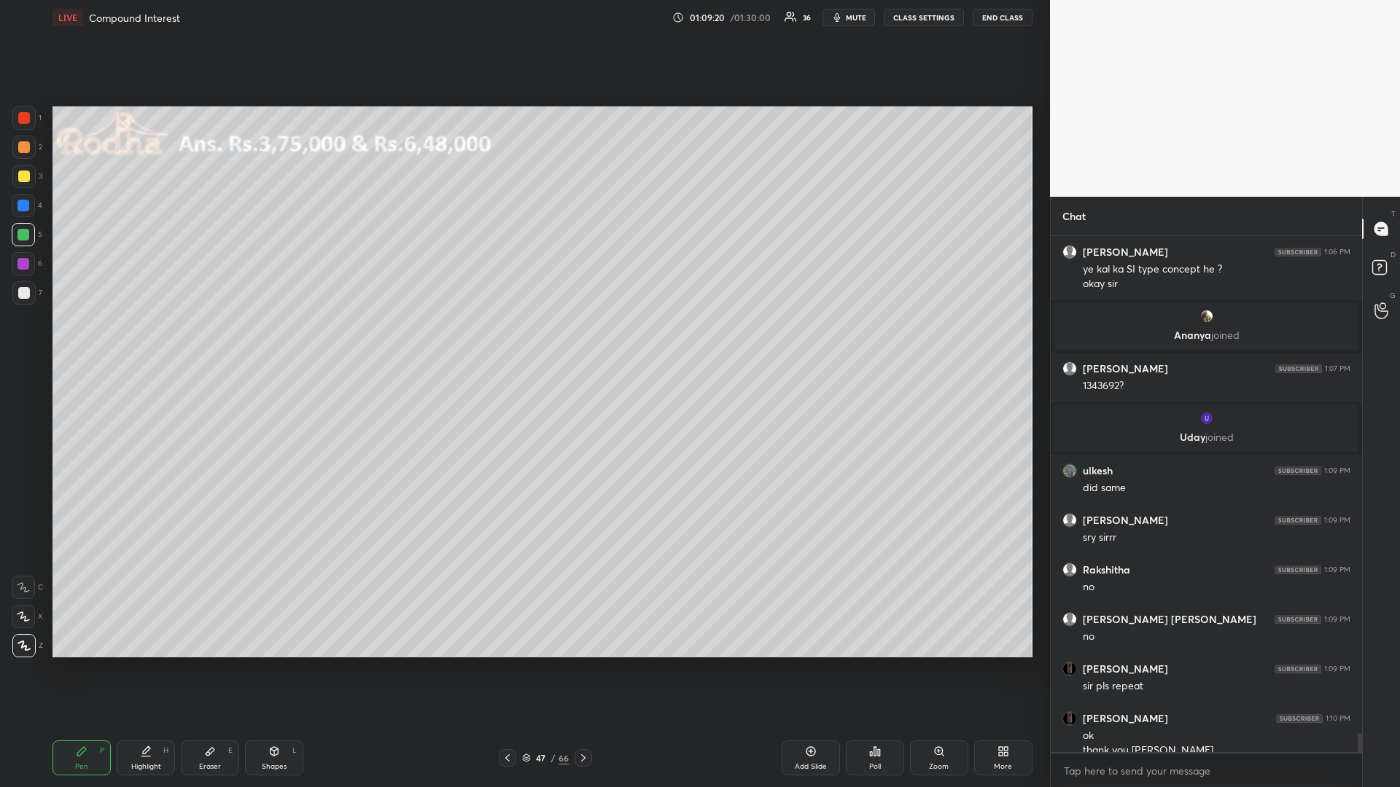
scroll to position [13285, 0]
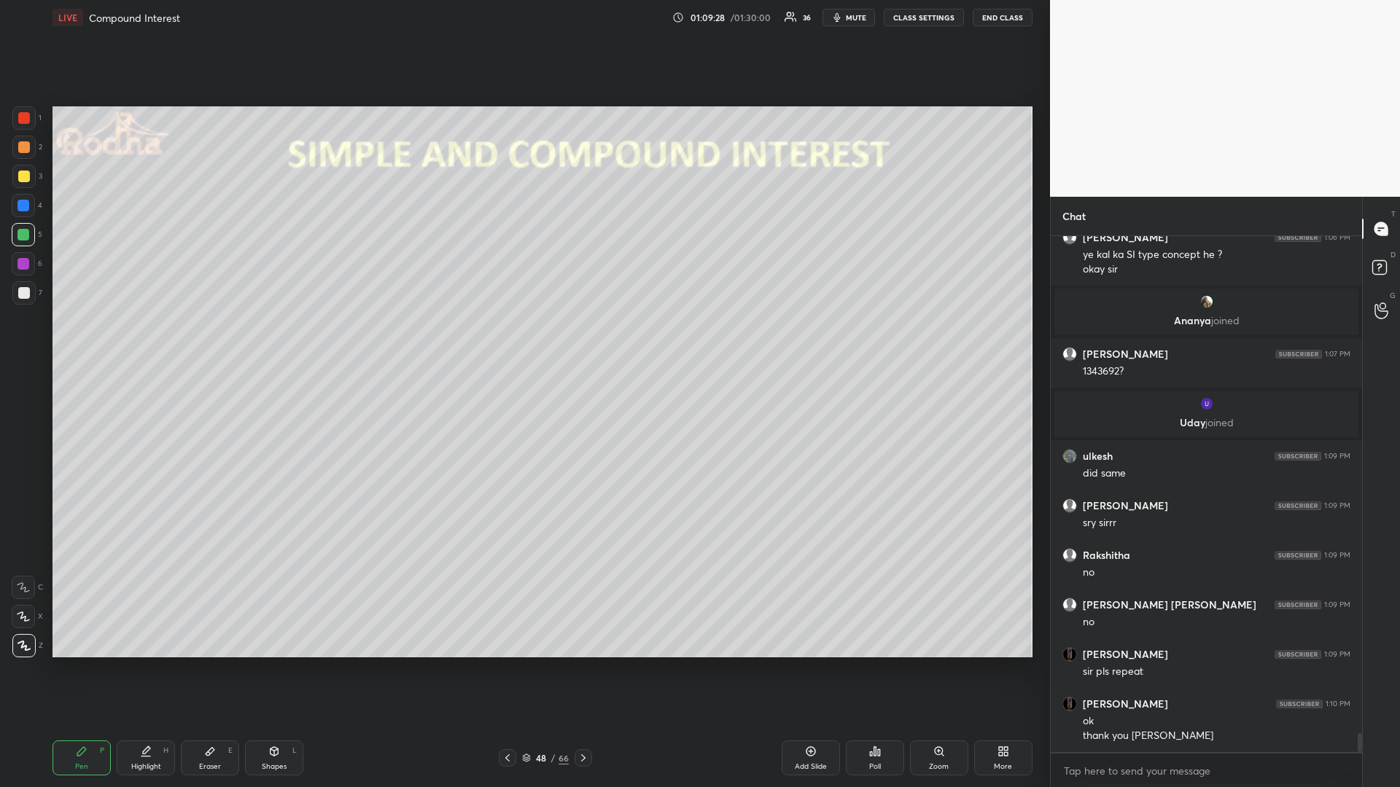
drag, startPoint x: 24, startPoint y: 297, endPoint x: 13, endPoint y: 287, distance: 15.0
click at [21, 295] on div at bounding box center [24, 293] width 12 height 12
drag, startPoint x: 268, startPoint y: 760, endPoint x: 274, endPoint y: 731, distance: 29.2
click at [263, 663] on div "Shapes L" at bounding box center [274, 758] width 58 height 35
drag, startPoint x: 23, startPoint y: 647, endPoint x: 35, endPoint y: 610, distance: 38.5
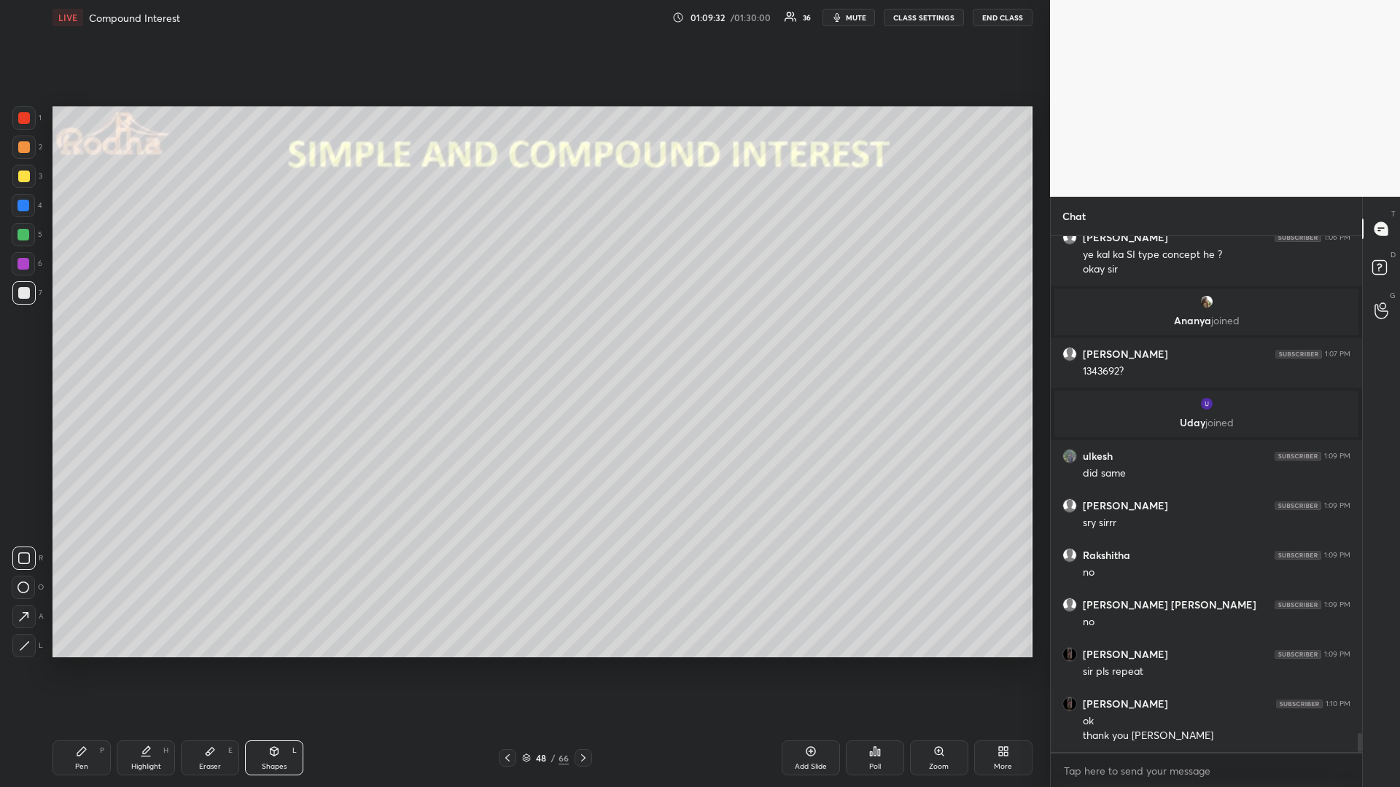
click at [20, 647] on icon at bounding box center [24, 646] width 11 height 11
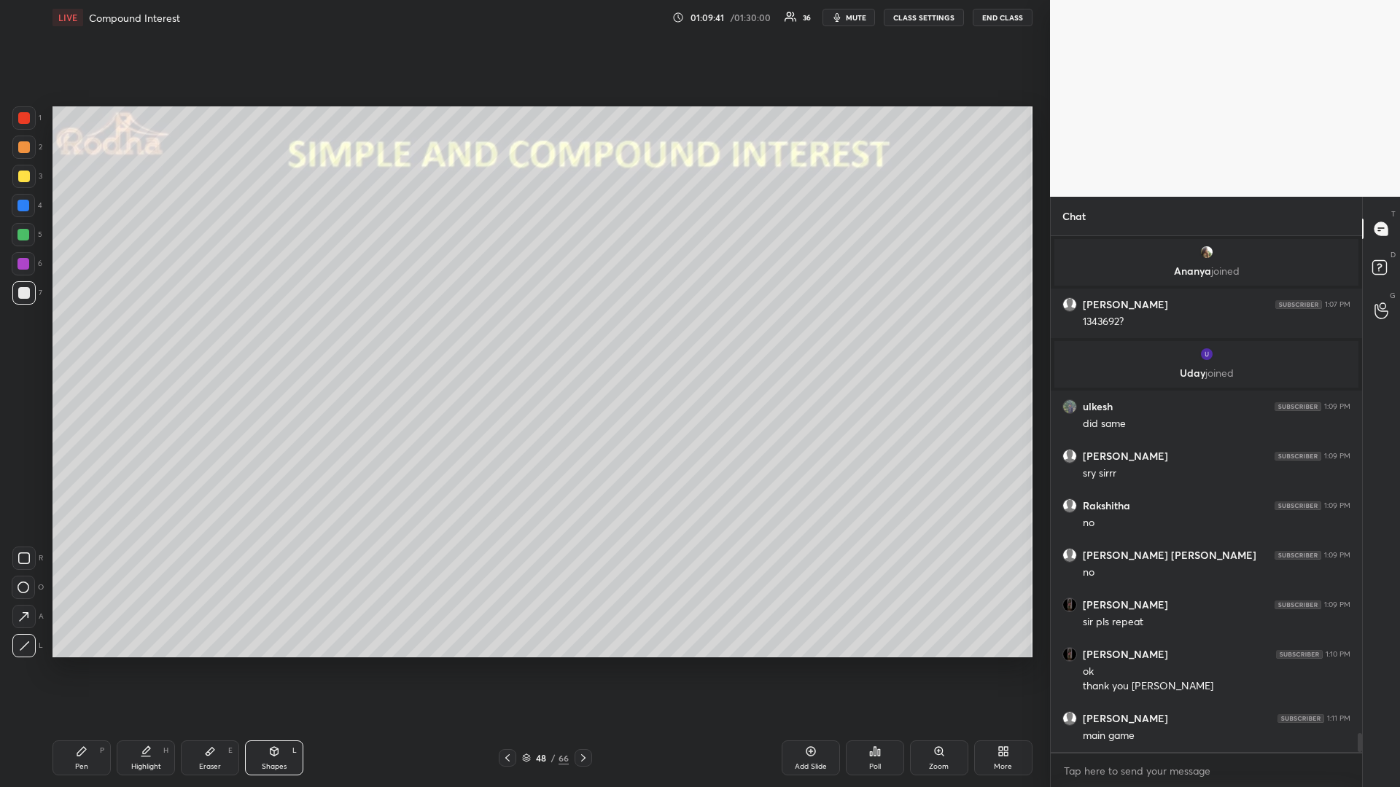
drag, startPoint x: 26, startPoint y: 233, endPoint x: 14, endPoint y: 238, distance: 12.7
click at [25, 233] on div at bounding box center [23, 235] width 12 height 12
drag, startPoint x: 83, startPoint y: 754, endPoint x: 87, endPoint y: 731, distance: 23.6
click at [81, 663] on icon at bounding box center [82, 752] width 12 height 12
click at [25, 292] on div at bounding box center [24, 293] width 12 height 12
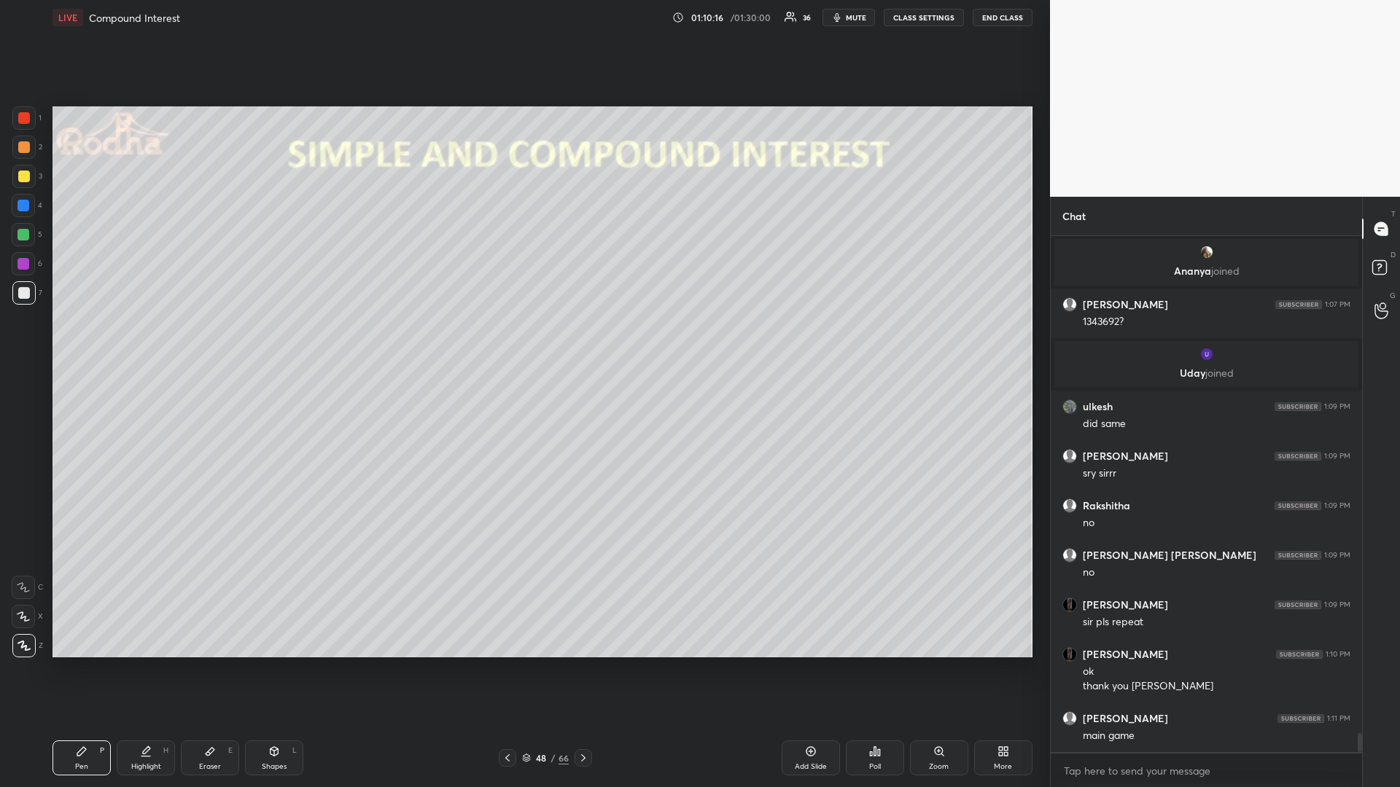
scroll to position [13384, 0]
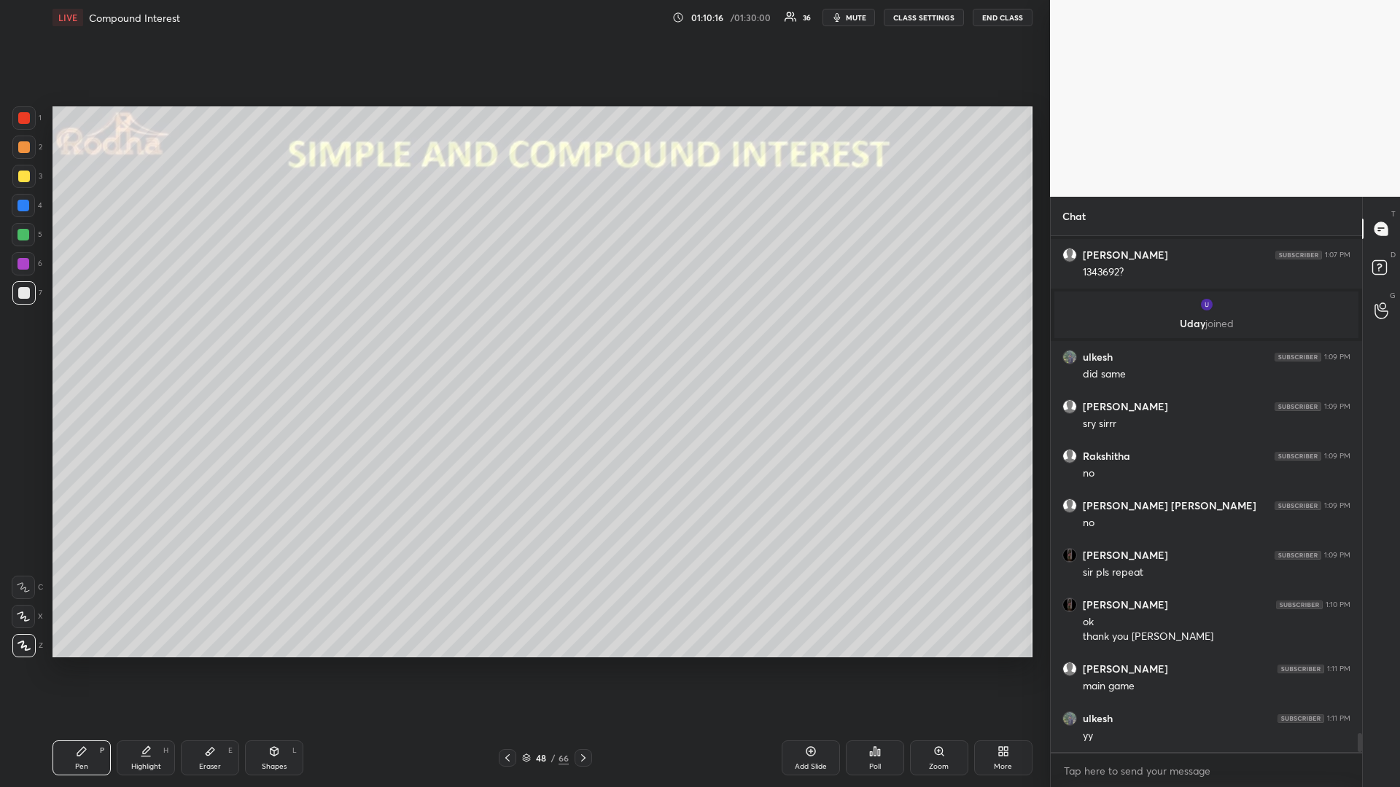
drag, startPoint x: 28, startPoint y: 235, endPoint x: 50, endPoint y: 246, distance: 24.8
click at [27, 235] on div at bounding box center [23, 235] width 12 height 12
drag, startPoint x: 25, startPoint y: 182, endPoint x: 7, endPoint y: 187, distance: 18.9
click at [20, 184] on div at bounding box center [23, 176] width 23 height 23
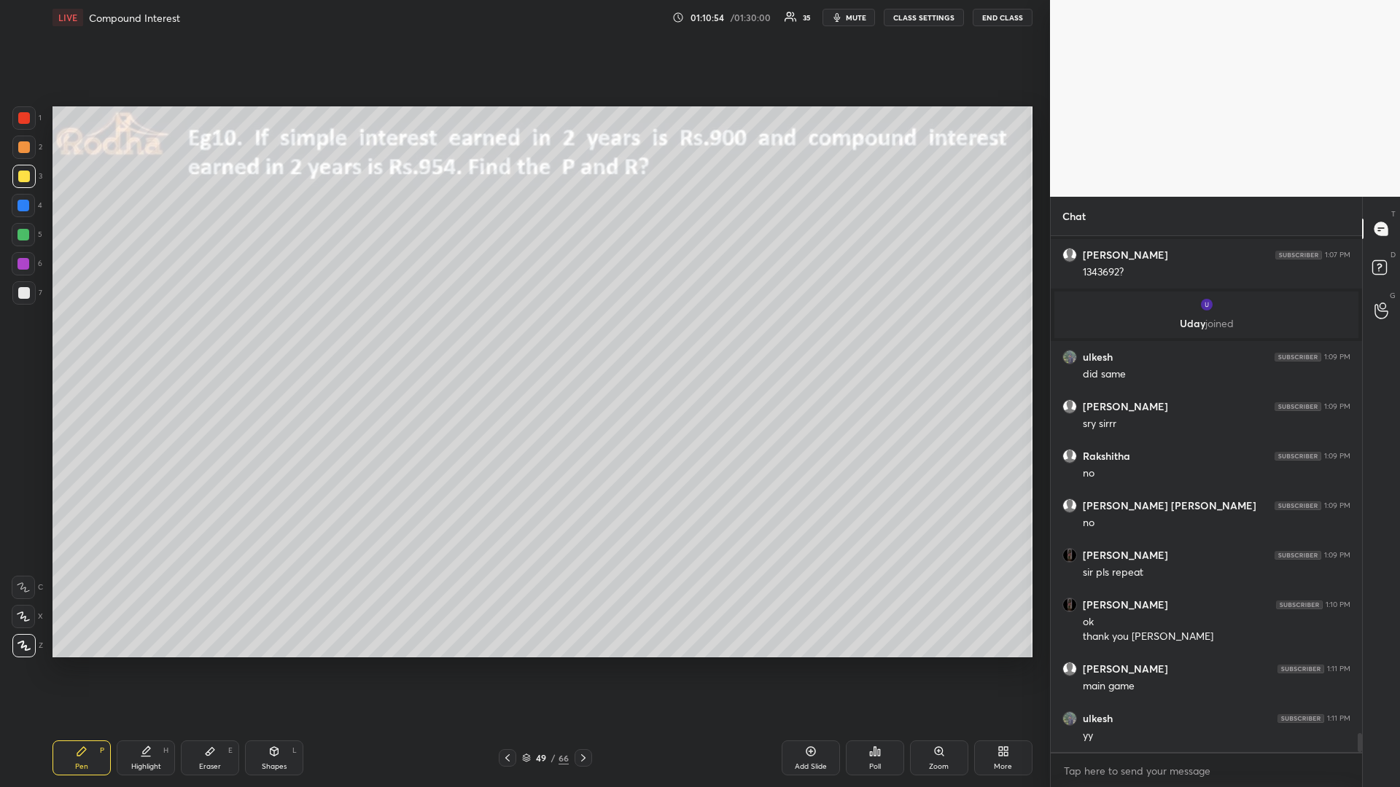
click at [22, 237] on div at bounding box center [23, 235] width 12 height 12
drag, startPoint x: 21, startPoint y: 178, endPoint x: 51, endPoint y: 191, distance: 32.6
click at [18, 178] on div at bounding box center [24, 177] width 12 height 12
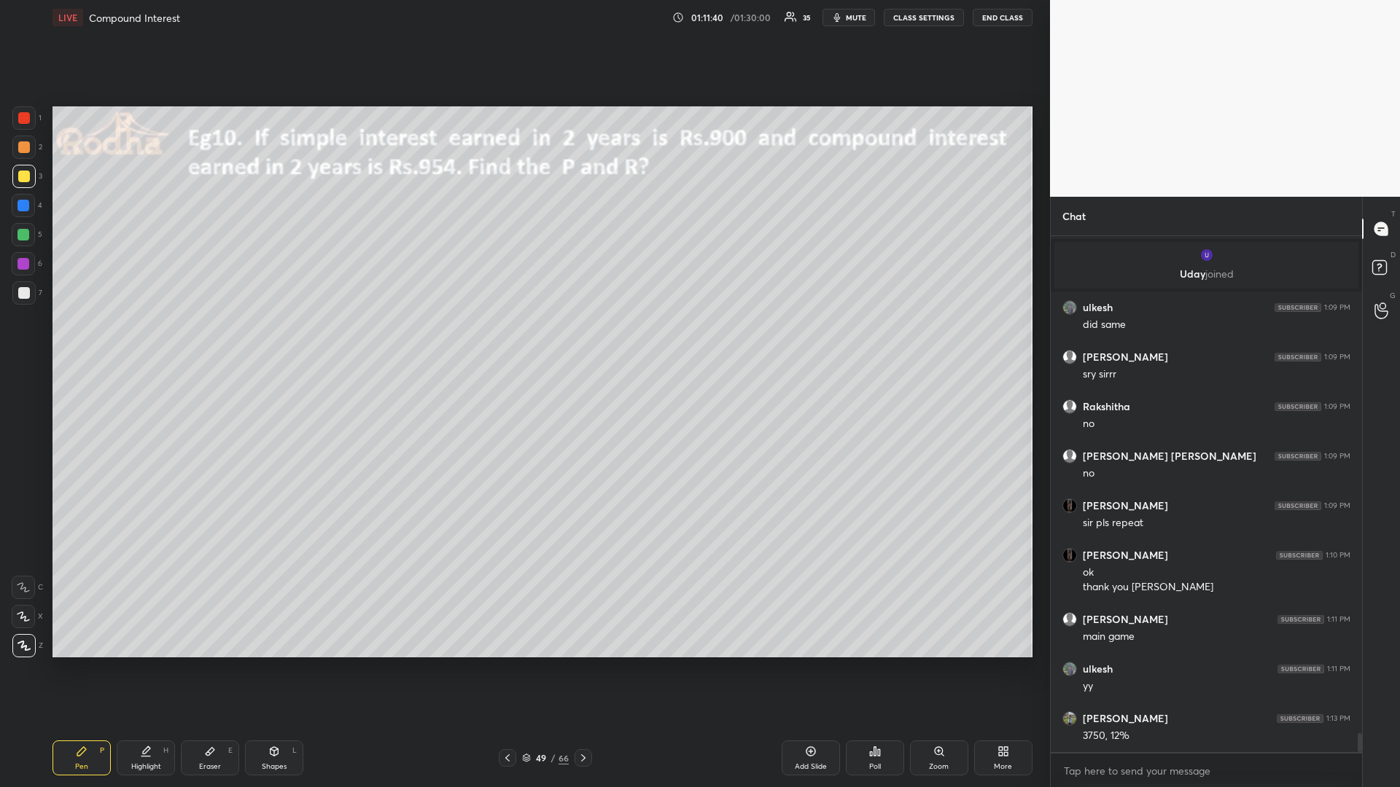
drag, startPoint x: 25, startPoint y: 233, endPoint x: 12, endPoint y: 241, distance: 14.8
click at [26, 234] on div at bounding box center [23, 235] width 12 height 12
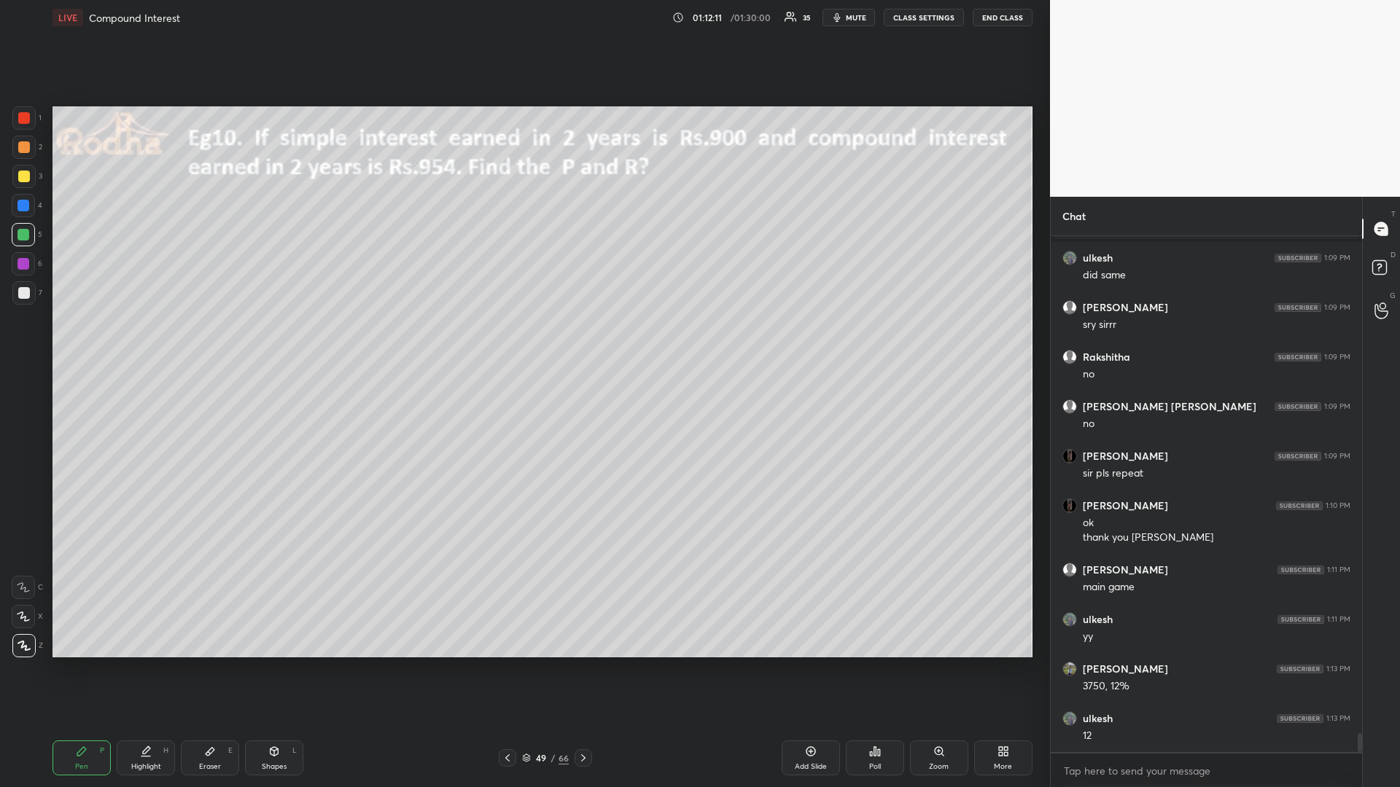
drag, startPoint x: 28, startPoint y: 179, endPoint x: 14, endPoint y: 188, distance: 16.8
click at [26, 179] on div at bounding box center [24, 177] width 12 height 12
click at [23, 267] on div at bounding box center [23, 264] width 12 height 12
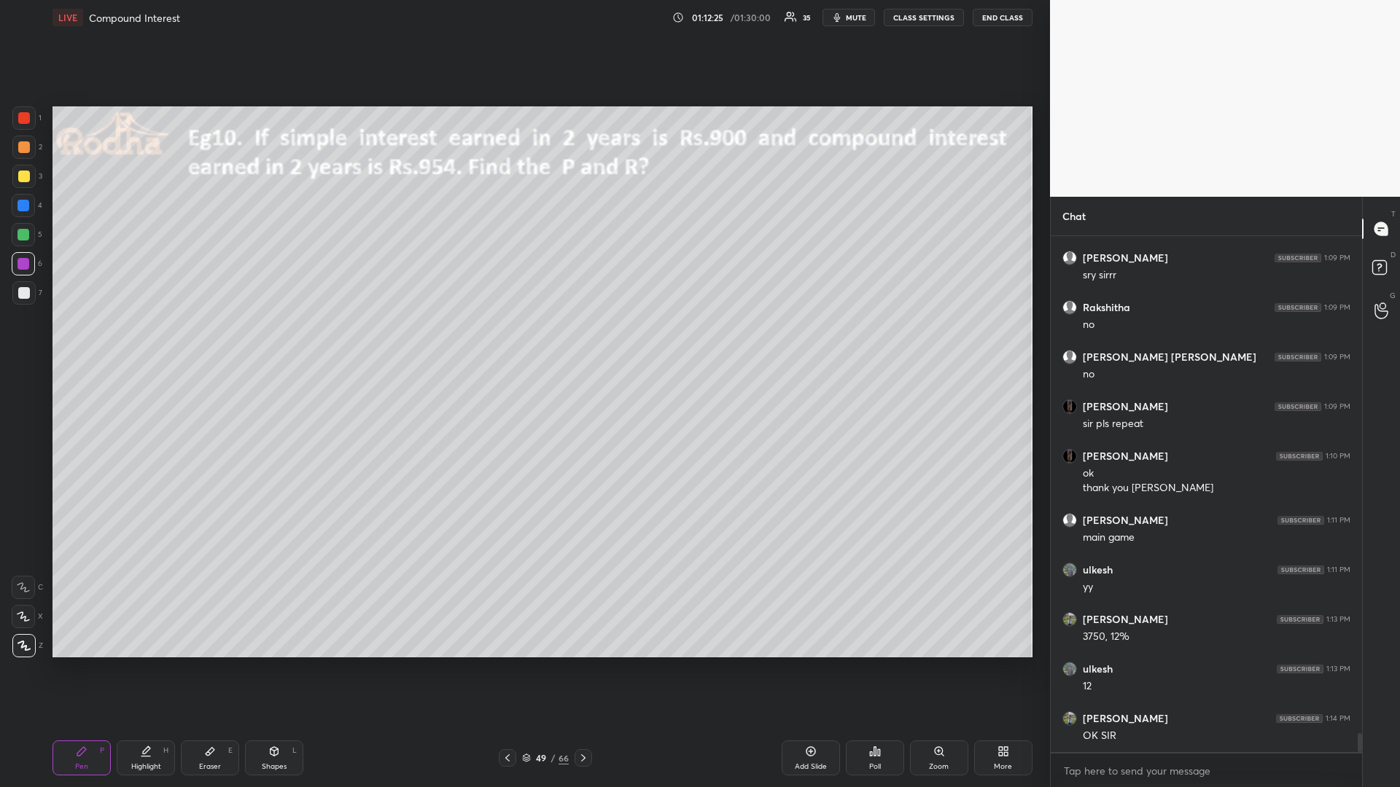
scroll to position [13583, 0]
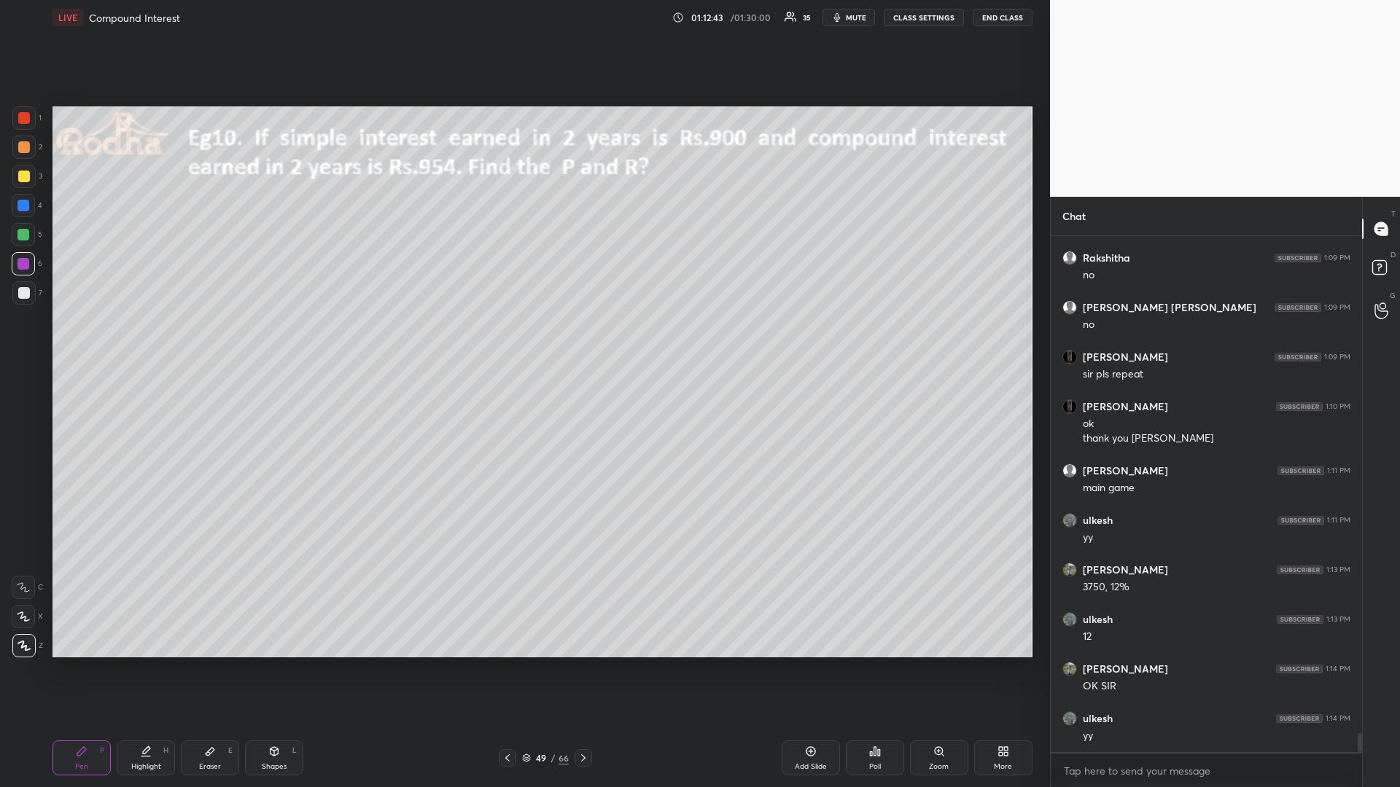
drag, startPoint x: 26, startPoint y: 289, endPoint x: 14, endPoint y: 287, distance: 11.9
click at [24, 289] on div at bounding box center [24, 293] width 12 height 12
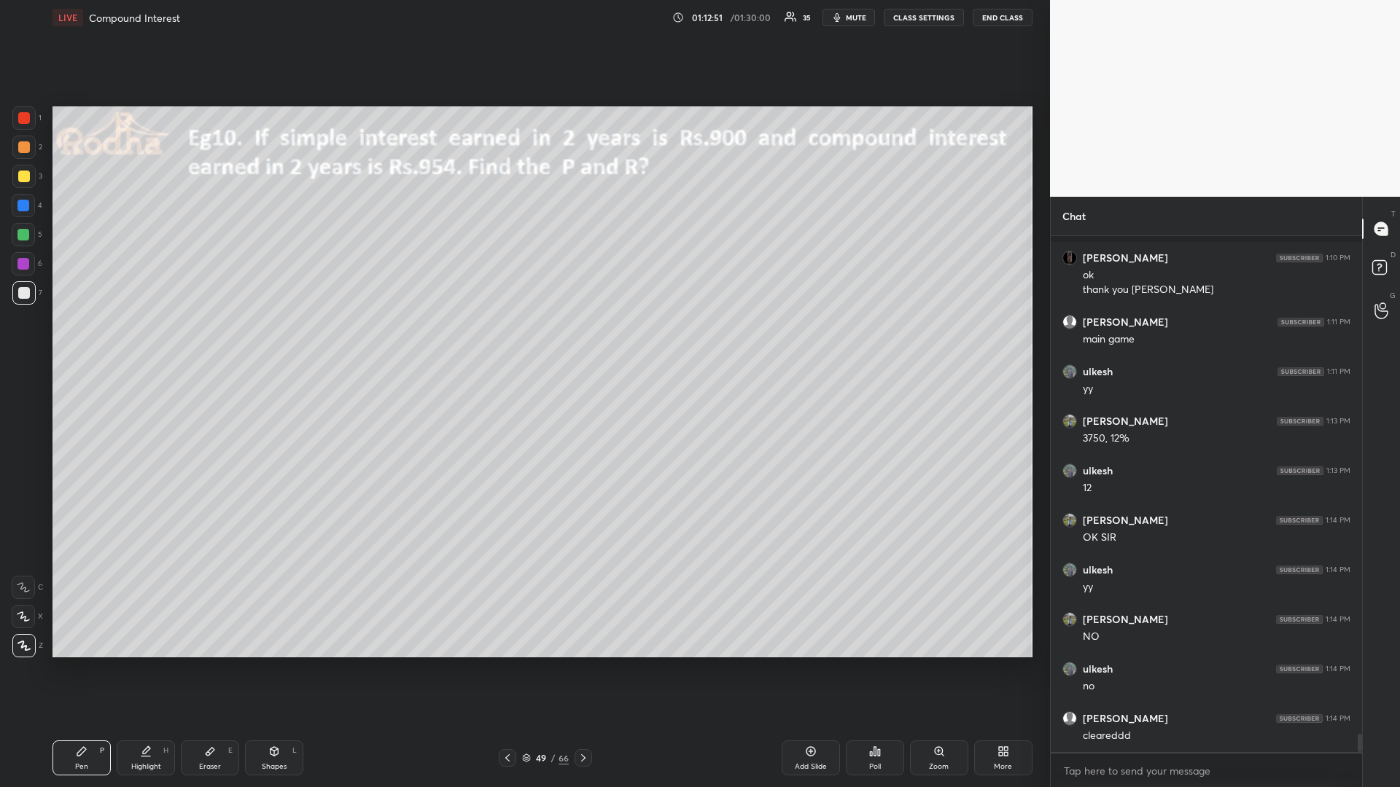
scroll to position [13831, 0]
drag, startPoint x: 26, startPoint y: 235, endPoint x: 15, endPoint y: 233, distance: 11.8
click at [24, 234] on div at bounding box center [23, 235] width 12 height 12
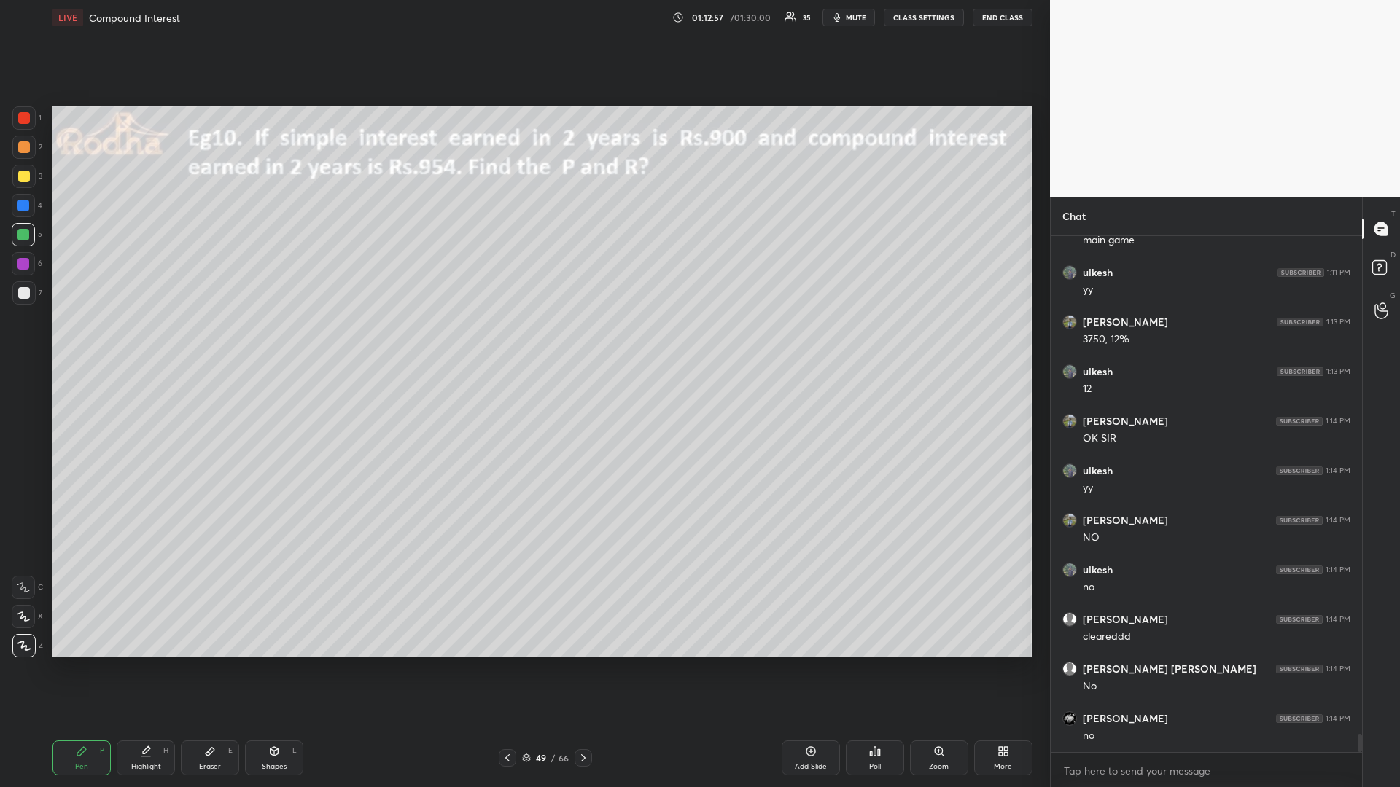
drag, startPoint x: 585, startPoint y: 758, endPoint x: 578, endPoint y: 764, distance: 8.8
click at [583, 663] on icon at bounding box center [583, 758] width 12 height 12
click at [513, 663] on div at bounding box center [507, 757] width 17 height 17
drag, startPoint x: 21, startPoint y: 238, endPoint x: 12, endPoint y: 235, distance: 9.2
click at [21, 235] on div at bounding box center [23, 235] width 12 height 12
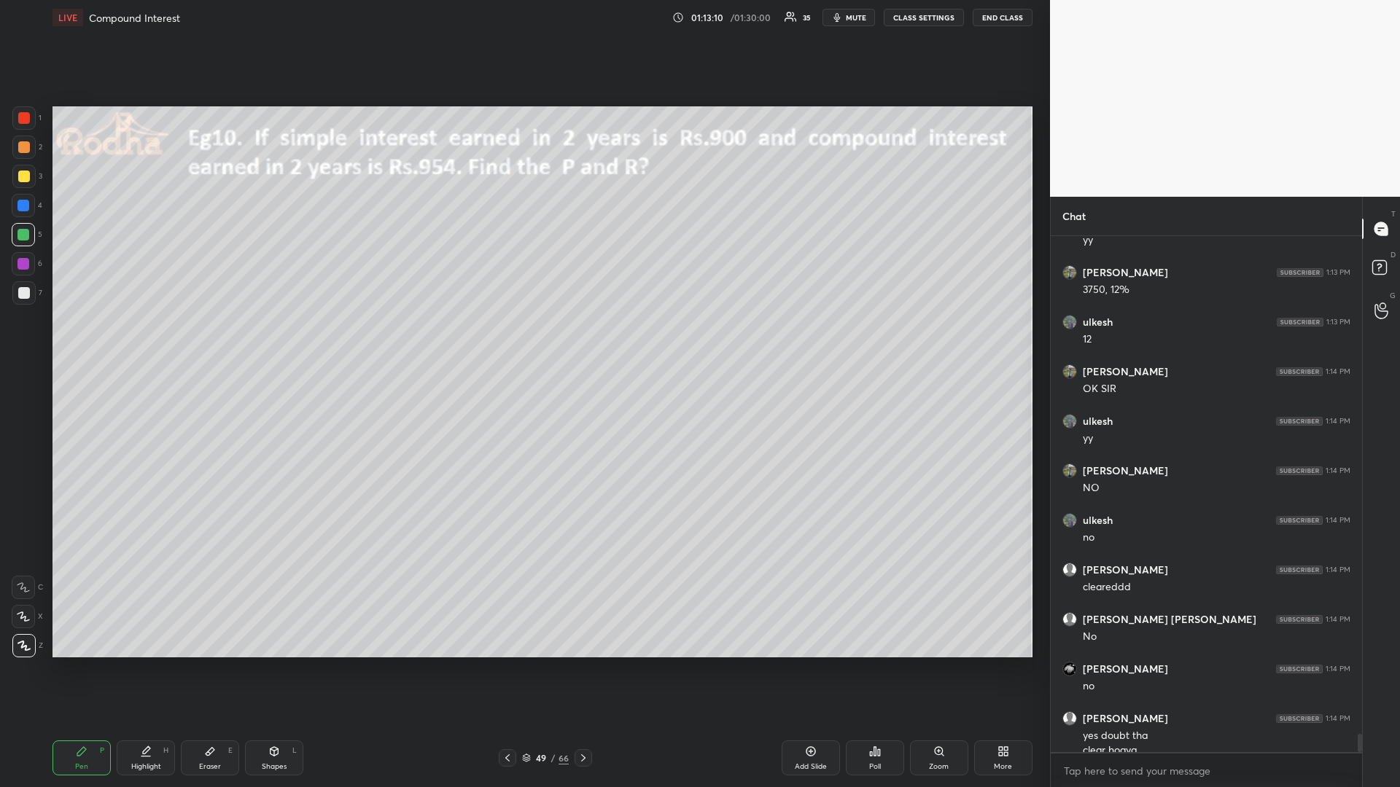
scroll to position [13895, 0]
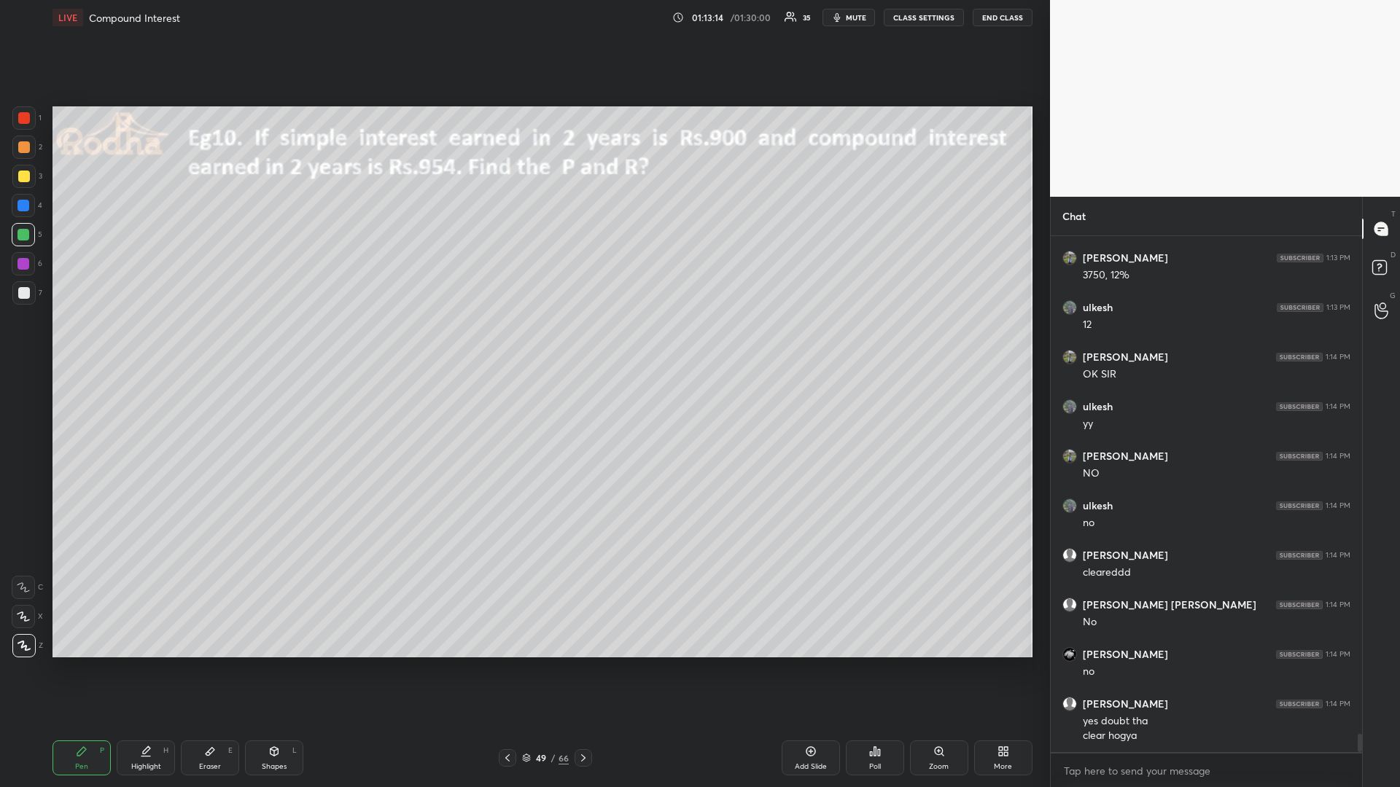
click at [581, 663] on icon at bounding box center [583, 758] width 12 height 12
click at [580, 663] on icon at bounding box center [583, 758] width 12 height 12
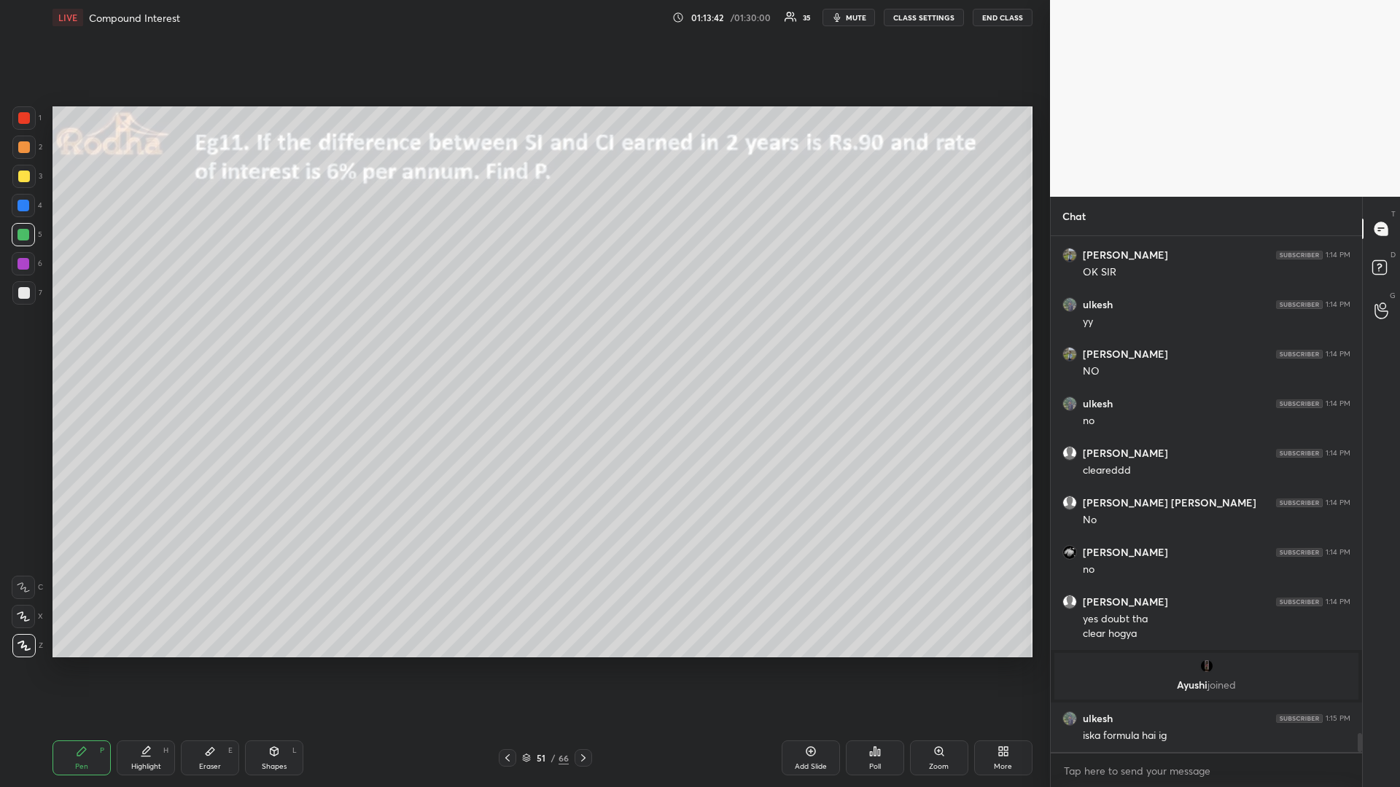
scroll to position [13762, 0]
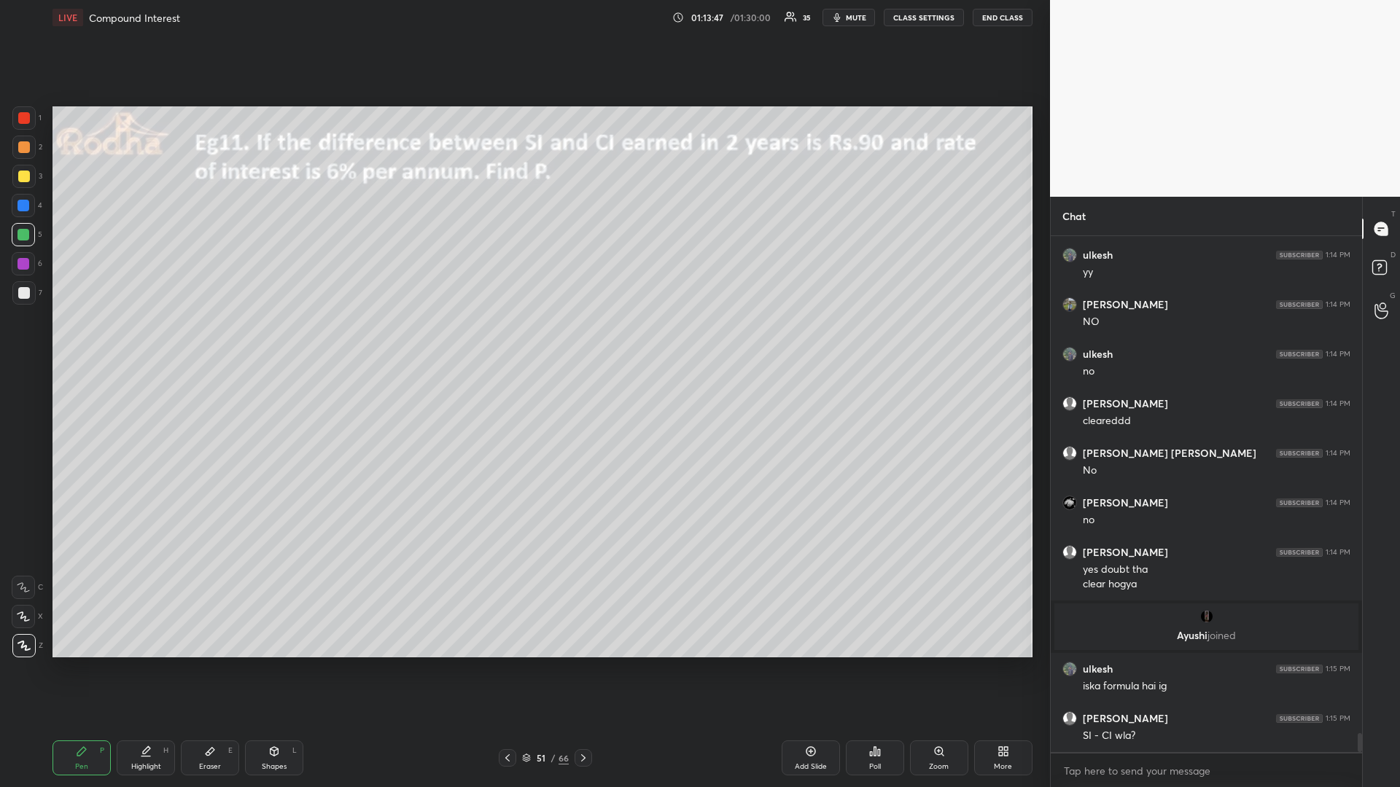
click at [879, 663] on icon at bounding box center [875, 752] width 12 height 12
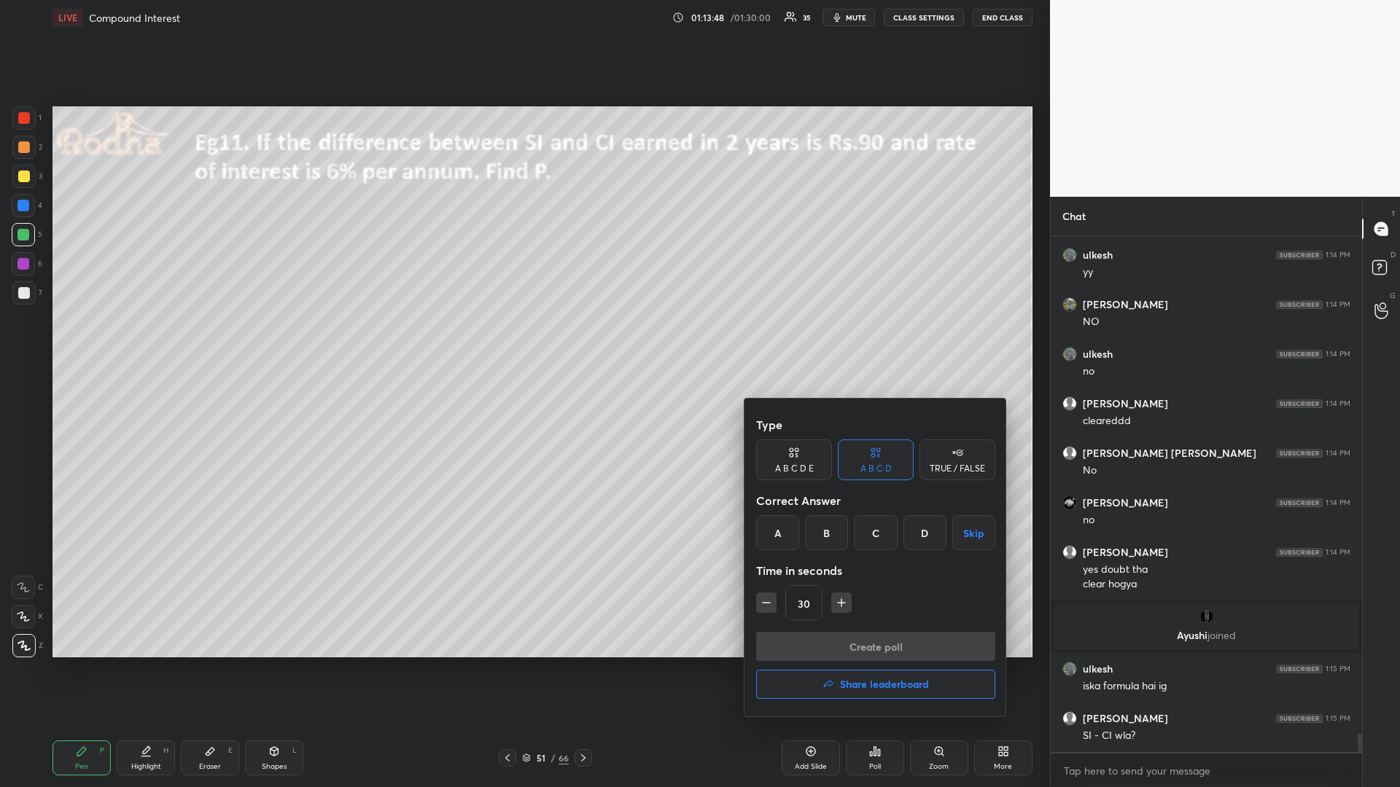
drag, startPoint x: 865, startPoint y: 537, endPoint x: 854, endPoint y: 595, distance: 59.3
click at [865, 537] on div "C" at bounding box center [875, 532] width 43 height 35
click at [845, 647] on button "Create poll" at bounding box center [875, 646] width 239 height 29
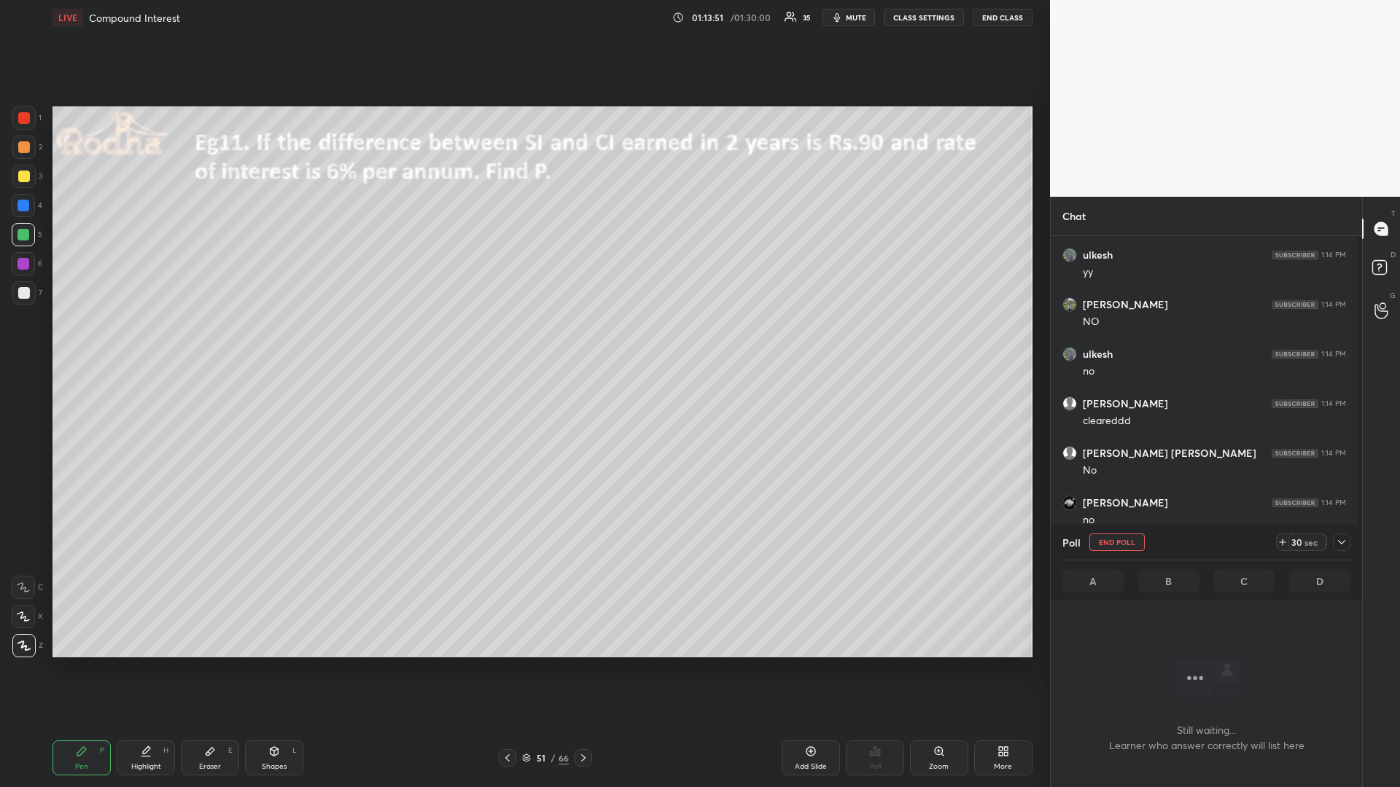
scroll to position [5, 5]
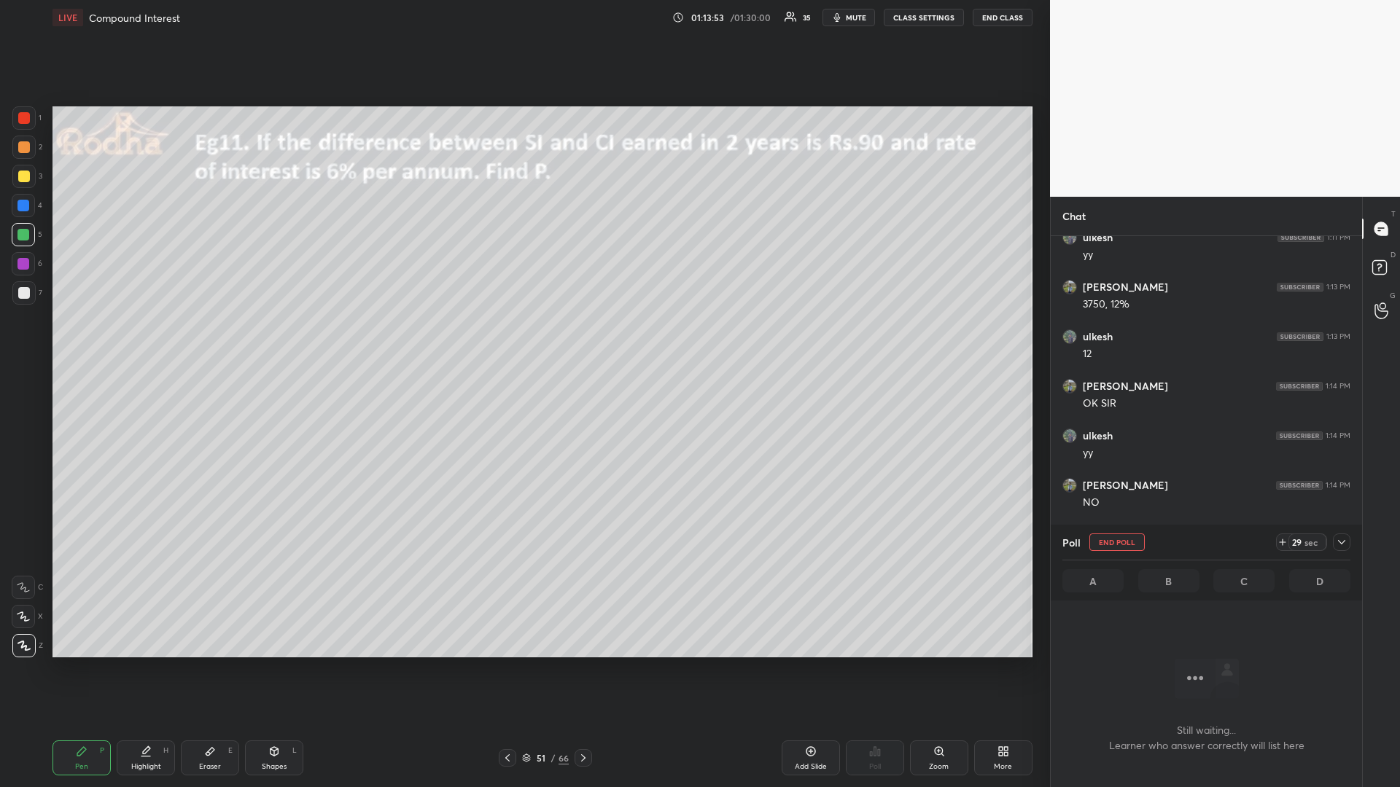
click at [31, 177] on div at bounding box center [23, 176] width 23 height 23
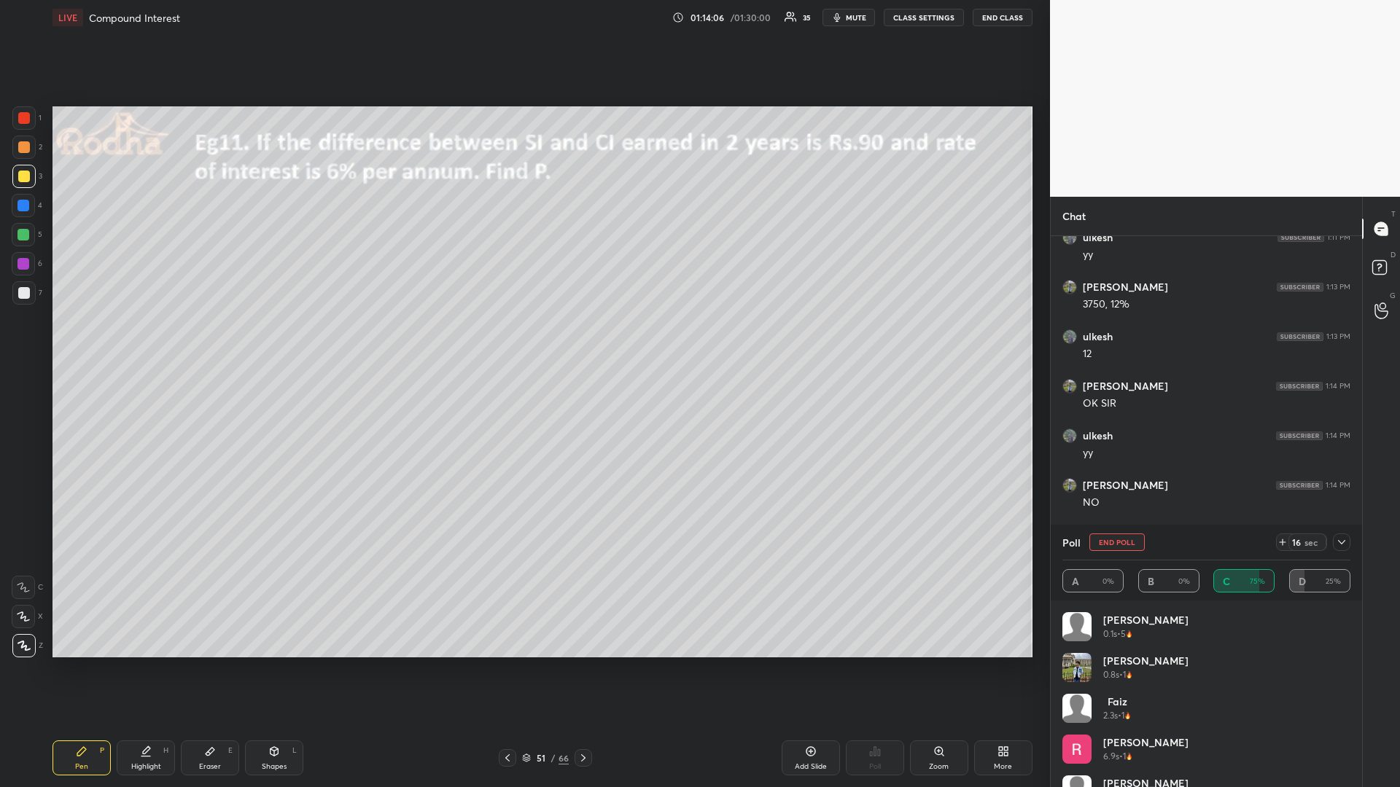
click at [28, 237] on div at bounding box center [23, 235] width 12 height 12
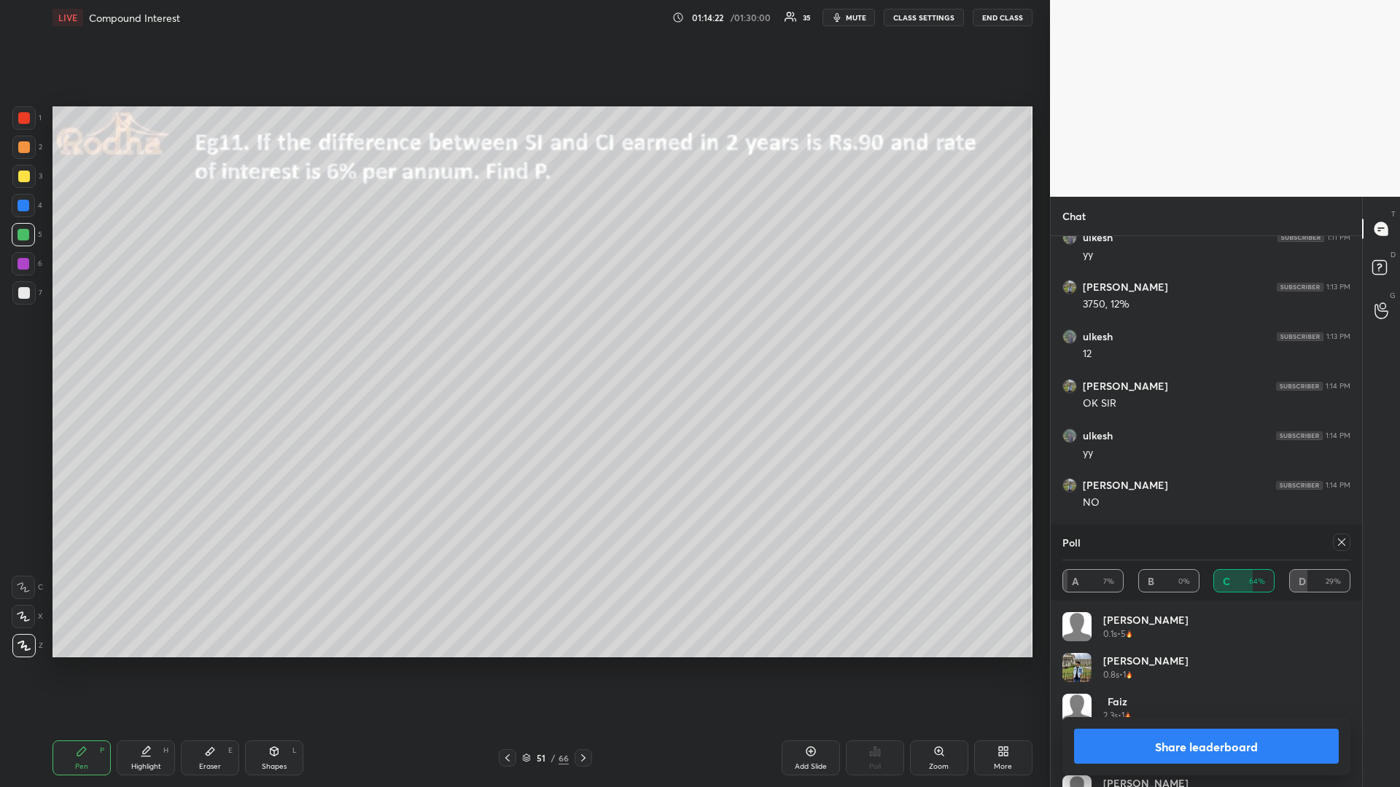
click at [1340, 540] on icon at bounding box center [1342, 543] width 12 height 12
type textarea "x"
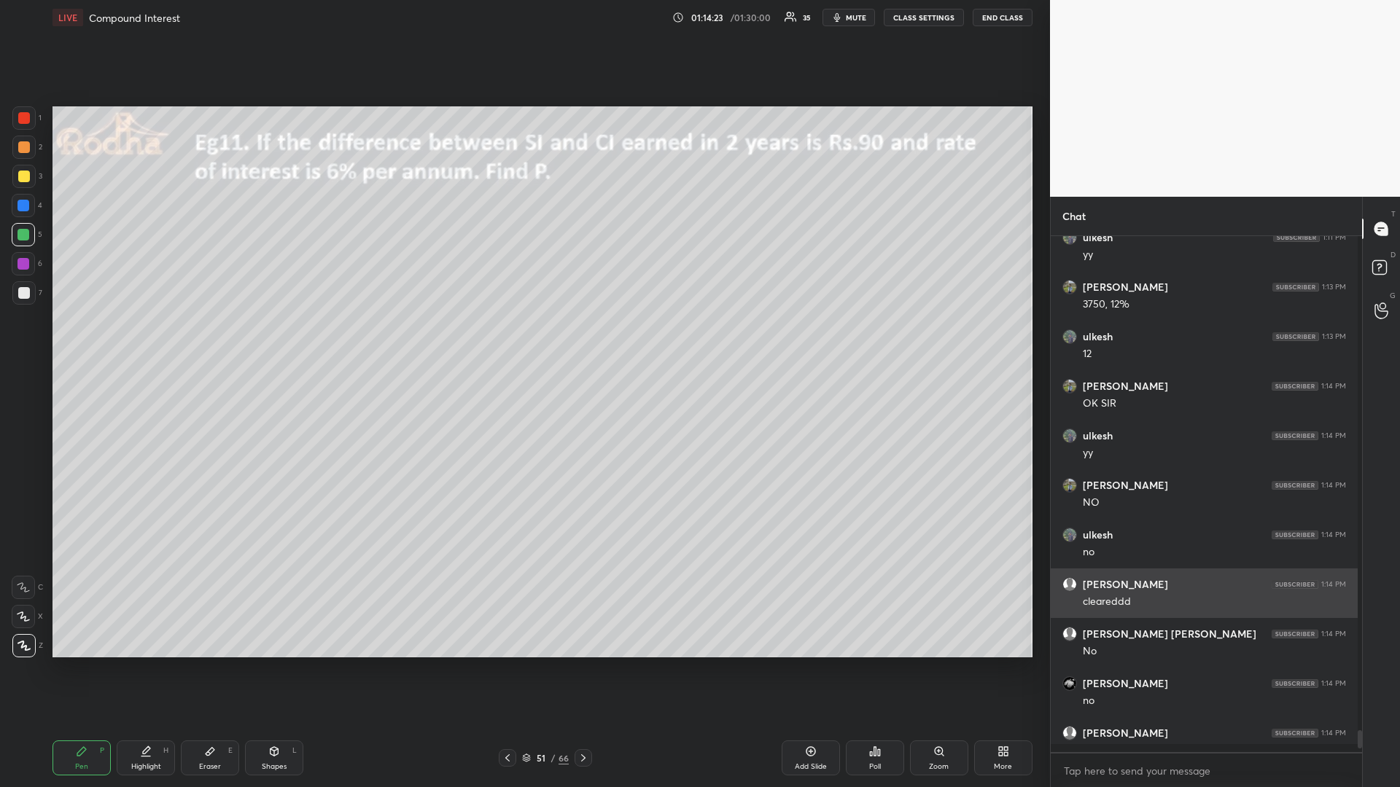
scroll to position [548, 307]
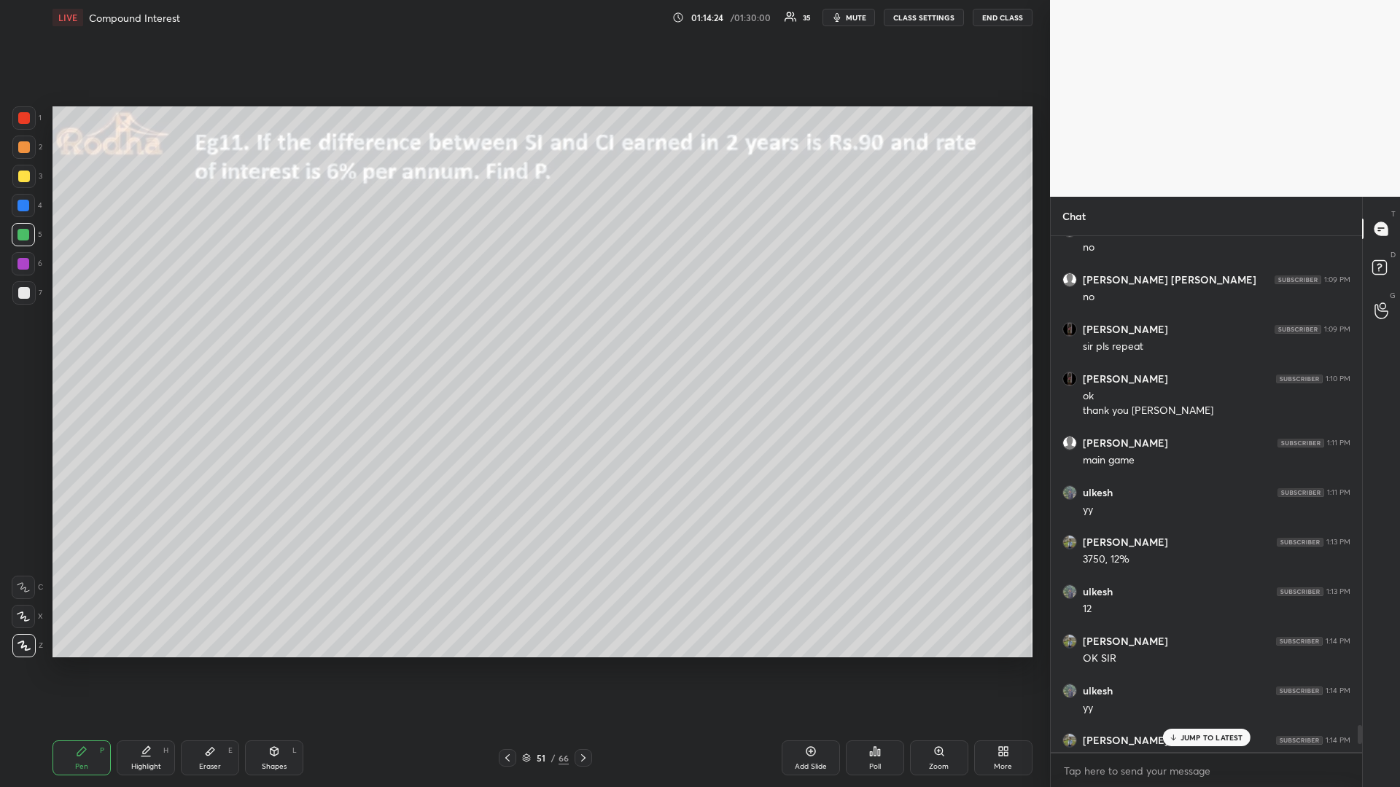
click at [1207, 663] on p "JUMP TO LATEST" at bounding box center [1211, 737] width 63 height 9
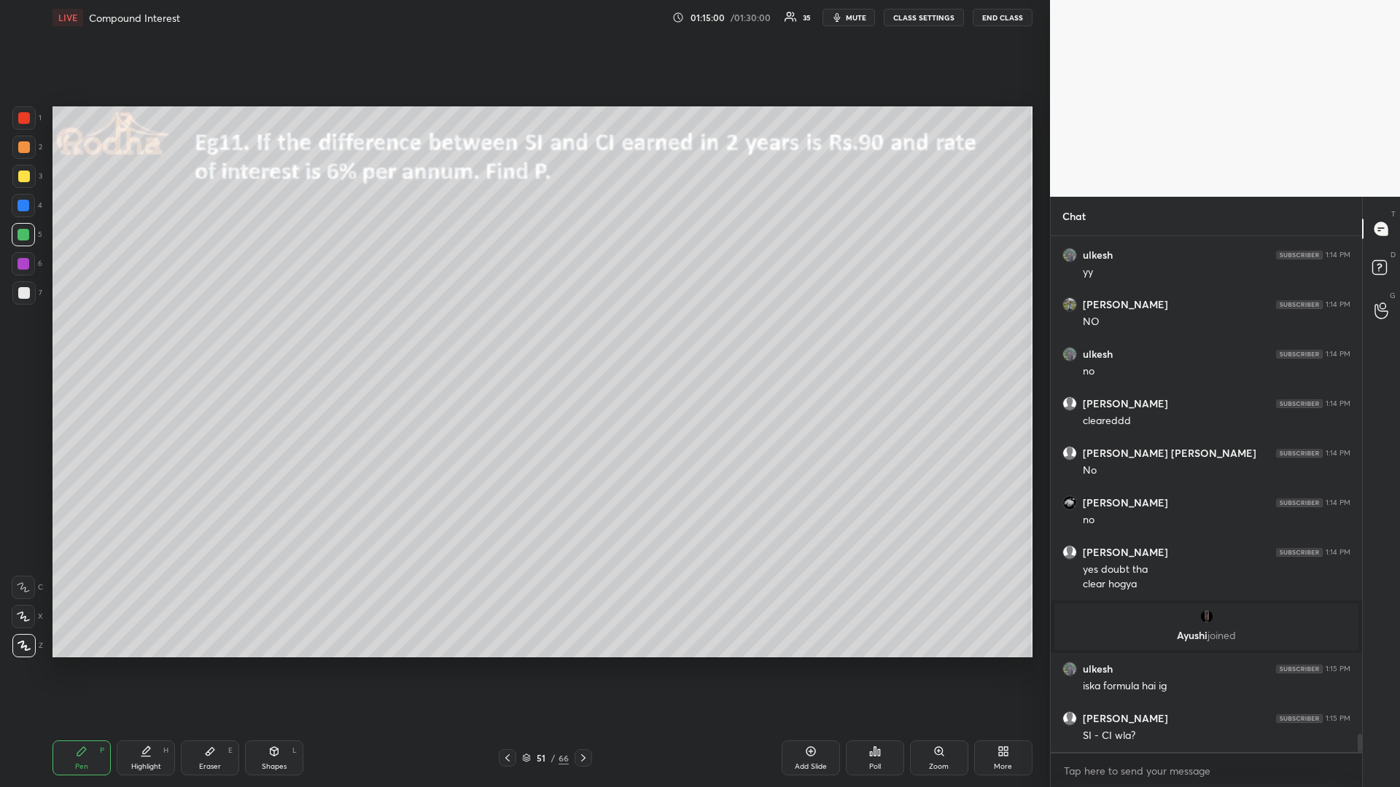
drag, startPoint x: 18, startPoint y: 175, endPoint x: 6, endPoint y: 184, distance: 15.6
click at [15, 176] on div at bounding box center [23, 176] width 23 height 23
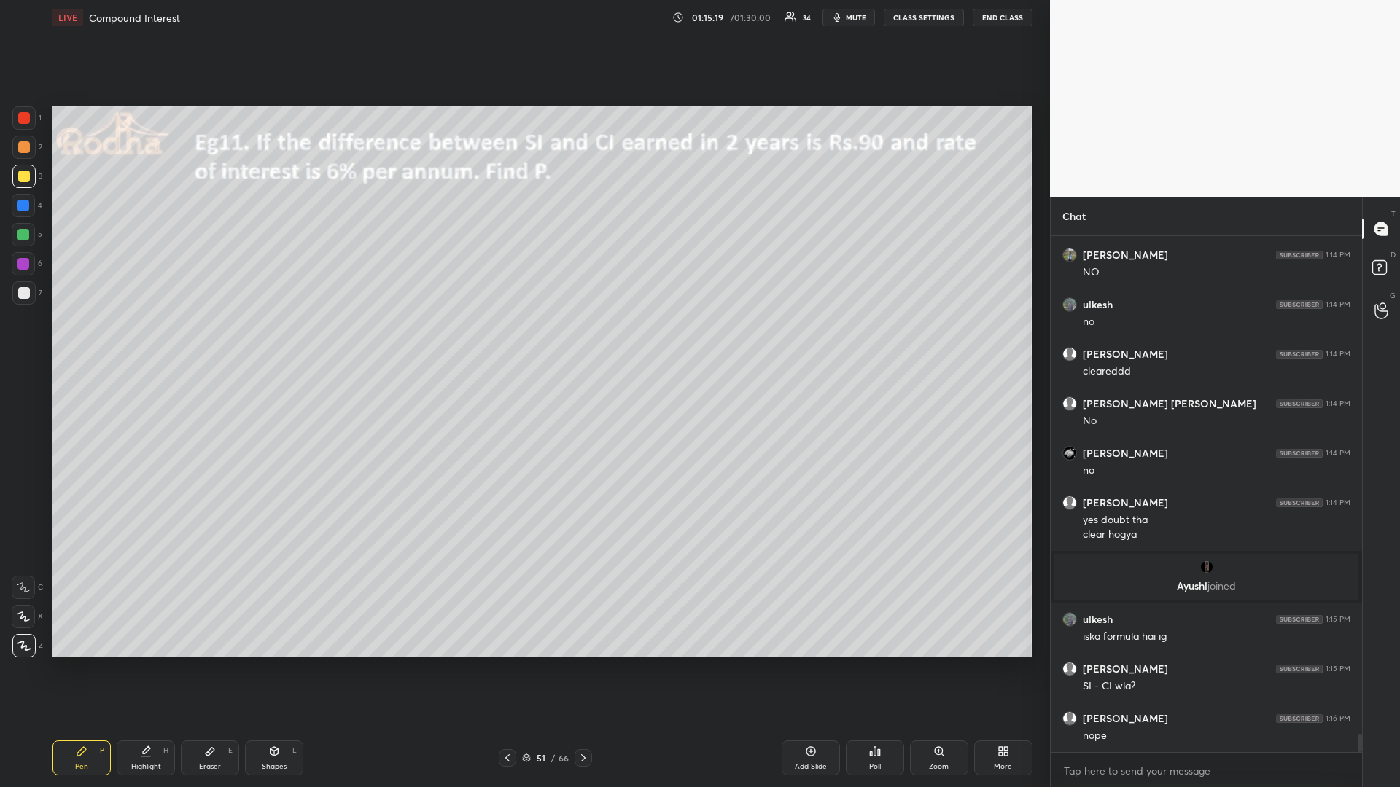
drag, startPoint x: 24, startPoint y: 118, endPoint x: 15, endPoint y: 118, distance: 8.7
click at [26, 118] on div at bounding box center [24, 118] width 12 height 12
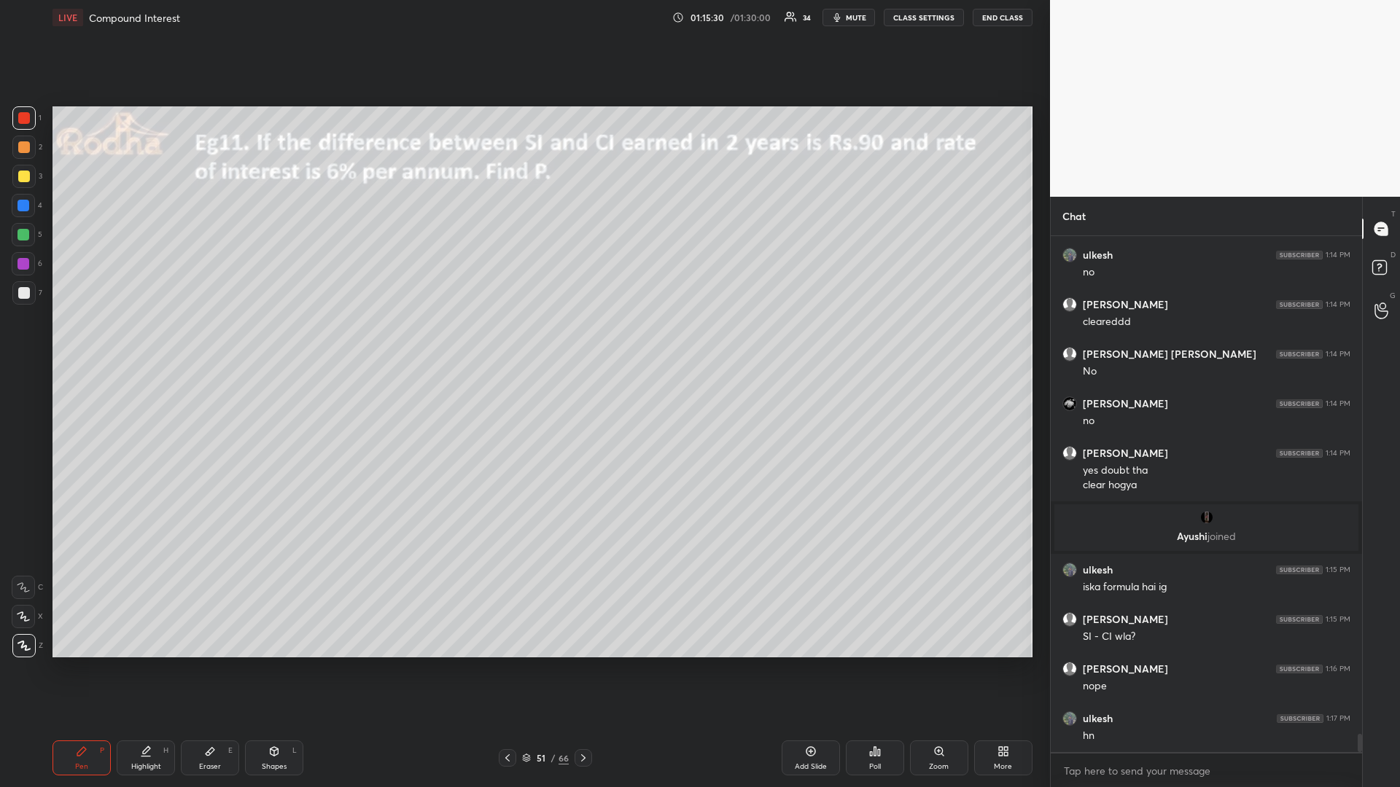
click at [26, 122] on div at bounding box center [24, 118] width 12 height 12
click at [580, 663] on icon at bounding box center [583, 758] width 12 height 12
drag, startPoint x: 585, startPoint y: 755, endPoint x: 588, endPoint y: 765, distance: 10.6
click at [581, 663] on icon at bounding box center [583, 758] width 12 height 12
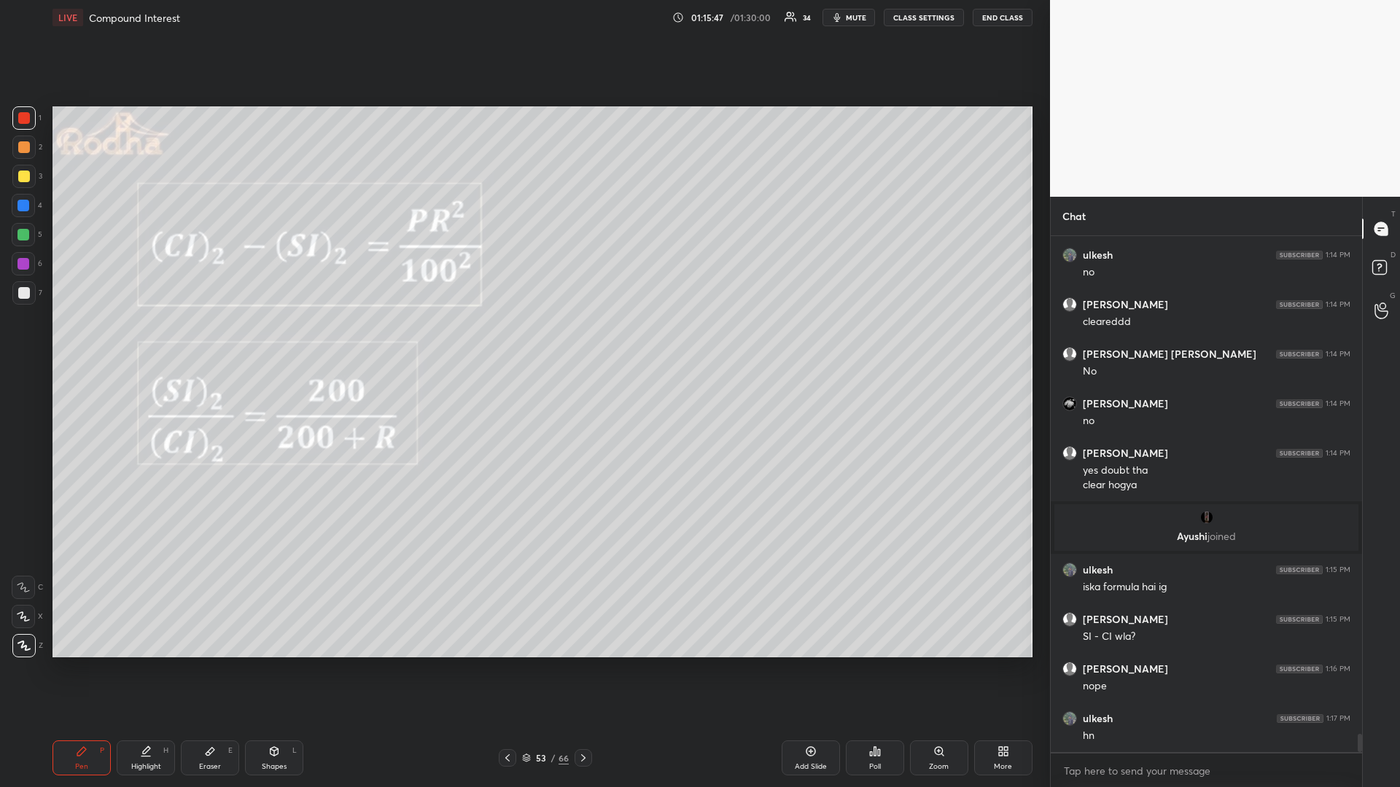
click at [21, 174] on div at bounding box center [24, 177] width 12 height 12
click at [28, 235] on div at bounding box center [23, 234] width 23 height 23
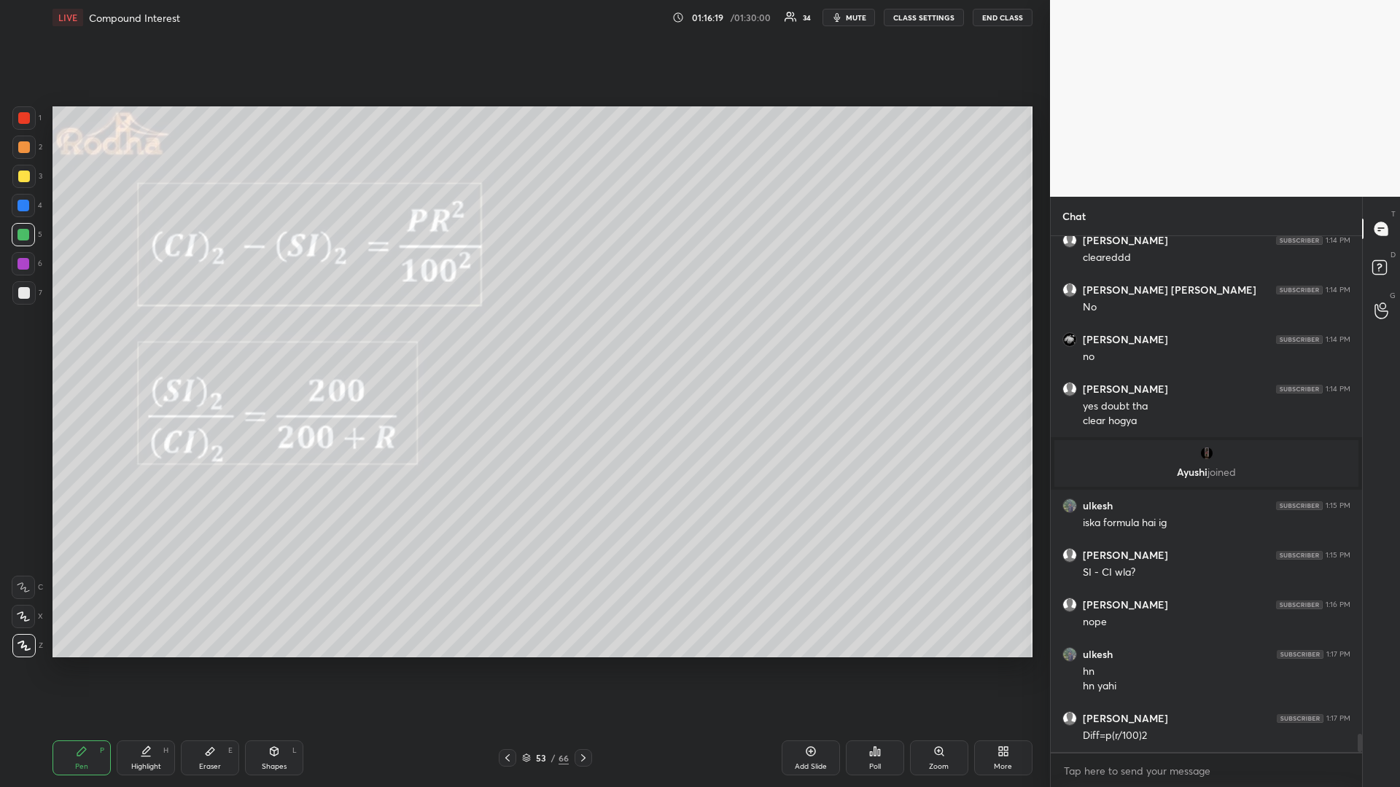
scroll to position [14061, 0]
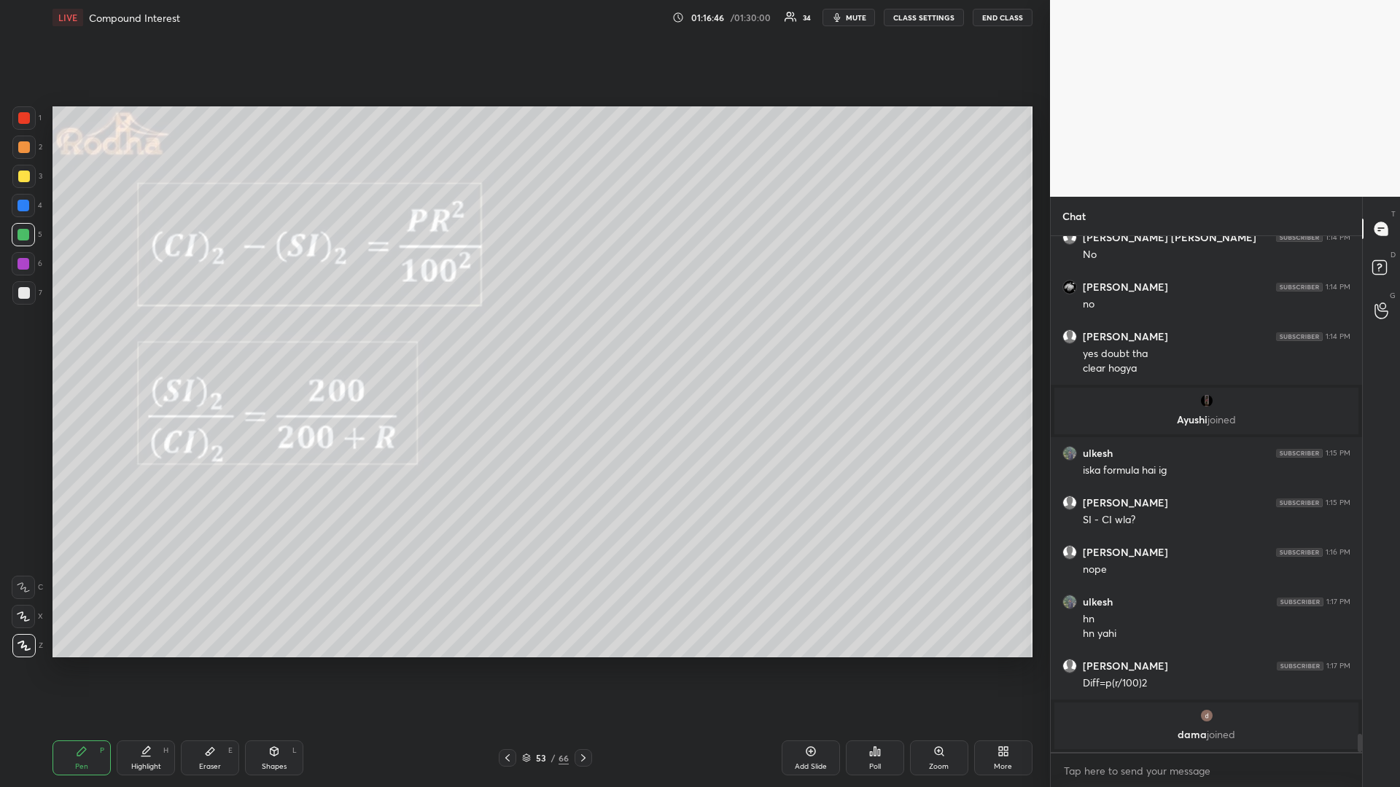
drag, startPoint x: 23, startPoint y: 176, endPoint x: 21, endPoint y: 186, distance: 9.7
click at [23, 177] on div at bounding box center [24, 177] width 12 height 12
drag, startPoint x: 585, startPoint y: 757, endPoint x: 607, endPoint y: 727, distance: 37.0
click at [585, 663] on icon at bounding box center [583, 758] width 12 height 12
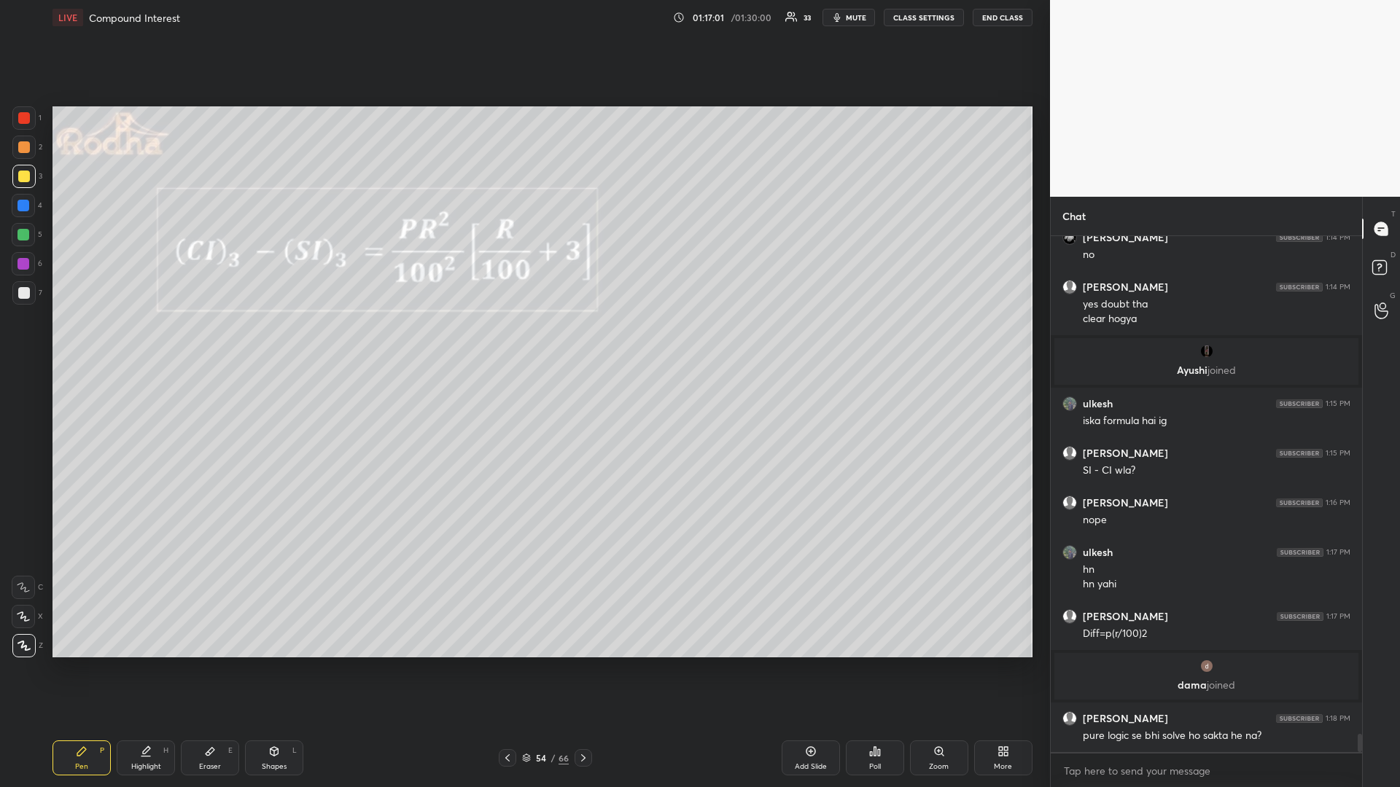
drag, startPoint x: 31, startPoint y: 236, endPoint x: 12, endPoint y: 246, distance: 21.5
click at [31, 236] on div at bounding box center [23, 234] width 23 height 23
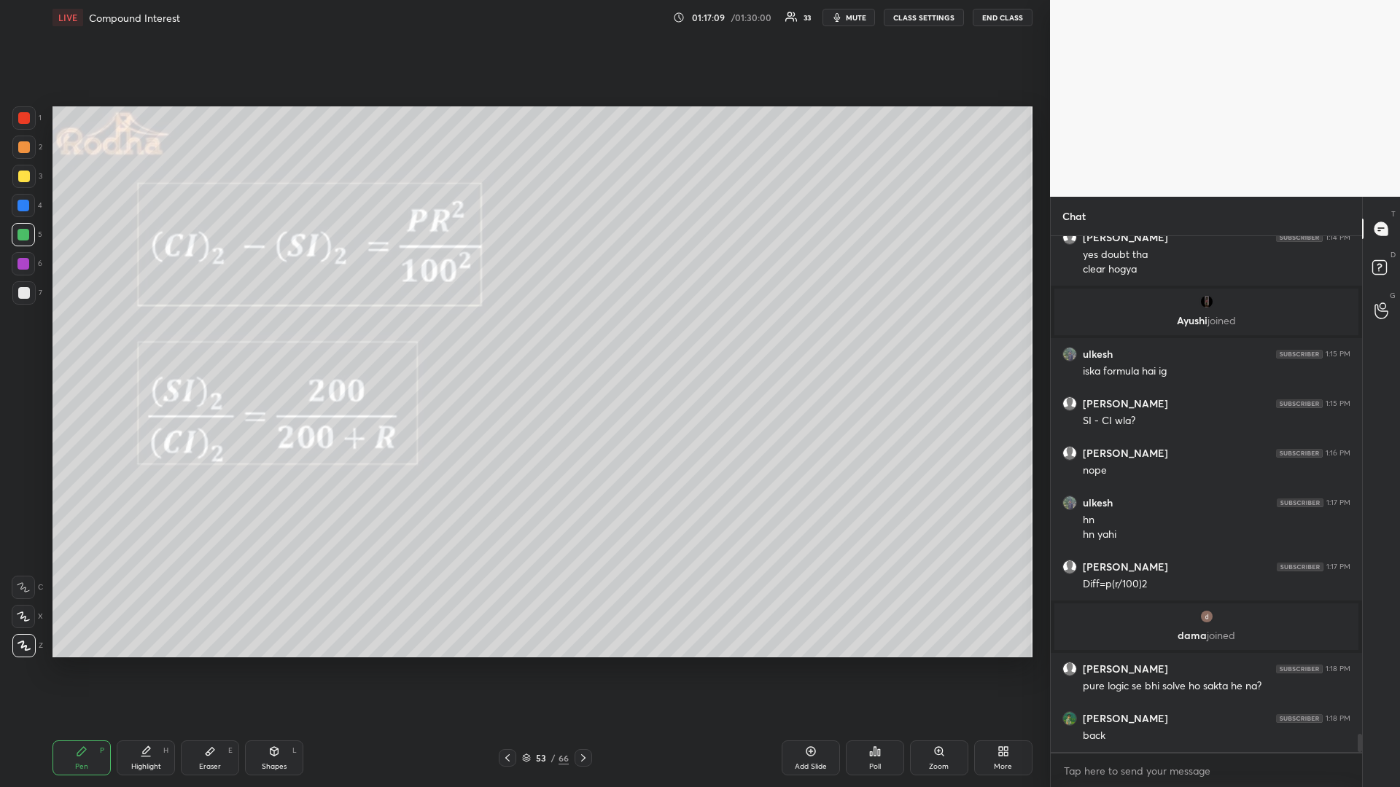
scroll to position [14042, 0]
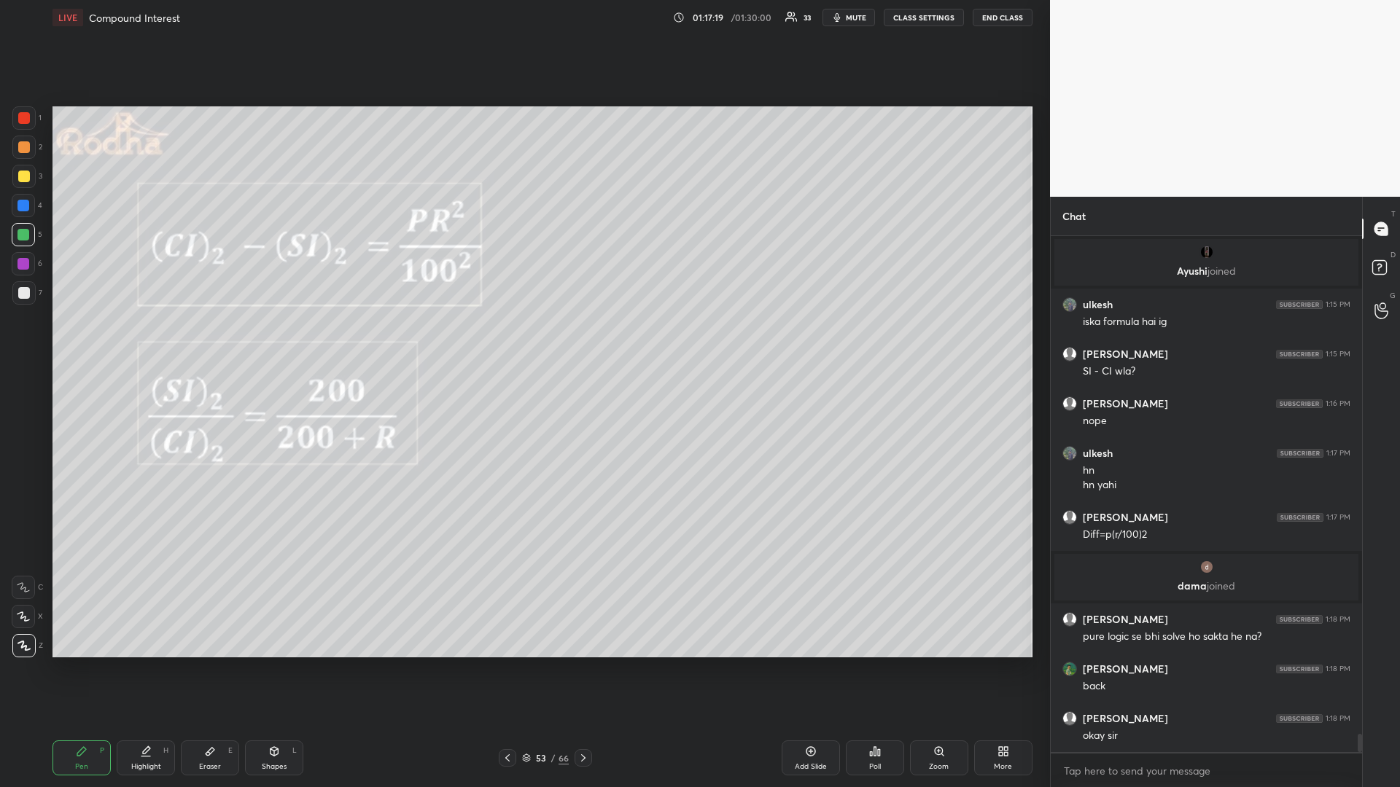
click at [23, 179] on div at bounding box center [24, 177] width 12 height 12
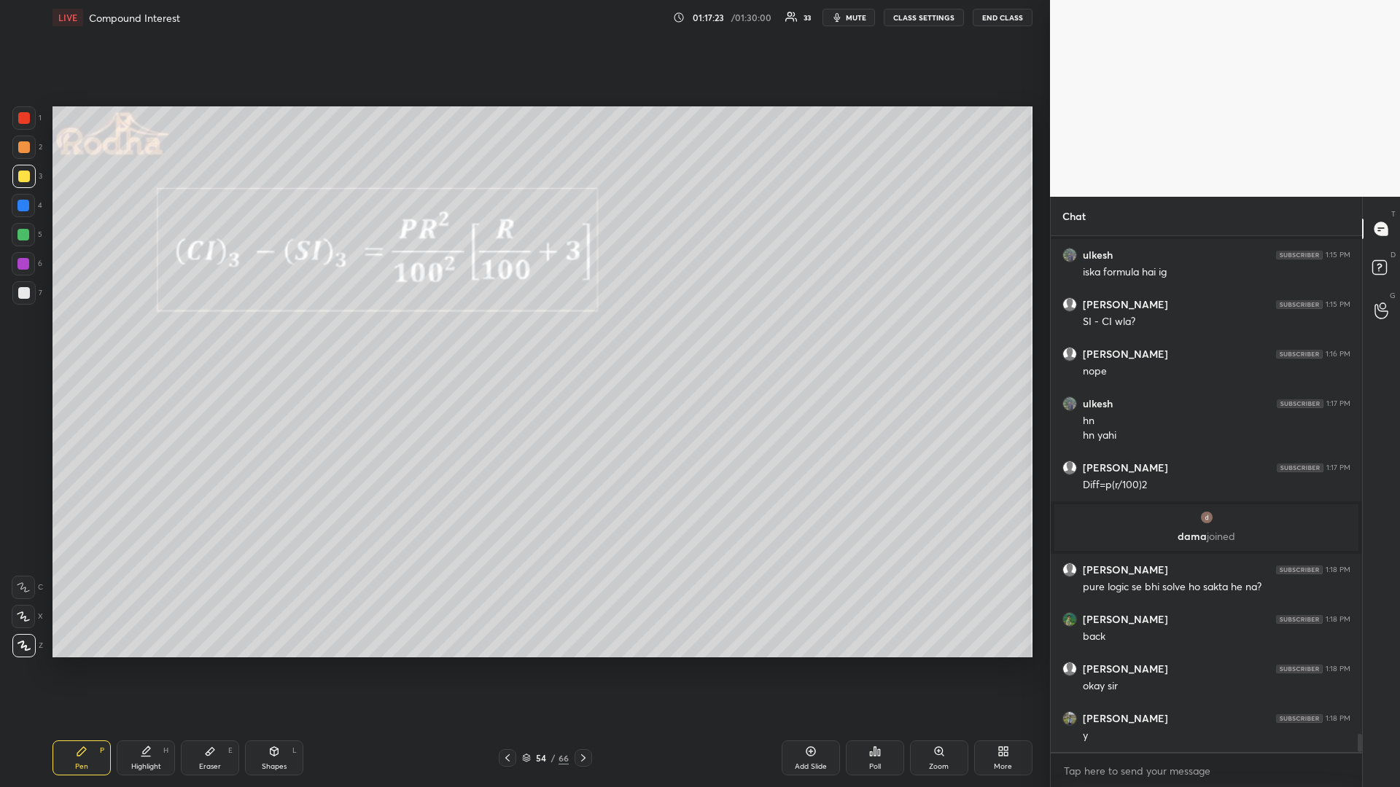
scroll to position [14141, 0]
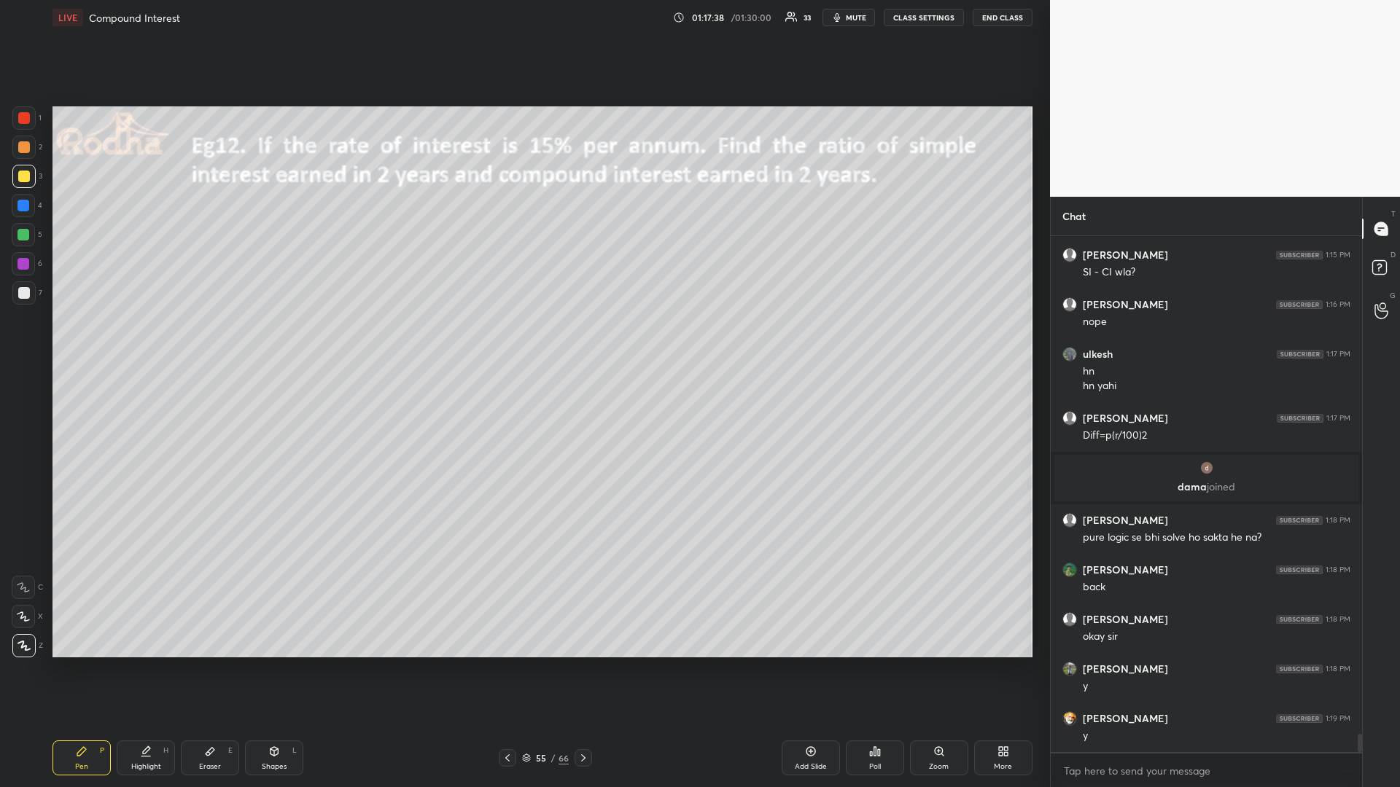
drag, startPoint x: 26, startPoint y: 239, endPoint x: 4, endPoint y: 246, distance: 22.4
click at [22, 238] on div at bounding box center [23, 235] width 12 height 12
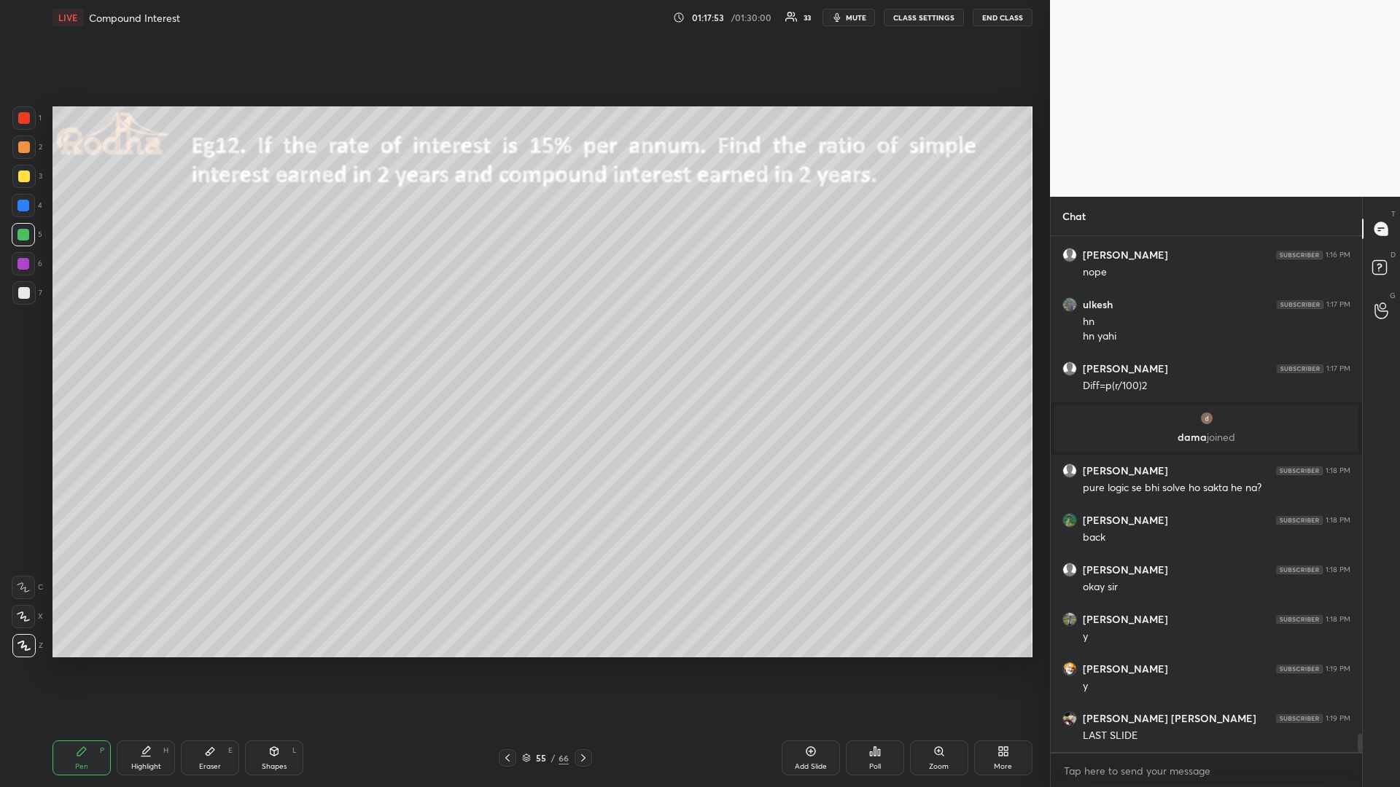
click at [874, 663] on div "Poll" at bounding box center [875, 758] width 58 height 35
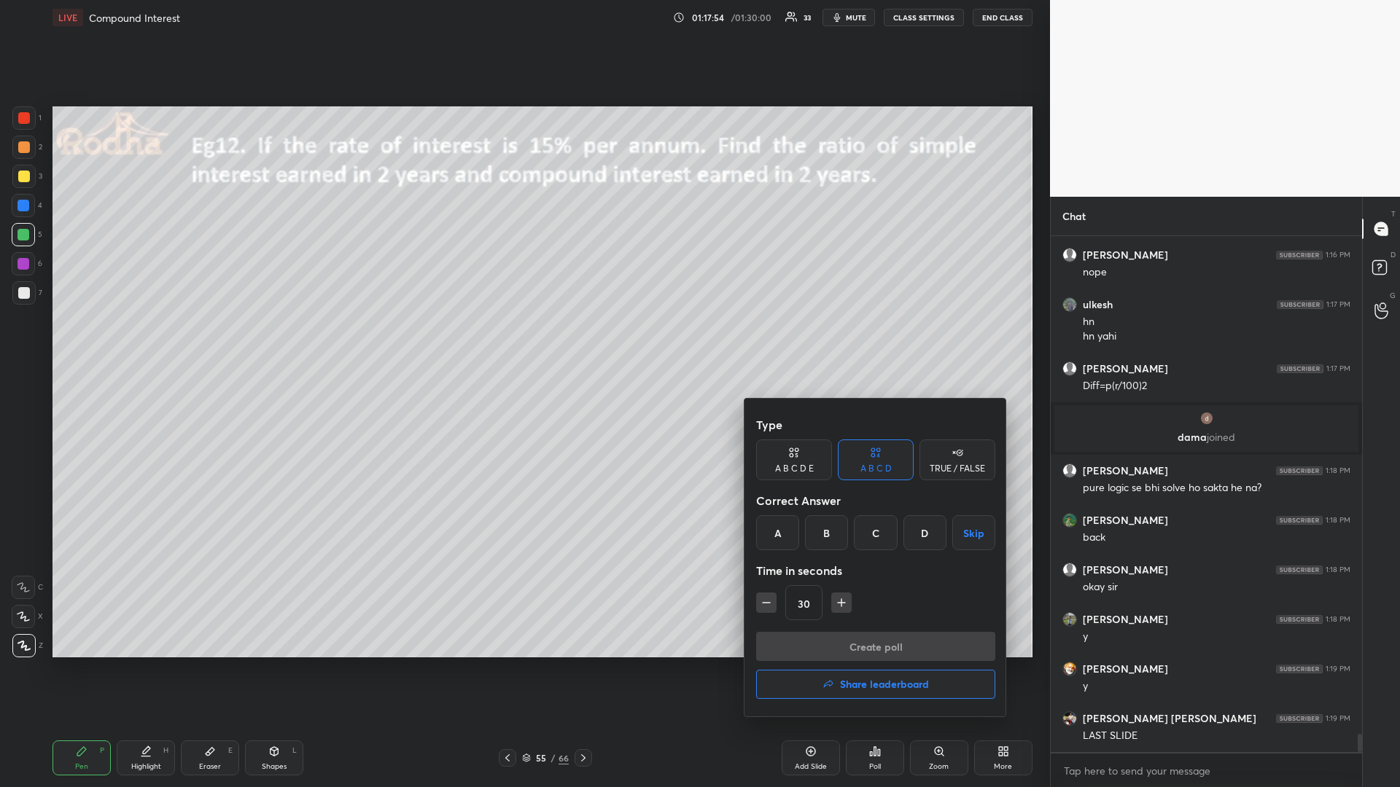
click at [768, 604] on icon "button" at bounding box center [766, 603] width 15 height 15
type input "15"
click at [875, 539] on div "C" at bounding box center [875, 532] width 43 height 35
click at [876, 642] on button "Create poll" at bounding box center [875, 646] width 239 height 29
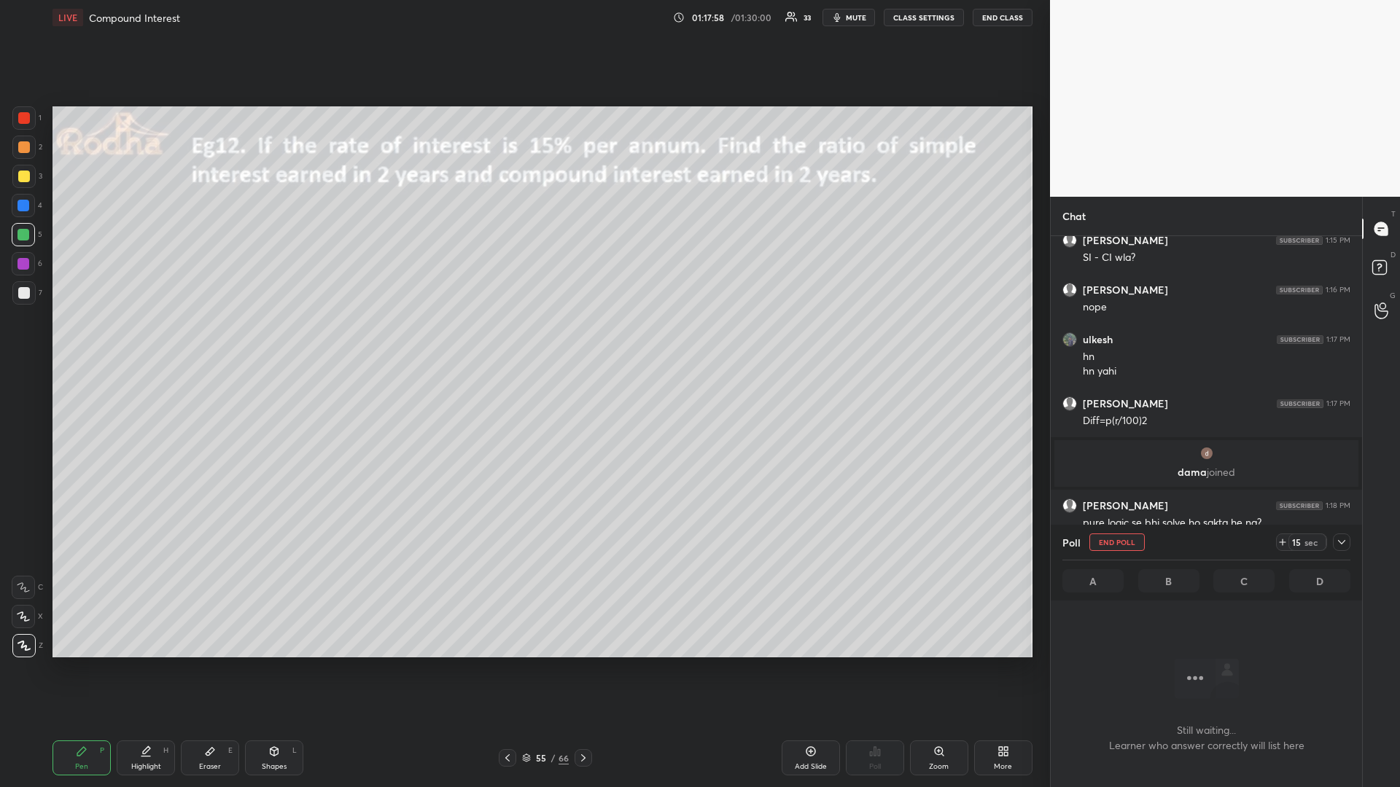
scroll to position [13915, 0]
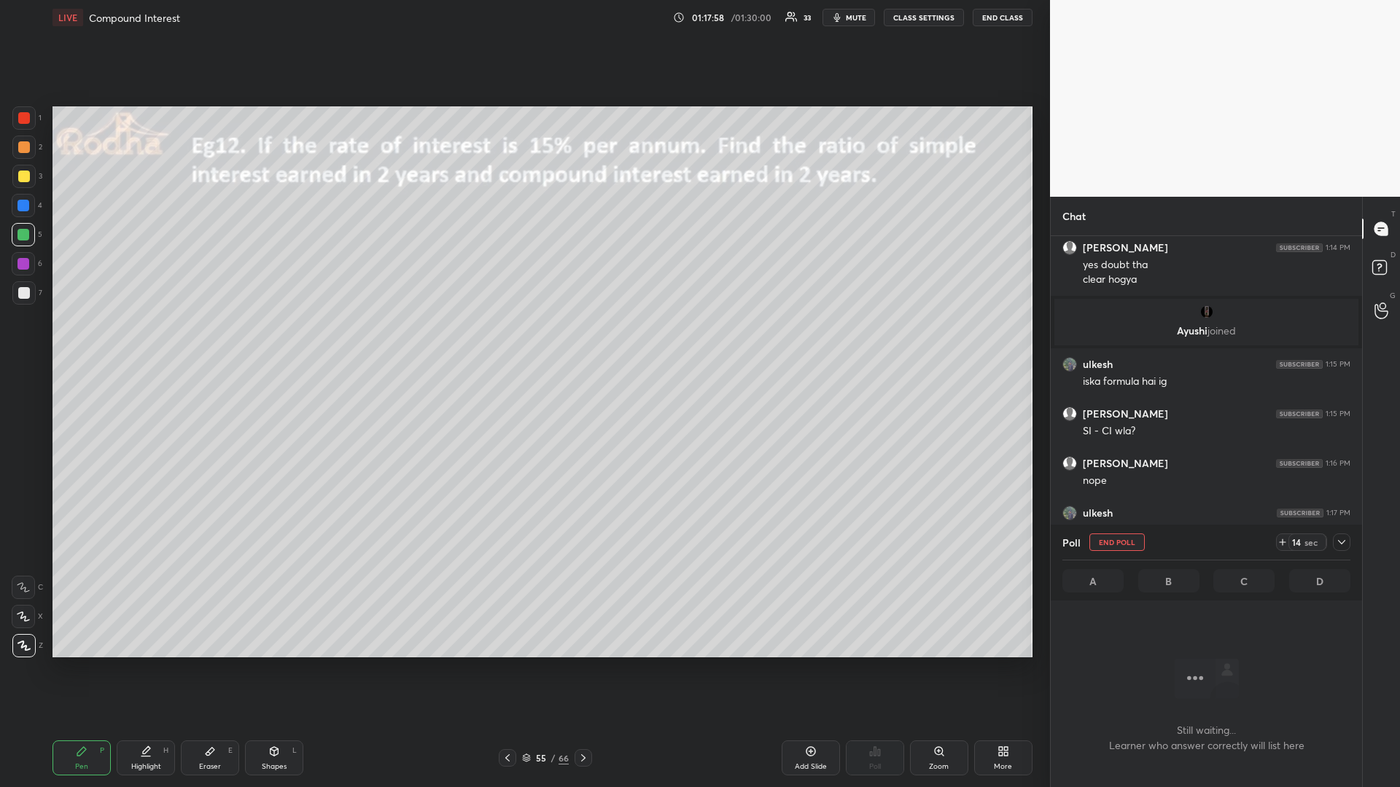
drag, startPoint x: 23, startPoint y: 174, endPoint x: 9, endPoint y: 182, distance: 16.6
click at [21, 176] on div at bounding box center [24, 177] width 12 height 12
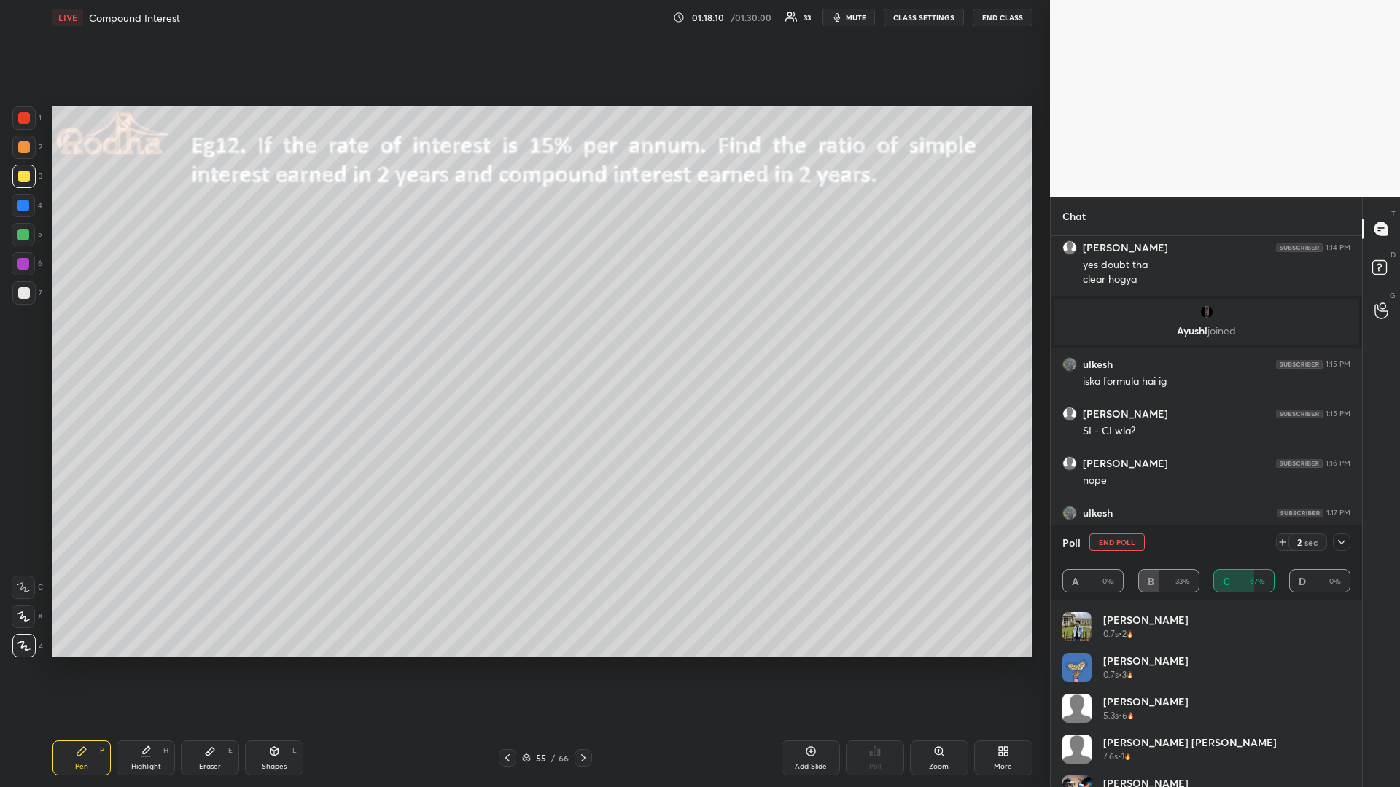
click at [1277, 545] on icon at bounding box center [1283, 543] width 12 height 12
drag, startPoint x: 28, startPoint y: 294, endPoint x: 9, endPoint y: 297, distance: 18.6
click at [26, 292] on div at bounding box center [24, 293] width 12 height 12
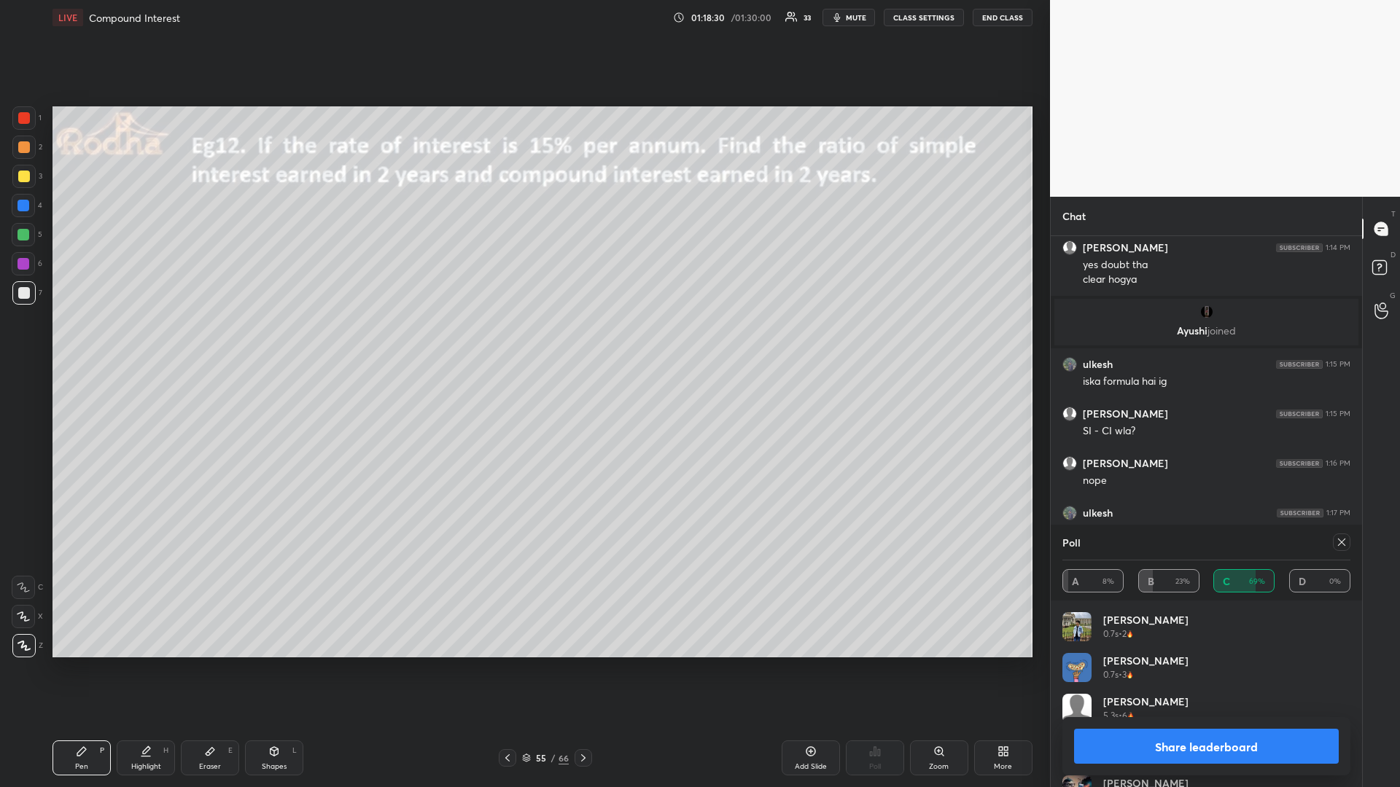
click at [1341, 542] on icon at bounding box center [1342, 543] width 12 height 12
type textarea "x"
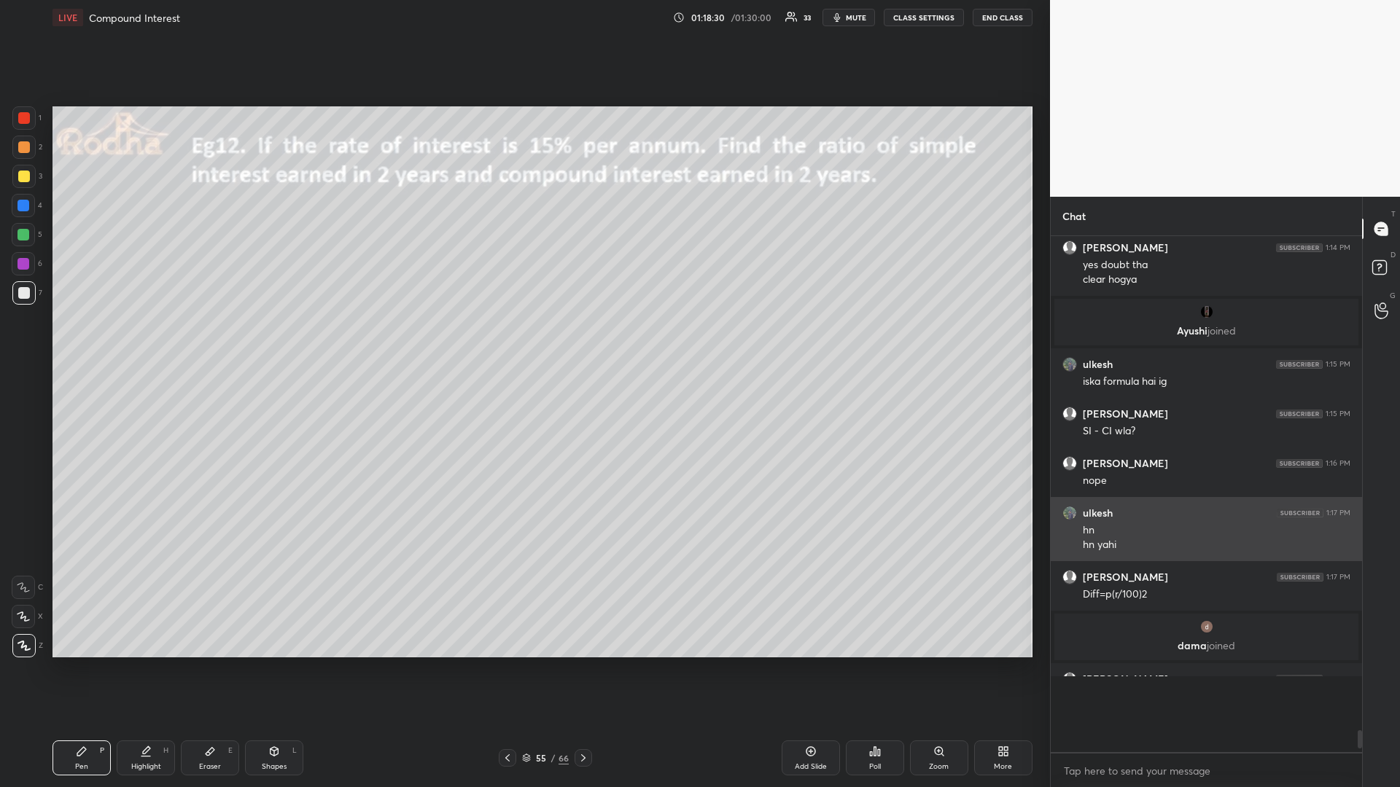
scroll to position [540, 303]
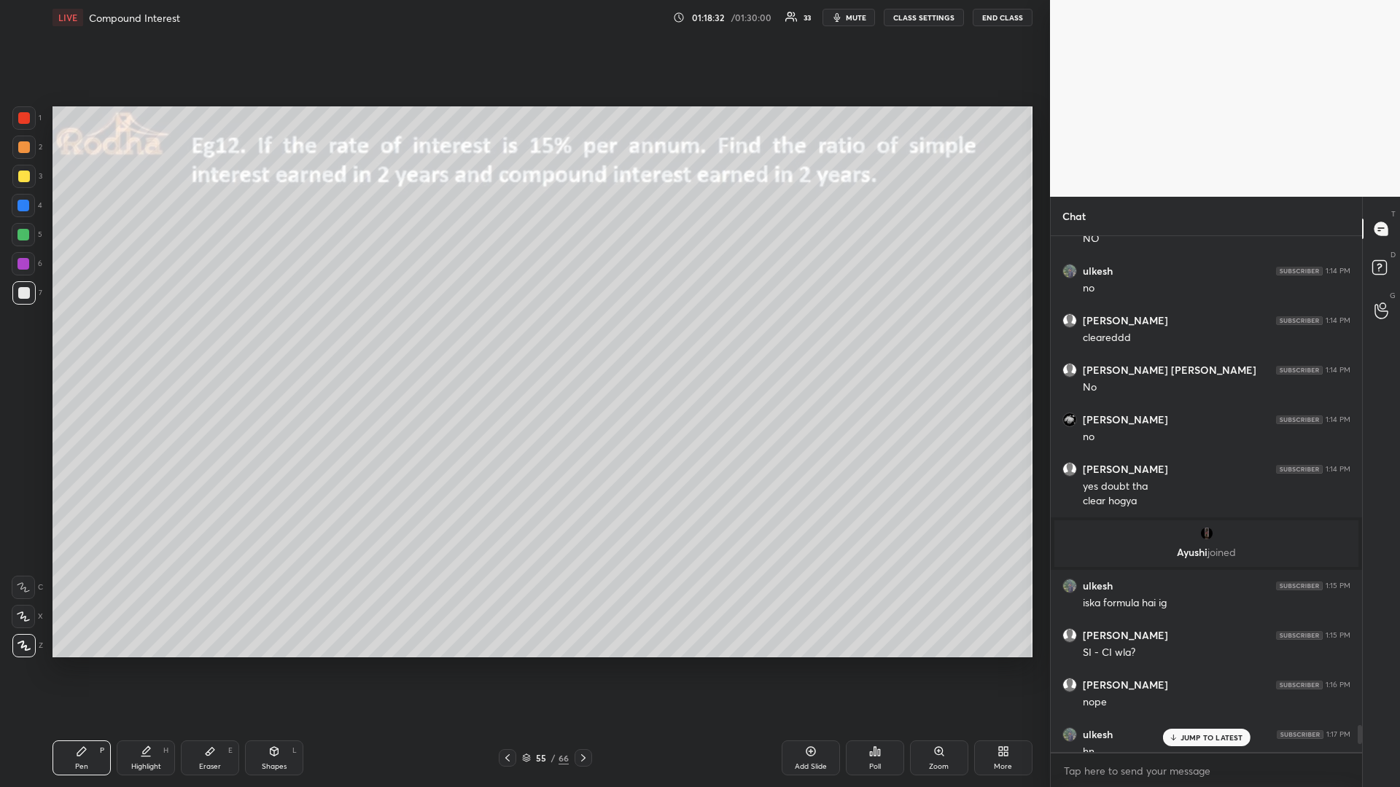
click at [1207, 663] on div "JUMP TO LATEST" at bounding box center [1205, 737] width 87 height 17
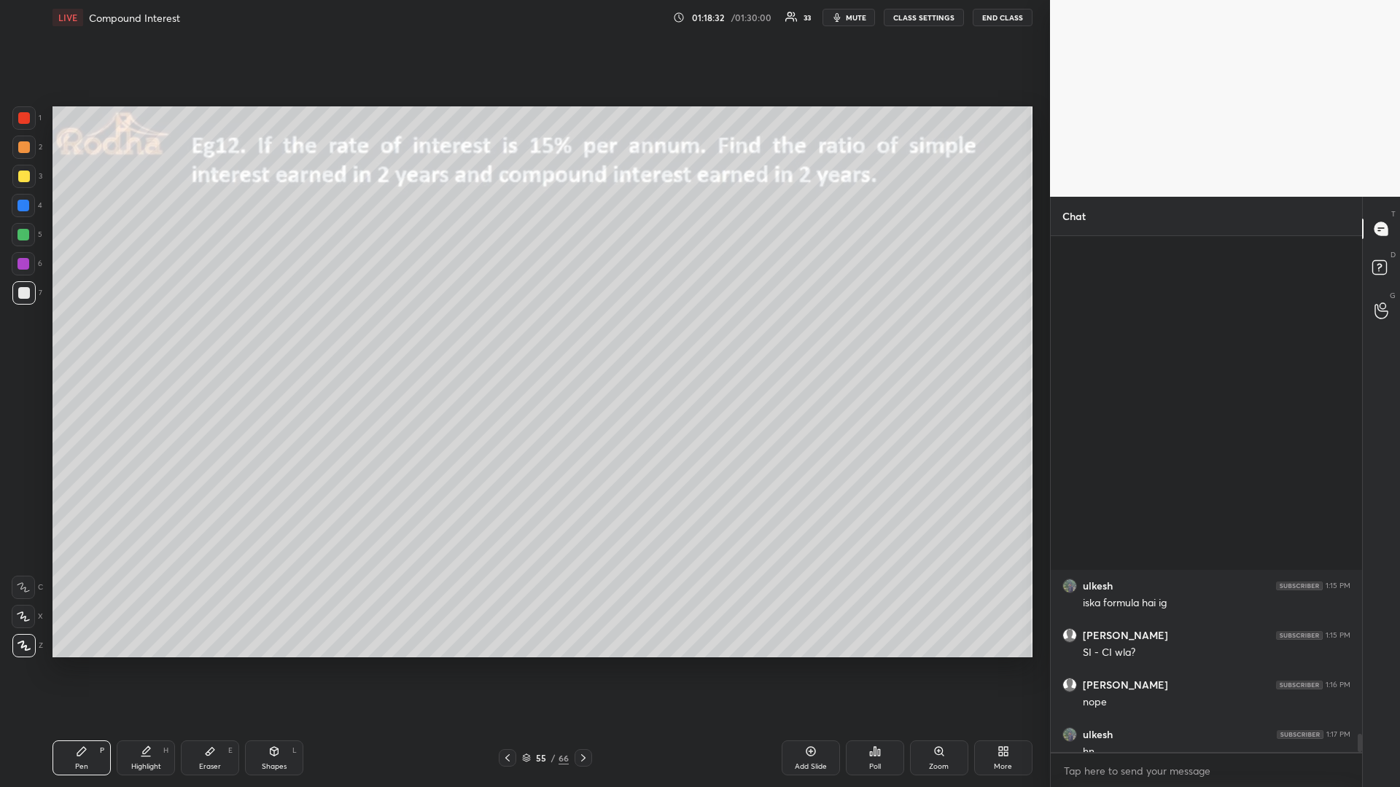
scroll to position [14204, 0]
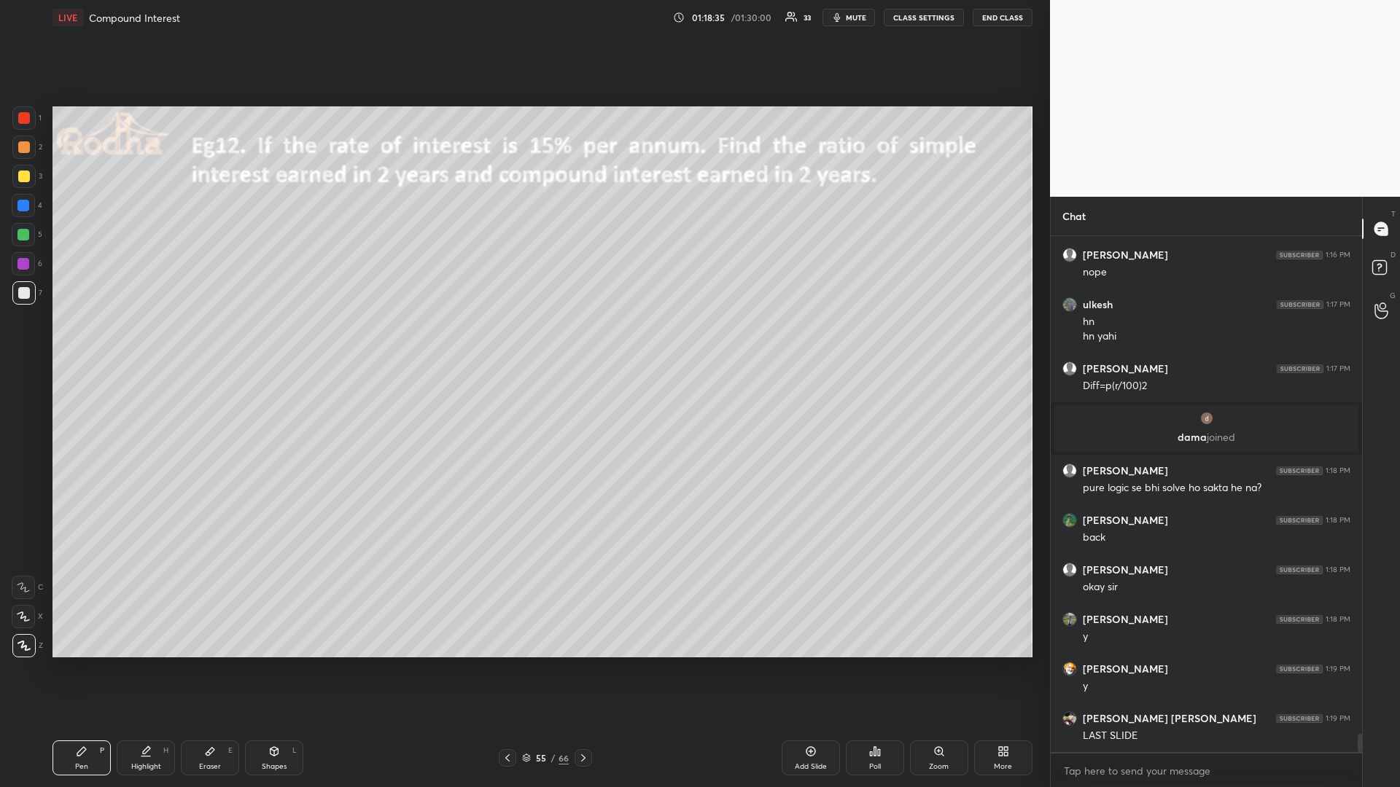
click at [507, 663] on icon at bounding box center [508, 758] width 12 height 12
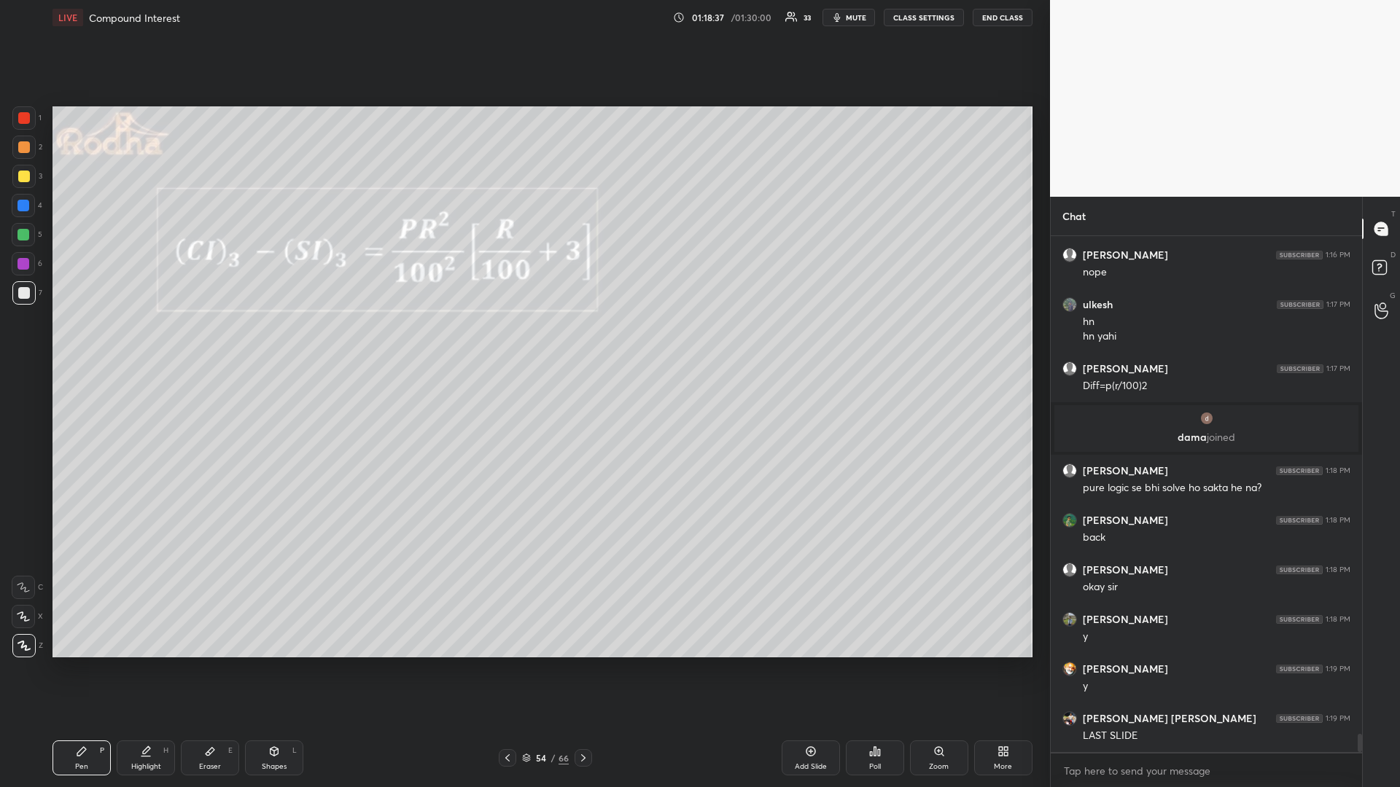
click at [25, 179] on div at bounding box center [24, 177] width 12 height 12
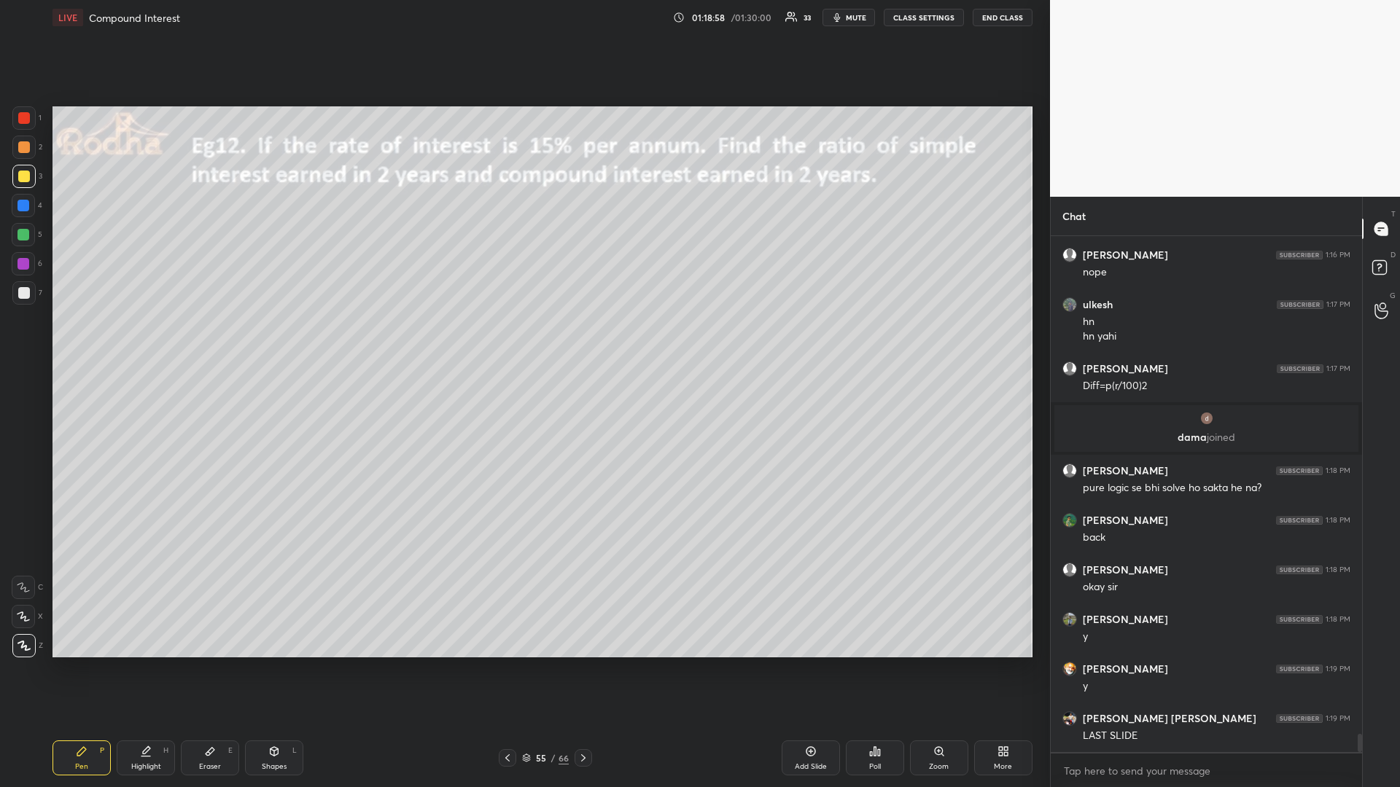
click at [20, 238] on div at bounding box center [23, 235] width 12 height 12
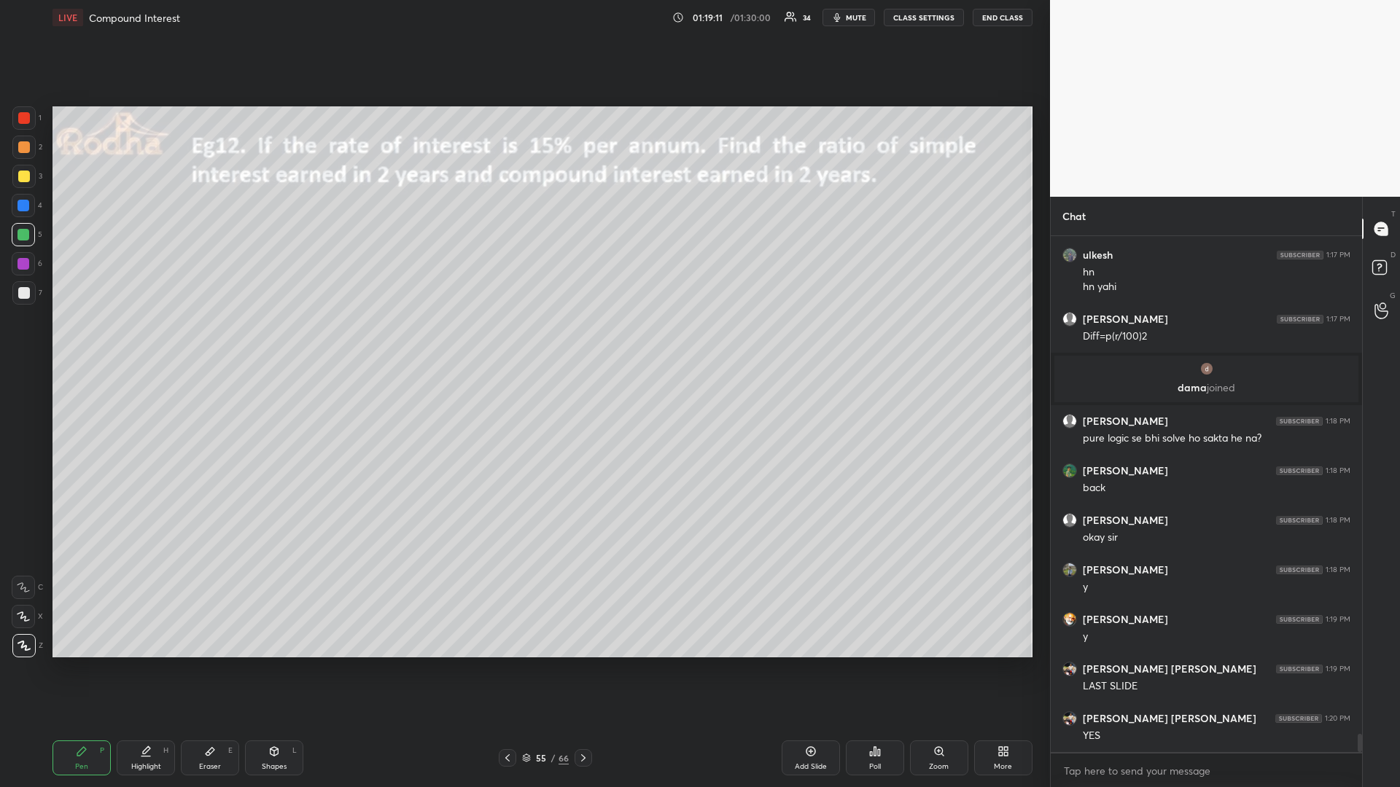
click at [214, 663] on div "Eraser E" at bounding box center [210, 758] width 58 height 35
click at [69, 663] on div "Pen P" at bounding box center [81, 758] width 58 height 35
drag, startPoint x: 26, startPoint y: 120, endPoint x: 27, endPoint y: 130, distance: 9.5
click at [26, 125] on div at bounding box center [23, 117] width 23 height 23
click at [28, 179] on div at bounding box center [24, 177] width 12 height 12
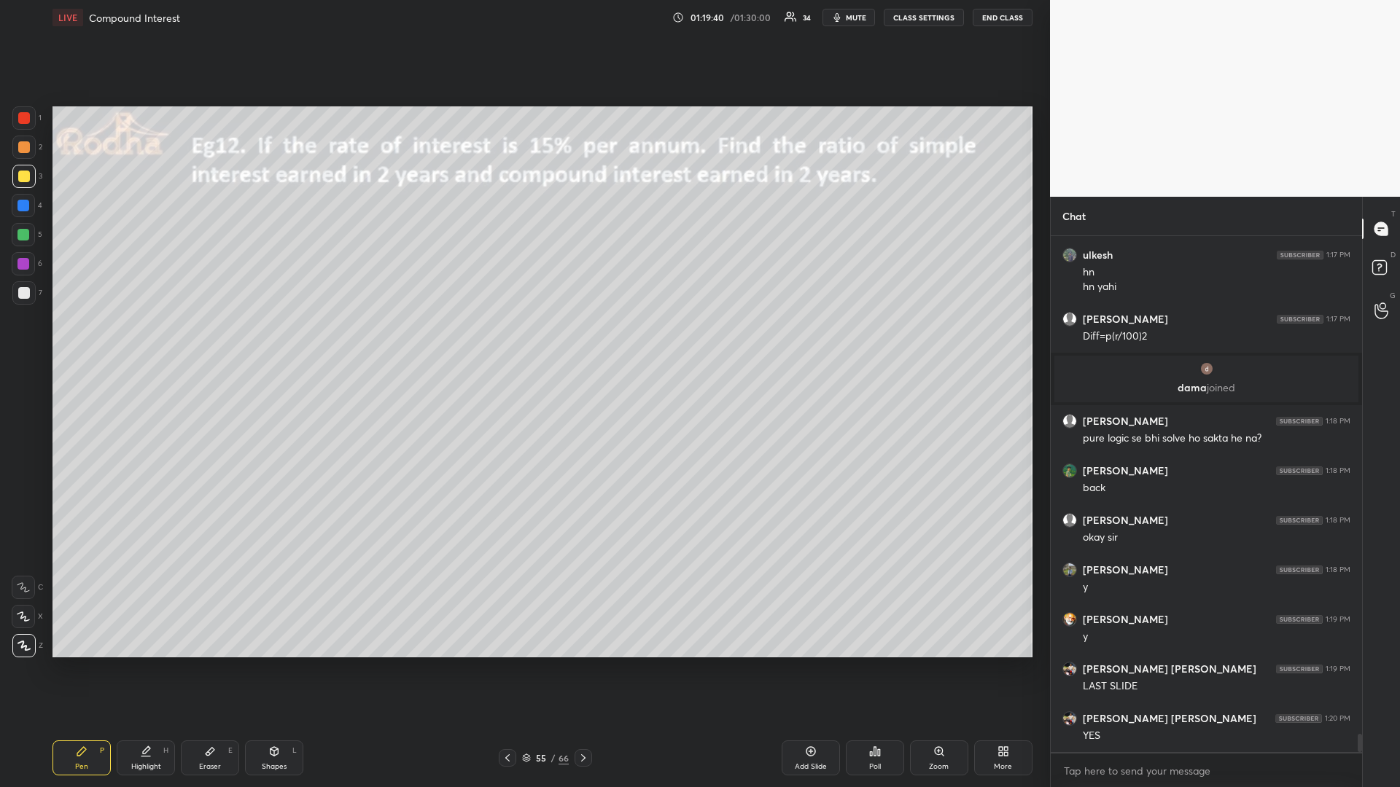
click at [589, 663] on div at bounding box center [583, 757] width 17 height 17
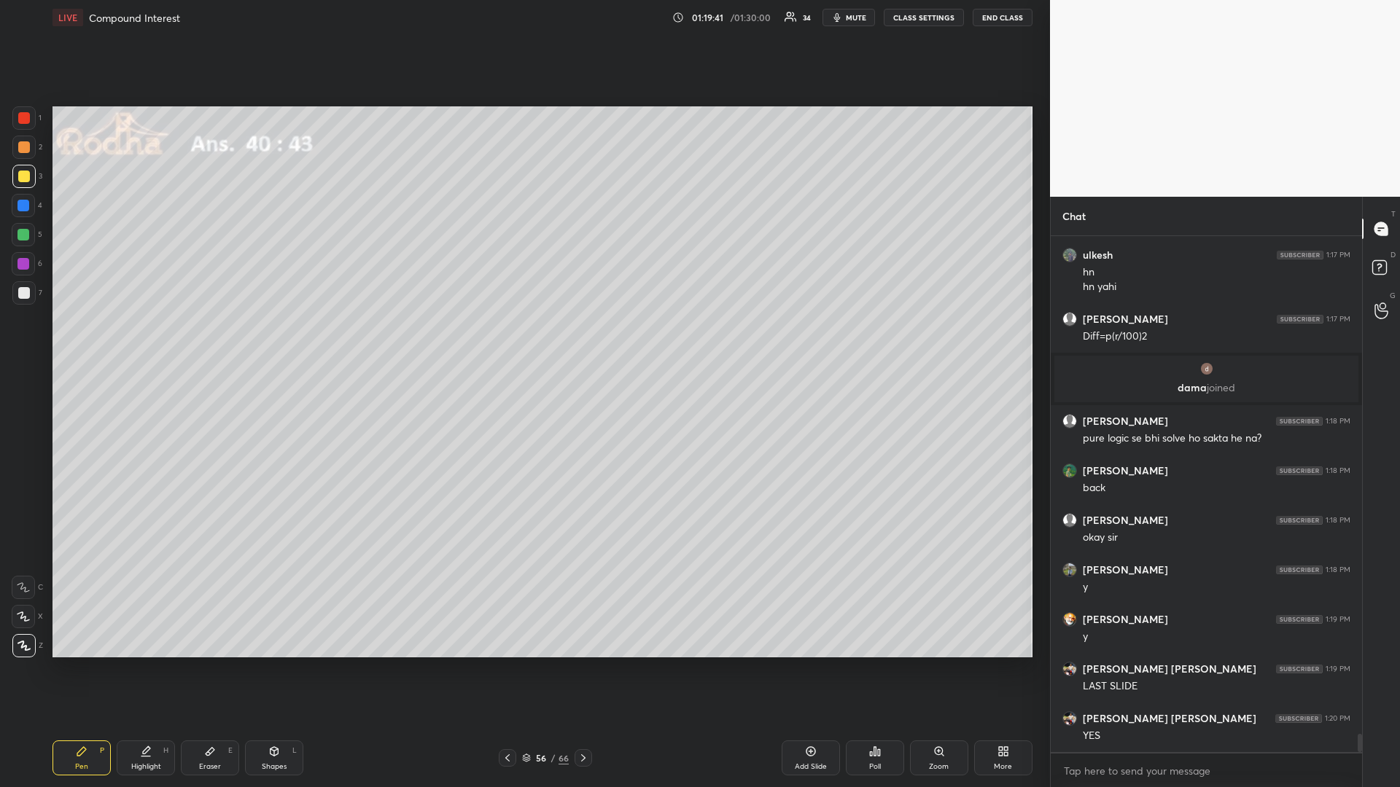
scroll to position [14303, 0]
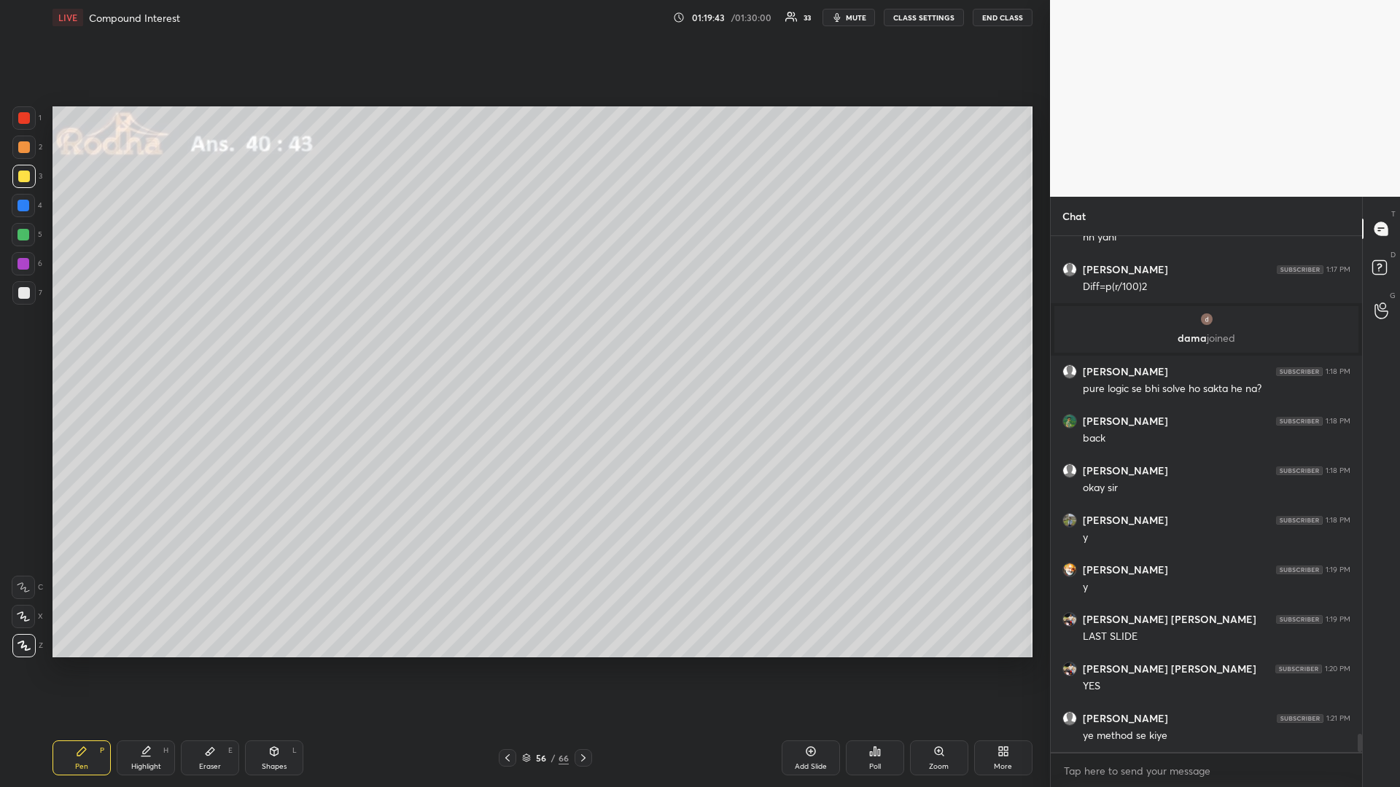
click at [587, 663] on div at bounding box center [583, 757] width 17 height 17
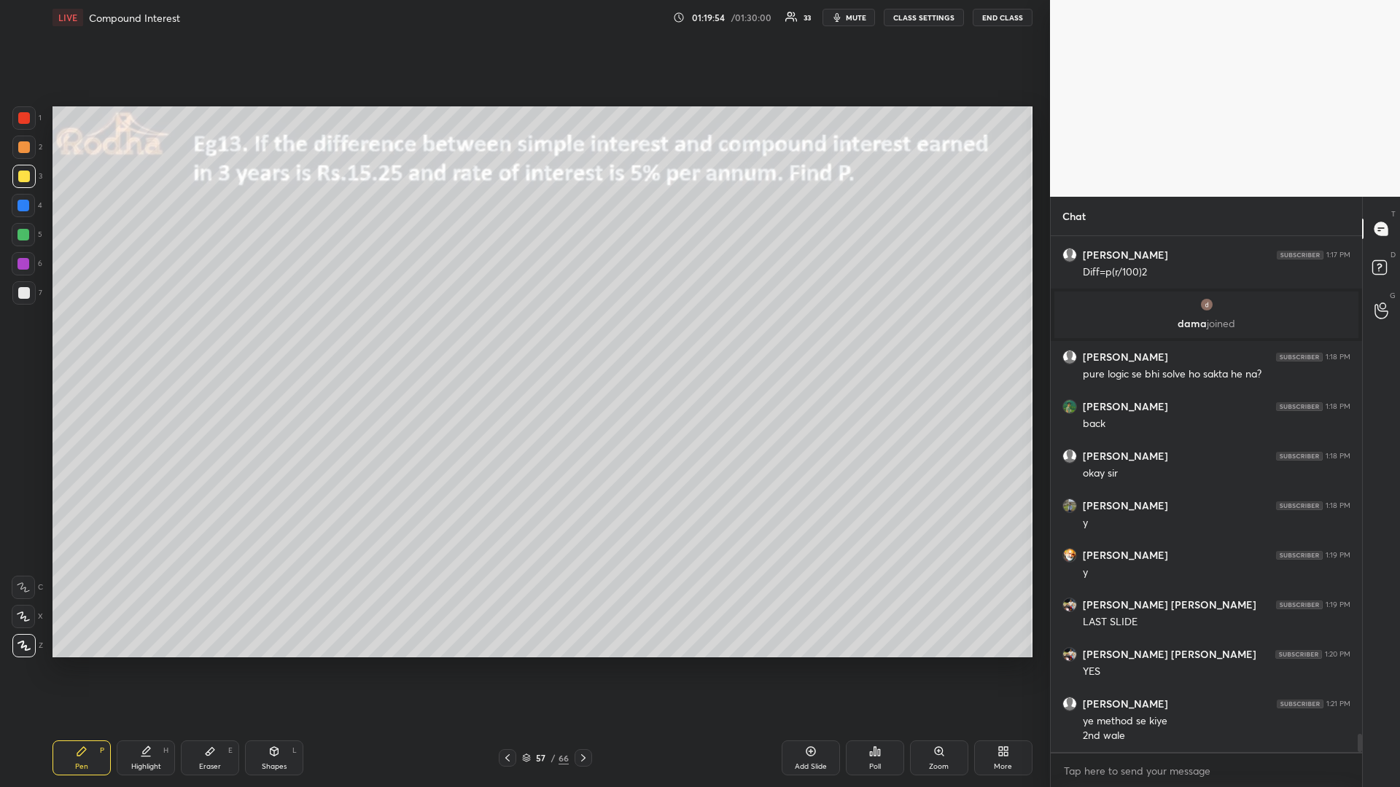
scroll to position [14367, 0]
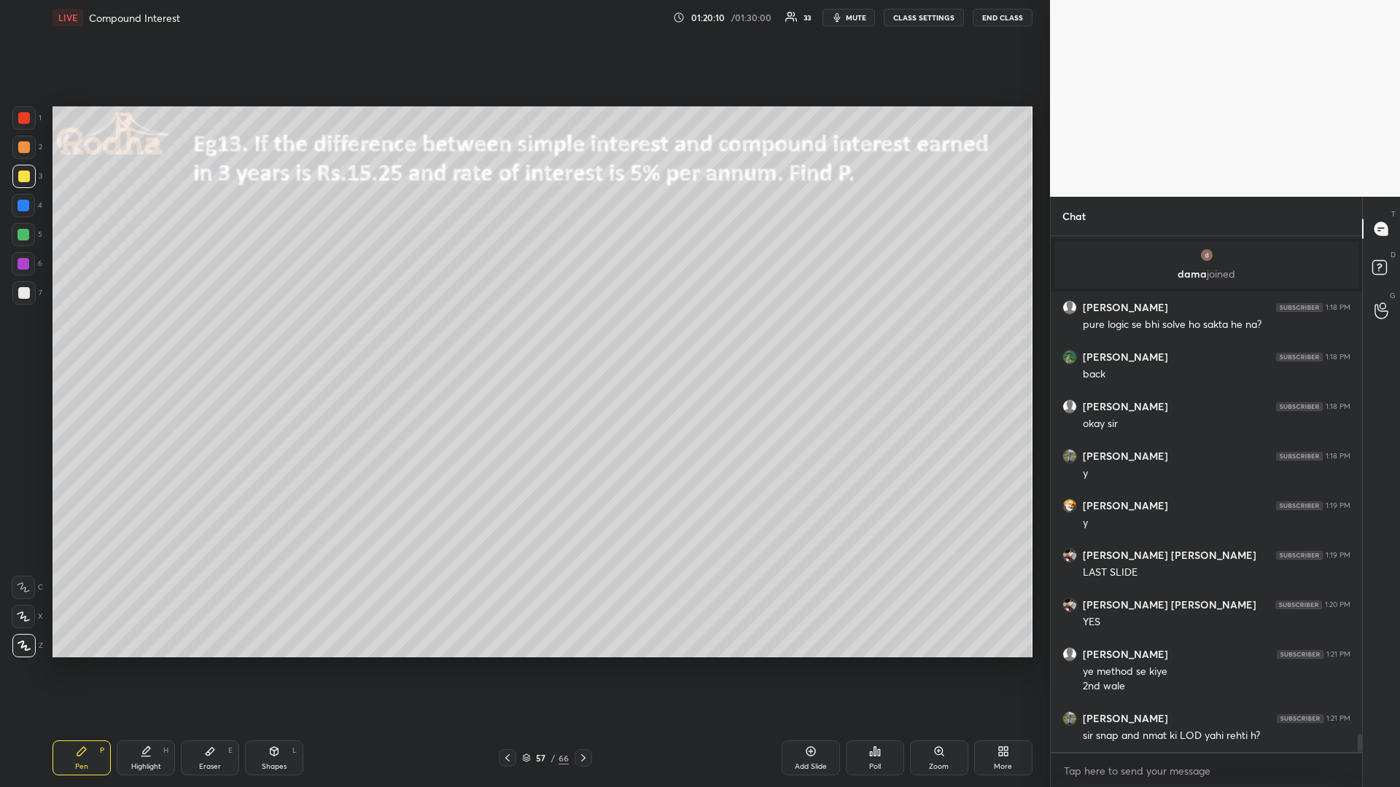
click at [871, 663] on div "Poll" at bounding box center [875, 758] width 58 height 35
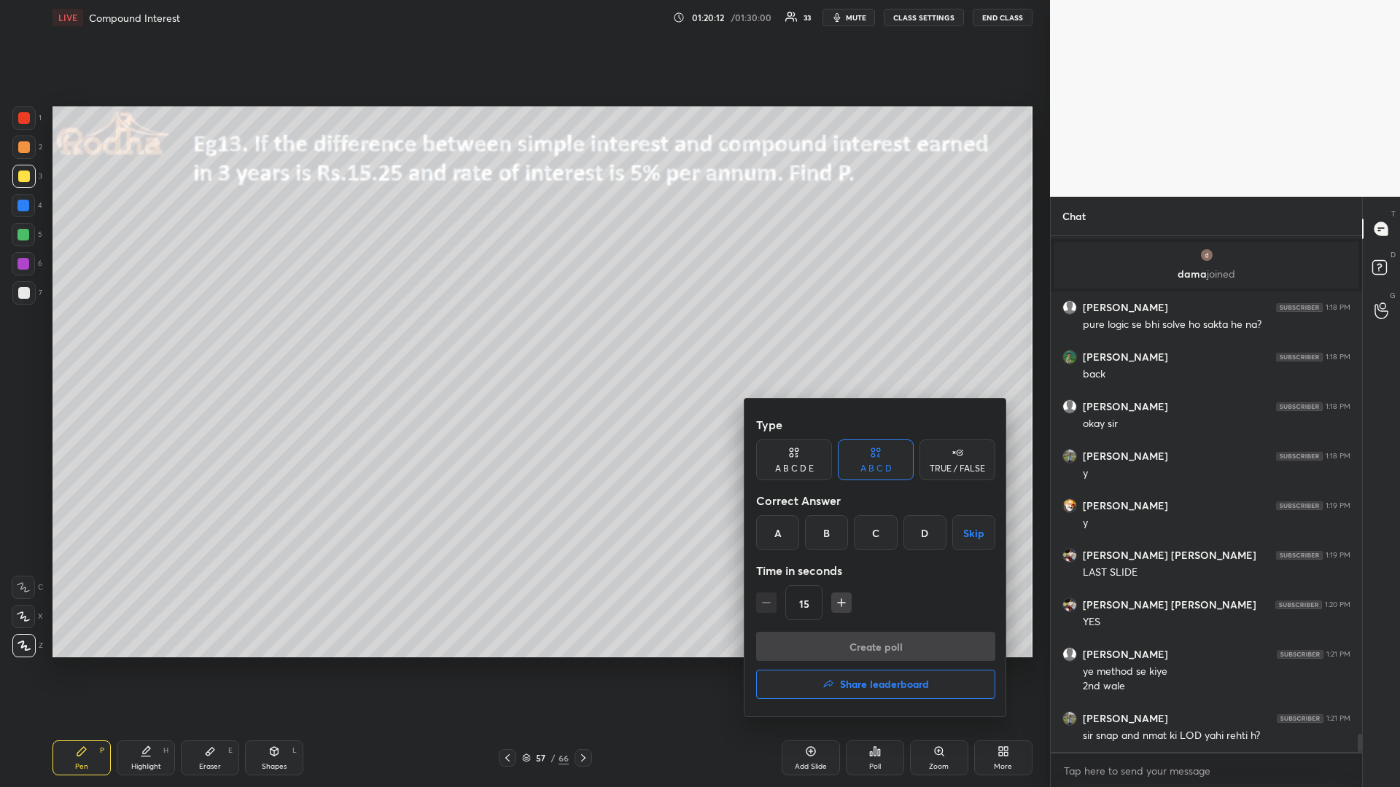
click at [659, 554] on div at bounding box center [700, 393] width 1400 height 787
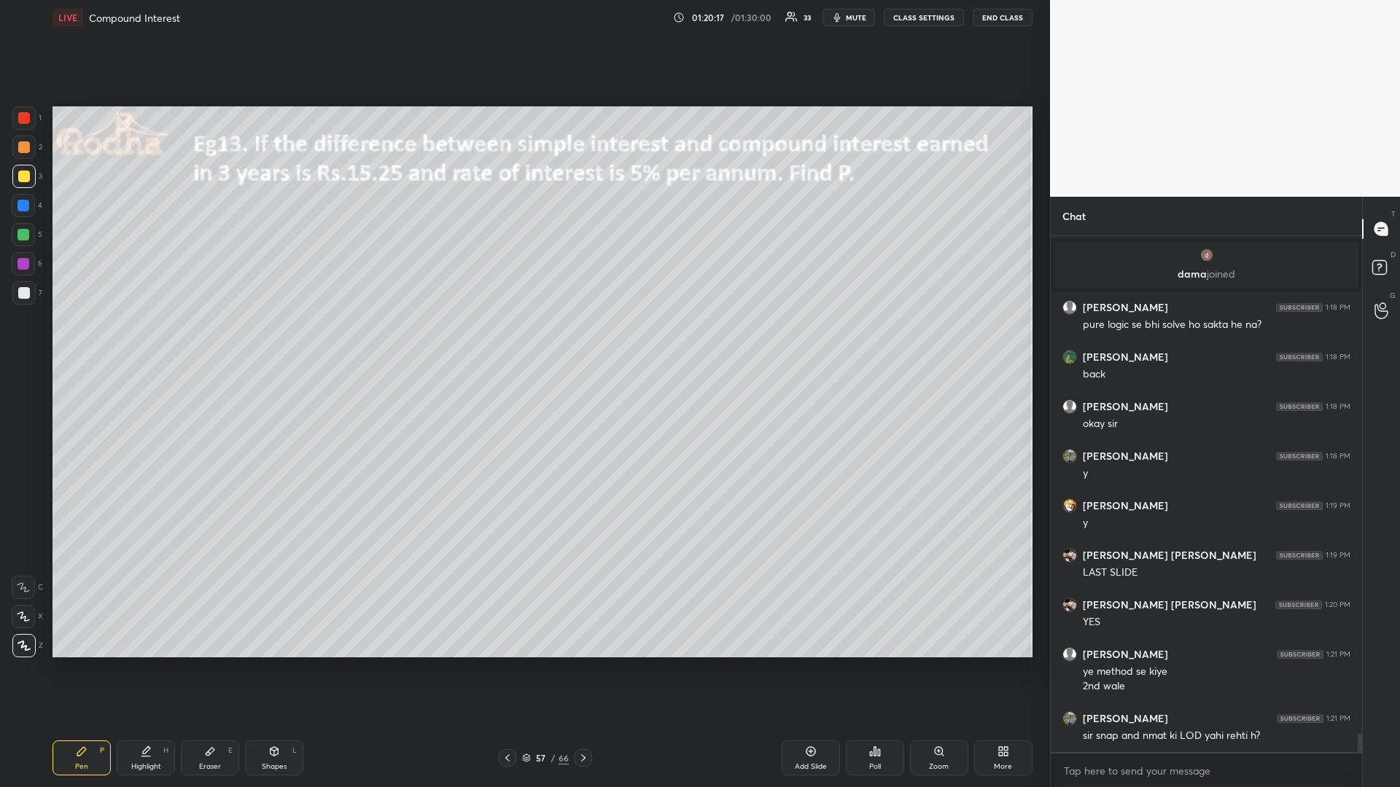
scroll to position [14417, 0]
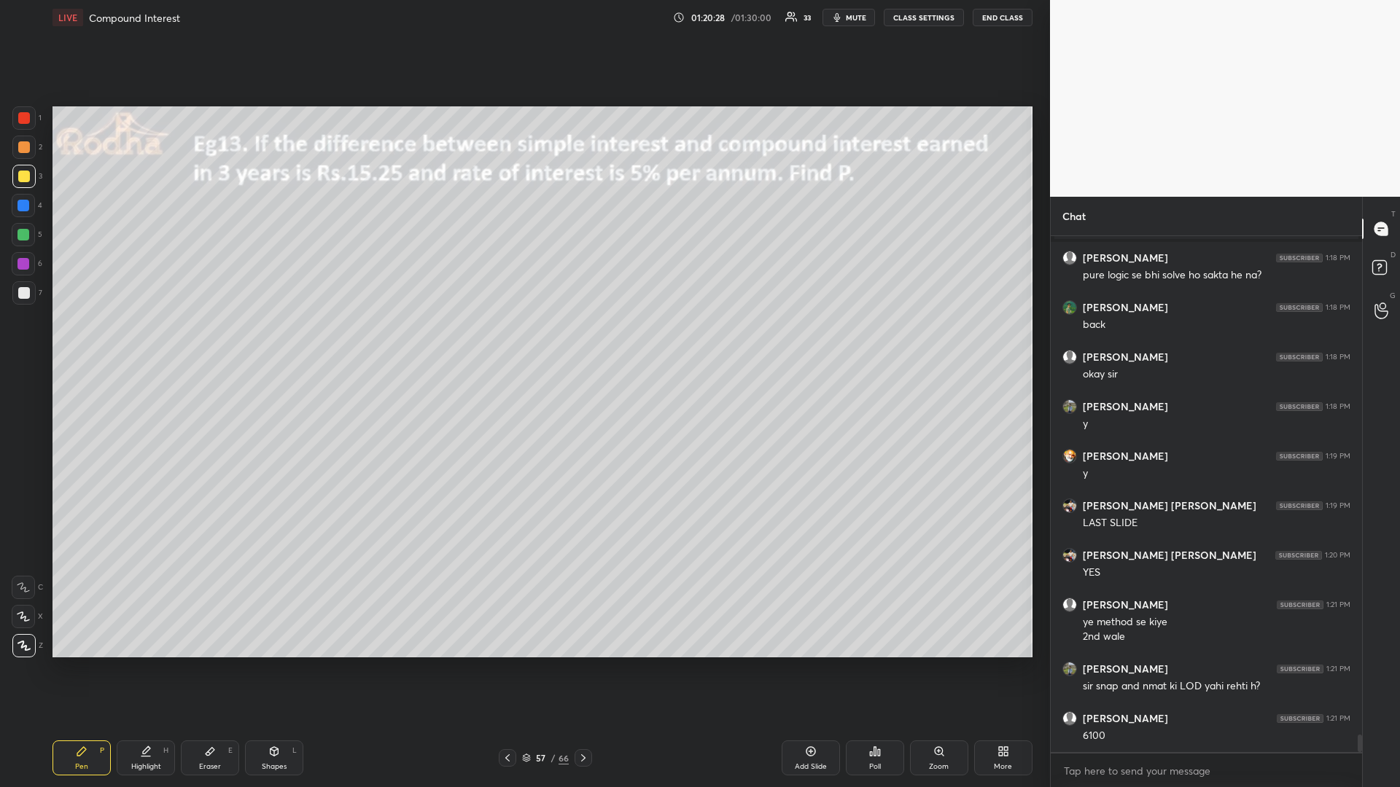
click at [28, 238] on div at bounding box center [23, 235] width 12 height 12
click at [879, 663] on icon at bounding box center [879, 752] width 2 height 7
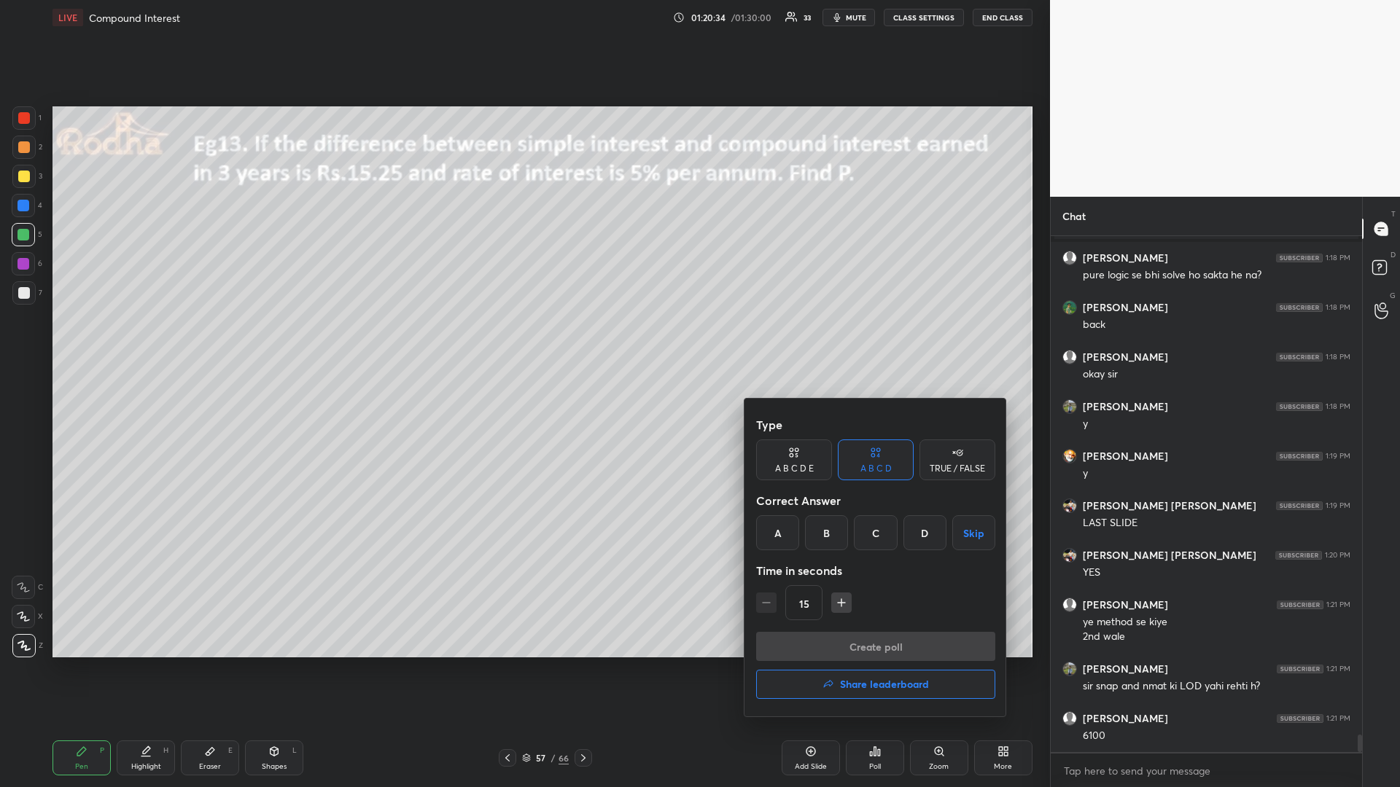
drag, startPoint x: 826, startPoint y: 538, endPoint x: 811, endPoint y: 584, distance: 48.2
click at [825, 540] on div "B" at bounding box center [826, 532] width 43 height 35
click at [840, 604] on icon "button" at bounding box center [841, 603] width 15 height 15
type input "30"
click at [836, 636] on button "Create poll" at bounding box center [875, 646] width 239 height 29
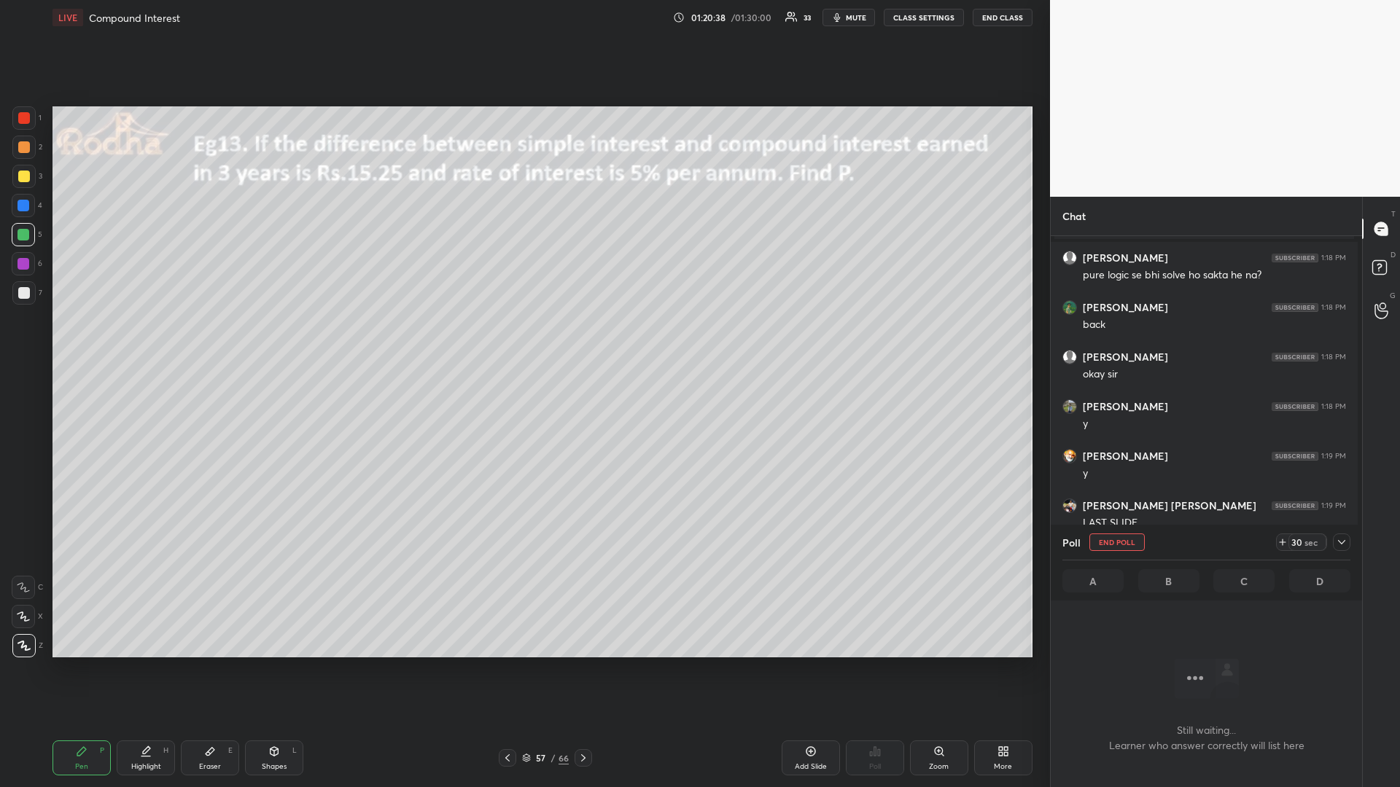
scroll to position [5, 5]
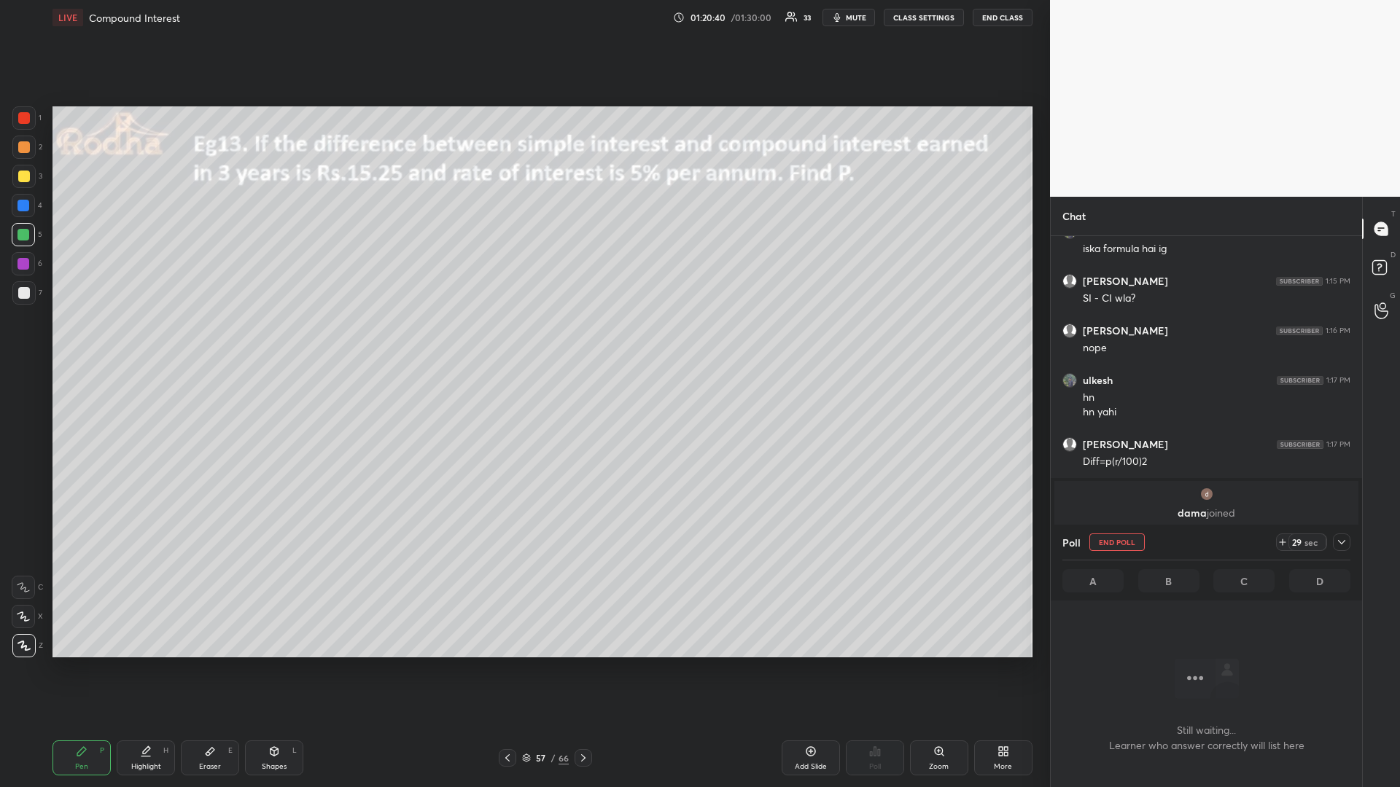
click at [29, 125] on div at bounding box center [23, 117] width 23 height 23
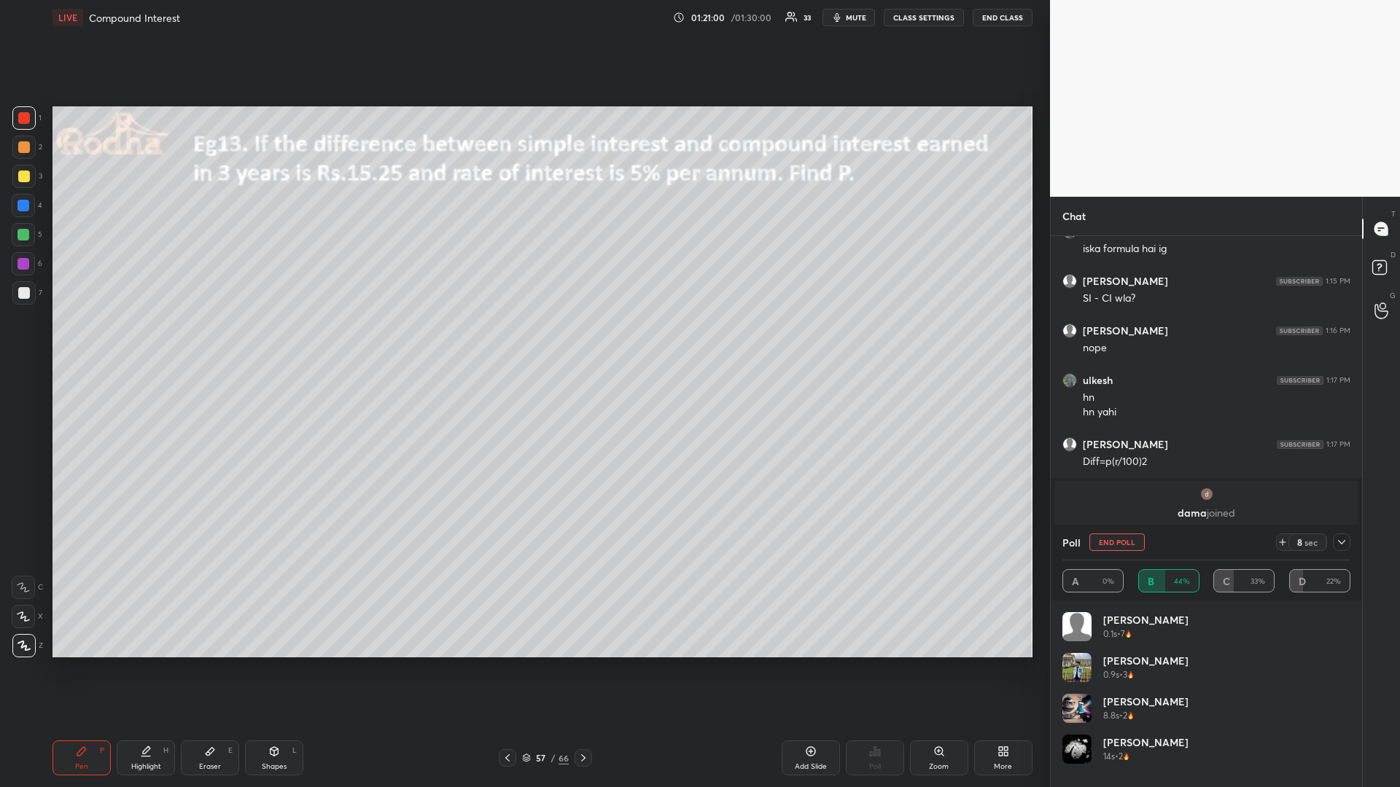
drag, startPoint x: 26, startPoint y: 174, endPoint x: 41, endPoint y: 193, distance: 24.4
click at [24, 180] on div at bounding box center [24, 177] width 12 height 12
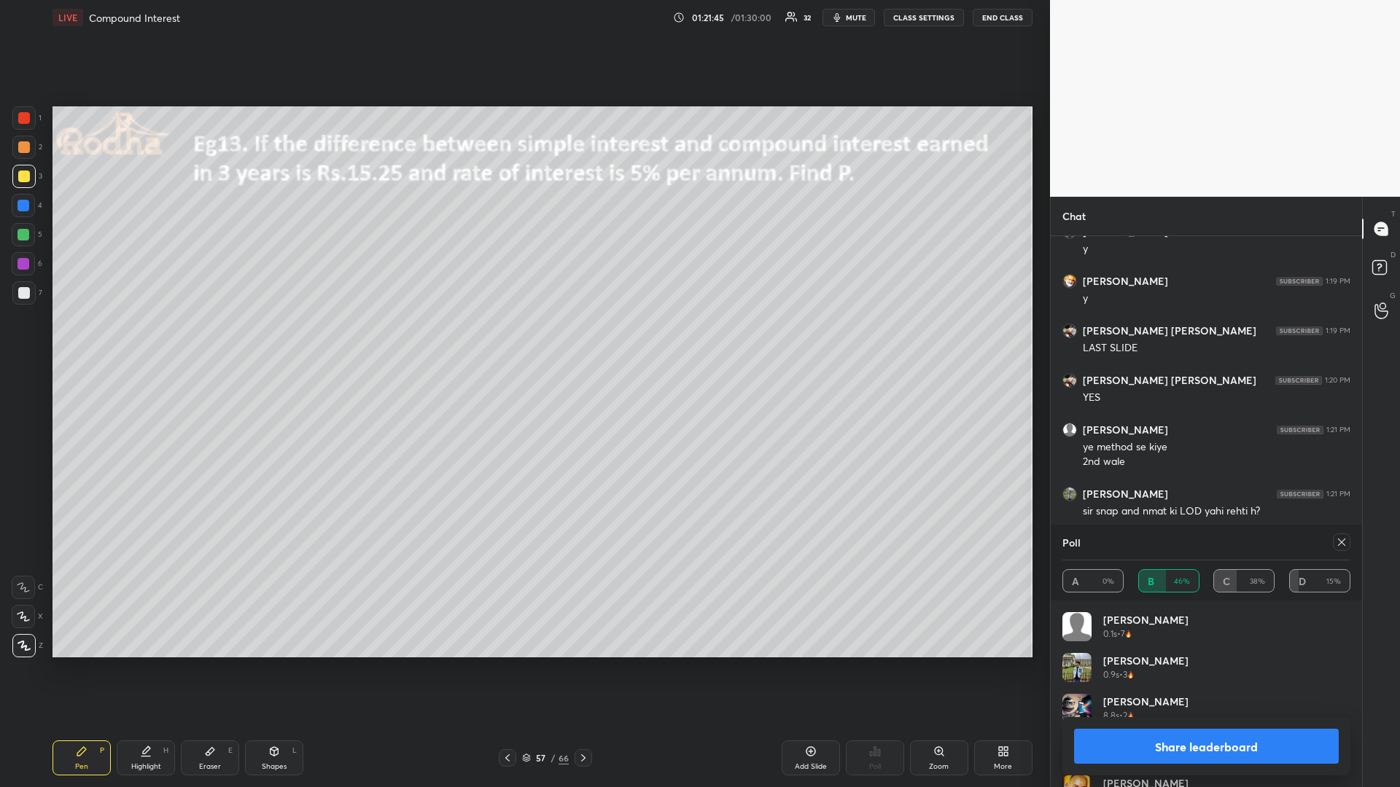
scroll to position [14535, 0]
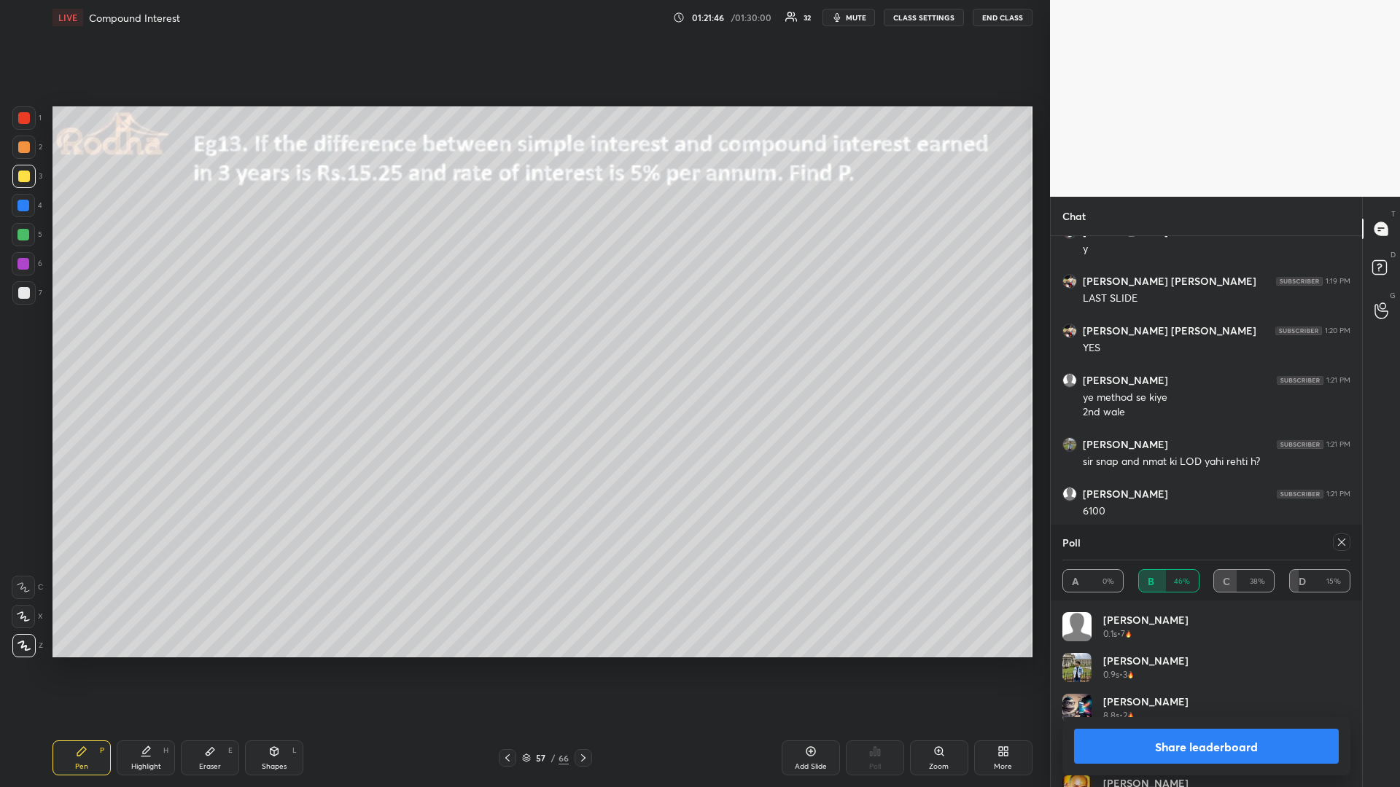
click at [21, 206] on div at bounding box center [23, 206] width 12 height 12
drag, startPoint x: 1341, startPoint y: 542, endPoint x: 1334, endPoint y: 548, distance: 9.3
click at [1340, 542] on icon at bounding box center [1342, 543] width 12 height 12
type textarea "x"
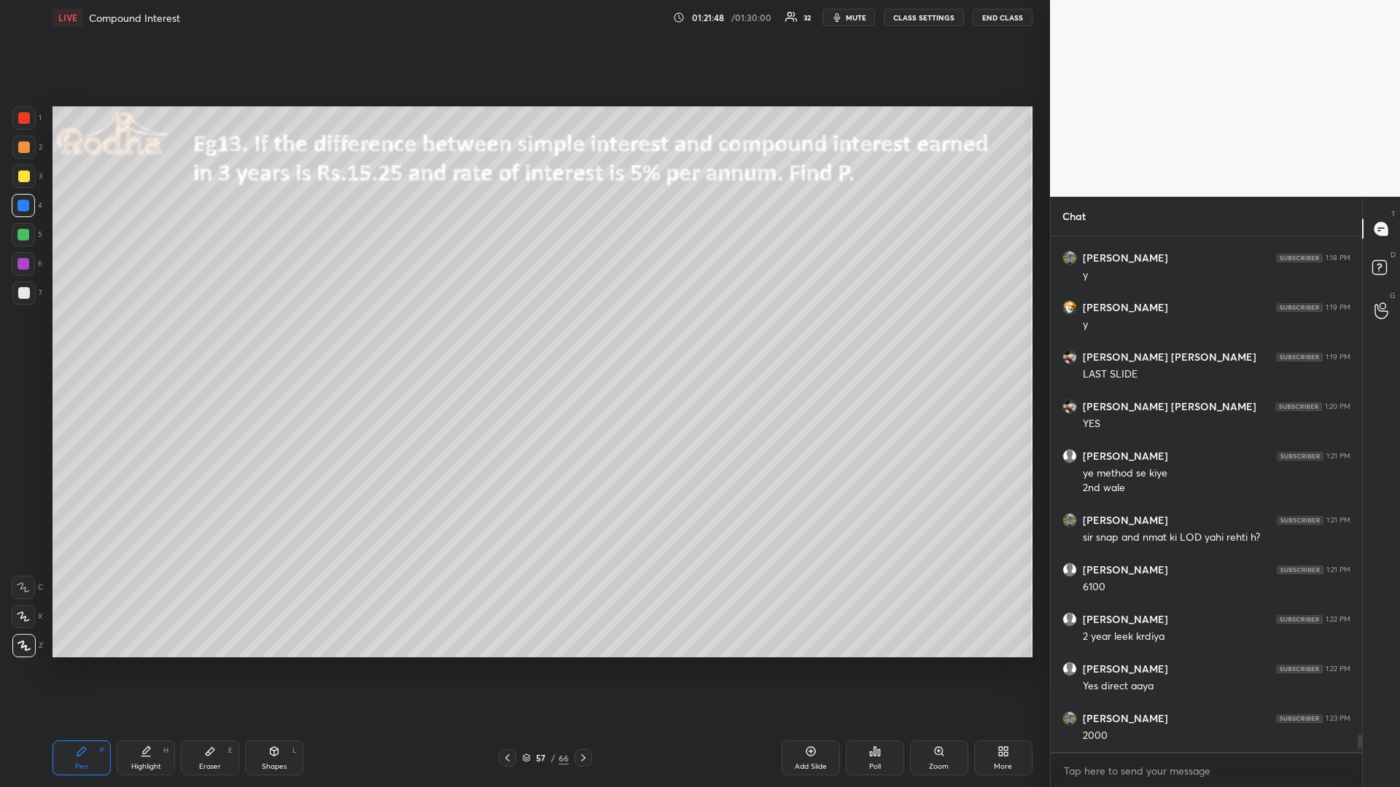
scroll to position [512, 307]
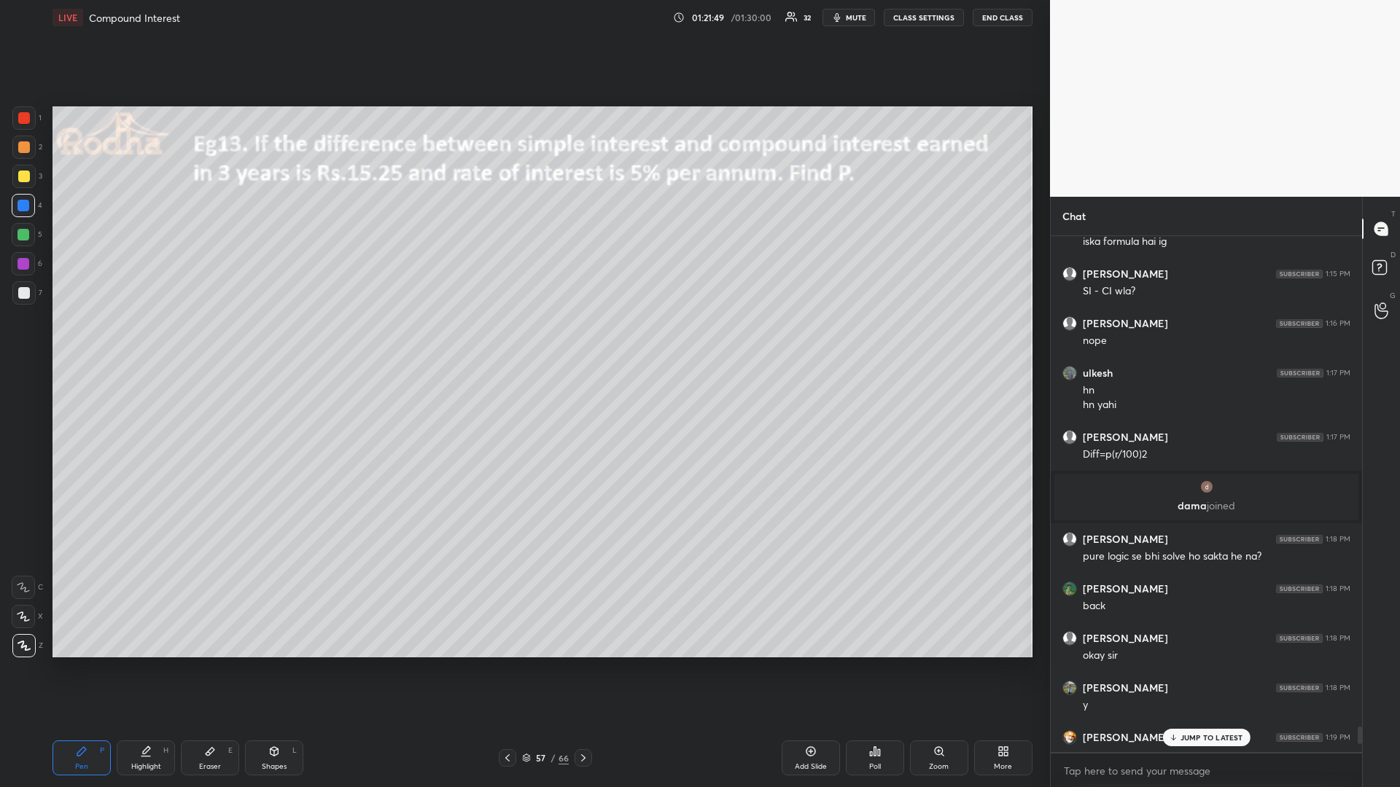
click at [1206, 663] on p "JUMP TO LATEST" at bounding box center [1211, 737] width 63 height 9
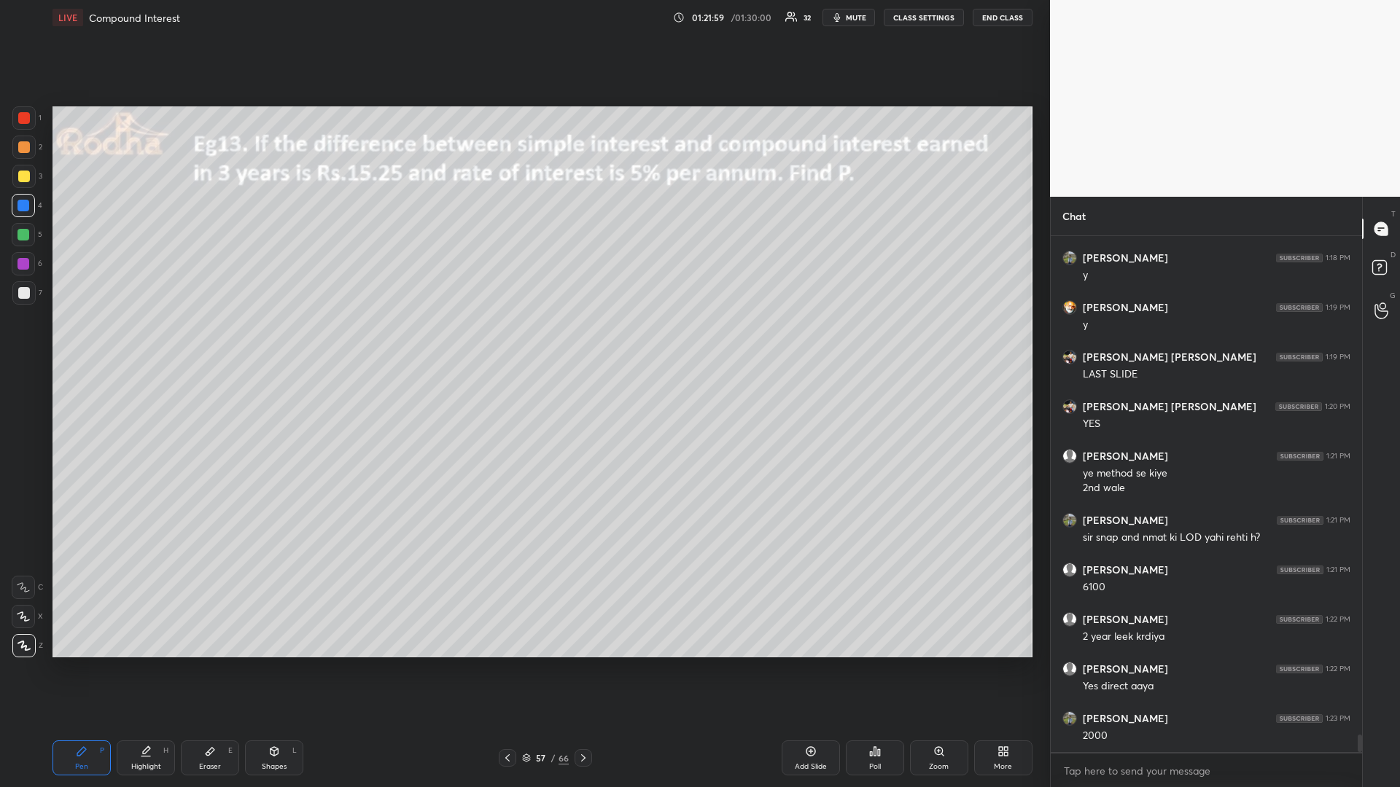
scroll to position [14509, 0]
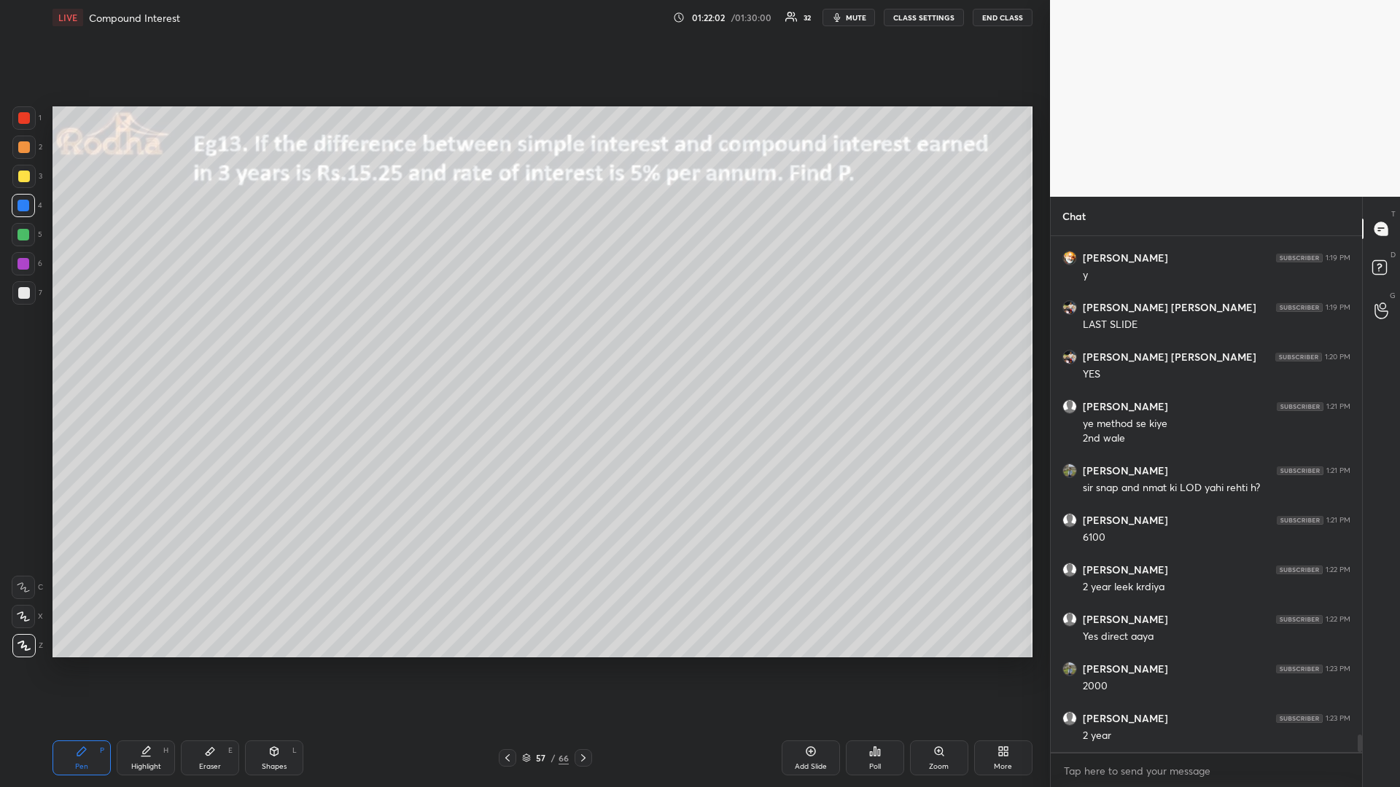
click at [583, 663] on div at bounding box center [583, 757] width 17 height 17
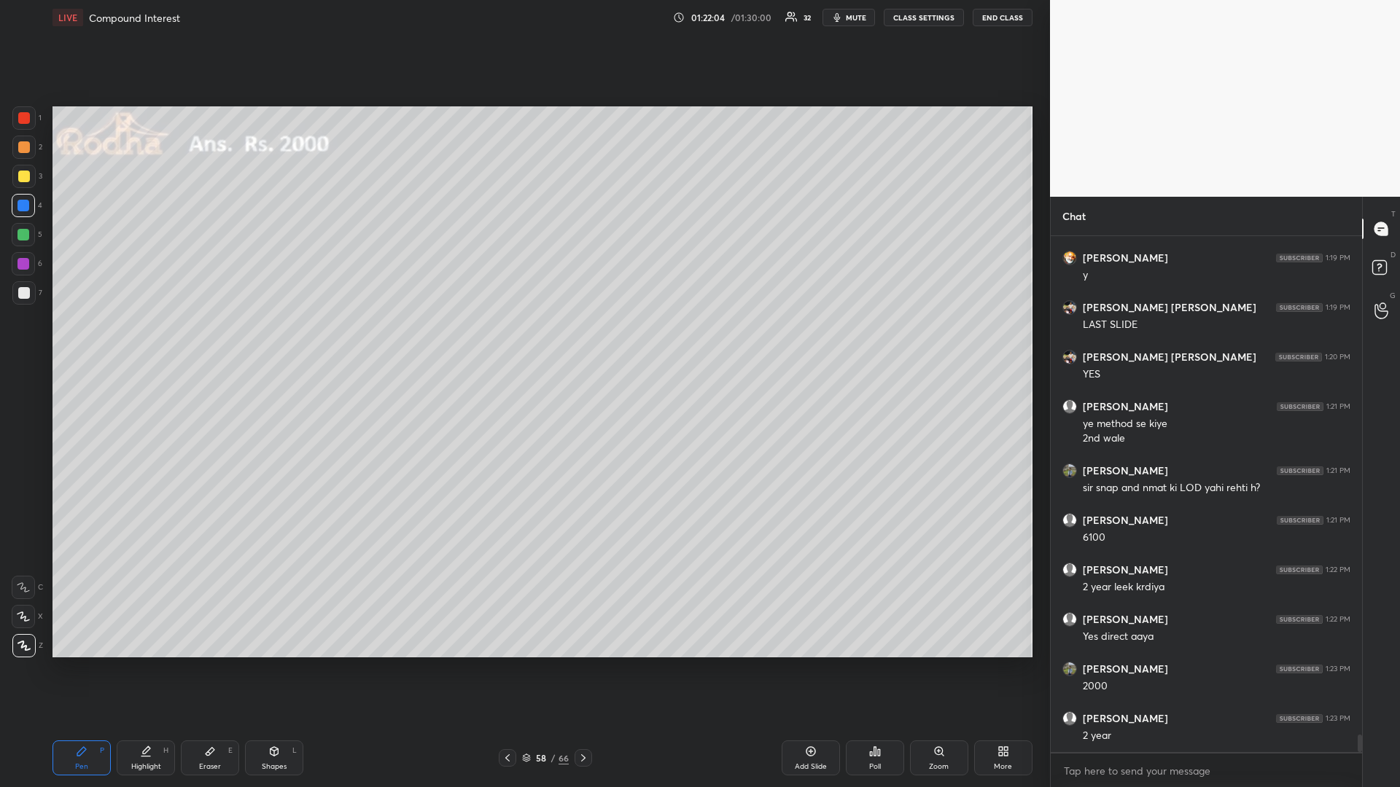
click at [581, 663] on div at bounding box center [583, 757] width 17 height 17
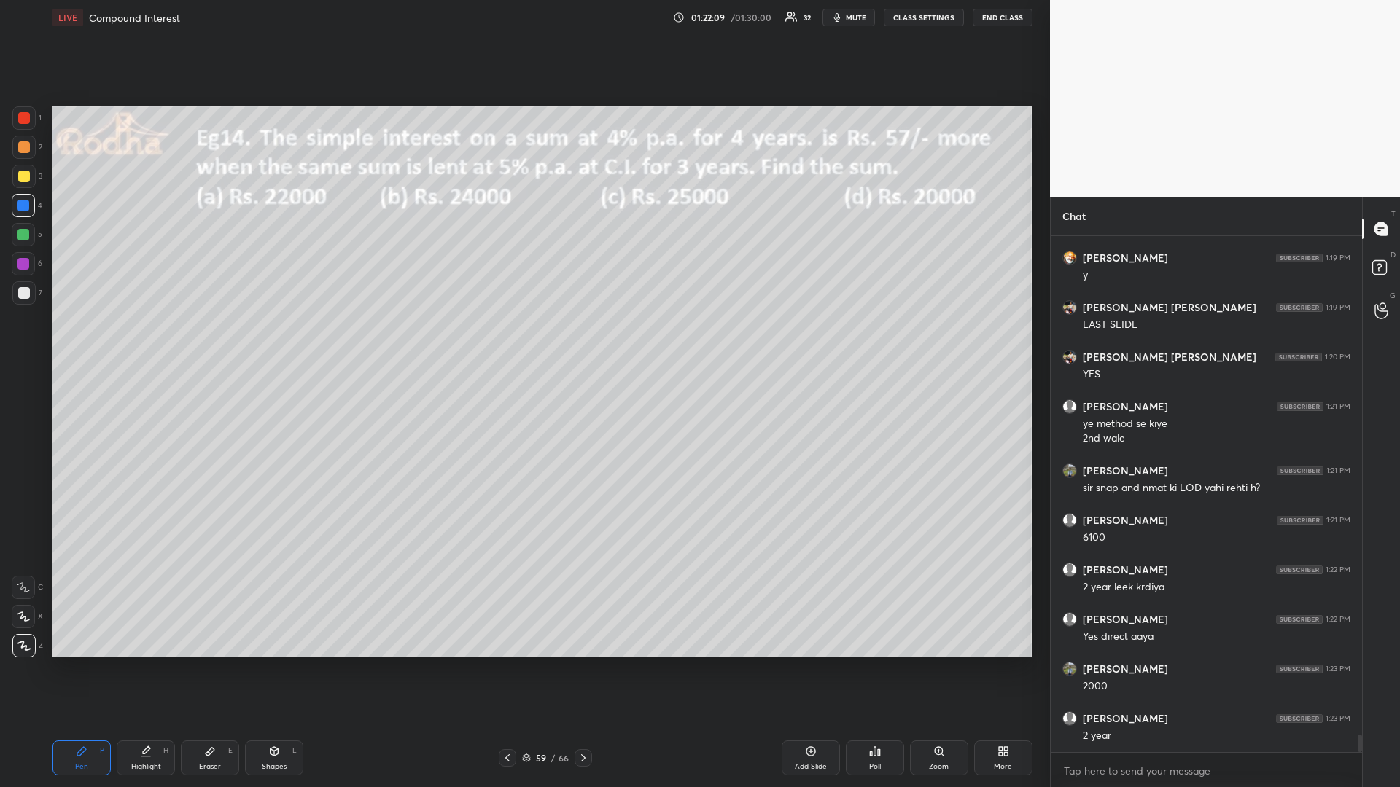
click at [20, 239] on div at bounding box center [23, 235] width 12 height 12
drag, startPoint x: 29, startPoint y: 179, endPoint x: 10, endPoint y: 187, distance: 20.6
click at [28, 179] on div at bounding box center [24, 177] width 12 height 12
click at [877, 663] on div "Poll" at bounding box center [875, 758] width 58 height 35
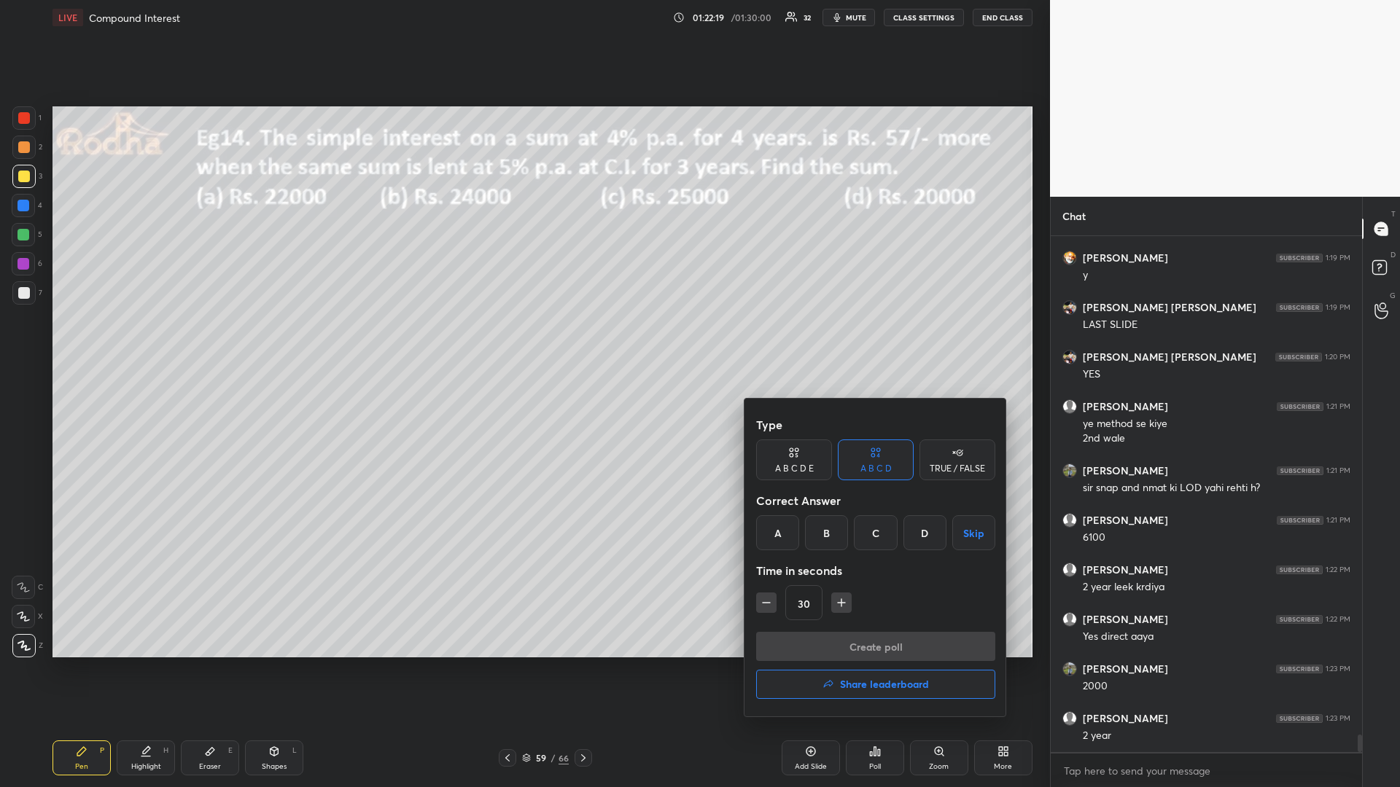
click at [827, 539] on div "B" at bounding box center [826, 532] width 43 height 35
click at [838, 604] on icon "button" at bounding box center [841, 603] width 15 height 15
click at [844, 601] on icon "button" at bounding box center [841, 603] width 15 height 15
type input "75"
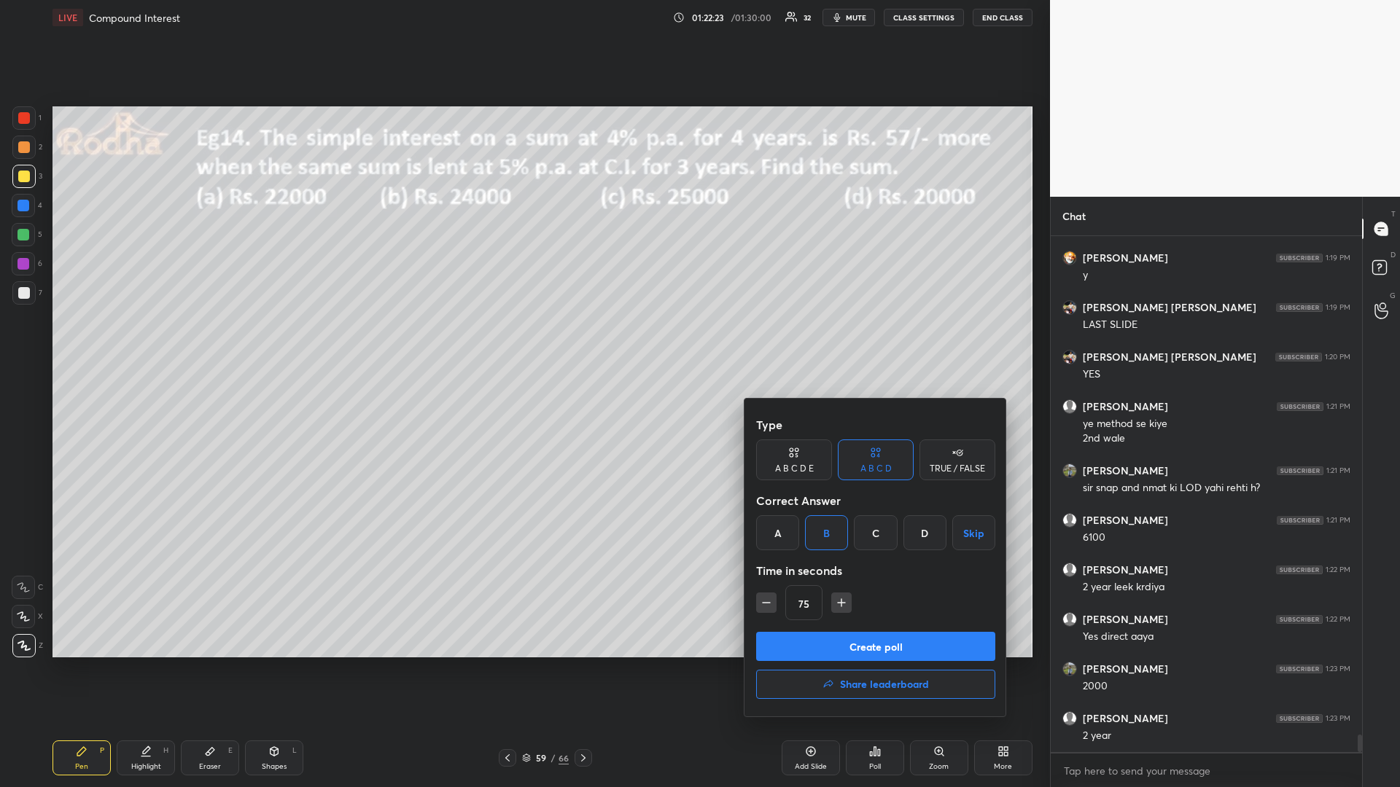
drag, startPoint x: 833, startPoint y: 636, endPoint x: 813, endPoint y: 638, distance: 19.7
click at [834, 634] on button "Create poll" at bounding box center [875, 646] width 239 height 29
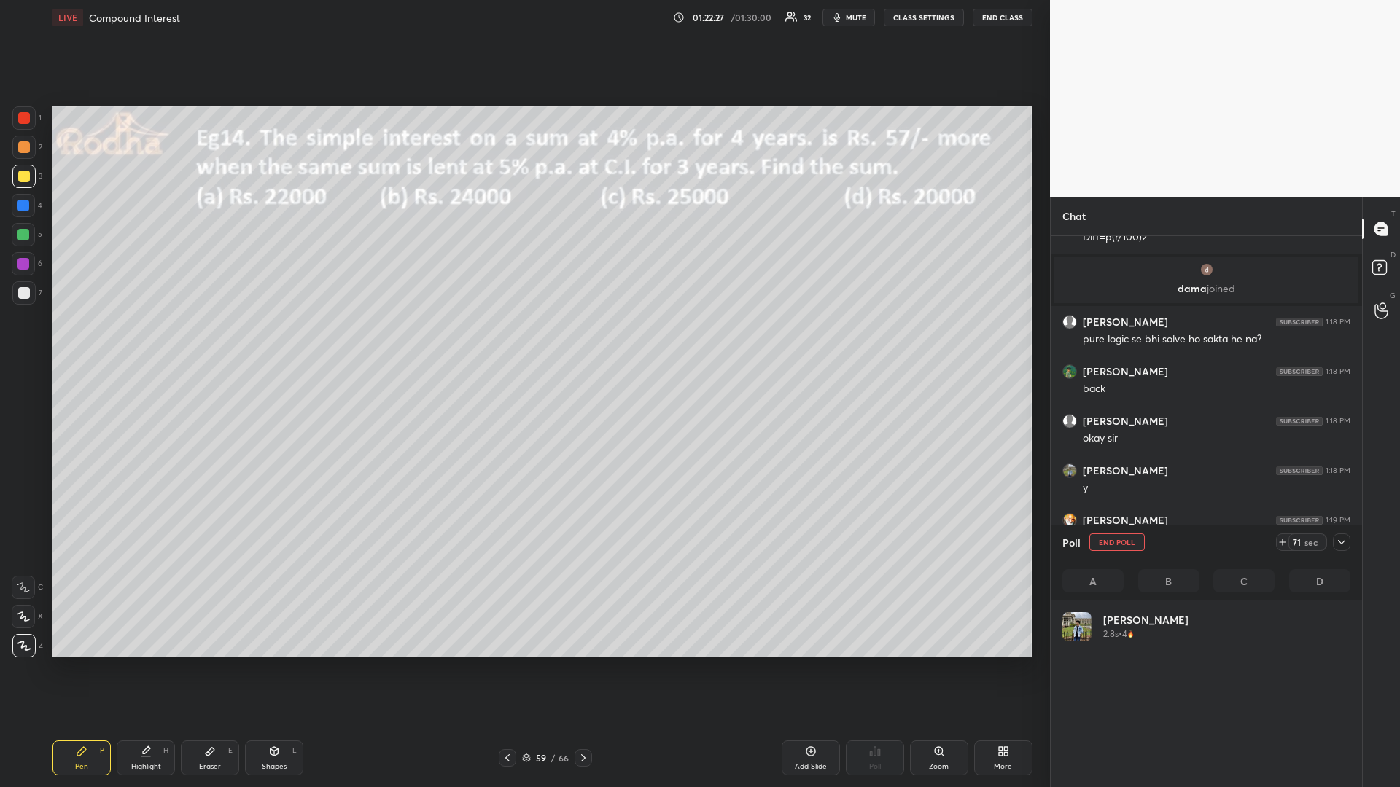
scroll to position [171, 284]
click at [22, 235] on div at bounding box center [23, 235] width 12 height 12
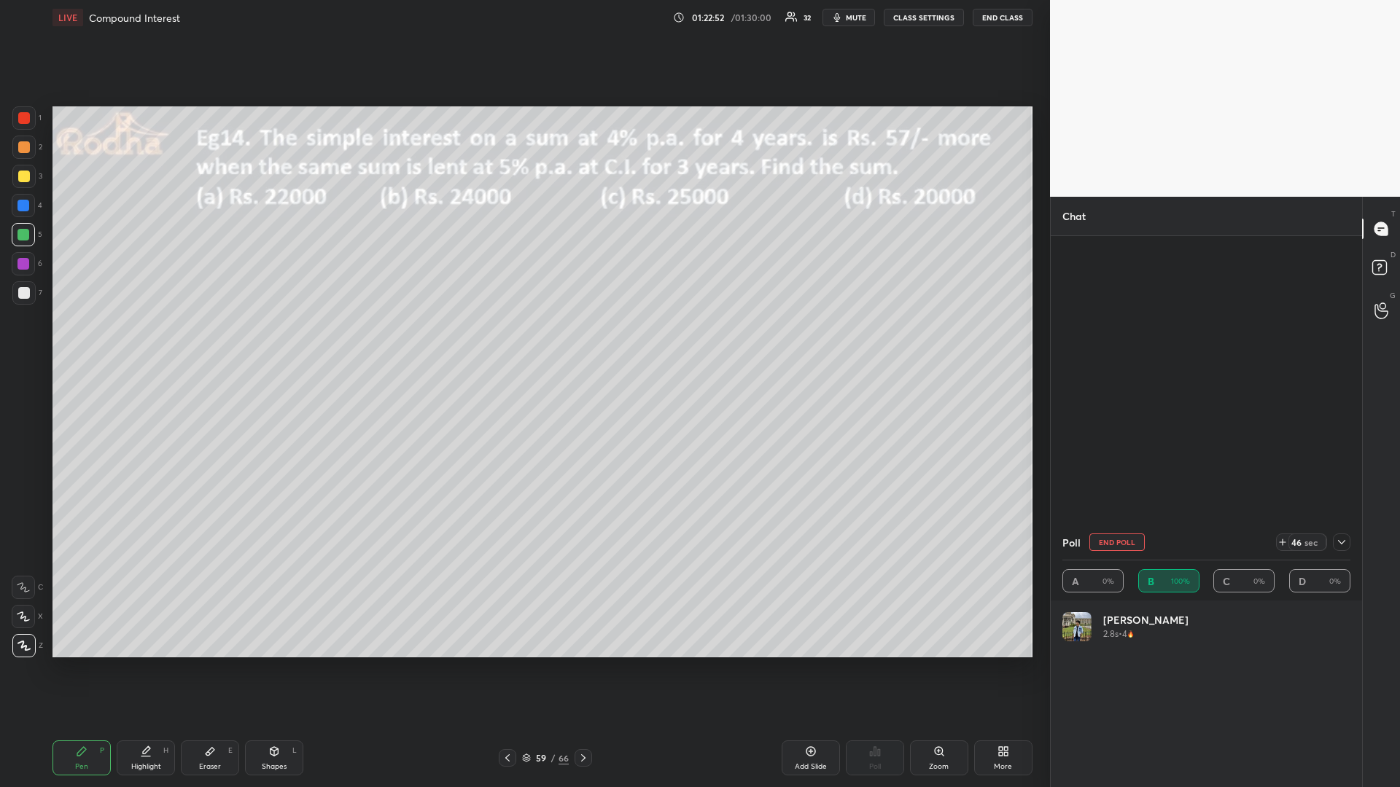
scroll to position [14584, 0]
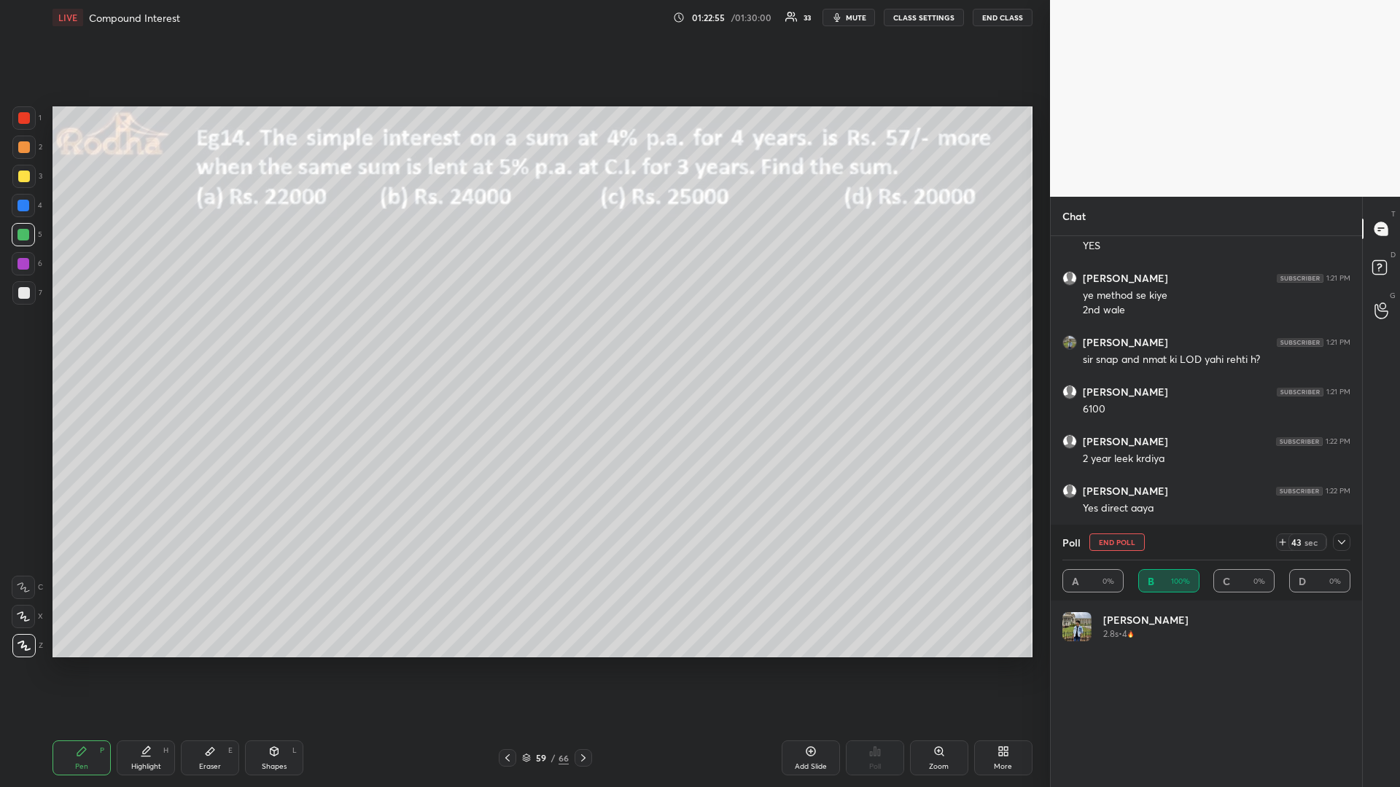
click at [23, 179] on div at bounding box center [24, 177] width 12 height 12
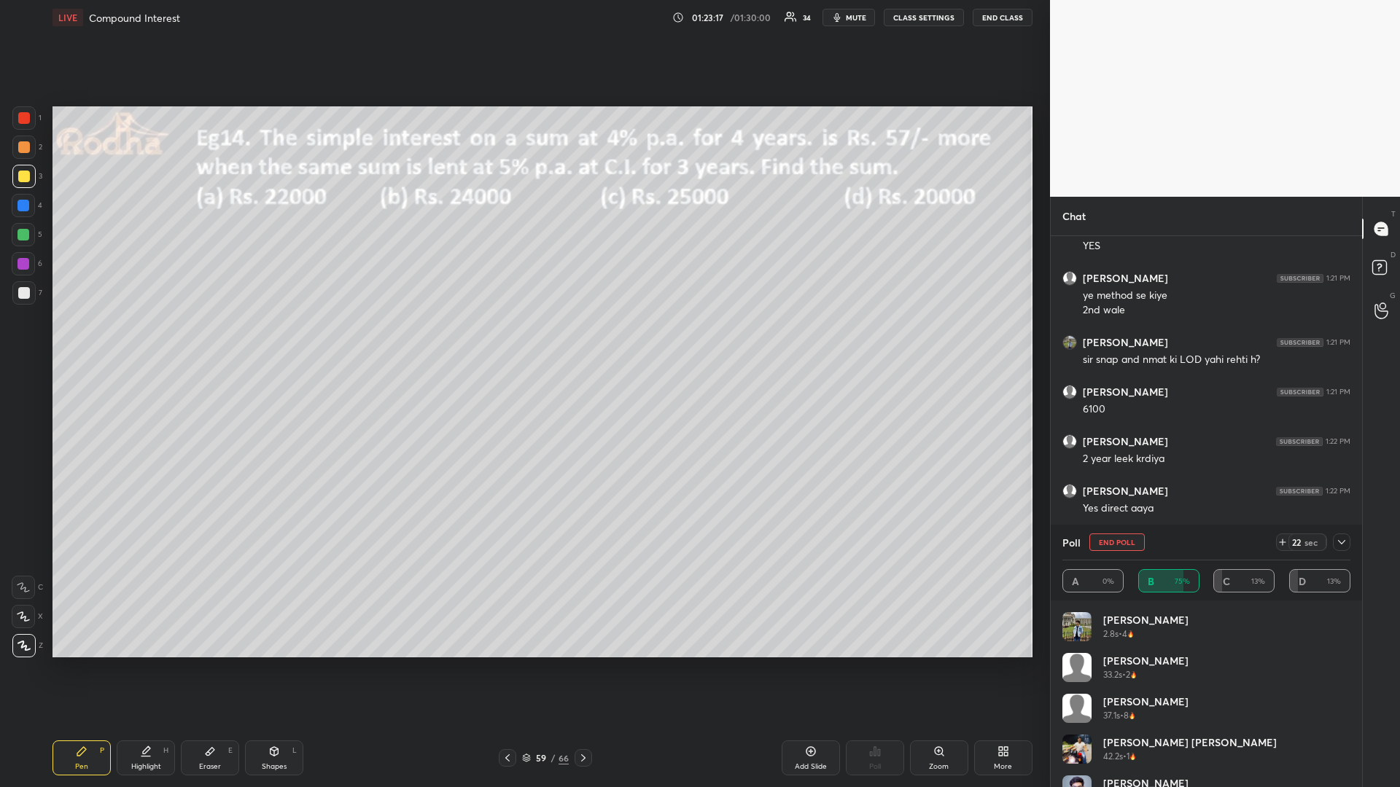
drag, startPoint x: 26, startPoint y: 237, endPoint x: 6, endPoint y: 234, distance: 20.6
click at [25, 233] on div at bounding box center [23, 235] width 12 height 12
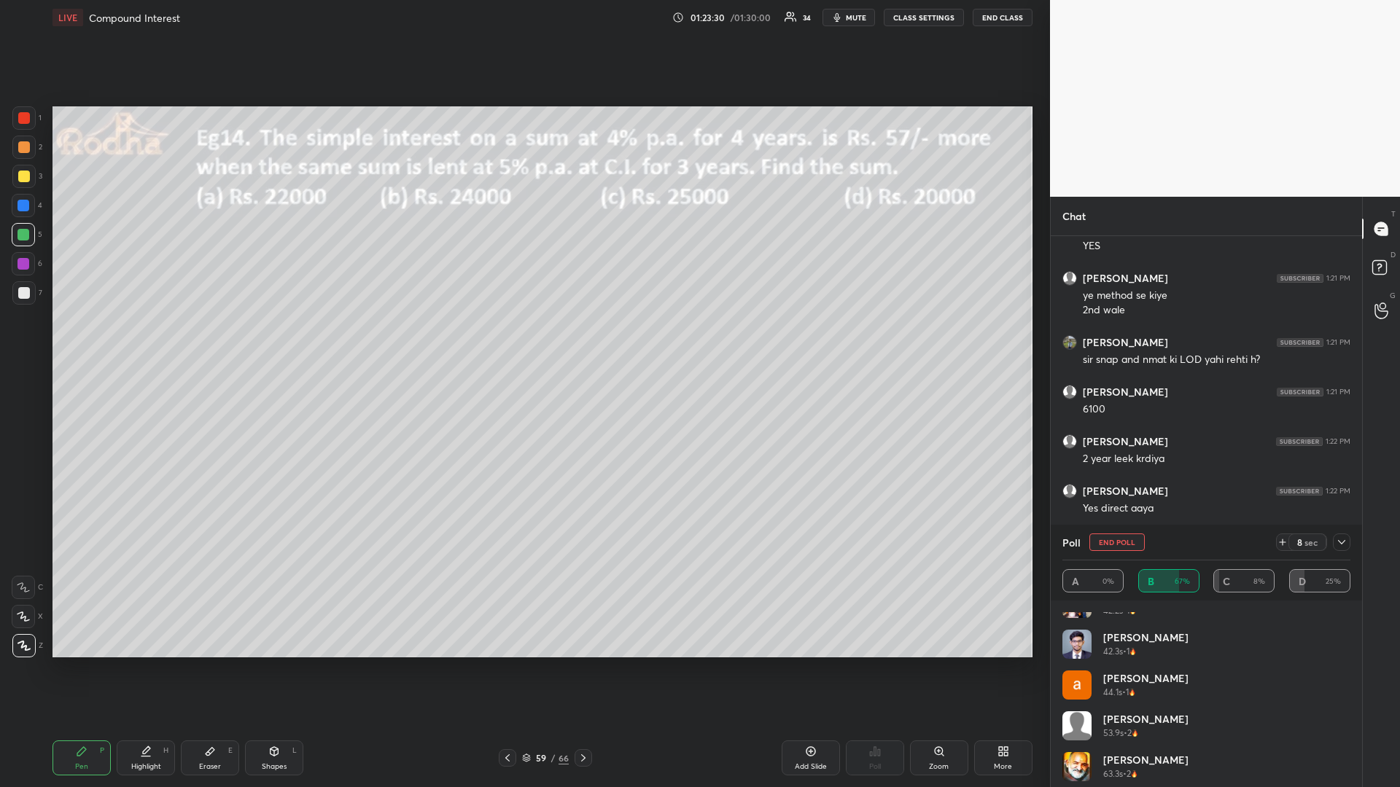
scroll to position [152, 0]
drag, startPoint x: 1351, startPoint y: 731, endPoint x: 1347, endPoint y: 748, distance: 17.2
click at [1350, 663] on div "[PERSON_NAME] 37.1s • 8 [PERSON_NAME] [PERSON_NAME] 42.2s • 1 [PERSON_NAME] 42.…" at bounding box center [1206, 694] width 311 height 187
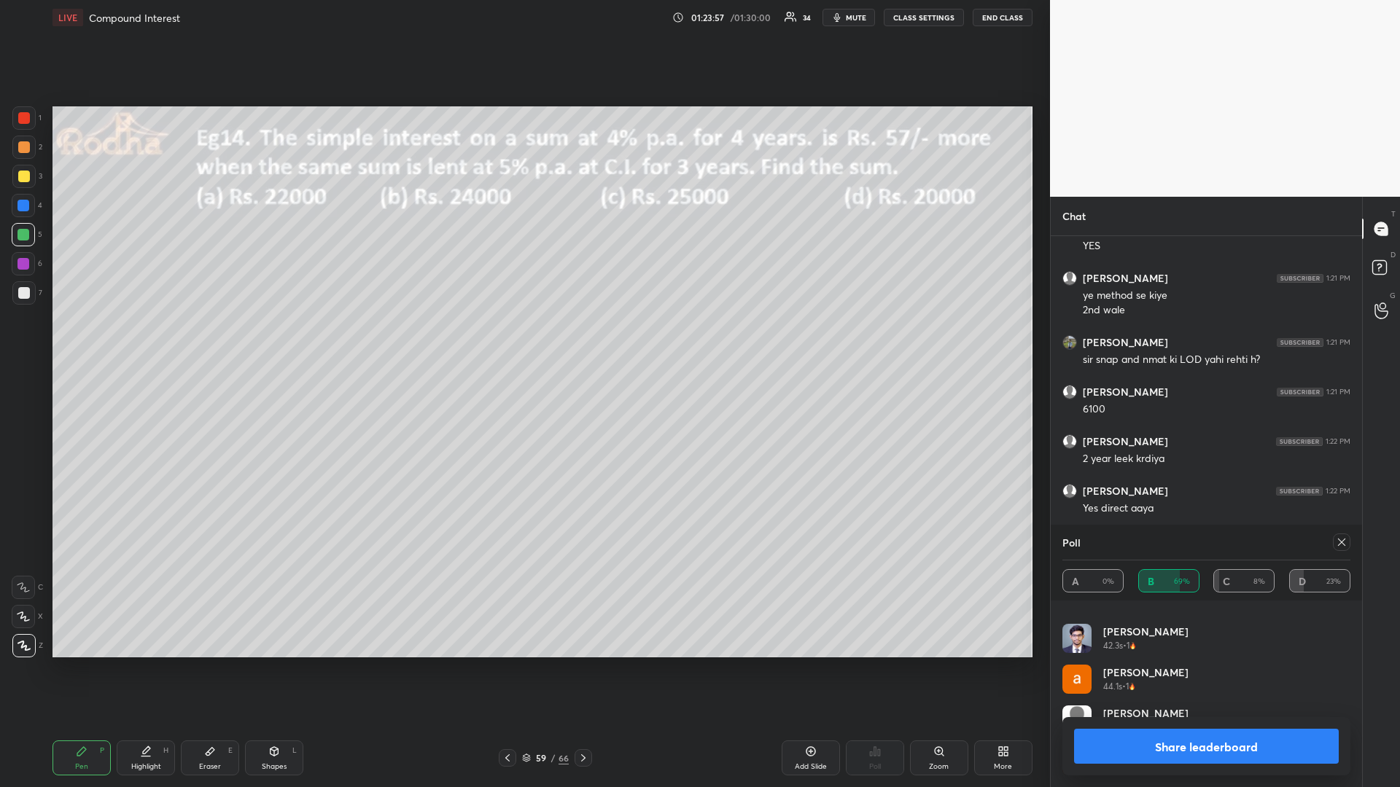
click at [26, 184] on div at bounding box center [23, 176] width 23 height 23
click at [25, 233] on div at bounding box center [23, 235] width 12 height 12
click at [1336, 542] on icon at bounding box center [1342, 543] width 12 height 12
type textarea "x"
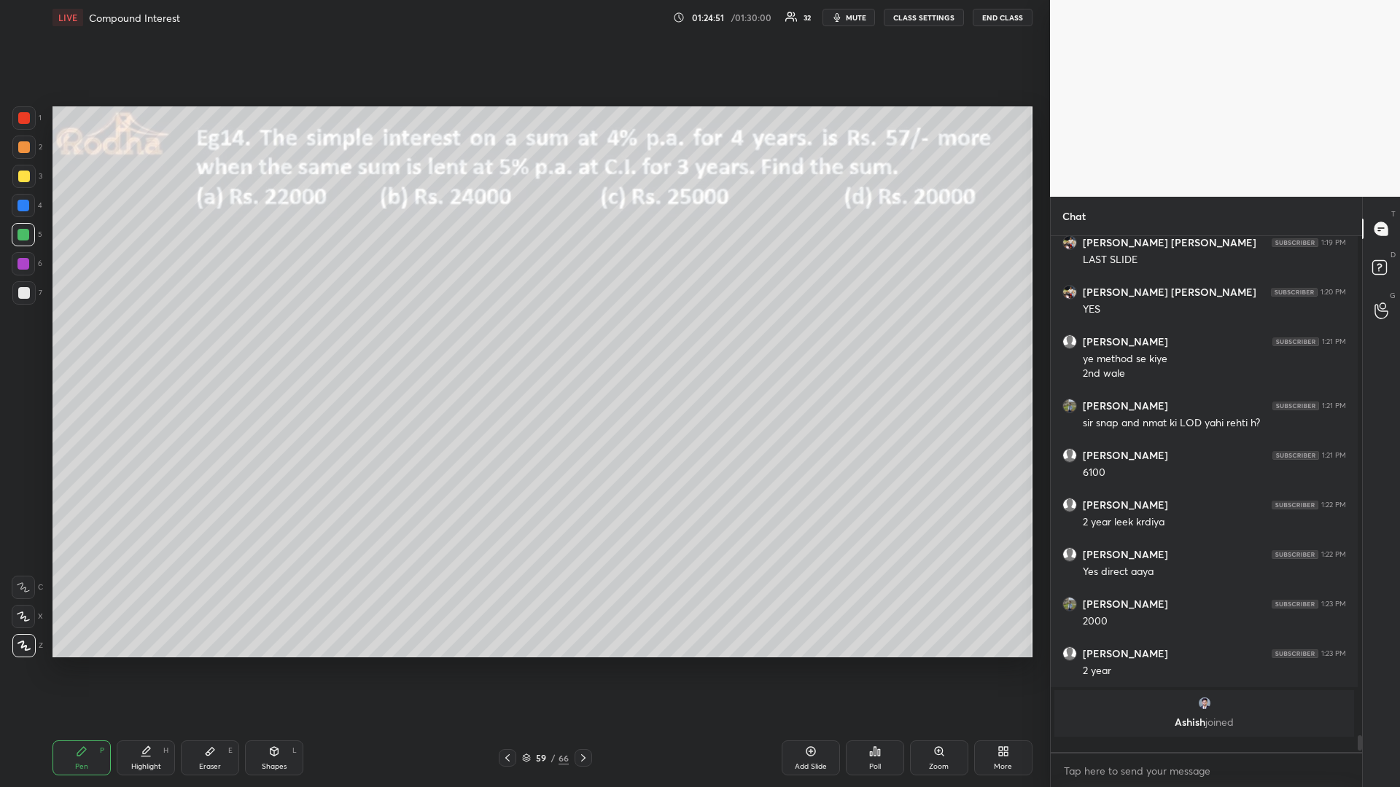
scroll to position [512, 307]
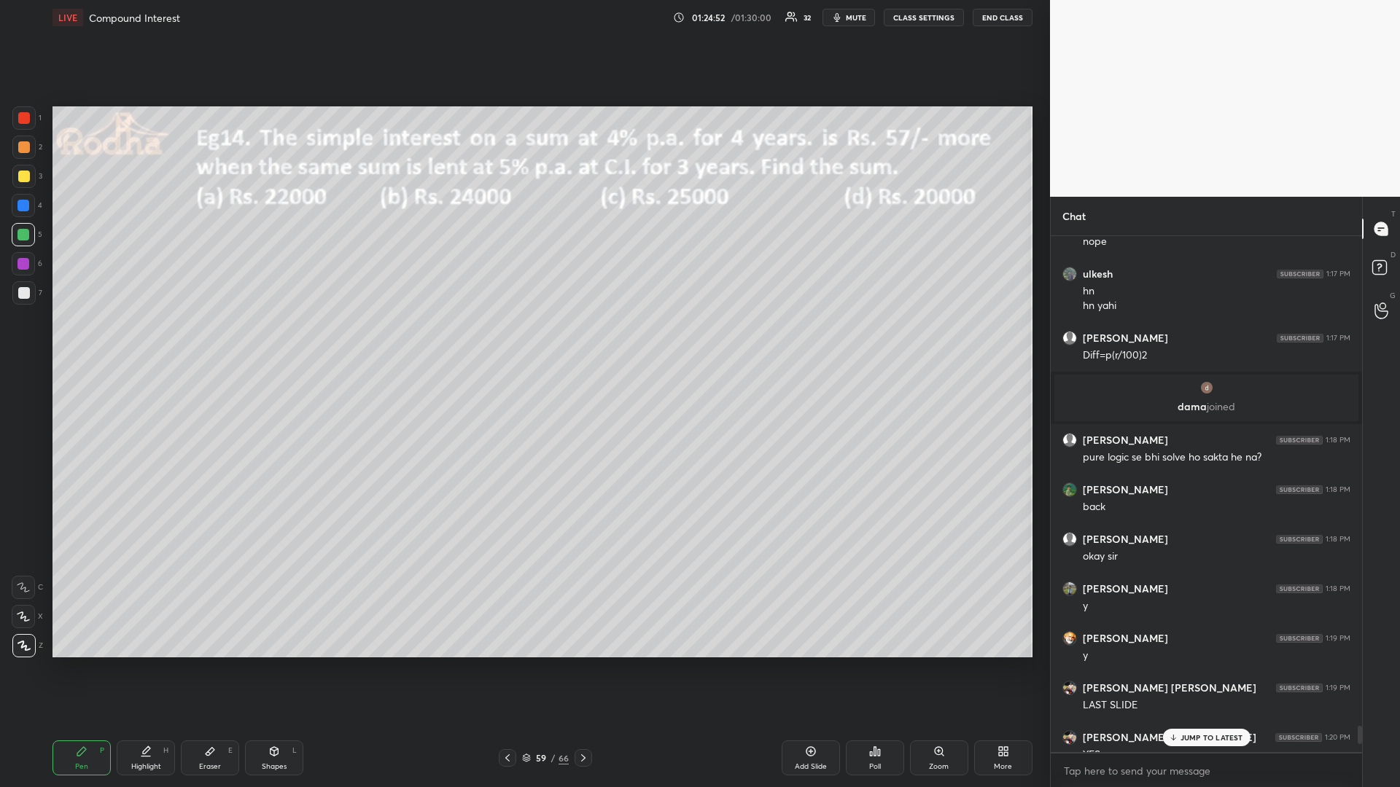
click at [1196, 663] on p "JUMP TO LATEST" at bounding box center [1211, 737] width 63 height 9
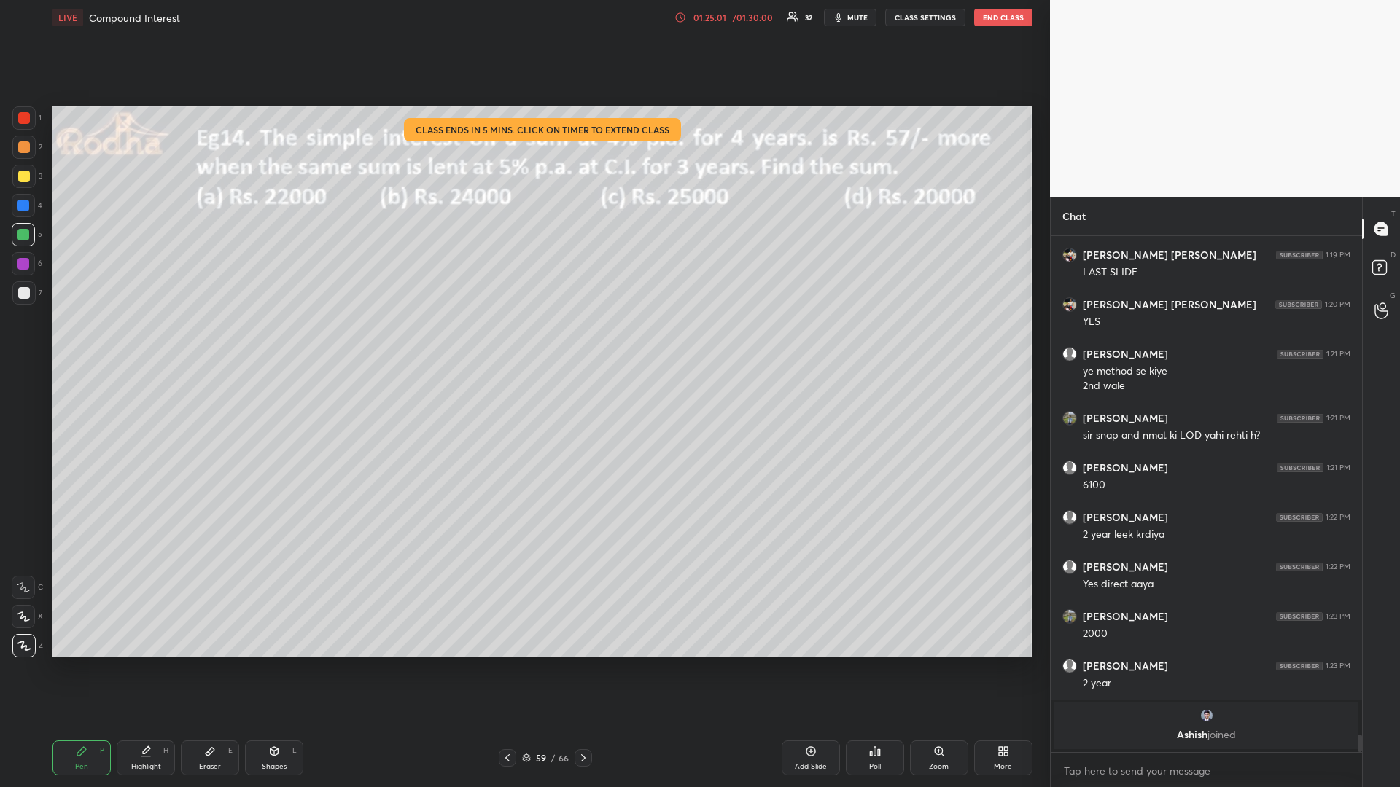
click at [740, 23] on div "01:25:01 / 01:30:00 32 mute CLASS SETTINGS END CLASS" at bounding box center [853, 17] width 358 height 17
click at [729, 18] on div "01:25:02" at bounding box center [709, 17] width 41 height 9
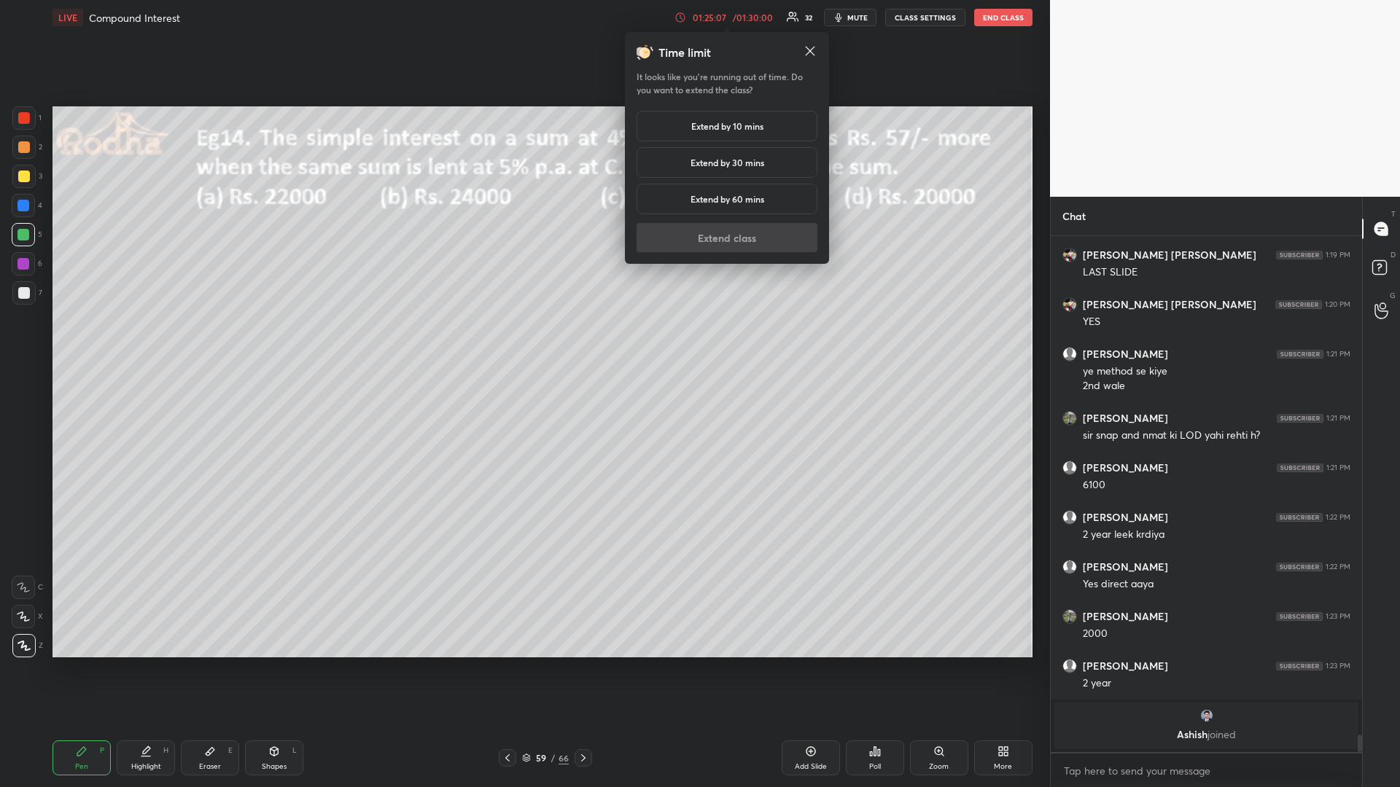
click at [725, 153] on div "Extend by 30 mins" at bounding box center [726, 162] width 181 height 31
click at [763, 233] on button "Extend class" at bounding box center [726, 237] width 181 height 29
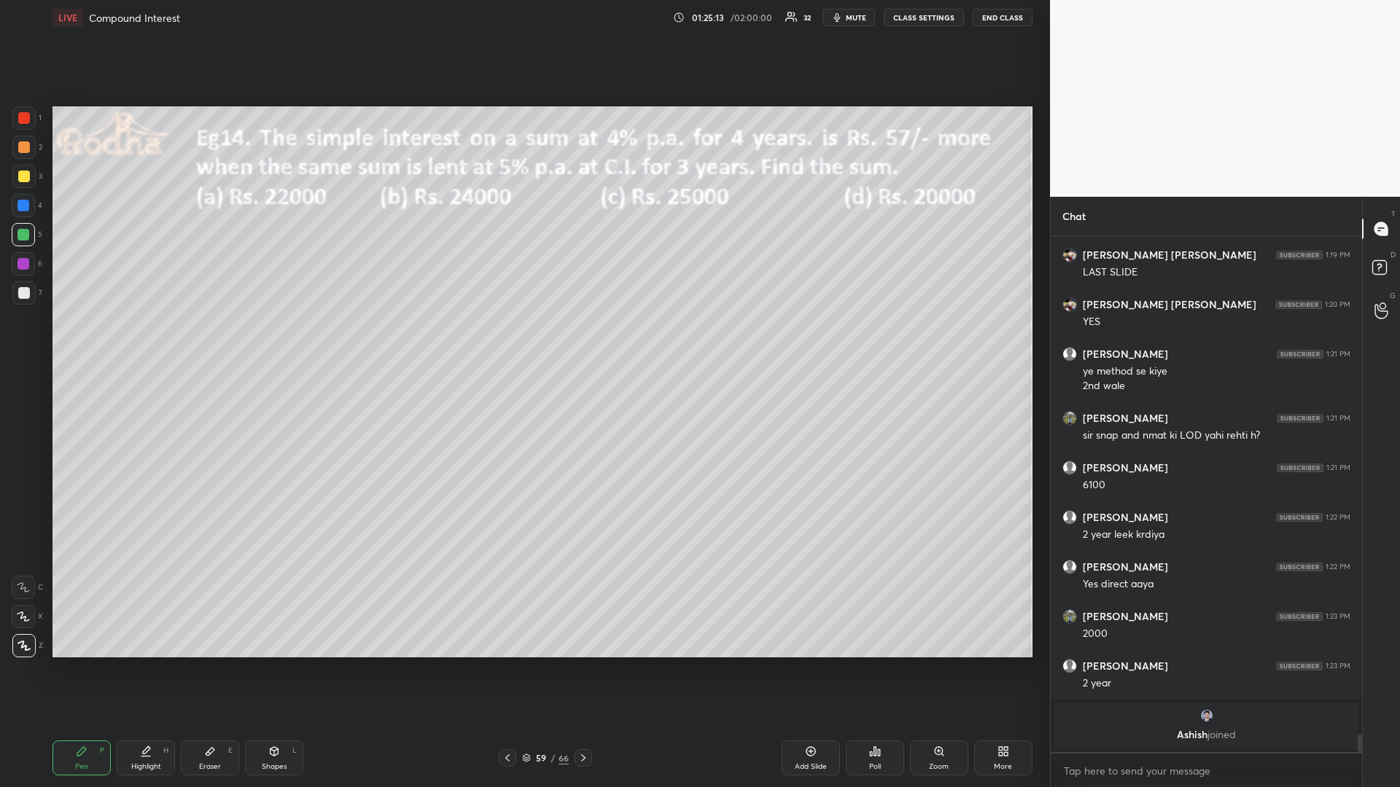
drag, startPoint x: 24, startPoint y: 207, endPoint x: 43, endPoint y: 210, distance: 19.2
click at [25, 207] on div at bounding box center [23, 206] width 12 height 12
click at [20, 176] on div at bounding box center [24, 177] width 12 height 12
click at [207, 663] on icon at bounding box center [210, 752] width 9 height 8
click at [82, 663] on icon at bounding box center [82, 752] width 12 height 12
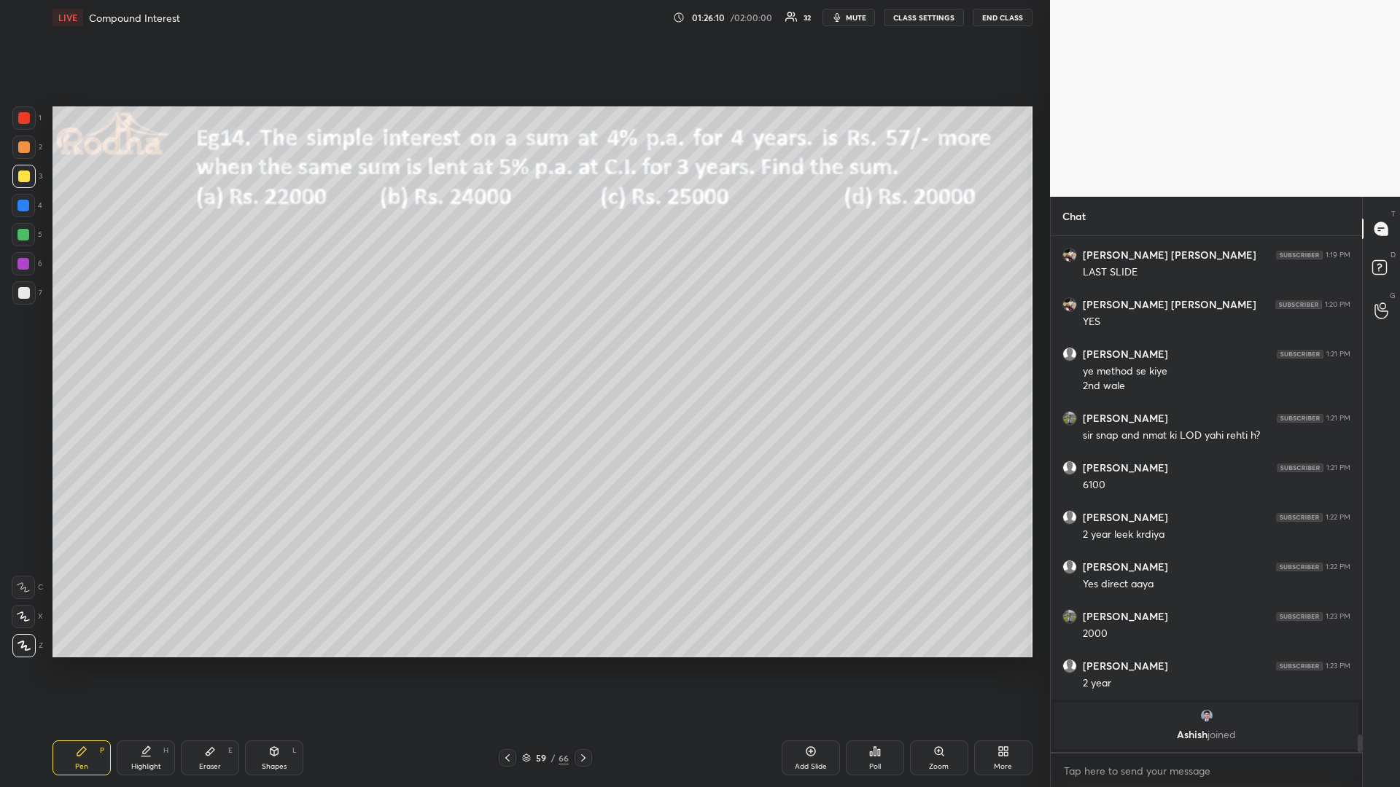
drag, startPoint x: 27, startPoint y: 233, endPoint x: 15, endPoint y: 235, distance: 11.8
click at [25, 233] on div at bounding box center [23, 235] width 12 height 12
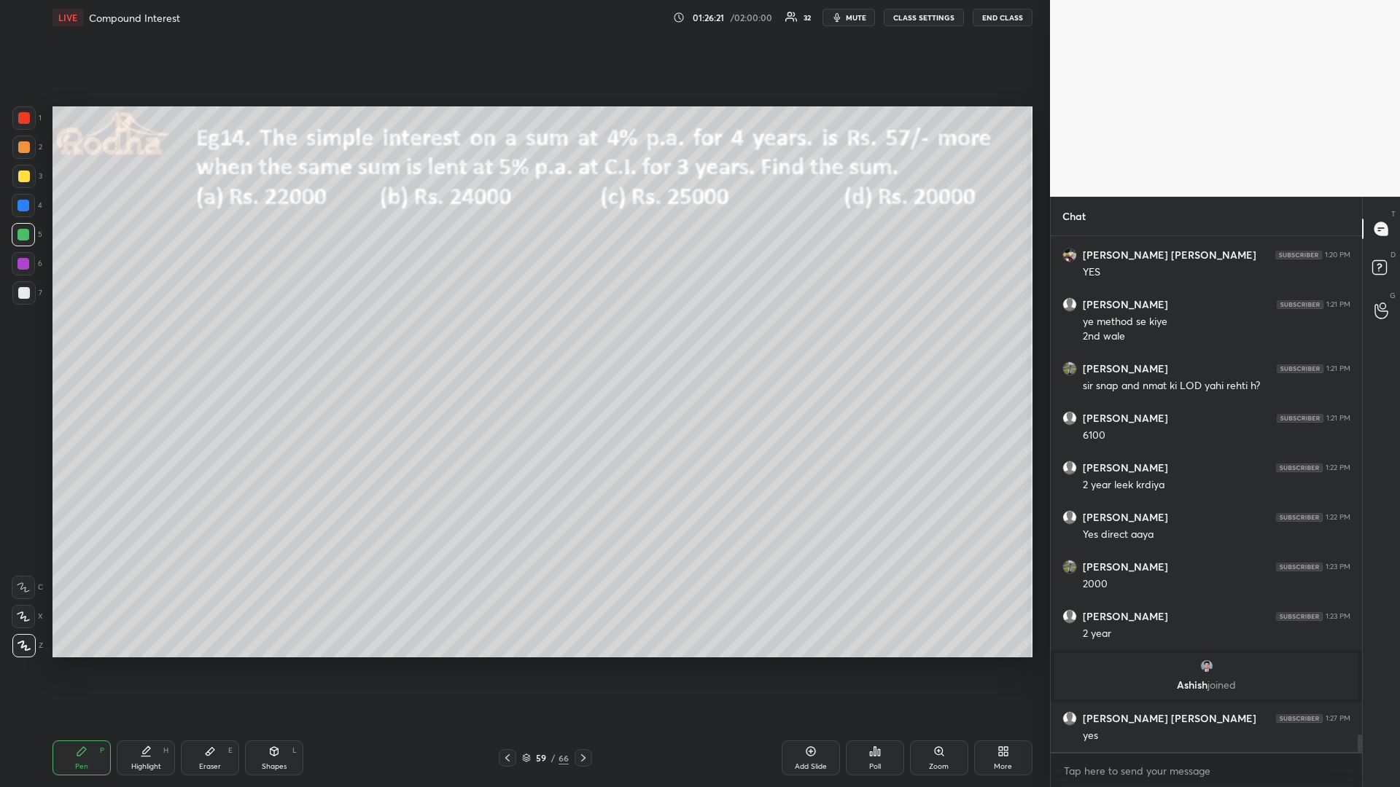
drag, startPoint x: 30, startPoint y: 235, endPoint x: 9, endPoint y: 235, distance: 20.4
click at [25, 234] on div at bounding box center [23, 234] width 23 height 23
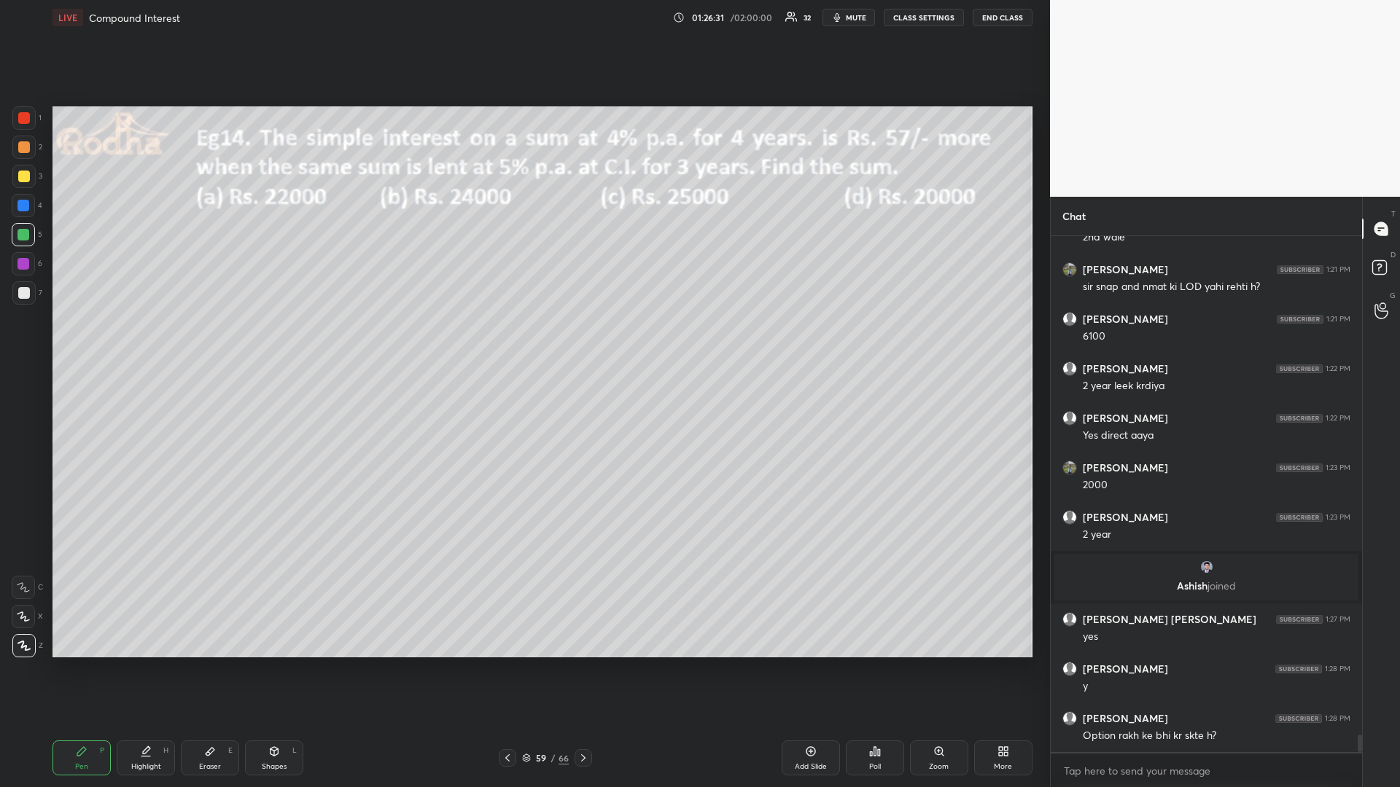
scroll to position [14733, 0]
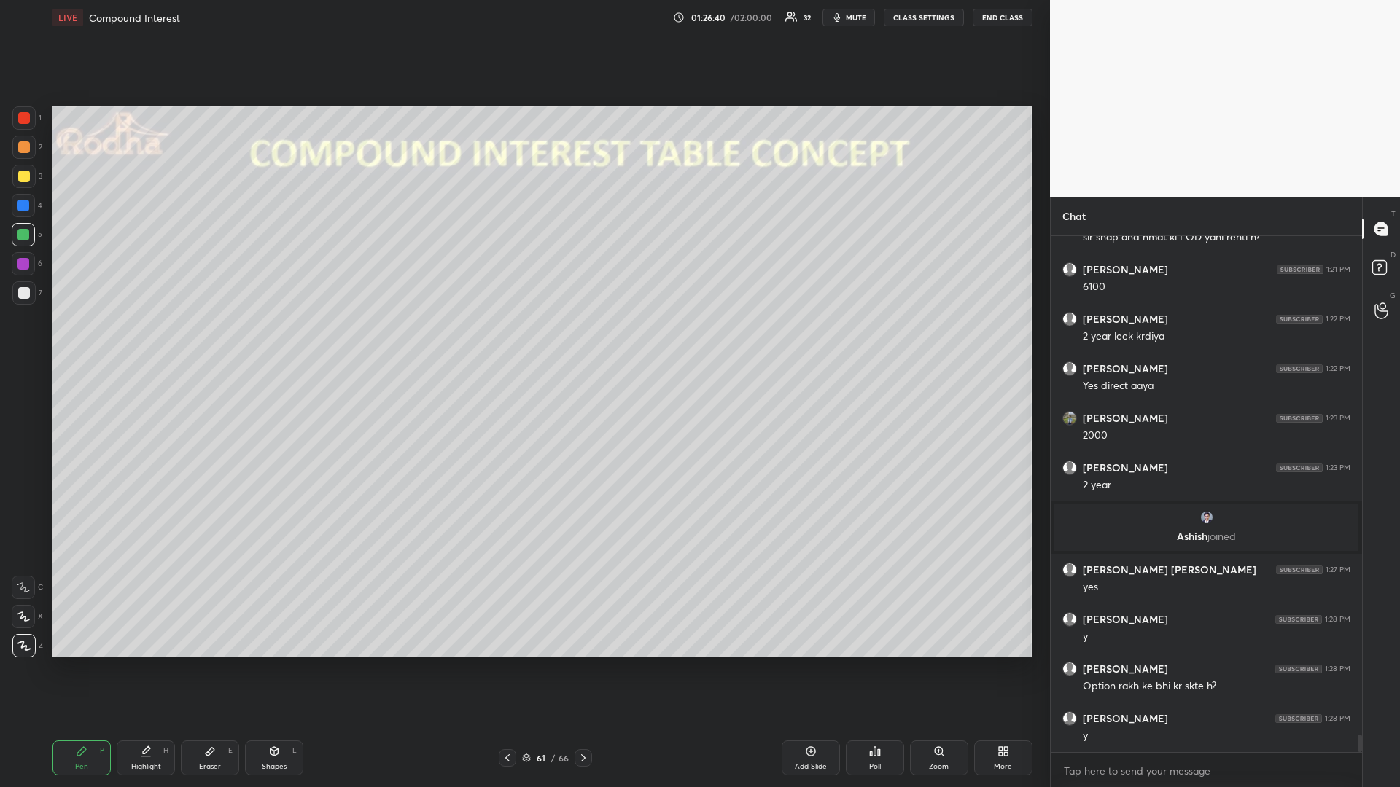
click at [261, 663] on div "Shapes L" at bounding box center [274, 758] width 58 height 35
drag, startPoint x: 77, startPoint y: 756, endPoint x: 77, endPoint y: 744, distance: 12.4
click at [77, 663] on icon at bounding box center [82, 752] width 12 height 12
click at [22, 300] on div at bounding box center [23, 292] width 23 height 23
click at [28, 117] on div at bounding box center [24, 118] width 12 height 12
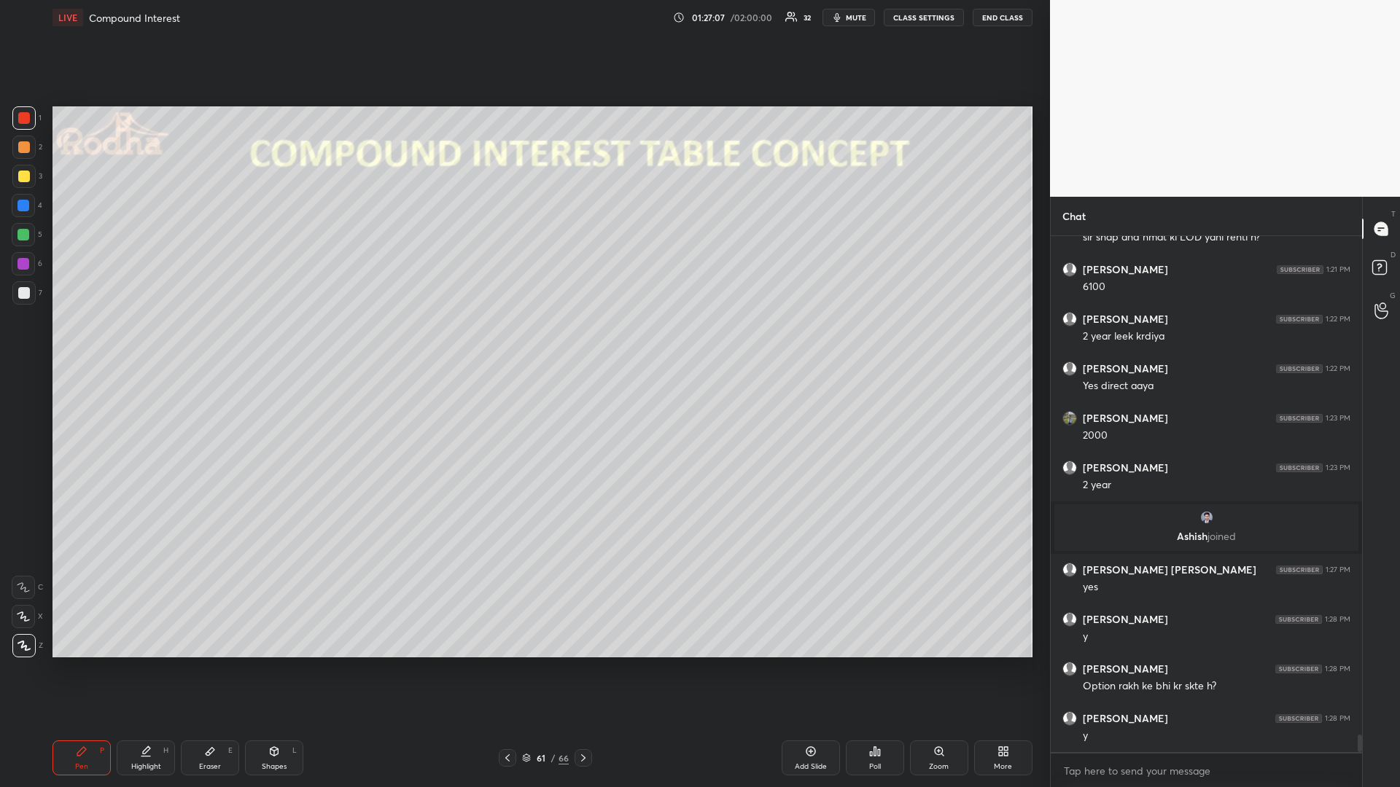
click at [28, 204] on div at bounding box center [23, 206] width 12 height 12
drag, startPoint x: 27, startPoint y: 233, endPoint x: 42, endPoint y: 232, distance: 15.3
click at [28, 233] on div at bounding box center [23, 235] width 12 height 12
click at [26, 179] on div at bounding box center [24, 177] width 12 height 12
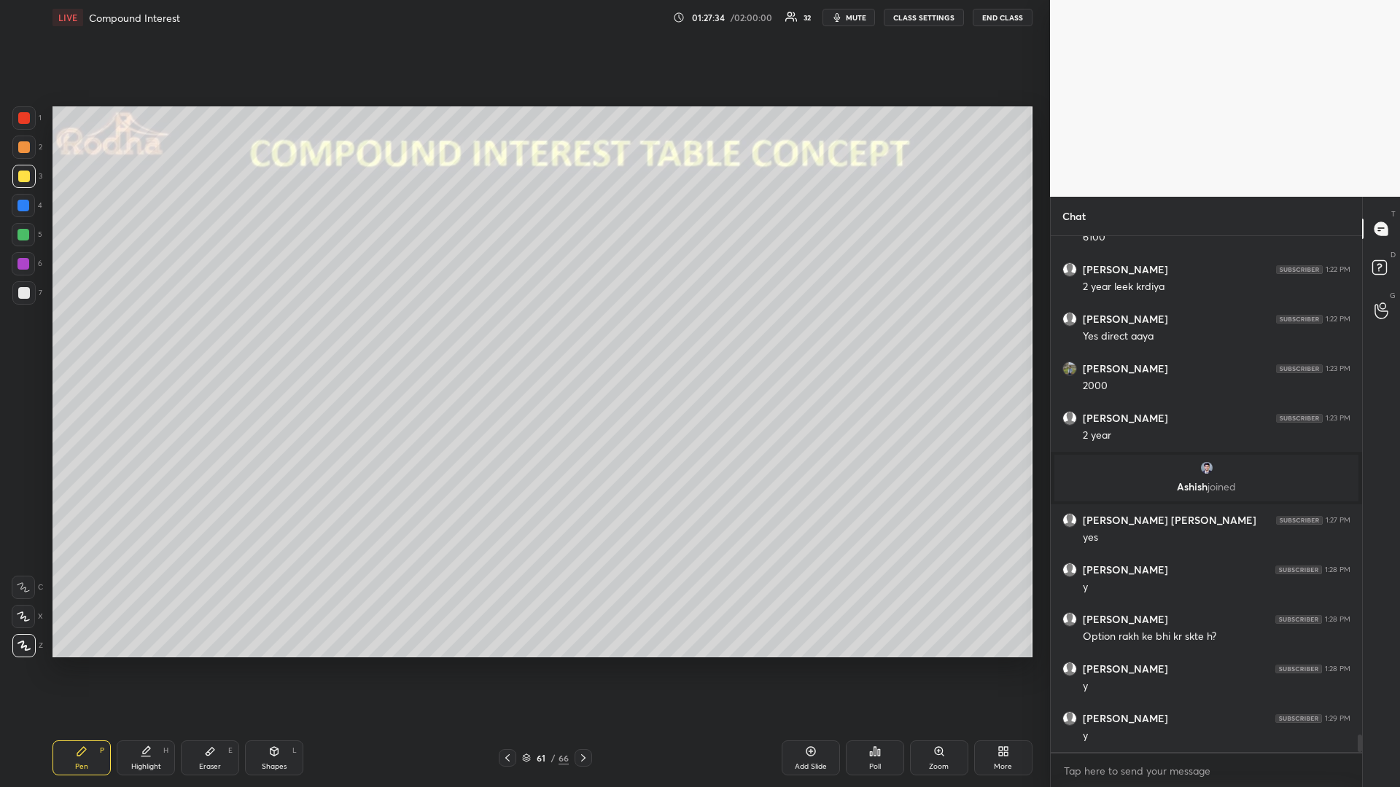
scroll to position [14832, 0]
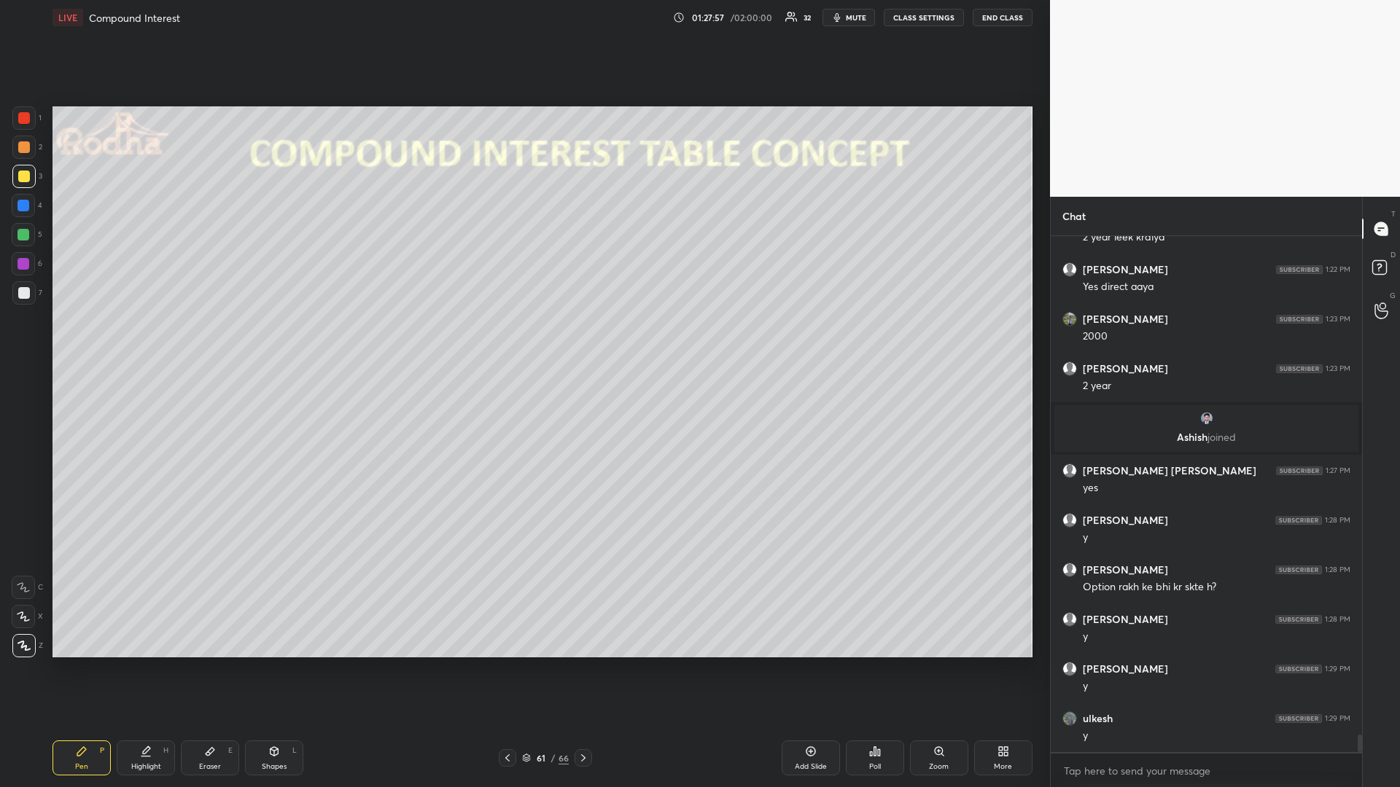
click at [25, 240] on div at bounding box center [23, 235] width 12 height 12
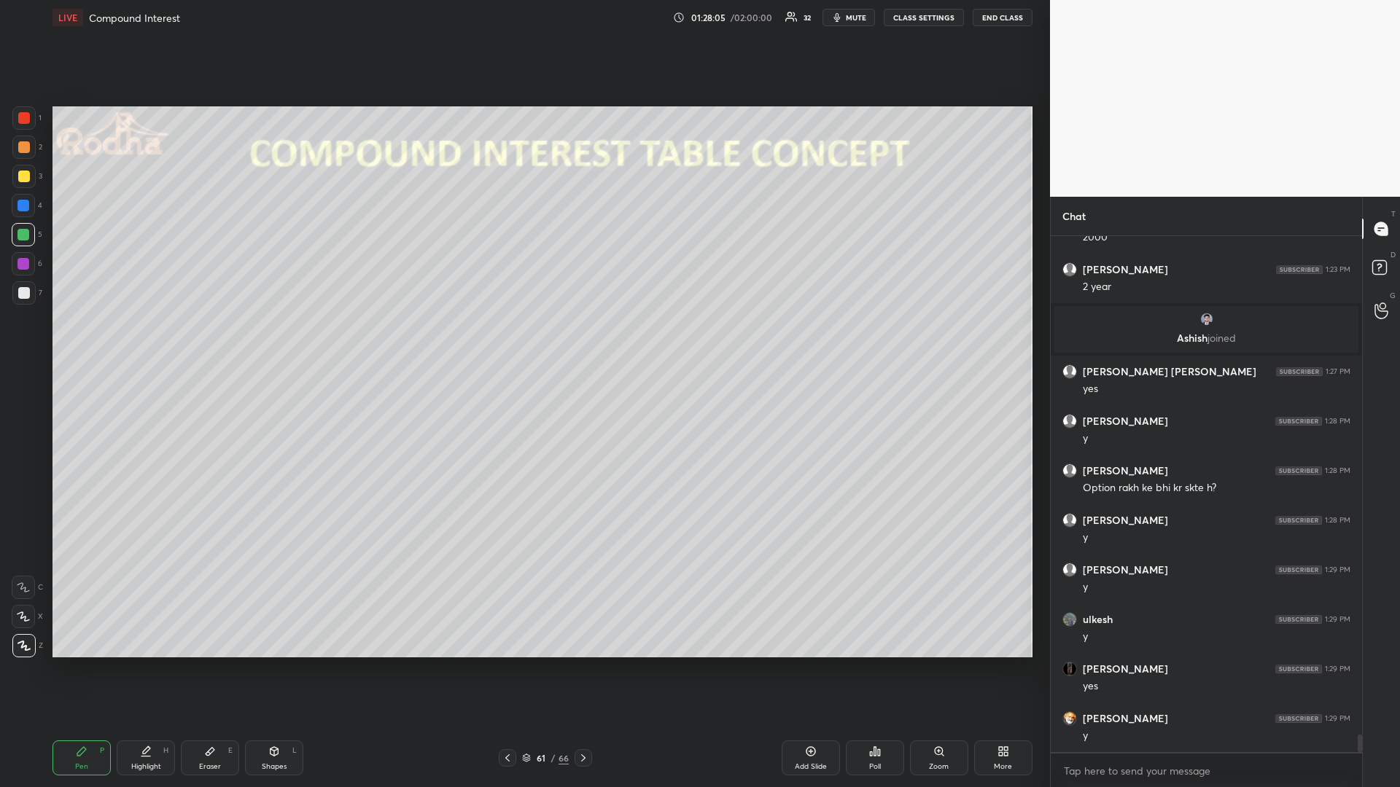
scroll to position [14981, 0]
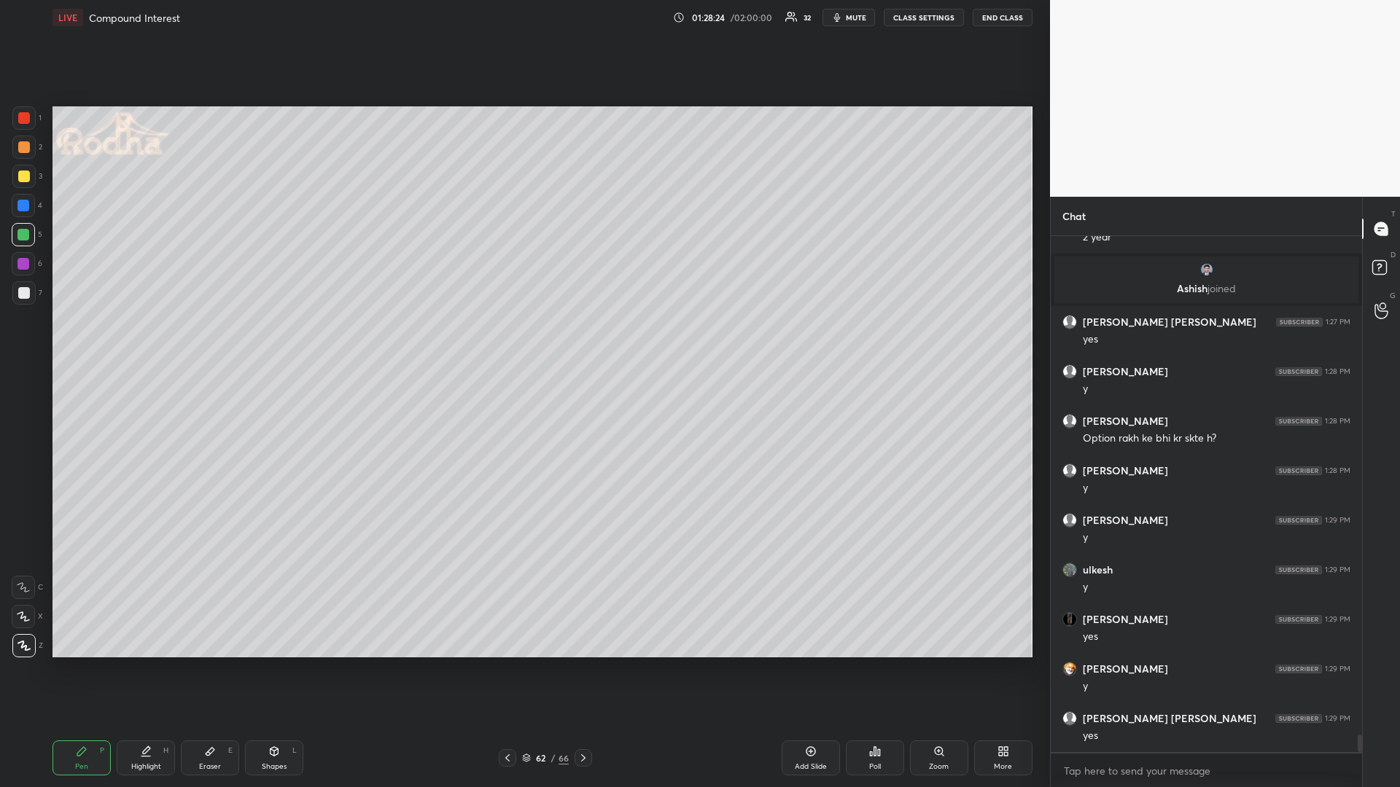
drag, startPoint x: 25, startPoint y: 264, endPoint x: 28, endPoint y: 228, distance: 35.9
click at [23, 263] on div at bounding box center [23, 264] width 12 height 12
drag, startPoint x: 25, startPoint y: 177, endPoint x: 15, endPoint y: 180, distance: 10.6
click at [23, 178] on div at bounding box center [24, 177] width 12 height 12
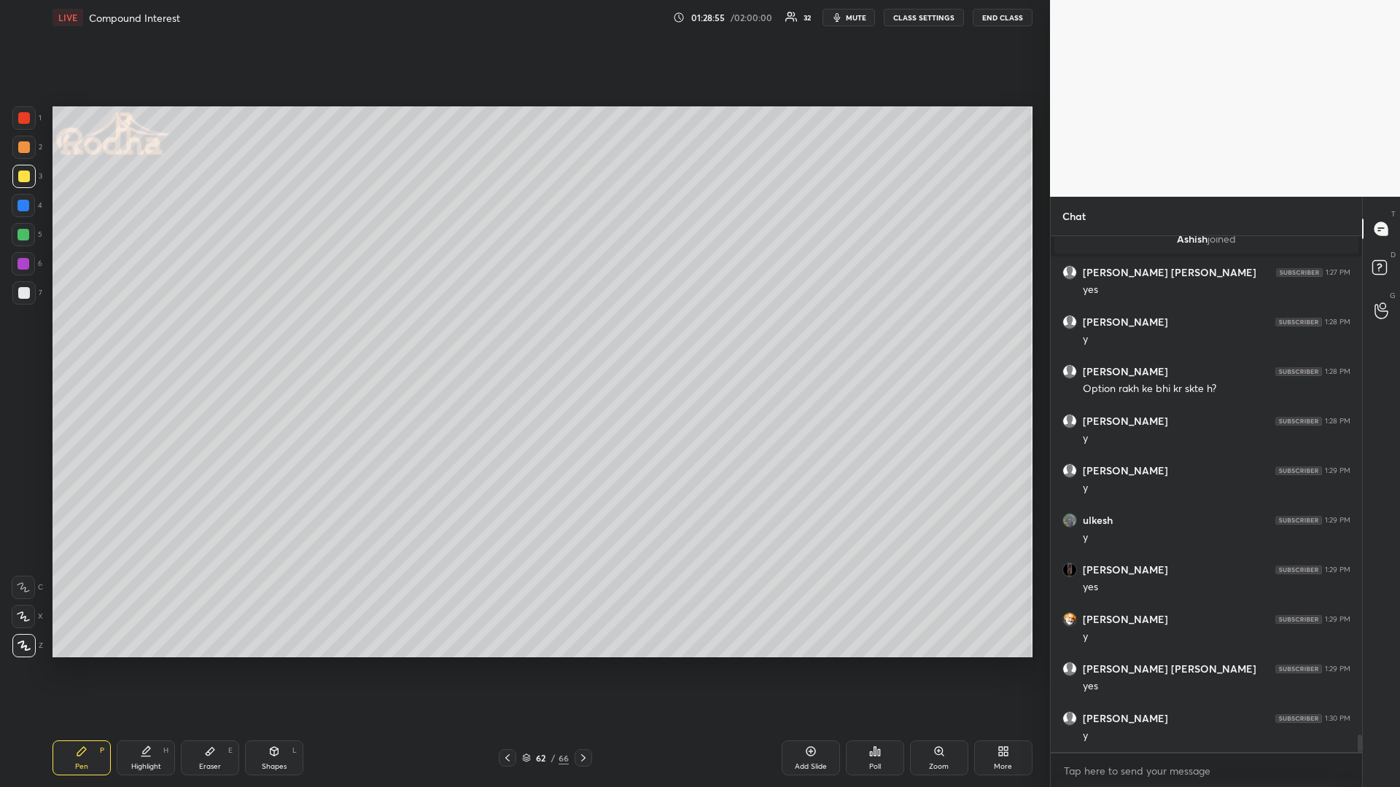
click at [24, 237] on div at bounding box center [23, 235] width 12 height 12
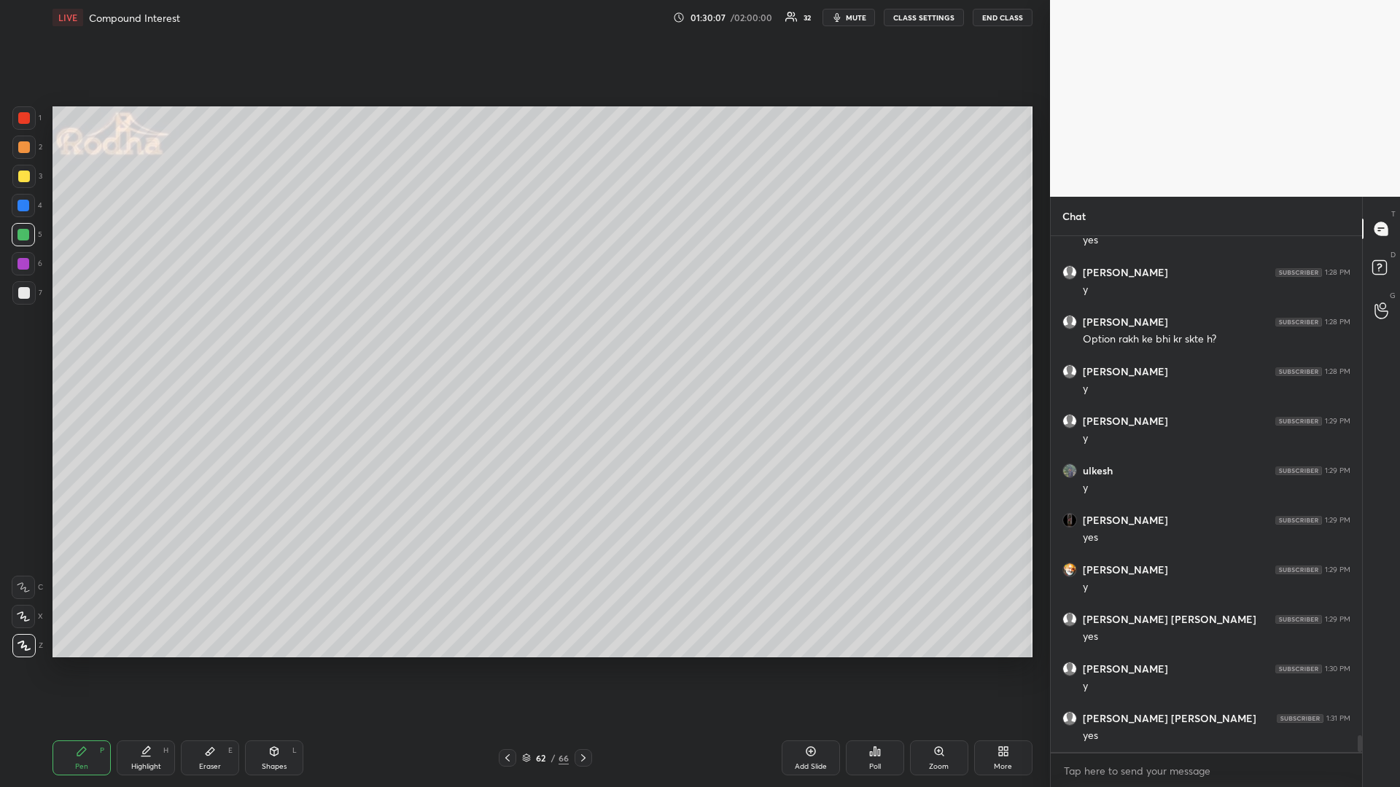
scroll to position [15130, 0]
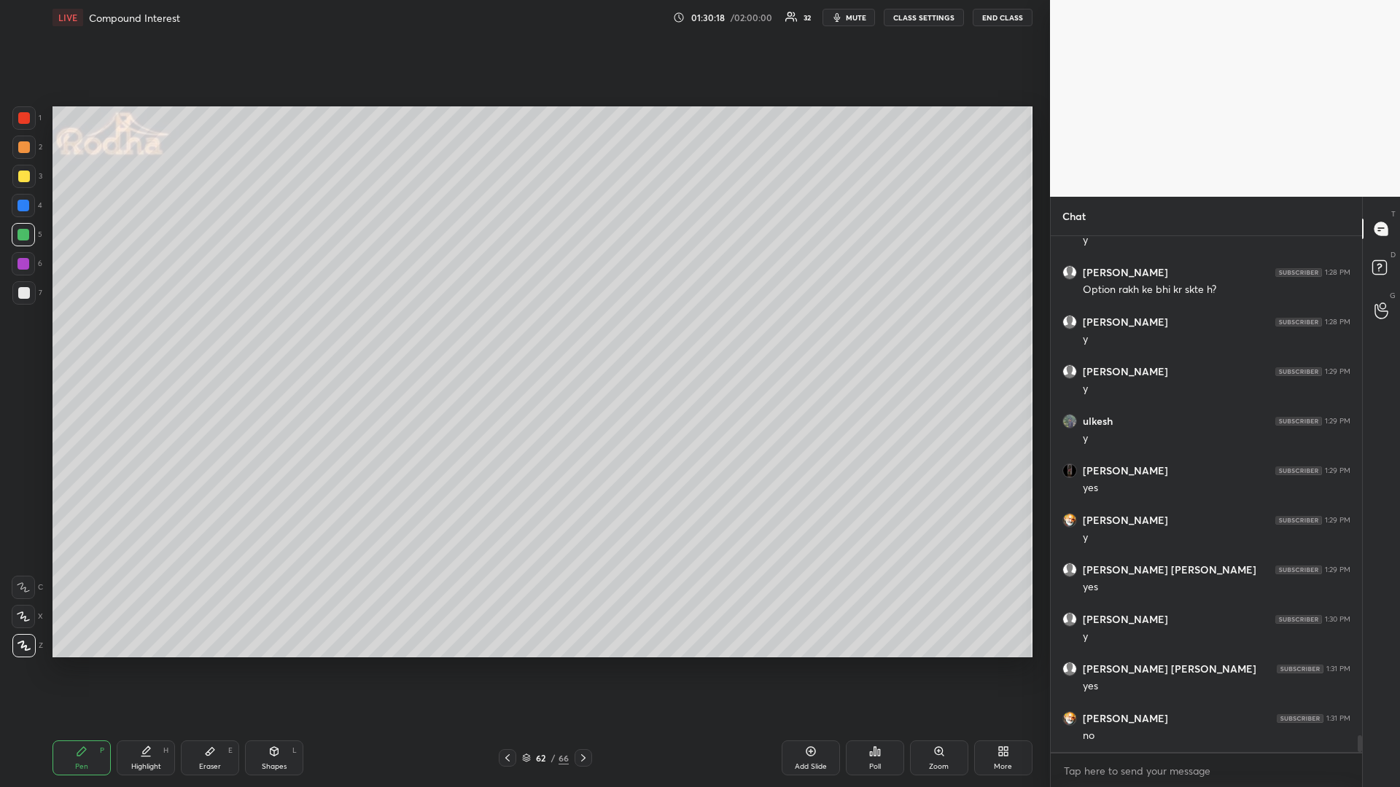
click at [20, 268] on div at bounding box center [23, 264] width 12 height 12
click at [26, 174] on div at bounding box center [24, 177] width 12 height 12
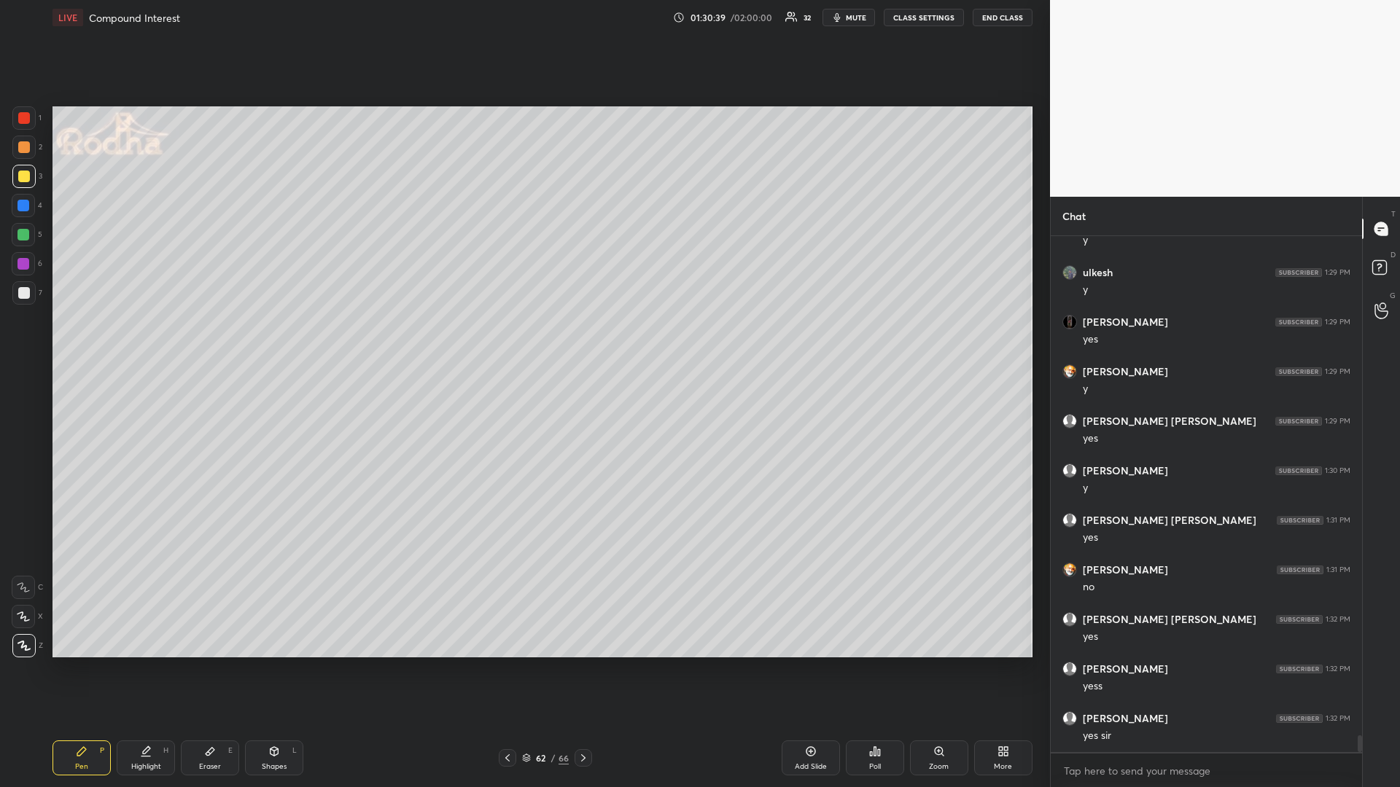
drag, startPoint x: 31, startPoint y: 237, endPoint x: 16, endPoint y: 245, distance: 16.6
click at [28, 238] on div at bounding box center [23, 234] width 23 height 23
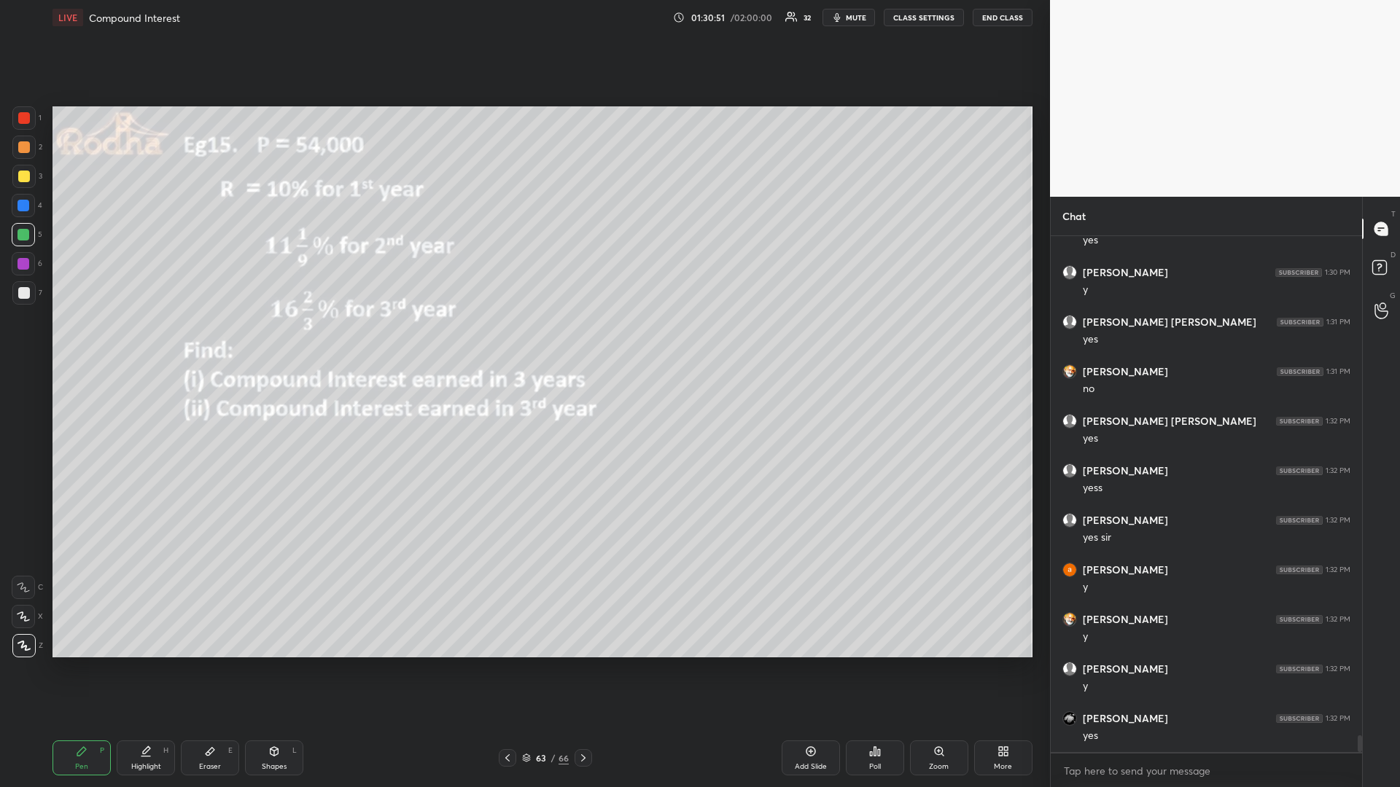
scroll to position [15526, 0]
click at [26, 178] on div at bounding box center [24, 177] width 12 height 12
click at [21, 236] on div at bounding box center [23, 235] width 12 height 12
click at [28, 179] on div at bounding box center [24, 177] width 12 height 12
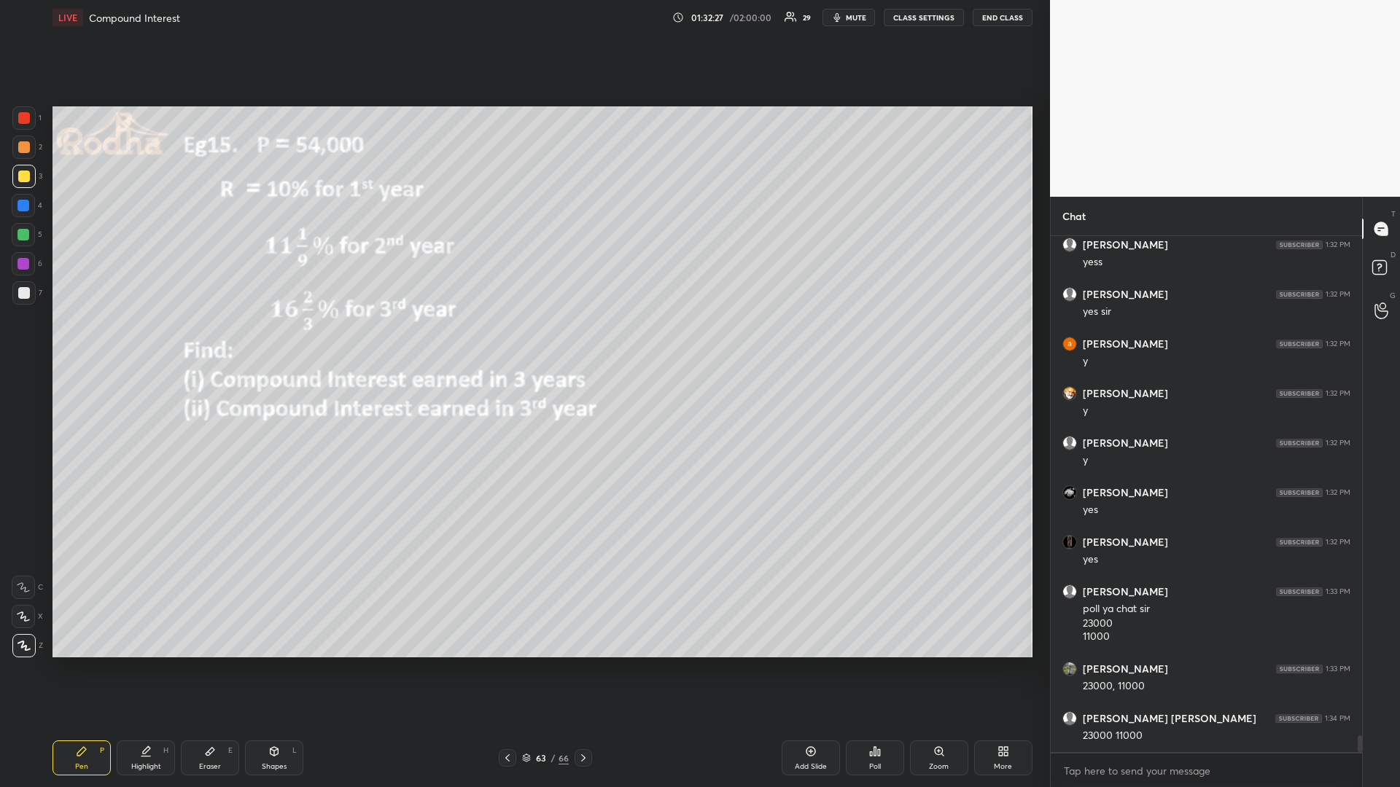
scroll to position [15752, 0]
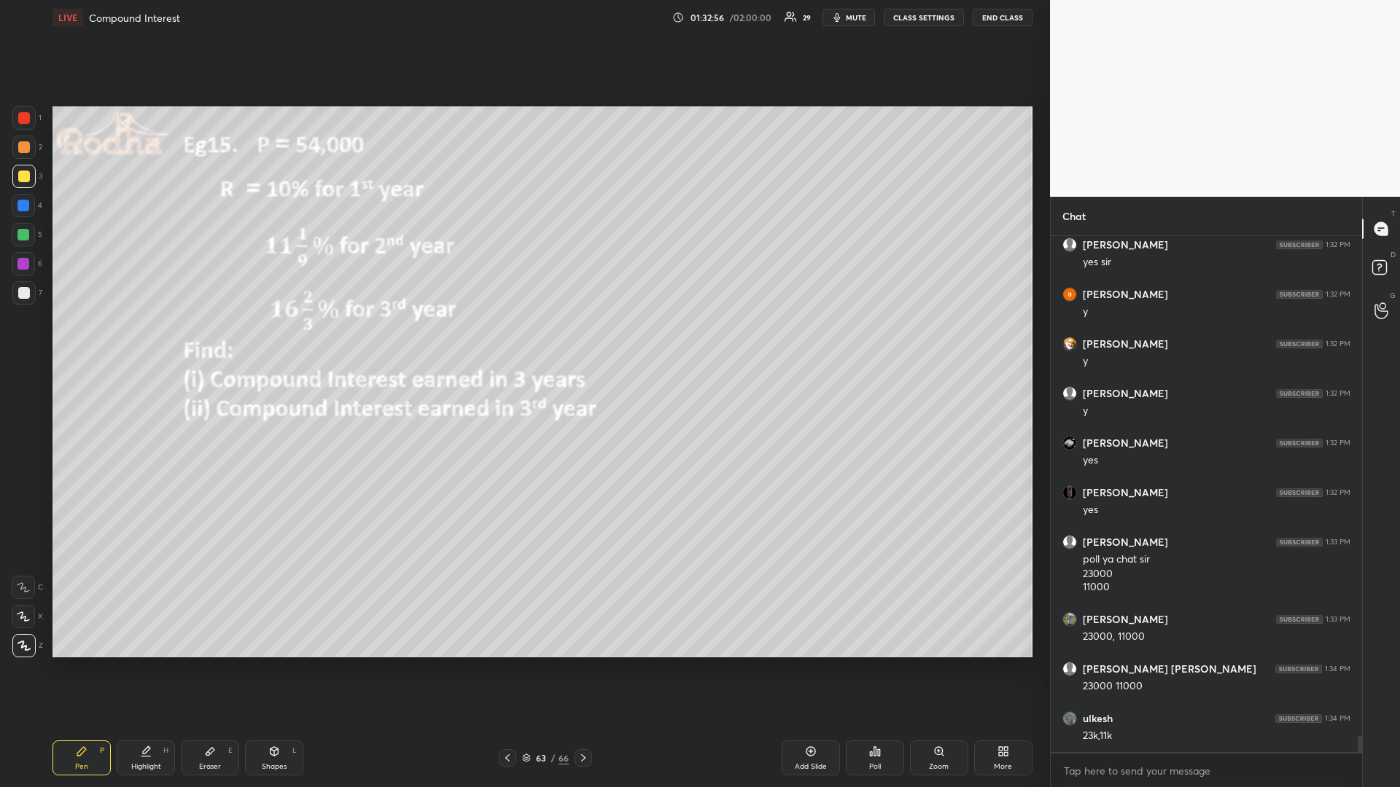
drag, startPoint x: 24, startPoint y: 238, endPoint x: 17, endPoint y: 236, distance: 7.4
click at [23, 235] on div at bounding box center [23, 235] width 12 height 12
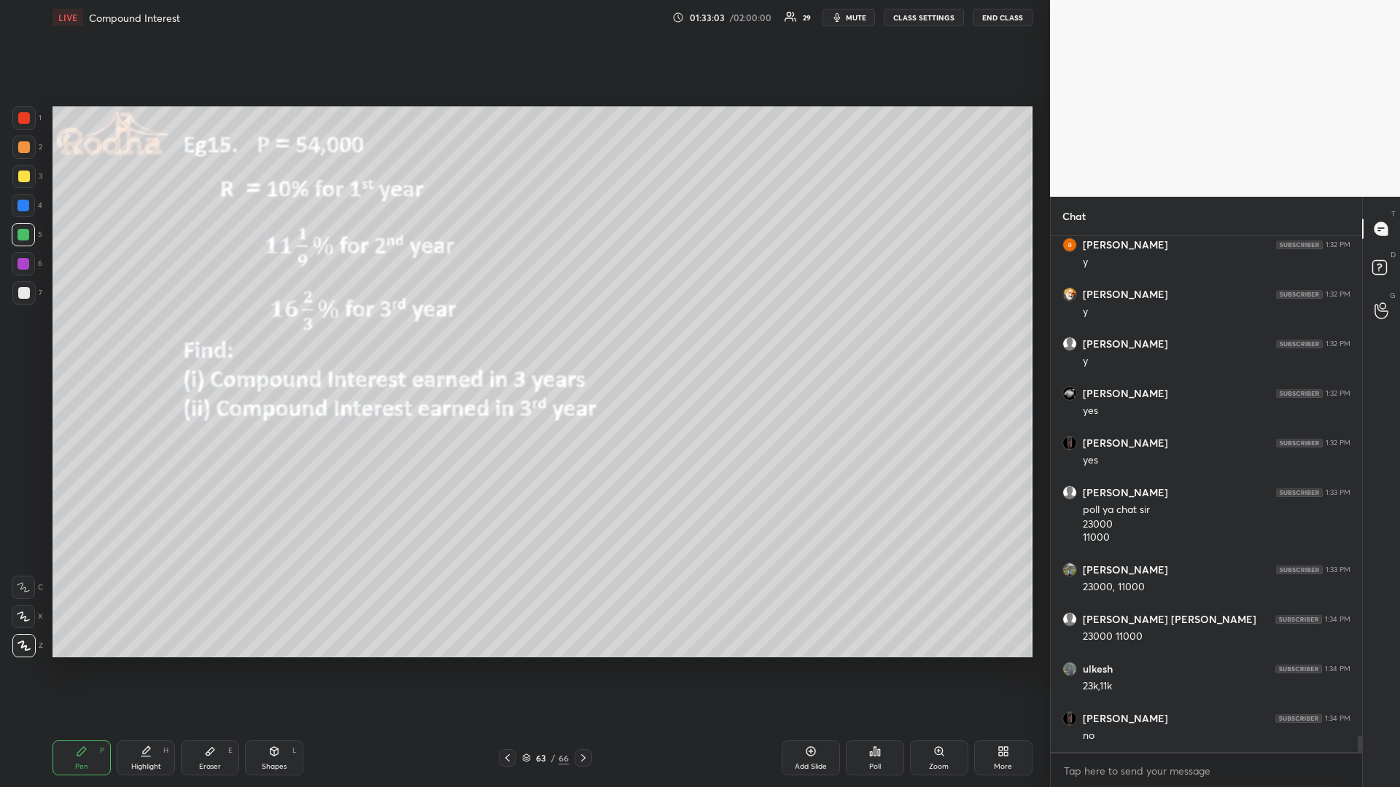
scroll to position [15852, 0]
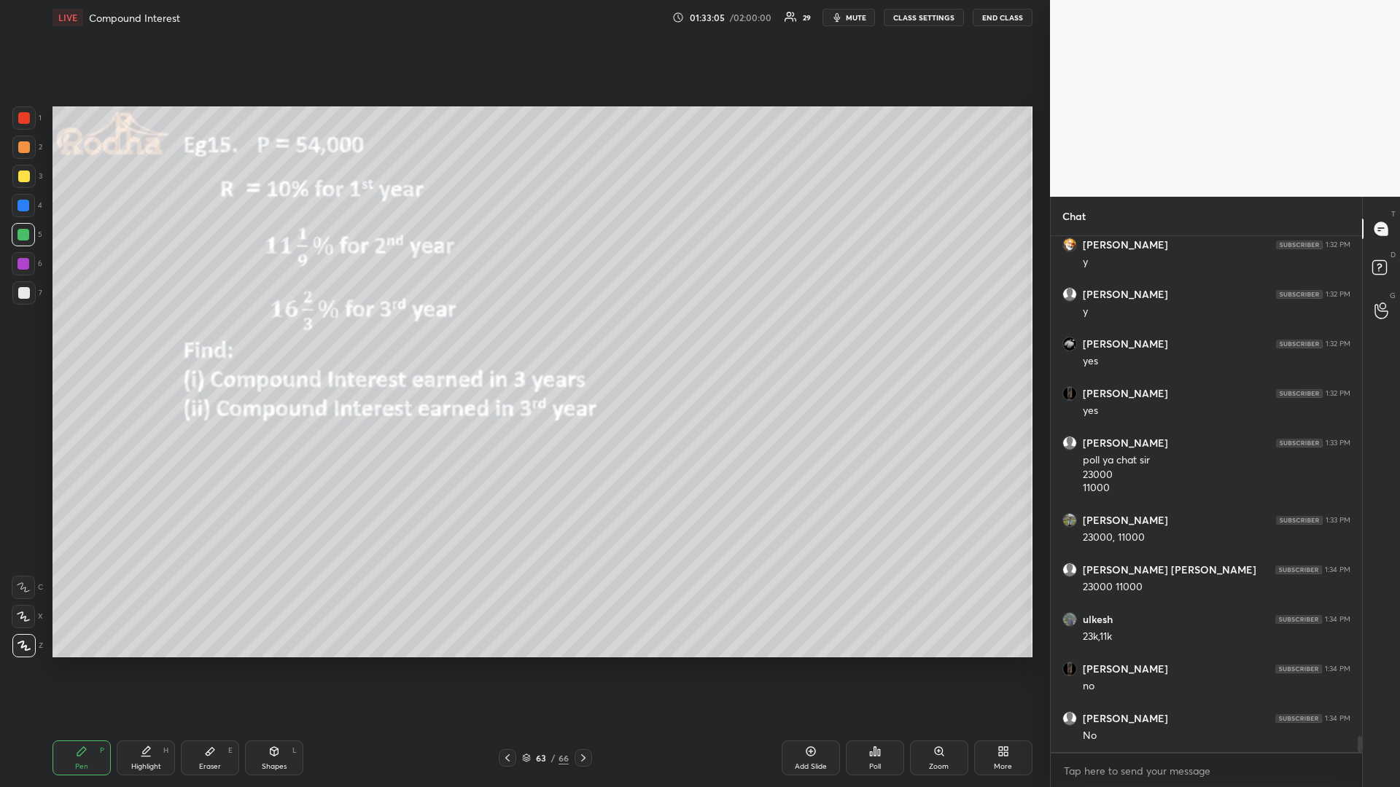
click at [584, 663] on icon at bounding box center [583, 758] width 12 height 12
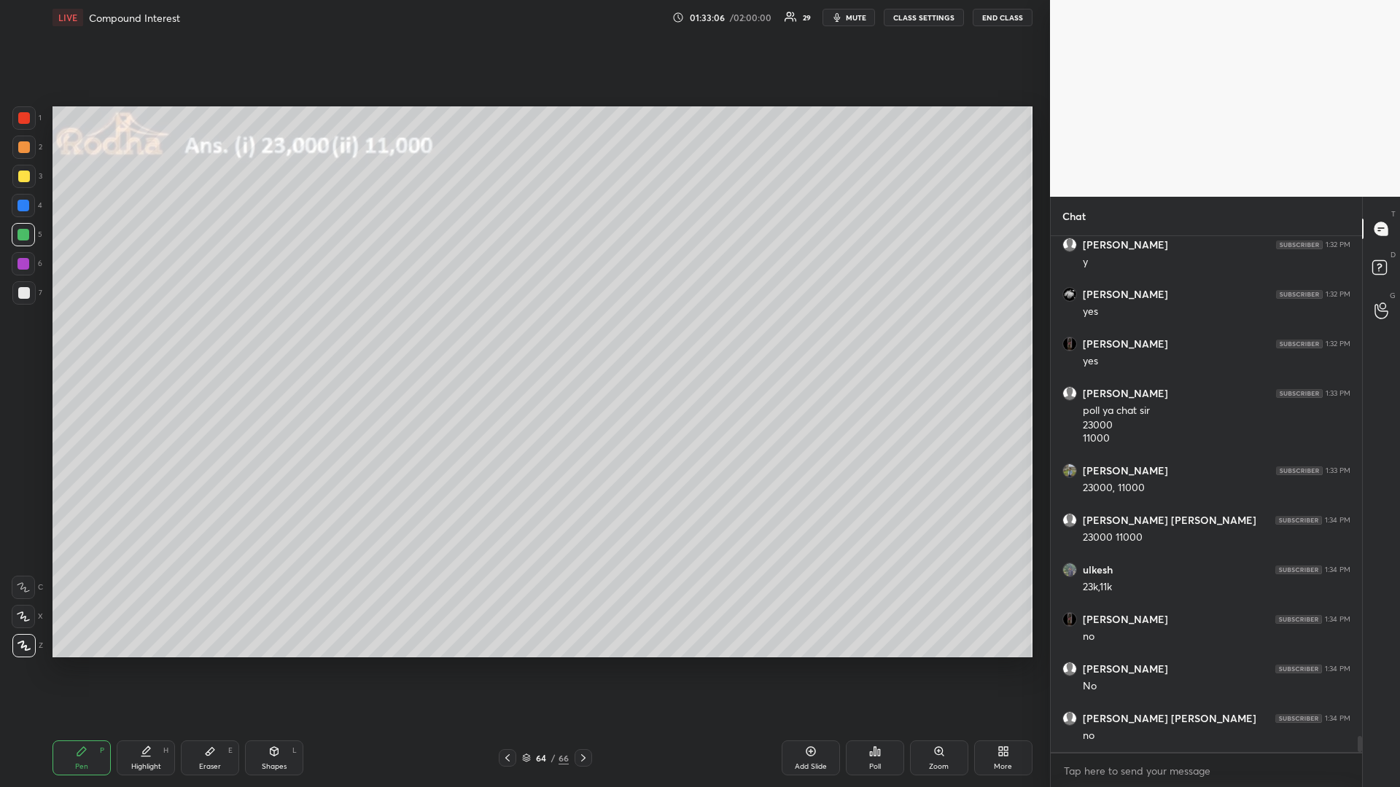
scroll to position [15951, 0]
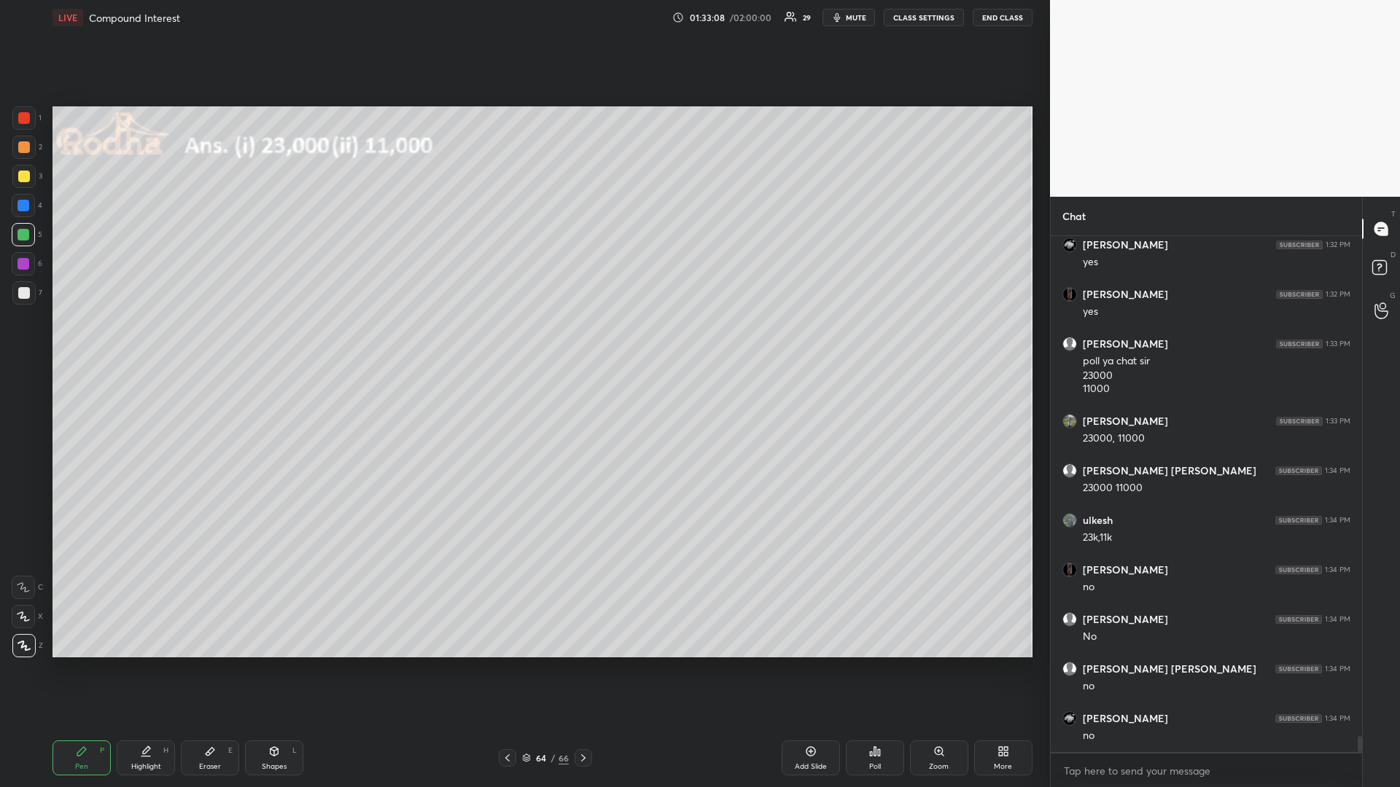
click at [510, 663] on icon at bounding box center [508, 758] width 12 height 12
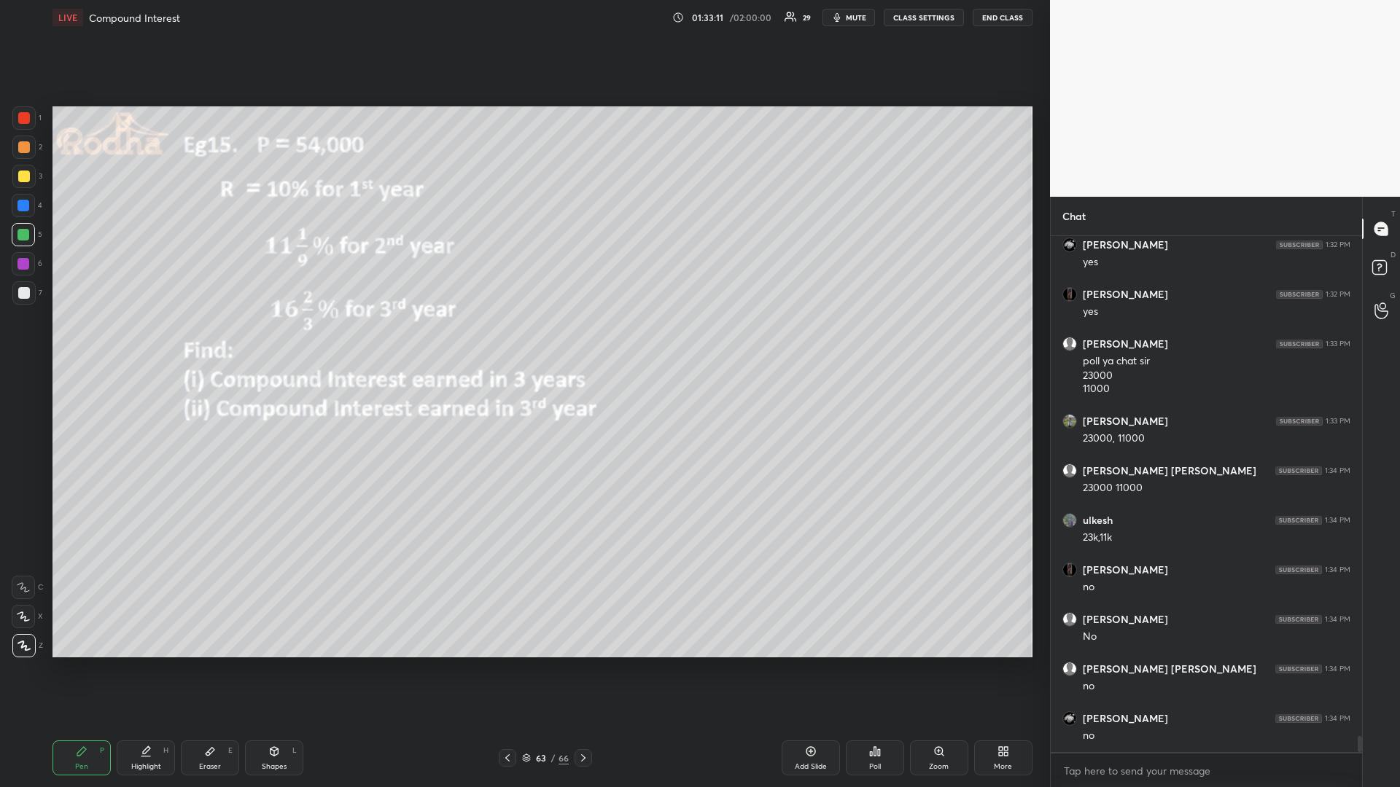
click at [18, 174] on div at bounding box center [24, 177] width 12 height 12
click at [585, 663] on icon at bounding box center [583, 758] width 12 height 12
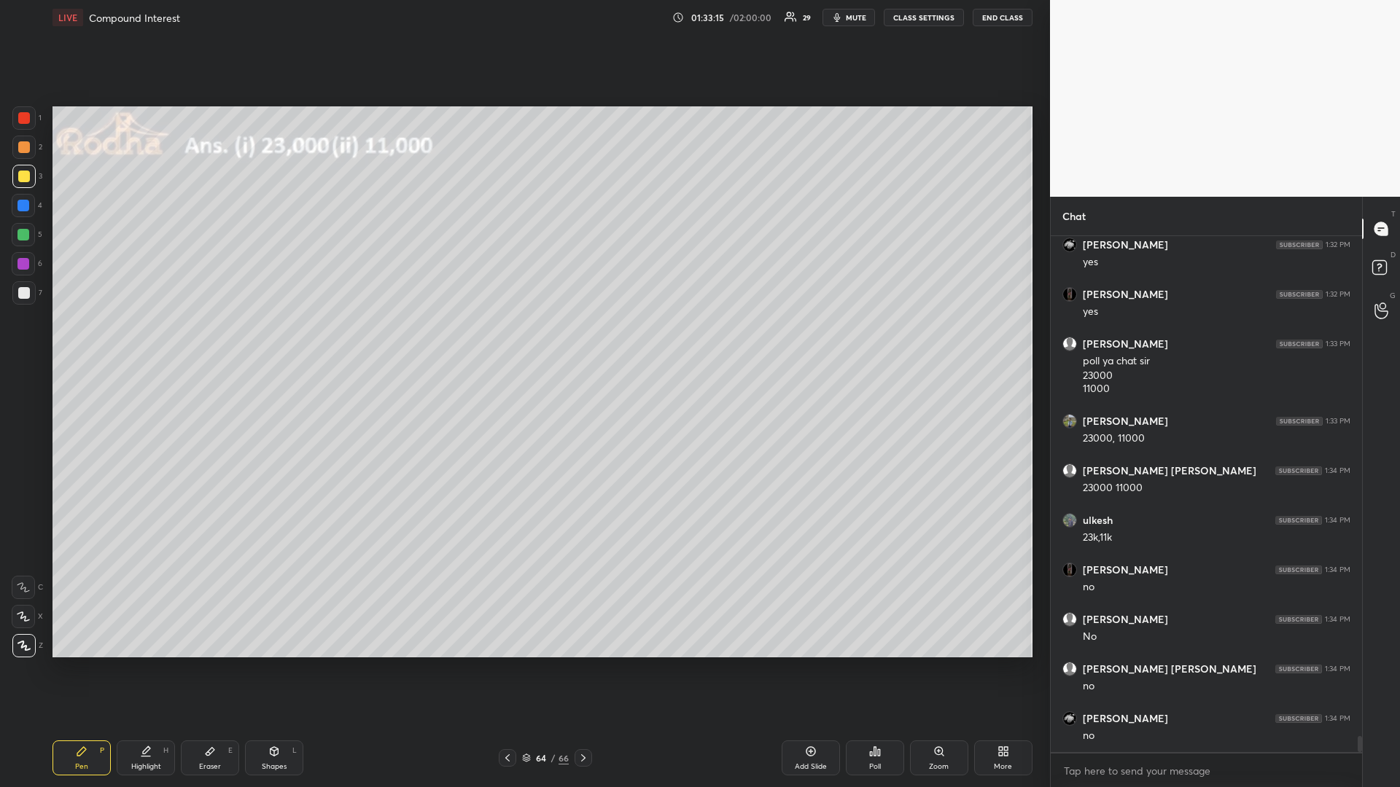
click at [584, 663] on div at bounding box center [583, 757] width 17 height 17
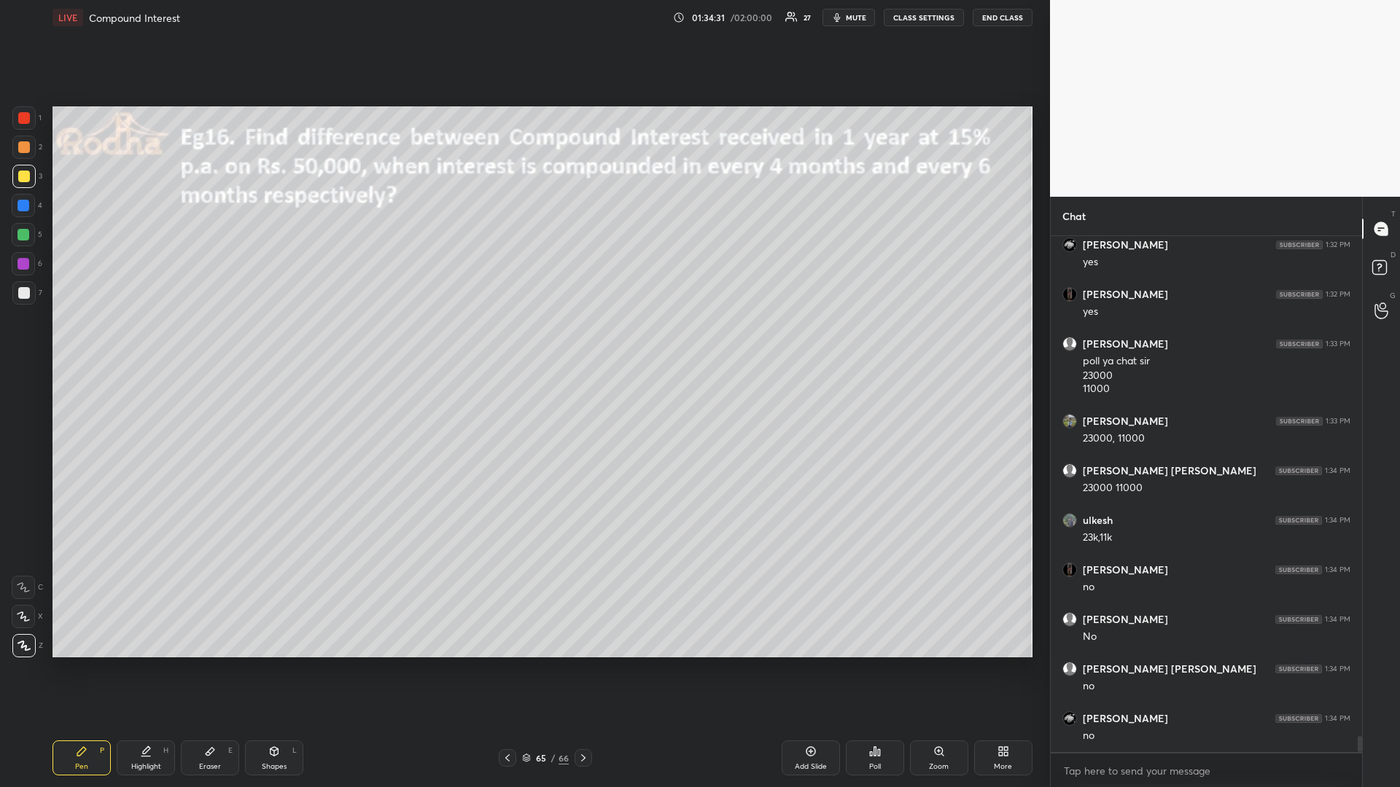
click at [24, 236] on div at bounding box center [23, 235] width 12 height 12
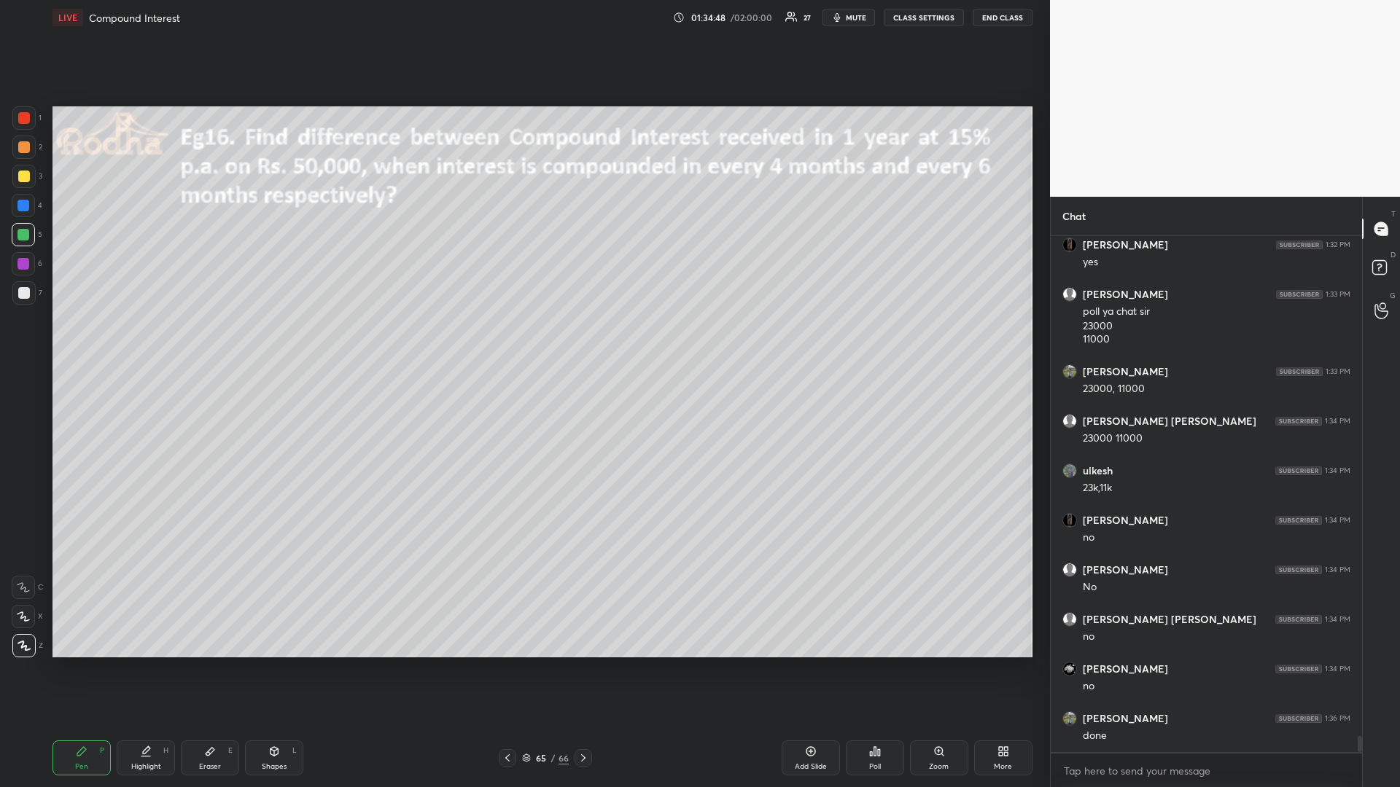
click at [869, 663] on icon at bounding box center [875, 752] width 12 height 12
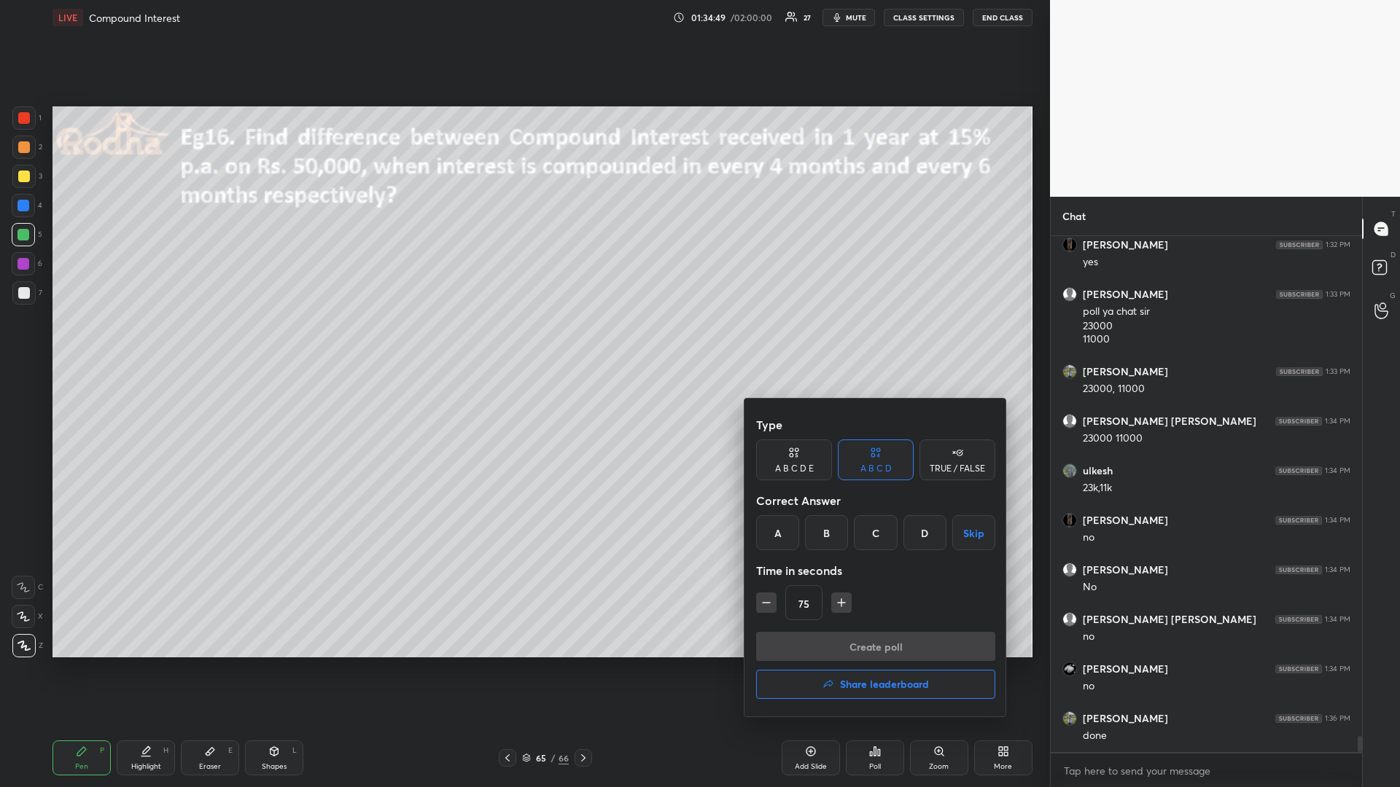
drag, startPoint x: 870, startPoint y: 537, endPoint x: 865, endPoint y: 544, distance: 7.9
click at [869, 537] on div "C" at bounding box center [875, 532] width 43 height 35
click at [766, 605] on icon "button" at bounding box center [766, 603] width 15 height 15
click at [767, 604] on icon "button" at bounding box center [766, 603] width 15 height 15
type input "45"
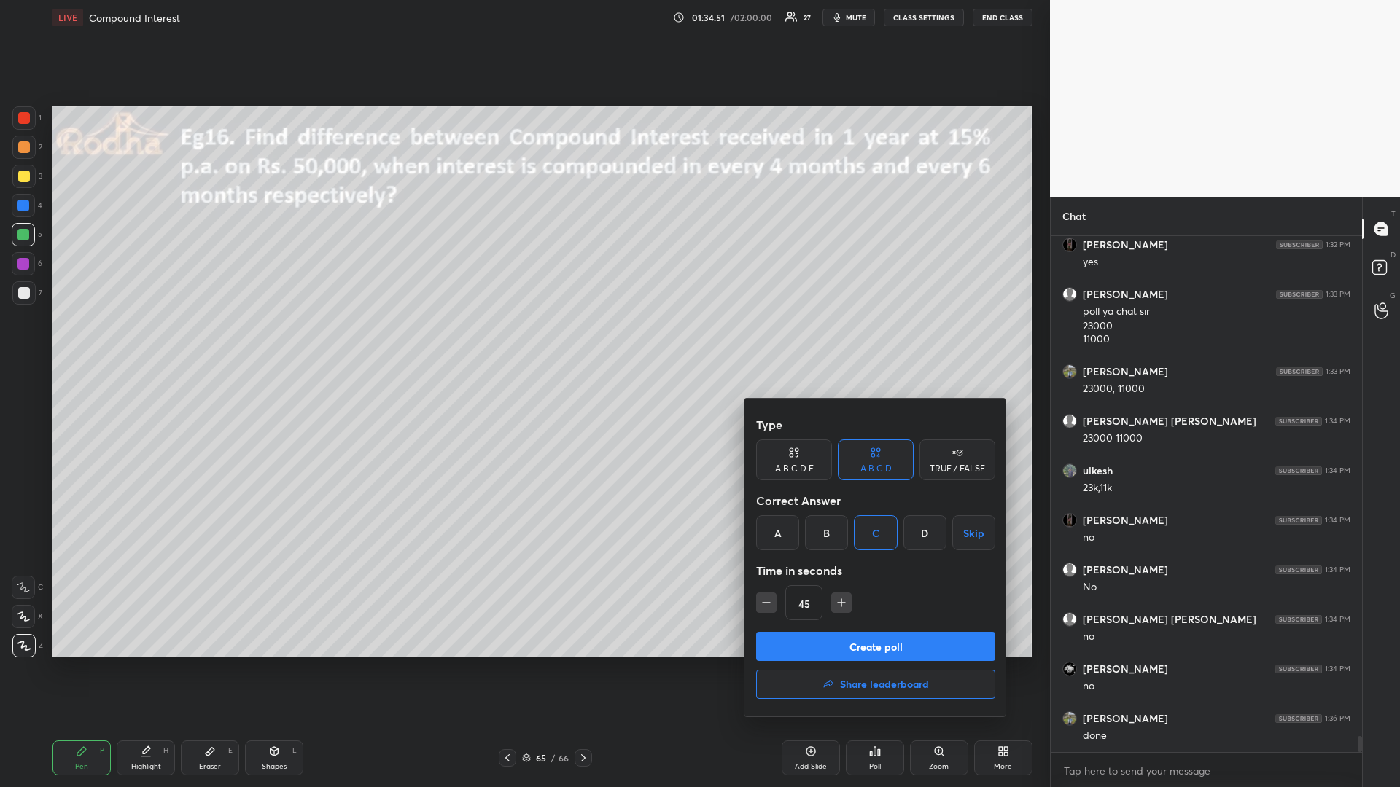
click at [852, 646] on button "Create poll" at bounding box center [875, 646] width 239 height 29
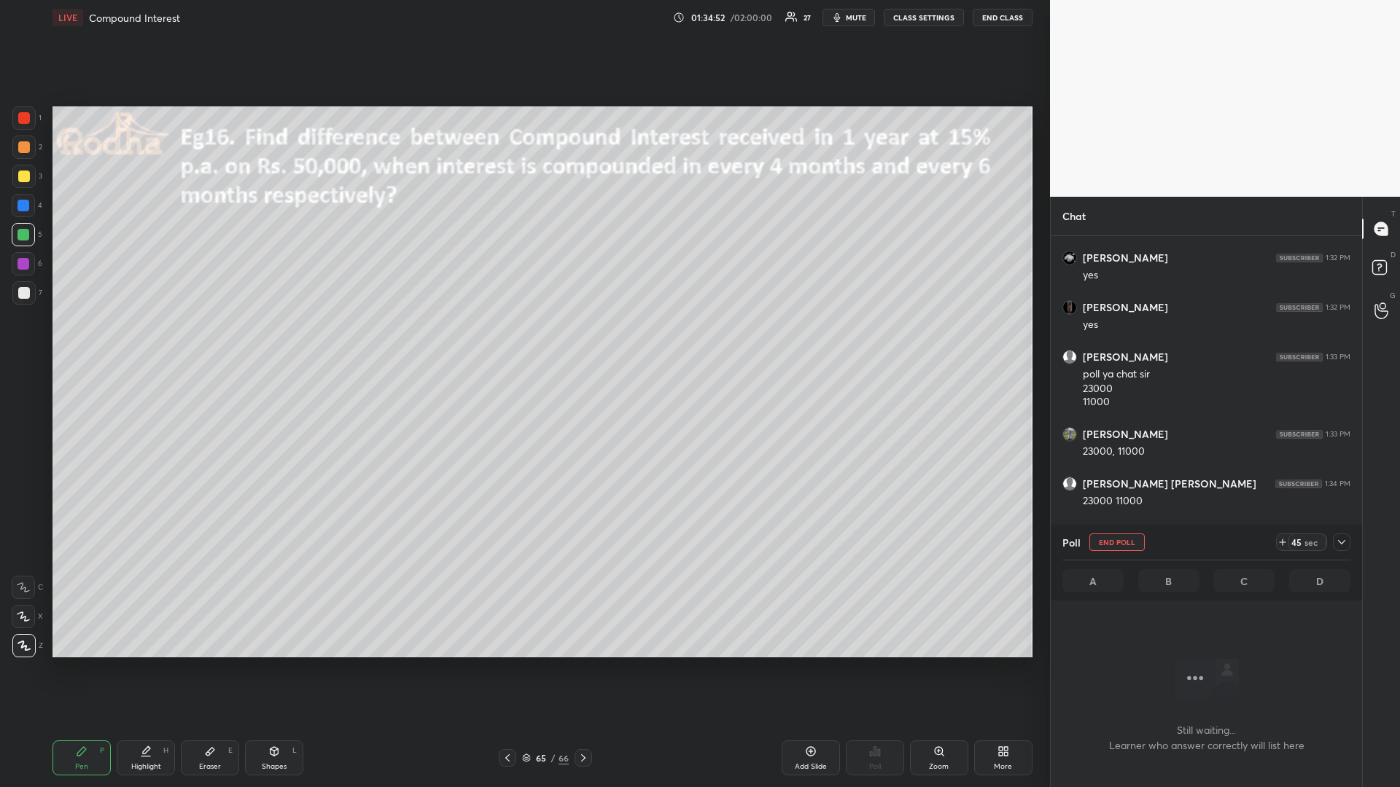
scroll to position [15261, 0]
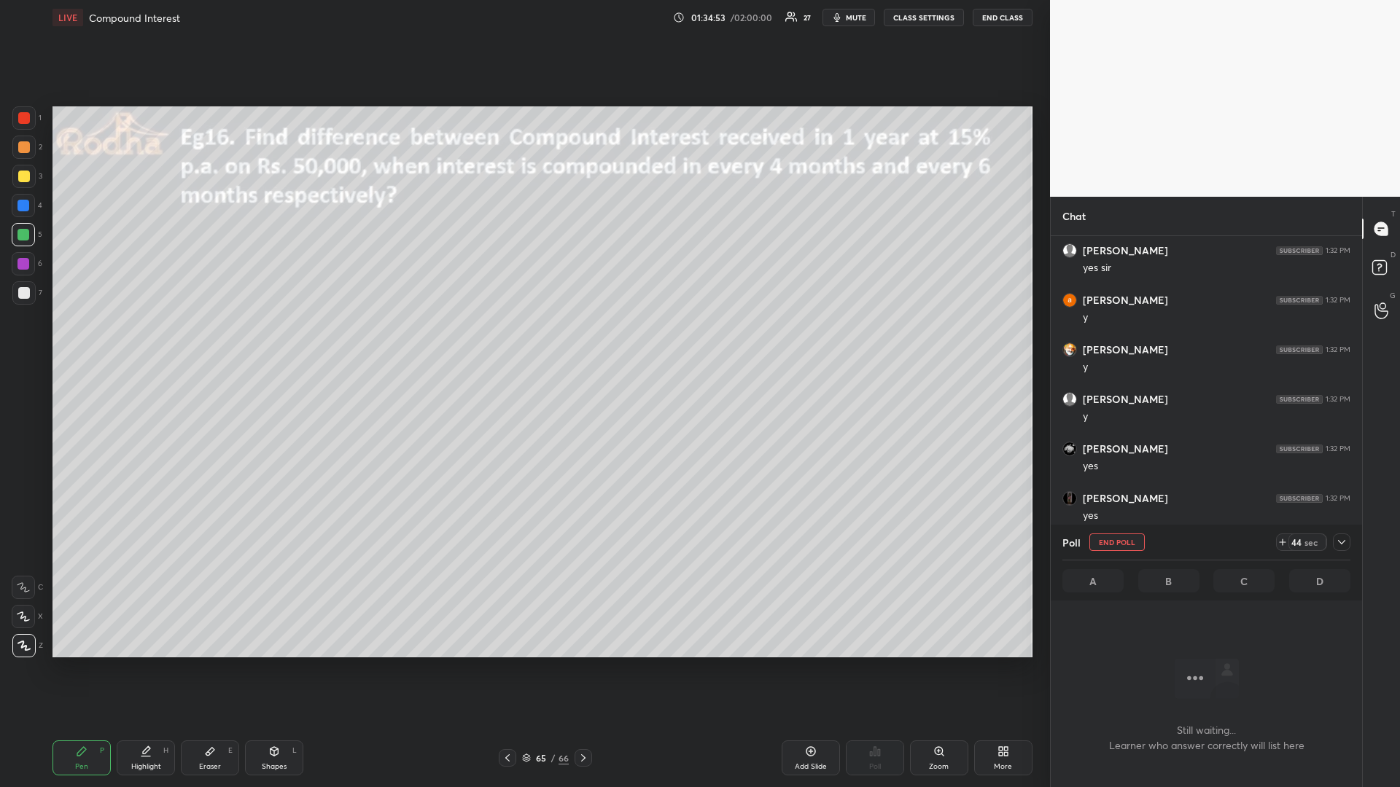
click at [26, 173] on div at bounding box center [24, 177] width 12 height 12
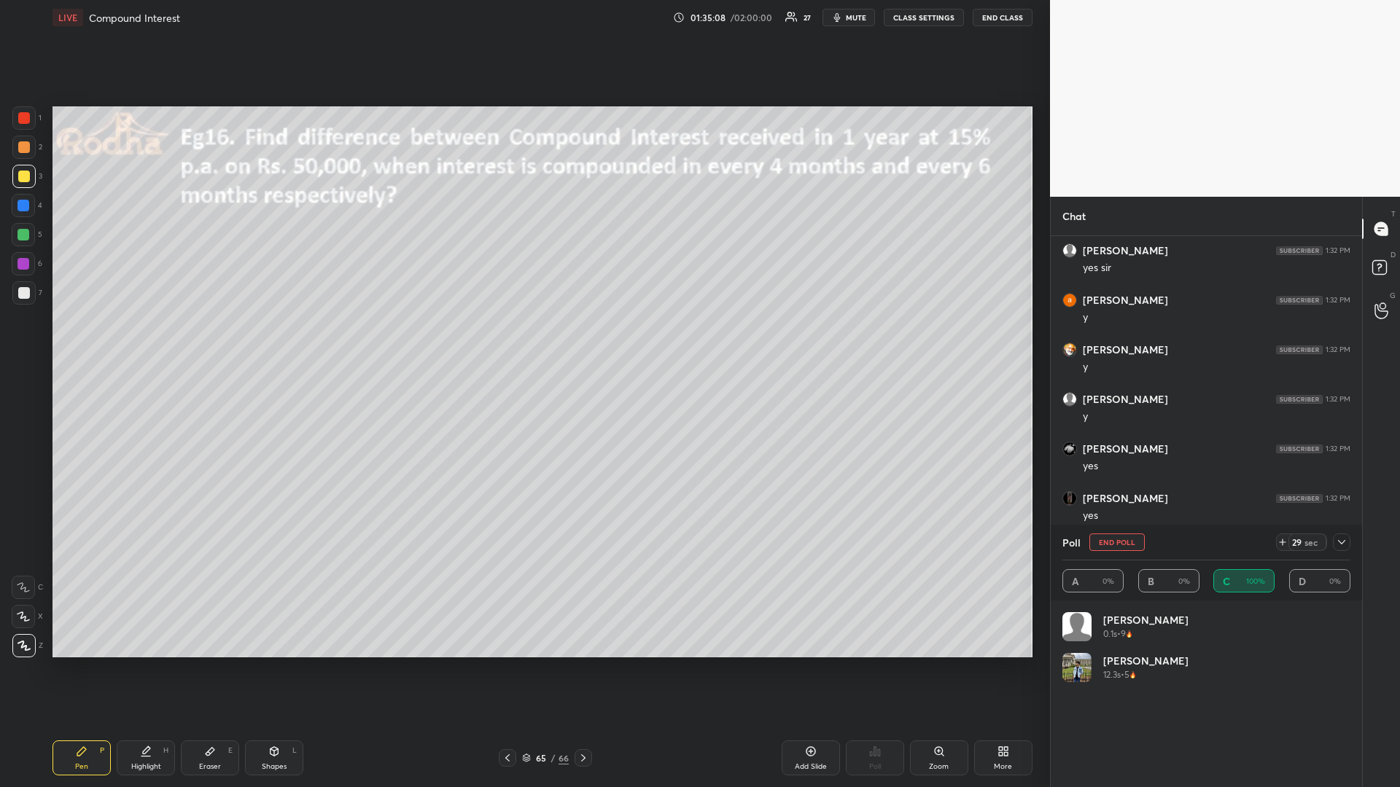
drag, startPoint x: 24, startPoint y: 120, endPoint x: 16, endPoint y: 122, distance: 8.2
click at [23, 120] on div at bounding box center [24, 118] width 12 height 12
click at [19, 237] on div at bounding box center [23, 235] width 12 height 12
click at [22, 119] on div at bounding box center [24, 118] width 12 height 12
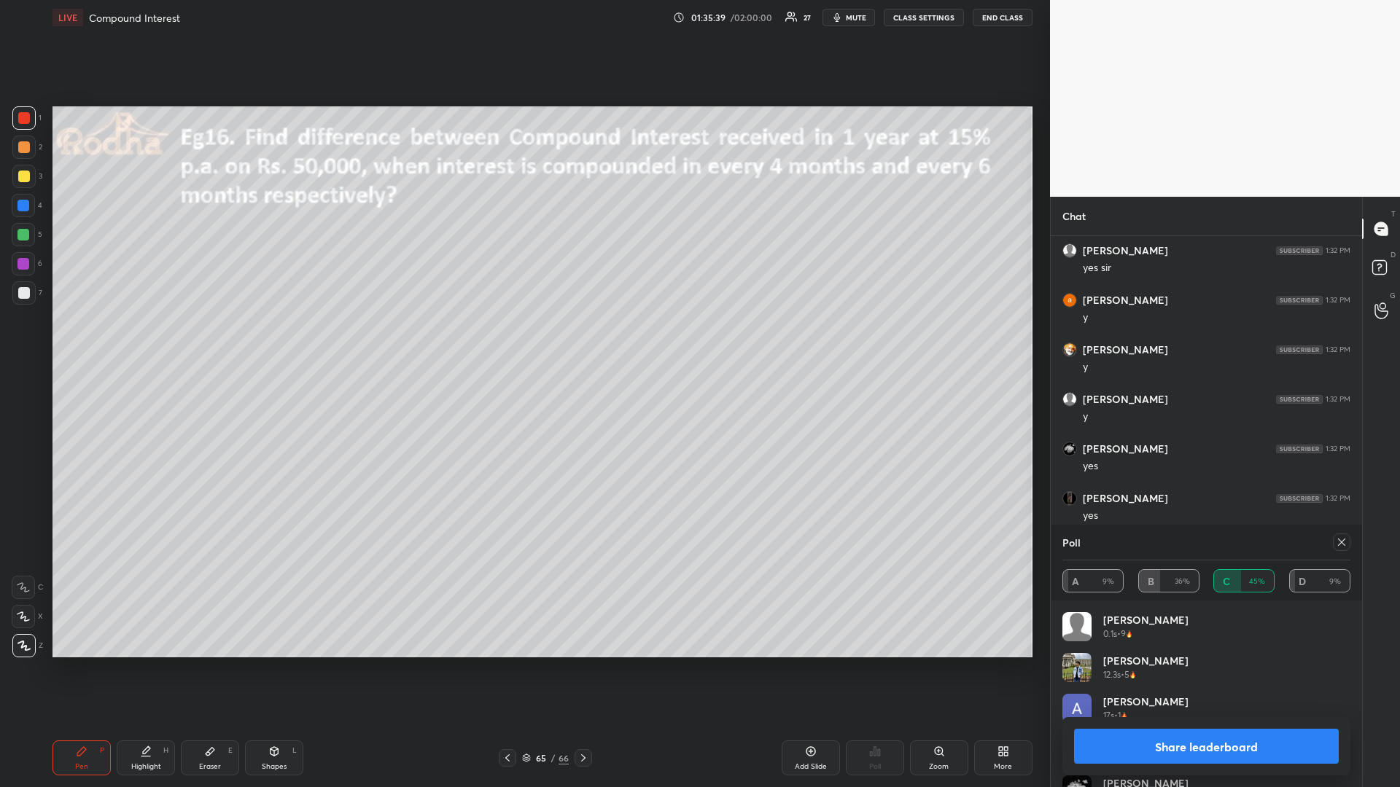
drag, startPoint x: 1339, startPoint y: 543, endPoint x: 1332, endPoint y: 542, distance: 7.4
click at [1339, 541] on icon at bounding box center [1342, 543] width 12 height 12
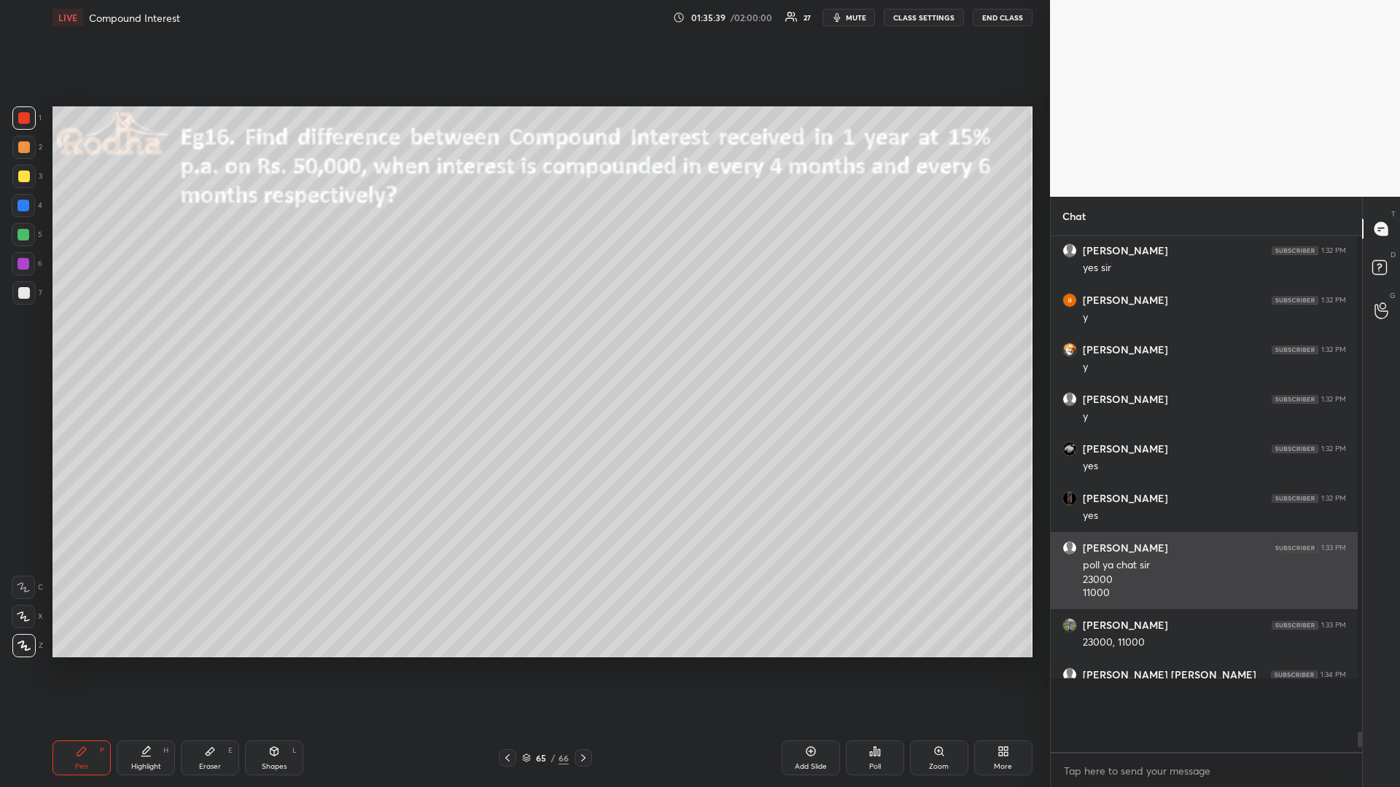
scroll to position [540, 303]
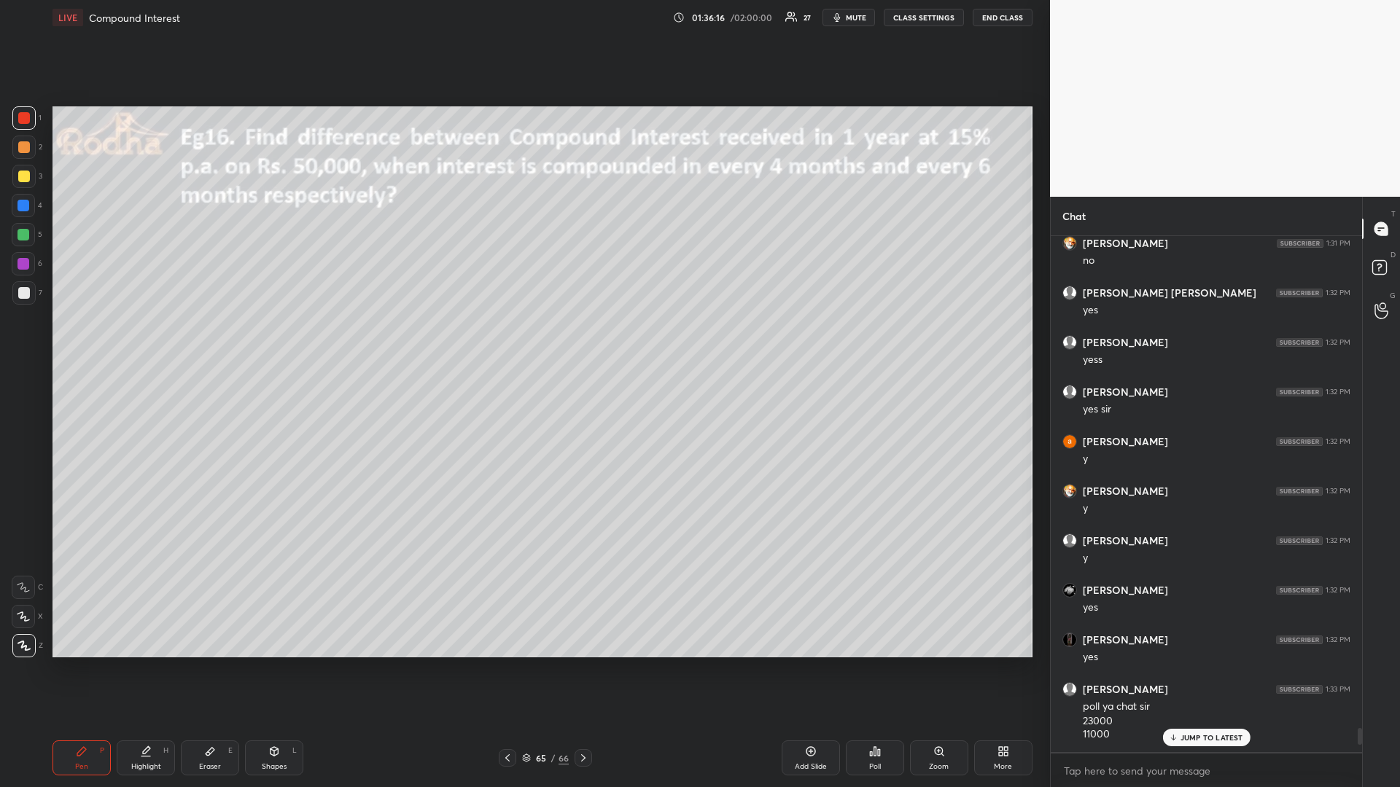
click at [24, 179] on div at bounding box center [24, 177] width 12 height 12
click at [20, 235] on div at bounding box center [23, 235] width 12 height 12
click at [28, 121] on div at bounding box center [24, 118] width 12 height 12
click at [22, 179] on div at bounding box center [24, 177] width 12 height 12
click at [1202, 663] on p "1 NEW MESSAGE" at bounding box center [1211, 737] width 62 height 9
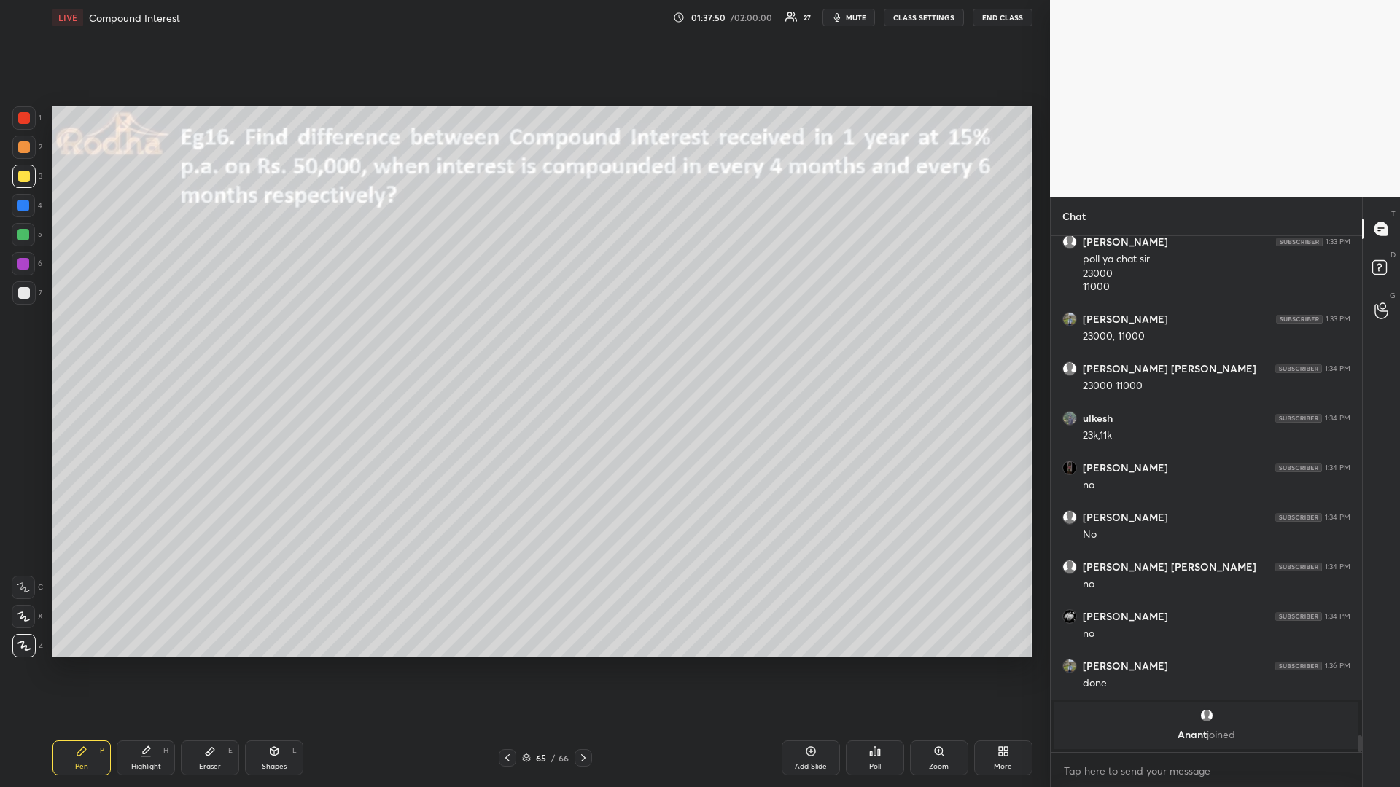
scroll to position [15656, 0]
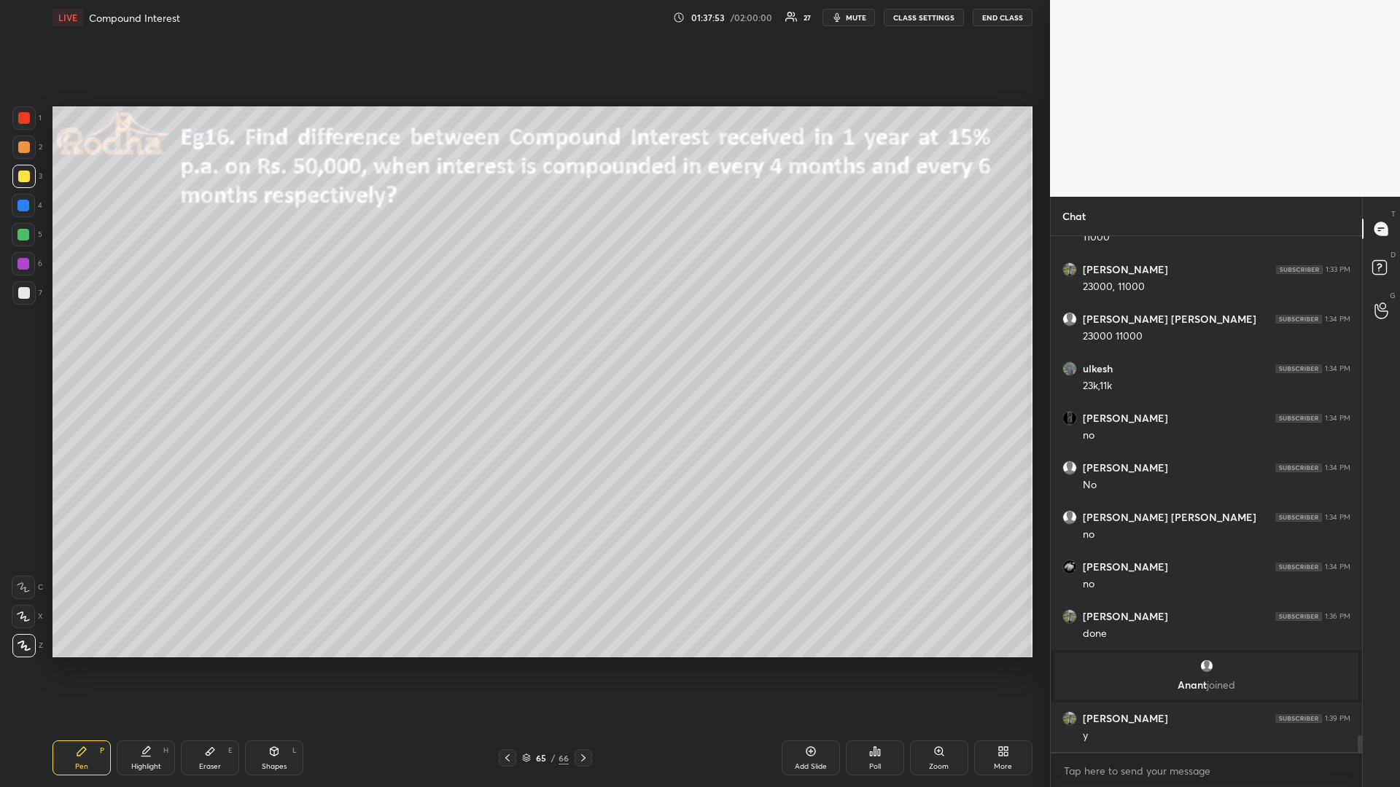
click at [21, 235] on div at bounding box center [23, 235] width 12 height 12
drag, startPoint x: 585, startPoint y: 758, endPoint x: 593, endPoint y: 771, distance: 15.0
click at [584, 663] on icon at bounding box center [583, 758] width 4 height 7
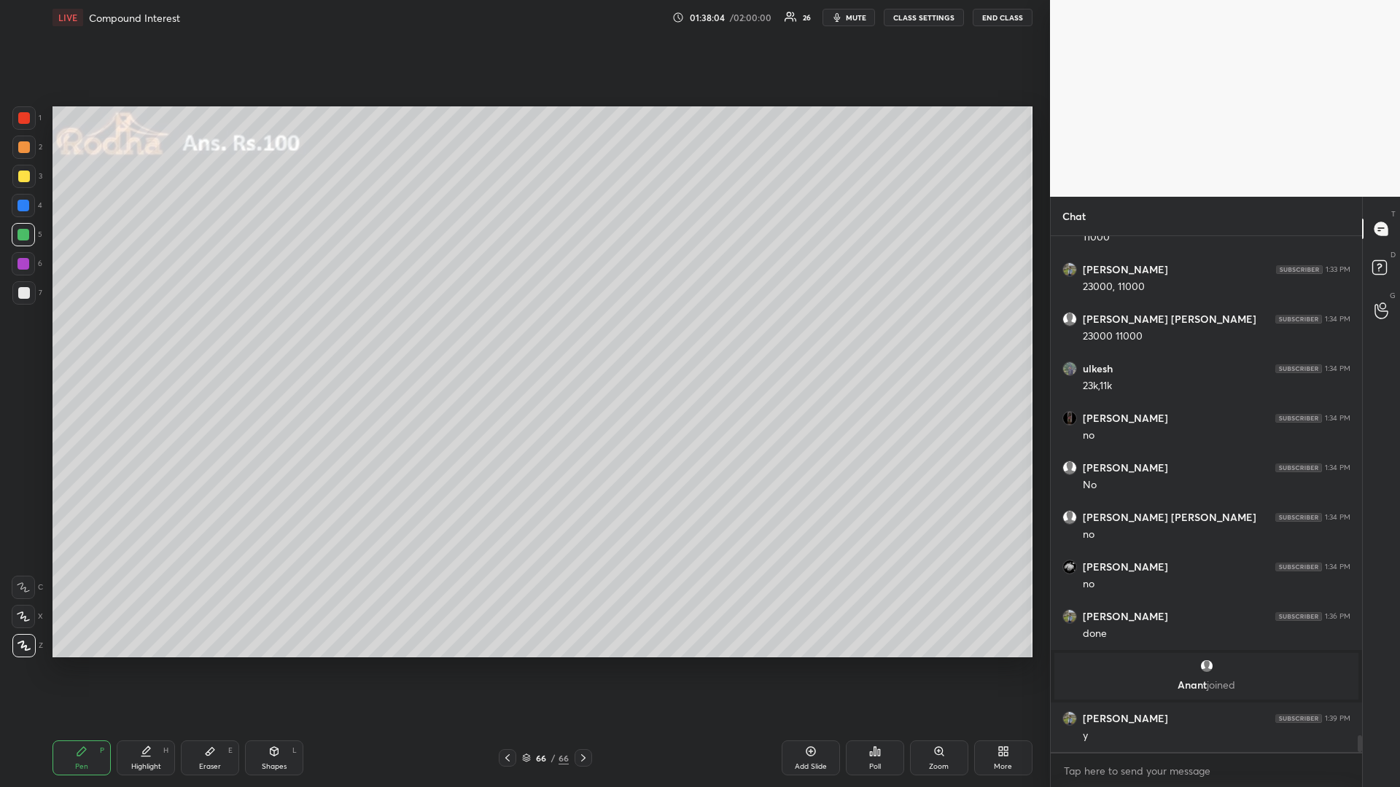
drag, startPoint x: 811, startPoint y: 744, endPoint x: 806, endPoint y: 751, distance: 8.8
click at [811, 663] on icon at bounding box center [811, 752] width 12 height 12
drag, startPoint x: 26, startPoint y: 176, endPoint x: 48, endPoint y: 187, distance: 25.1
click at [23, 176] on div at bounding box center [24, 177] width 12 height 12
drag, startPoint x: 214, startPoint y: 755, endPoint x: 273, endPoint y: 690, distance: 87.8
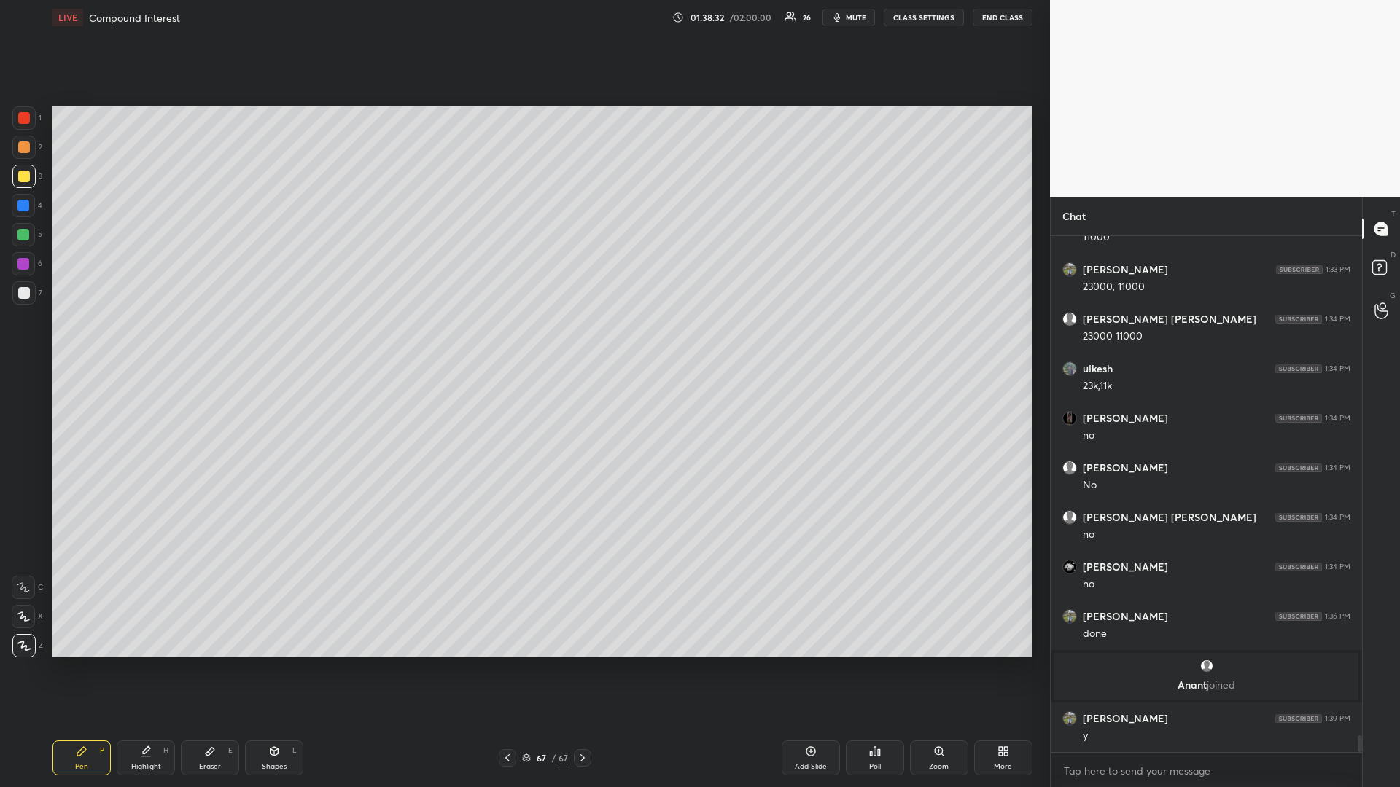
click at [214, 663] on icon at bounding box center [210, 752] width 12 height 12
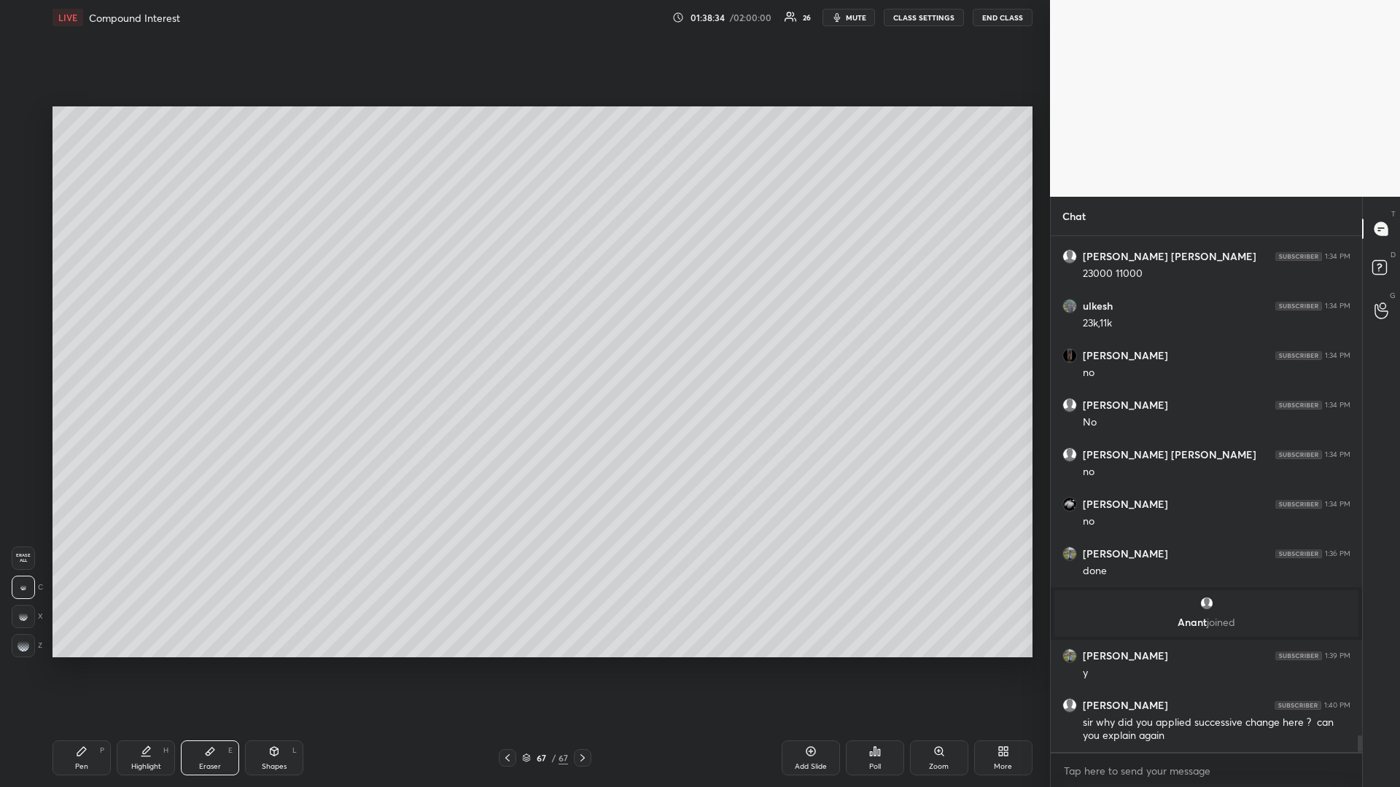
drag, startPoint x: 73, startPoint y: 764, endPoint x: 93, endPoint y: 740, distance: 31.1
click at [71, 663] on div "Pen P" at bounding box center [81, 758] width 58 height 35
drag, startPoint x: 213, startPoint y: 757, endPoint x: 241, endPoint y: 725, distance: 42.9
click at [211, 663] on icon at bounding box center [210, 752] width 12 height 12
drag, startPoint x: 74, startPoint y: 759, endPoint x: 75, endPoint y: 748, distance: 11.0
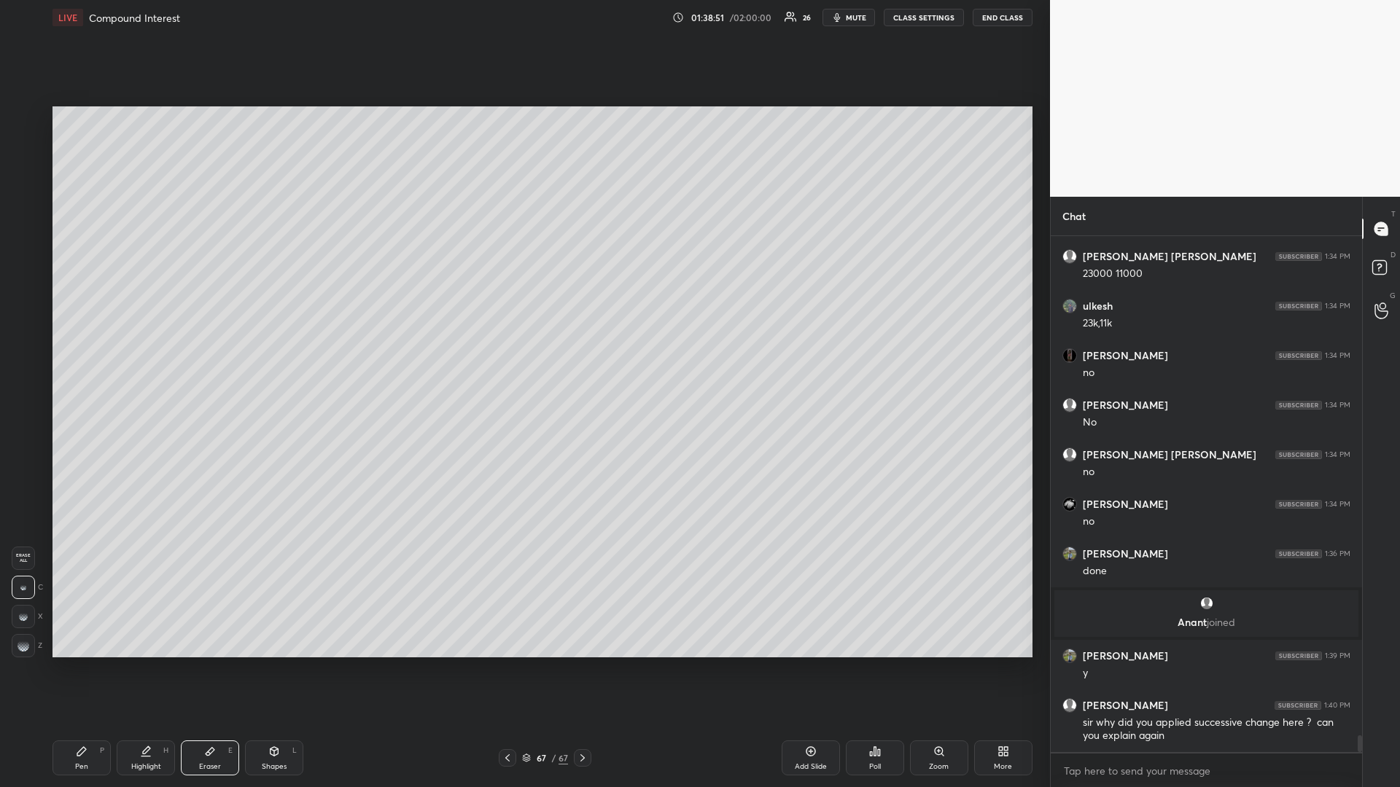
click at [73, 663] on div "Pen P" at bounding box center [81, 758] width 58 height 35
drag, startPoint x: 25, startPoint y: 236, endPoint x: 41, endPoint y: 243, distance: 17.3
click at [23, 236] on div at bounding box center [23, 235] width 12 height 12
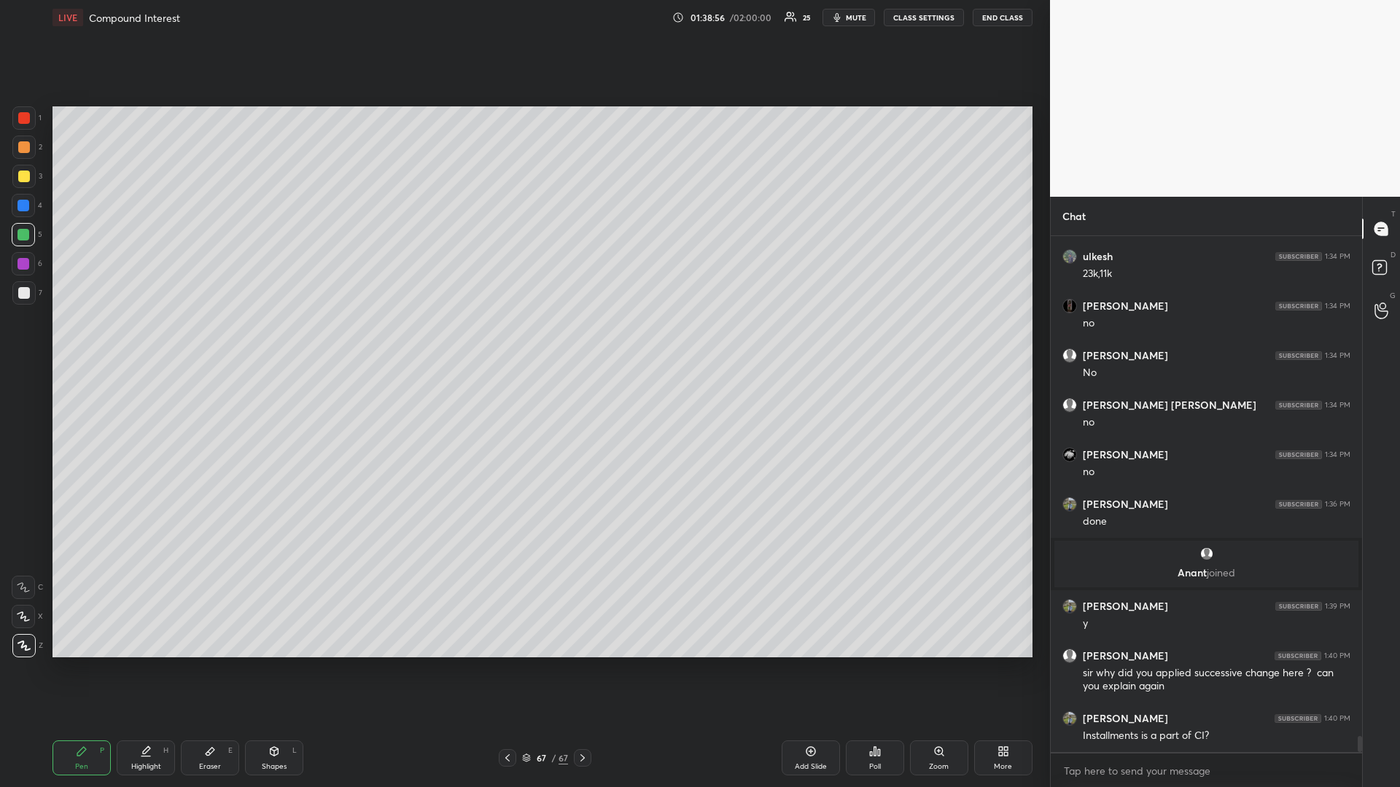
click at [208, 663] on div "Eraser E" at bounding box center [210, 758] width 58 height 35
drag, startPoint x: 81, startPoint y: 763, endPoint x: 74, endPoint y: 718, distance: 45.1
click at [77, 663] on div "Pen" at bounding box center [81, 766] width 13 height 7
click at [23, 206] on div at bounding box center [23, 206] width 12 height 12
click at [27, 117] on div at bounding box center [24, 118] width 12 height 12
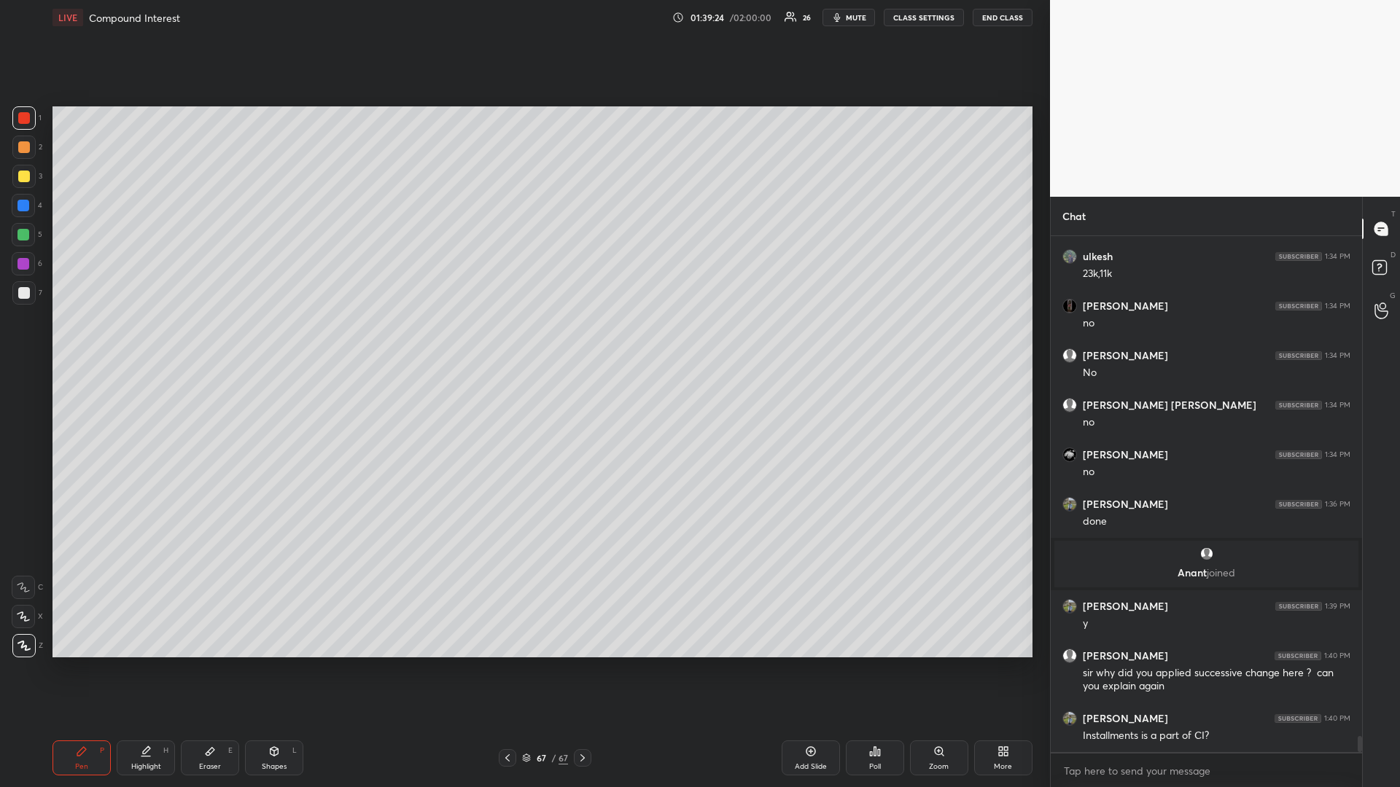
click at [25, 235] on div at bounding box center [23, 235] width 12 height 12
click at [24, 178] on div at bounding box center [24, 177] width 12 height 12
click at [503, 663] on div at bounding box center [507, 757] width 17 height 17
click at [505, 663] on icon at bounding box center [508, 758] width 12 height 12
click at [23, 235] on div at bounding box center [23, 235] width 12 height 12
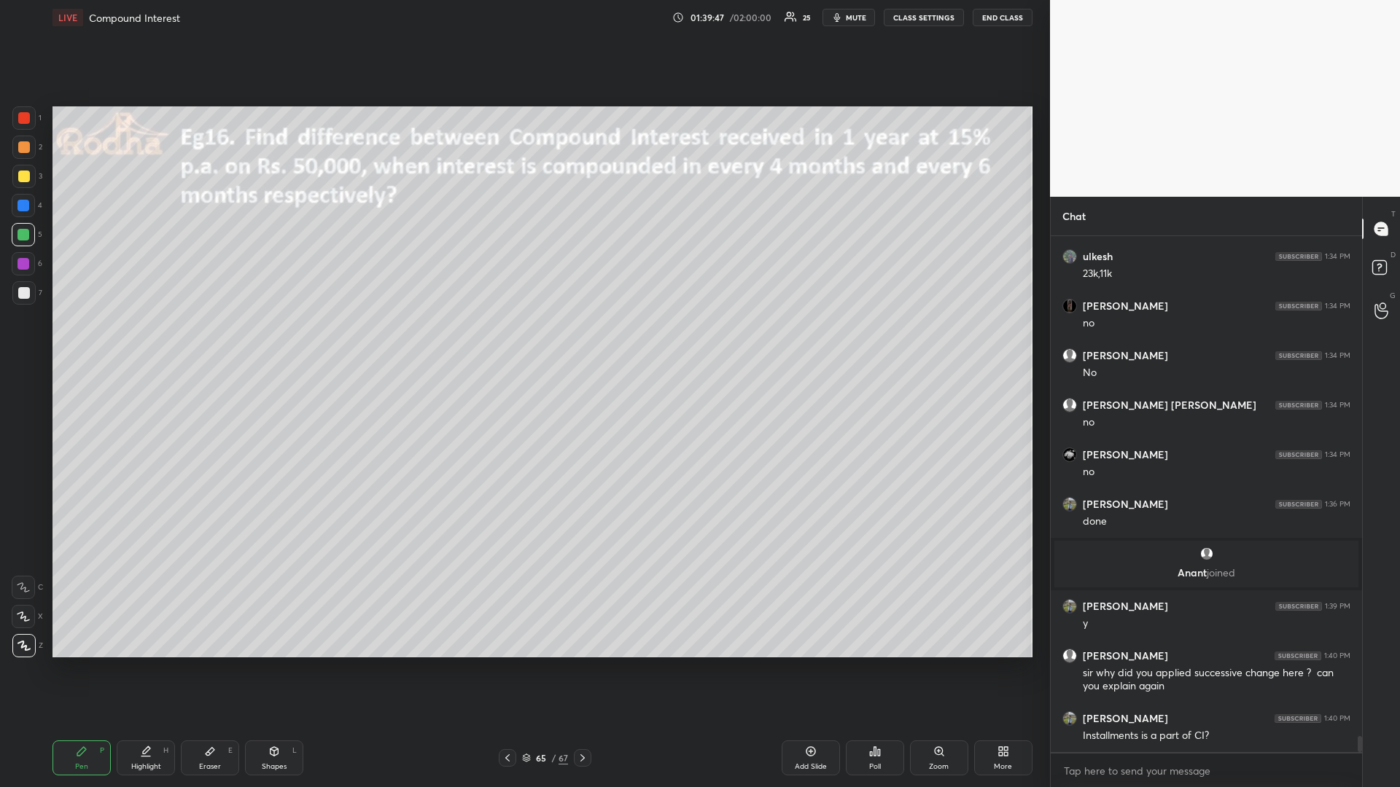
click at [583, 663] on icon at bounding box center [583, 758] width 12 height 12
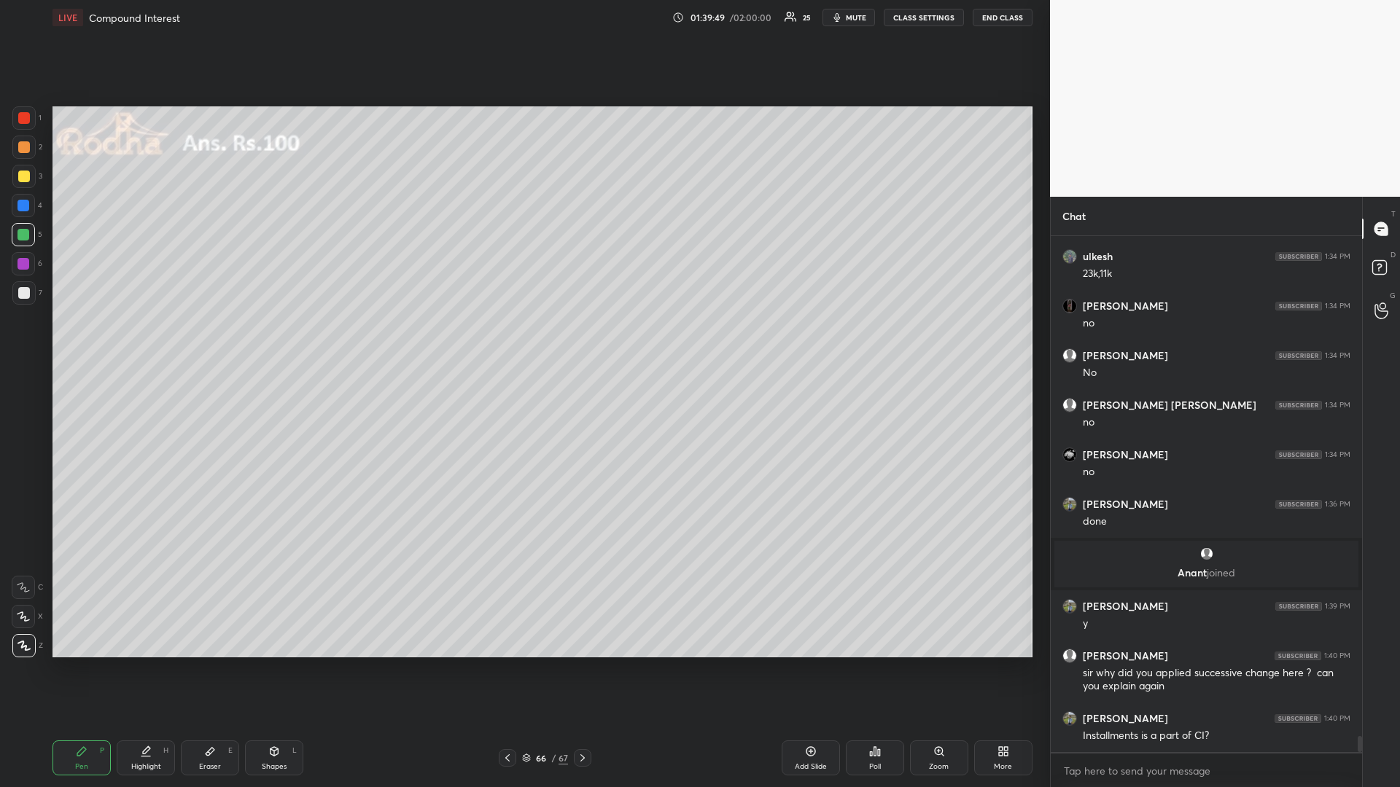
click at [505, 663] on div at bounding box center [507, 757] width 17 height 17
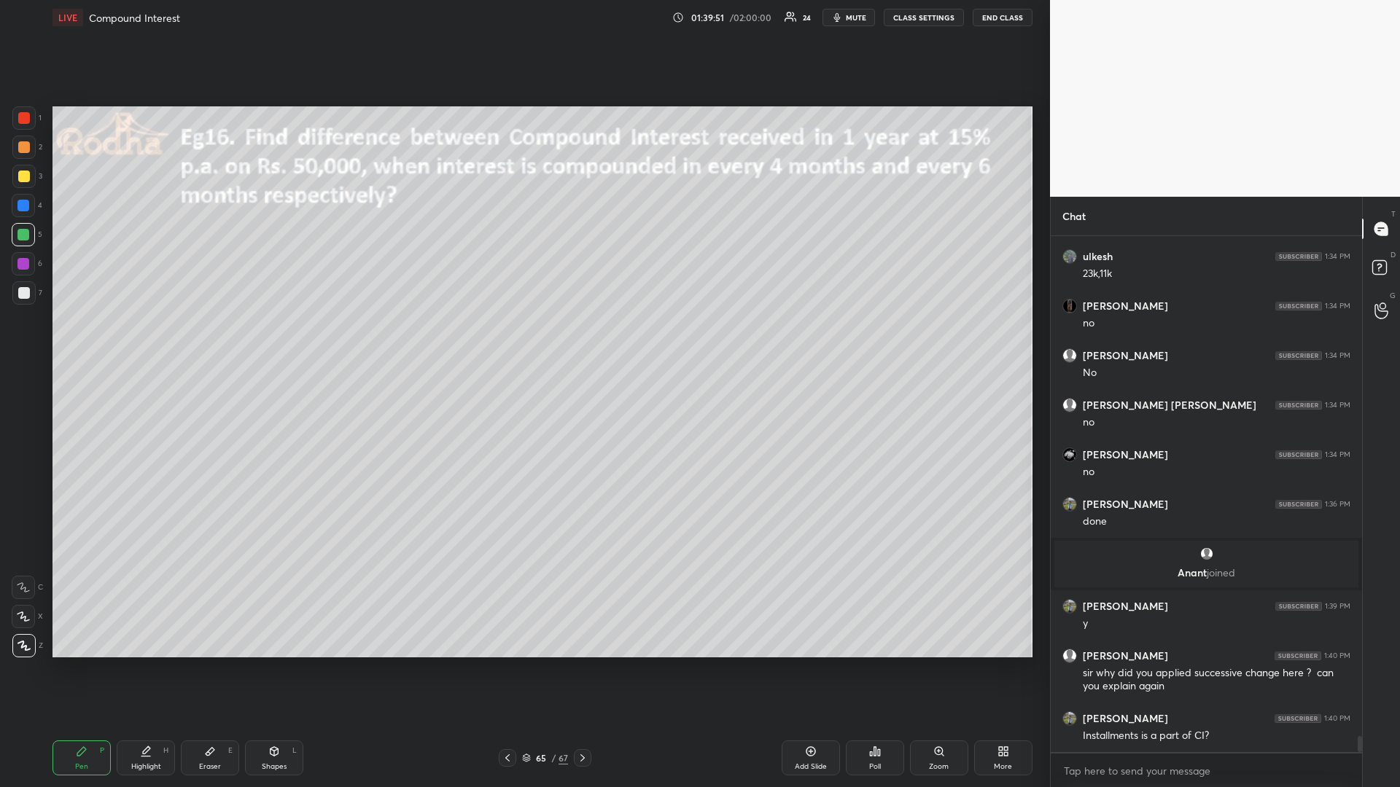
drag, startPoint x: 579, startPoint y: 751, endPoint x: 593, endPoint y: 743, distance: 16.6
click at [577, 663] on div at bounding box center [582, 757] width 17 height 17
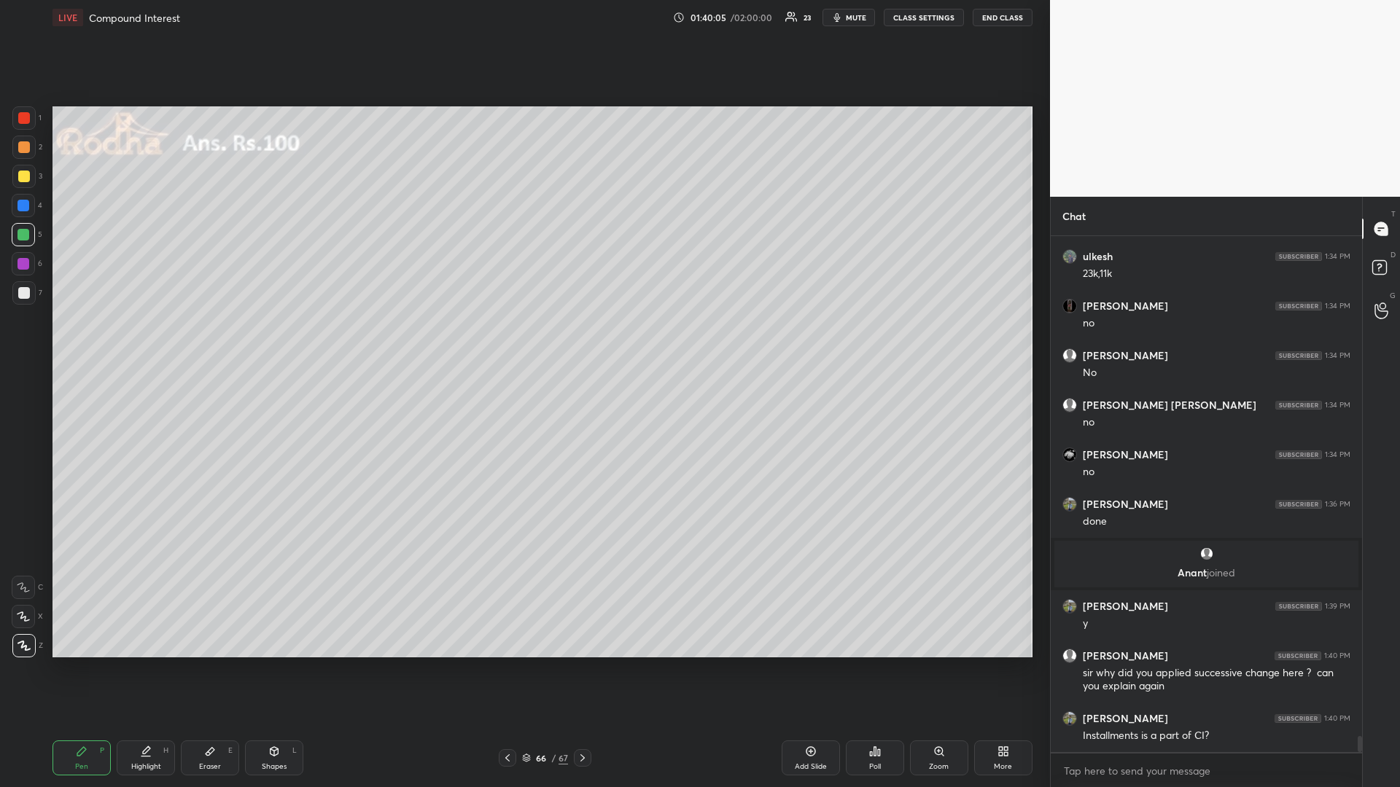
click at [23, 206] on div at bounding box center [23, 206] width 12 height 12
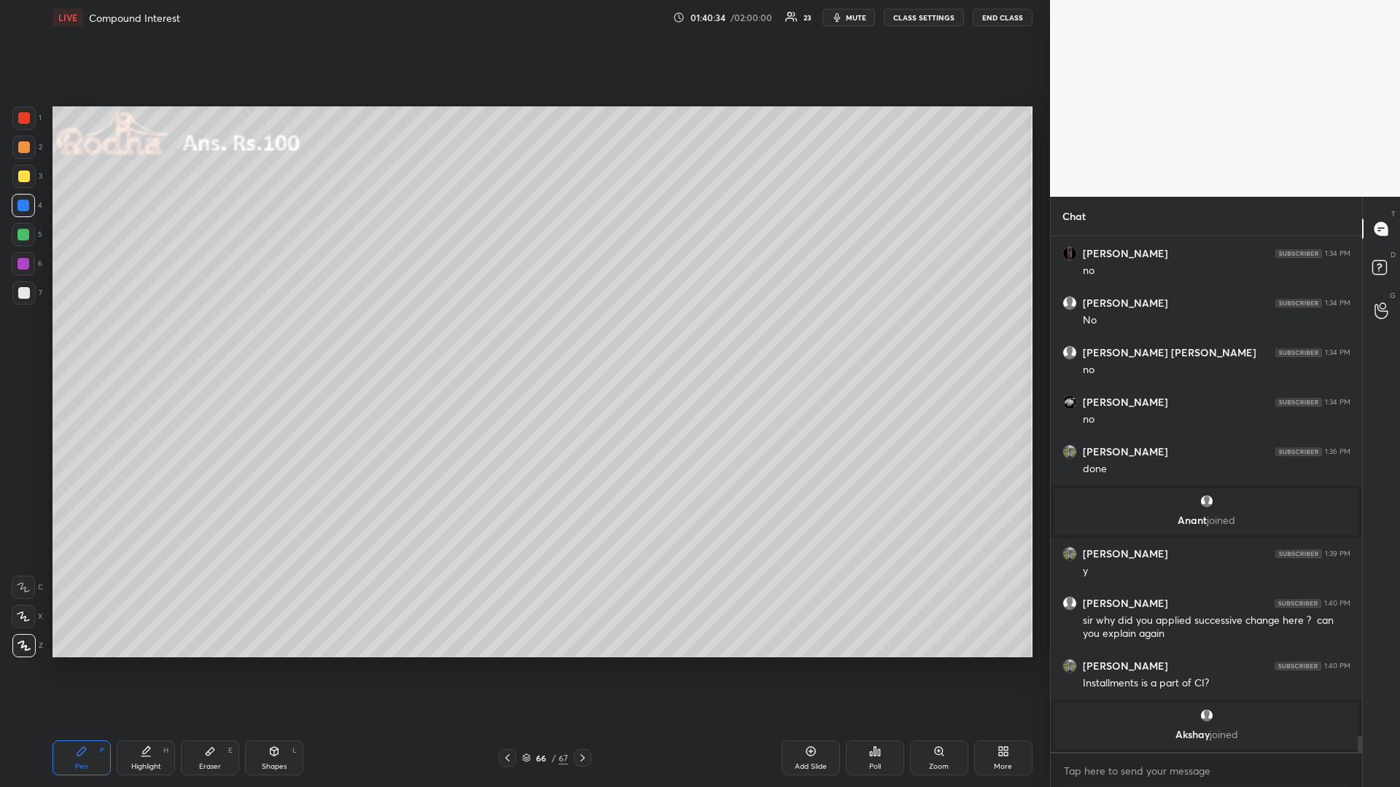
click at [24, 177] on div at bounding box center [24, 177] width 12 height 12
click at [28, 241] on div at bounding box center [23, 234] width 23 height 23
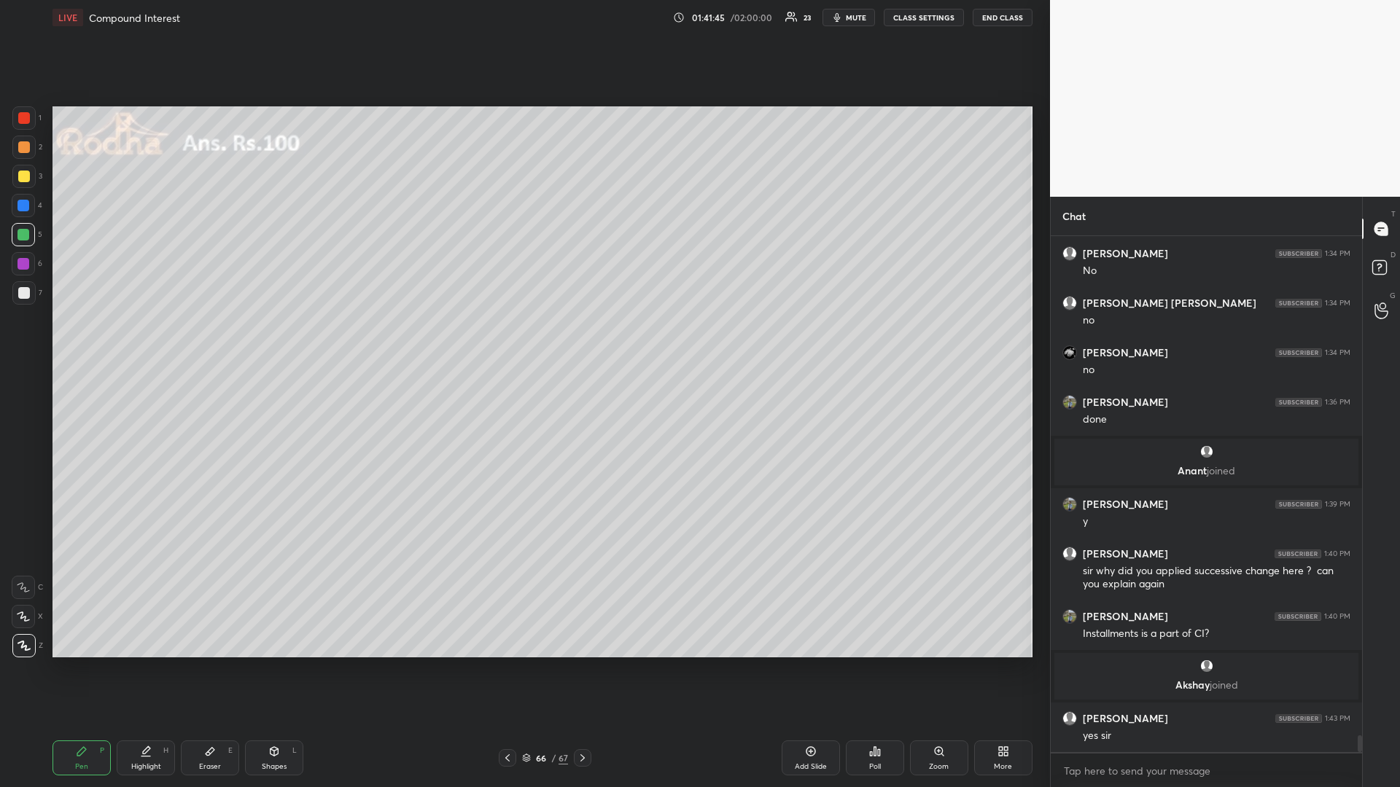
drag, startPoint x: 25, startPoint y: 176, endPoint x: 7, endPoint y: 176, distance: 17.5
click at [23, 176] on div at bounding box center [24, 177] width 12 height 12
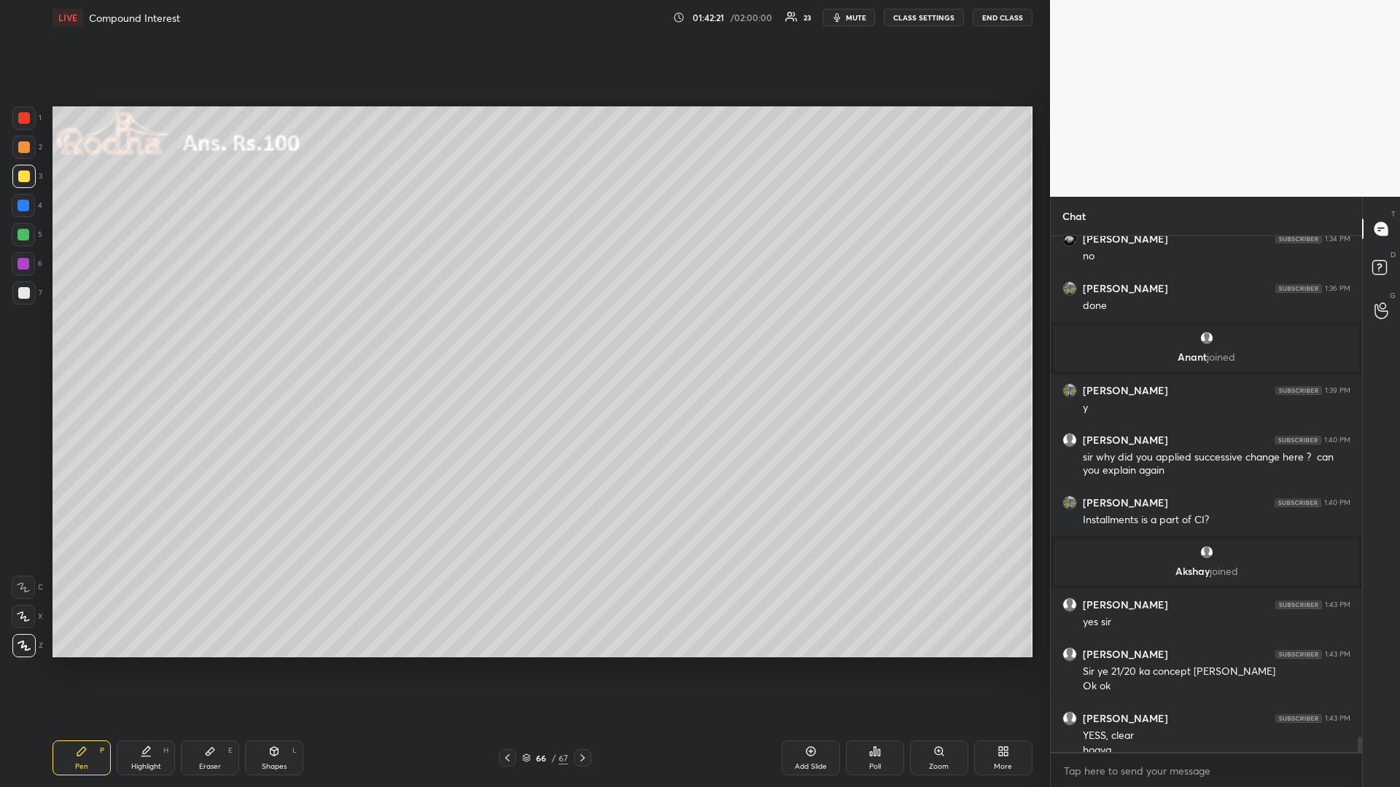
scroll to position [16989, 0]
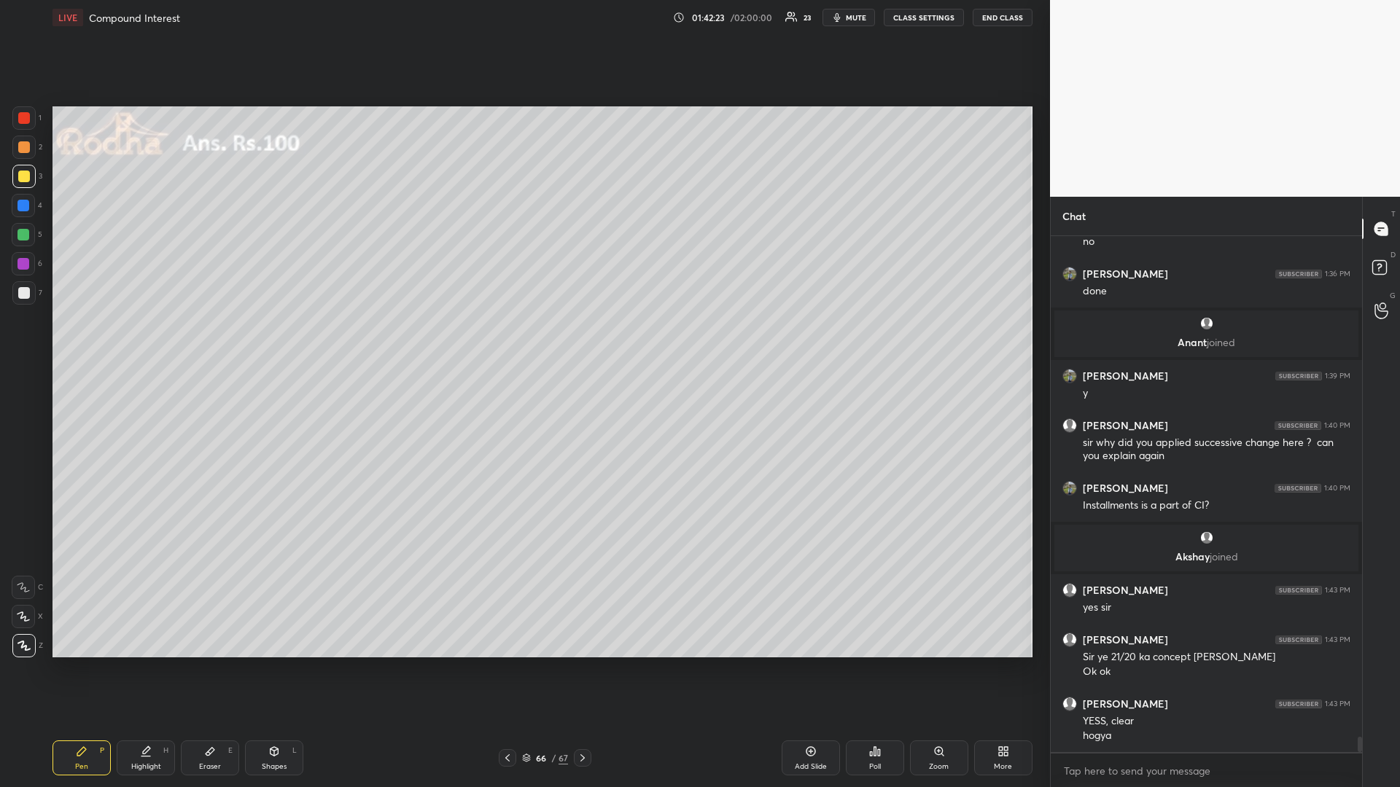
click at [583, 663] on icon at bounding box center [583, 758] width 12 height 12
click at [507, 663] on icon at bounding box center [508, 758] width 12 height 12
drag, startPoint x: 28, startPoint y: 238, endPoint x: 9, endPoint y: 241, distance: 18.6
click at [26, 238] on div at bounding box center [23, 235] width 12 height 12
click at [23, 176] on div at bounding box center [24, 177] width 12 height 12
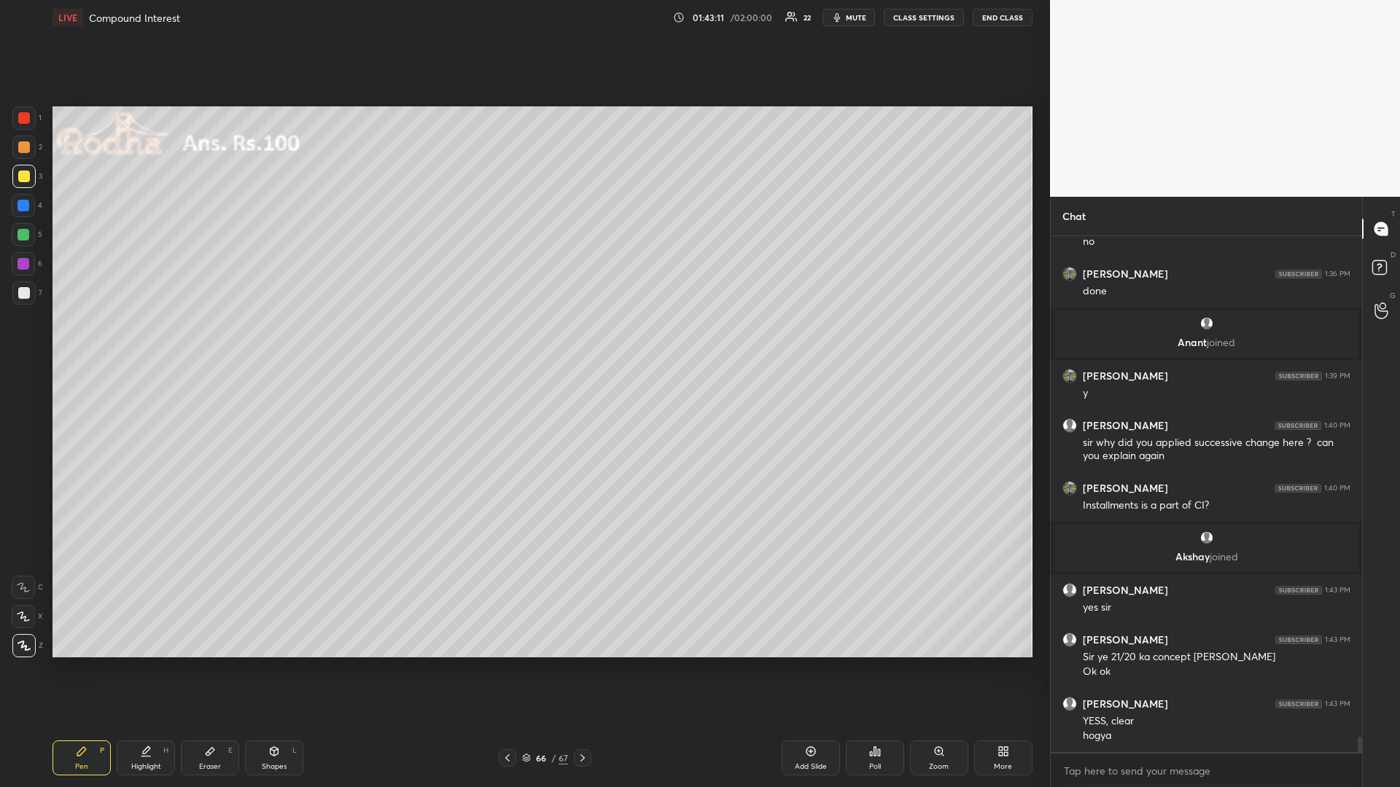
drag, startPoint x: 28, startPoint y: 236, endPoint x: 11, endPoint y: 234, distance: 17.6
click at [27, 233] on div at bounding box center [23, 235] width 12 height 12
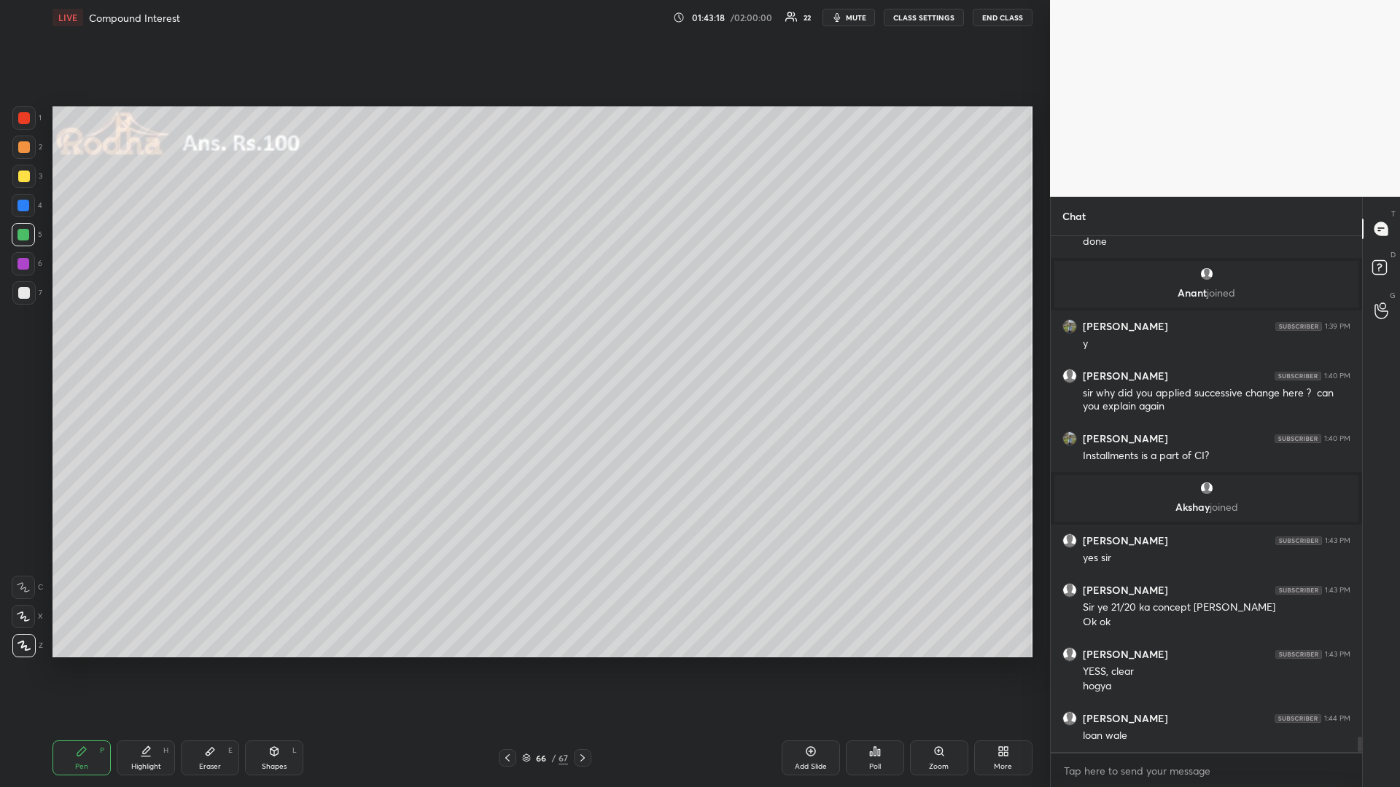
drag, startPoint x: 28, startPoint y: 174, endPoint x: 18, endPoint y: 176, distance: 10.3
click at [26, 174] on div at bounding box center [24, 177] width 12 height 12
click at [26, 241] on div at bounding box center [23, 234] width 23 height 23
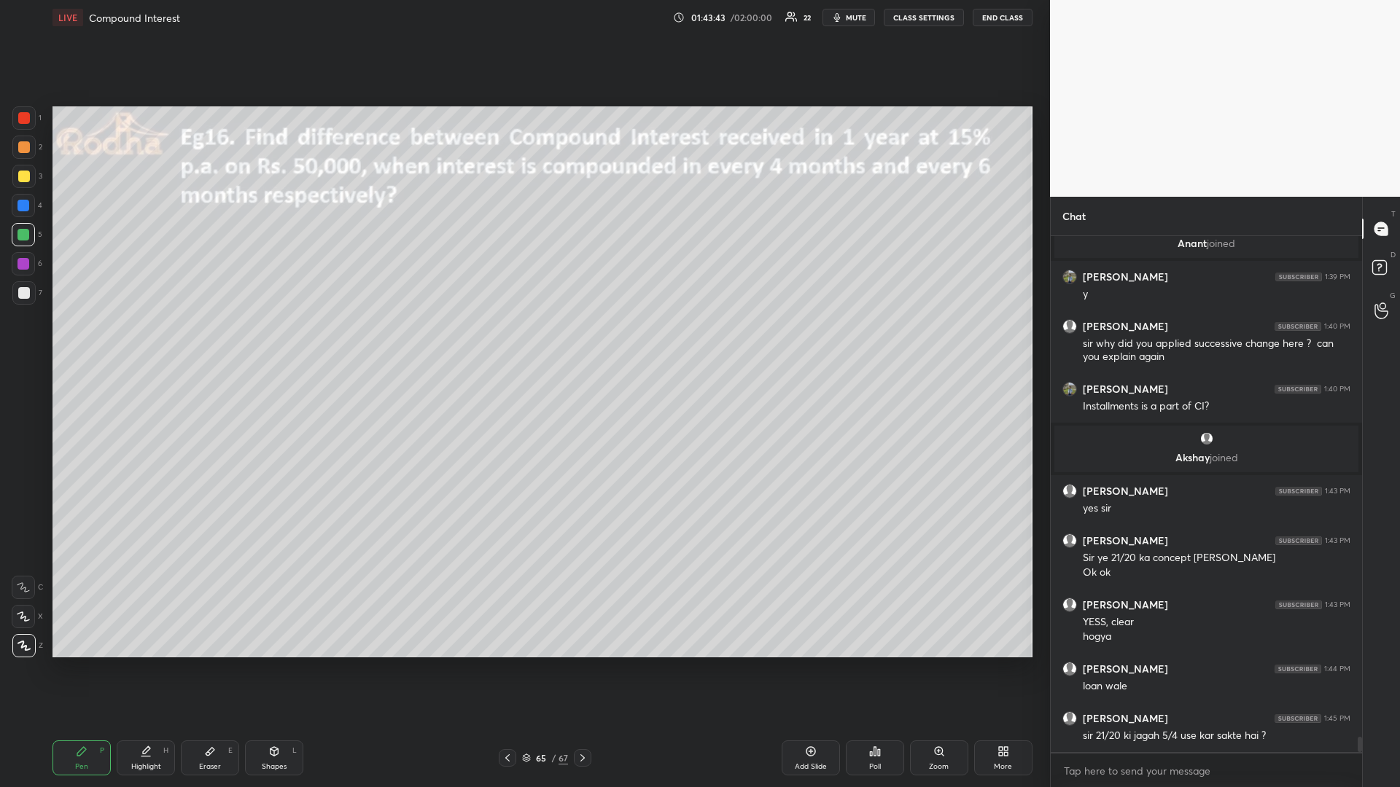
scroll to position [17151, 0]
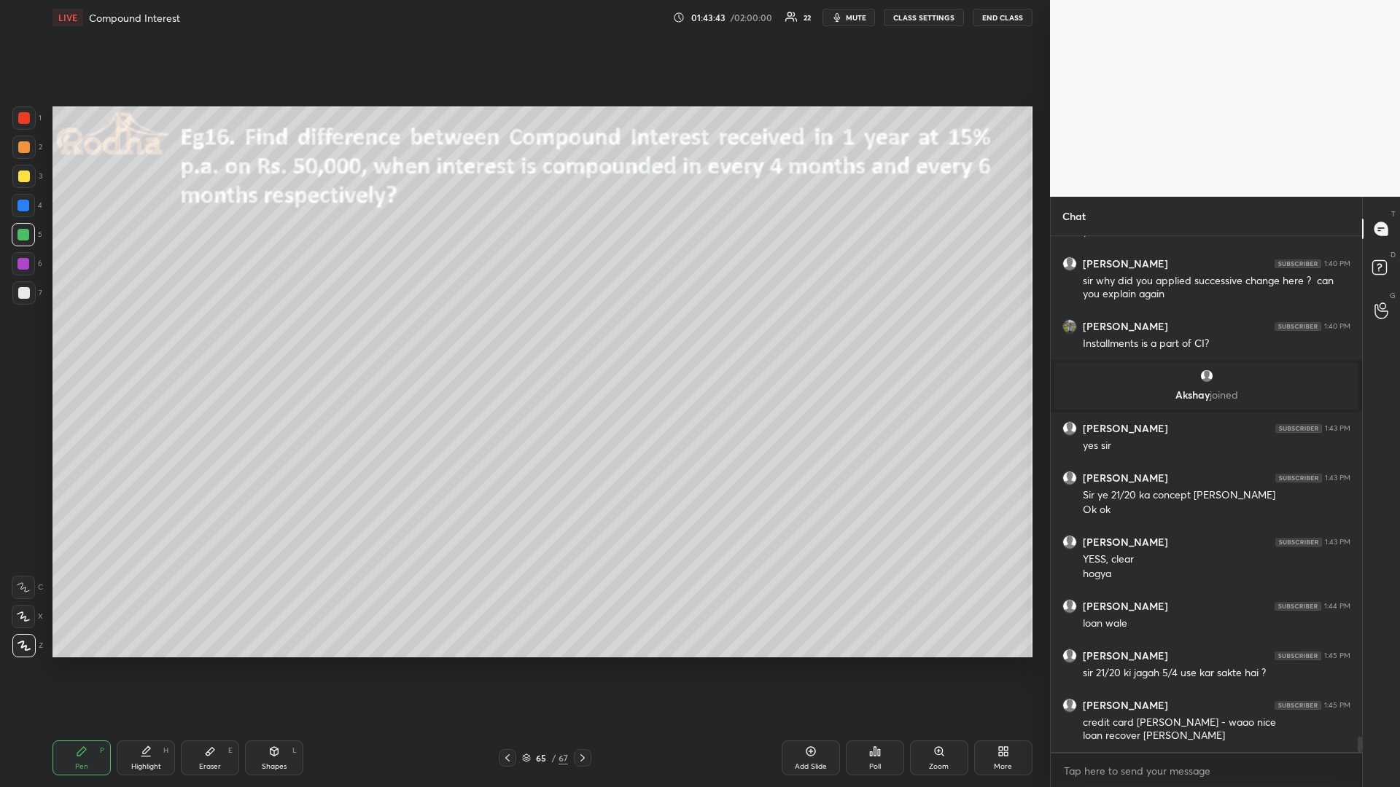
drag, startPoint x: 24, startPoint y: 182, endPoint x: 15, endPoint y: 198, distance: 18.6
click at [23, 182] on div at bounding box center [24, 177] width 12 height 12
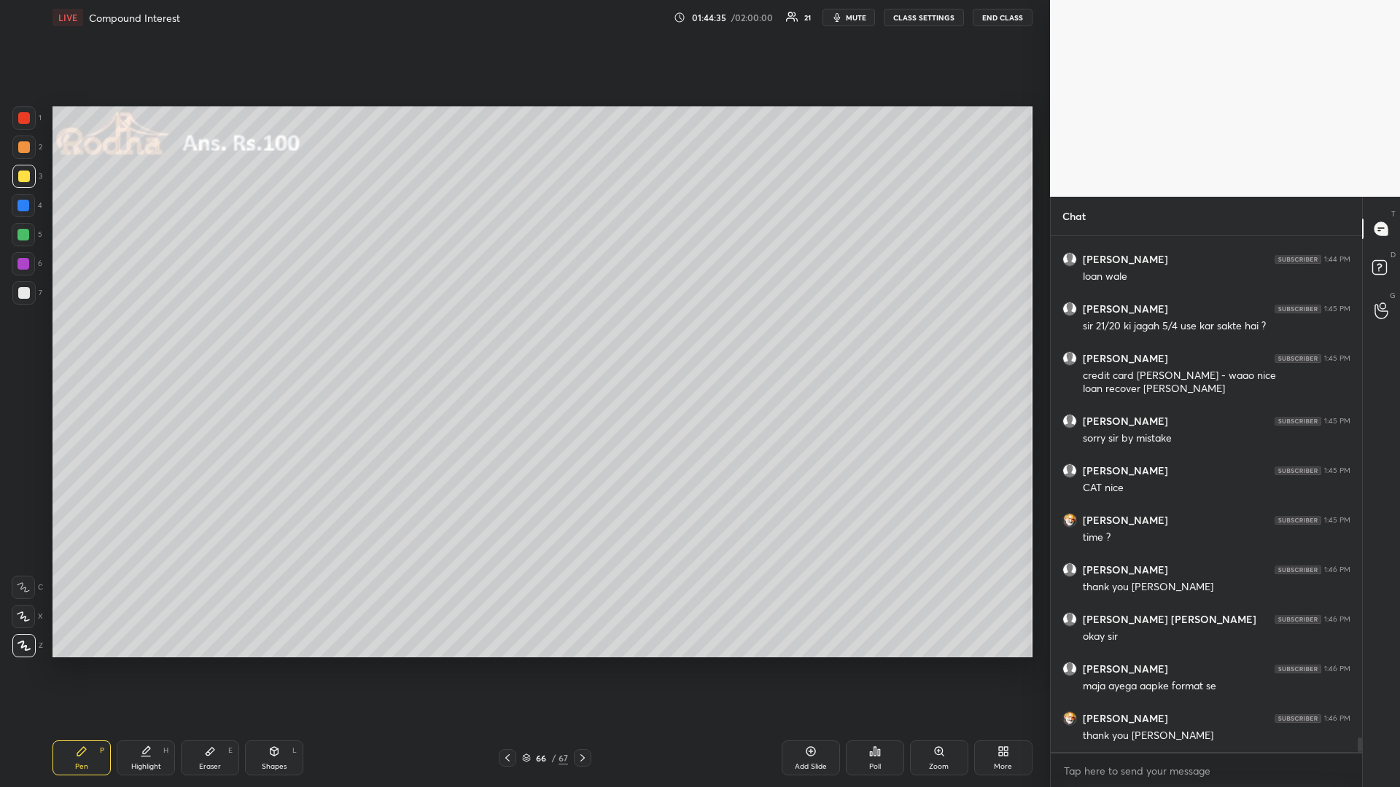
scroll to position [17547, 0]
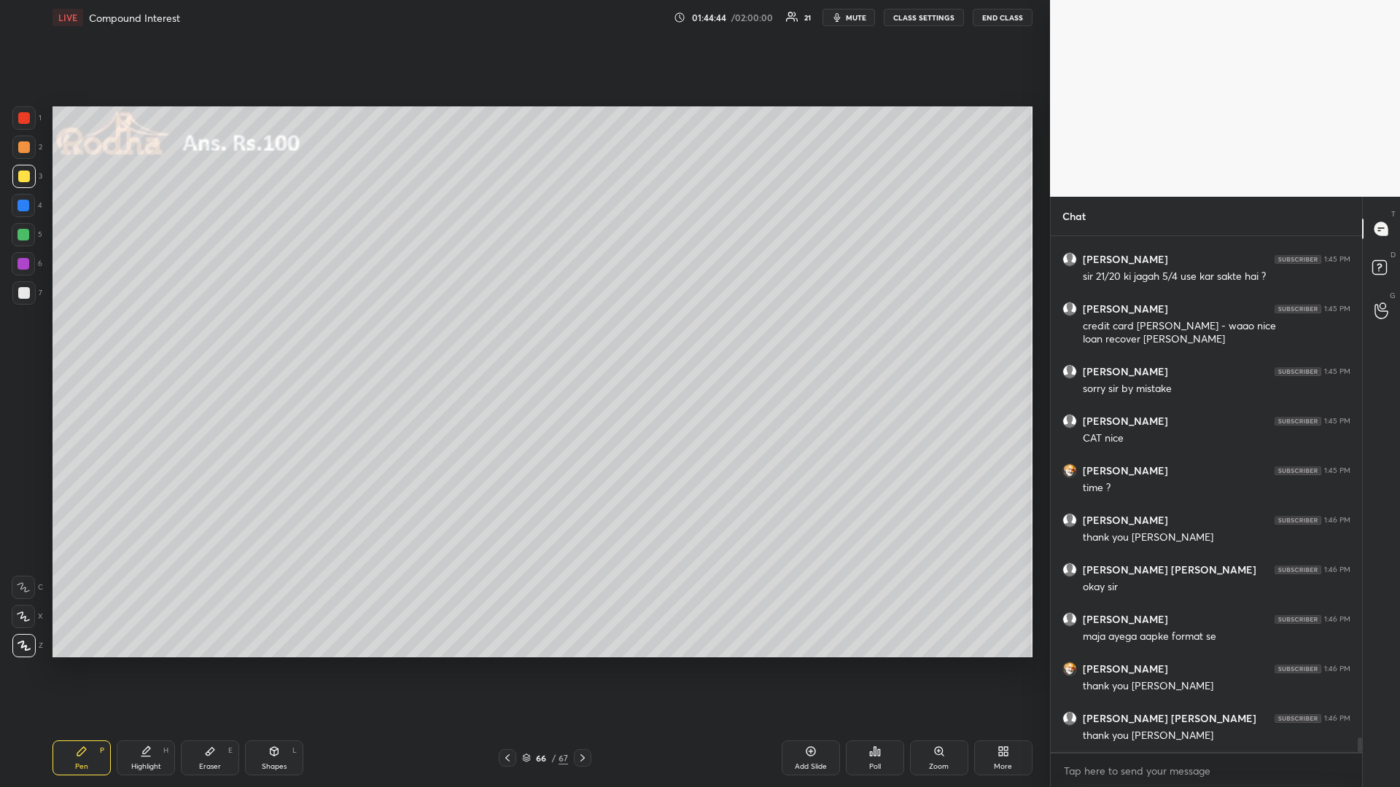
click at [990, 18] on button "END CLASS" at bounding box center [1003, 17] width 60 height 17
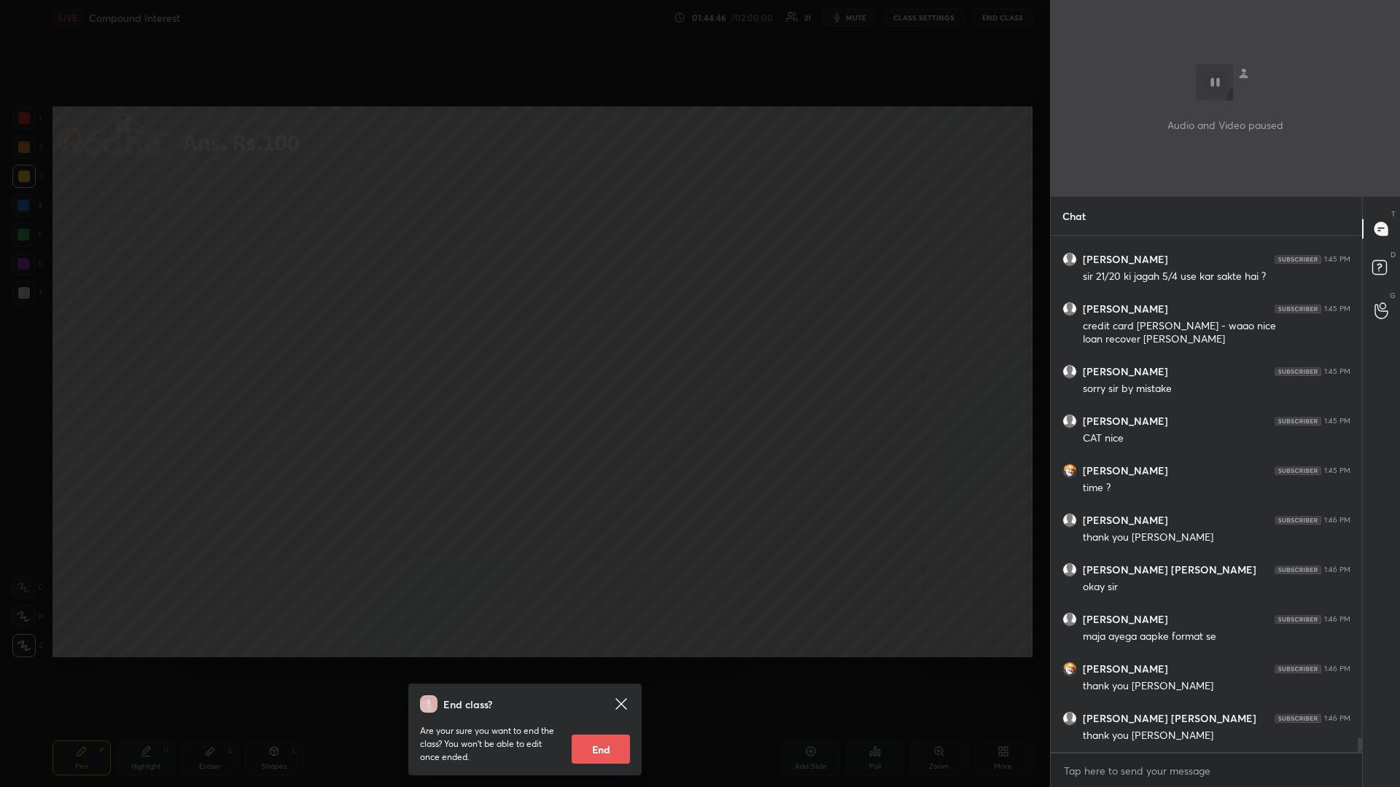
click at [596, 663] on button "End" at bounding box center [601, 749] width 58 height 29
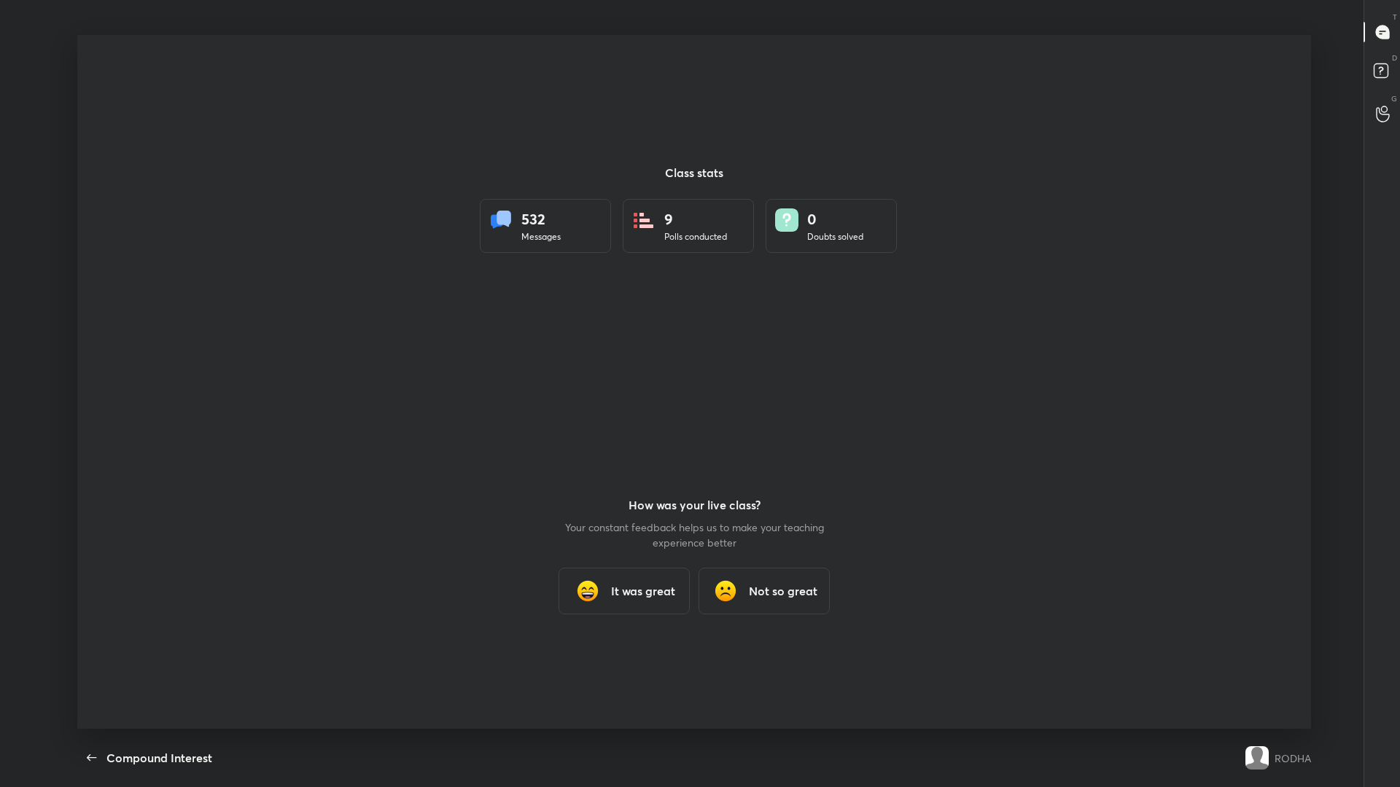
scroll to position [72213, 71532]
click at [625, 586] on h3 "It was great" at bounding box center [643, 591] width 64 height 17
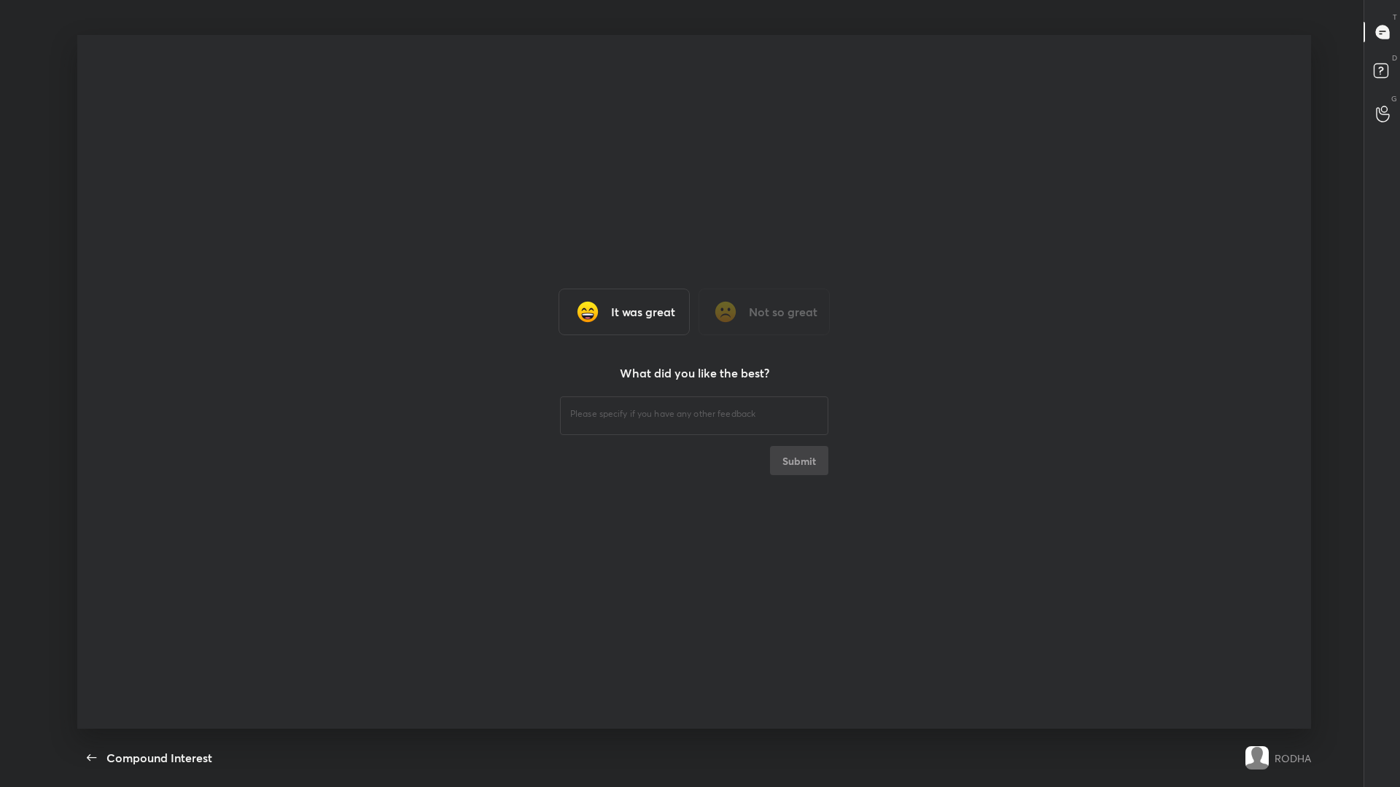
click at [633, 302] on div "It was great" at bounding box center [623, 312] width 131 height 47
click at [631, 330] on div "It was great" at bounding box center [623, 312] width 131 height 47
click at [631, 323] on div "It was great" at bounding box center [623, 312] width 131 height 47
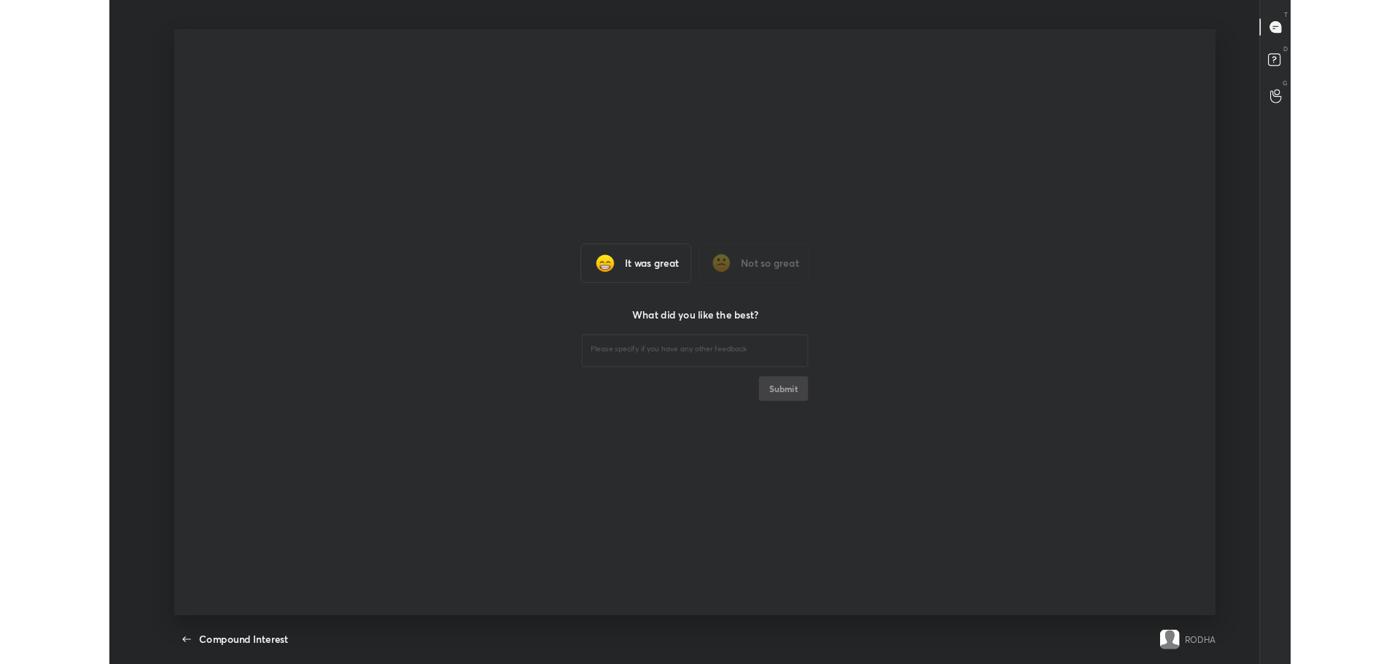
scroll to position [72337, 71519]
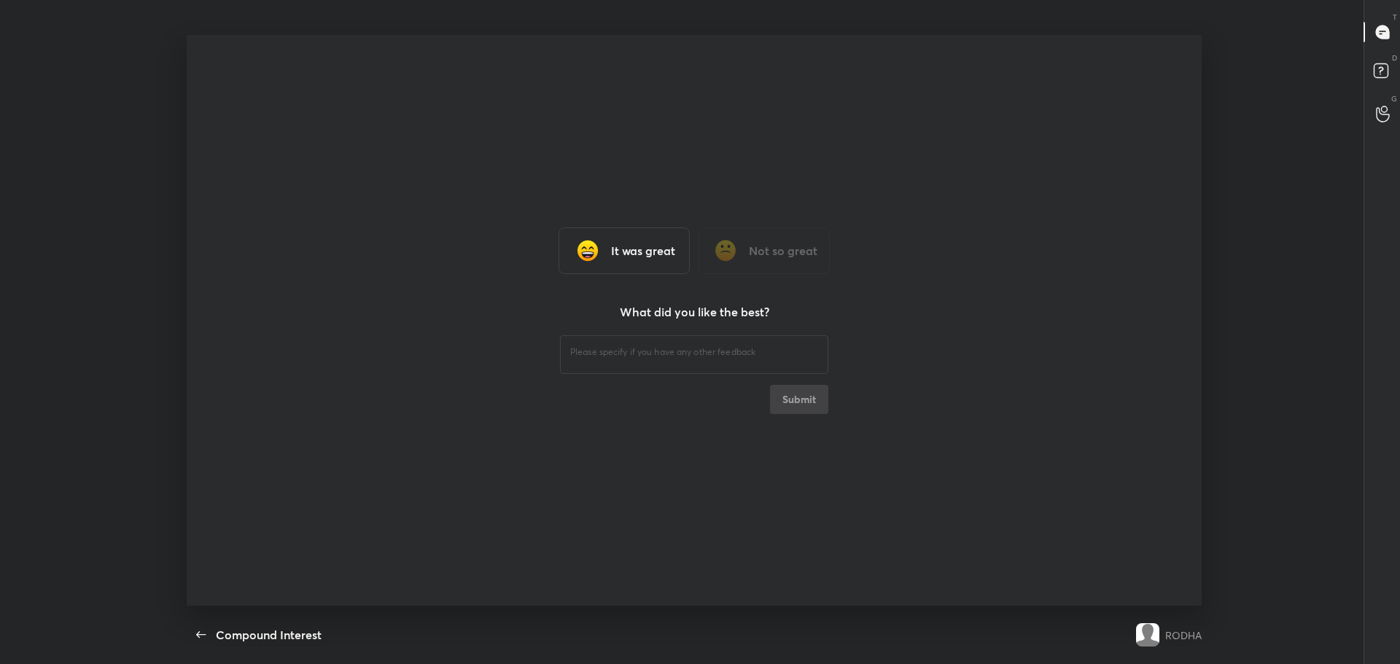
type textarea "x"
